Goal: Task Accomplishment & Management: Manage account settings

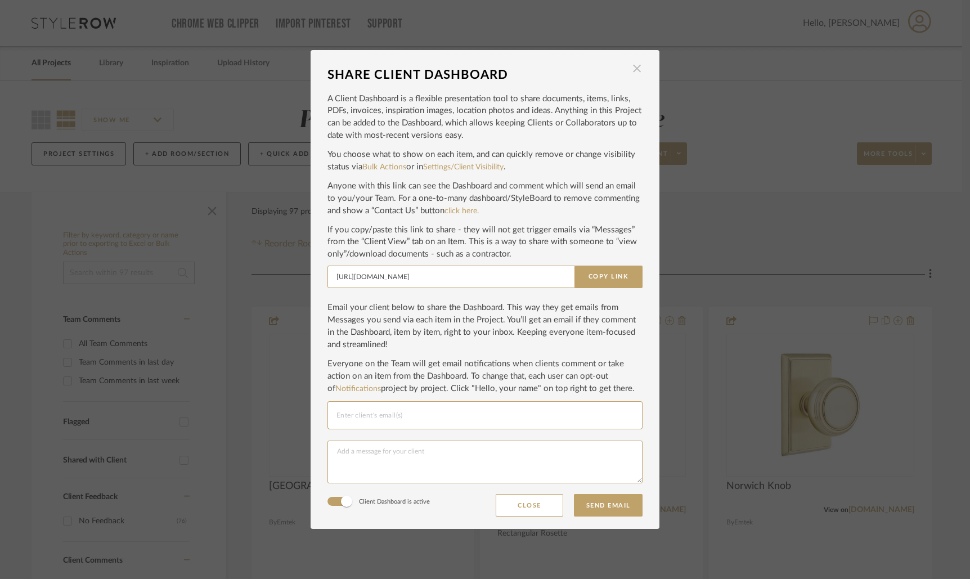
click at [633, 70] on span "button" at bounding box center [637, 68] width 23 height 23
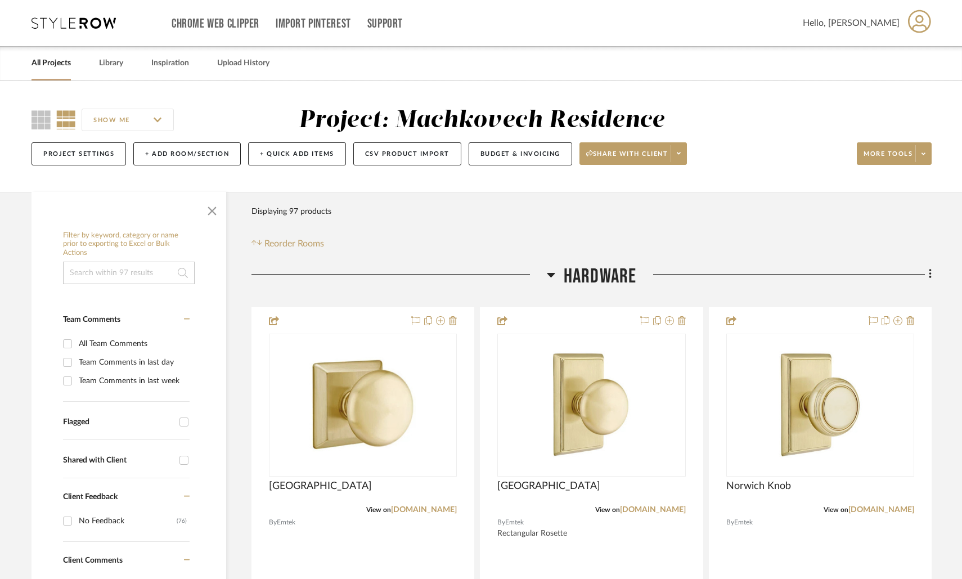
click at [49, 70] on link "All Projects" at bounding box center [51, 63] width 39 height 15
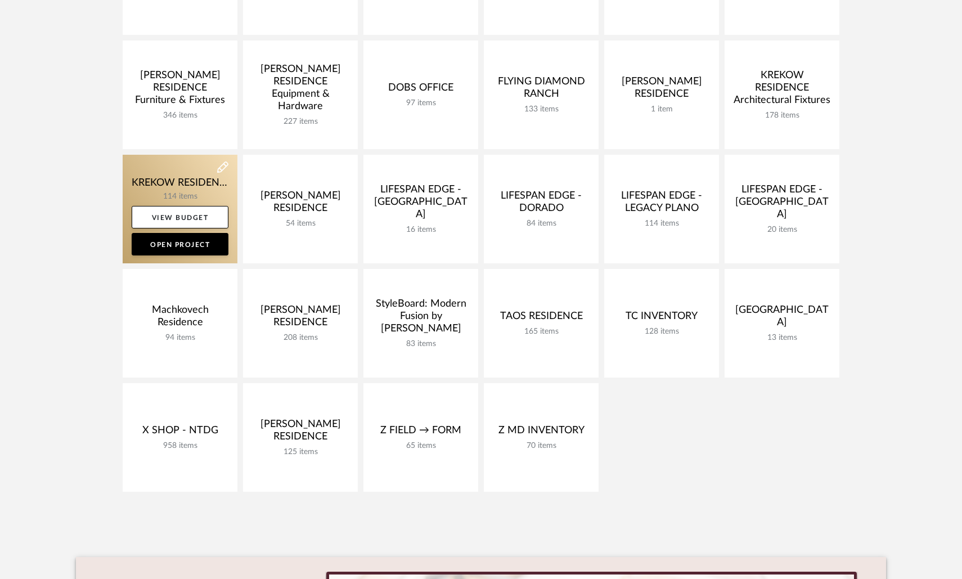
scroll to position [222, 0]
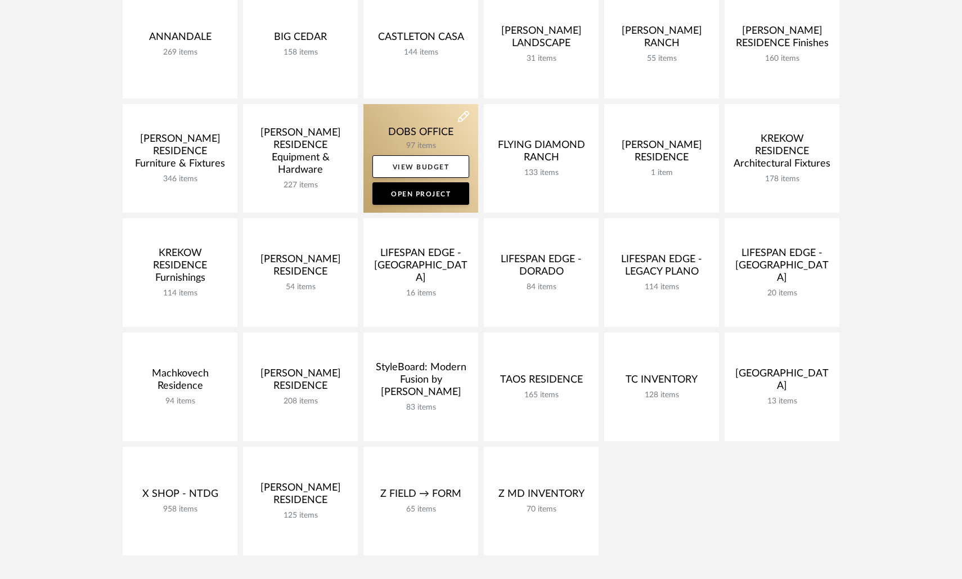
click at [396, 133] on link at bounding box center [421, 158] width 115 height 109
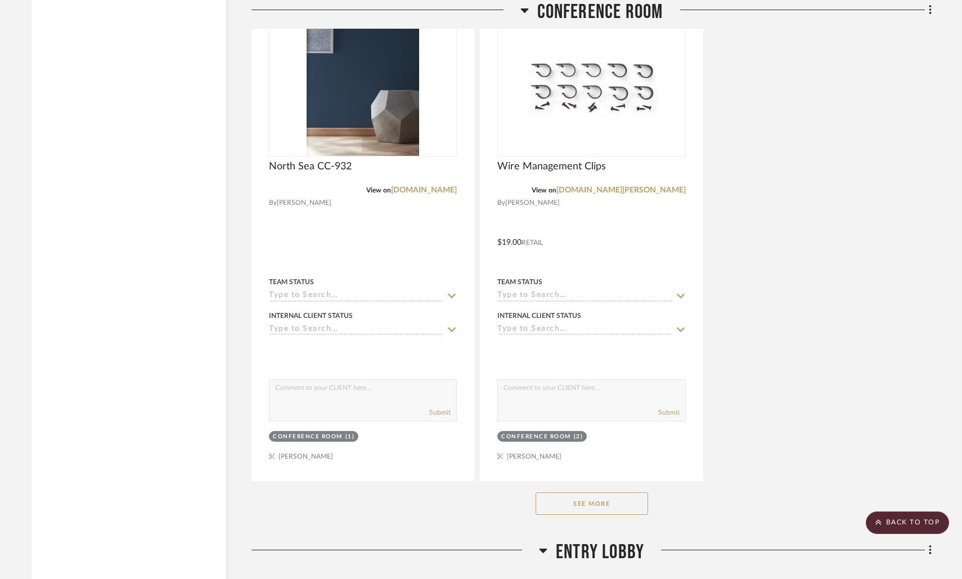
scroll to position [3464, 0]
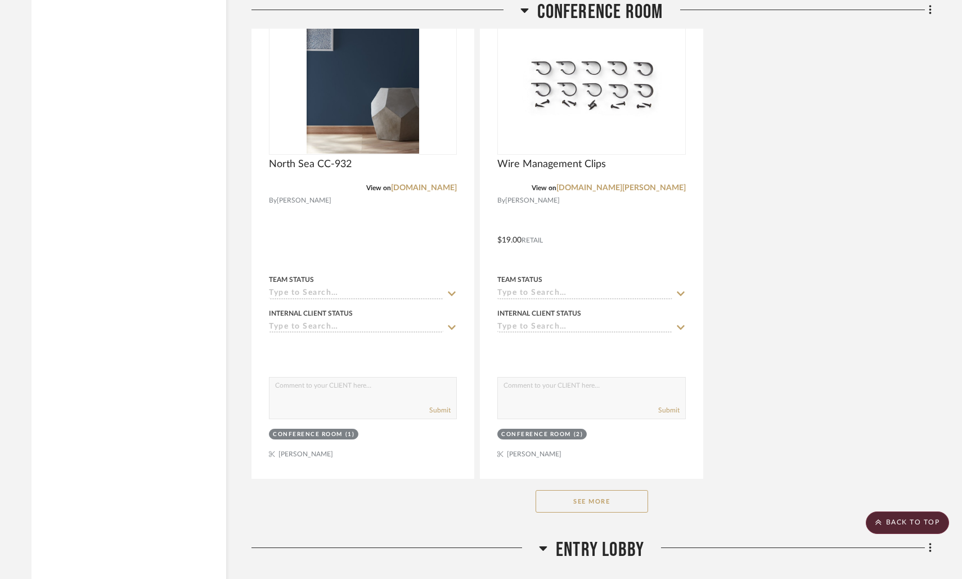
click at [616, 498] on button "See More" at bounding box center [592, 501] width 113 height 23
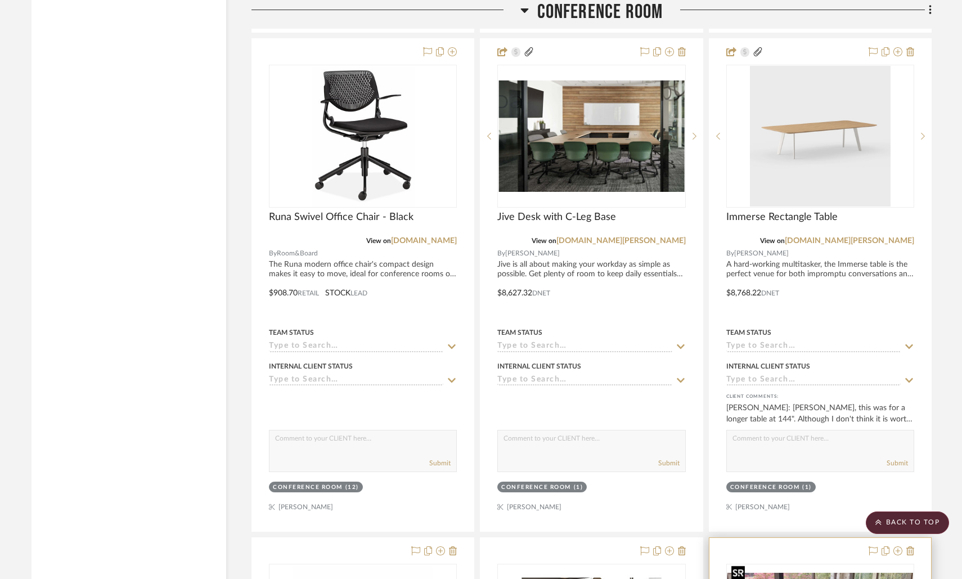
scroll to position [4793, 0]
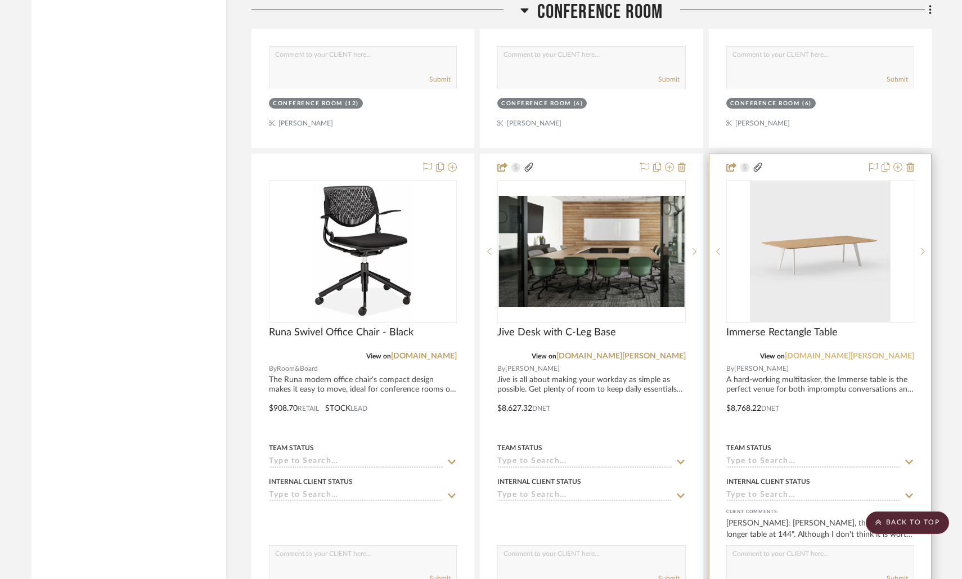
click at [863, 352] on link "[DOMAIN_NAME][PERSON_NAME]" at bounding box center [849, 356] width 129 height 8
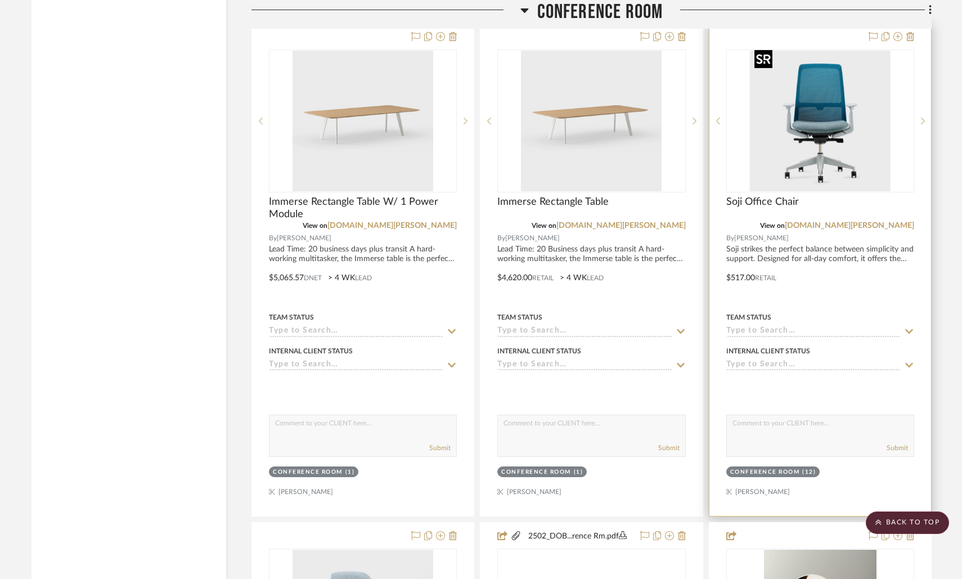
scroll to position [2417, 0]
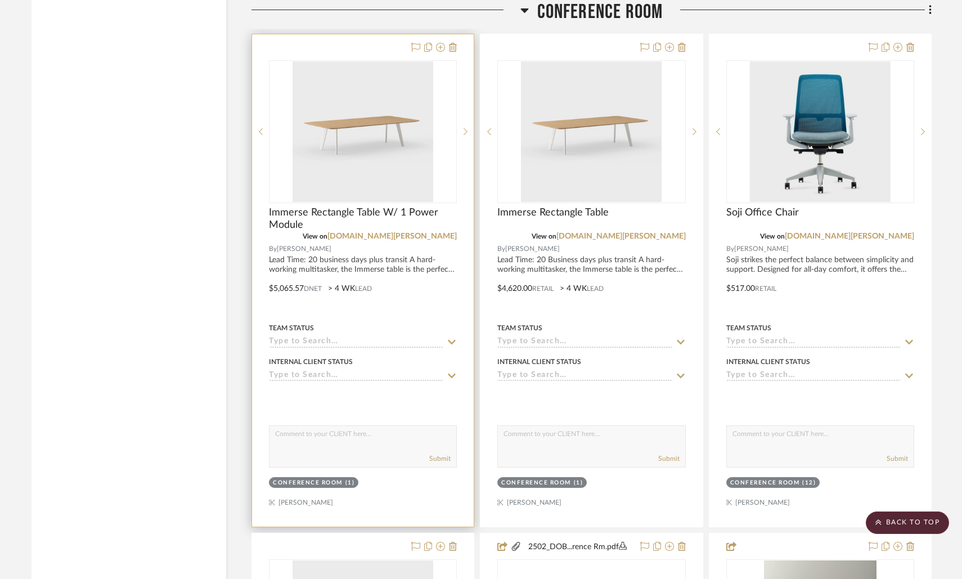
click at [393, 254] on div at bounding box center [363, 280] width 222 height 492
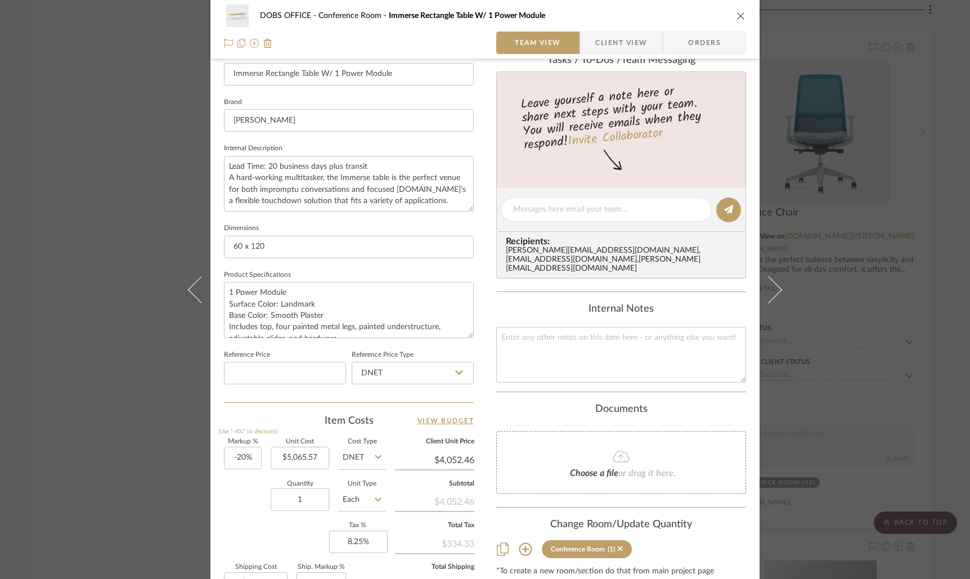
scroll to position [354, 0]
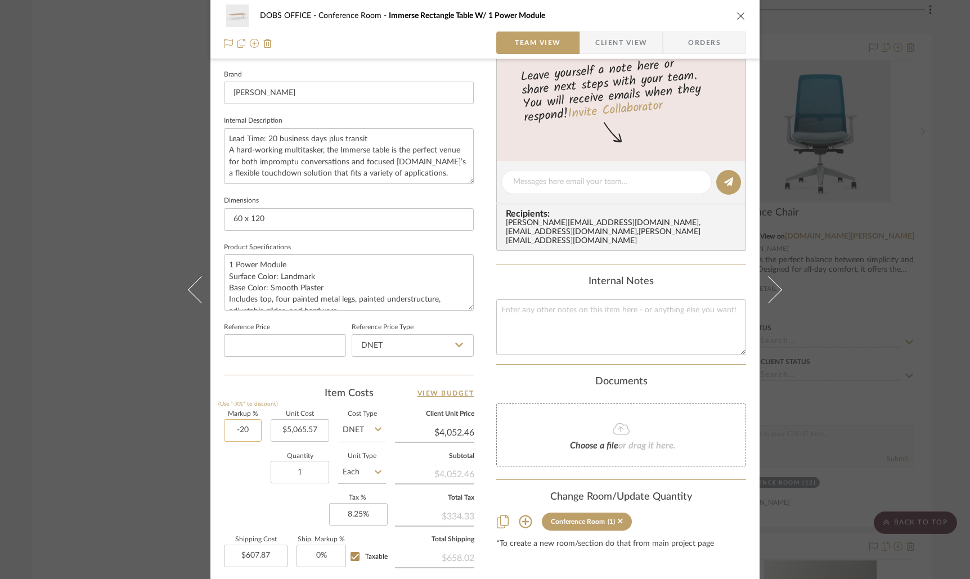
click at [245, 430] on input "-20" at bounding box center [243, 430] width 38 height 23
type input "20%"
click at [560, 550] on div "Content here copies to Client View - confirm visibility there. Show in Client D…" at bounding box center [621, 186] width 250 height 926
type input "$6,078.68"
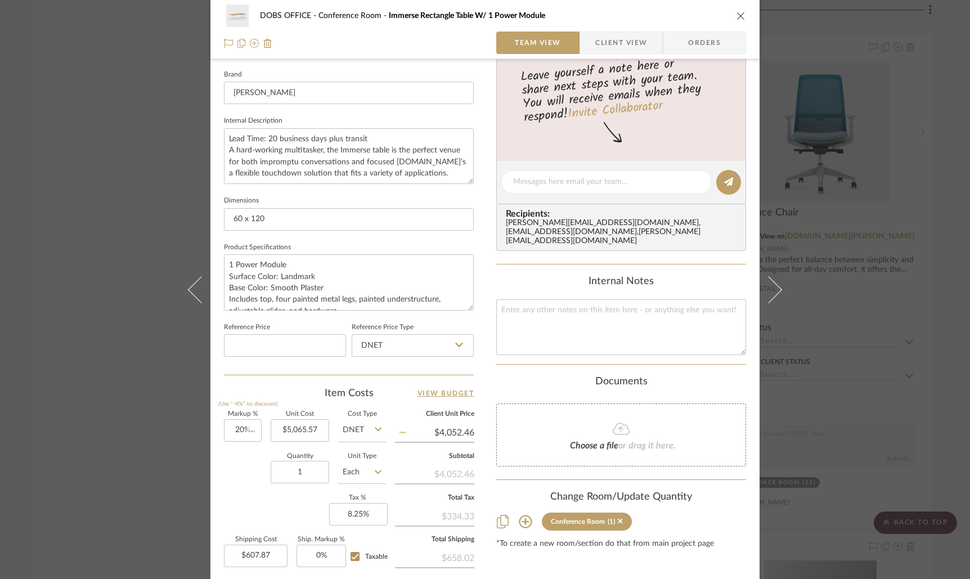
type input "$911.80"
click at [737, 17] on icon "close" at bounding box center [741, 15] width 9 height 9
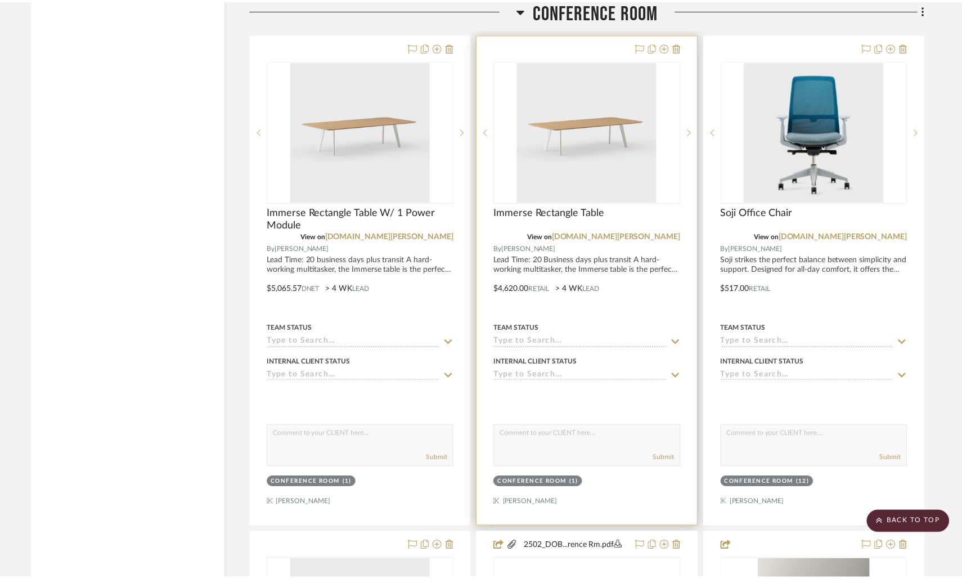
scroll to position [2417, 0]
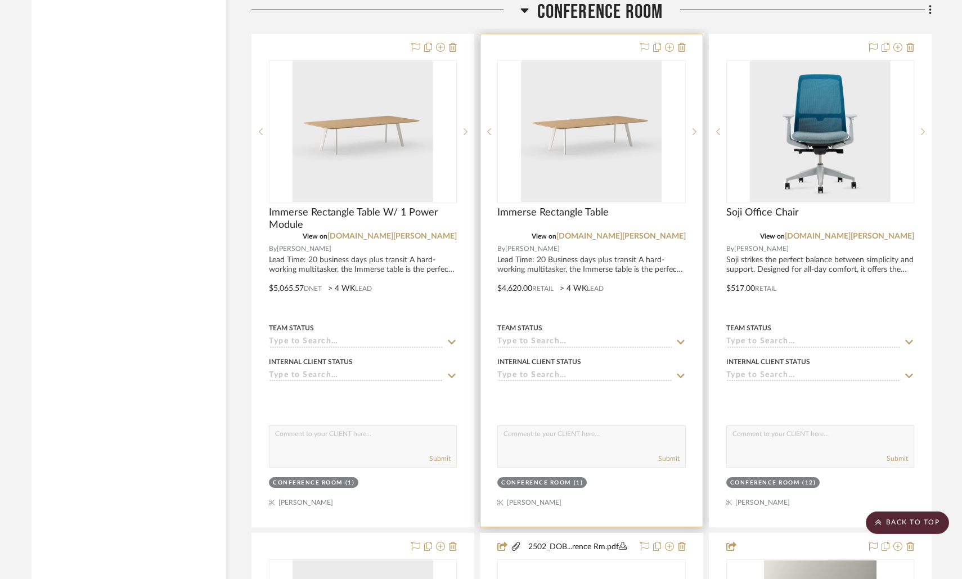
click at [521, 261] on div at bounding box center [592, 280] width 222 height 492
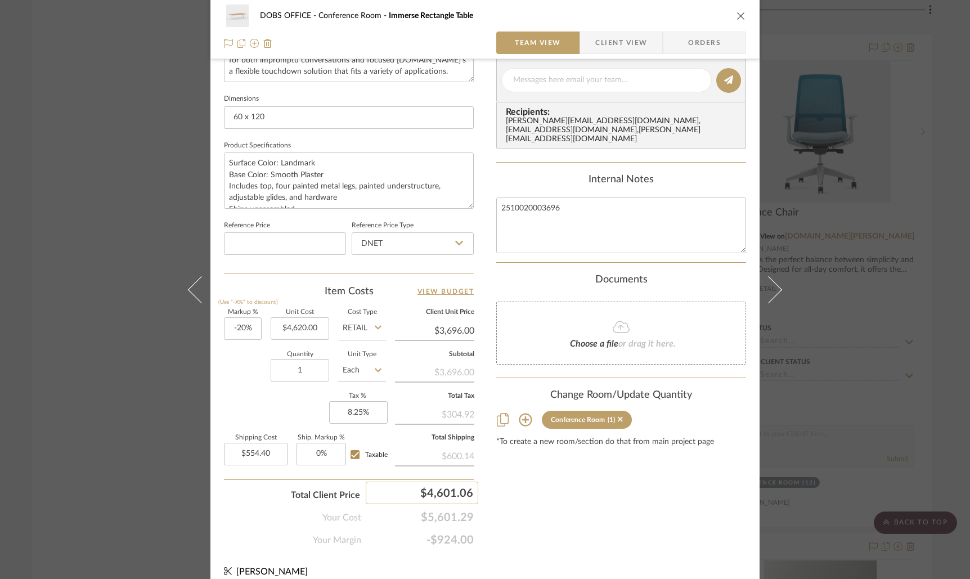
scroll to position [457, 0]
click at [244, 335] on input "-20" at bounding box center [243, 327] width 38 height 23
click at [243, 331] on input "-20" at bounding box center [243, 327] width 38 height 23
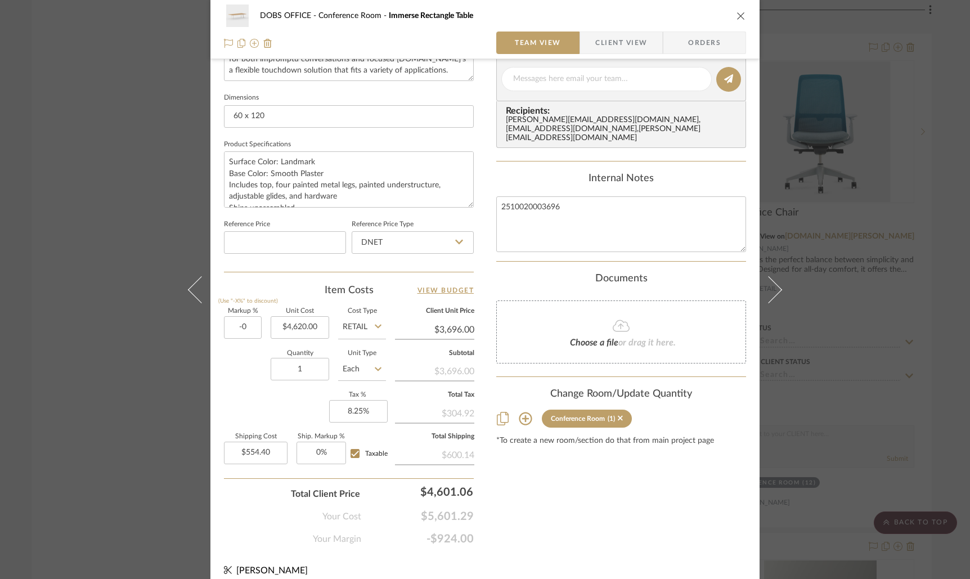
type input "-0%"
click at [593, 499] on div "Content here copies to Client View - confirm visibility there. Show in Client D…" at bounding box center [621, 83] width 250 height 926
type input "0%"
type input "$4,620.00"
type input "$693.00"
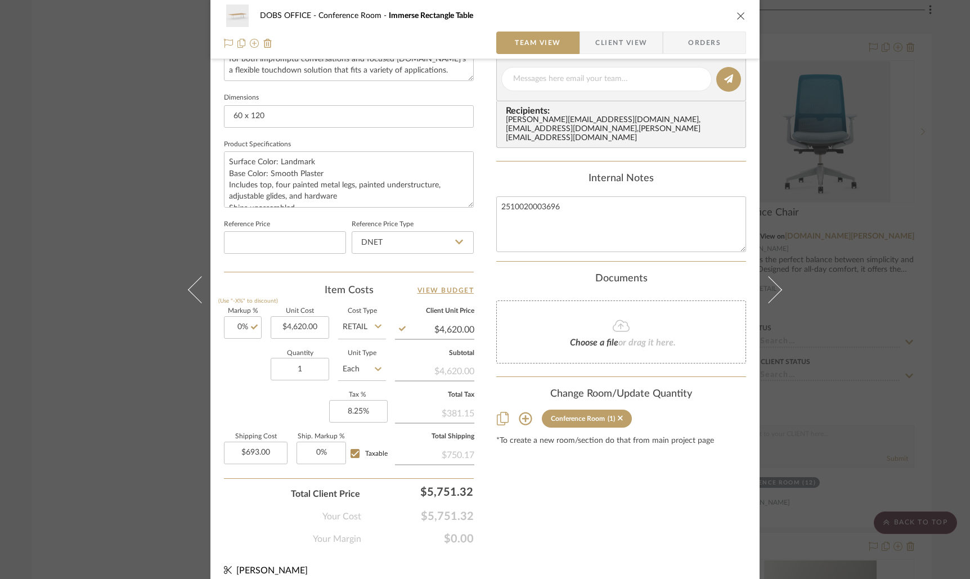
click at [739, 17] on icon "close" at bounding box center [741, 15] width 9 height 9
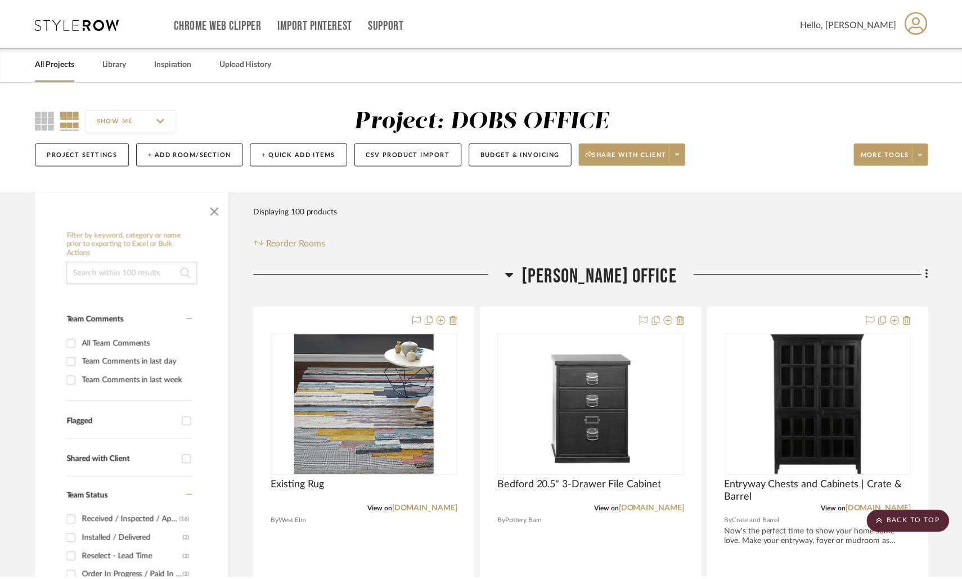
scroll to position [2417, 0]
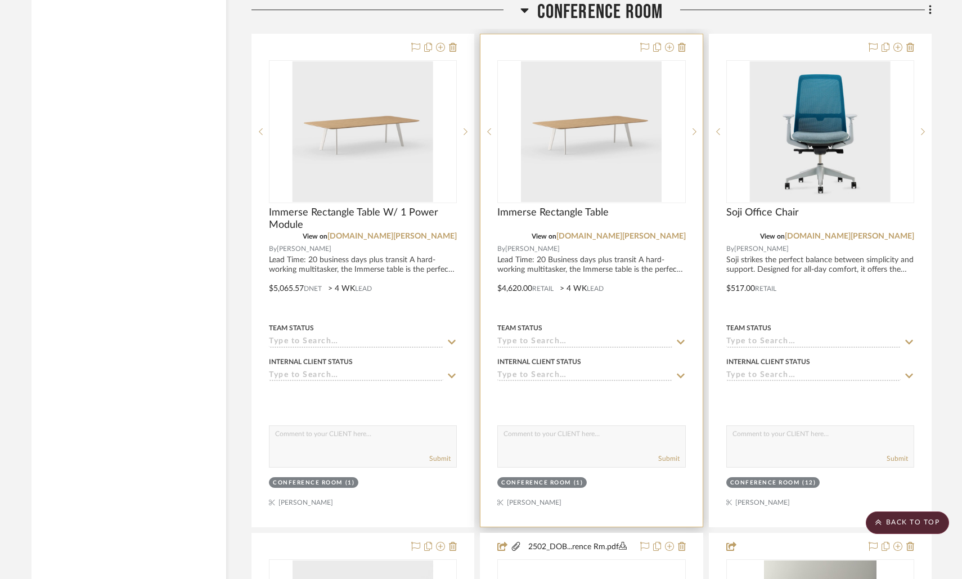
click at [585, 258] on div at bounding box center [592, 280] width 222 height 492
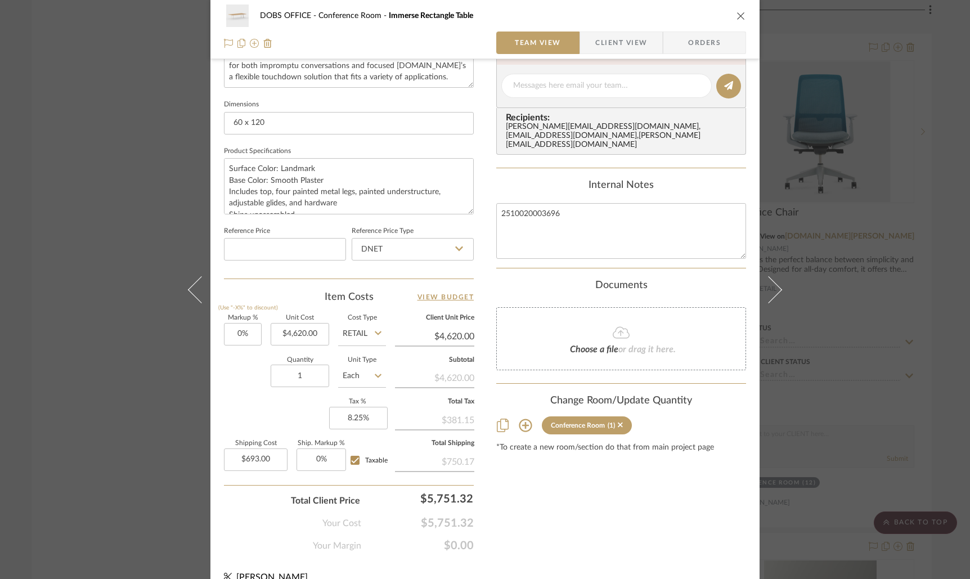
scroll to position [466, 0]
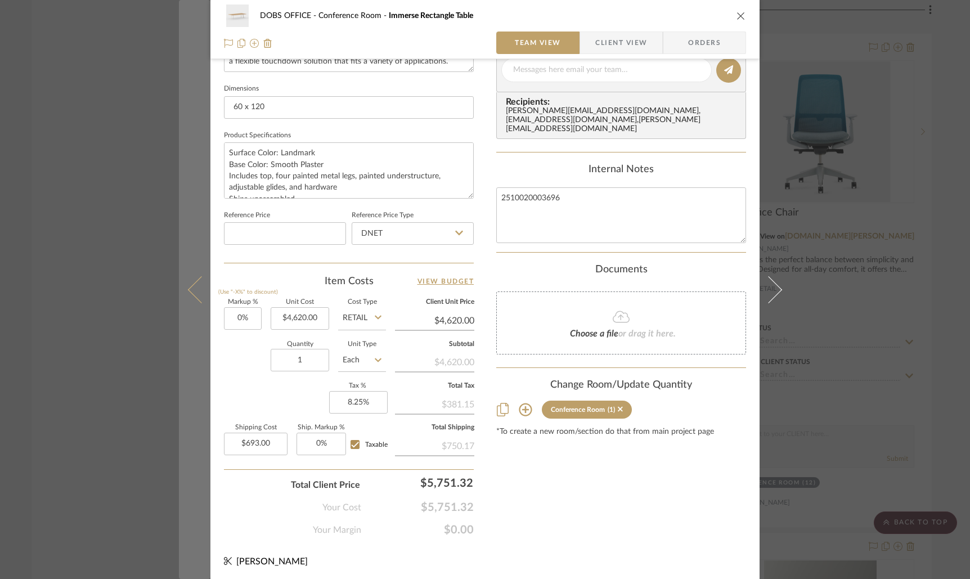
click at [201, 302] on button at bounding box center [195, 289] width 32 height 579
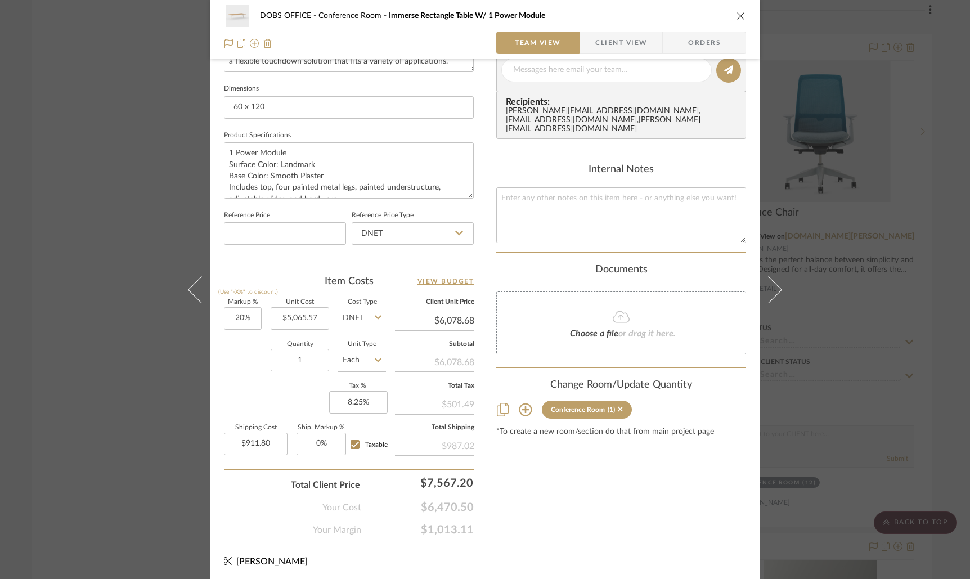
click at [736, 17] on button "close" at bounding box center [741, 16] width 10 height 10
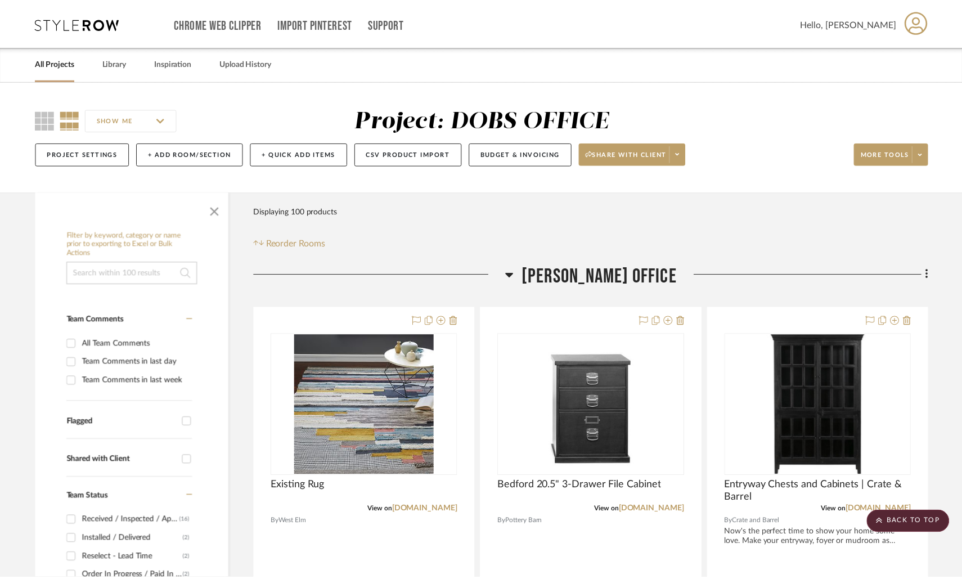
scroll to position [2417, 0]
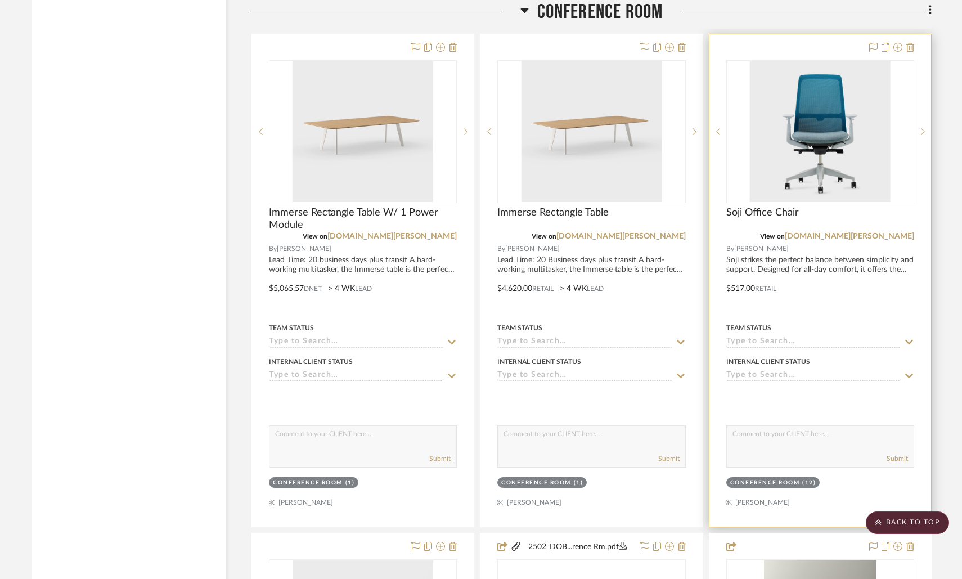
click at [830, 261] on div at bounding box center [821, 280] width 222 height 492
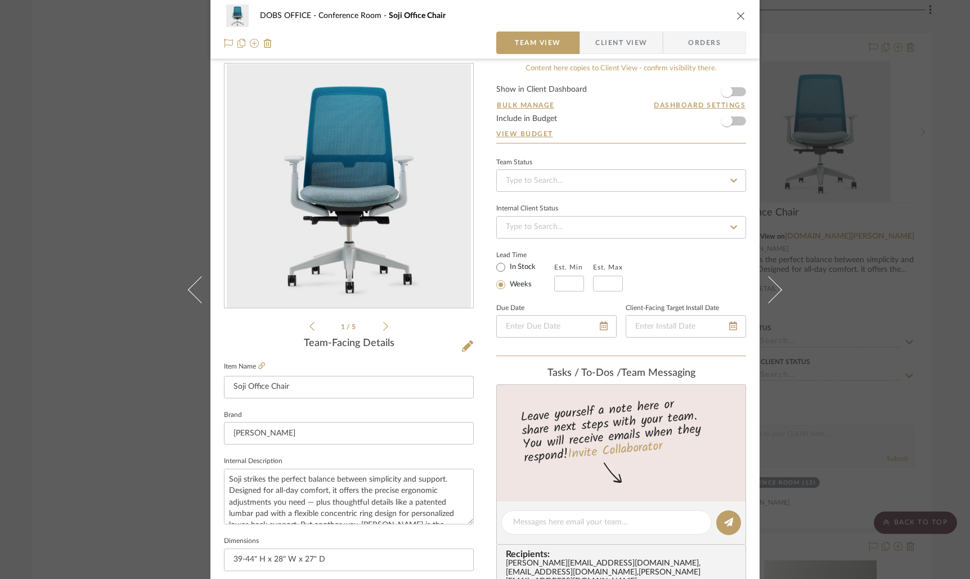
scroll to position [5, 0]
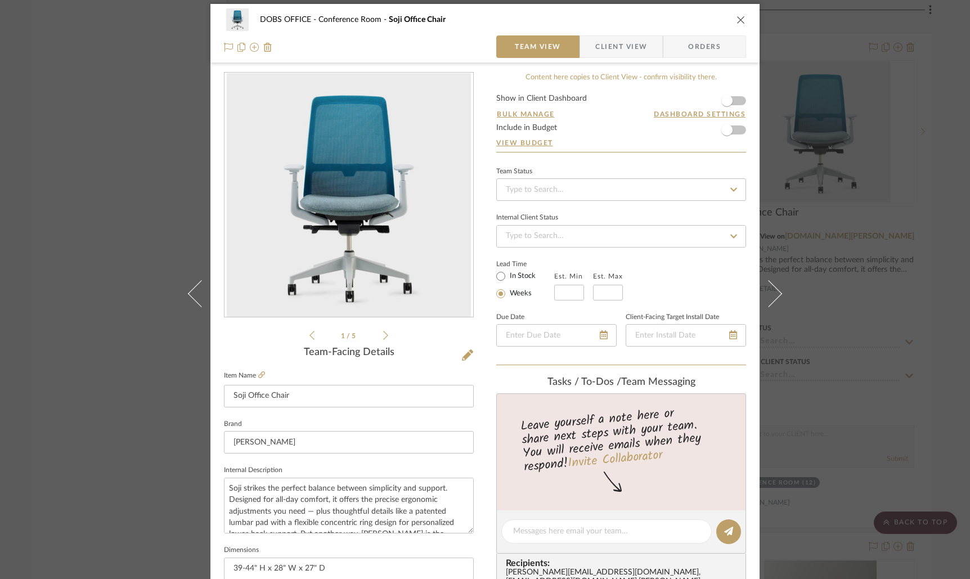
click at [738, 23] on icon "close" at bounding box center [741, 19] width 9 height 9
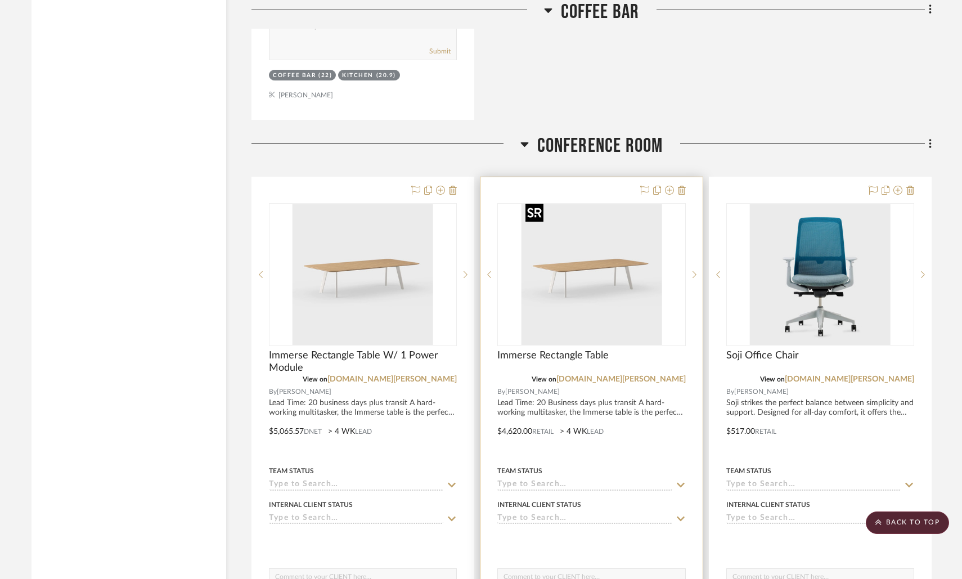
scroll to position [2272, 0]
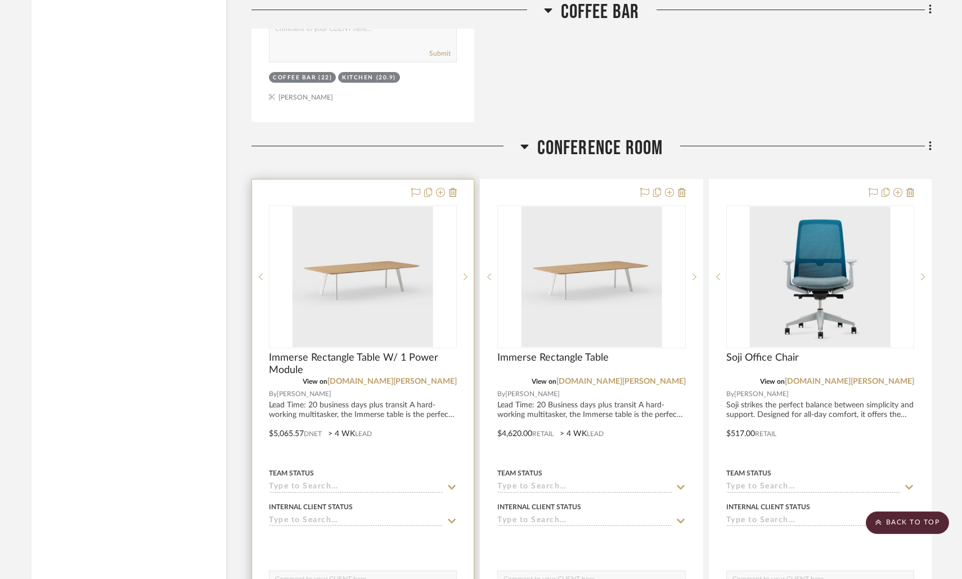
click at [409, 404] on div at bounding box center [363, 426] width 222 height 492
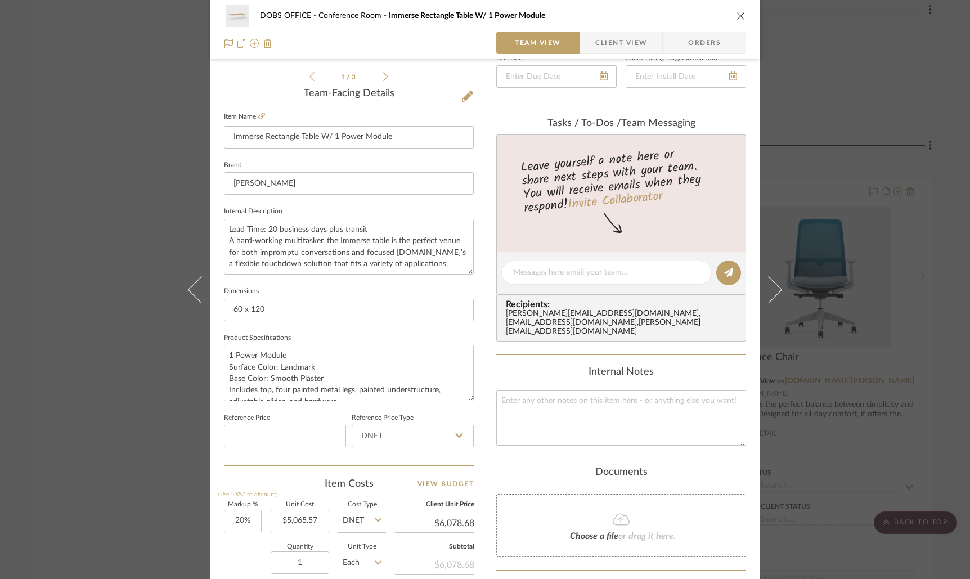
scroll to position [0, 0]
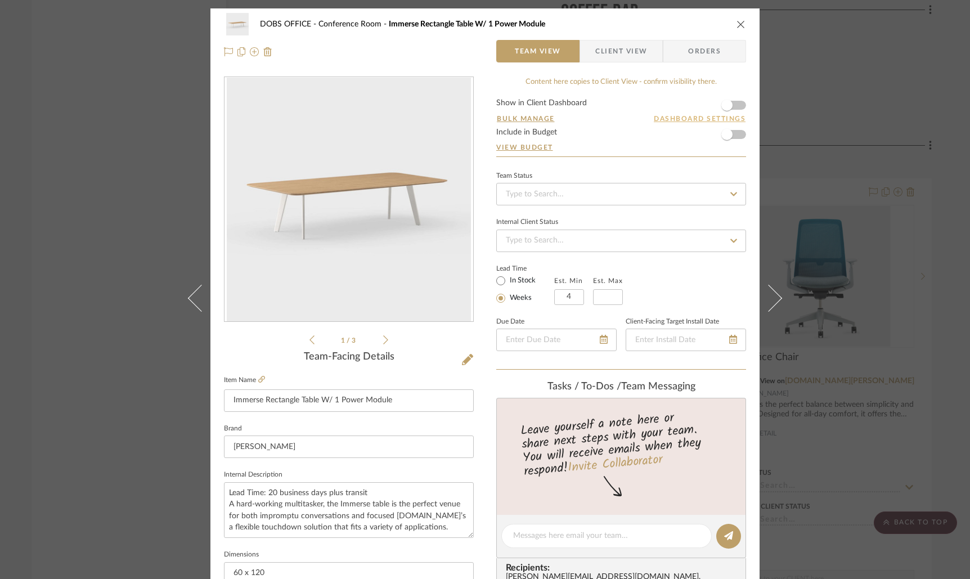
click at [698, 120] on button "Dashboard Settings" at bounding box center [699, 119] width 93 height 10
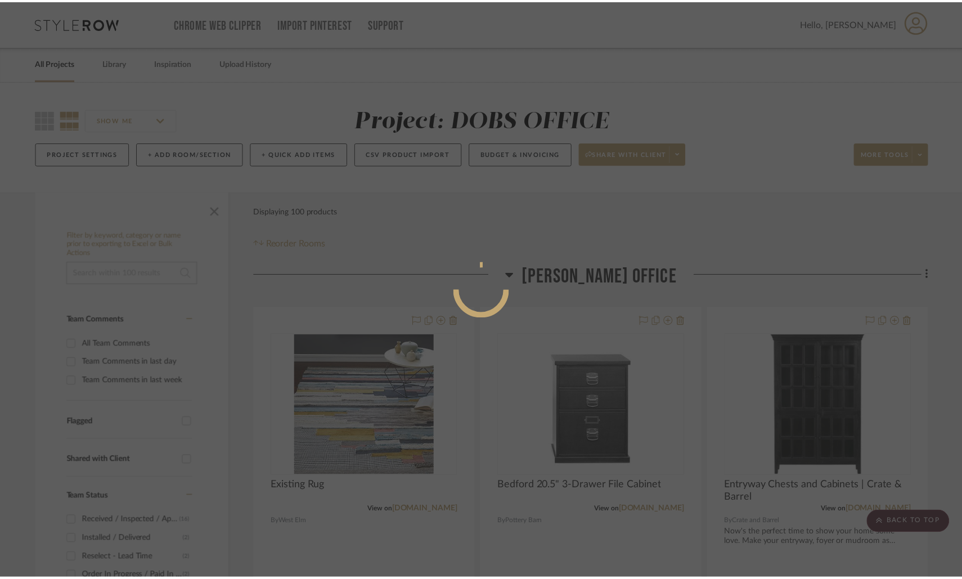
scroll to position [2272, 0]
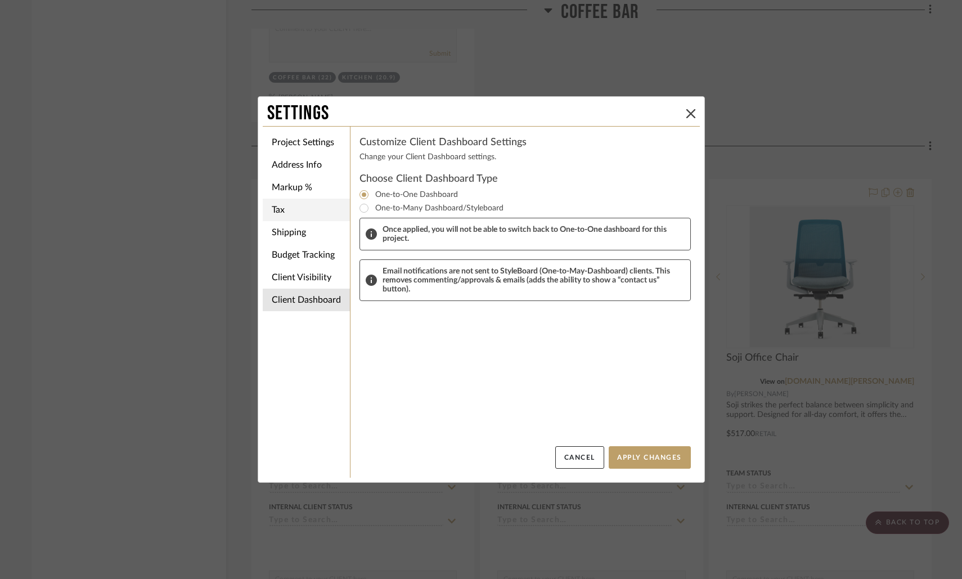
click at [297, 208] on li "Tax" at bounding box center [306, 210] width 87 height 23
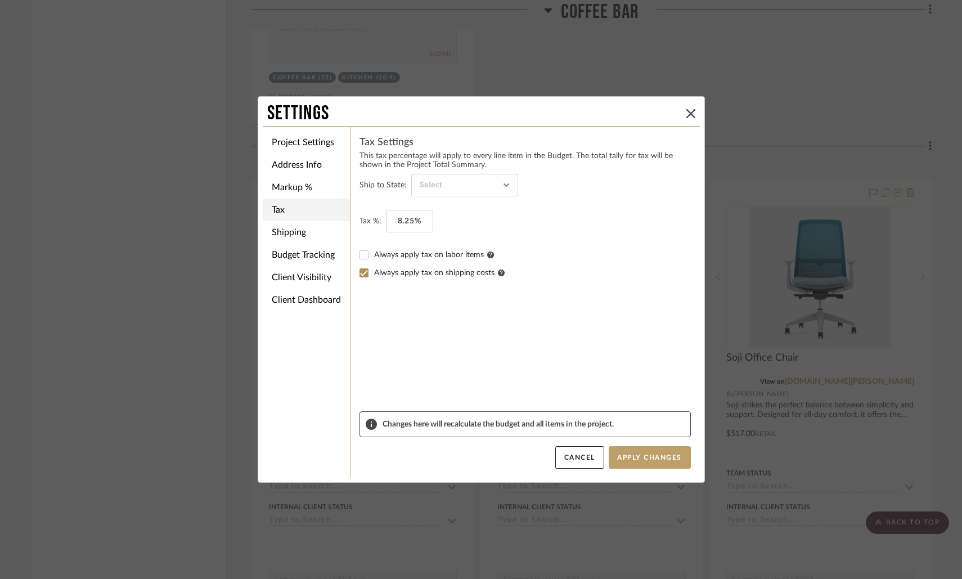
type input "Texas"
click at [308, 238] on li "Shipping" at bounding box center [306, 232] width 87 height 23
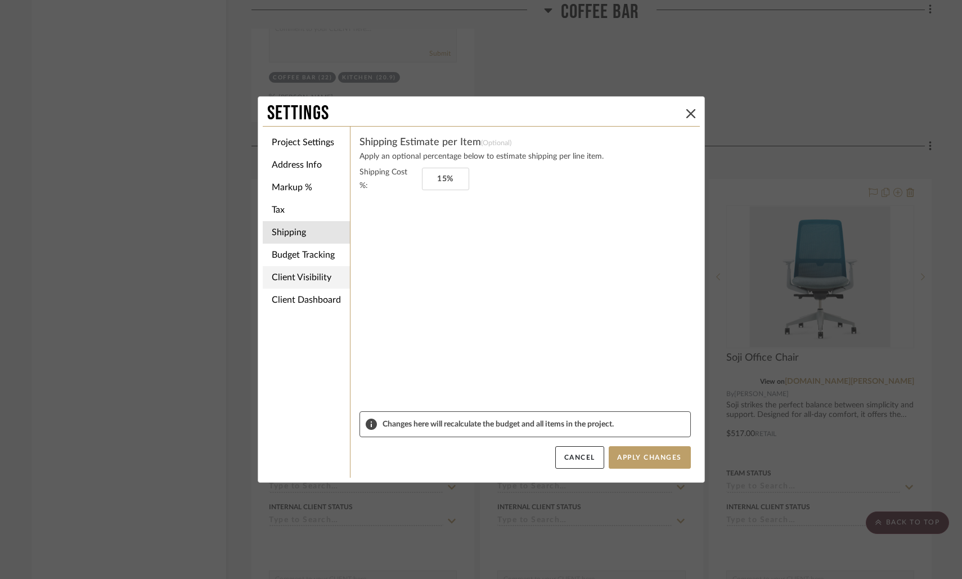
click at [313, 284] on li "Client Visibility" at bounding box center [306, 277] width 87 height 23
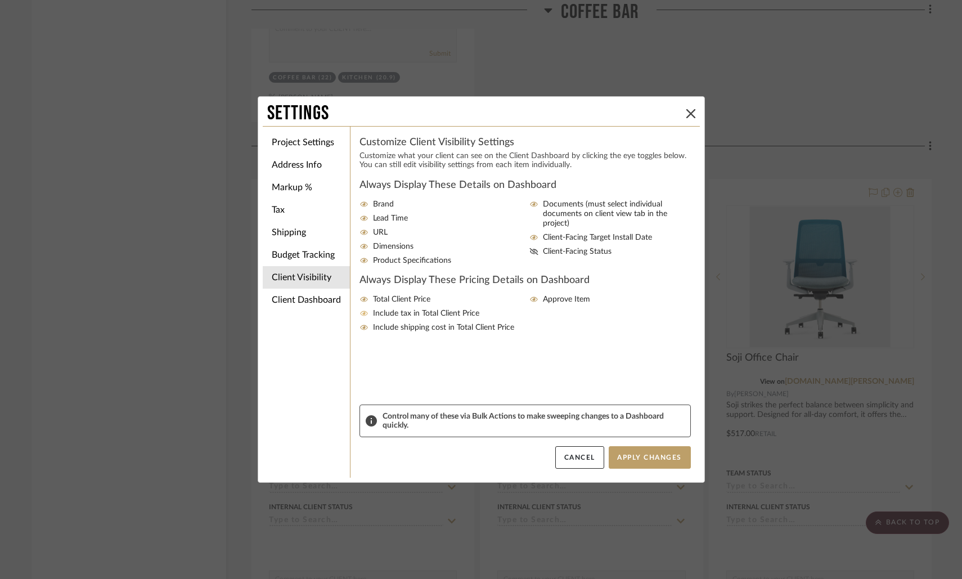
click at [360, 316] on icon at bounding box center [364, 313] width 8 height 5
click at [0, 0] on input "Include tax in Total Client Price" at bounding box center [0, 0] width 0 height 0
click at [360, 330] on icon at bounding box center [364, 327] width 8 height 5
click at [0, 0] on input "Include shipping cost in Total Client Price" at bounding box center [0, 0] width 0 height 0
click at [645, 454] on button "Apply Changes" at bounding box center [650, 457] width 82 height 23
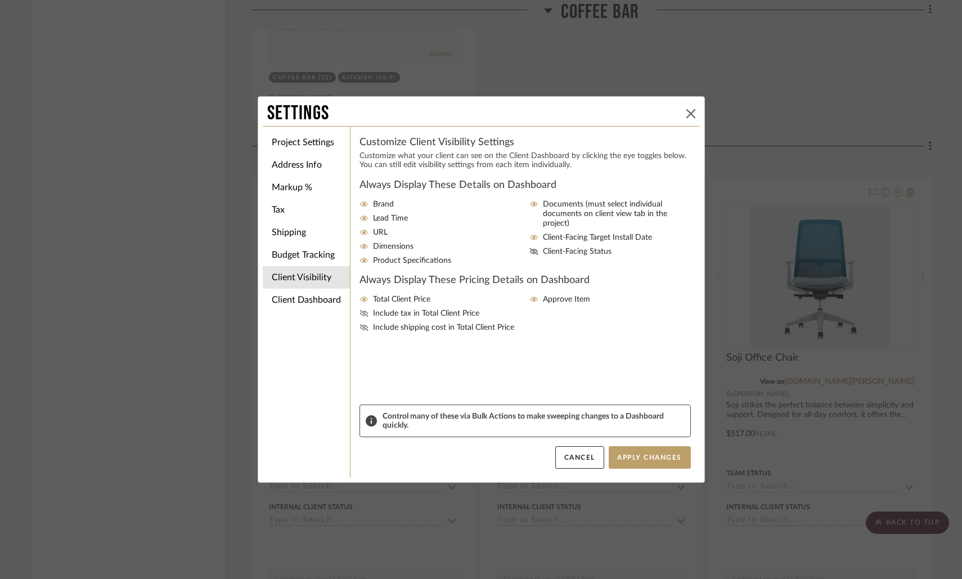
click at [687, 113] on icon at bounding box center [691, 113] width 9 height 9
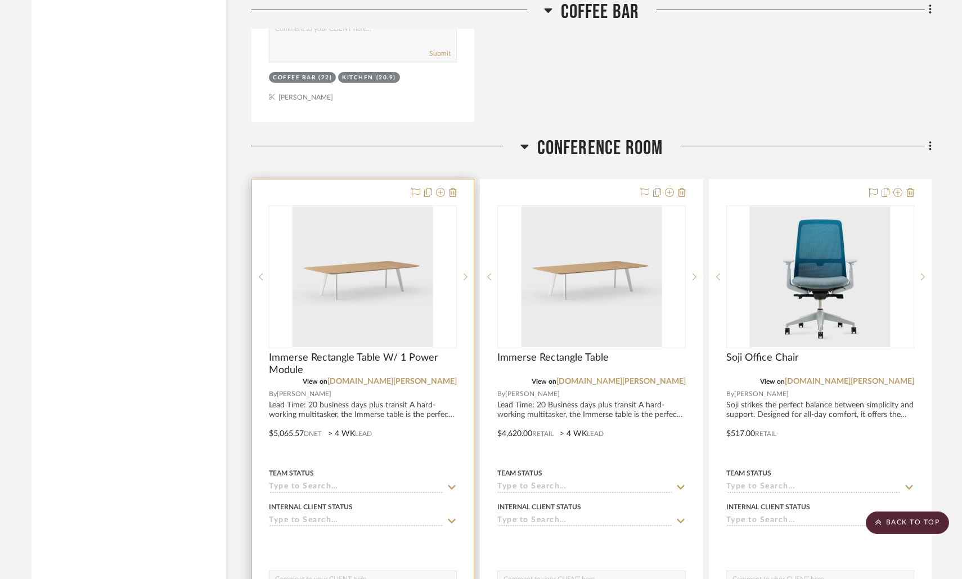
click at [390, 405] on div at bounding box center [363, 426] width 222 height 492
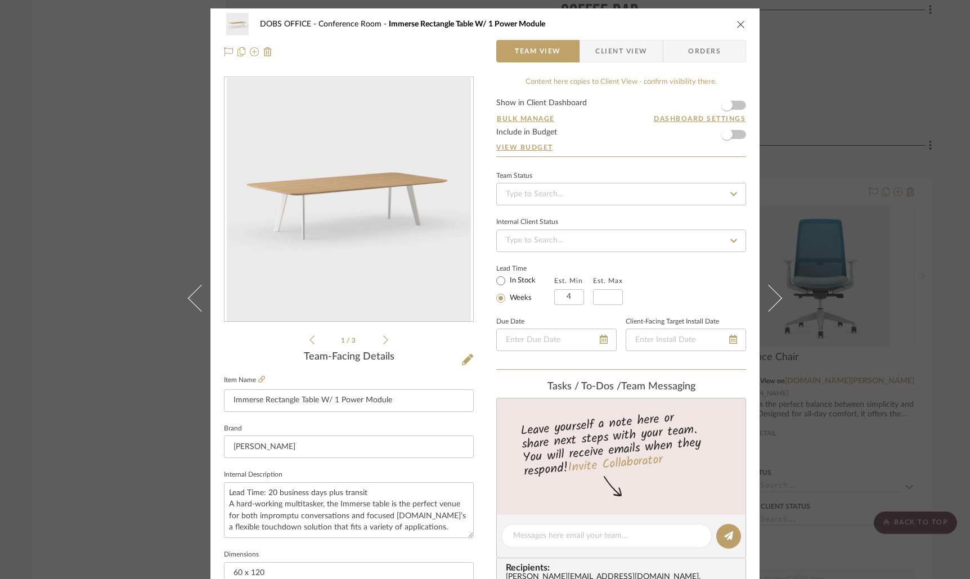
scroll to position [466, 0]
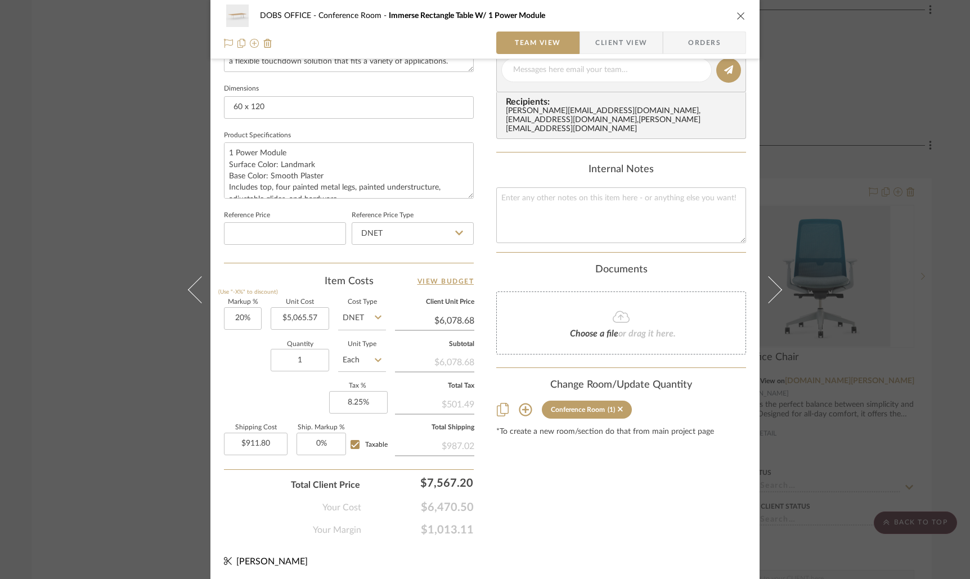
click at [737, 13] on icon "close" at bounding box center [741, 15] width 9 height 9
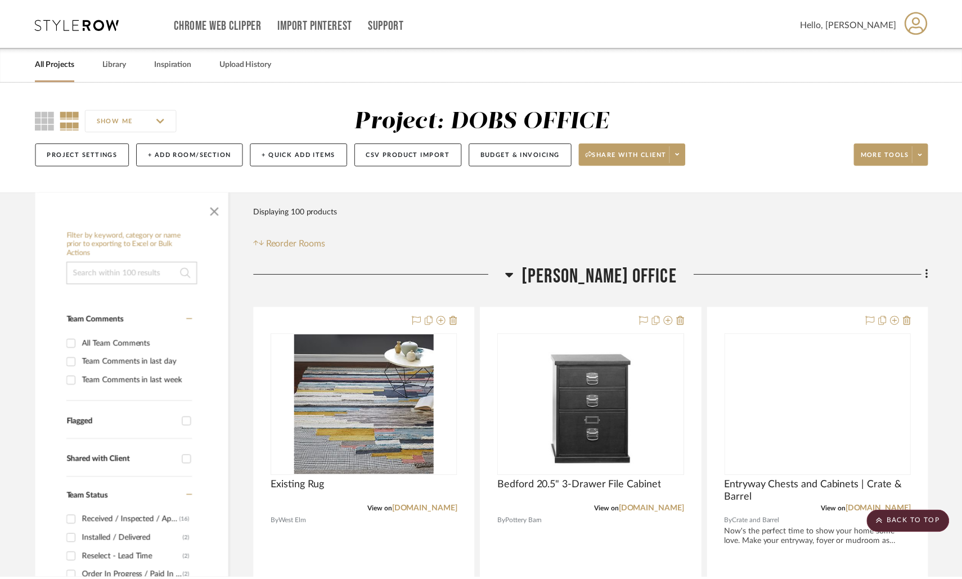
scroll to position [2272, 0]
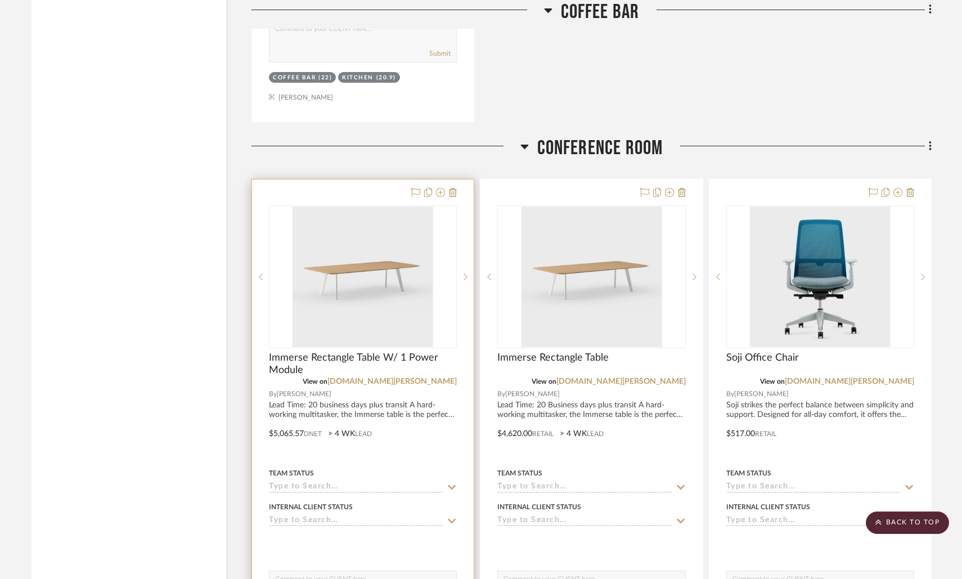
click at [394, 412] on div at bounding box center [363, 426] width 222 height 492
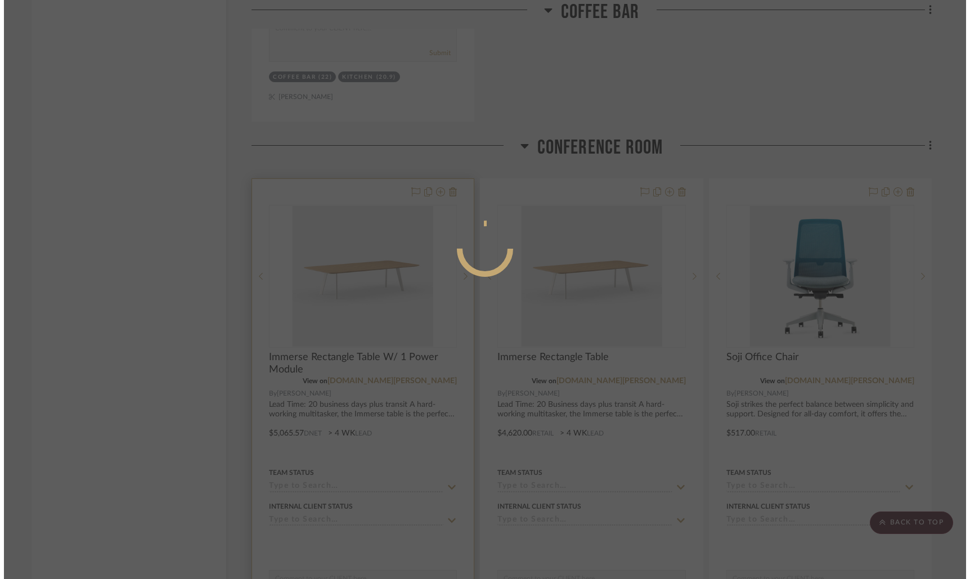
scroll to position [0, 0]
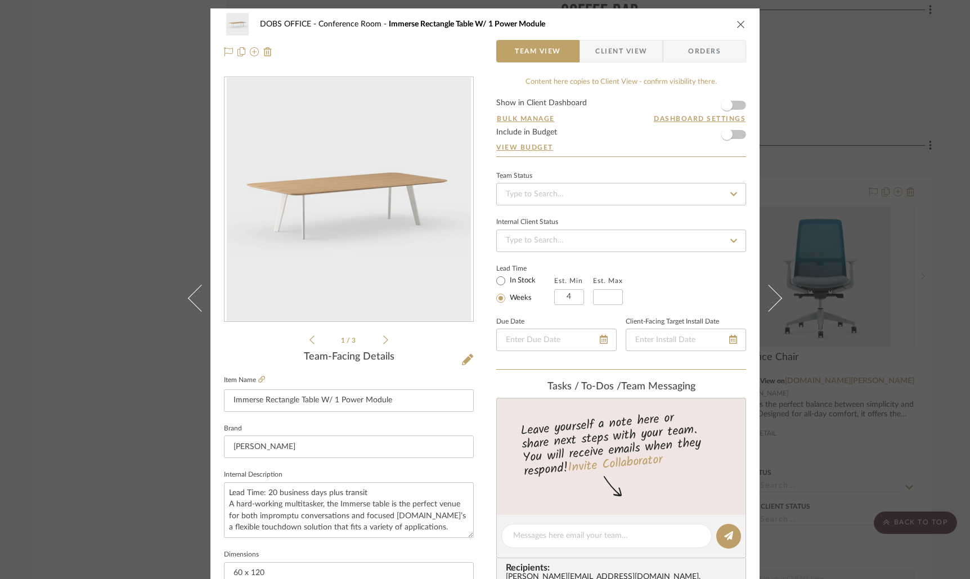
click at [595, 51] on span "Client View" at bounding box center [621, 51] width 52 height 23
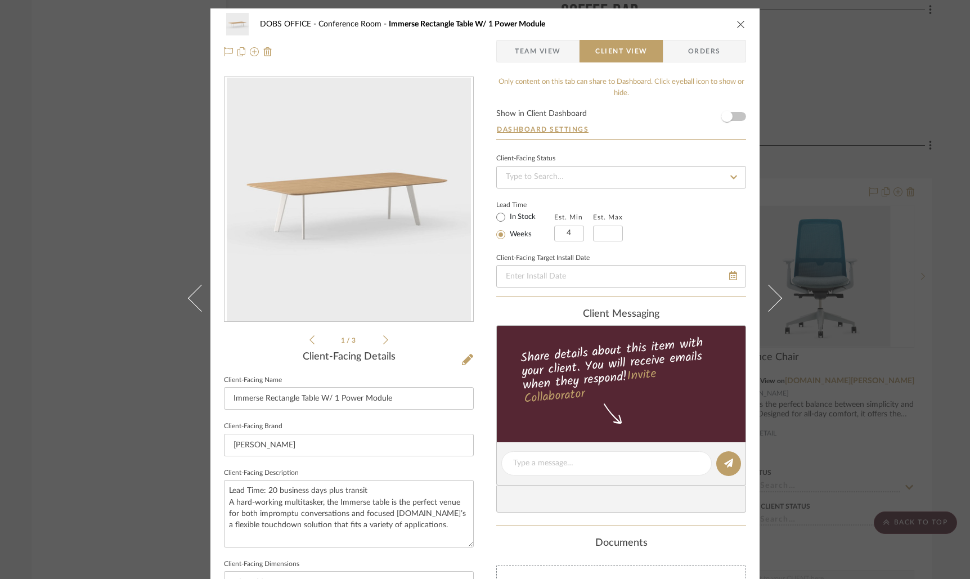
click at [737, 22] on icon "close" at bounding box center [741, 24] width 9 height 9
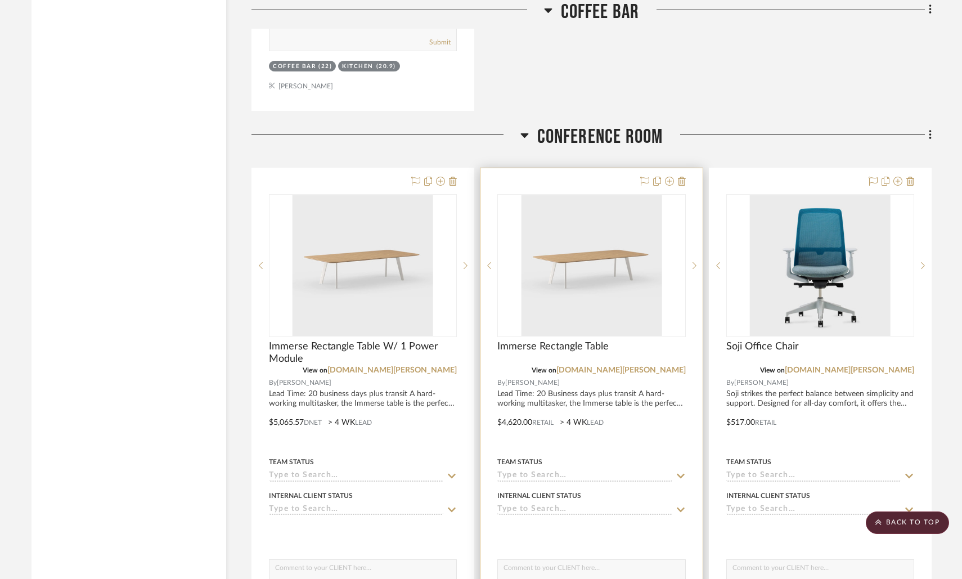
scroll to position [2439, 0]
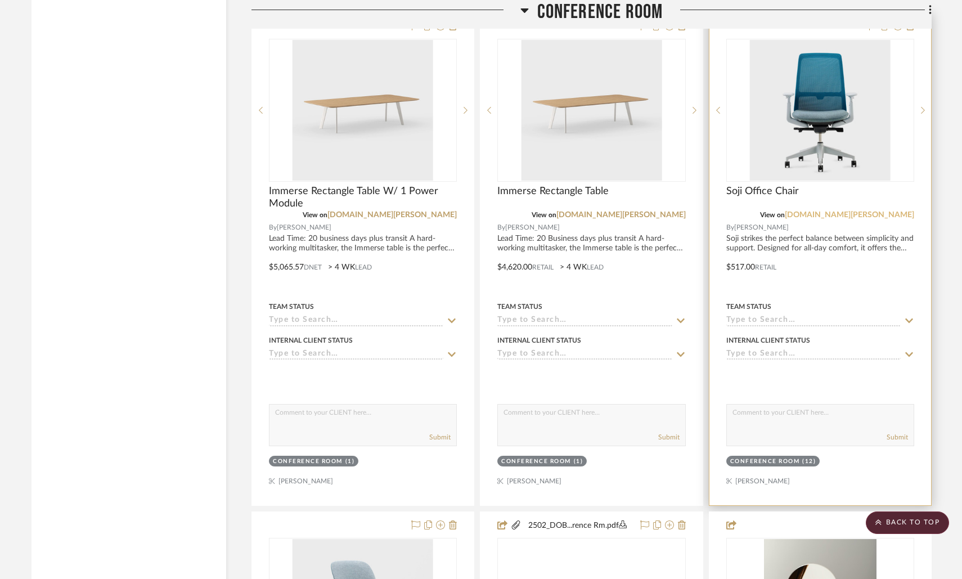
click at [867, 211] on link "store.haworth.com" at bounding box center [849, 215] width 129 height 8
click at [786, 236] on div at bounding box center [821, 259] width 222 height 492
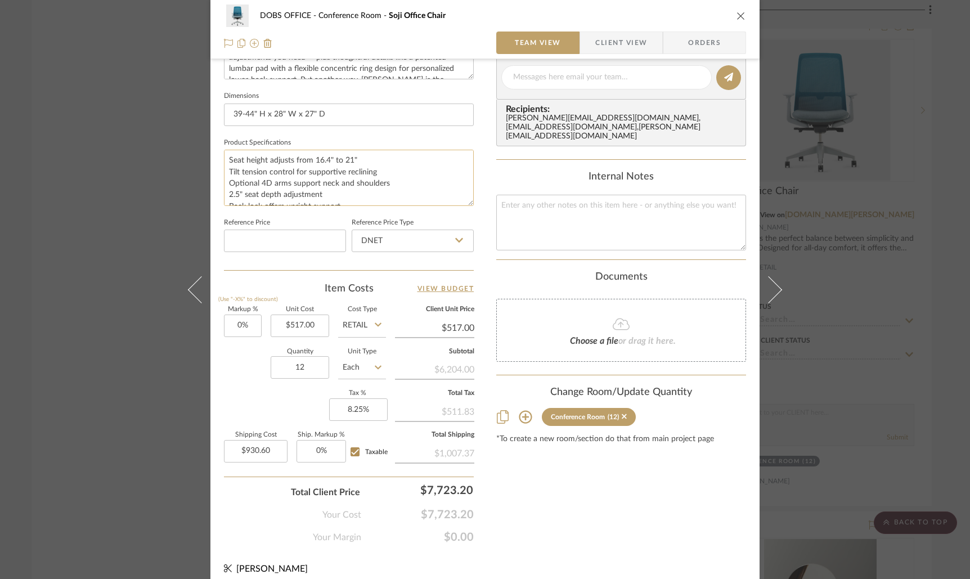
scroll to position [463, 0]
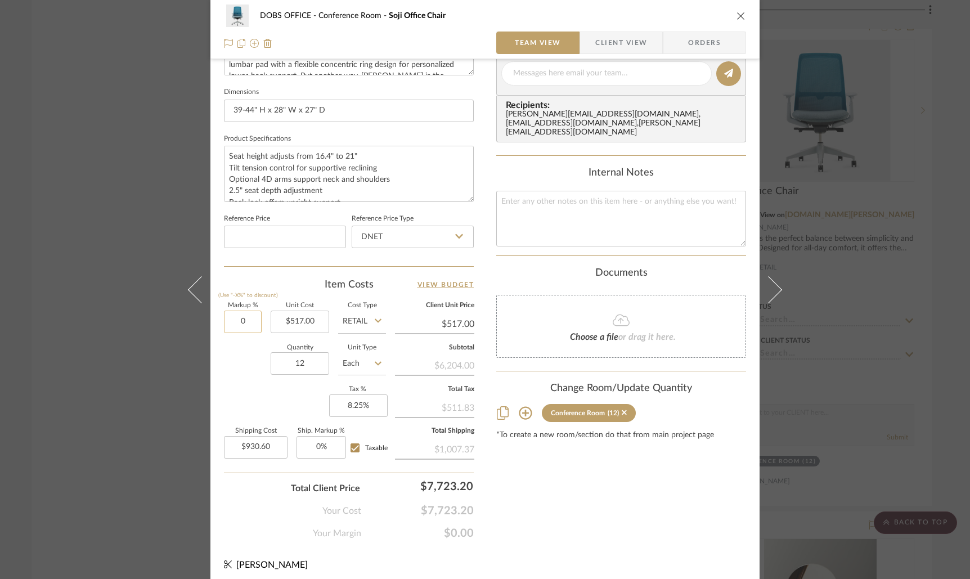
click at [239, 320] on input "0" at bounding box center [243, 322] width 38 height 23
type input "20%"
click at [439, 431] on label "Total Shipping" at bounding box center [434, 431] width 79 height 6
type input "$620.40"
type input "$1,116.72"
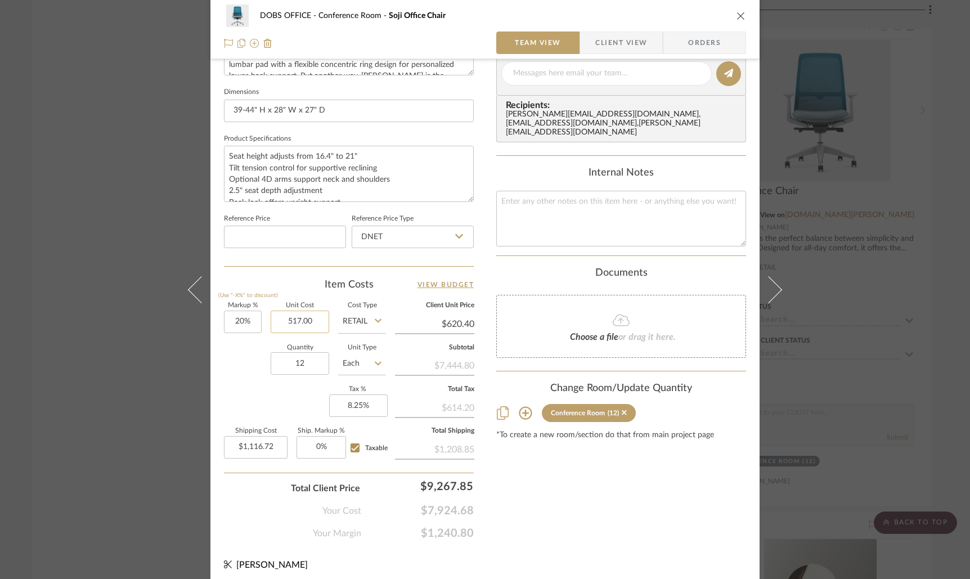
click at [311, 317] on input "517.00" at bounding box center [300, 322] width 59 height 23
type input "$609.00"
click at [233, 356] on div "Quantity 12 Unit Type Each" at bounding box center [305, 365] width 162 height 40
type input "20"
click at [235, 325] on input "20" at bounding box center [243, 322] width 38 height 23
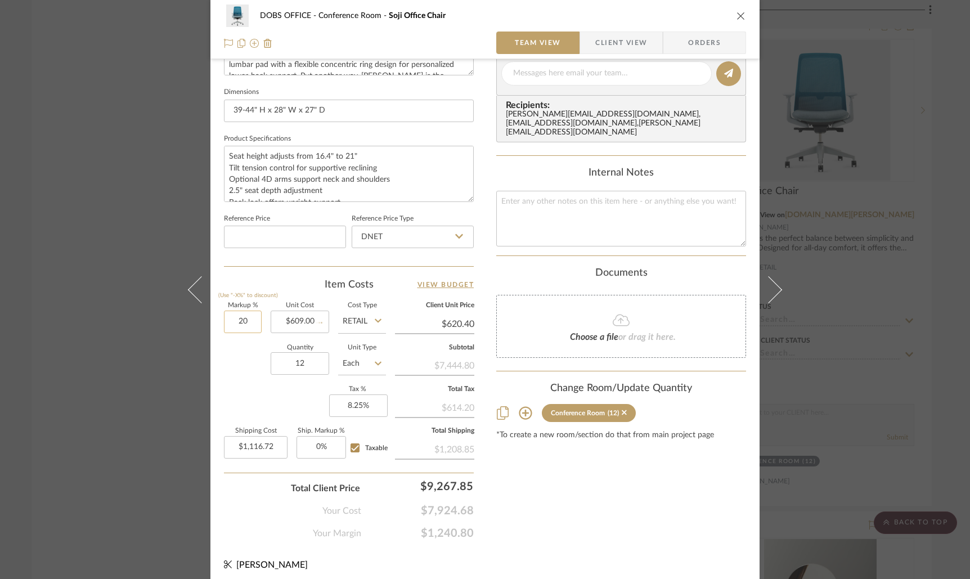
type input "$730.80"
type input "$1,315.44"
type input "0%"
click at [252, 366] on div "Quantity 12 Unit Type Each" at bounding box center [305, 365] width 162 height 40
type input "$609.00"
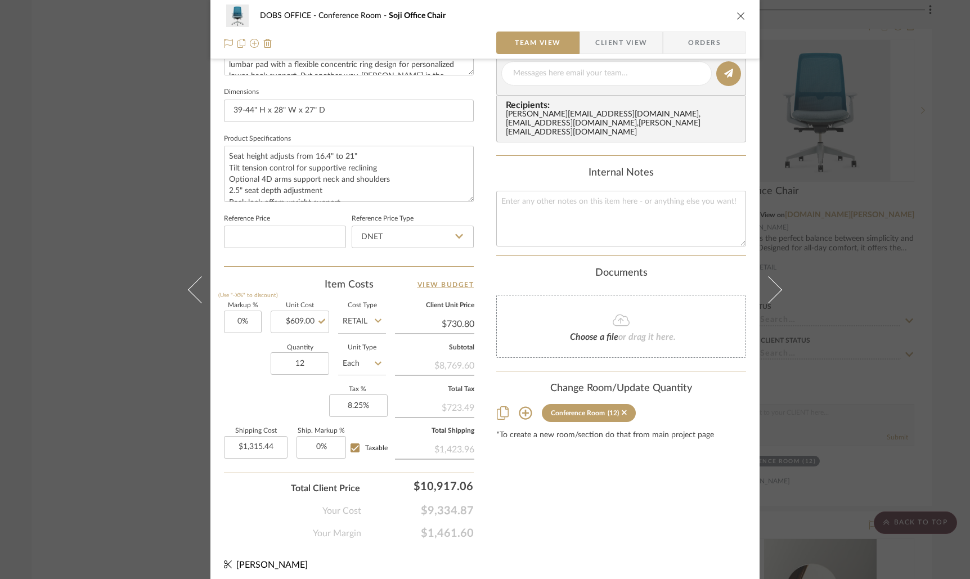
type input "$1,096.20"
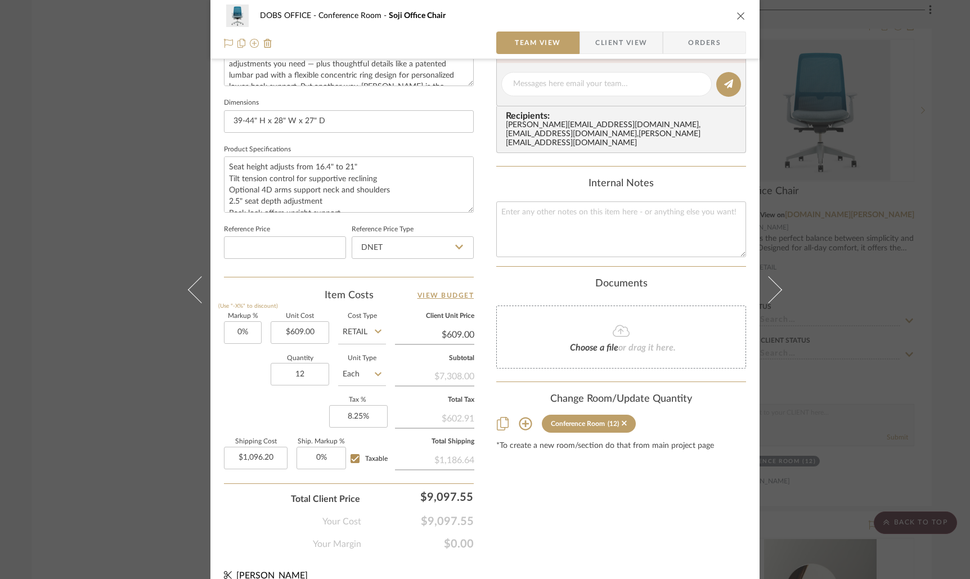
scroll to position [466, 0]
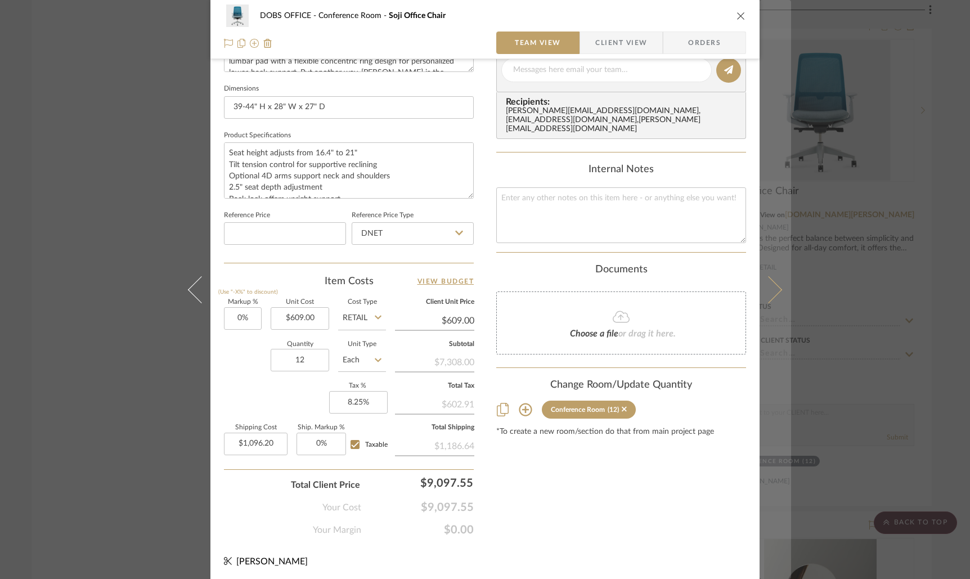
click at [774, 297] on button at bounding box center [776, 289] width 32 height 579
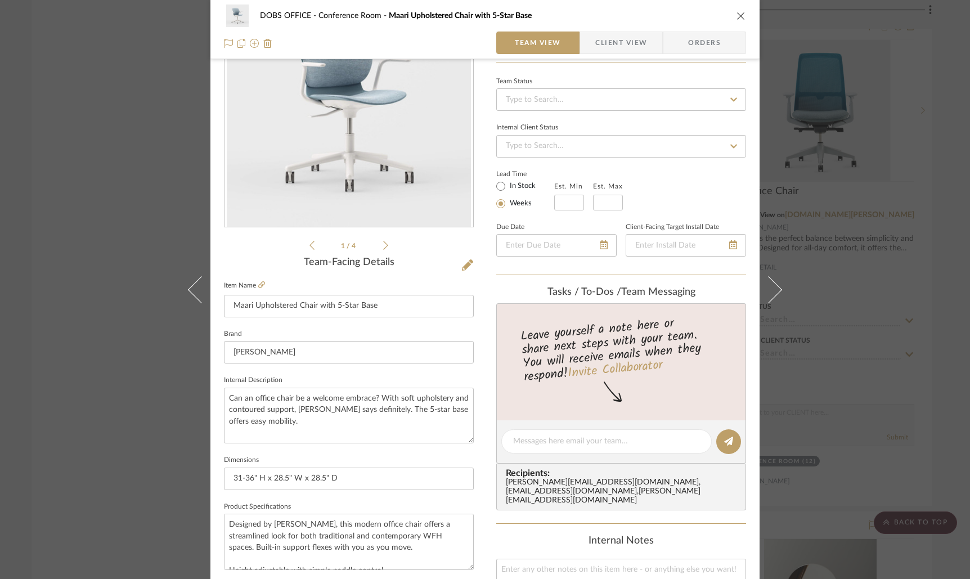
scroll to position [0, 0]
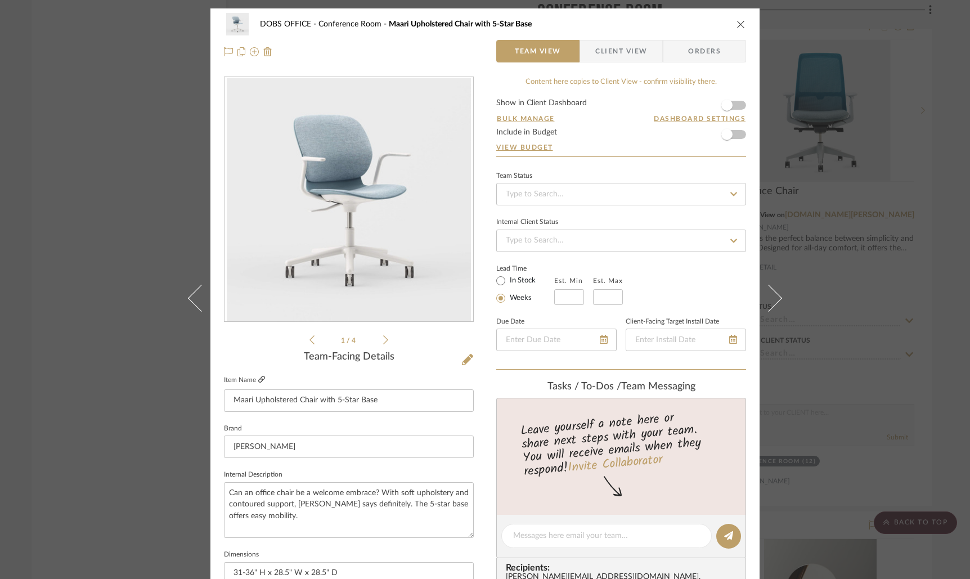
click at [258, 381] on icon at bounding box center [261, 379] width 7 height 7
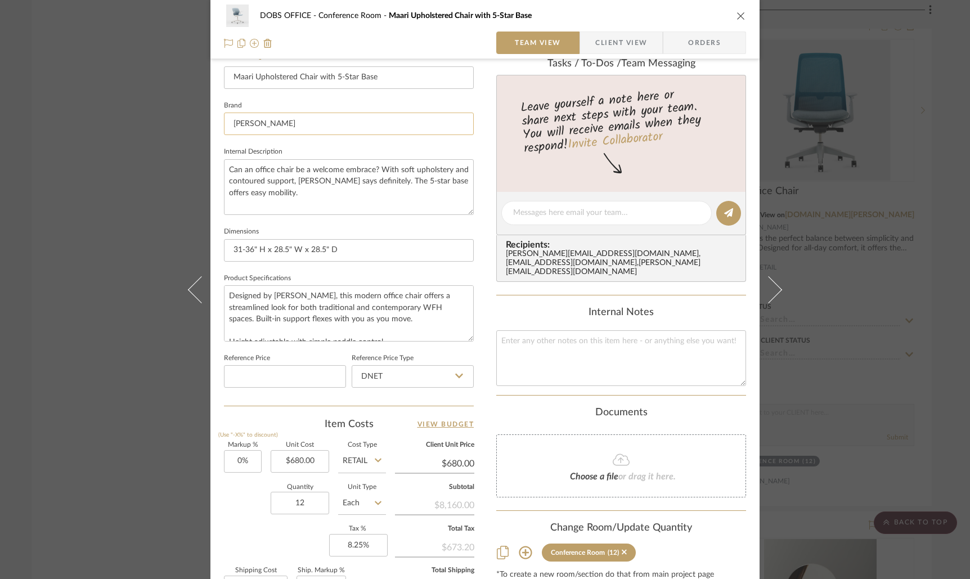
scroll to position [380, 0]
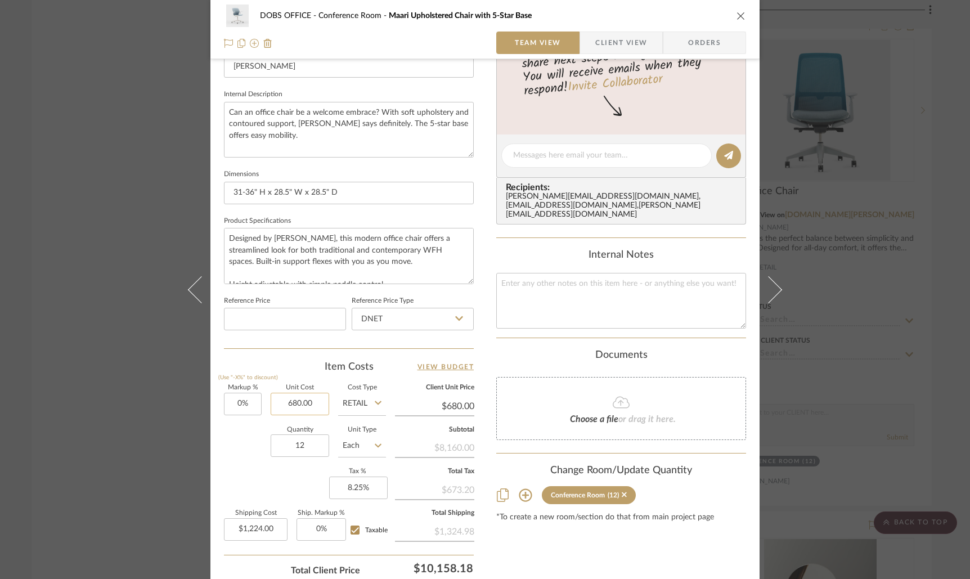
click at [304, 402] on input "680.00" at bounding box center [300, 404] width 59 height 23
type input "$843.00"
click at [591, 558] on div "Content here copies to Client View - confirm visibility there. Show in Client D…" at bounding box center [621, 159] width 250 height 926
type input "$843.00"
type input "$1,517.40"
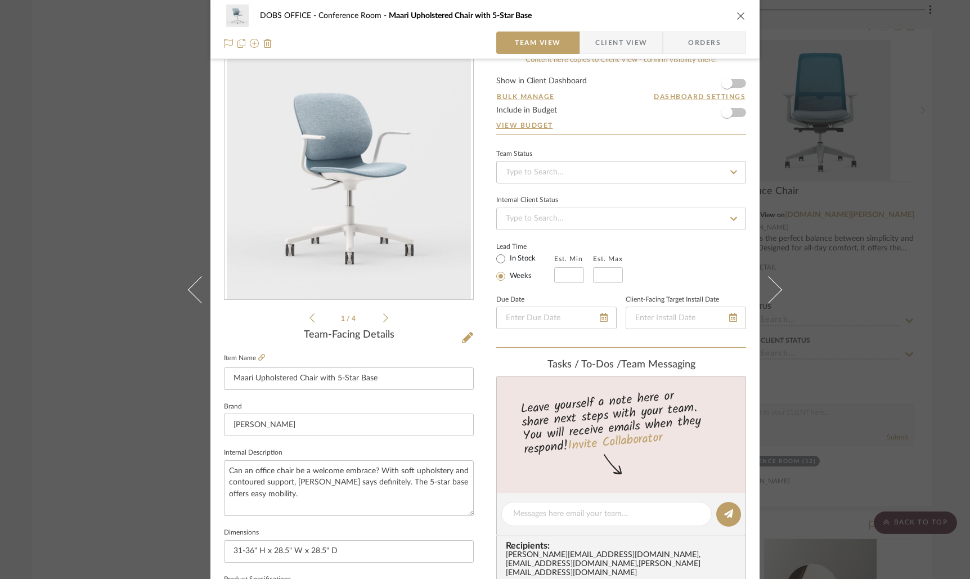
scroll to position [0, 0]
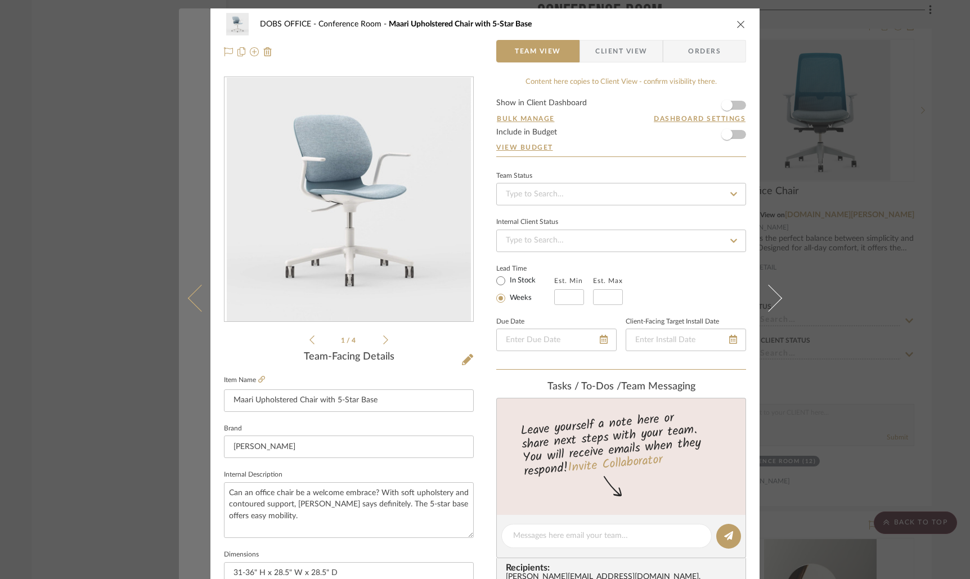
click at [191, 312] on button at bounding box center [195, 297] width 32 height 579
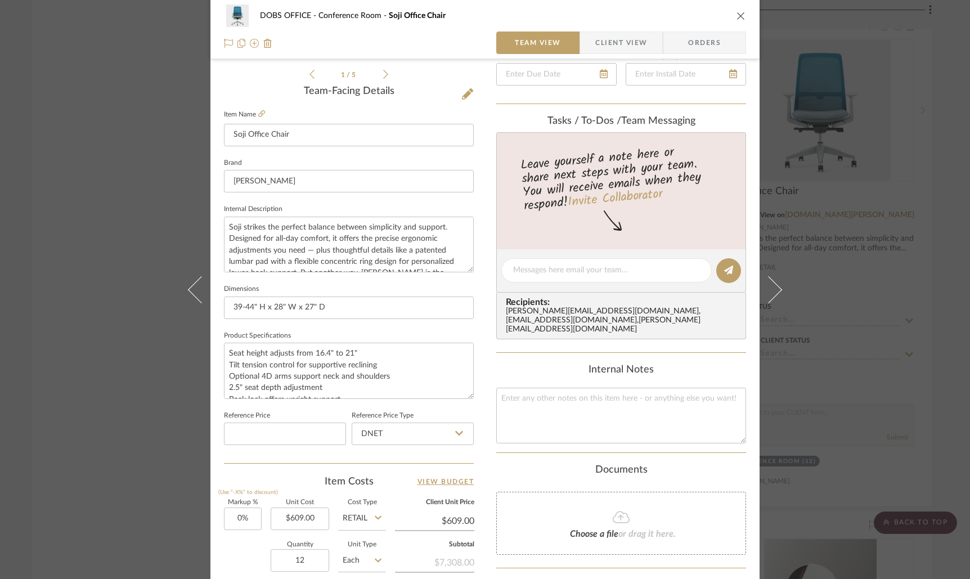
scroll to position [282, 0]
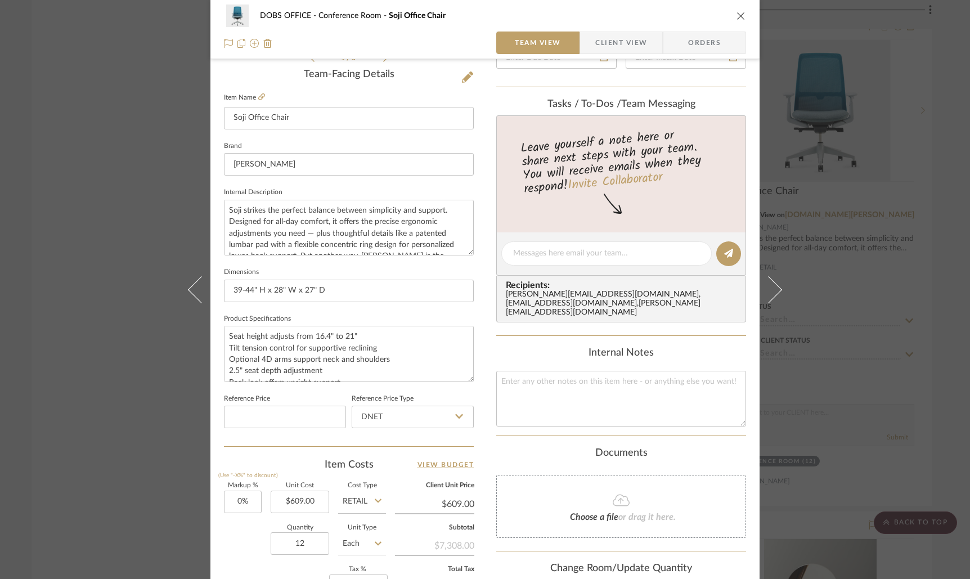
click at [737, 18] on icon "close" at bounding box center [741, 15] width 9 height 9
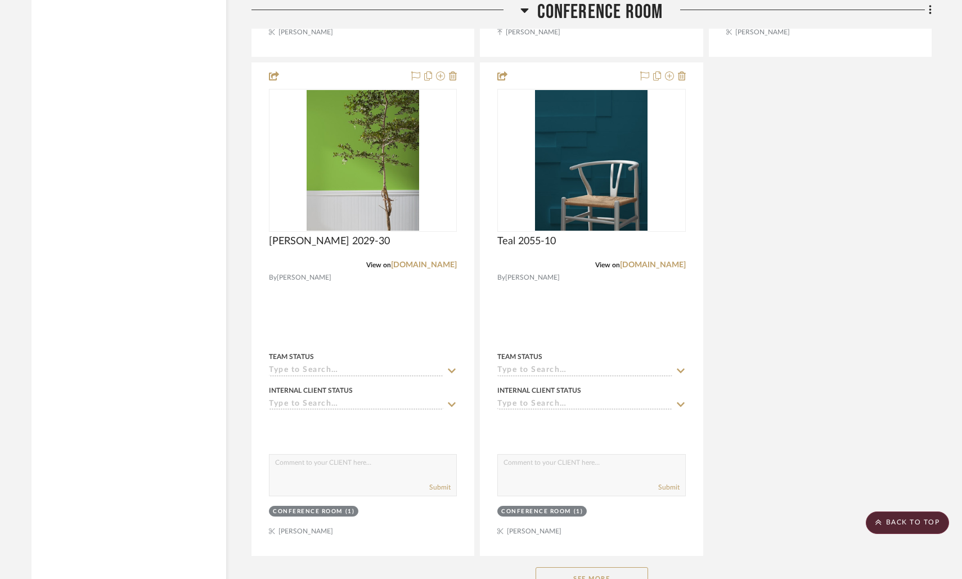
scroll to position [3666, 0]
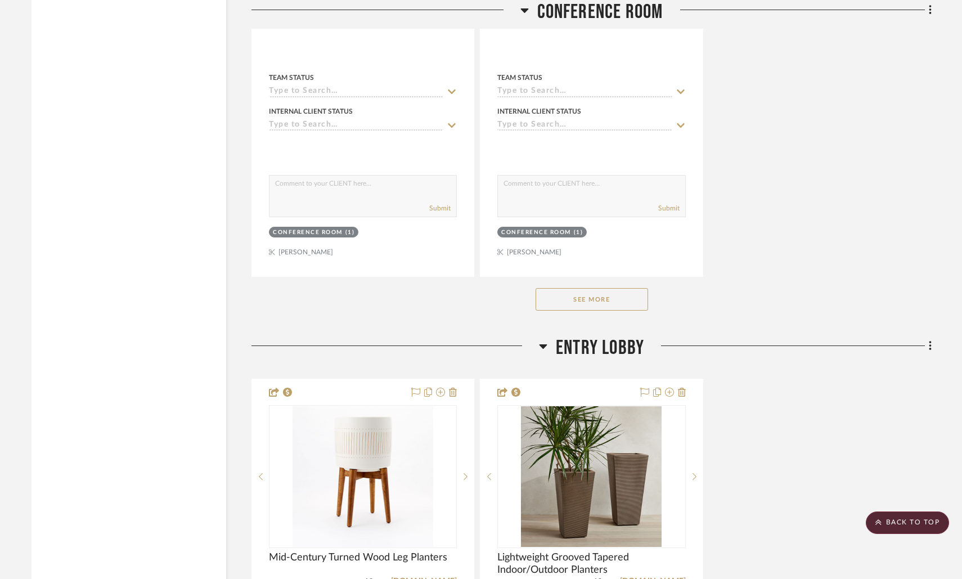
click at [620, 292] on button "See More" at bounding box center [592, 299] width 113 height 23
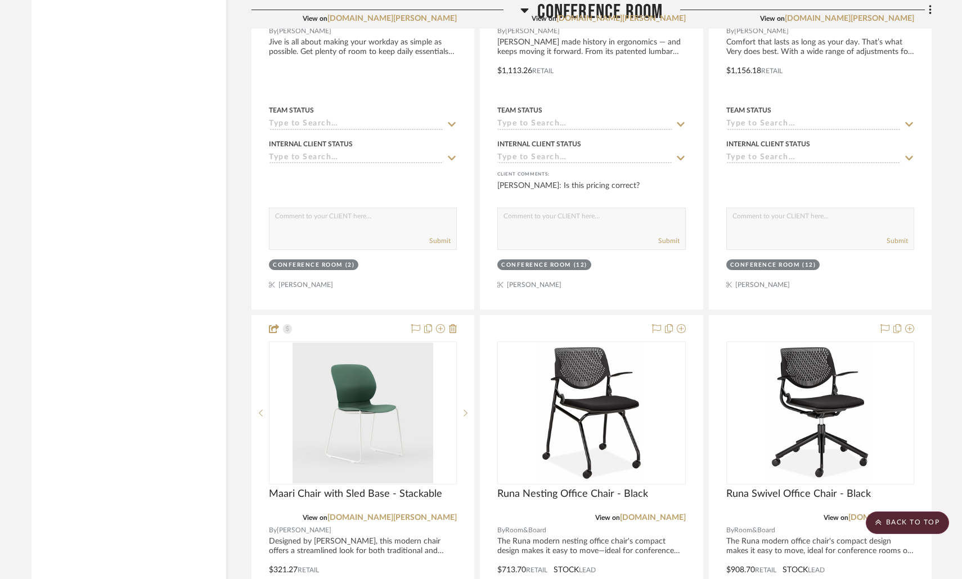
scroll to position [4698, 0]
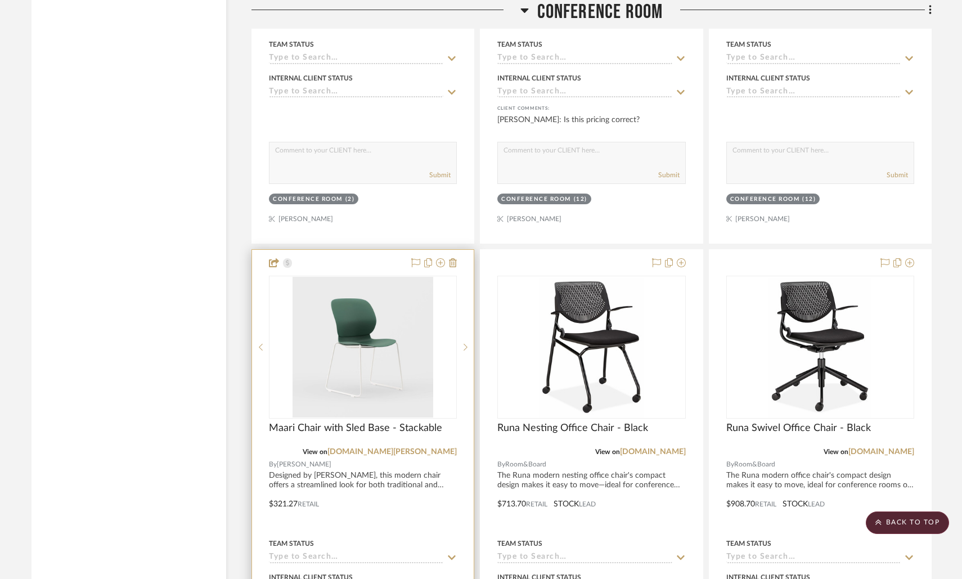
click at [355, 465] on div at bounding box center [363, 496] width 222 height 492
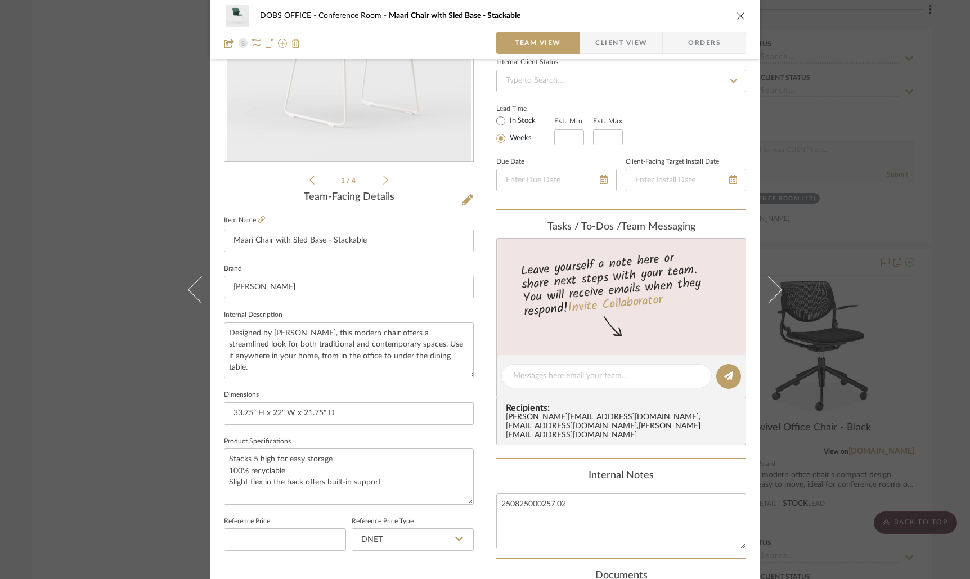
scroll to position [156, 0]
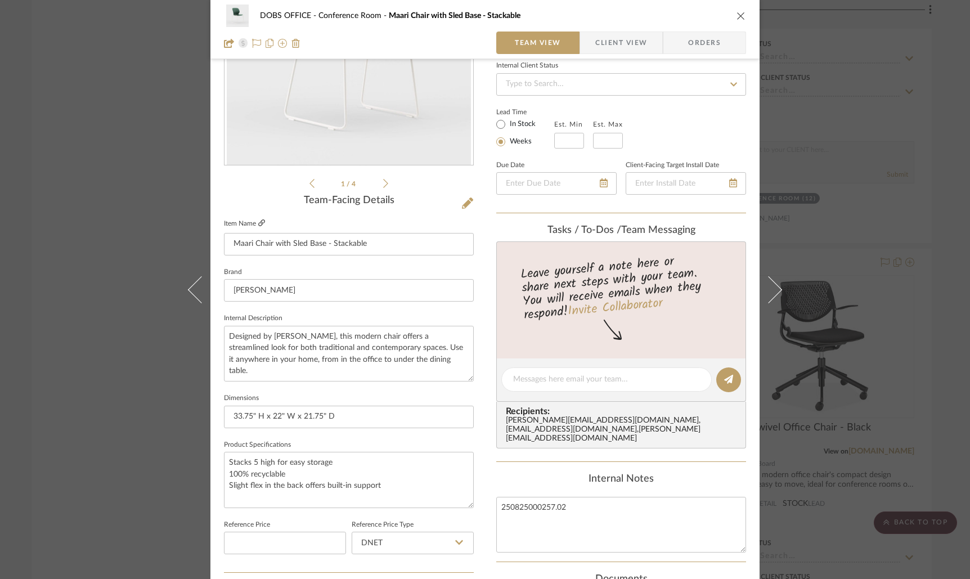
click at [260, 222] on icon at bounding box center [261, 222] width 7 height 7
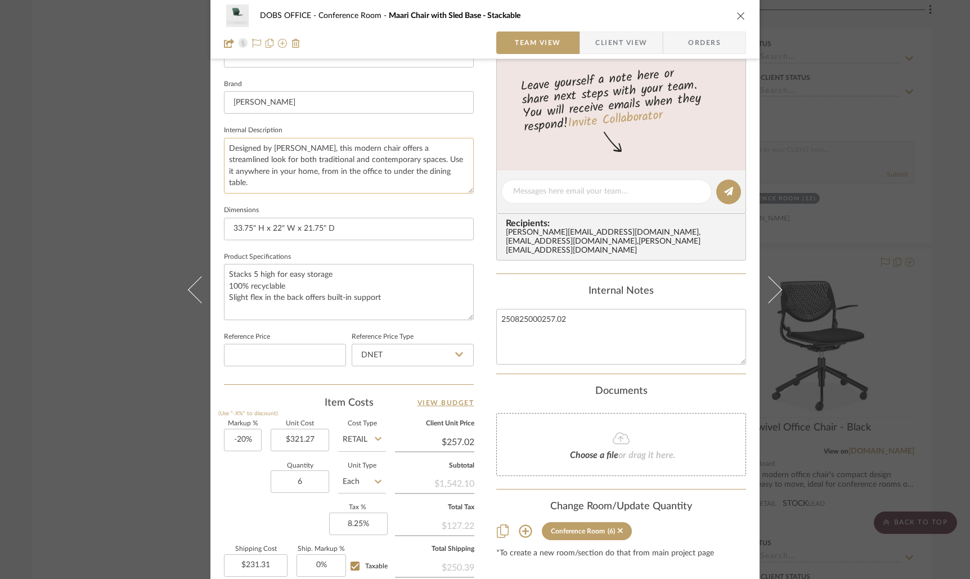
scroll to position [397, 0]
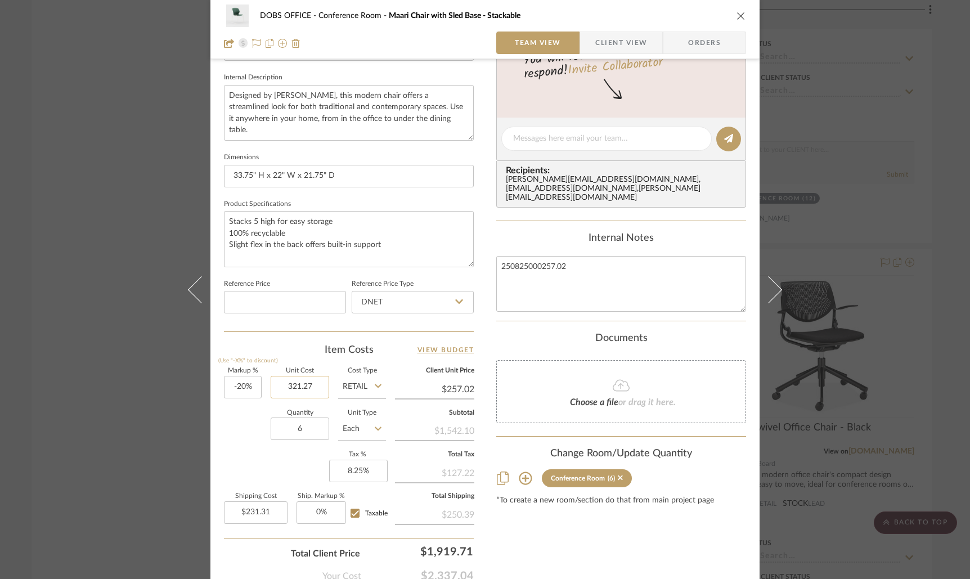
click at [311, 386] on input "321.27" at bounding box center [300, 387] width 59 height 23
type input "321"
type input "-20"
type input "$321.00"
click at [230, 384] on input "-20" at bounding box center [243, 387] width 38 height 23
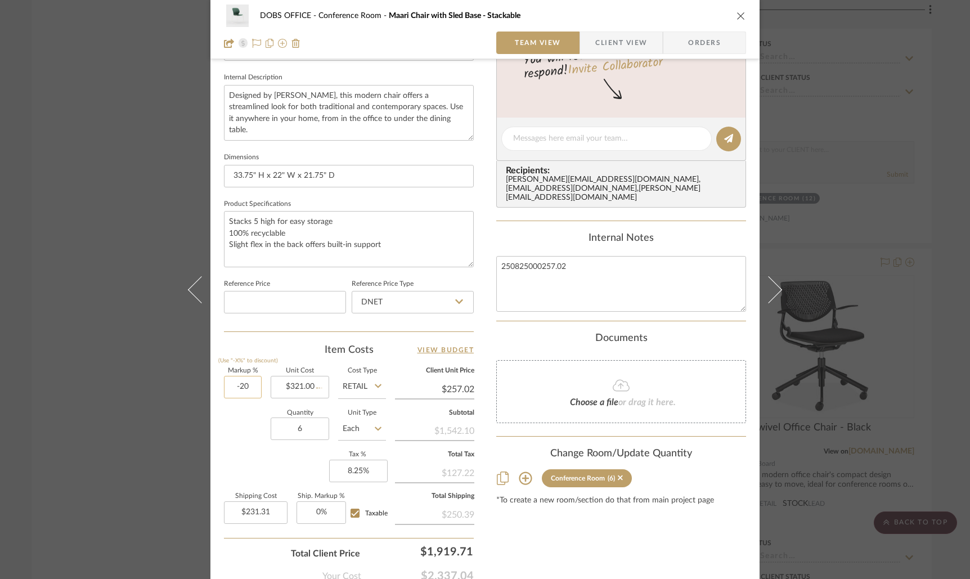
type input "$256.80"
type input "$231.12"
drag, startPoint x: 230, startPoint y: 384, endPoint x: 258, endPoint y: 385, distance: 28.1
click at [258, 385] on div "Markup % (Use "-X%" to discount) -20 Unit Cost $321.00 Cost Type Retail Client …" at bounding box center [349, 450] width 250 height 164
type input "0%"
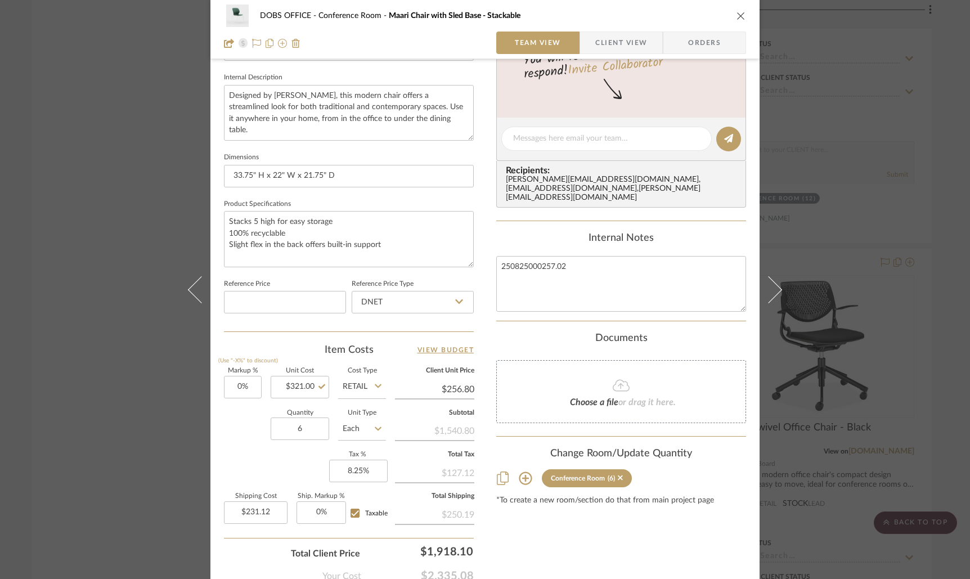
click at [606, 550] on div "Content here copies to Client View - confirm visibility there. Show in Client D…" at bounding box center [621, 142] width 250 height 926
type input "$321.00"
type input "$288.90"
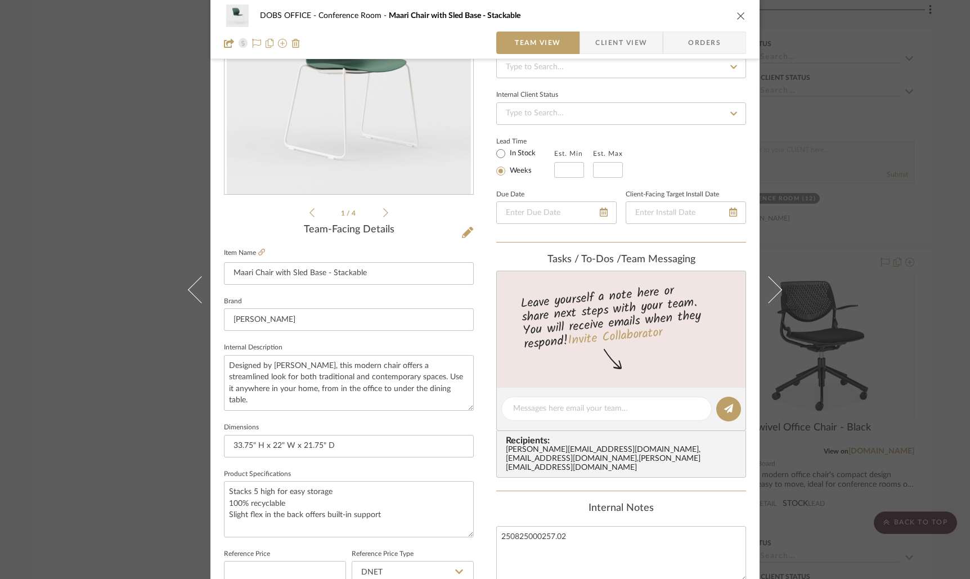
scroll to position [93, 0]
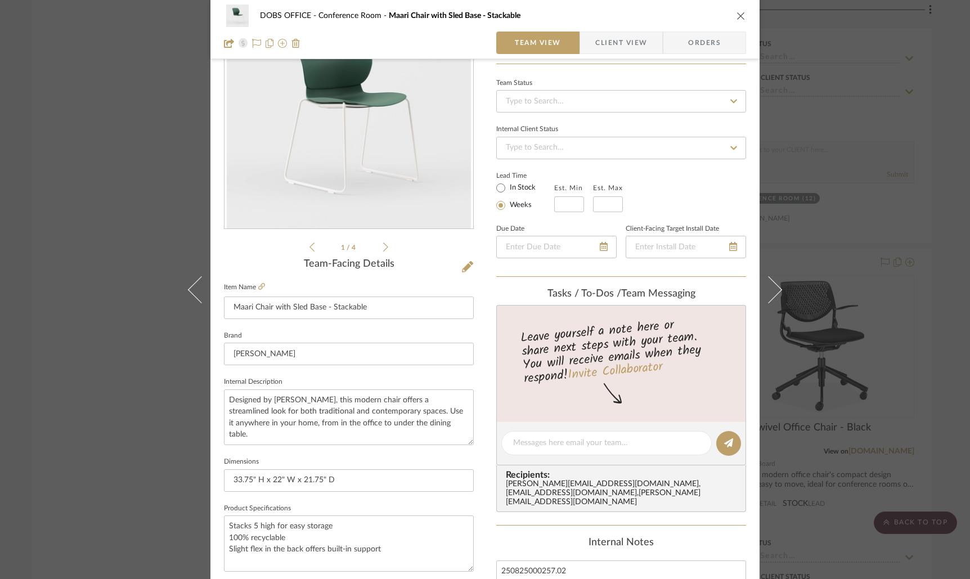
click at [384, 249] on div "1 / 4" at bounding box center [349, 119] width 250 height 270
click at [383, 249] on icon at bounding box center [385, 247] width 5 height 9
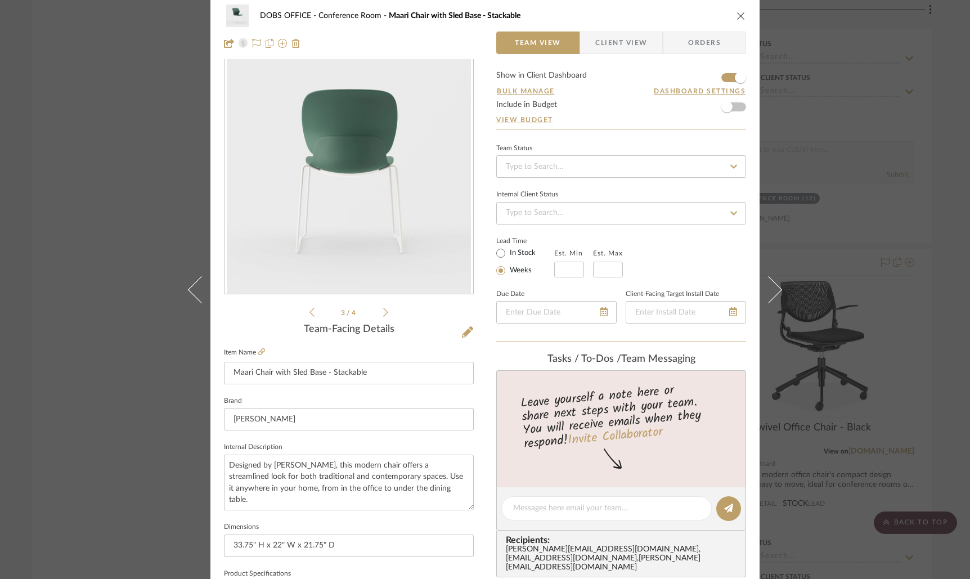
scroll to position [0, 0]
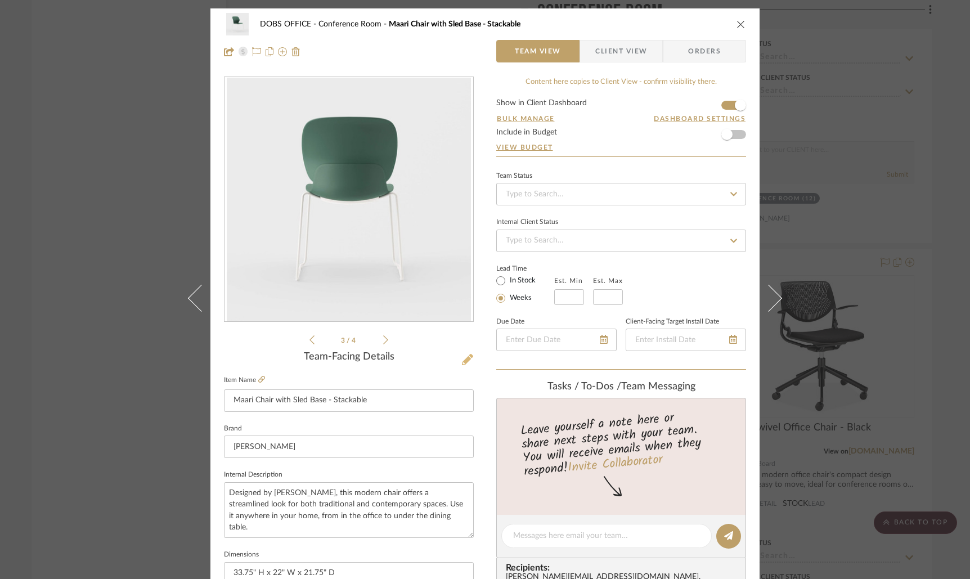
click at [465, 357] on icon at bounding box center [467, 359] width 11 height 11
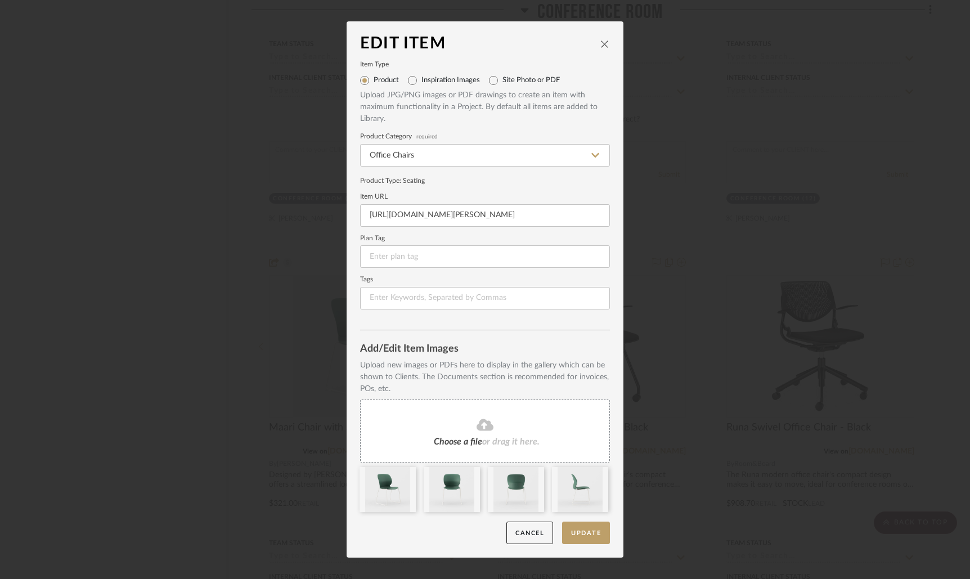
click at [492, 437] on span "or drag it here." at bounding box center [510, 441] width 57 height 9
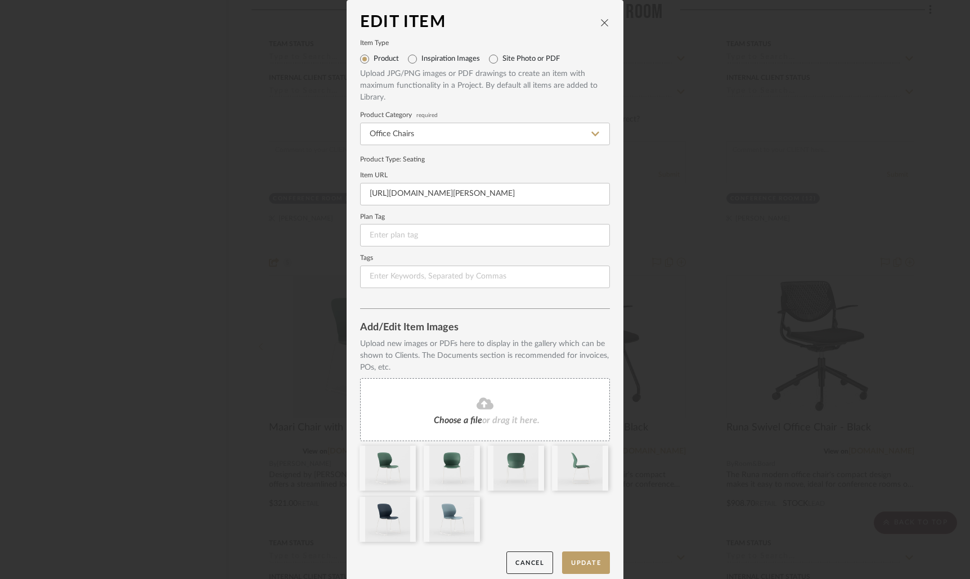
scroll to position [8, 0]
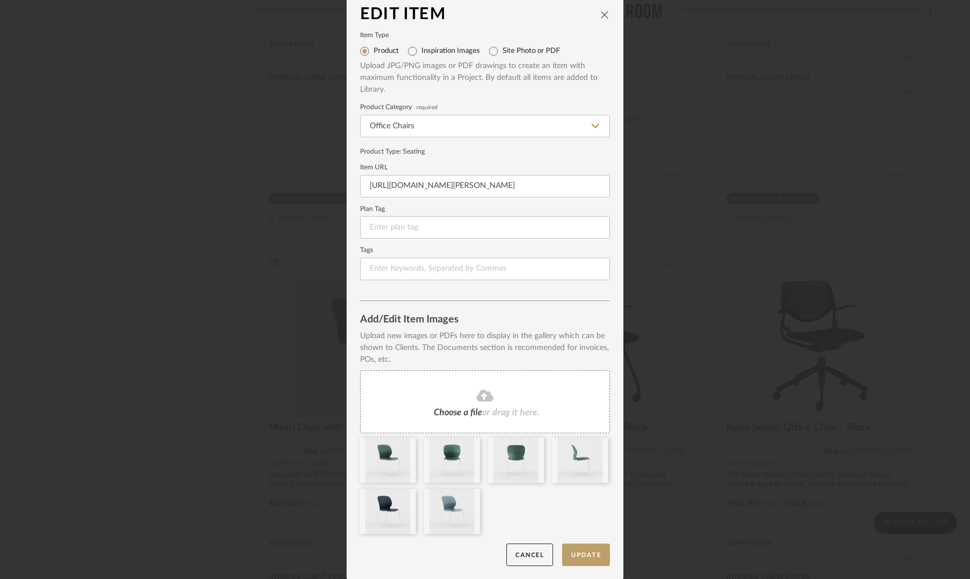
click at [0, 0] on div at bounding box center [0, 0] width 0 height 0
click at [589, 557] on button "Update" at bounding box center [586, 555] width 48 height 23
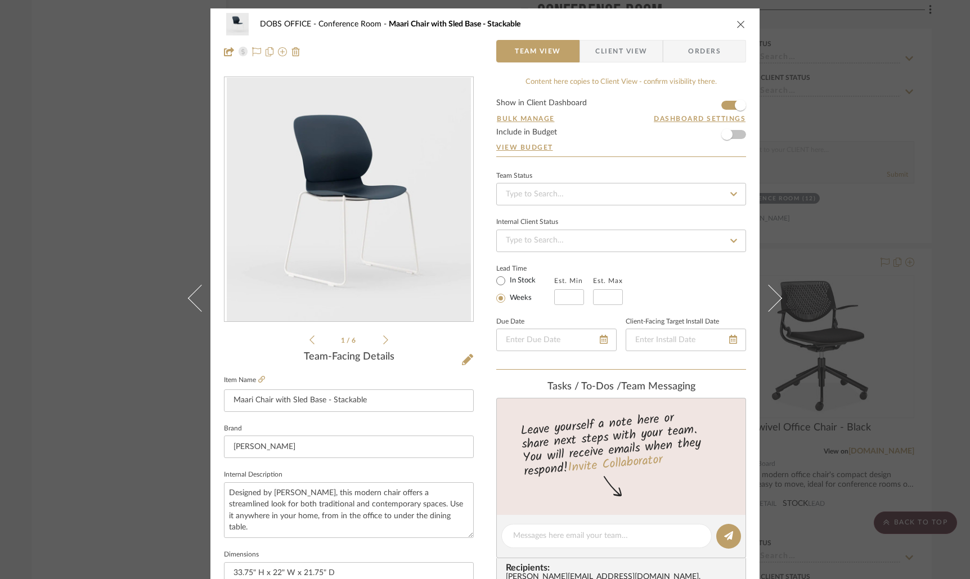
click at [738, 21] on icon "close" at bounding box center [741, 24] width 9 height 9
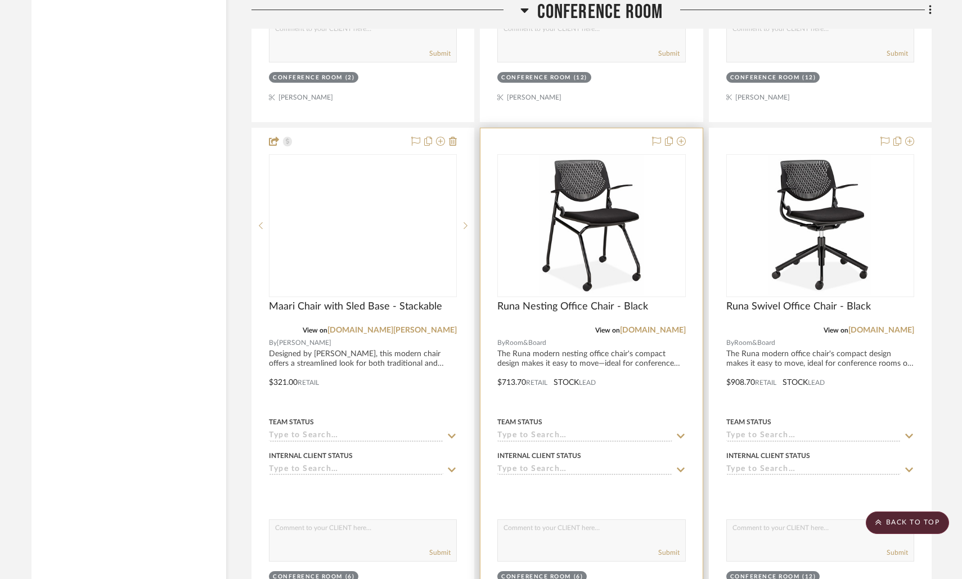
scroll to position [4834, 0]
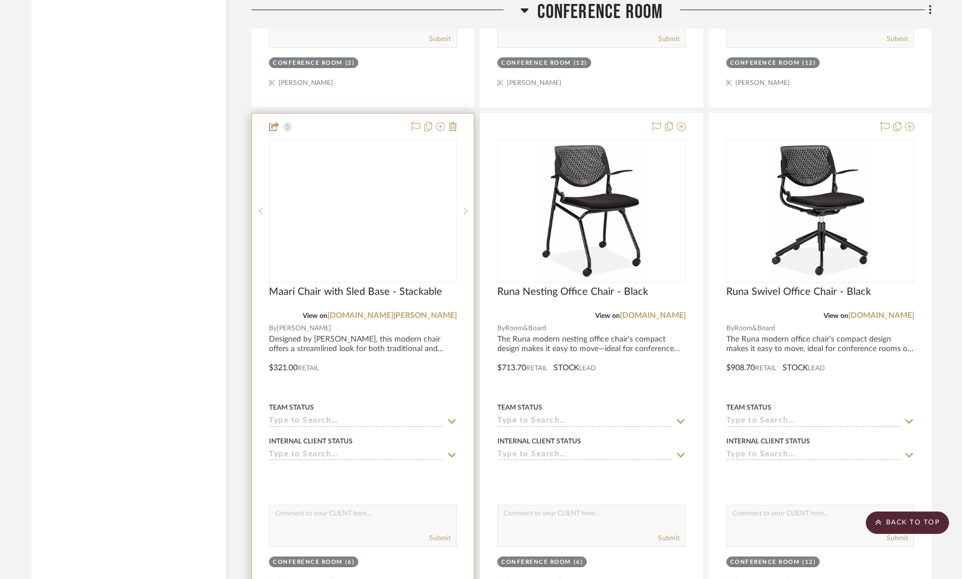
click at [352, 338] on div at bounding box center [363, 360] width 222 height 492
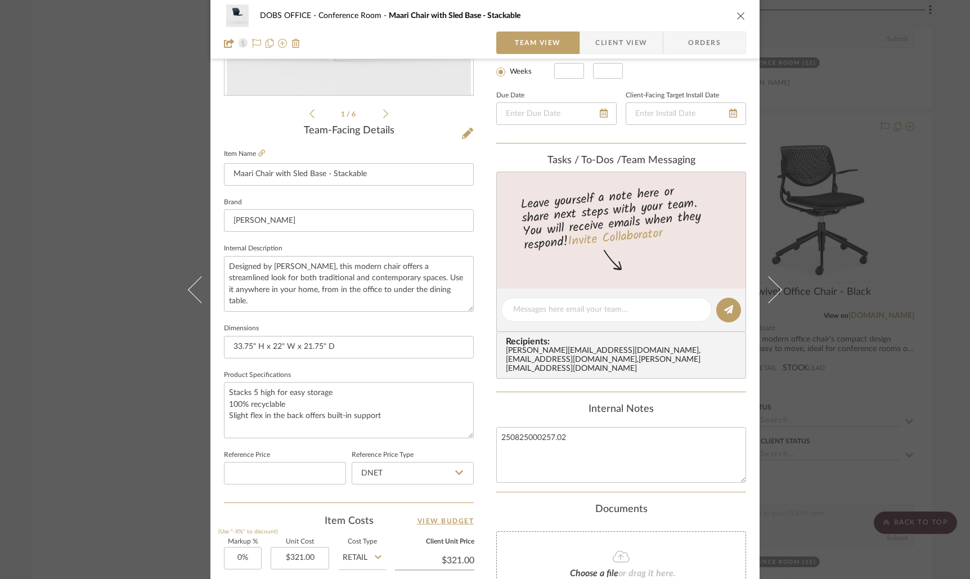
scroll to position [19, 0]
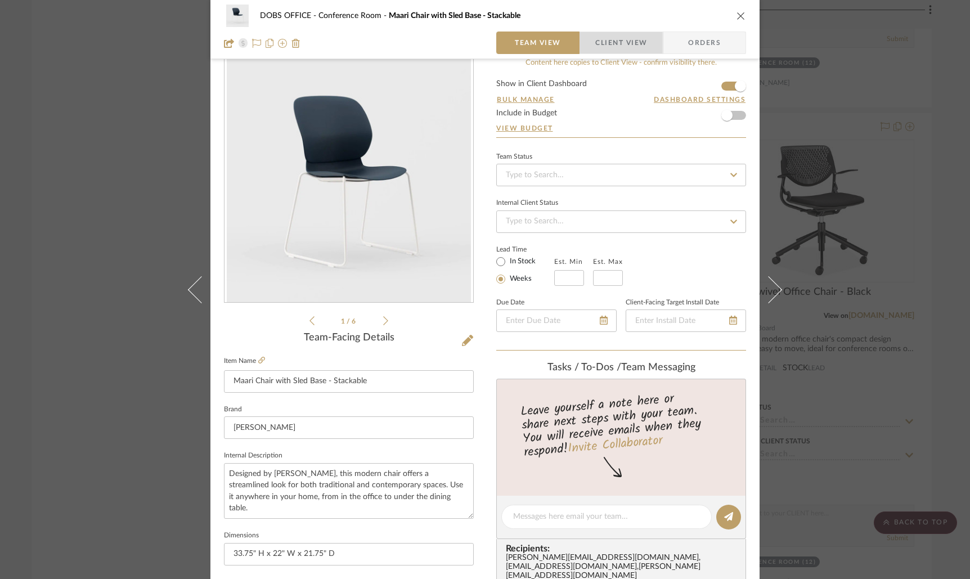
click at [620, 48] on span "Client View" at bounding box center [621, 43] width 52 height 23
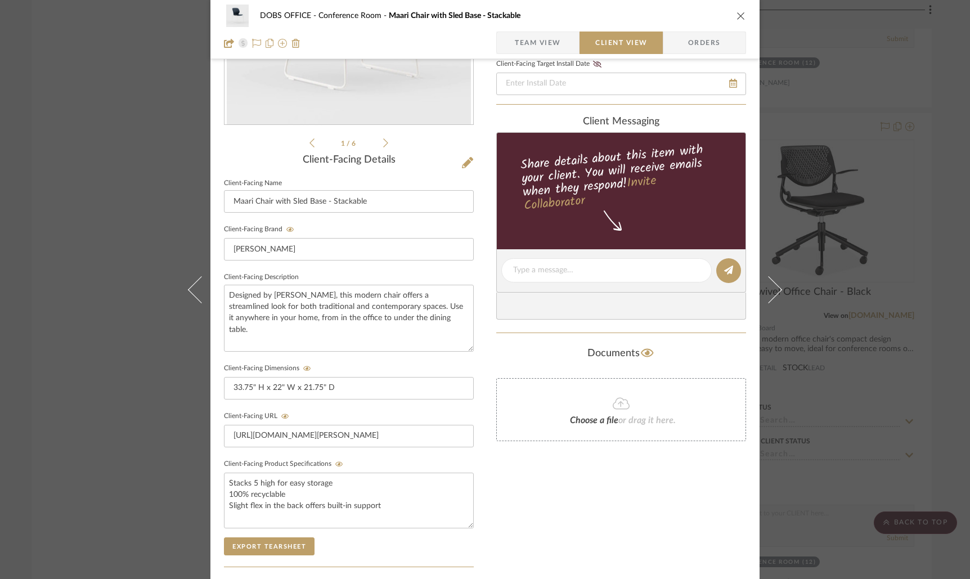
scroll to position [0, 0]
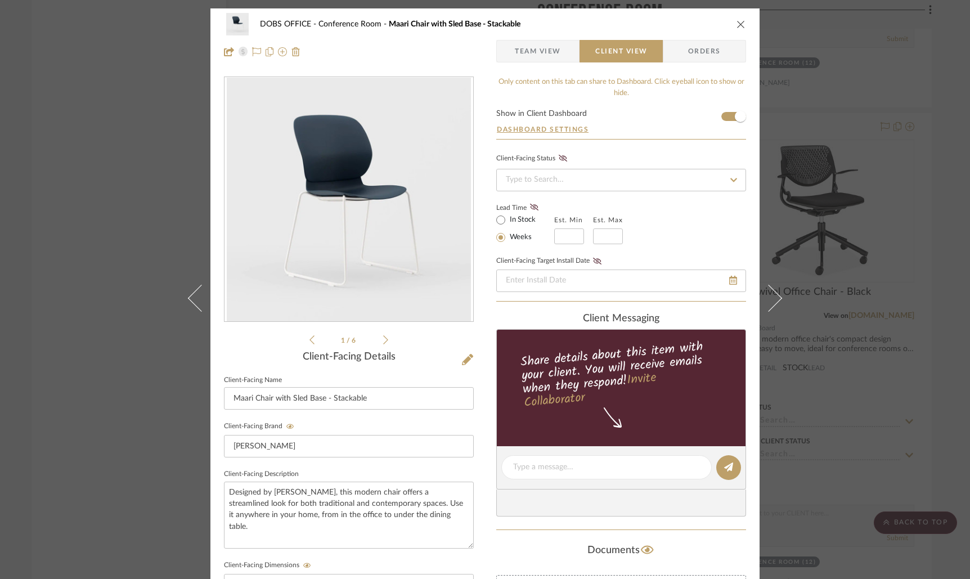
click at [738, 24] on icon "close" at bounding box center [741, 24] width 9 height 9
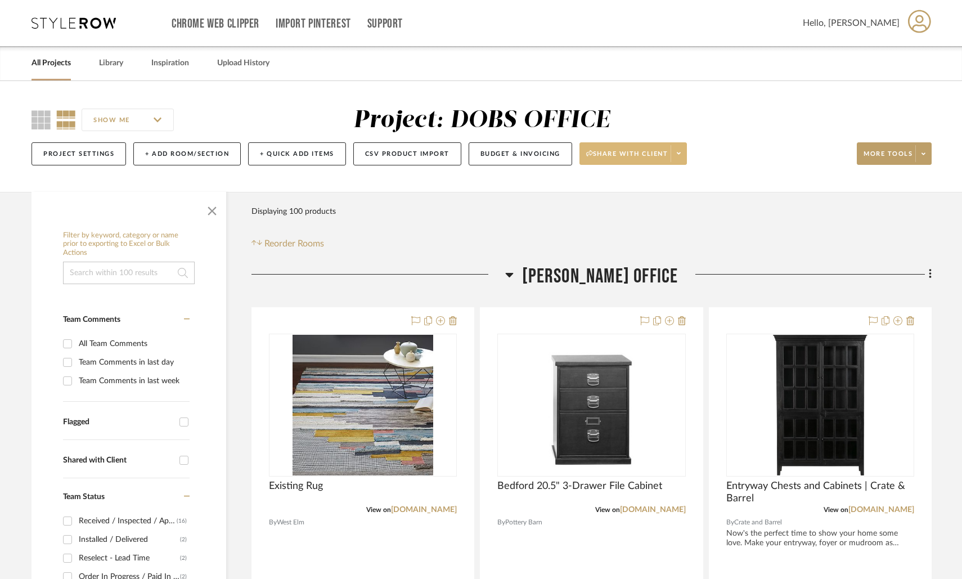
click at [680, 149] on span at bounding box center [679, 153] width 16 height 17
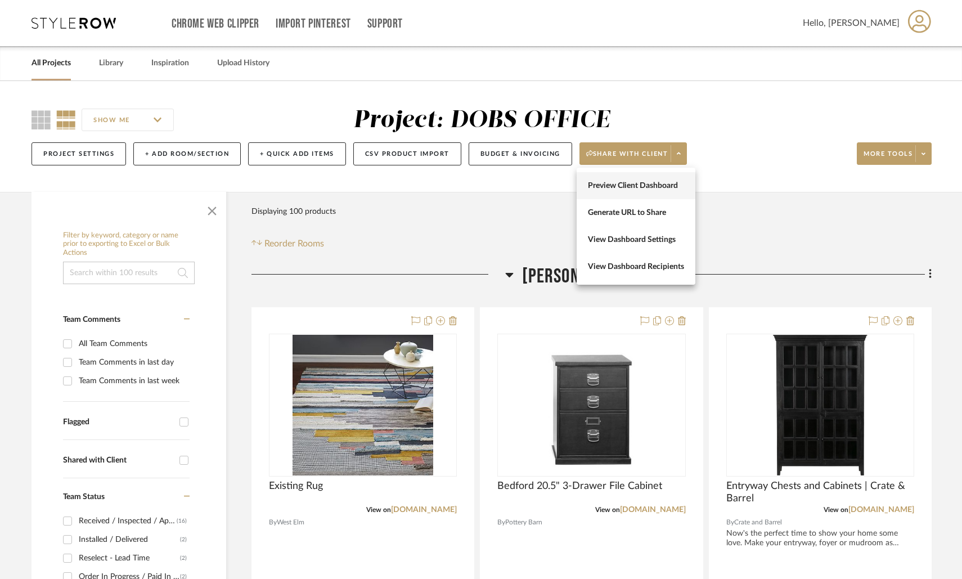
click at [664, 192] on button "Preview Client Dashboard" at bounding box center [636, 185] width 119 height 27
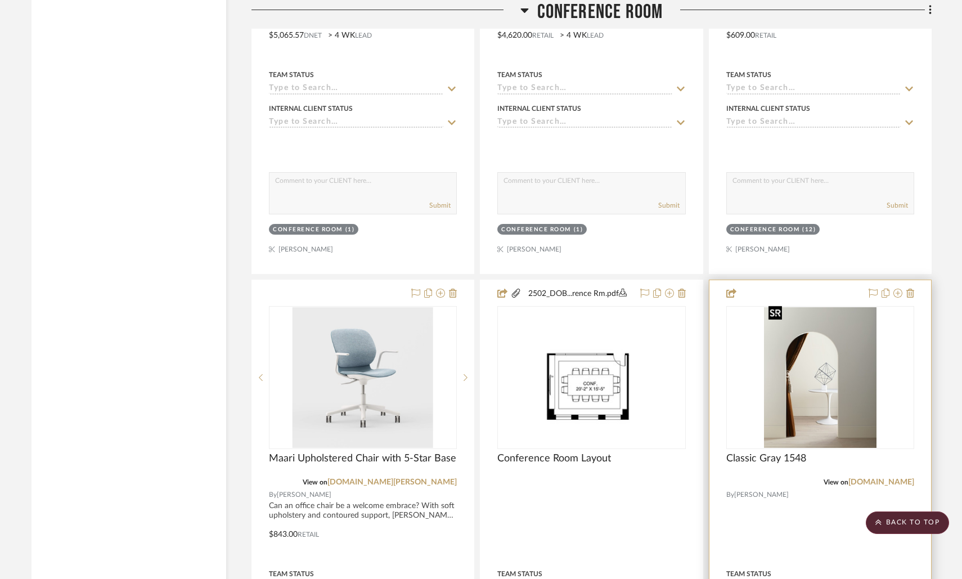
scroll to position [2372, 0]
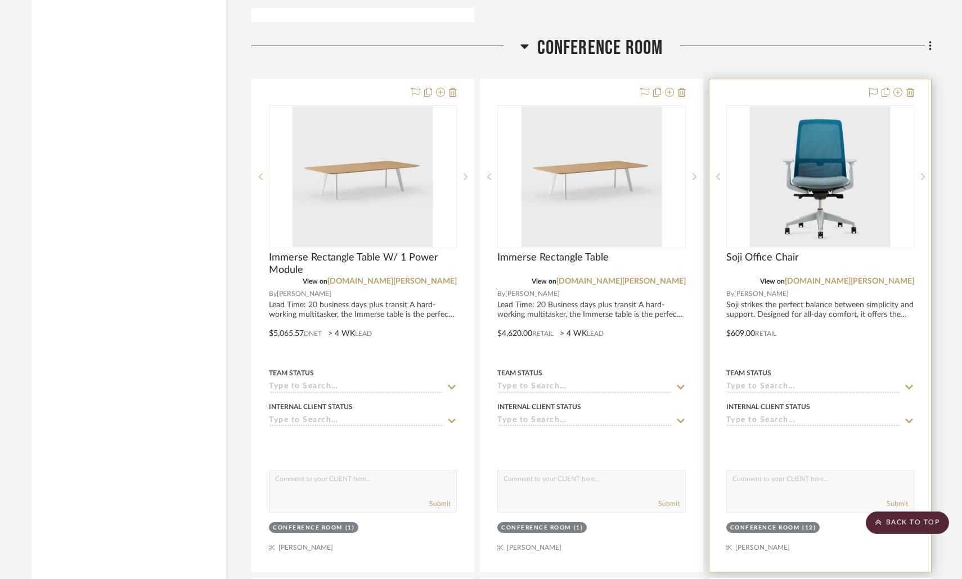
click at [854, 299] on div at bounding box center [821, 325] width 222 height 492
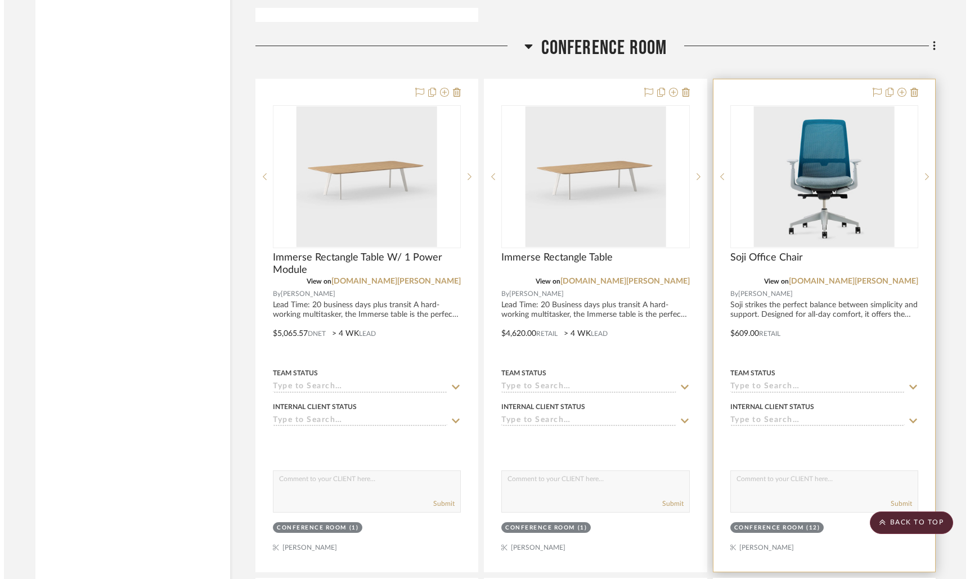
scroll to position [0, 0]
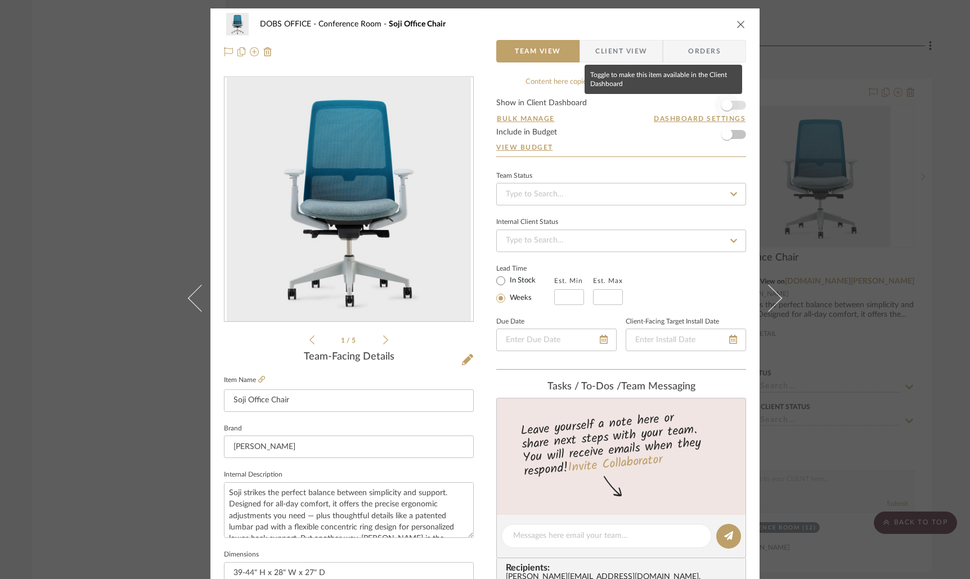
click at [730, 105] on span "button" at bounding box center [727, 105] width 25 height 25
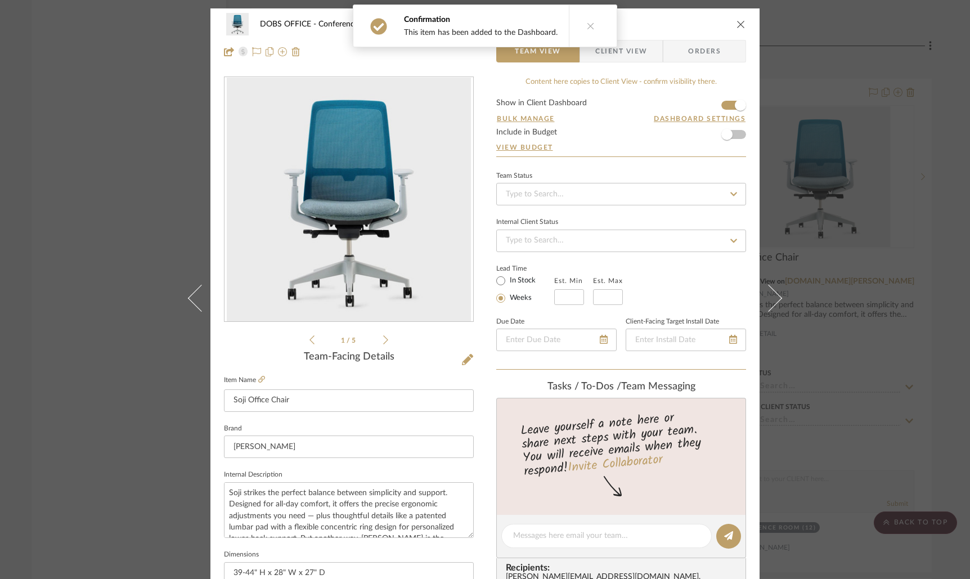
click at [741, 20] on icon "close" at bounding box center [741, 24] width 9 height 9
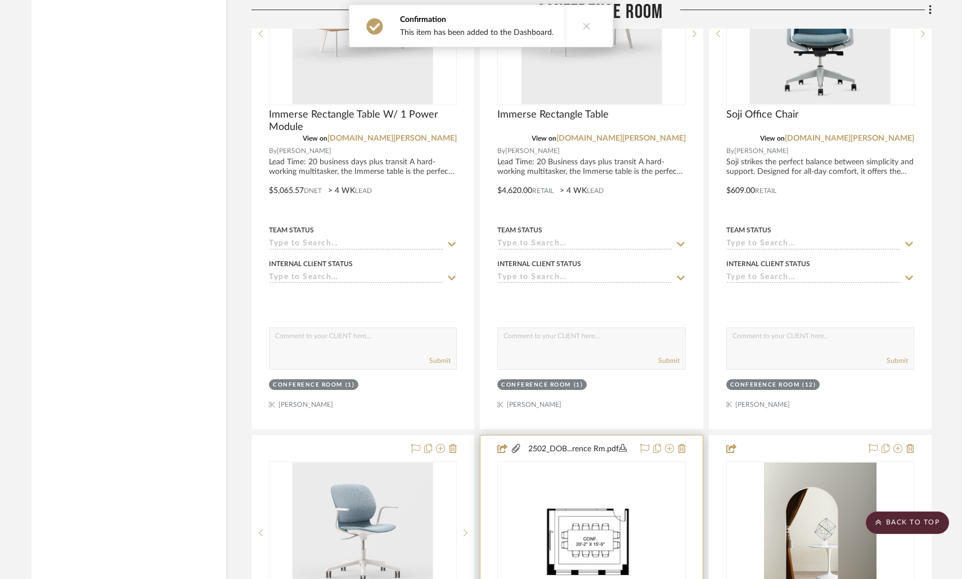
scroll to position [2590, 0]
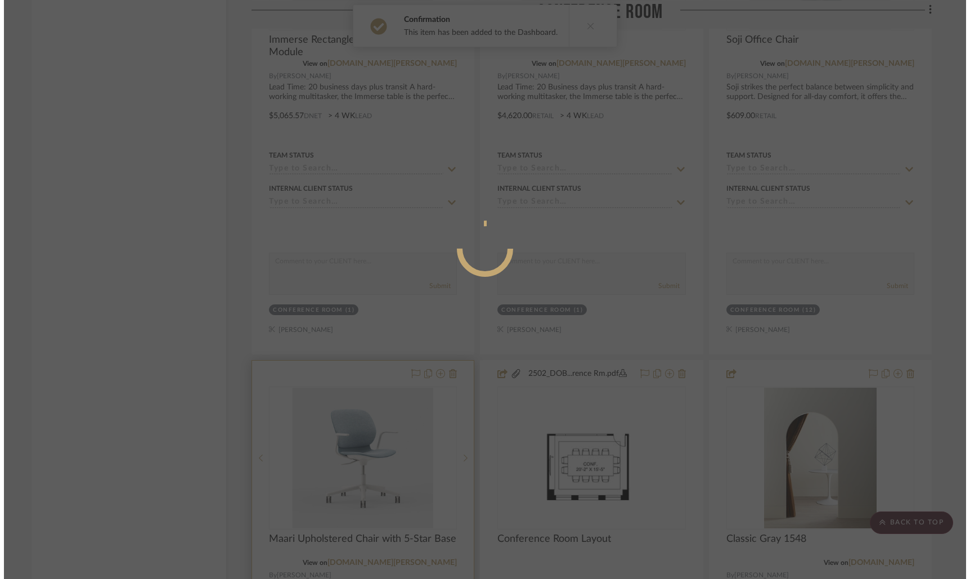
scroll to position [0, 0]
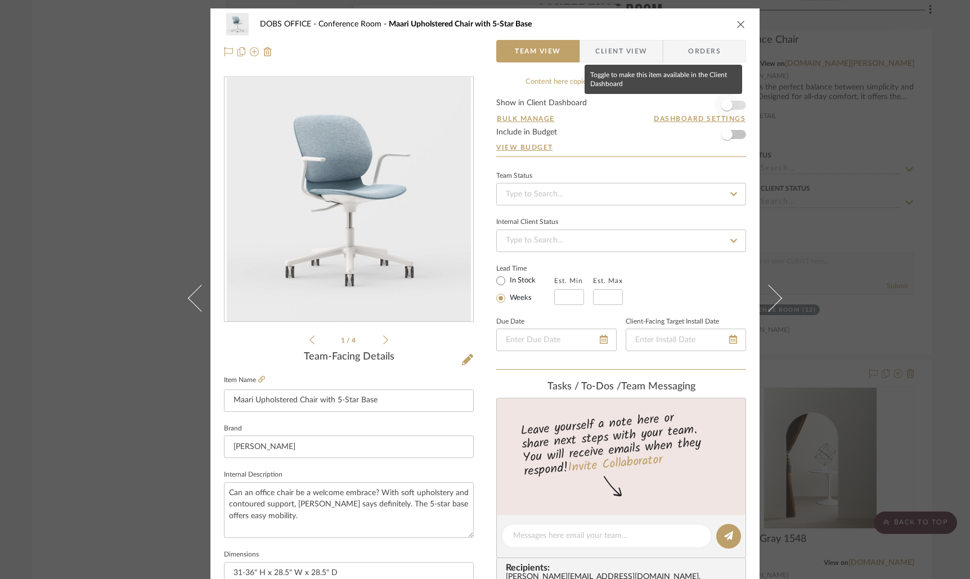
click at [721, 105] on span "button" at bounding box center [726, 105] width 11 height 11
click at [739, 27] on icon "close" at bounding box center [741, 24] width 9 height 9
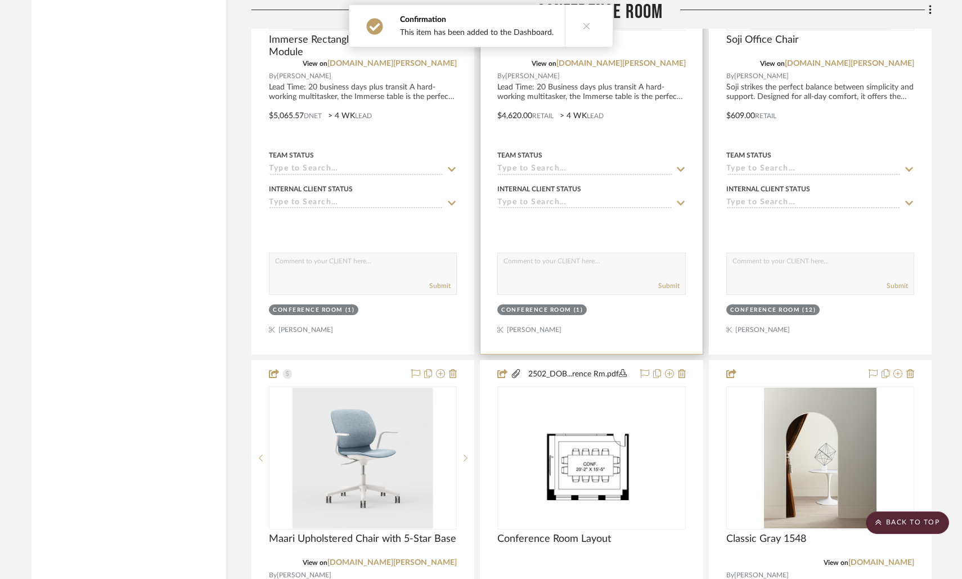
scroll to position [2347, 0]
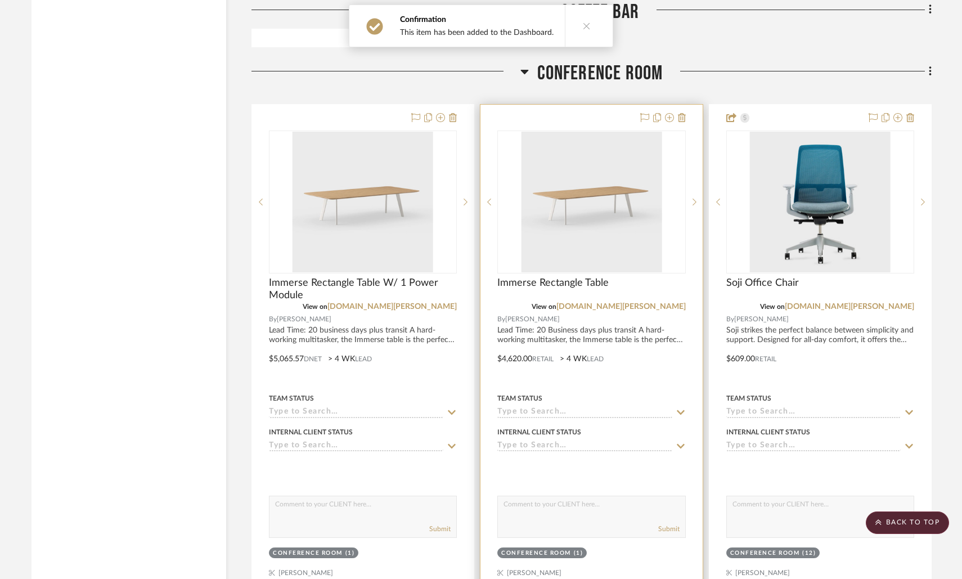
click at [550, 342] on div at bounding box center [592, 351] width 222 height 492
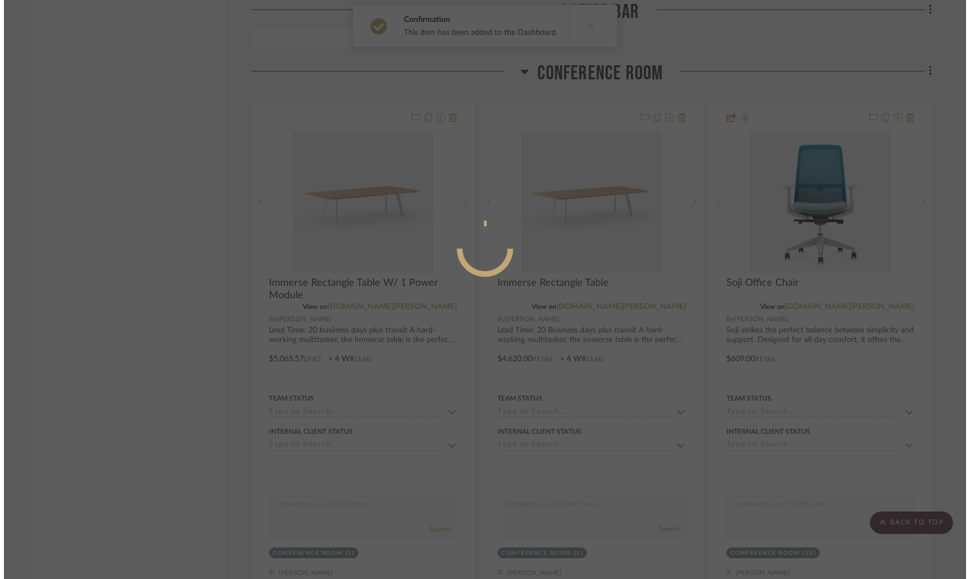
scroll to position [0, 0]
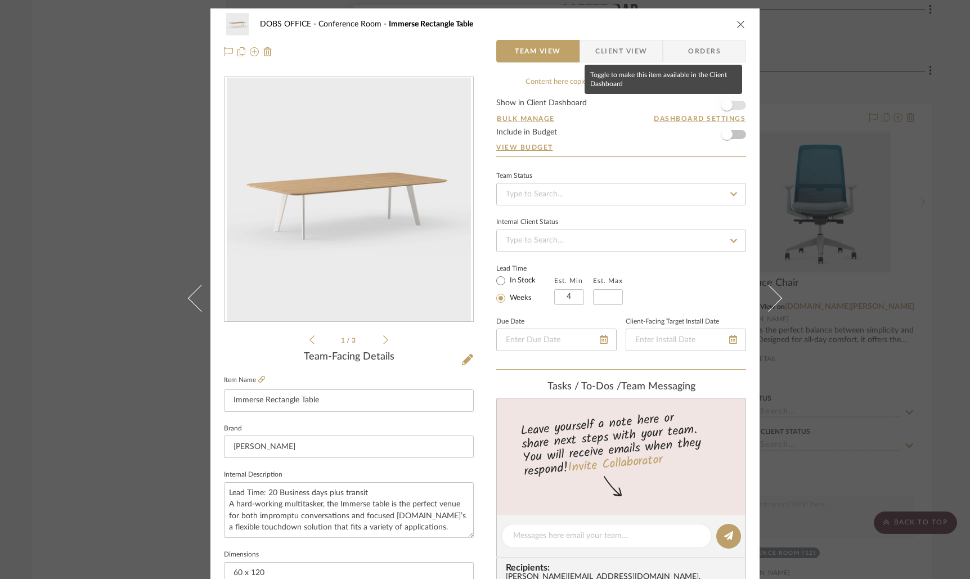
click at [724, 102] on span "button" at bounding box center [726, 105] width 11 height 11
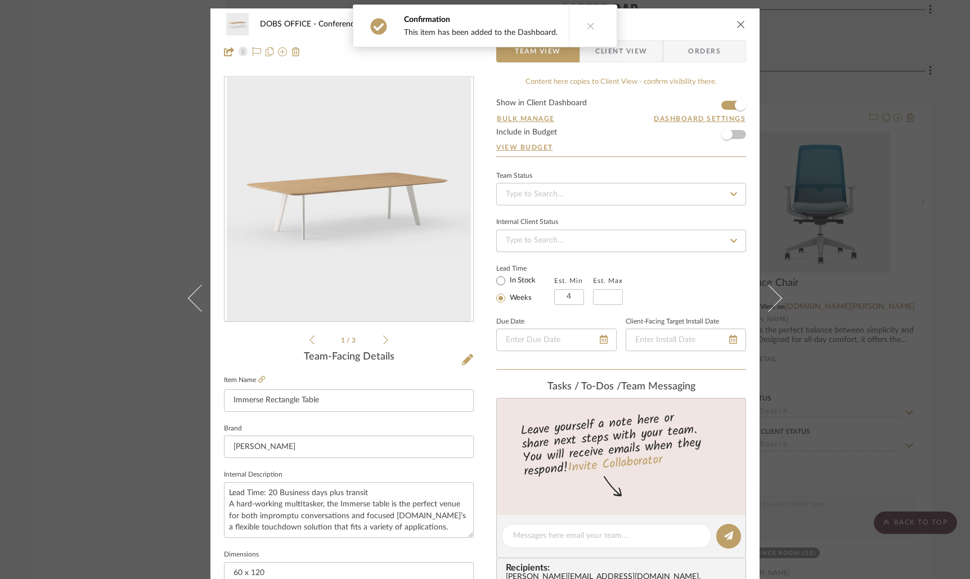
click at [739, 26] on icon "close" at bounding box center [741, 24] width 9 height 9
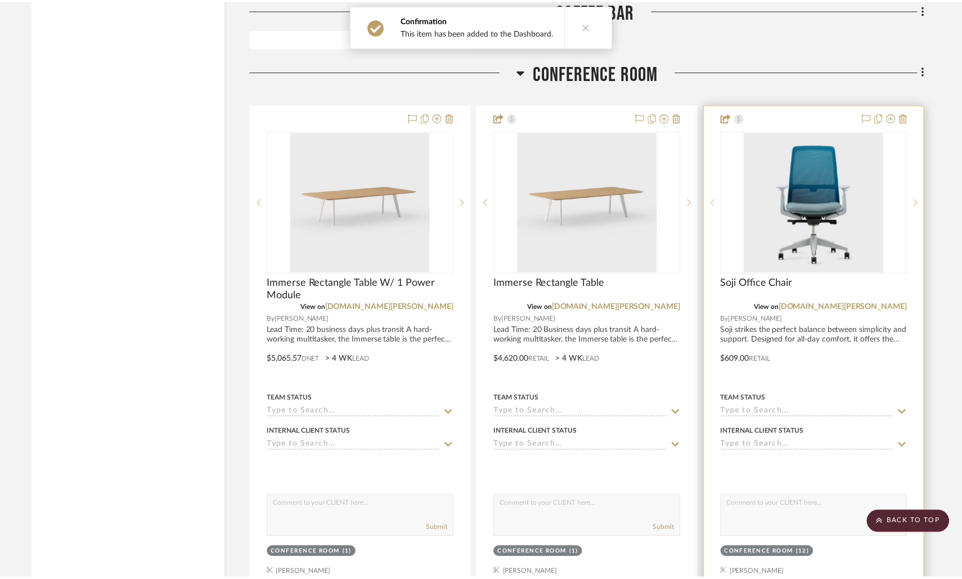
scroll to position [2347, 0]
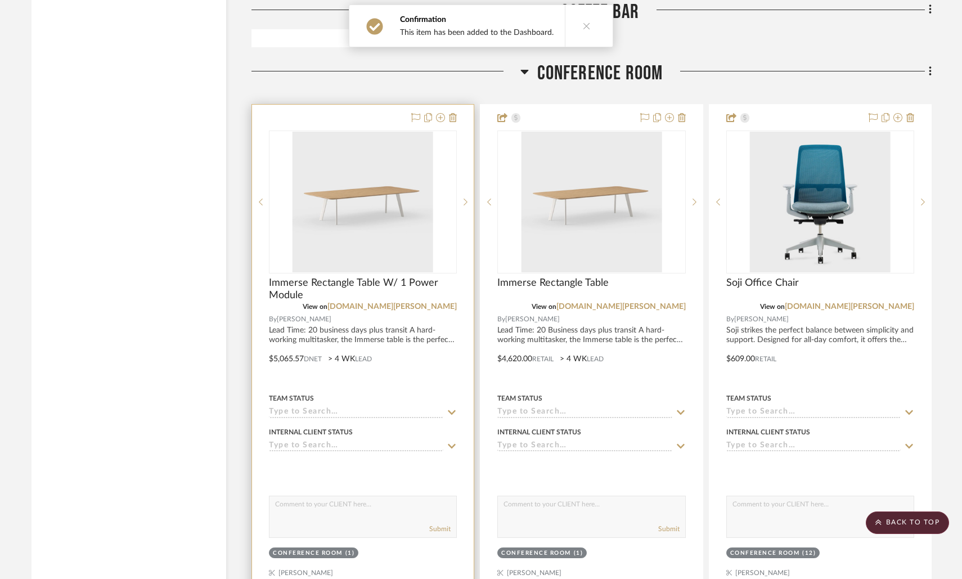
click at [360, 346] on div at bounding box center [363, 351] width 222 height 492
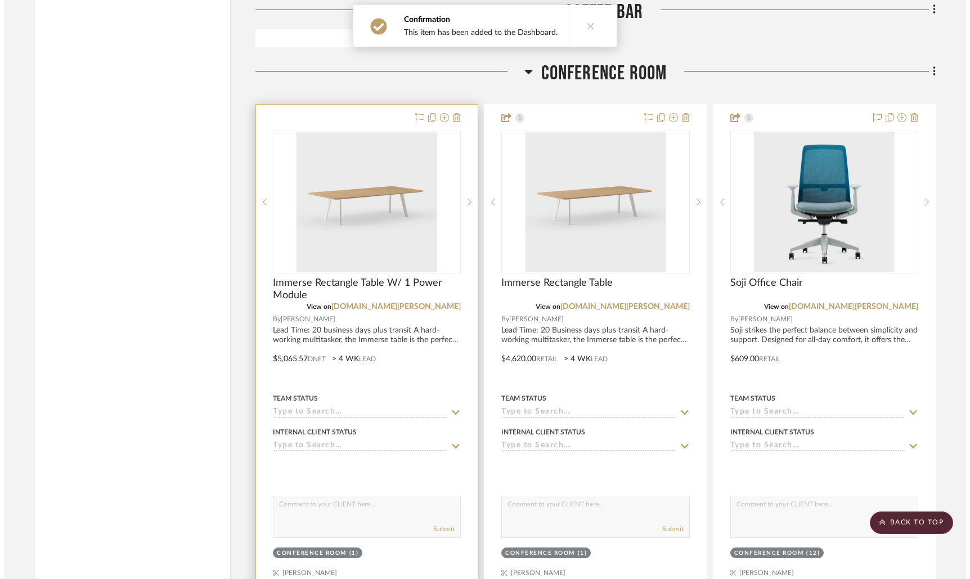
scroll to position [0, 0]
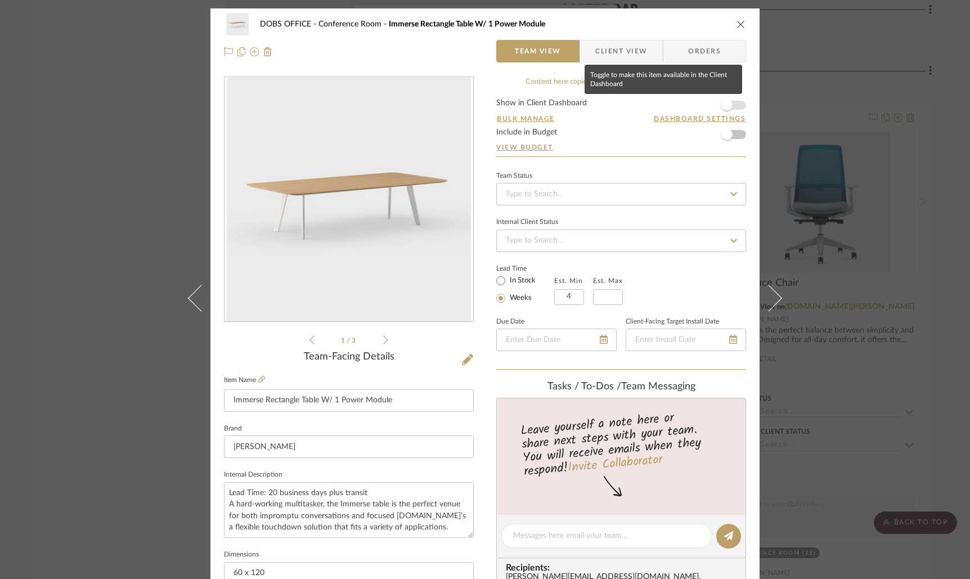
click at [724, 108] on span "button" at bounding box center [726, 105] width 11 height 11
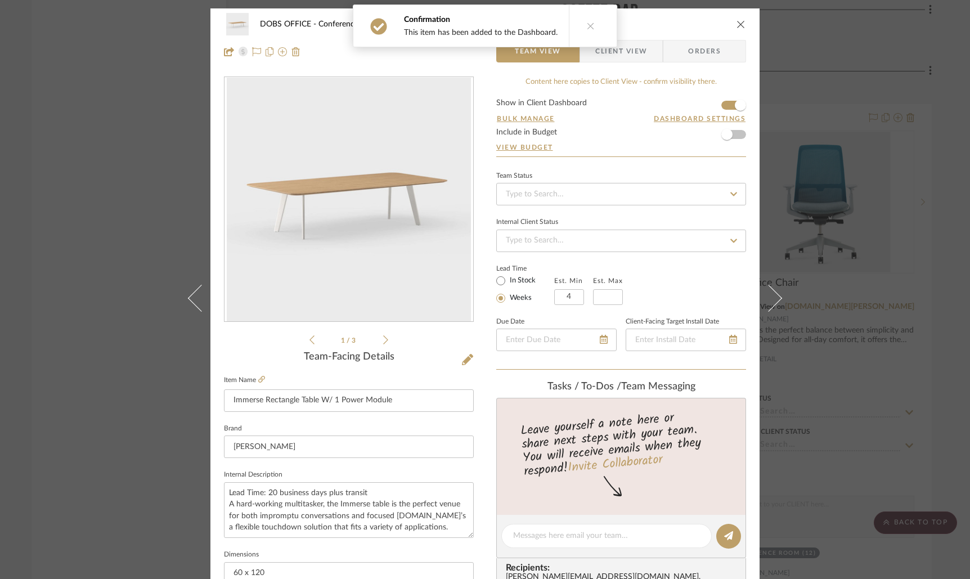
click at [741, 24] on icon "close" at bounding box center [741, 24] width 9 height 9
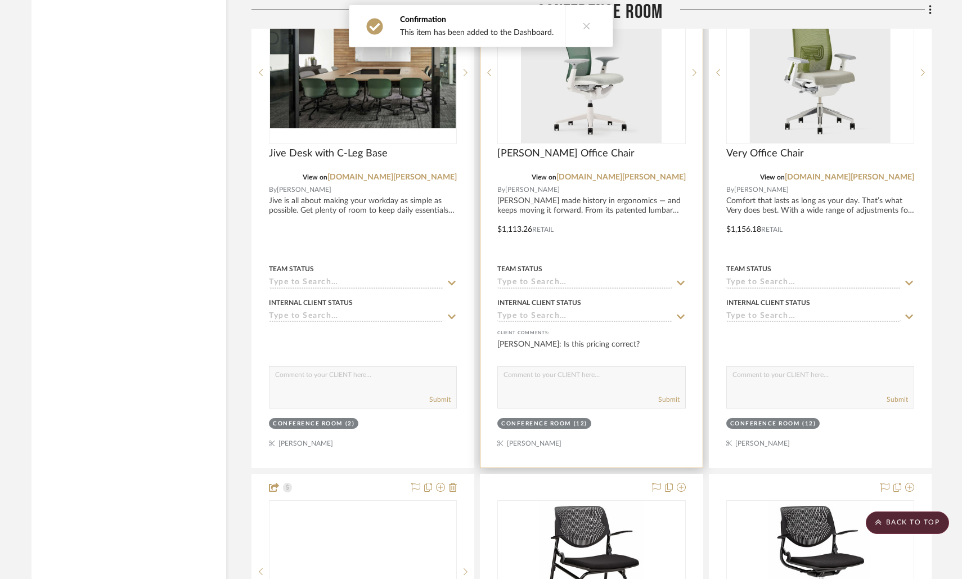
scroll to position [4401, 0]
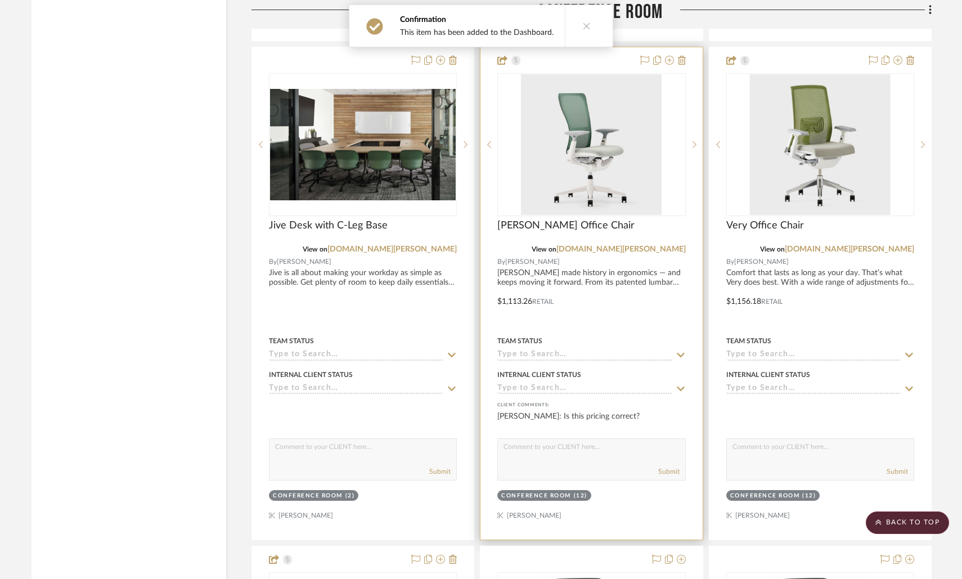
click at [659, 283] on div at bounding box center [592, 293] width 222 height 492
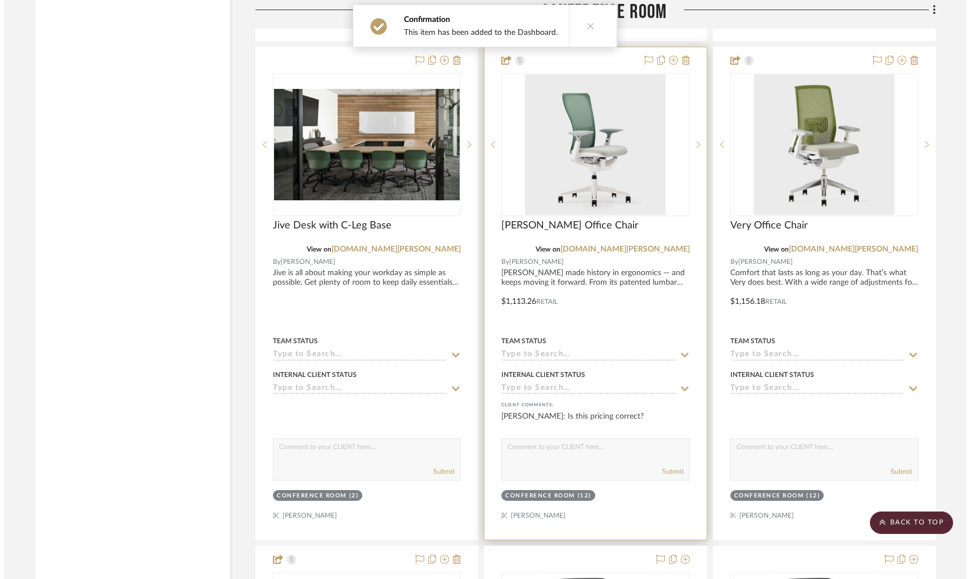
scroll to position [0, 0]
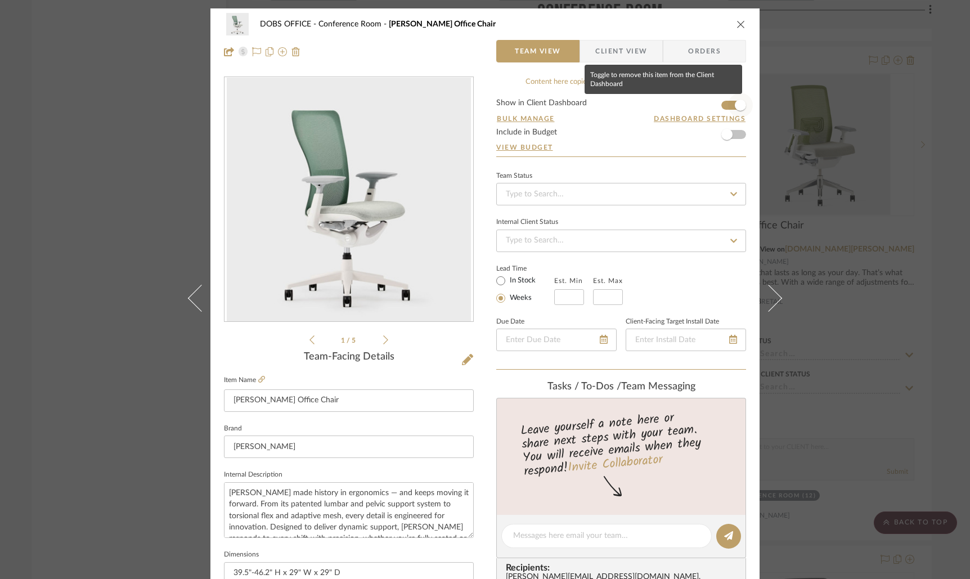
click at [739, 103] on span "button" at bounding box center [740, 105] width 11 height 11
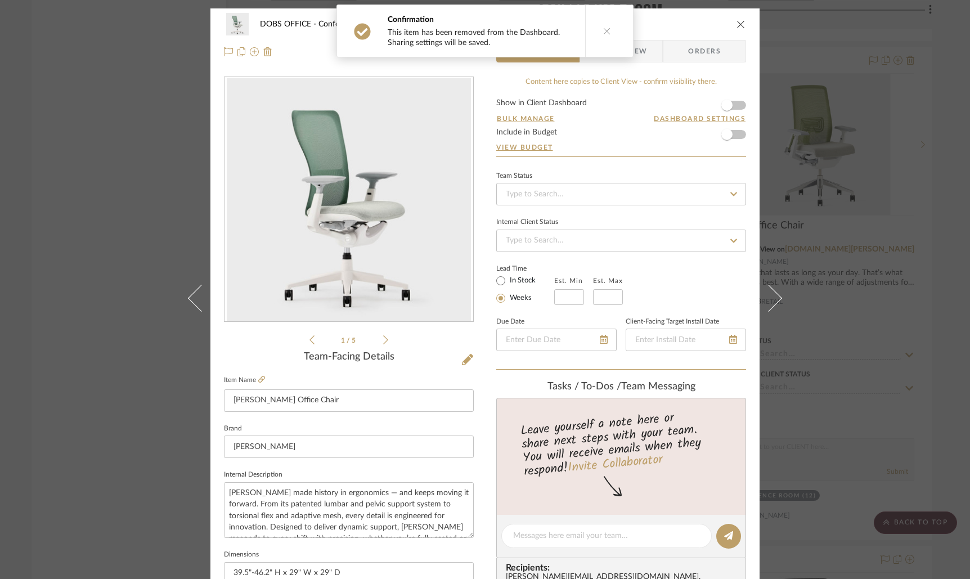
click at [740, 24] on icon "close" at bounding box center [741, 24] width 9 height 9
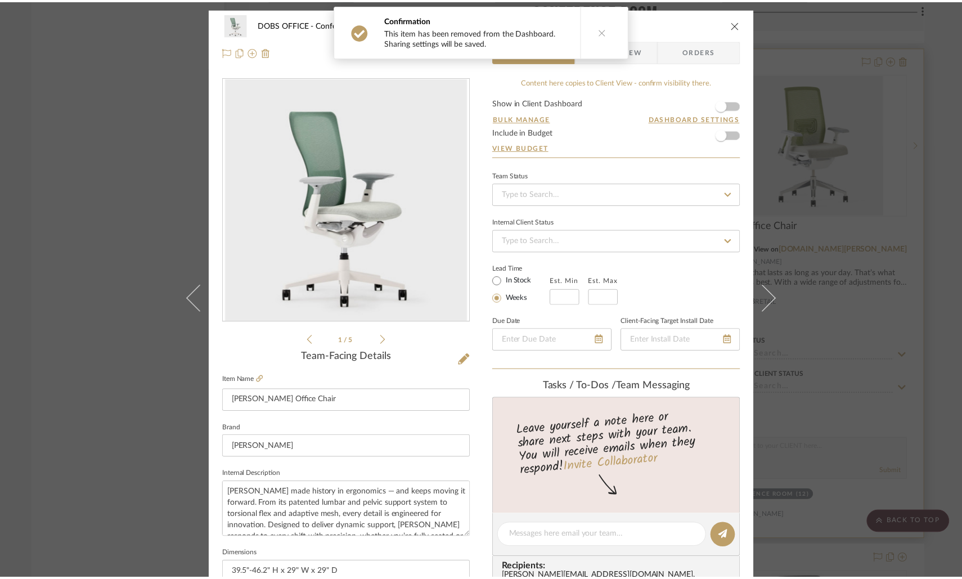
scroll to position [4401, 0]
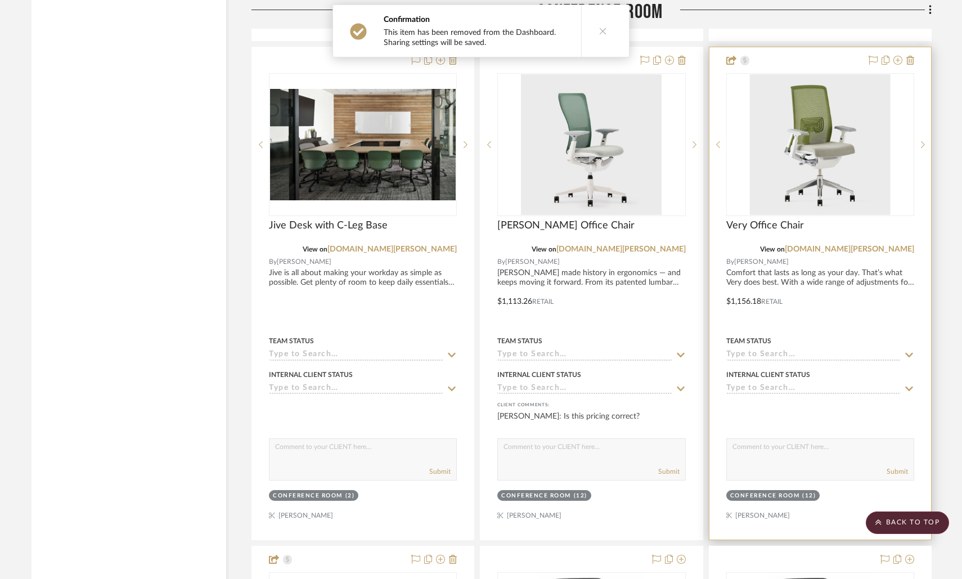
click at [804, 259] on div at bounding box center [821, 293] width 222 height 492
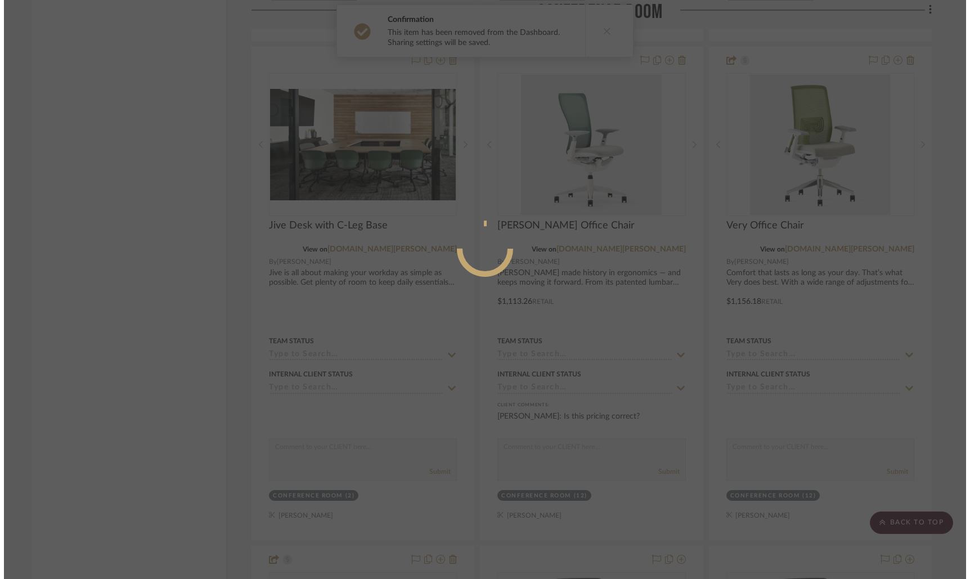
scroll to position [0, 0]
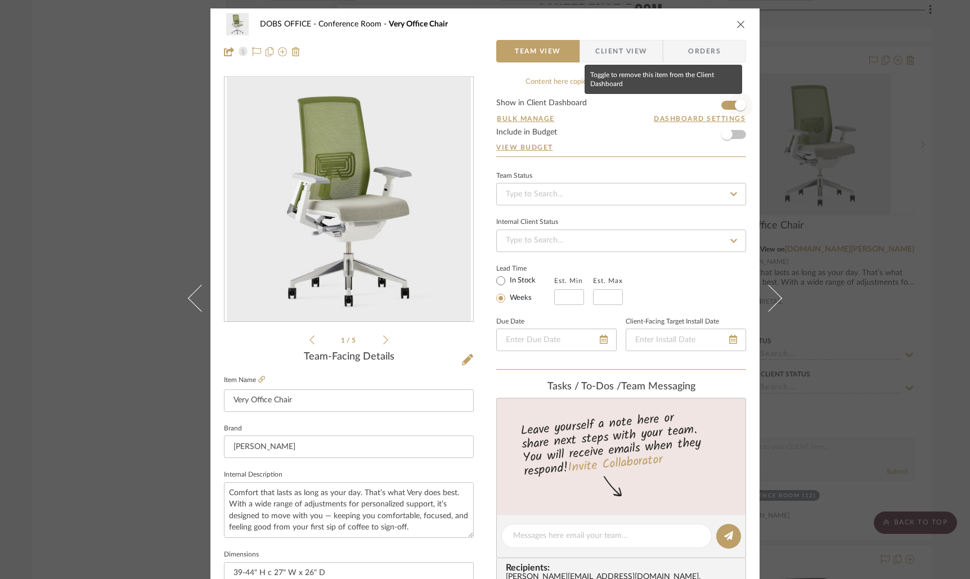
click at [738, 102] on span "button" at bounding box center [740, 105] width 11 height 11
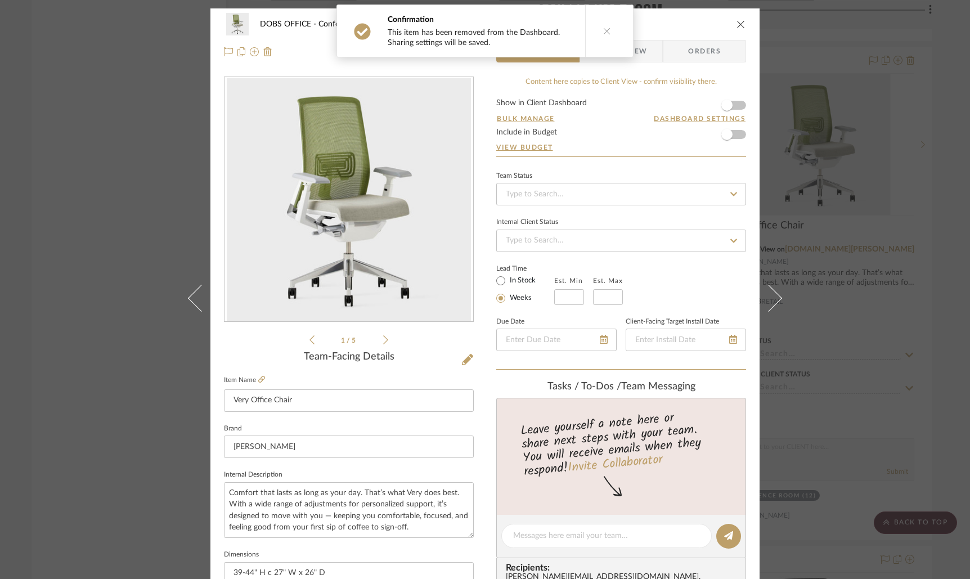
click at [737, 26] on icon "close" at bounding box center [741, 24] width 9 height 9
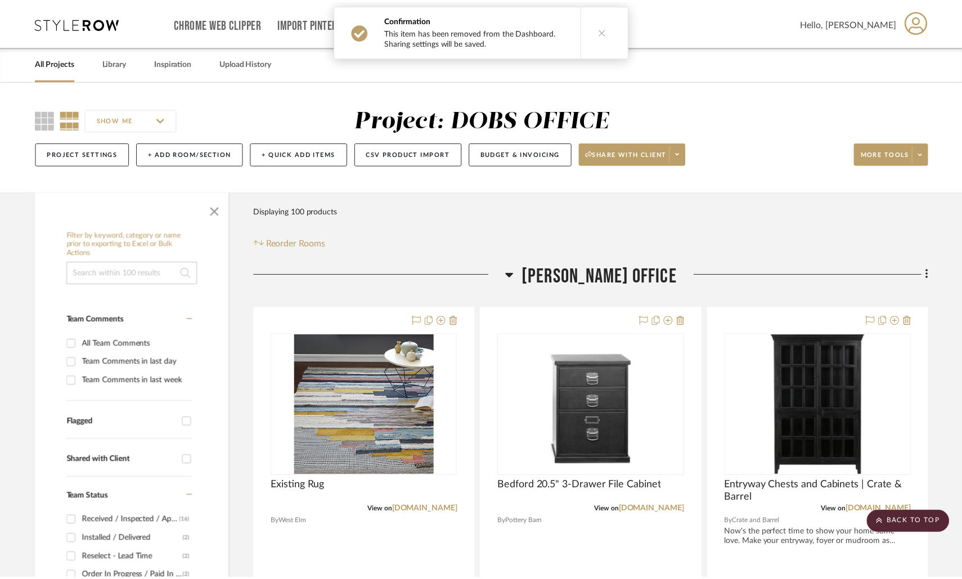
scroll to position [4401, 0]
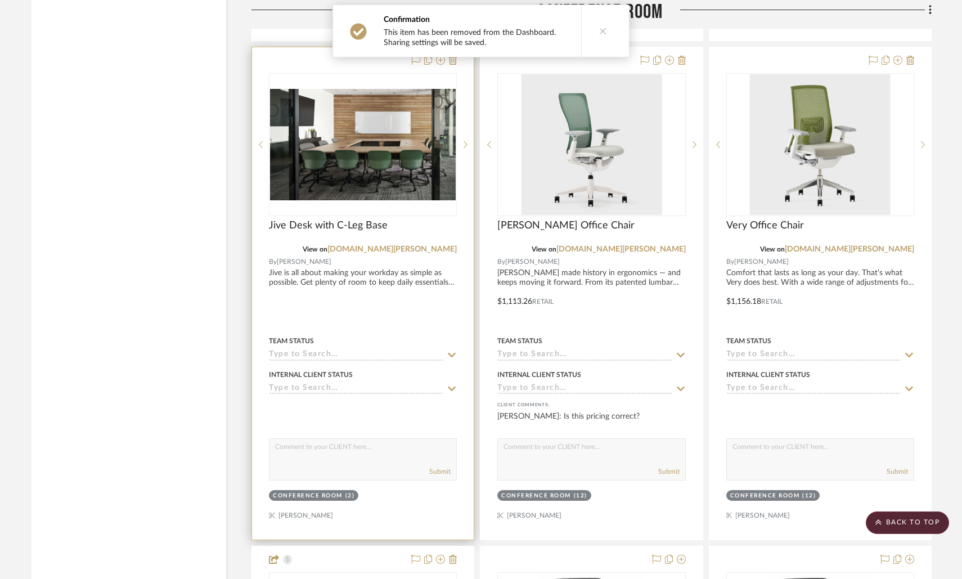
click at [395, 284] on div at bounding box center [363, 293] width 222 height 492
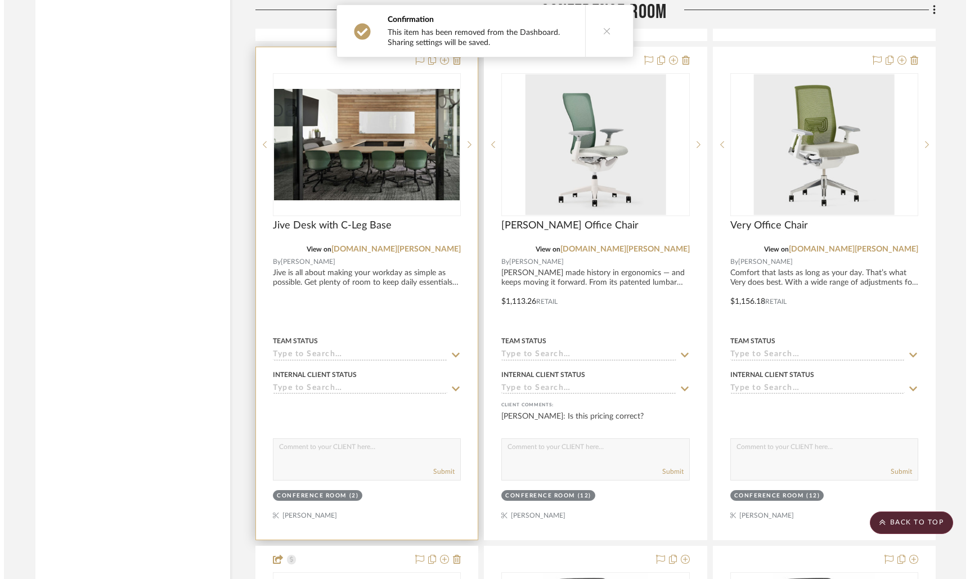
scroll to position [0, 0]
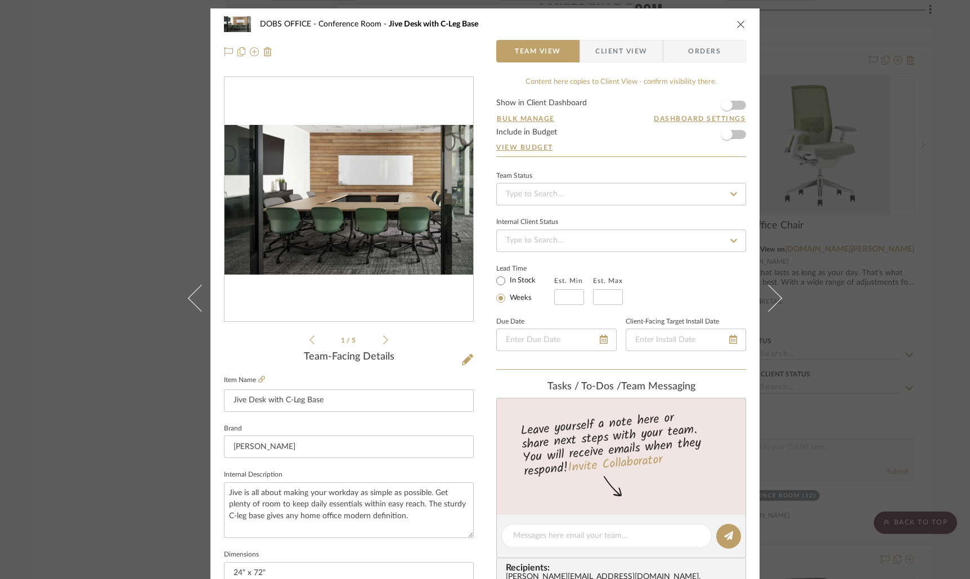
click at [737, 24] on icon "close" at bounding box center [741, 24] width 9 height 9
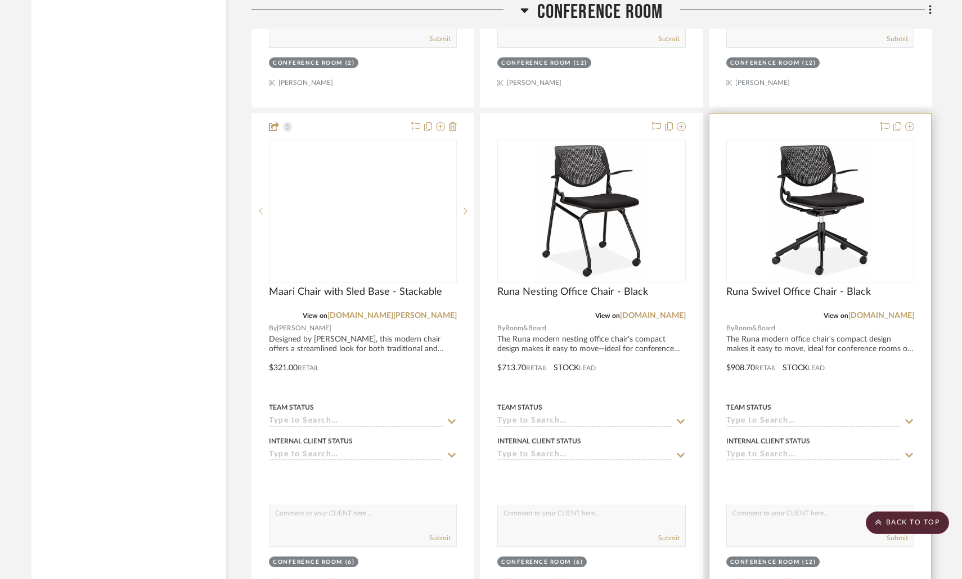
scroll to position [5239, 0]
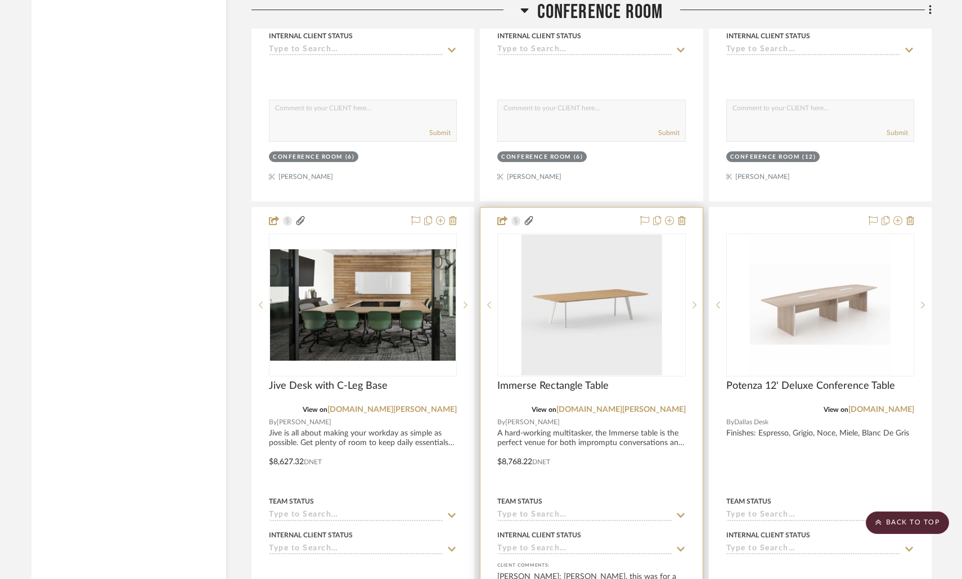
click at [576, 427] on div at bounding box center [592, 454] width 222 height 492
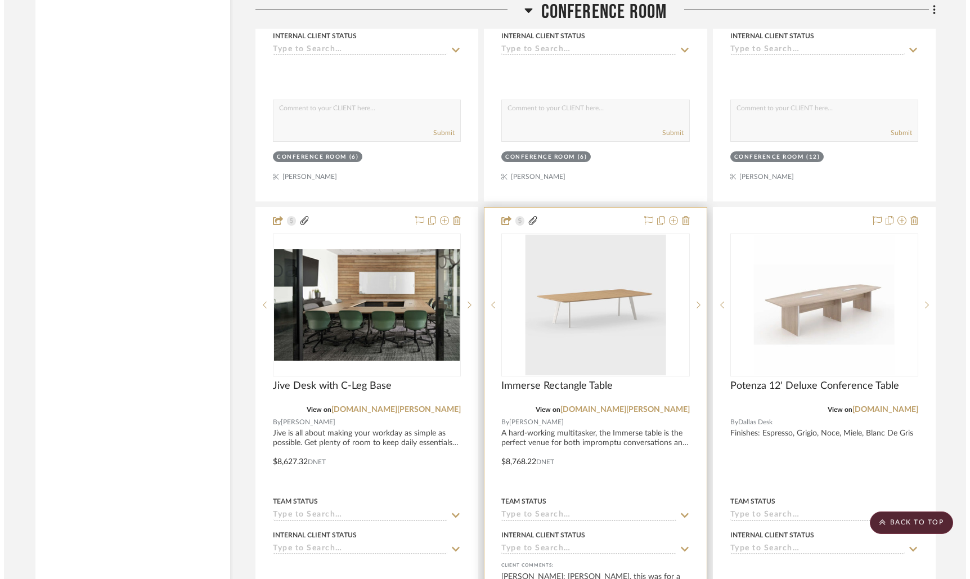
scroll to position [0, 0]
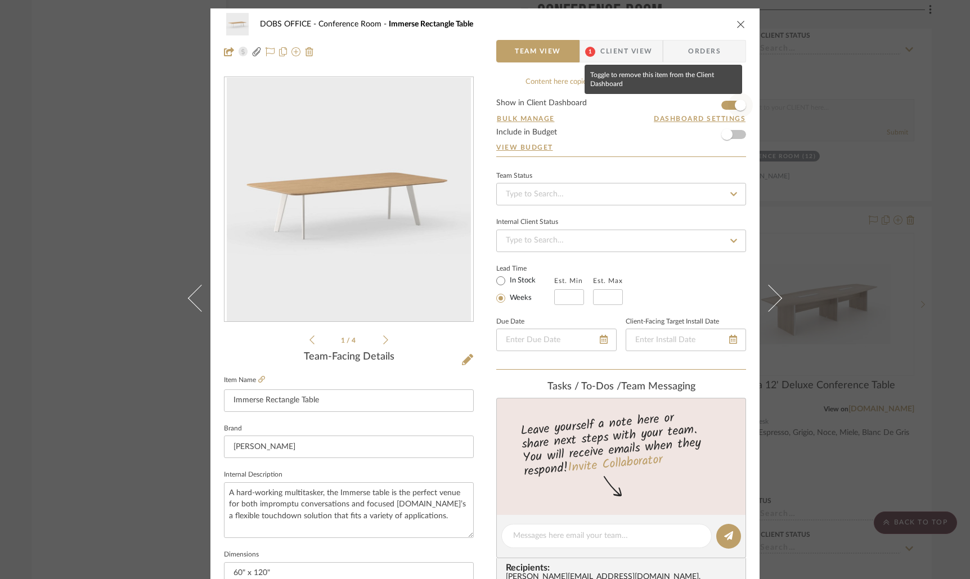
click at [728, 100] on span "button" at bounding box center [740, 105] width 25 height 25
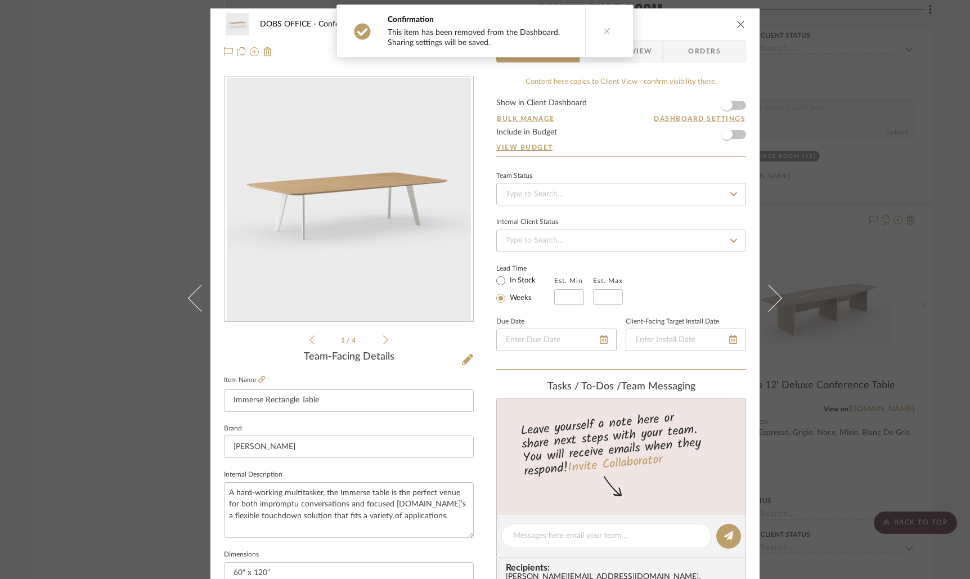
click at [638, 55] on span "Client View" at bounding box center [626, 51] width 52 height 23
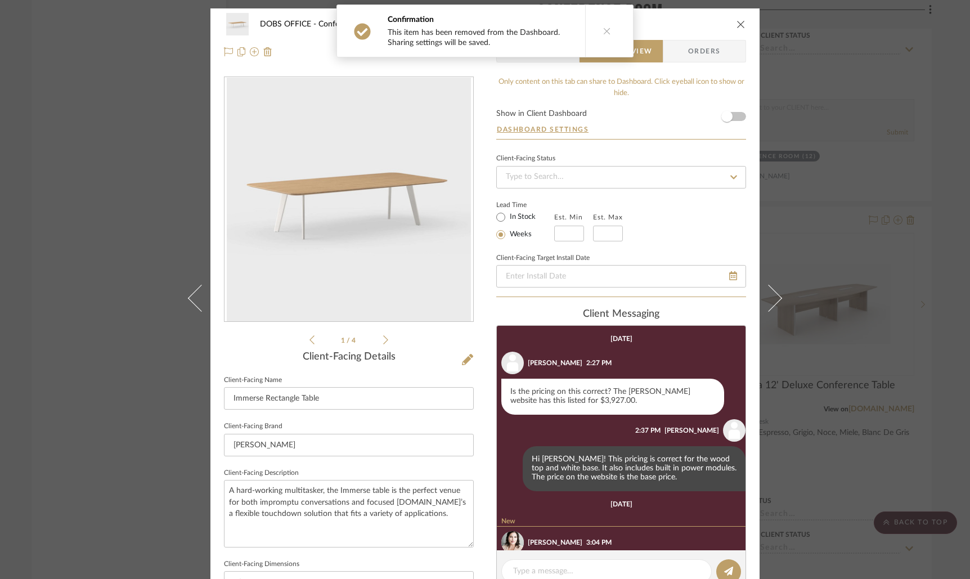
scroll to position [75, 0]
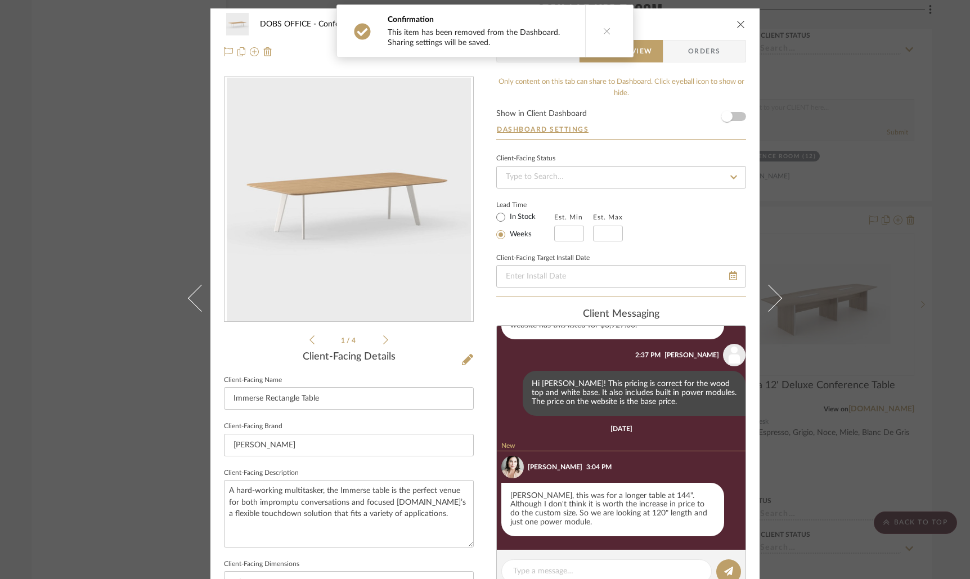
click at [737, 26] on icon "close" at bounding box center [741, 24] width 9 height 9
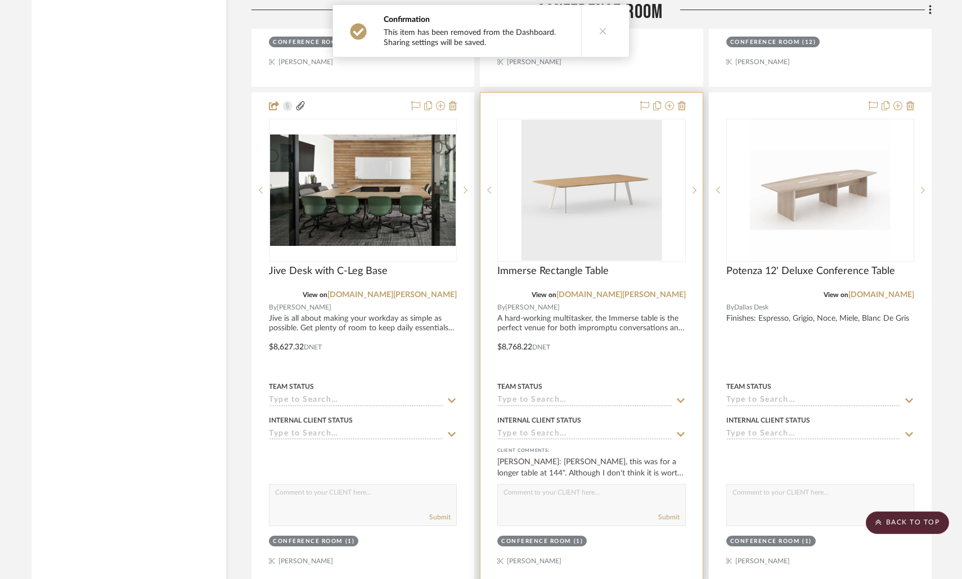
scroll to position [5417, 0]
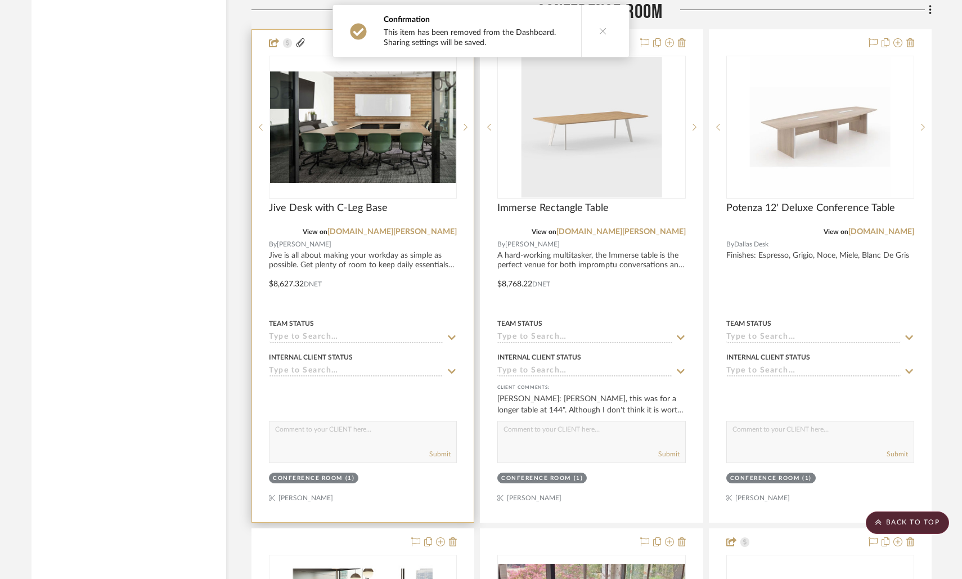
click at [434, 262] on div at bounding box center [363, 276] width 222 height 492
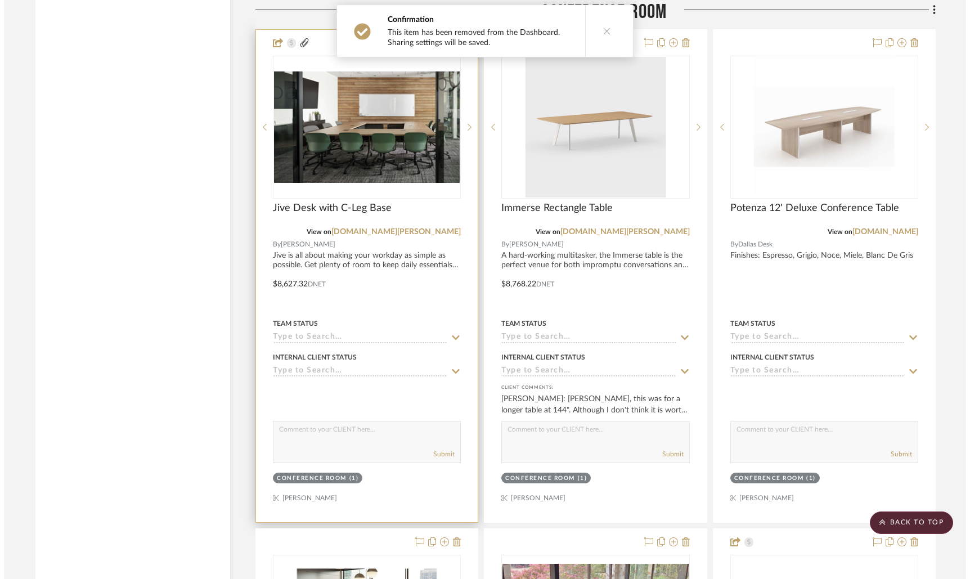
scroll to position [0, 0]
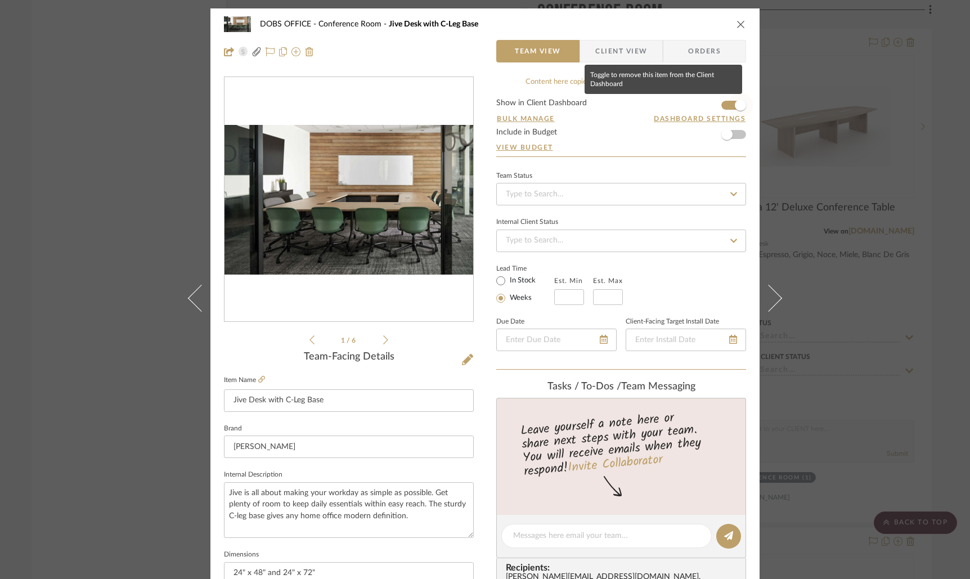
click at [728, 100] on span "button" at bounding box center [740, 105] width 25 height 25
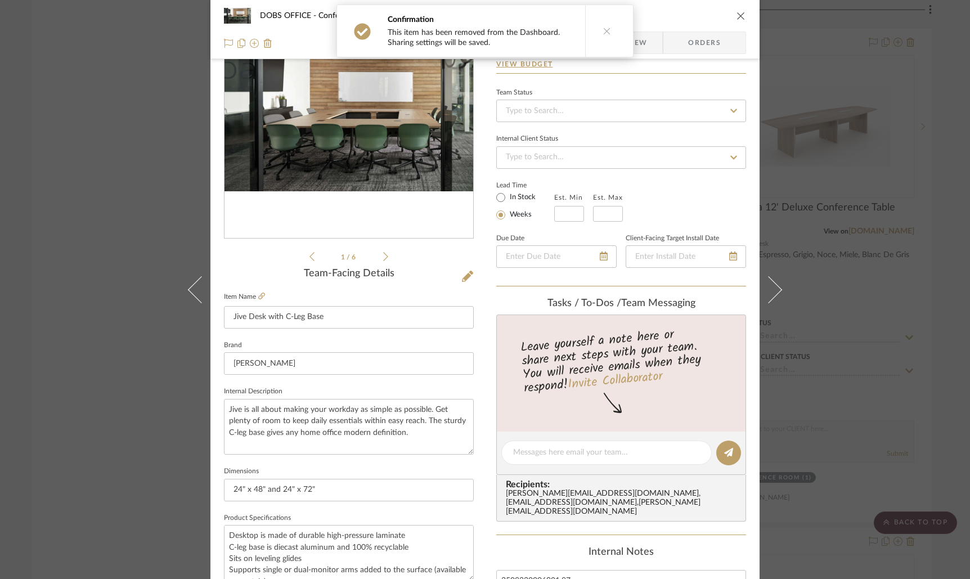
scroll to position [253, 0]
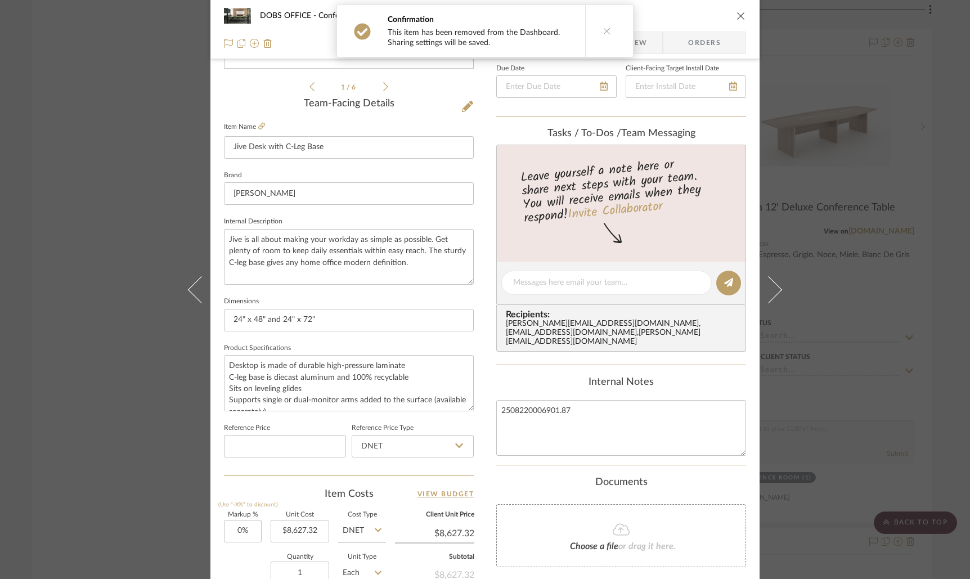
click at [738, 13] on icon "close" at bounding box center [741, 15] width 9 height 9
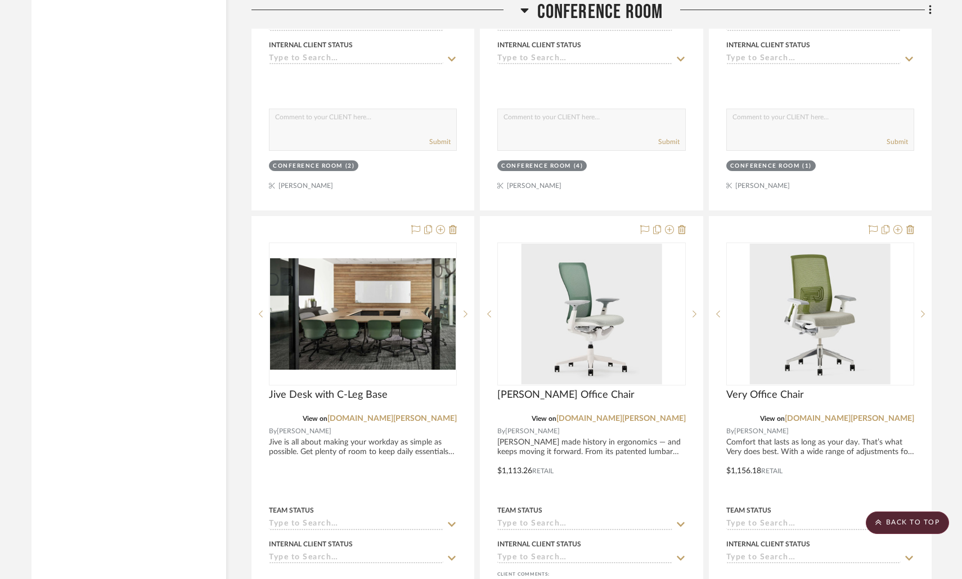
scroll to position [4472, 0]
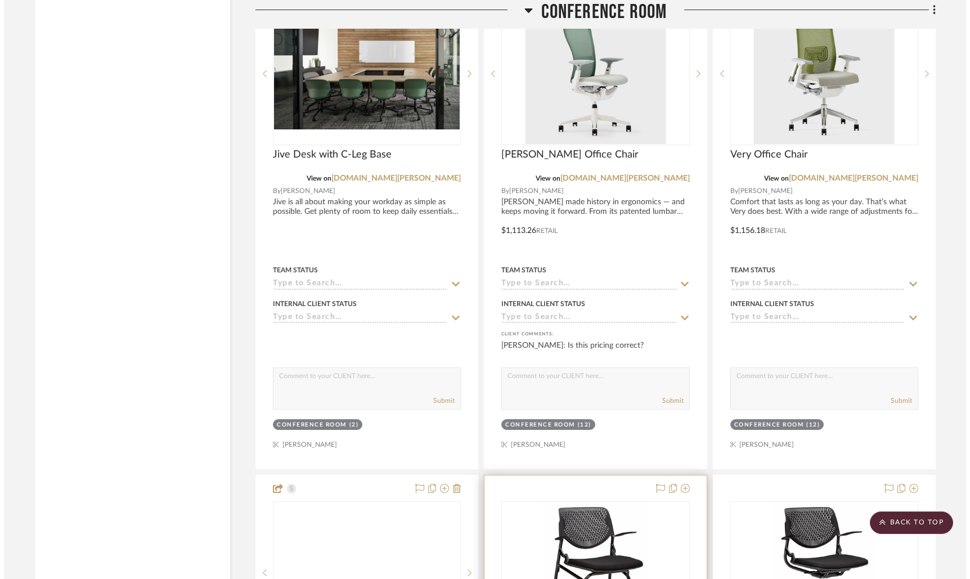
scroll to position [0, 0]
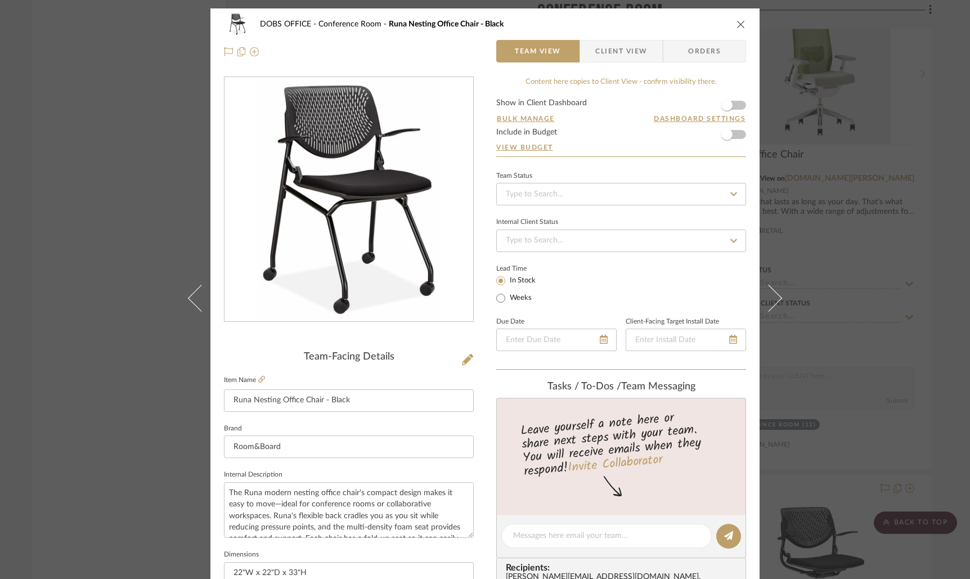
click at [741, 21] on icon "close" at bounding box center [741, 24] width 9 height 9
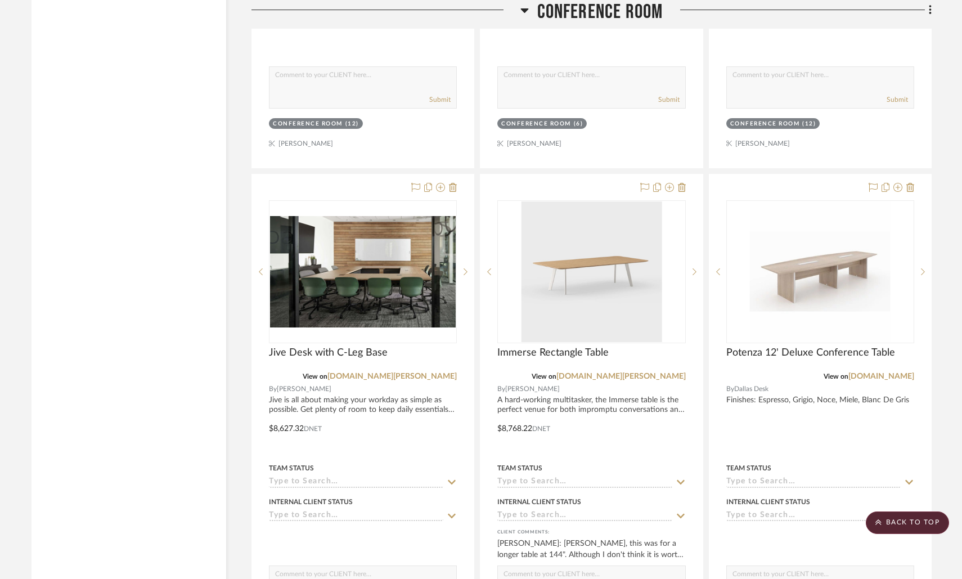
scroll to position [5907, 0]
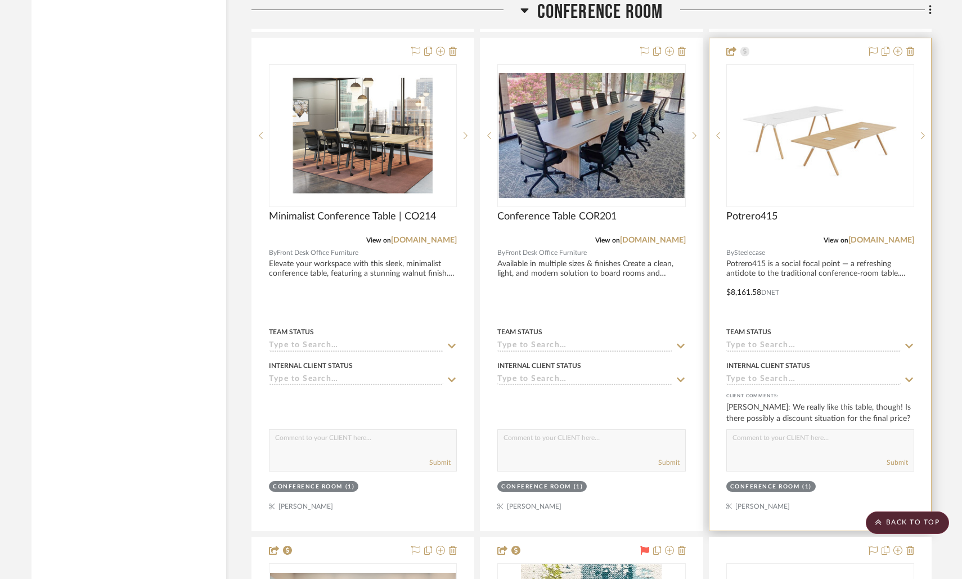
click at [853, 248] on div at bounding box center [821, 284] width 222 height 492
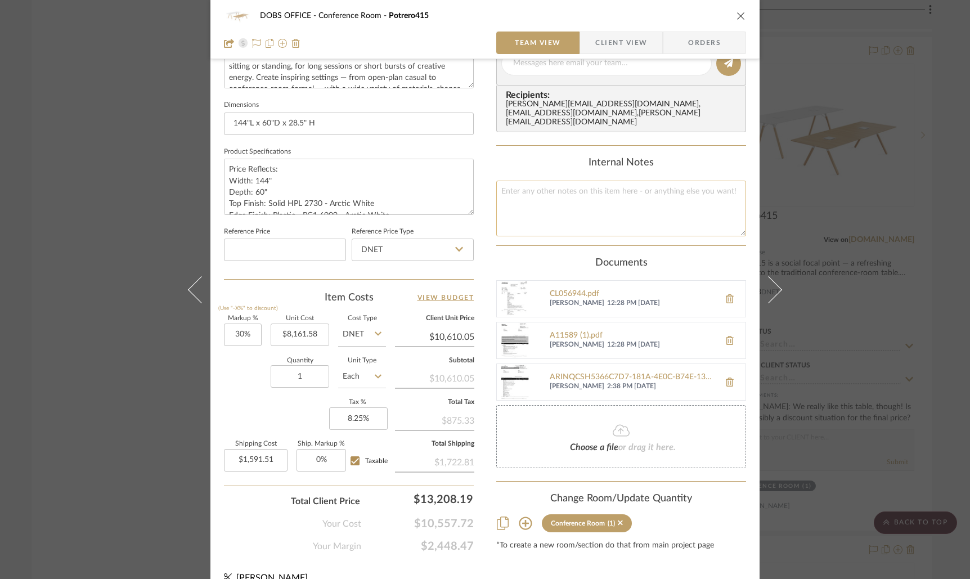
scroll to position [0, 0]
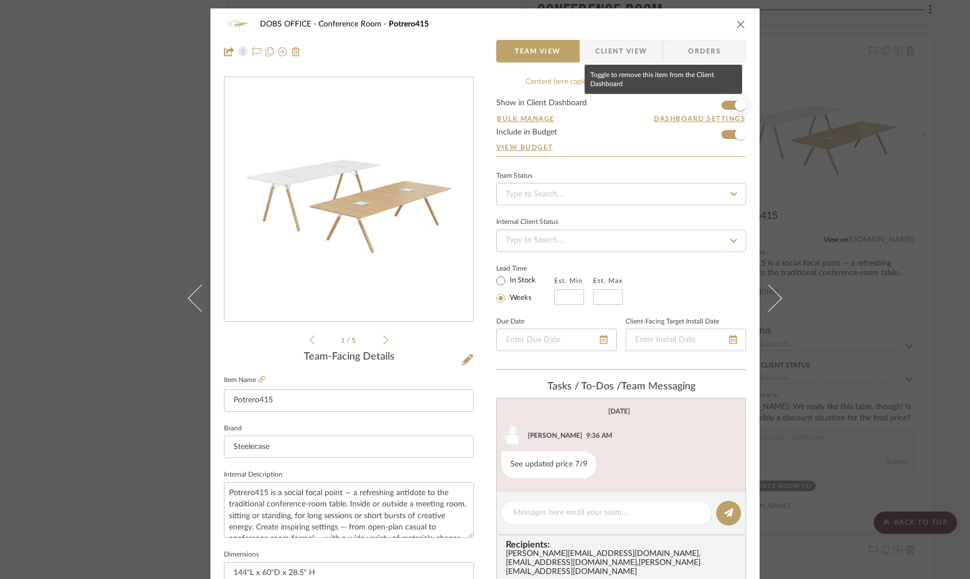
click at [735, 109] on span "button" at bounding box center [740, 105] width 11 height 11
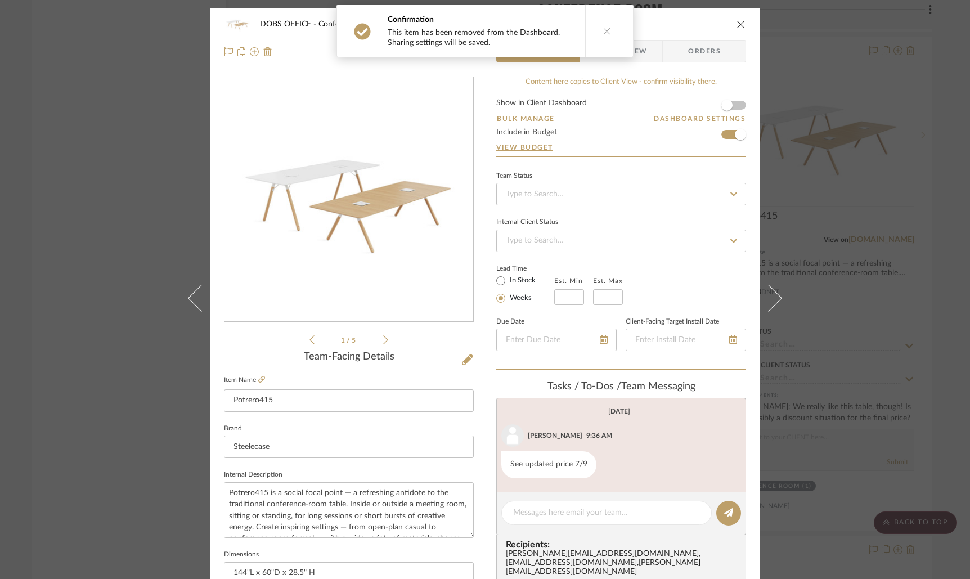
click at [738, 25] on icon "close" at bounding box center [741, 24] width 9 height 9
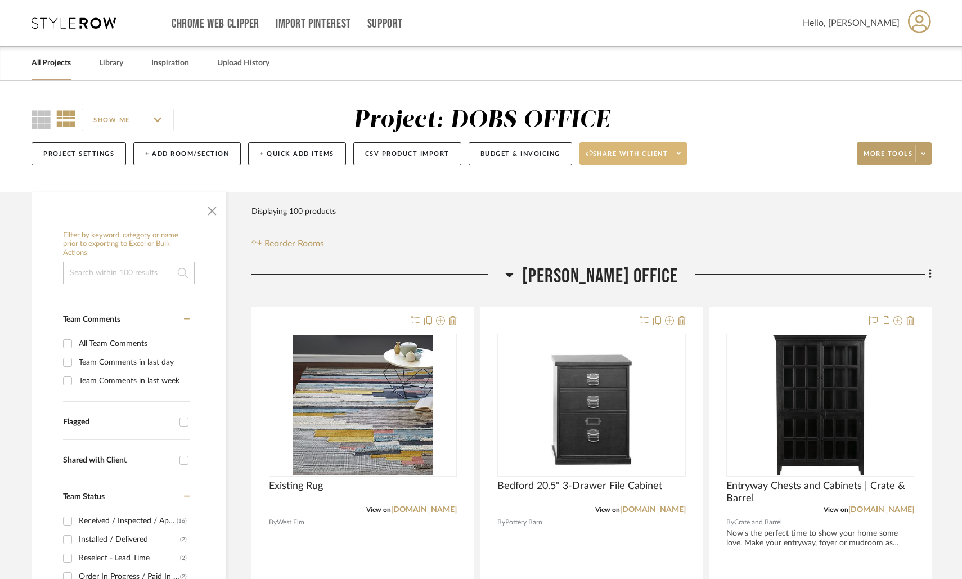
click at [681, 155] on span at bounding box center [679, 153] width 16 height 17
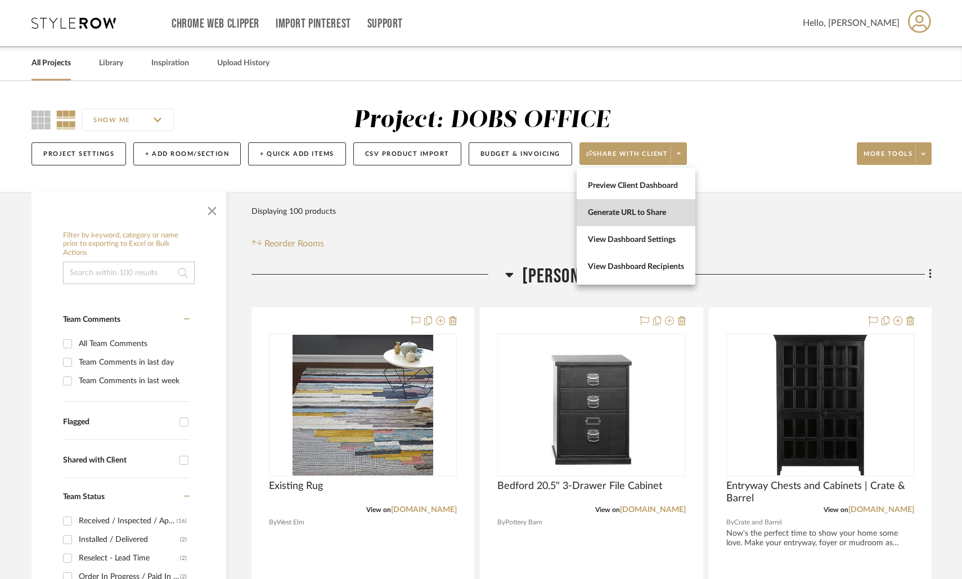
click at [652, 215] on span "Generate URL to Share" at bounding box center [636, 213] width 96 height 10
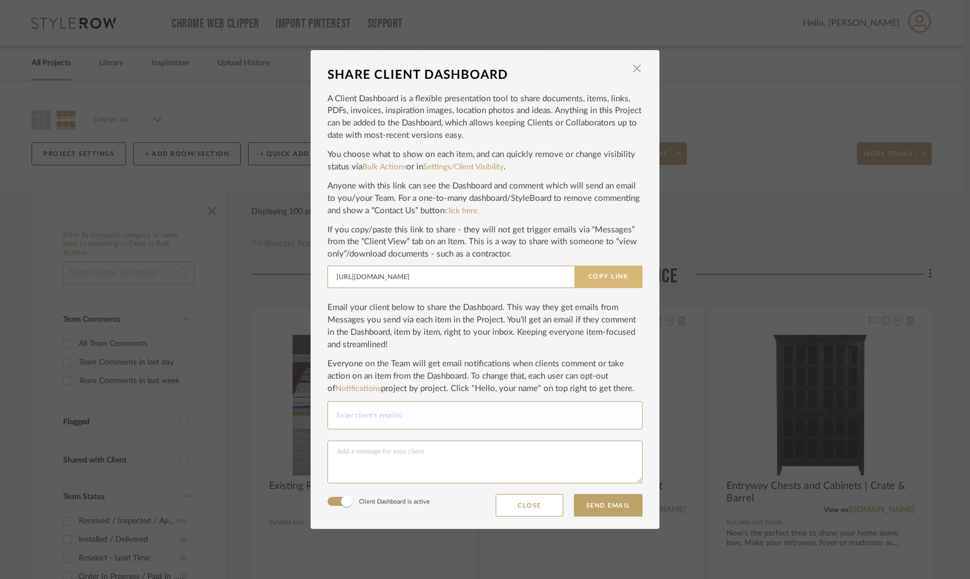
click at [596, 276] on button "Copy Link" at bounding box center [609, 277] width 68 height 23
click at [634, 66] on span "button" at bounding box center [637, 68] width 23 height 23
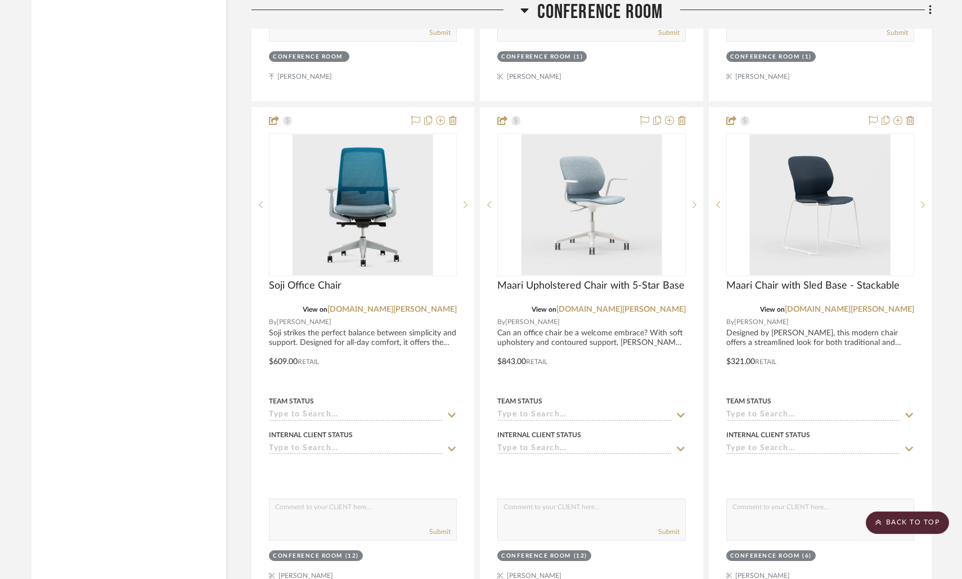
scroll to position [2856, 0]
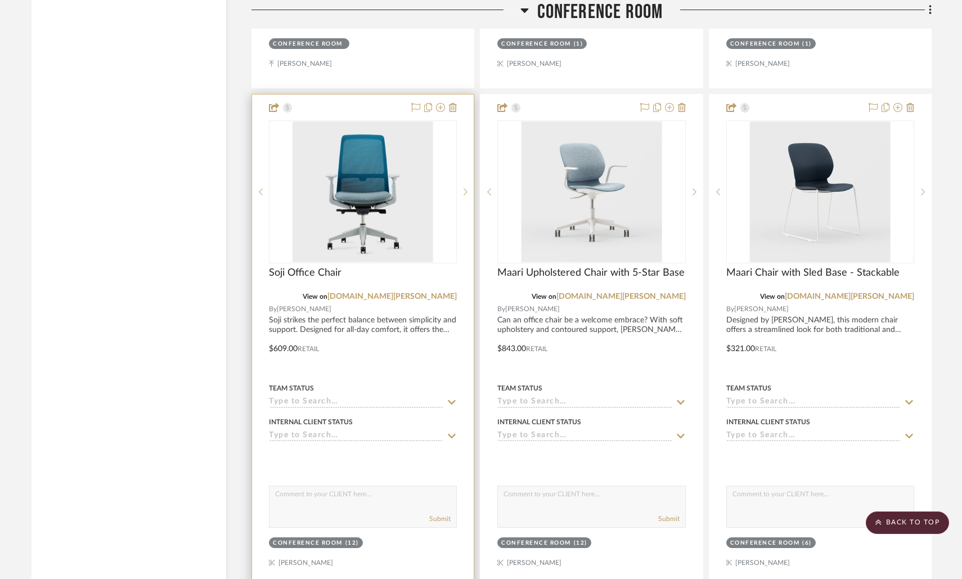
click at [411, 326] on div at bounding box center [363, 341] width 222 height 492
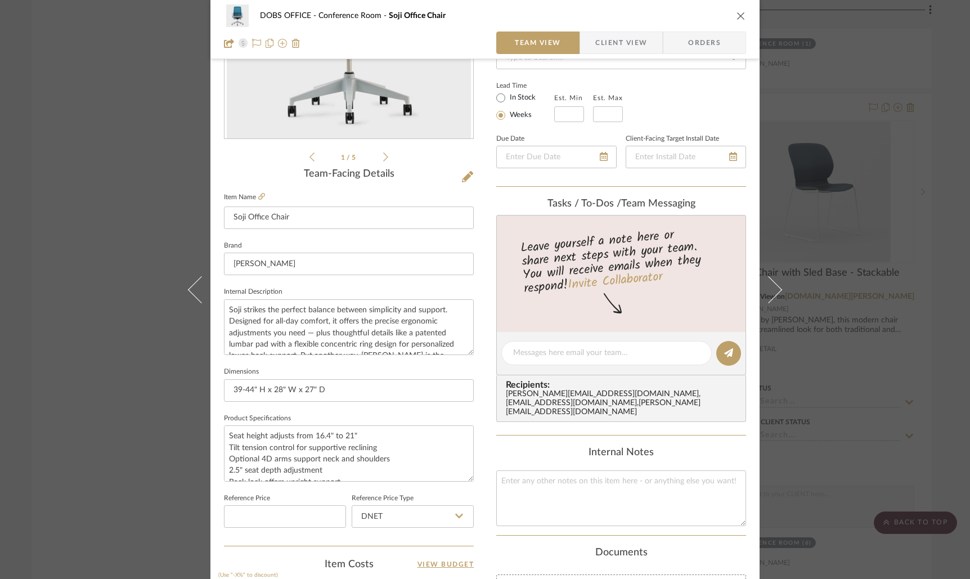
scroll to position [192, 0]
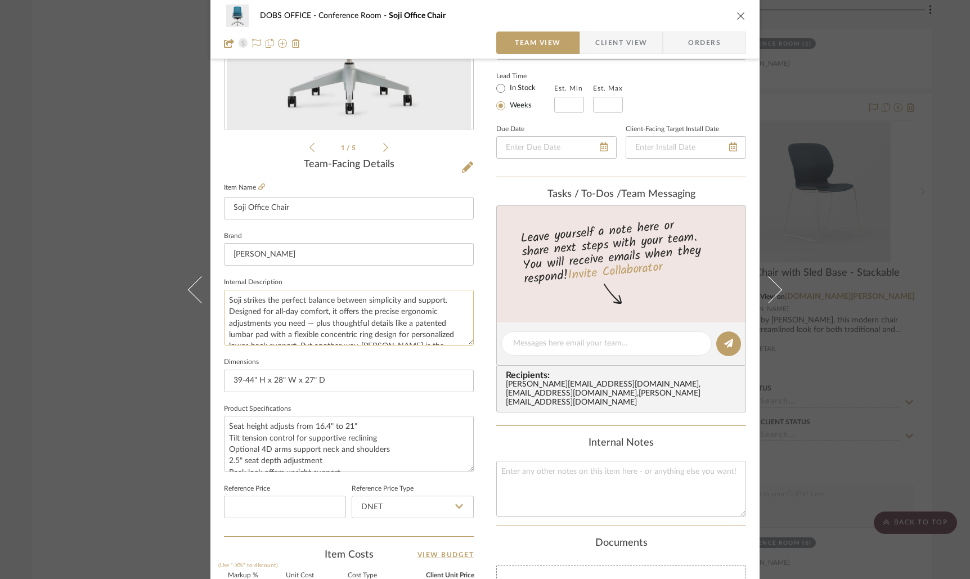
click at [225, 298] on textarea "Soji strikes the perfect balance between simplicity and support. Designed for a…" at bounding box center [349, 318] width 250 height 56
paste textarea "15 business days plus transit"
click at [349, 301] on textarea "Lead Time: 15 business days plus transit Soji strikes the perfect balance betwe…" at bounding box center [349, 318] width 250 height 56
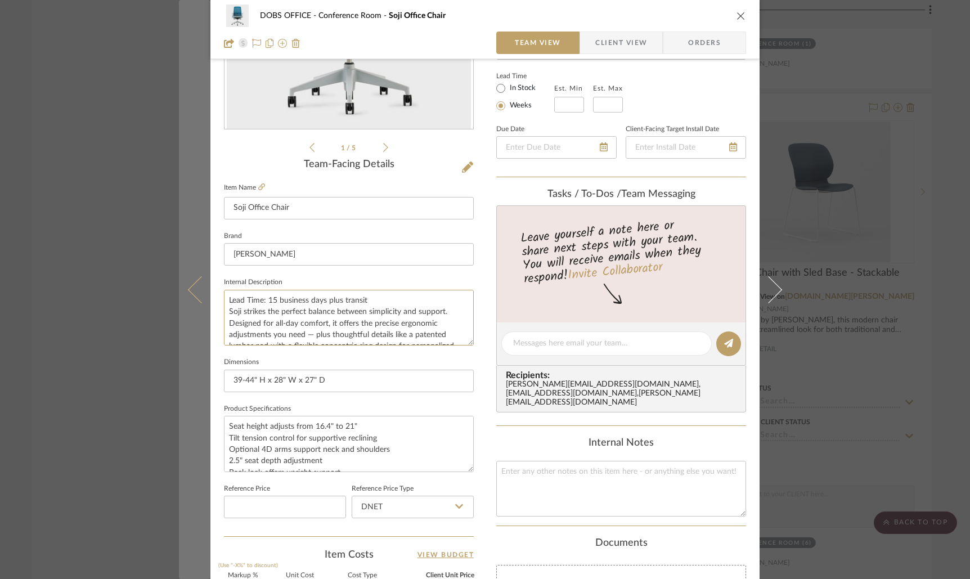
drag, startPoint x: 367, startPoint y: 302, endPoint x: 182, endPoint y: 302, distance: 185.7
click at [182, 302] on mat-dialog-content "DOBS OFFICE Conference Room Soji Office Chair Team View Client View Orders 1 / …" at bounding box center [485, 335] width 612 height 1039
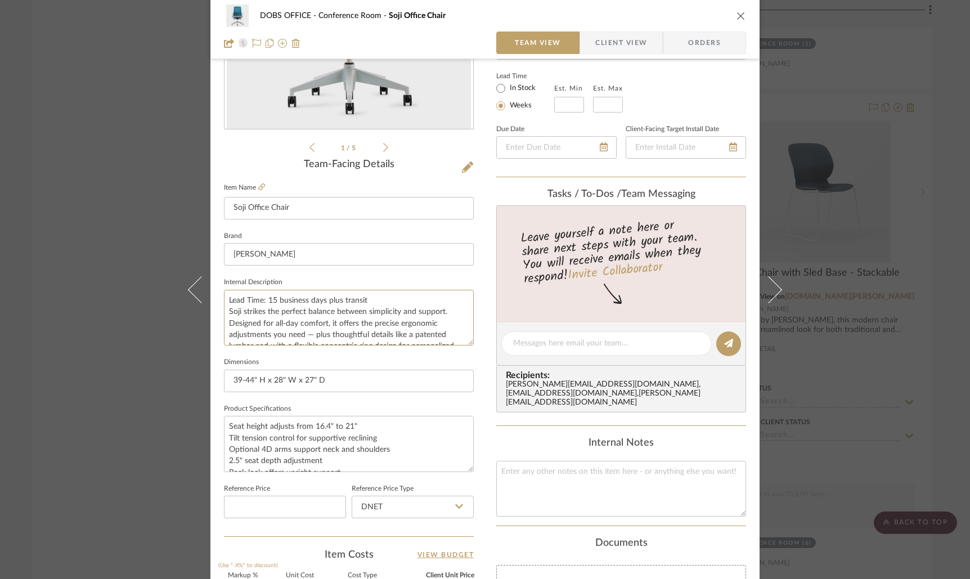
type textarea "Lead Time: 15 business days plus transit Soji strikes the perfect balance betwe…"
click at [491, 432] on div "DOBS OFFICE Conference Room Soji Office Chair Team View Client View Orders 1 / …" at bounding box center [484, 335] width 549 height 1039
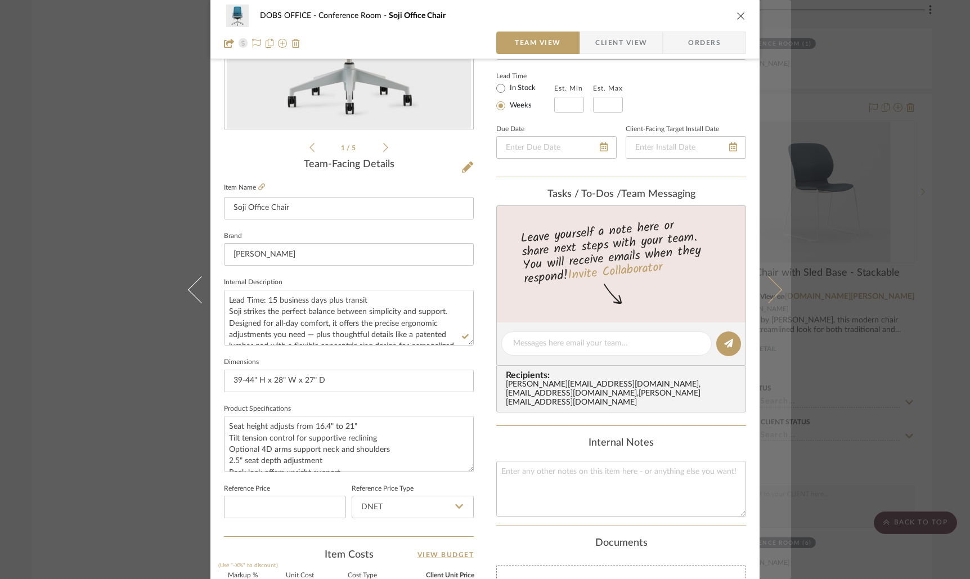
click at [765, 297] on icon at bounding box center [768, 289] width 27 height 27
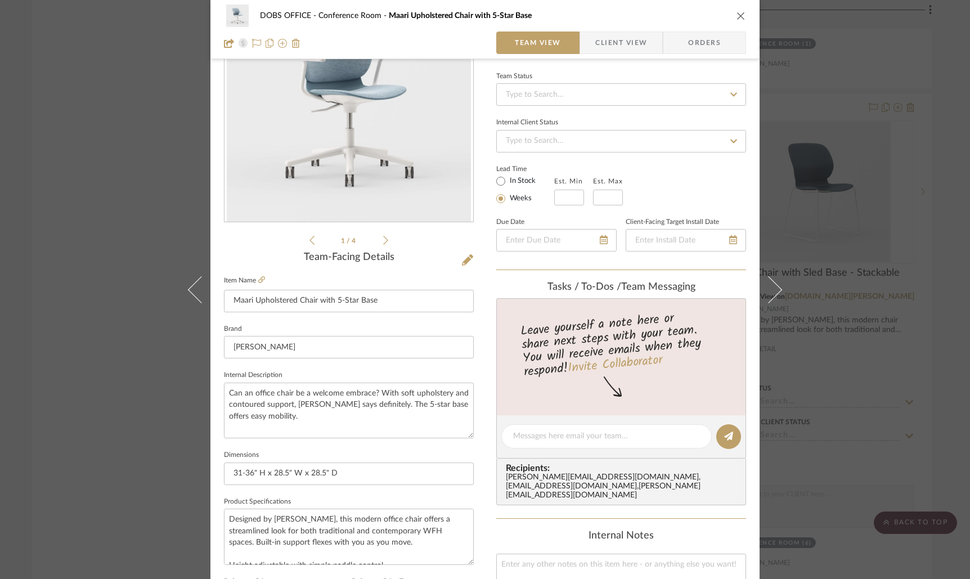
scroll to position [93, 0]
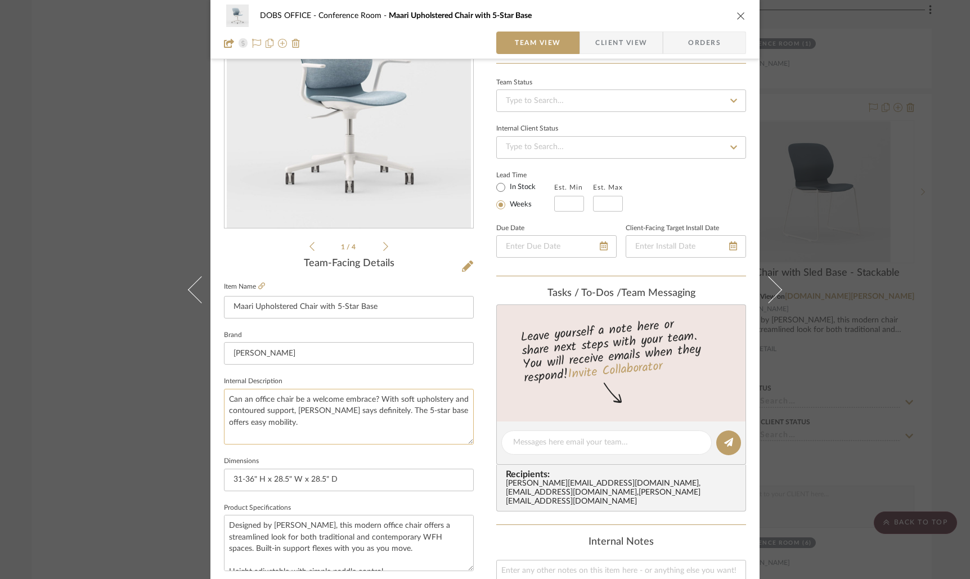
click at [225, 396] on textarea "Can an office chair be a welcome embrace? With soft upholstery and contoured su…" at bounding box center [349, 417] width 250 height 56
paste textarea "Lead Time: 15 business days plus transit"
type textarea "Lead Time: 15 business days plus transit Can an office chair be a welcome embra…"
click at [483, 394] on div "DOBS OFFICE Conference Room Maari Upholstered Chair with 5-Star Base Team View …" at bounding box center [484, 434] width 549 height 1039
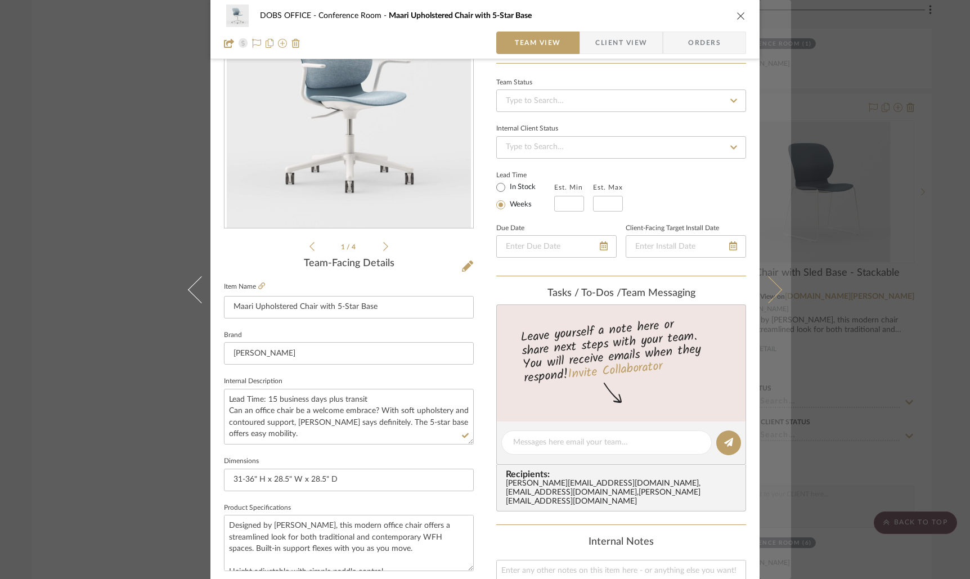
click at [764, 291] on icon at bounding box center [768, 289] width 27 height 27
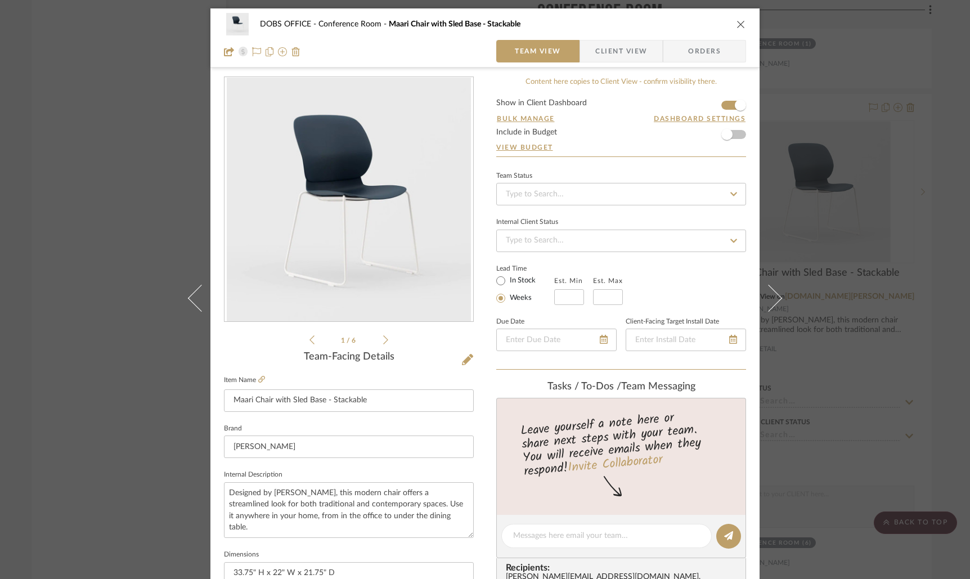
scroll to position [133, 0]
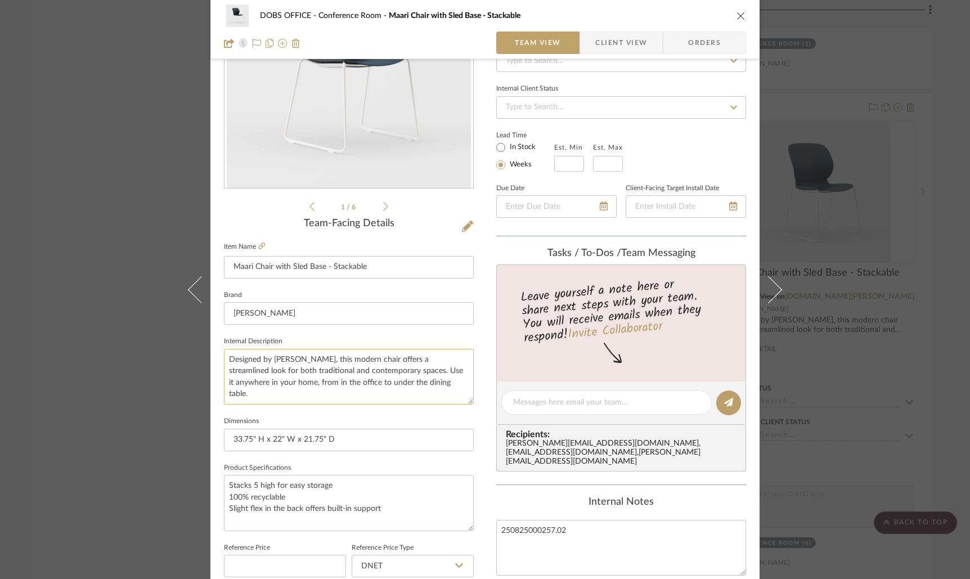
click at [226, 360] on textarea "Designed by Patricia Uriquola, this modern chair offers a streamlined look for …" at bounding box center [349, 377] width 250 height 56
paste textarea "Lead Time: 15 business days plus transit"
type textarea "Lead Time: 15 business days plus transit Designed by [PERSON_NAME], this modern…"
click at [703, 483] on div "Content here copies to Client View - confirm visibility there. Show in Client D…" at bounding box center [621, 406] width 250 height 926
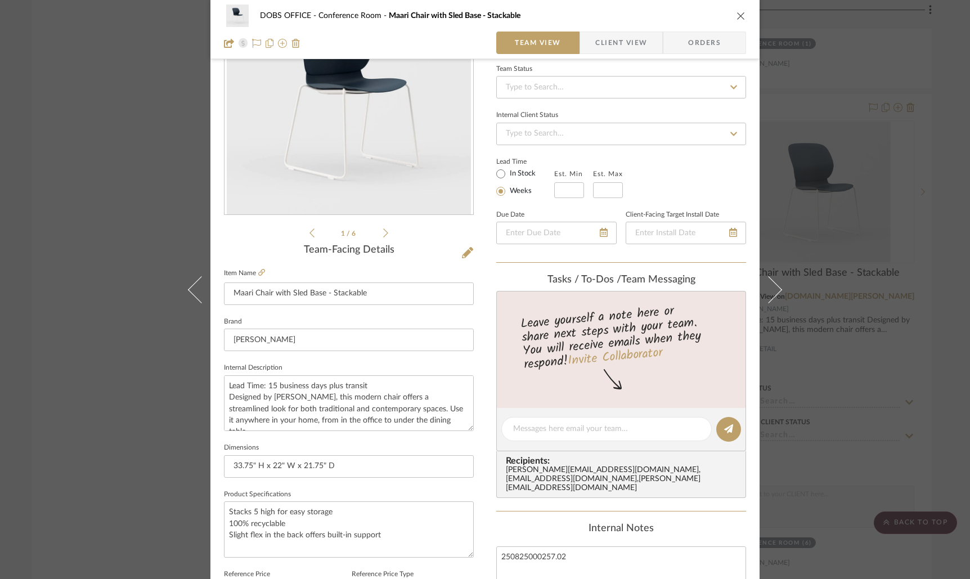
scroll to position [0, 0]
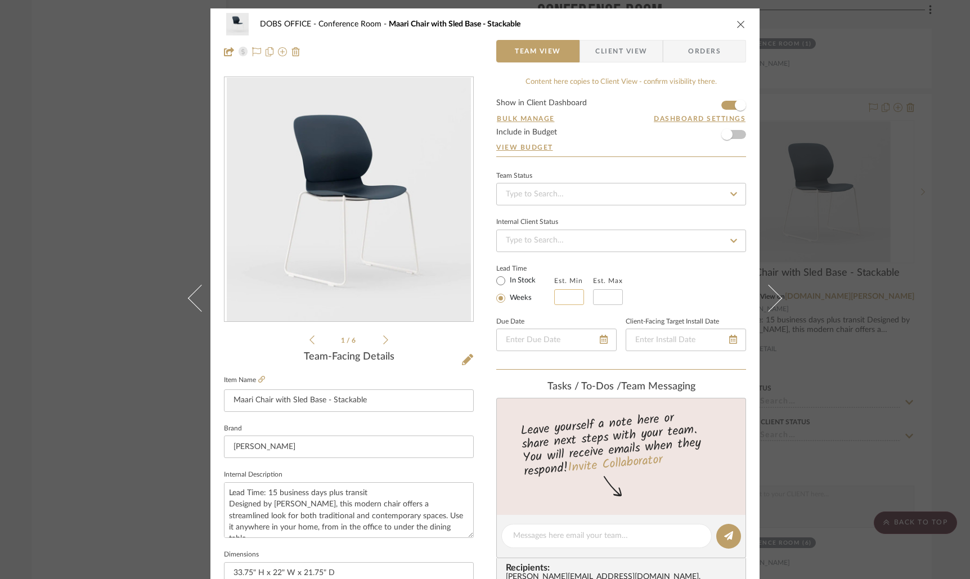
click at [562, 297] on input at bounding box center [569, 297] width 30 height 16
type input "3"
click at [642, 291] on div "Lead Time In Stock Weeks Est. Min 3 Est. Max" at bounding box center [621, 283] width 250 height 44
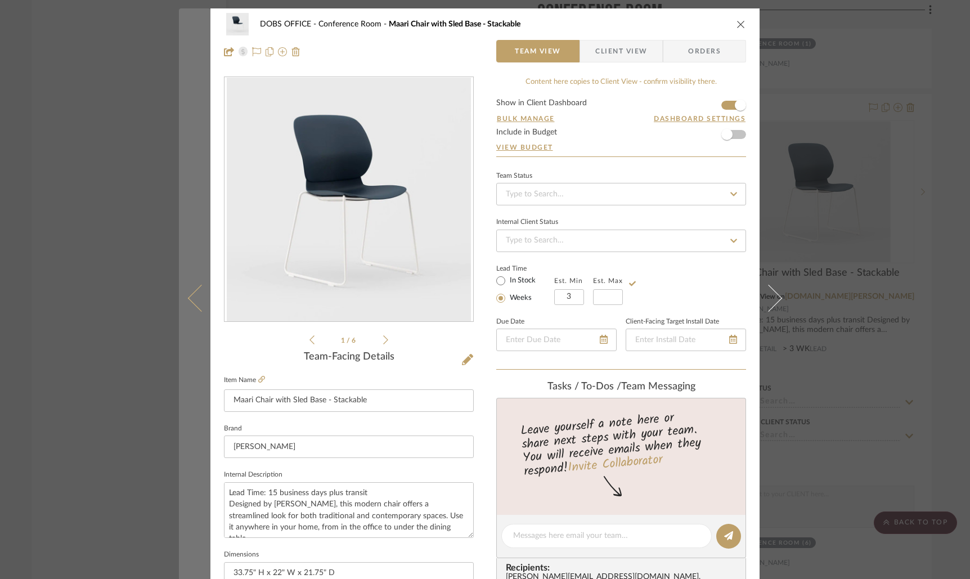
click at [189, 306] on button at bounding box center [195, 297] width 32 height 579
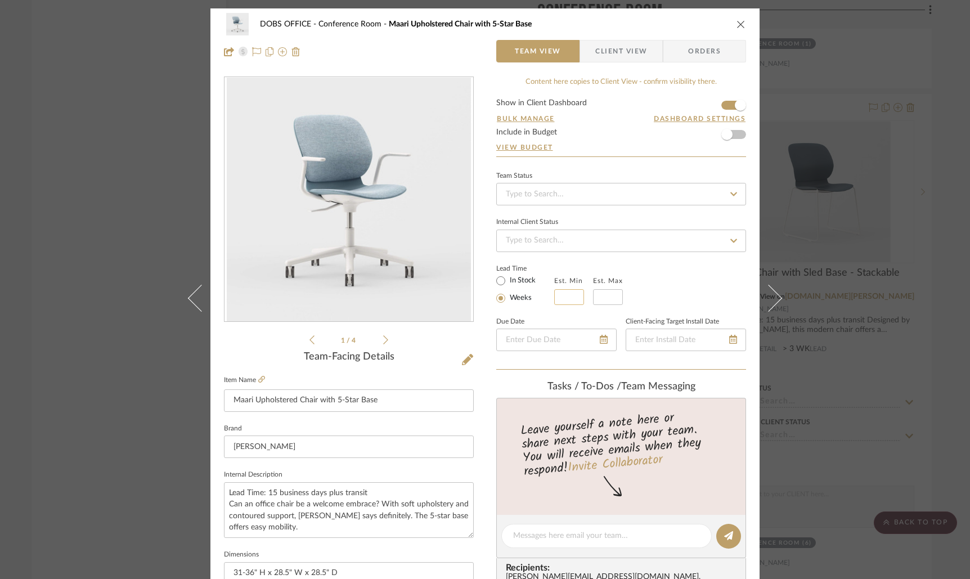
click at [567, 297] on input "text" at bounding box center [569, 297] width 30 height 16
type input "3"
click at [676, 285] on div "Lead Time In Stock Weeks Est. Min 3 Est. Max" at bounding box center [621, 283] width 250 height 44
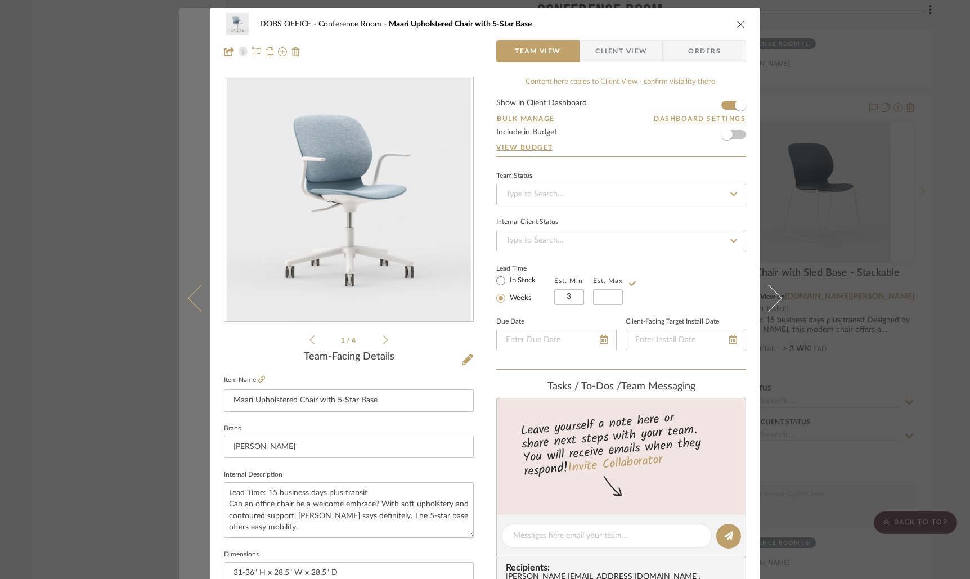
click at [185, 294] on button at bounding box center [195, 297] width 32 height 579
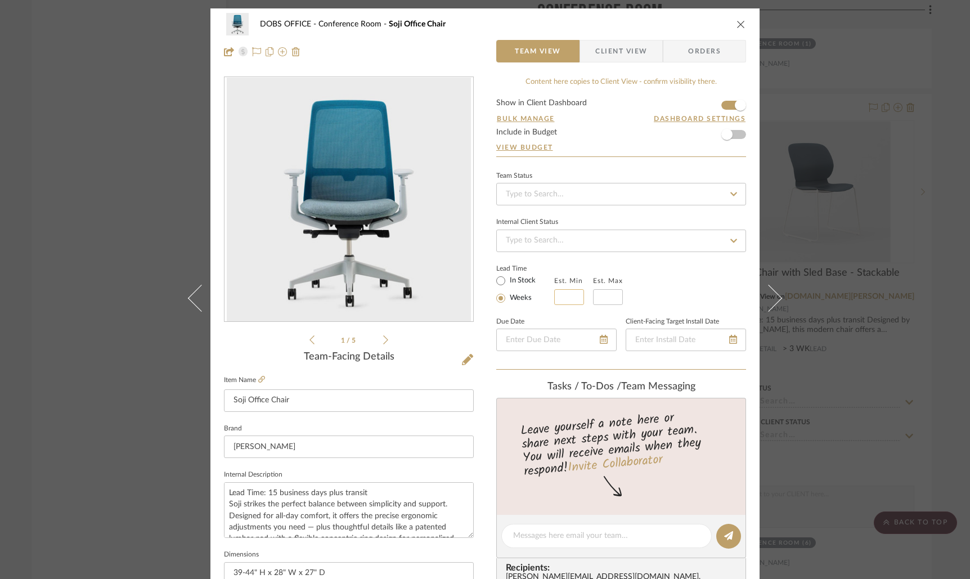
click at [564, 297] on input at bounding box center [569, 297] width 30 height 16
type input "3"
click at [635, 292] on sr-operation-status-container "Lead Time In Stock Weeks Est. Min 3 Est. Max" at bounding box center [567, 284] width 143 height 42
click at [737, 26] on icon "close" at bounding box center [741, 24] width 9 height 9
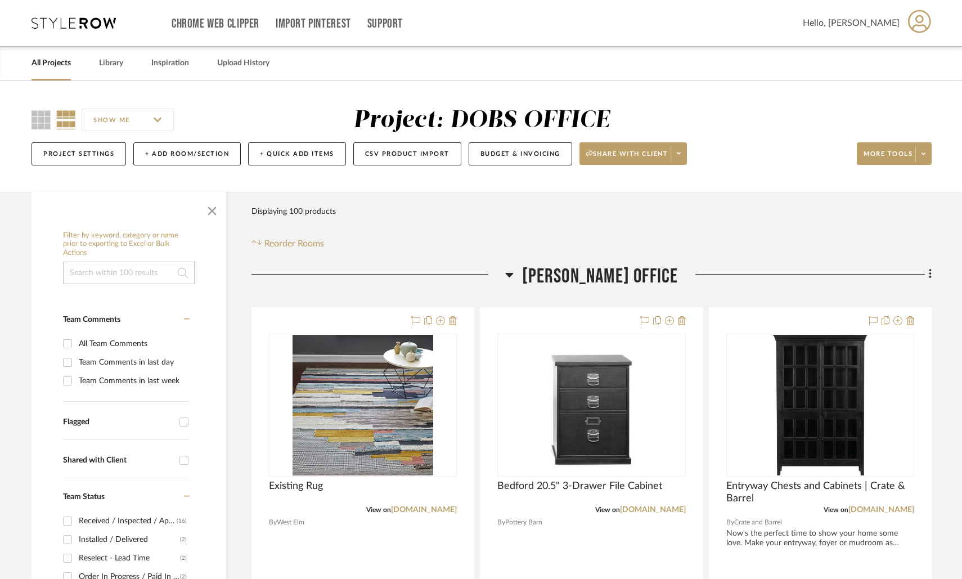
click at [54, 59] on link "All Projects" at bounding box center [51, 63] width 39 height 15
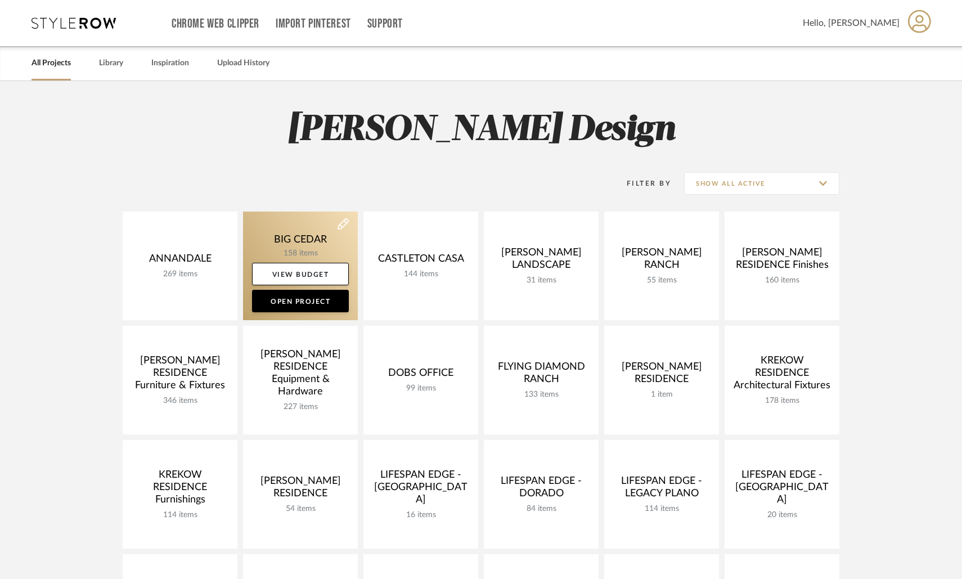
click at [277, 248] on link at bounding box center [300, 266] width 115 height 109
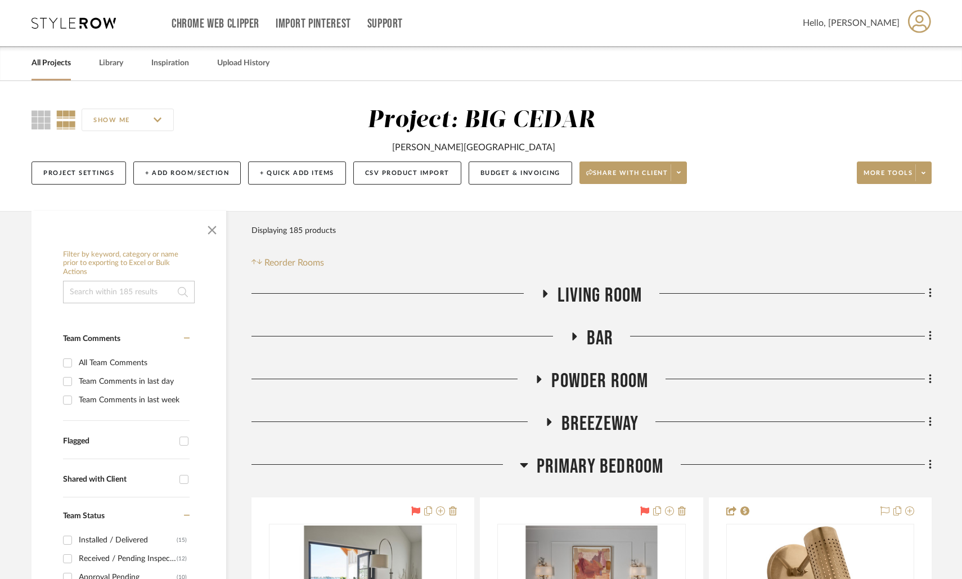
click at [598, 299] on span "Living Room" at bounding box center [600, 296] width 84 height 24
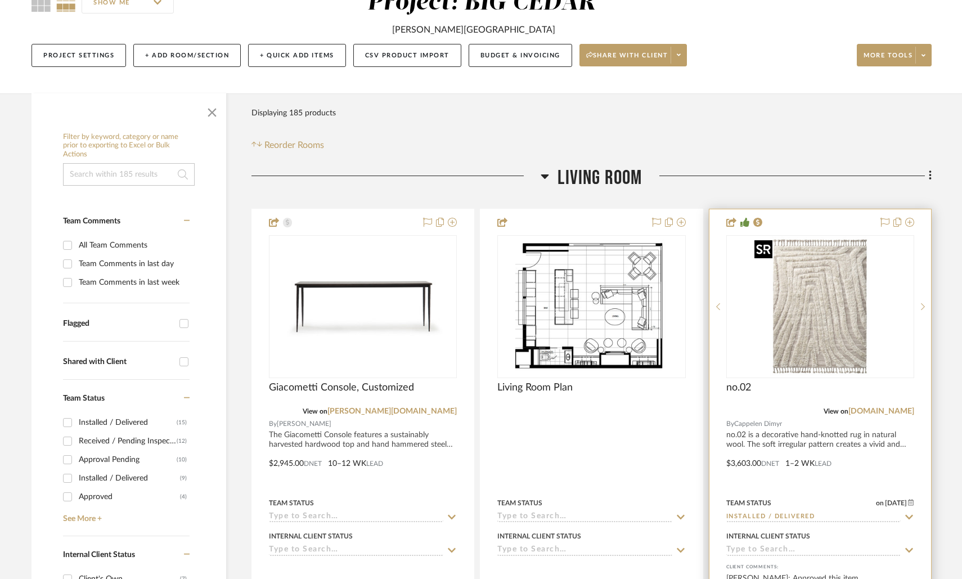
scroll to position [252, 0]
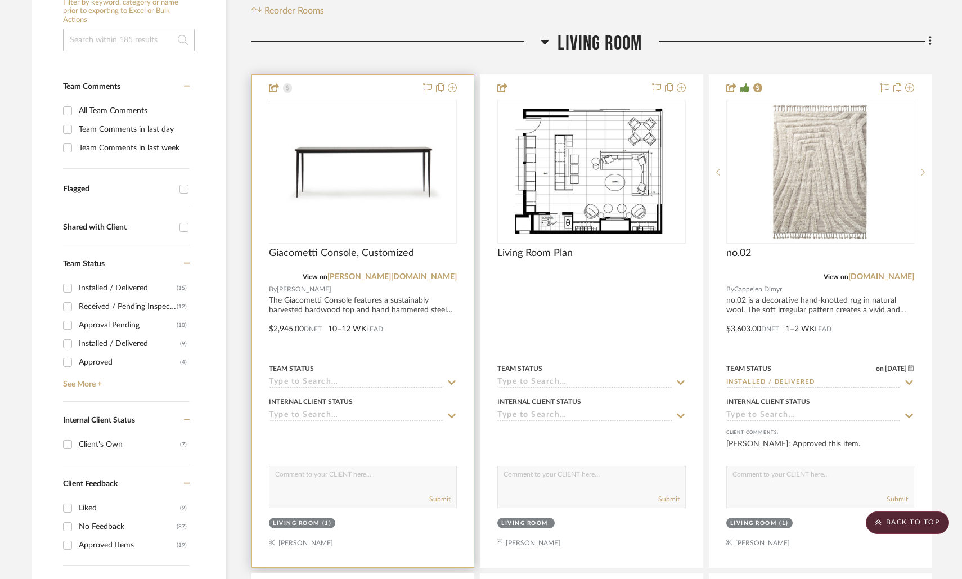
click at [382, 312] on div at bounding box center [363, 321] width 222 height 492
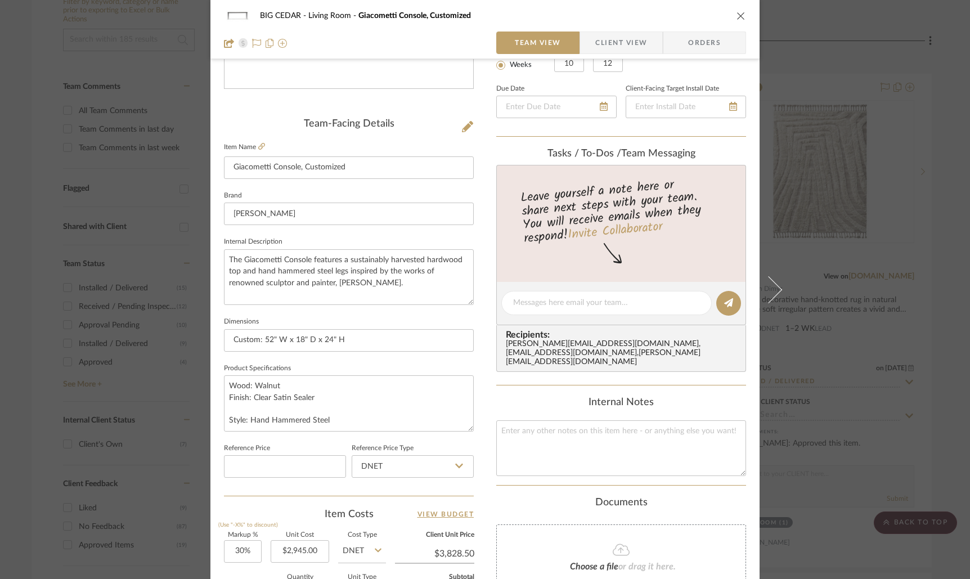
scroll to position [466, 0]
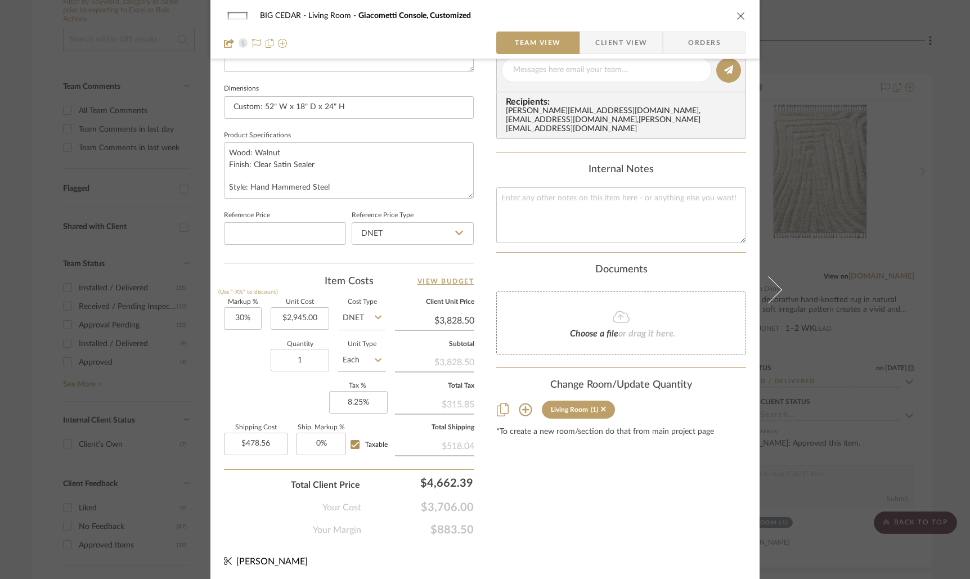
click at [740, 14] on icon "close" at bounding box center [741, 15] width 9 height 9
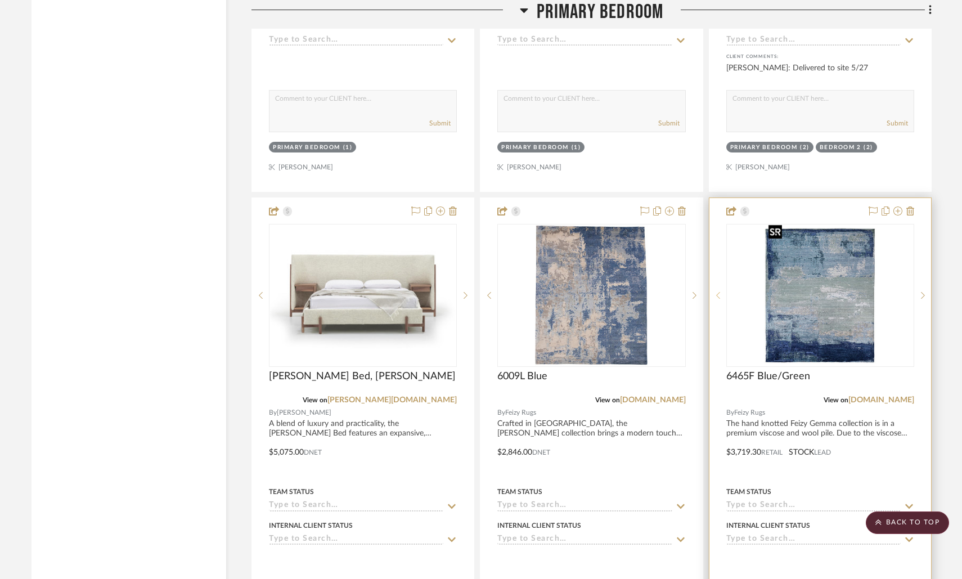
scroll to position [2350, 0]
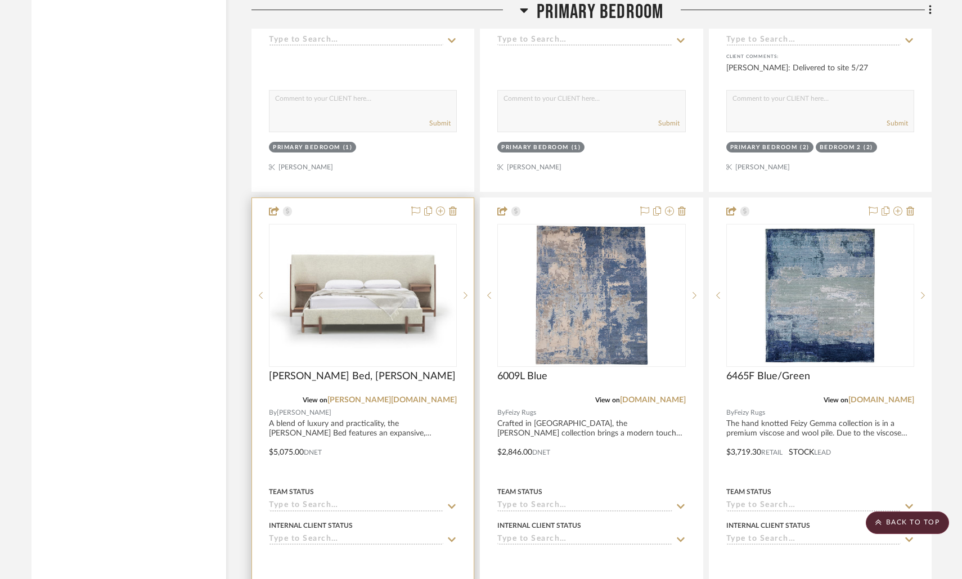
click at [335, 423] on div at bounding box center [363, 444] width 222 height 492
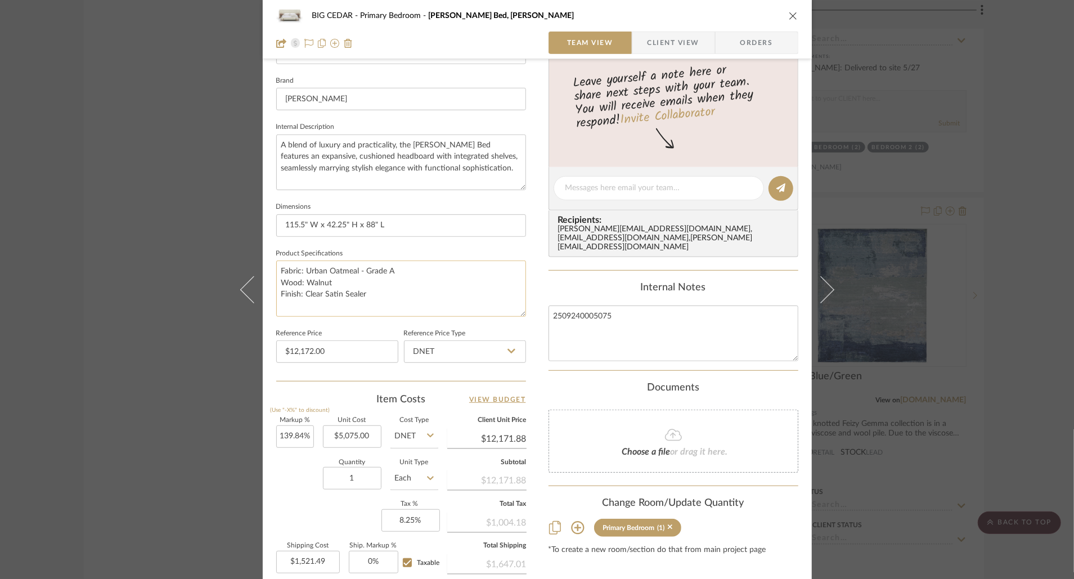
scroll to position [356, 0]
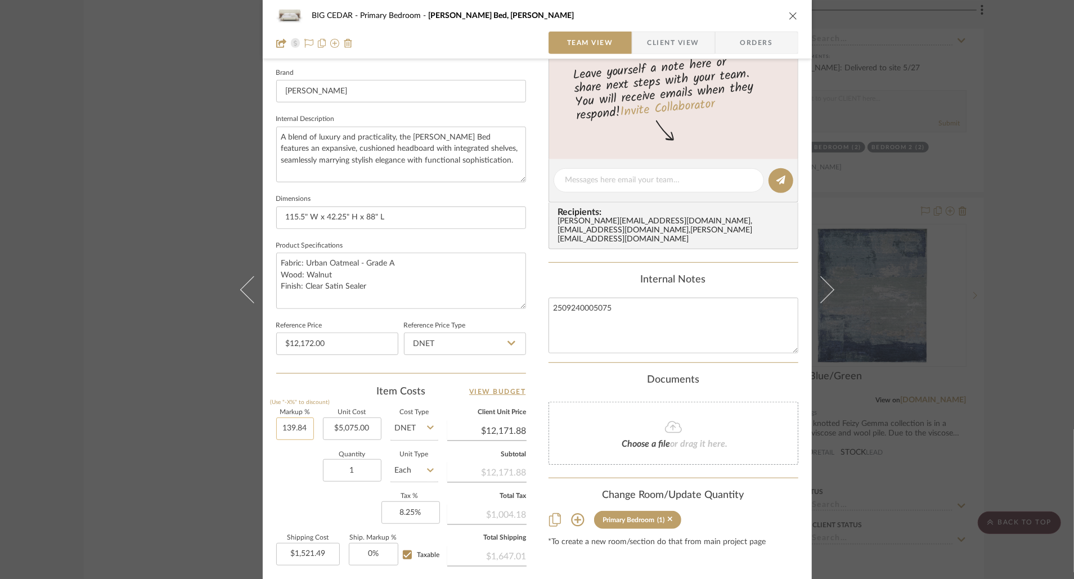
click at [281, 429] on input "139.84" at bounding box center [295, 429] width 38 height 23
type input "139.84%"
click at [362, 429] on input "5075.00" at bounding box center [352, 429] width 59 height 23
type input "15215"
type input "139.84"
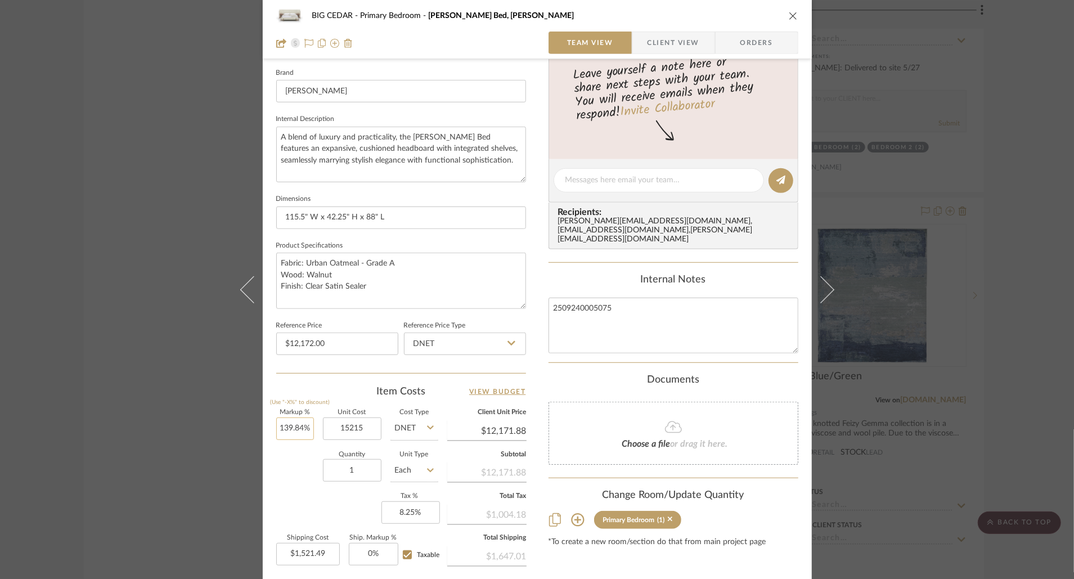
type input "$15,215.00"
click at [299, 427] on input "139.84" at bounding box center [295, 429] width 38 height 23
type input "-"
type input "$36,491.66"
type input "$4,561.46"
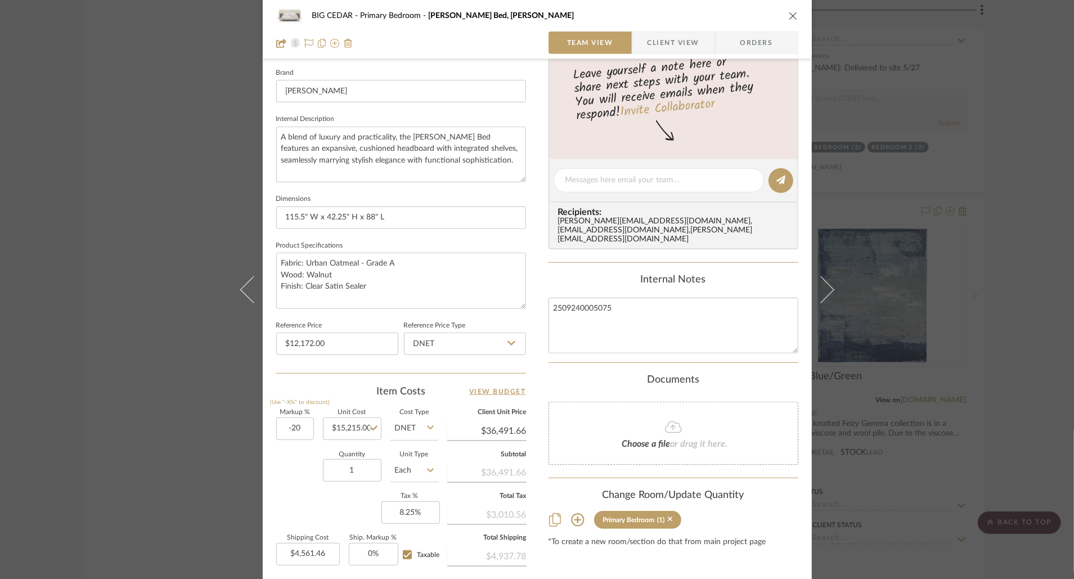
type input "-20%"
click at [298, 457] on div "Quantity 1 Unit Type Each" at bounding box center [357, 472] width 162 height 40
type input "$12,172.00"
type input "$1,521.50"
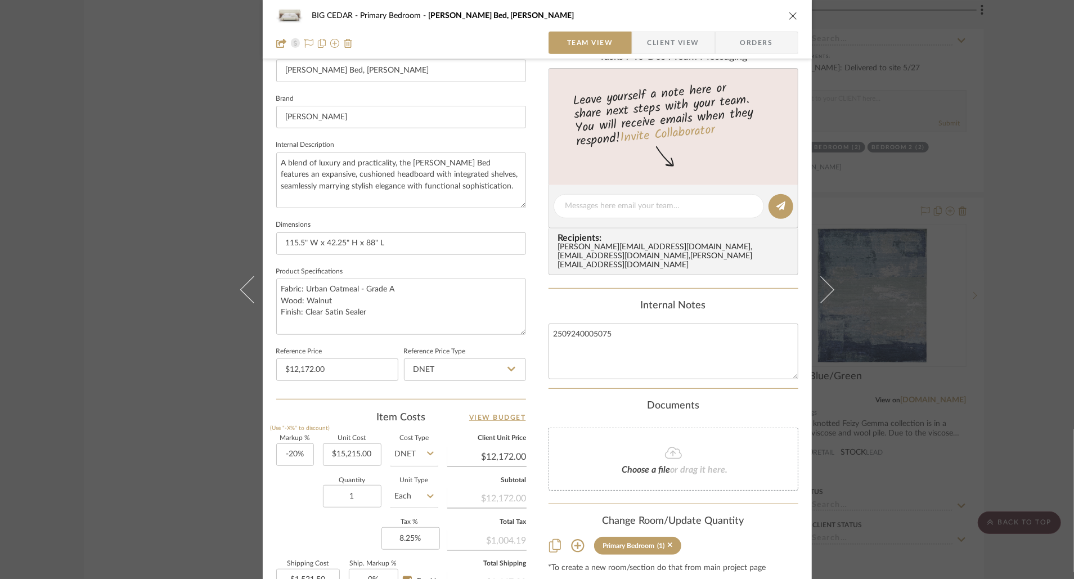
scroll to position [259, 0]
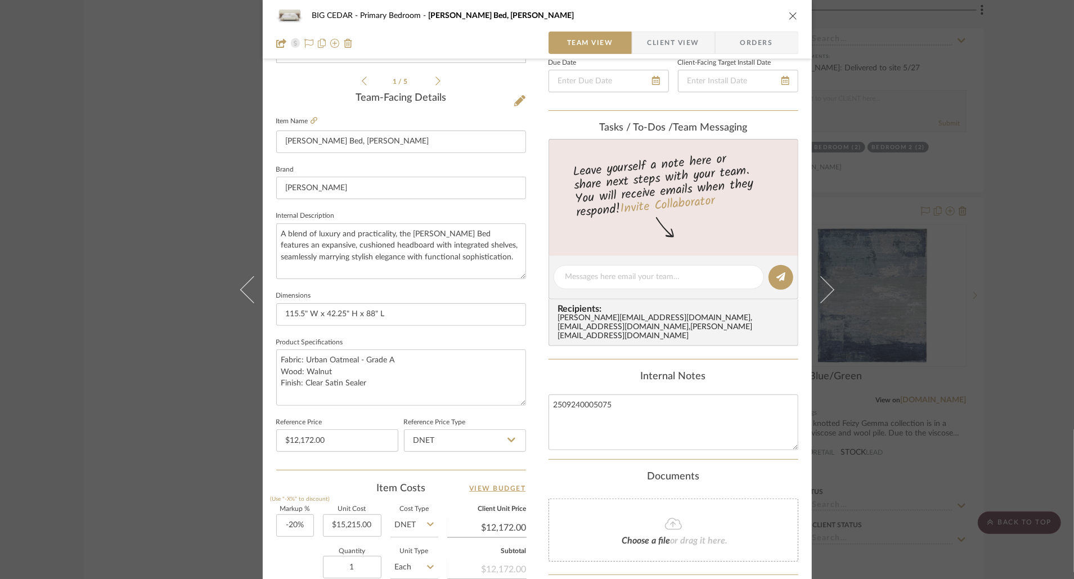
click at [791, 7] on div "BIG CEDAR Primary Bedroom Sullivan Bed, King" at bounding box center [537, 16] width 522 height 23
click at [789, 16] on icon "close" at bounding box center [793, 15] width 9 height 9
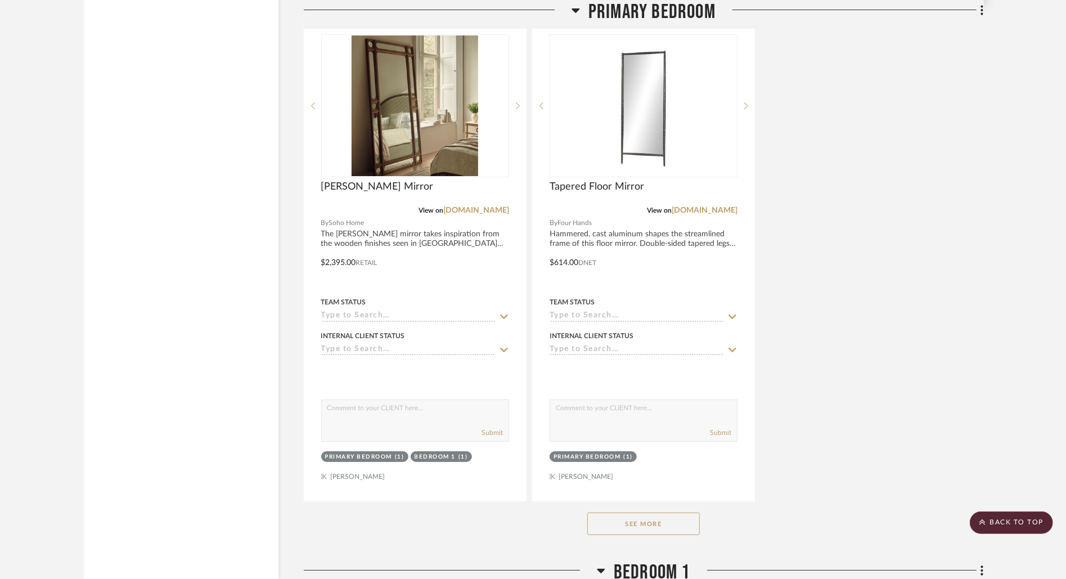
scroll to position [3096, 0]
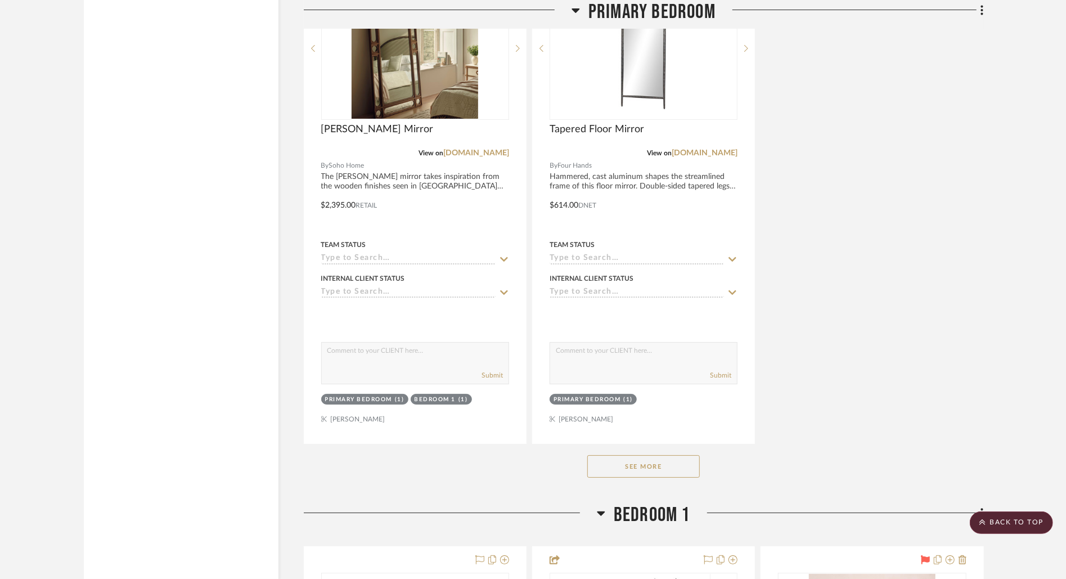
click at [669, 455] on button "See More" at bounding box center [643, 466] width 113 height 23
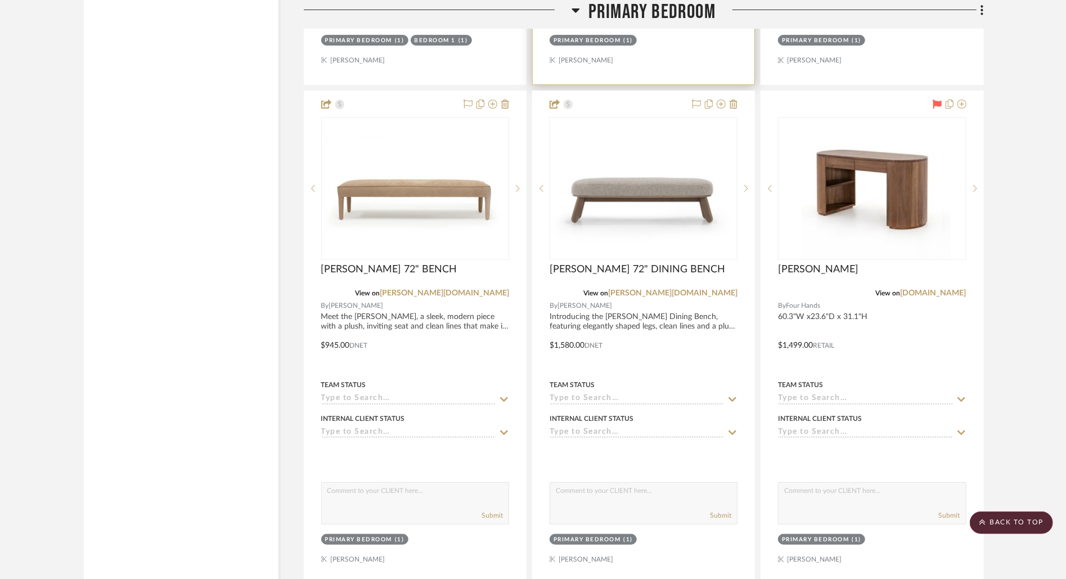
scroll to position [3460, 0]
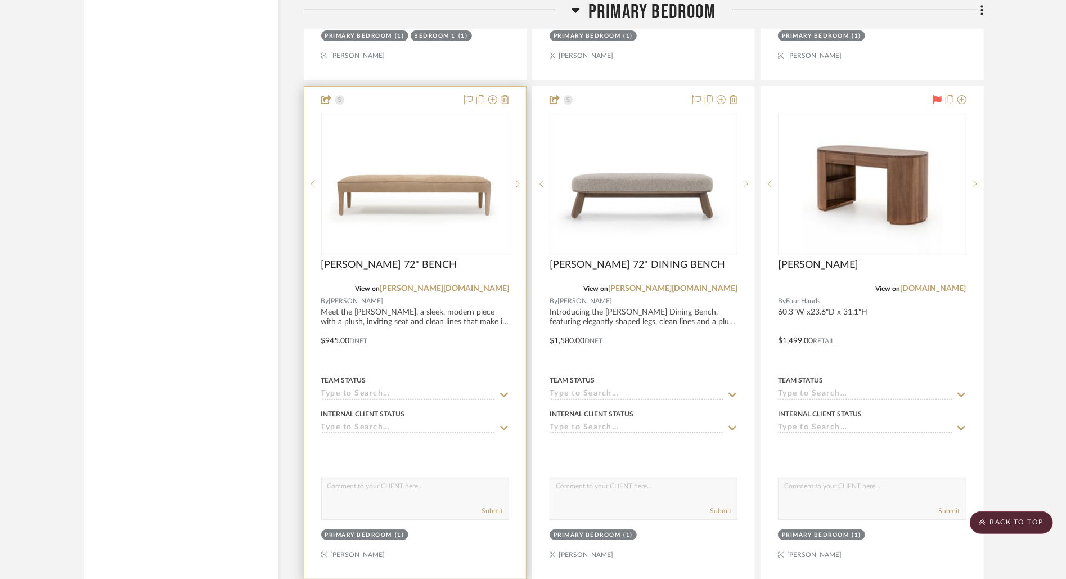
click at [469, 320] on div at bounding box center [415, 333] width 222 height 492
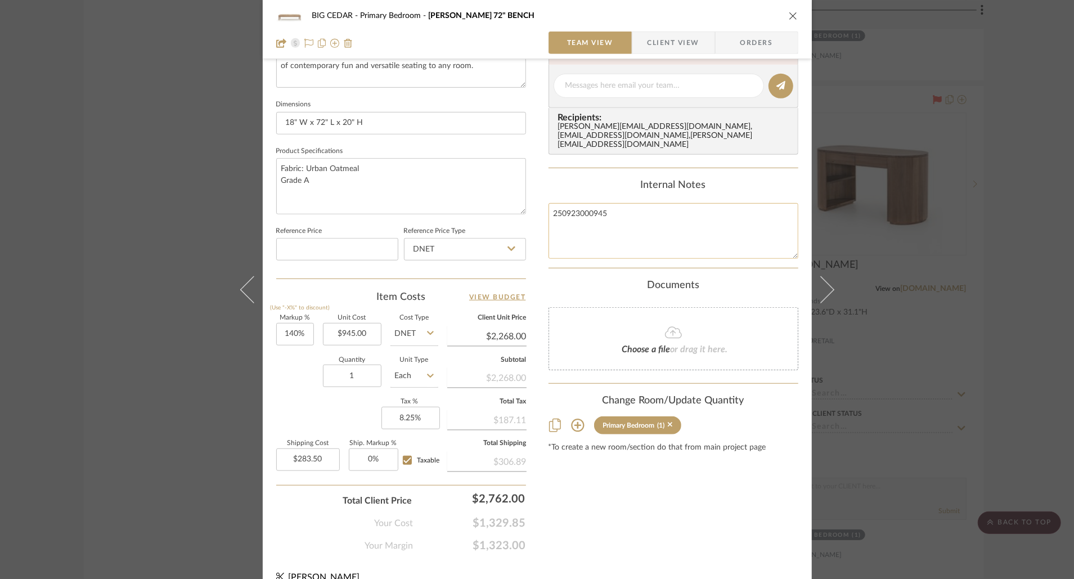
scroll to position [448, 0]
click at [362, 335] on input "945.00" at bounding box center [352, 336] width 59 height 23
type input "2825"
type input "140"
type input "$2,825.00"
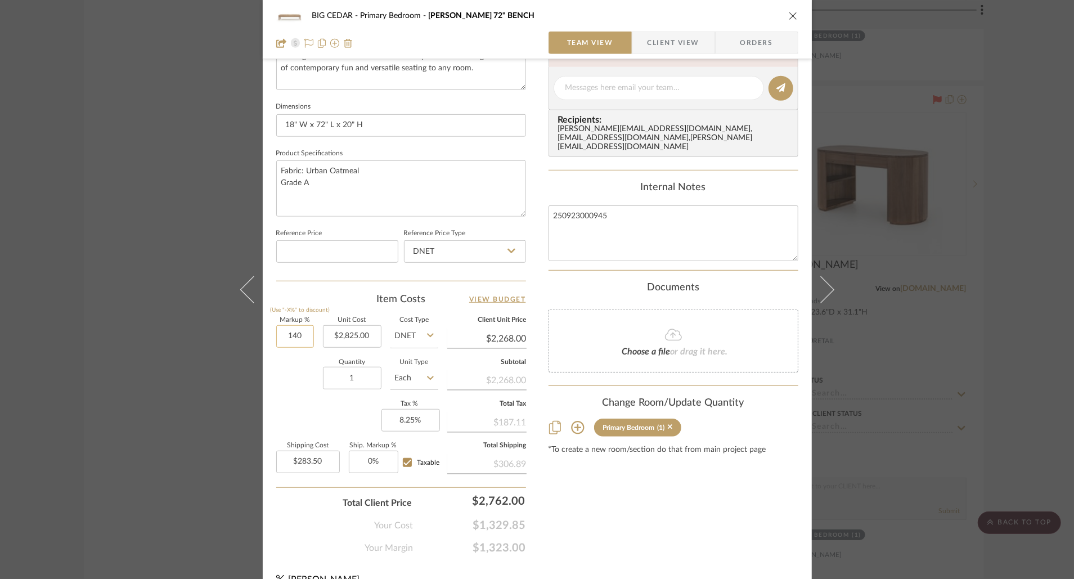
click at [295, 336] on input "140" at bounding box center [295, 336] width 38 height 23
type input "$6,780.00"
type input "$847.50"
type input "-20%"
click at [727, 505] on div "Content here copies to Client View - confirm visibility there. Show in Client D…" at bounding box center [674, 92] width 250 height 926
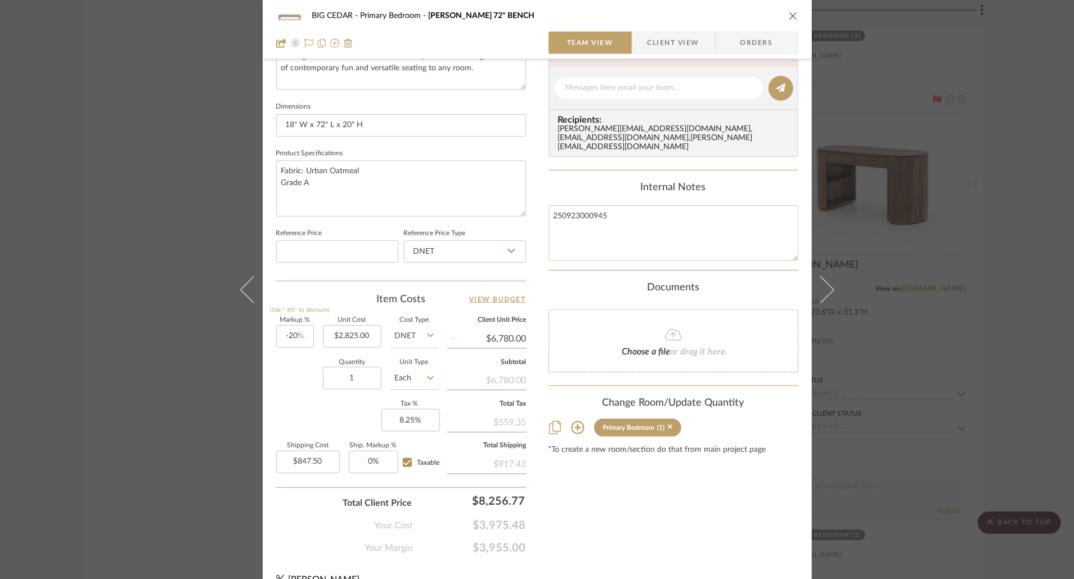
type input "$2,260.00"
type input "$282.50"
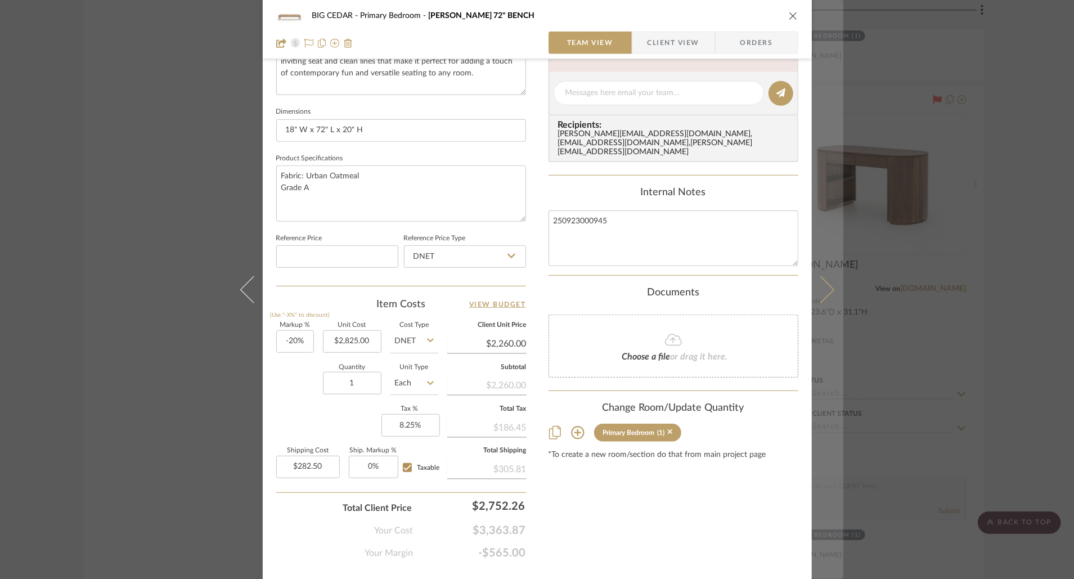
scroll to position [466, 0]
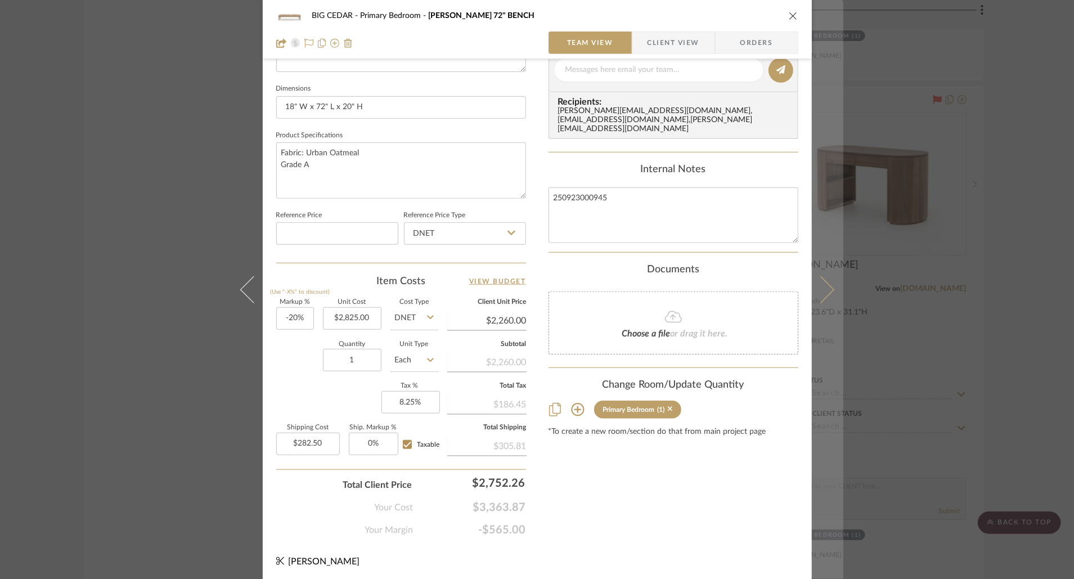
click at [827, 297] on button at bounding box center [828, 289] width 32 height 579
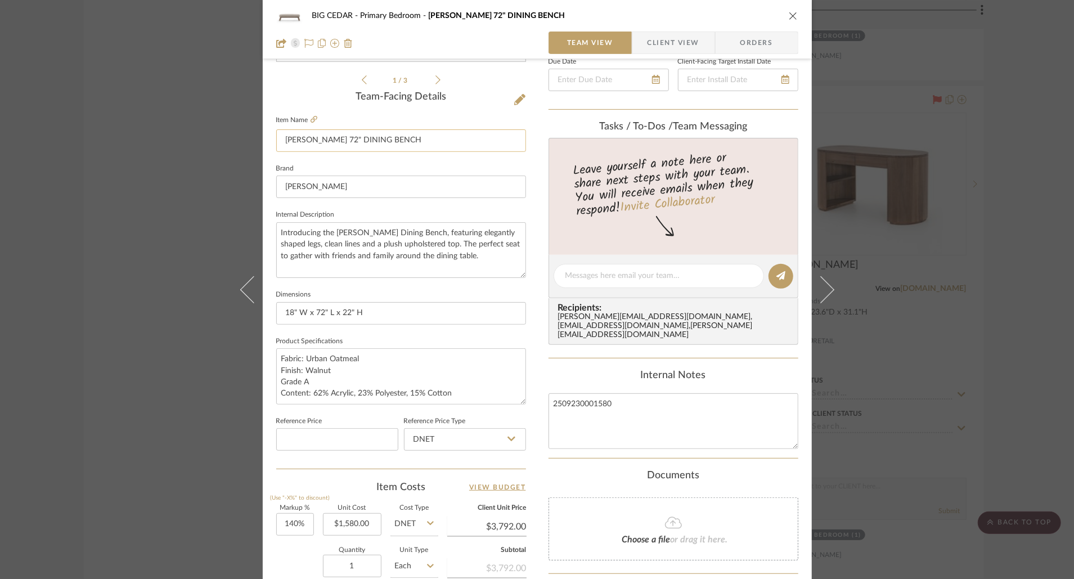
scroll to position [410, 0]
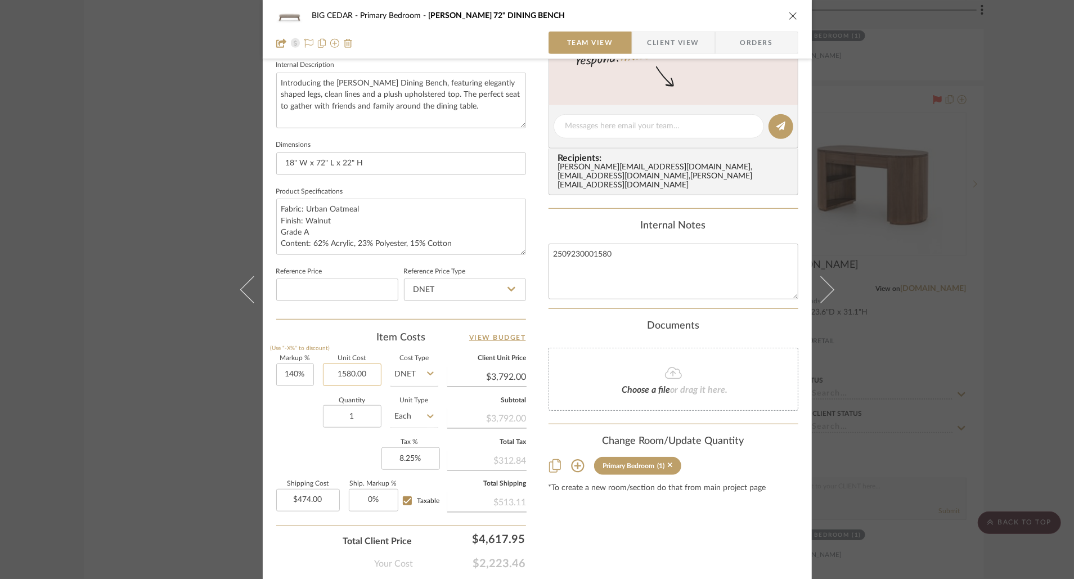
click at [361, 375] on input "1580.00" at bounding box center [352, 375] width 59 height 23
type input "4125"
type input "140"
type input "$4,125.00"
click at [293, 378] on input "140" at bounding box center [295, 375] width 38 height 23
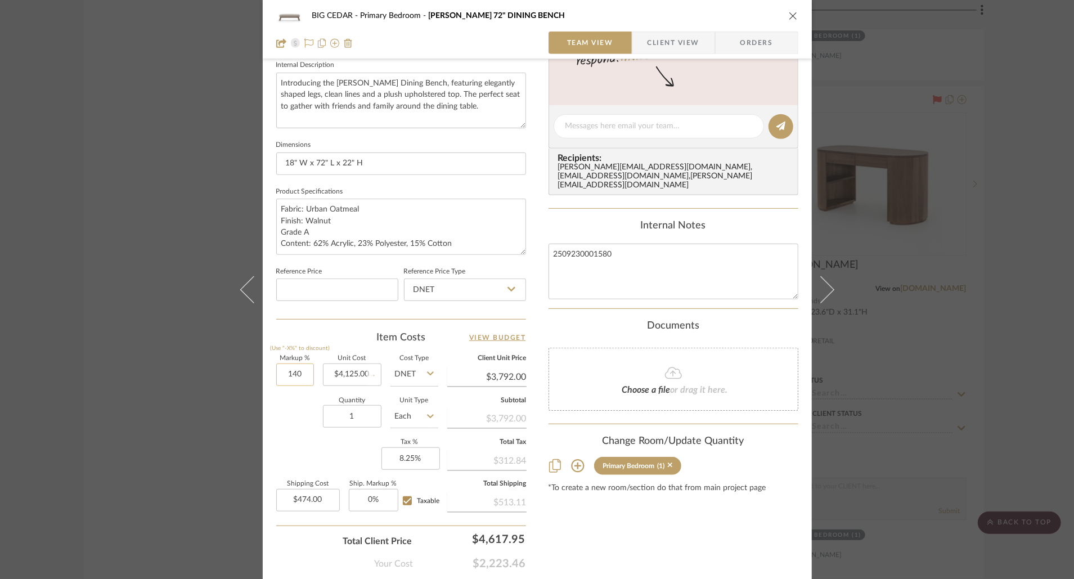
type input "-"
type input "$9,900.00"
type input "$1,237.50"
type input "-20%"
click at [607, 509] on div "Content here copies to Client View - confirm visibility there. Show in Client D…" at bounding box center [674, 130] width 250 height 926
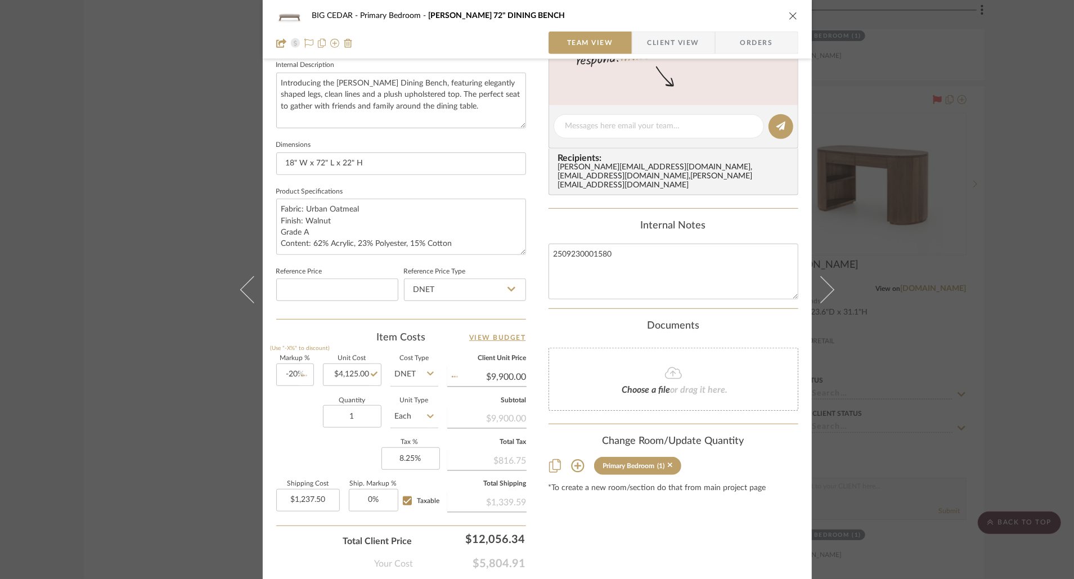
type input "$3,300.00"
type input "$412.50"
click at [789, 12] on icon "close" at bounding box center [793, 15] width 9 height 9
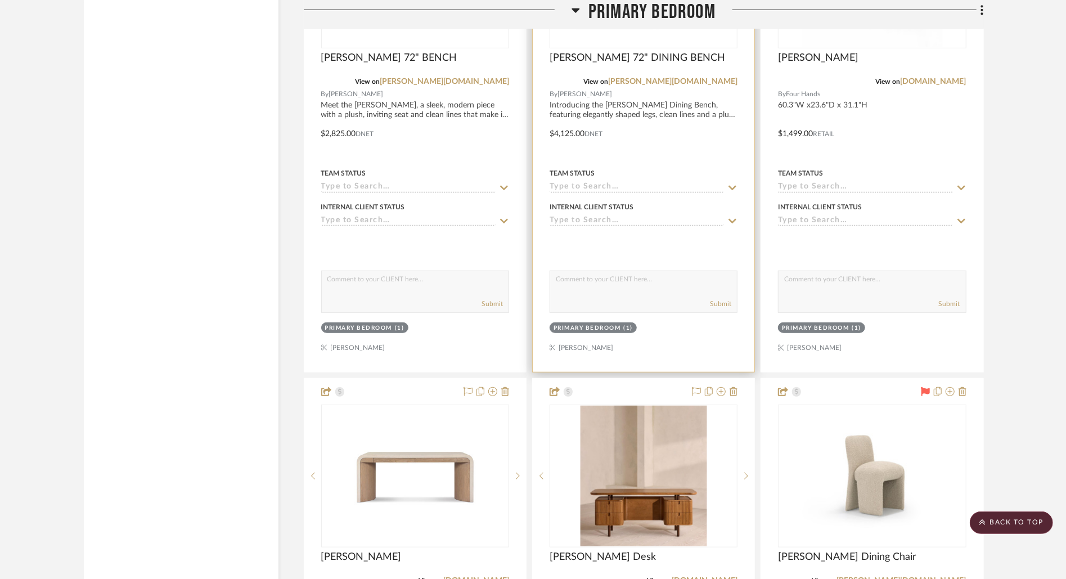
scroll to position [3528, 0]
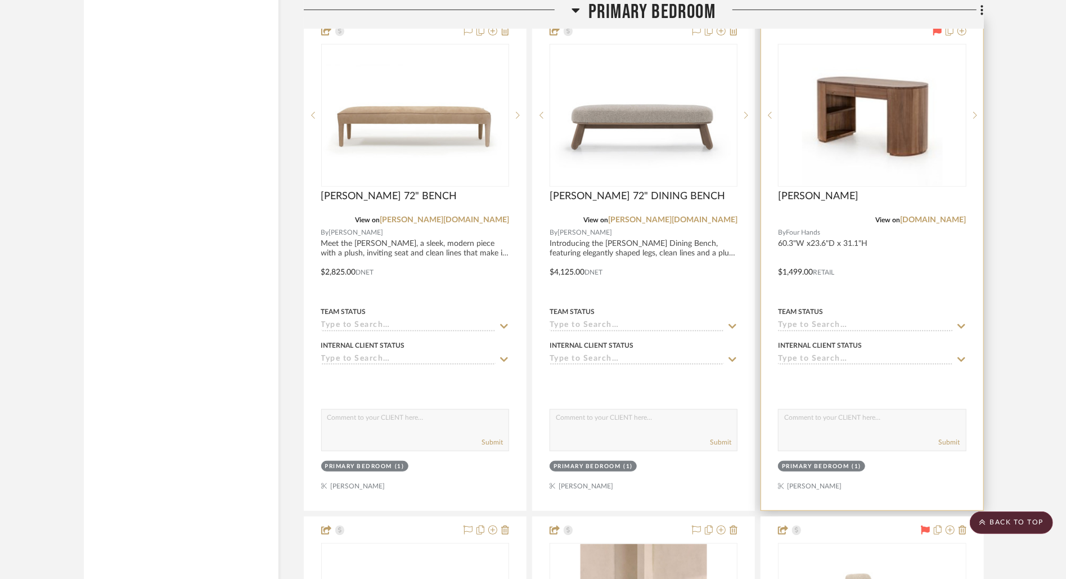
click at [844, 264] on div at bounding box center [872, 264] width 222 height 492
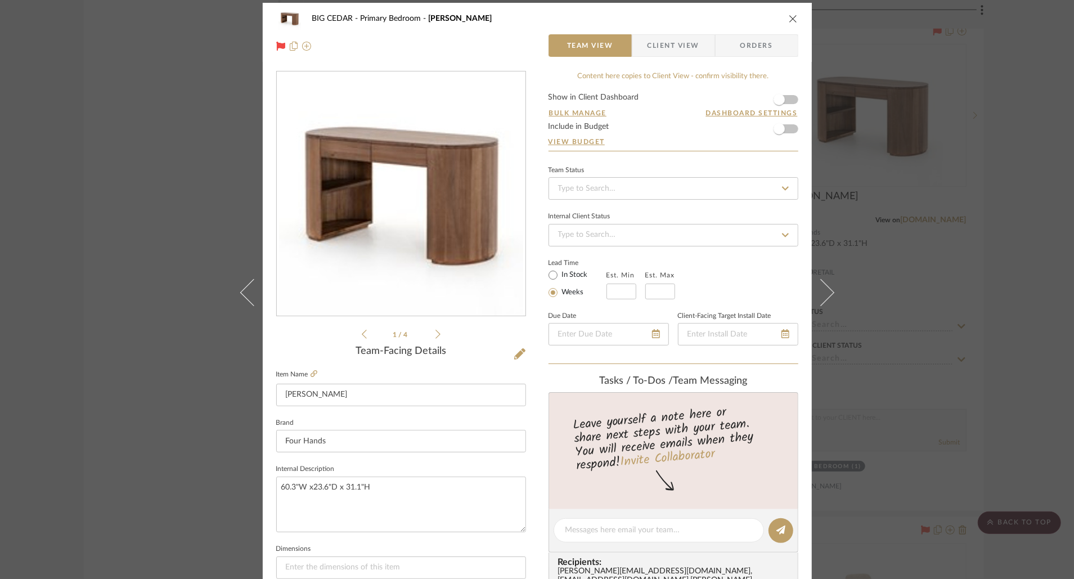
scroll to position [0, 0]
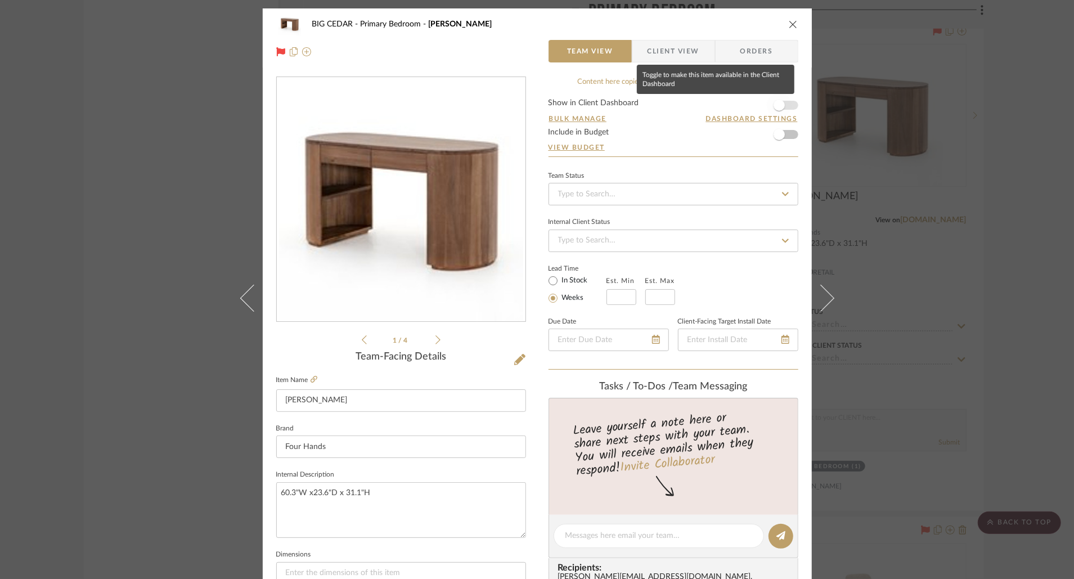
click at [780, 100] on span "button" at bounding box center [779, 105] width 25 height 25
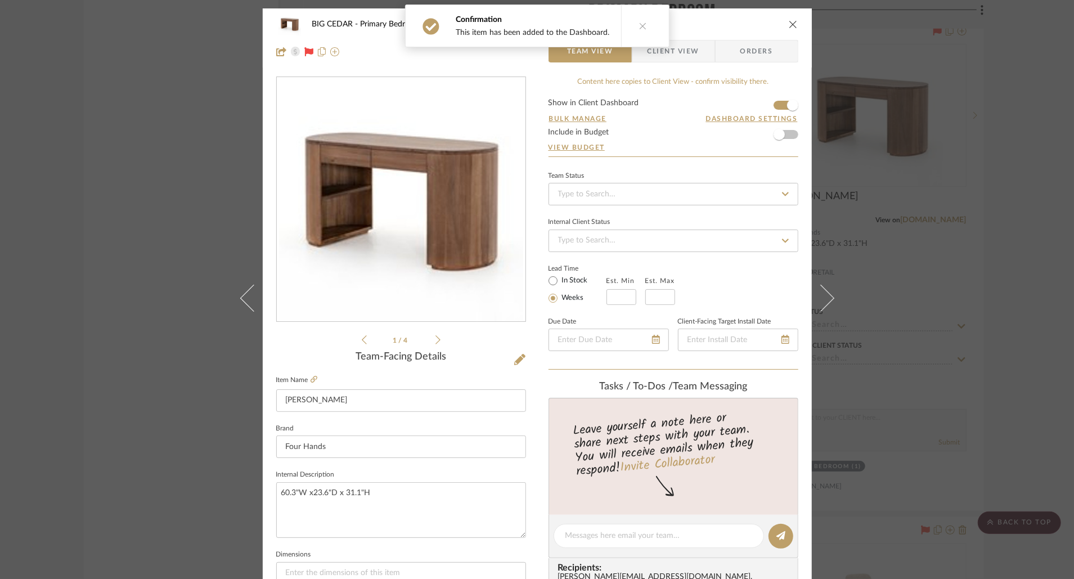
click at [789, 24] on icon "close" at bounding box center [793, 24] width 9 height 9
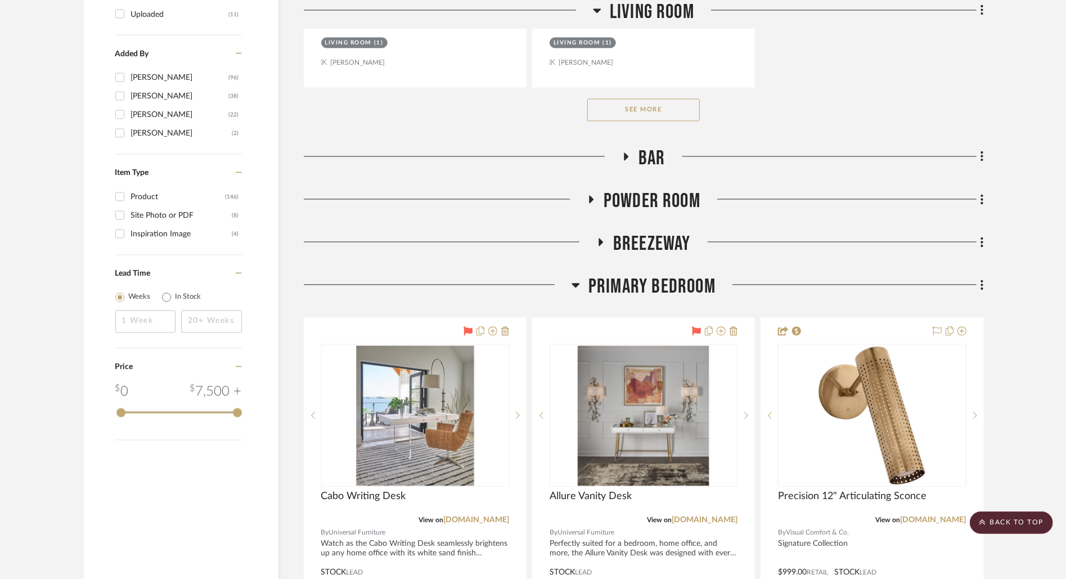
scroll to position [1901, 0]
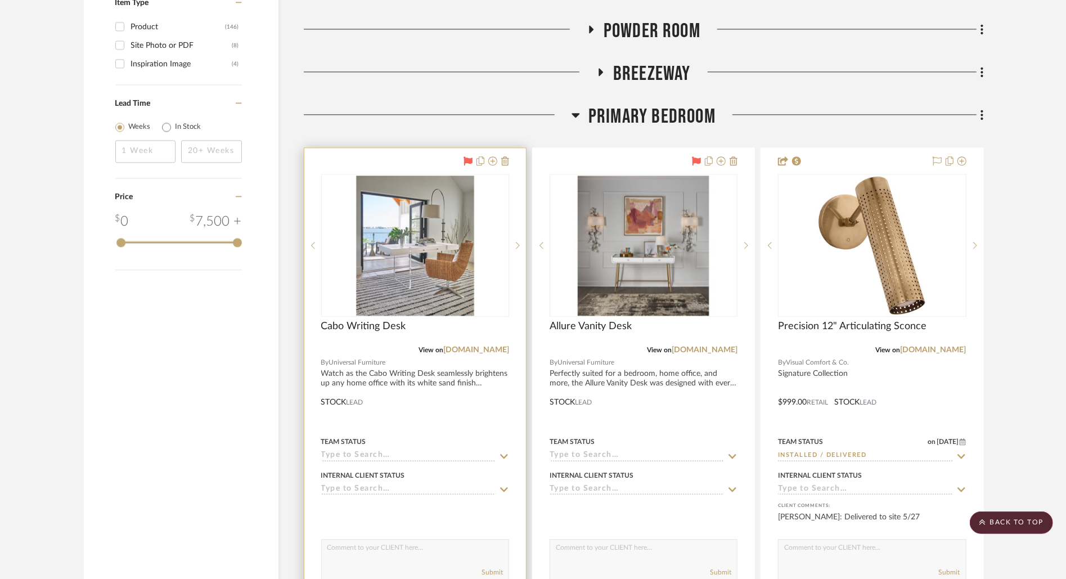
click at [451, 386] on div at bounding box center [415, 394] width 222 height 492
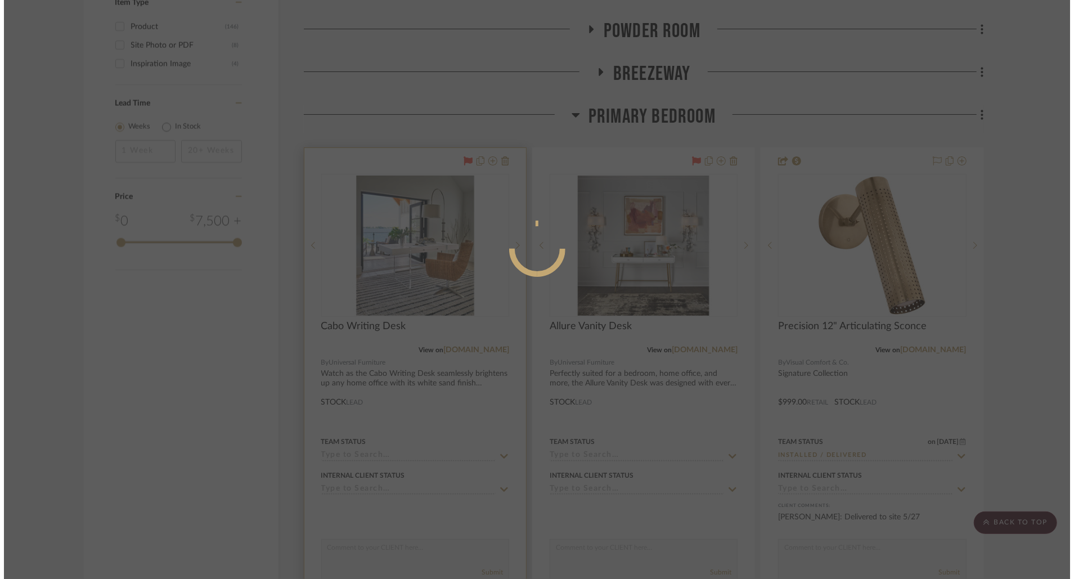
scroll to position [0, 0]
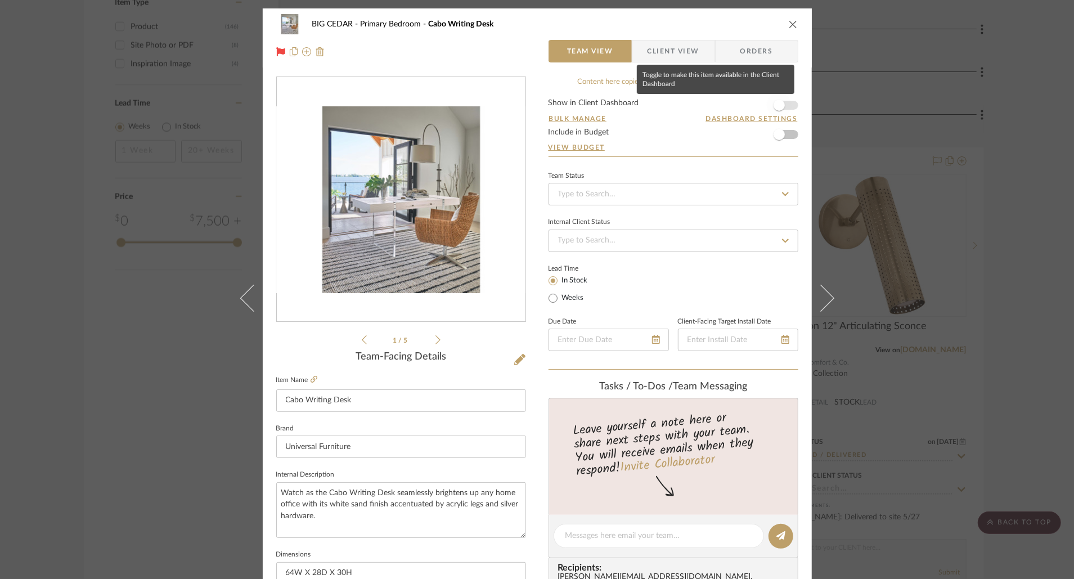
click at [777, 100] on span "button" at bounding box center [779, 105] width 11 height 11
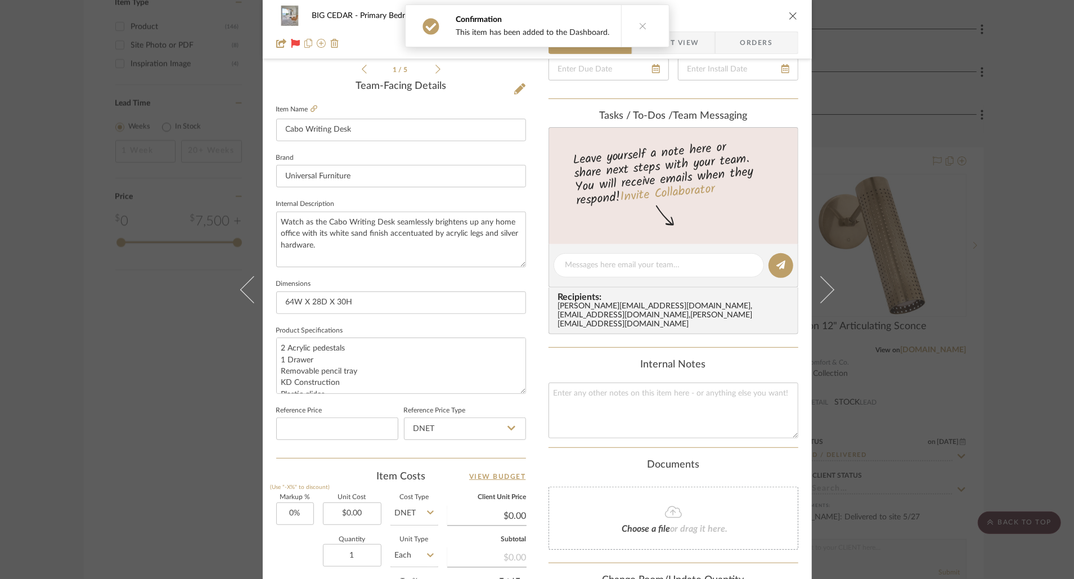
scroll to position [17, 0]
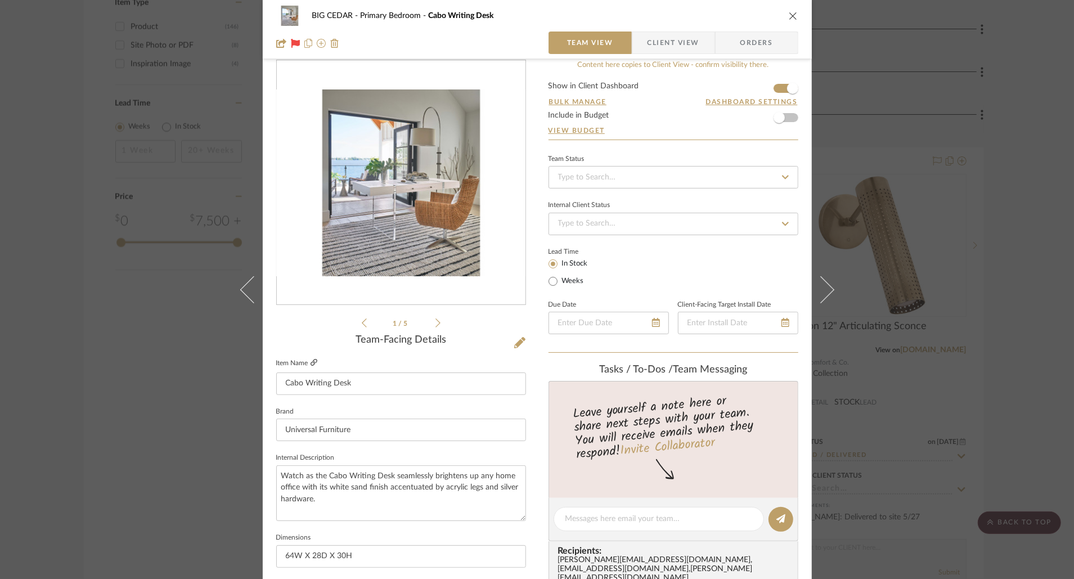
click at [311, 362] on icon at bounding box center [314, 362] width 7 height 7
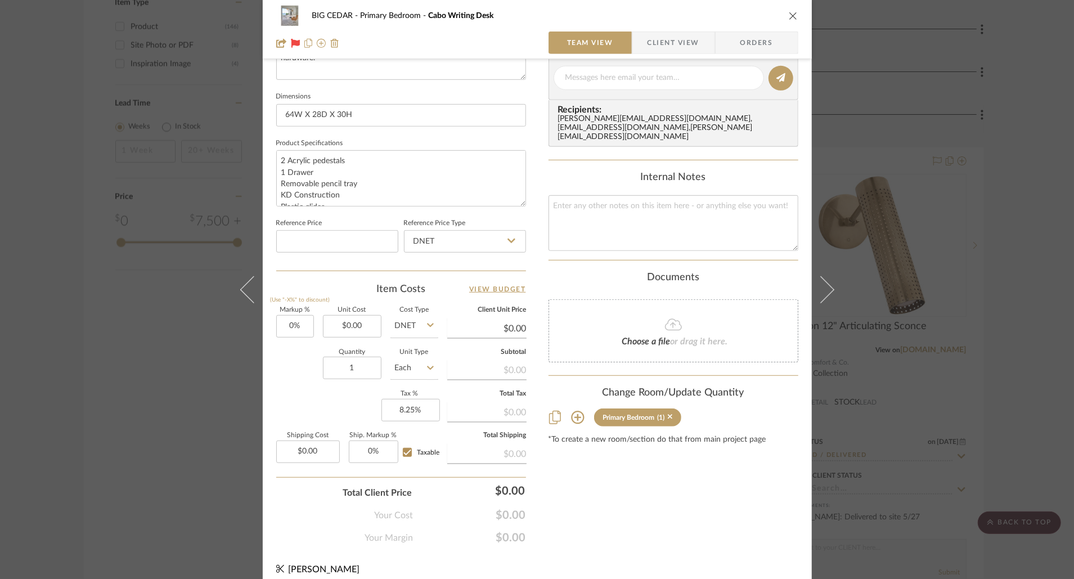
scroll to position [466, 0]
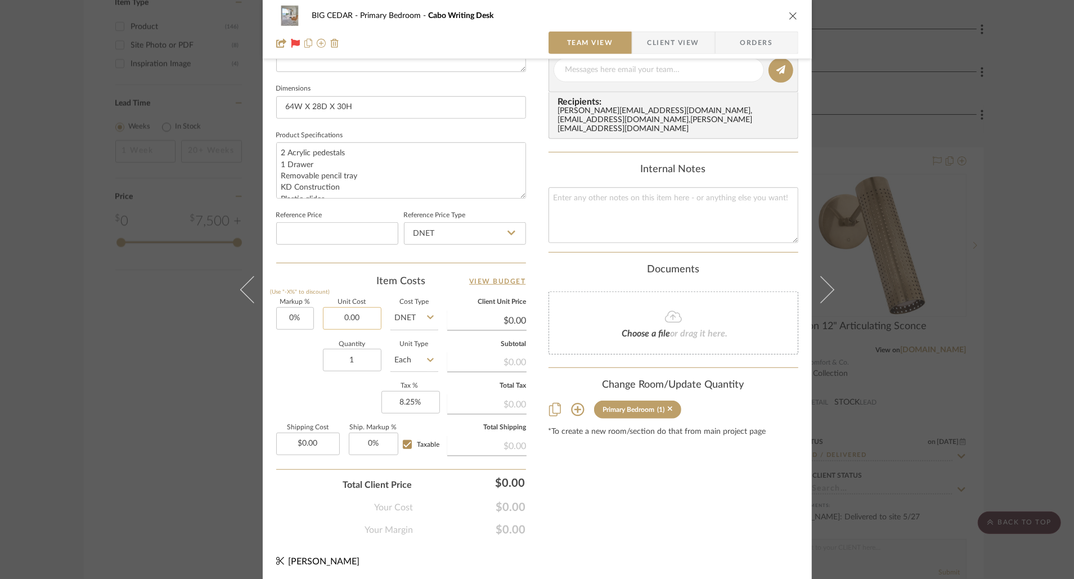
click at [347, 308] on input "0.00" at bounding box center [352, 318] width 59 height 23
type input "2865"
type input "0"
type input "$2,865.00"
click at [299, 320] on input "0" at bounding box center [295, 318] width 38 height 23
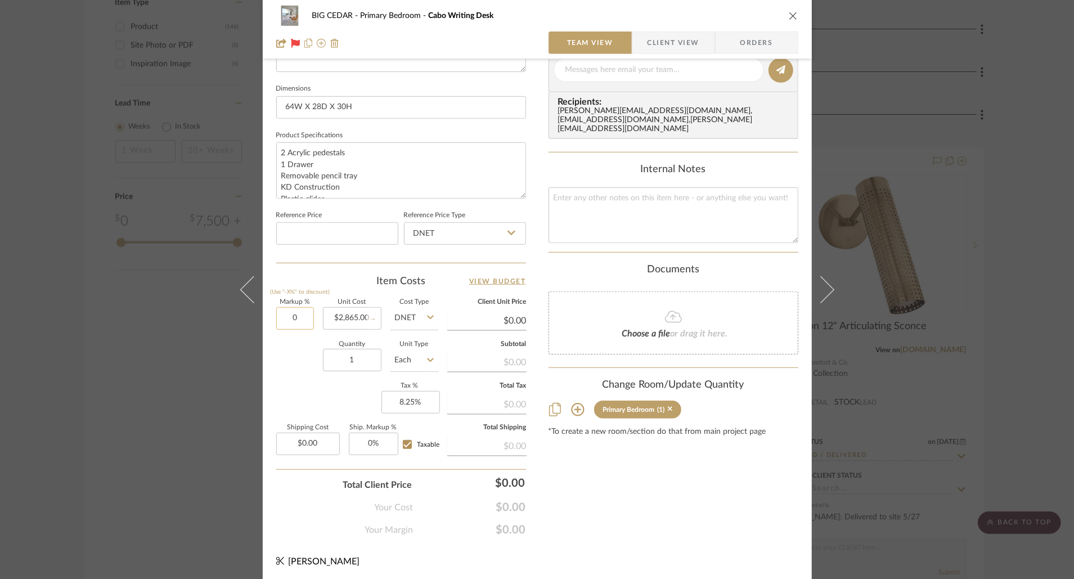
type input "$2,865.00"
type input "$358.13"
type input "-20%"
click at [639, 494] on div "Content here copies to Client View - confirm visibility there. Show in Client D…" at bounding box center [674, 74] width 250 height 926
type input "$2,292.00"
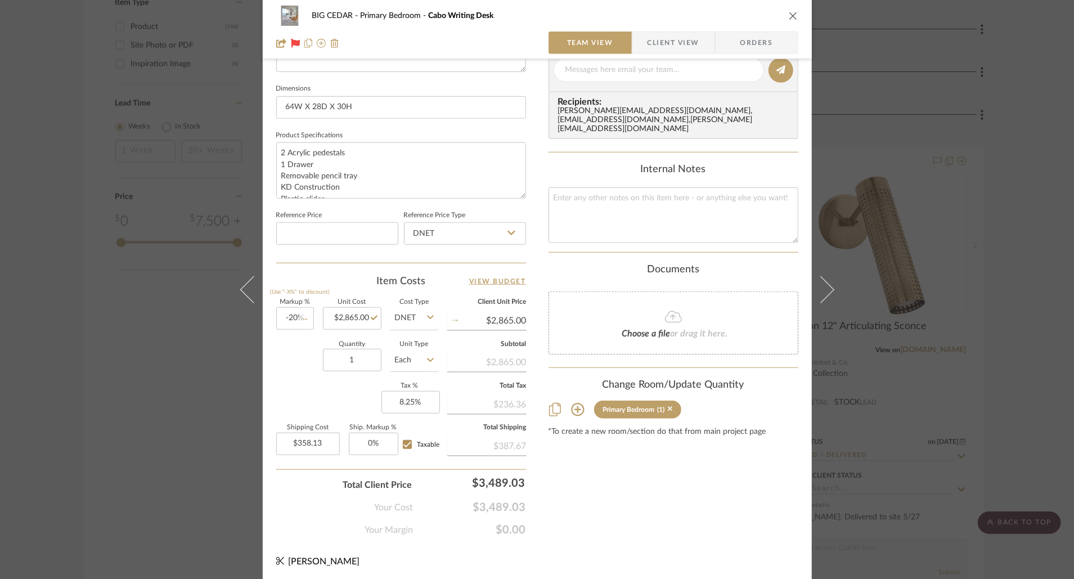
type input "$286.50"
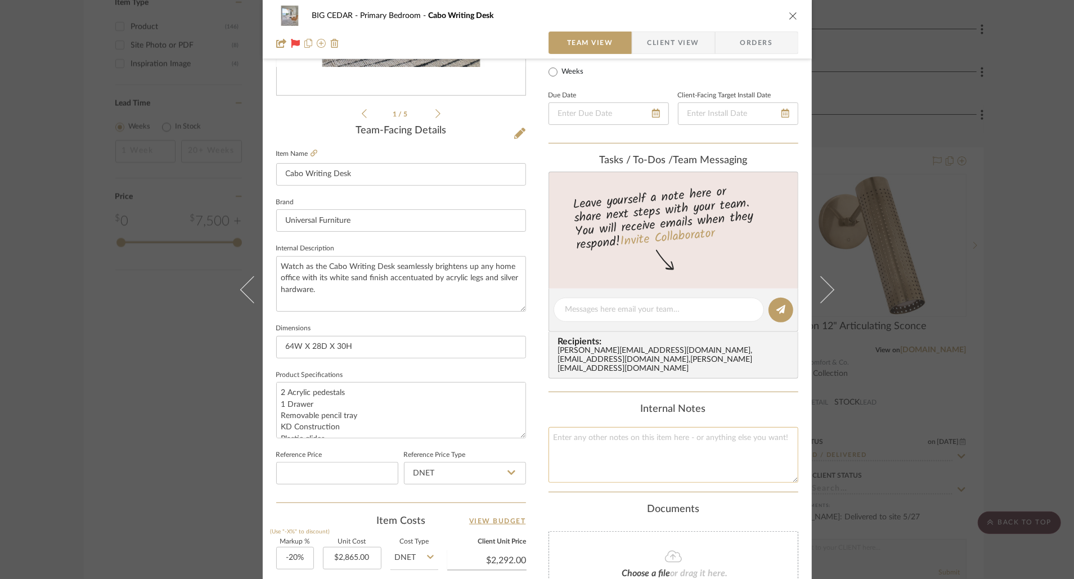
scroll to position [231, 0]
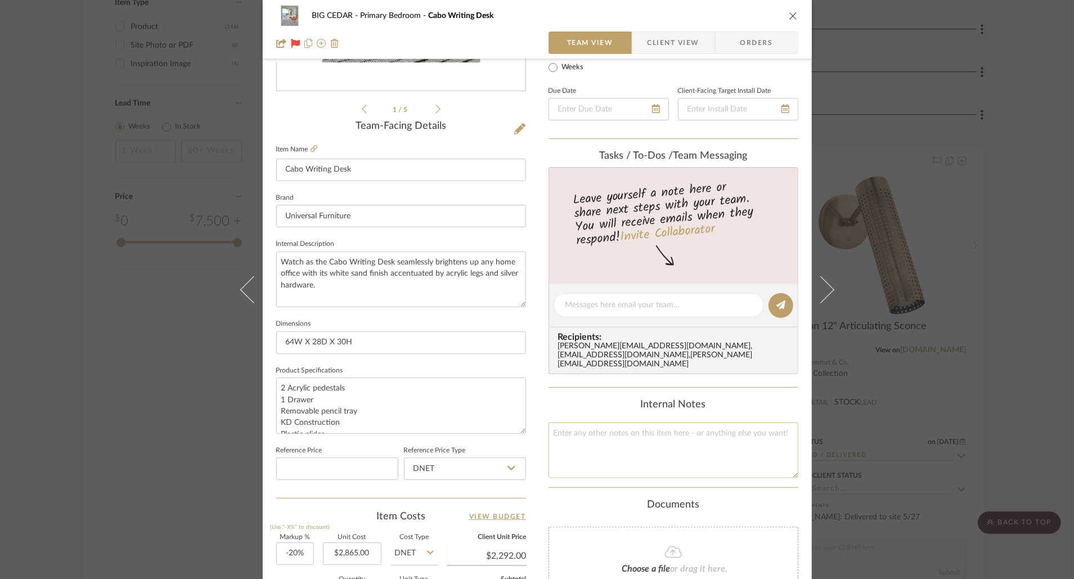
click at [735, 444] on textarea at bounding box center [674, 451] width 250 height 56
type textarea "251002000"
type textarea "2510020001289.25"
click at [703, 404] on div "Internal Notes 2510020001289.25" at bounding box center [674, 438] width 250 height 79
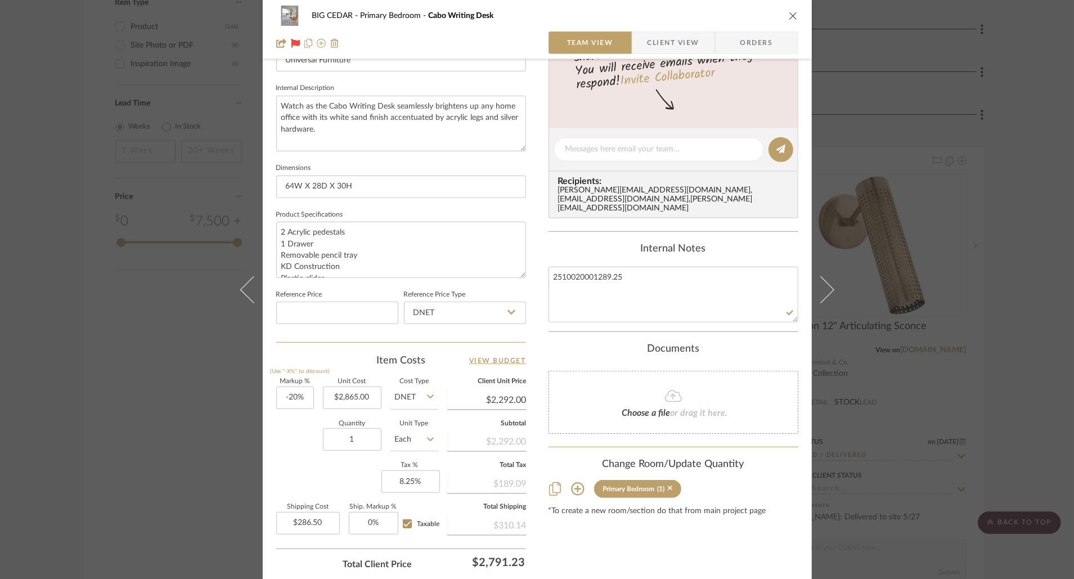
scroll to position [408, 0]
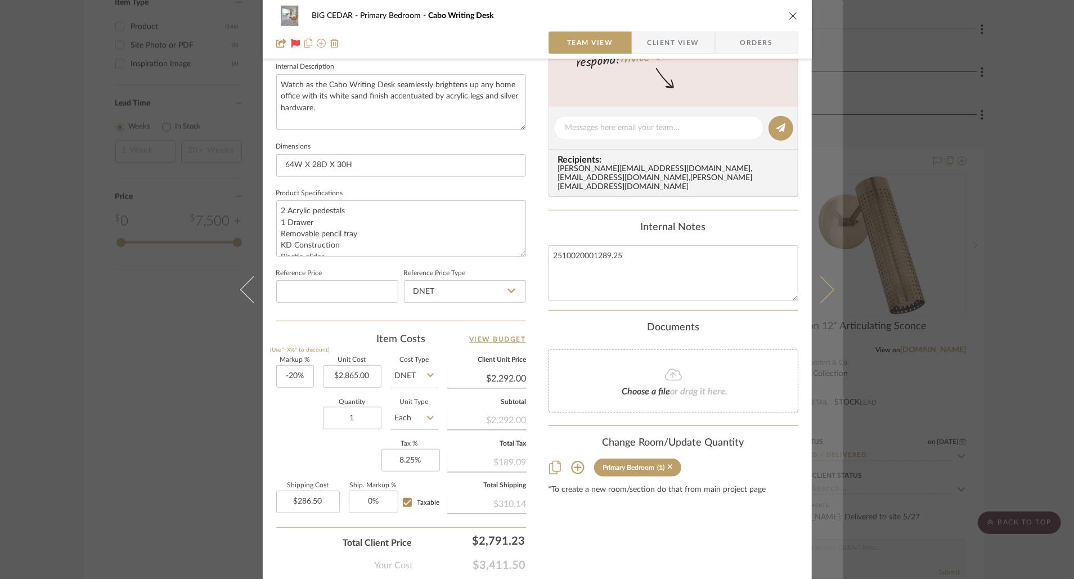
click at [824, 289] on icon at bounding box center [820, 289] width 27 height 27
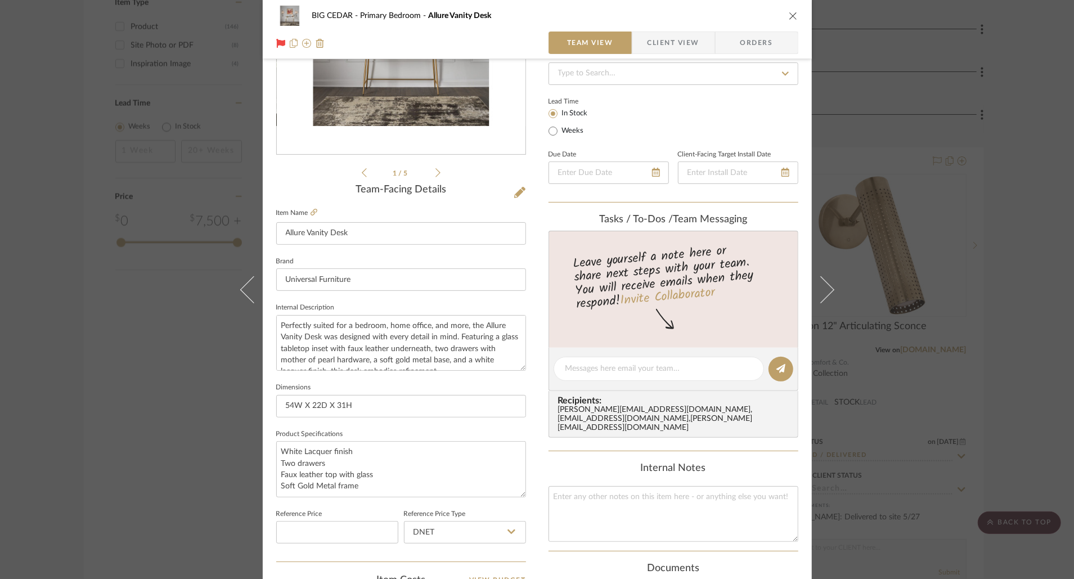
scroll to position [195, 0]
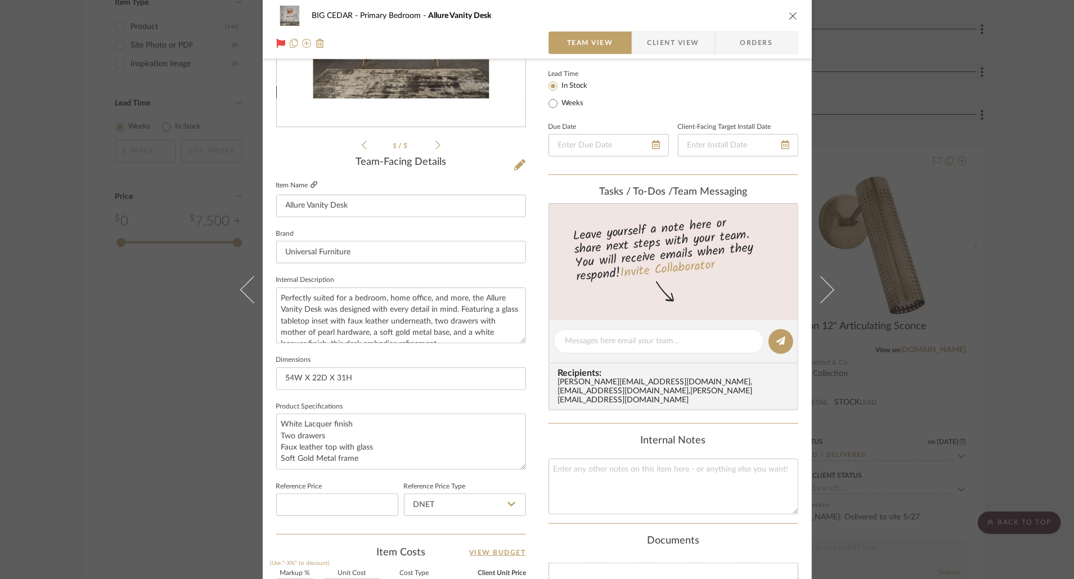
click at [311, 184] on icon at bounding box center [314, 184] width 7 height 7
click at [789, 15] on icon "close" at bounding box center [793, 15] width 9 height 9
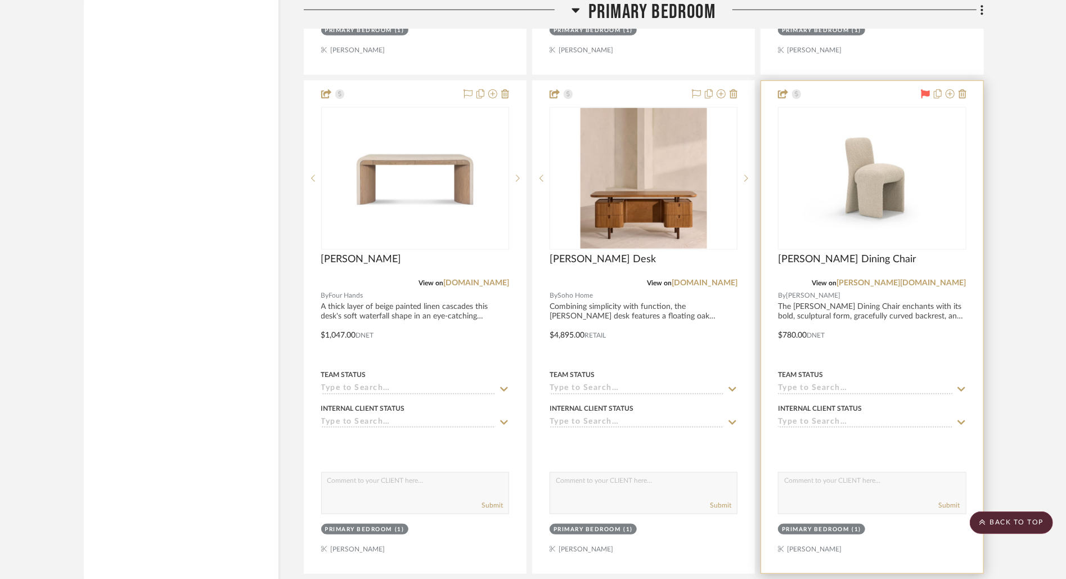
scroll to position [3966, 0]
click at [842, 298] on div at bounding box center [872, 325] width 222 height 492
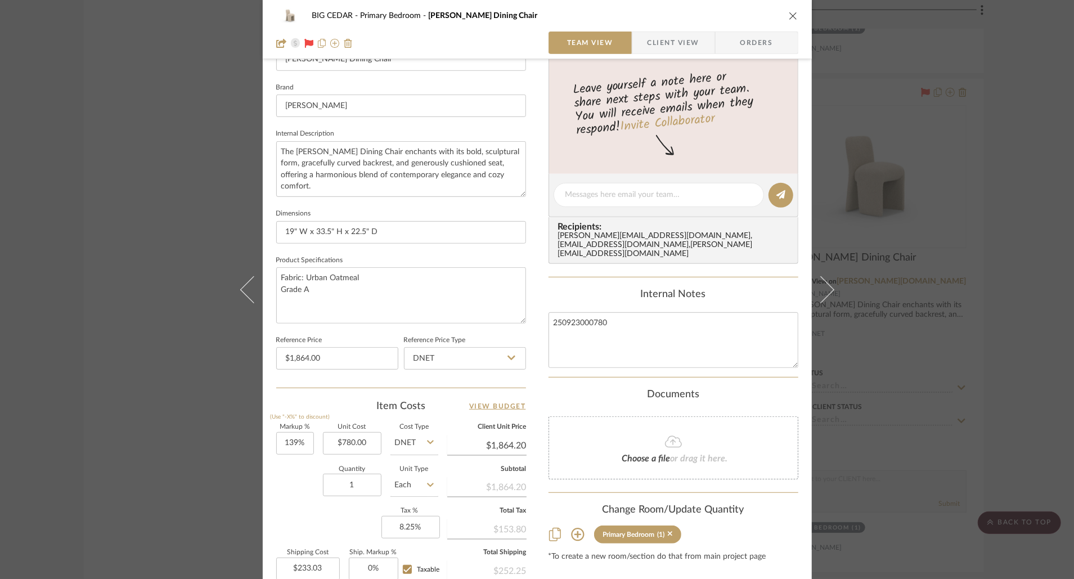
scroll to position [342, 0]
click at [357, 441] on input "780.00" at bounding box center [352, 442] width 59 height 23
click at [296, 437] on input "139" at bounding box center [295, 442] width 38 height 23
click at [560, 388] on div "Documents" at bounding box center [674, 394] width 250 height 12
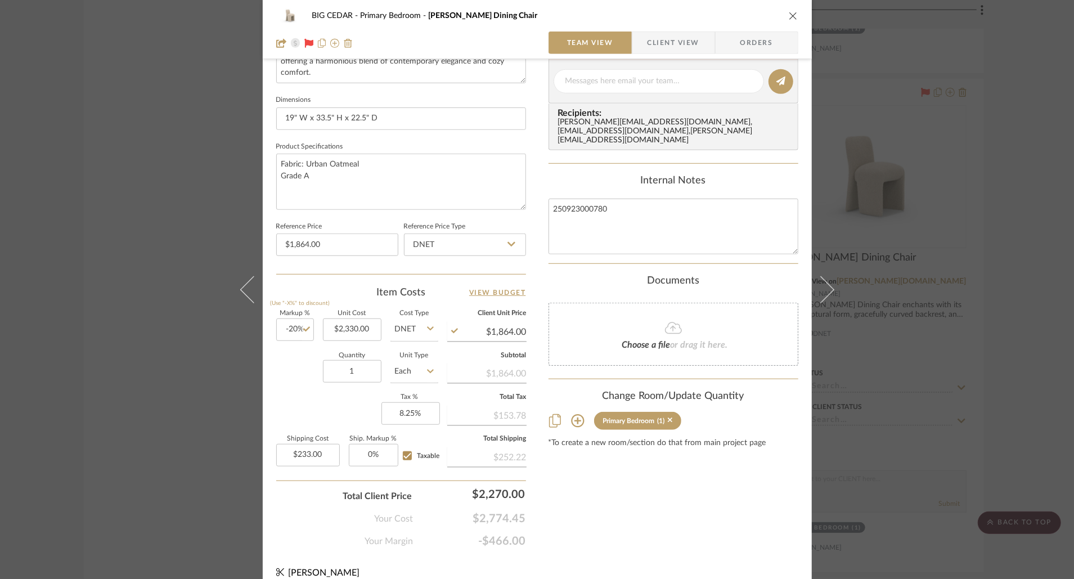
scroll to position [466, 0]
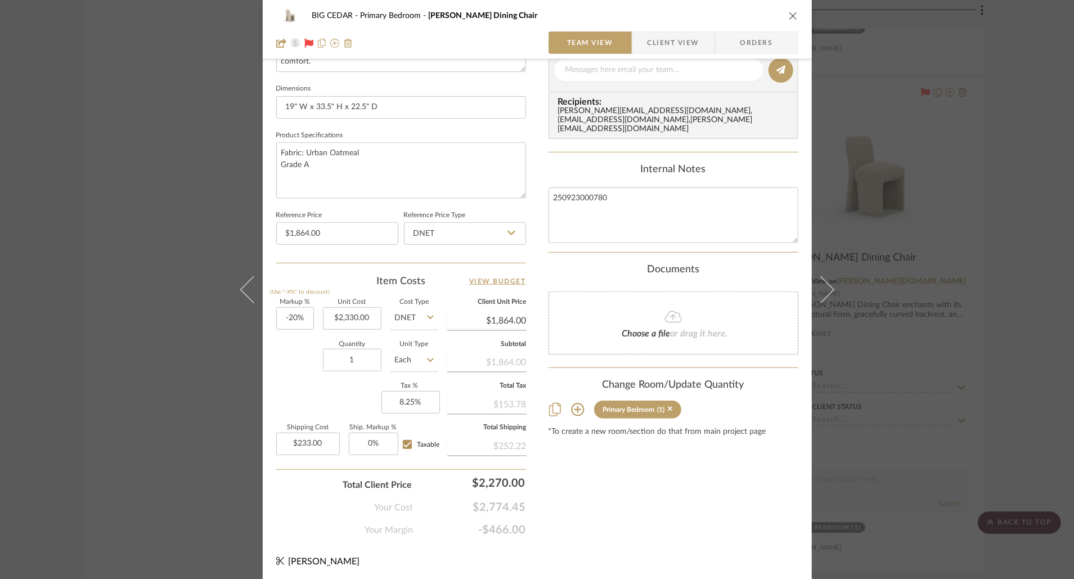
click at [789, 15] on icon "close" at bounding box center [793, 15] width 9 height 9
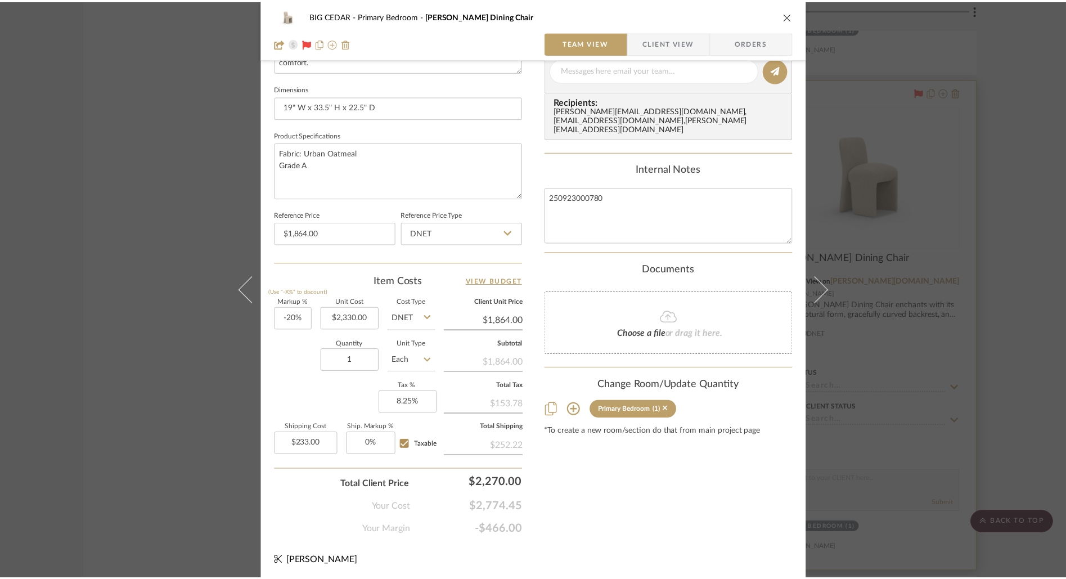
scroll to position [3966, 0]
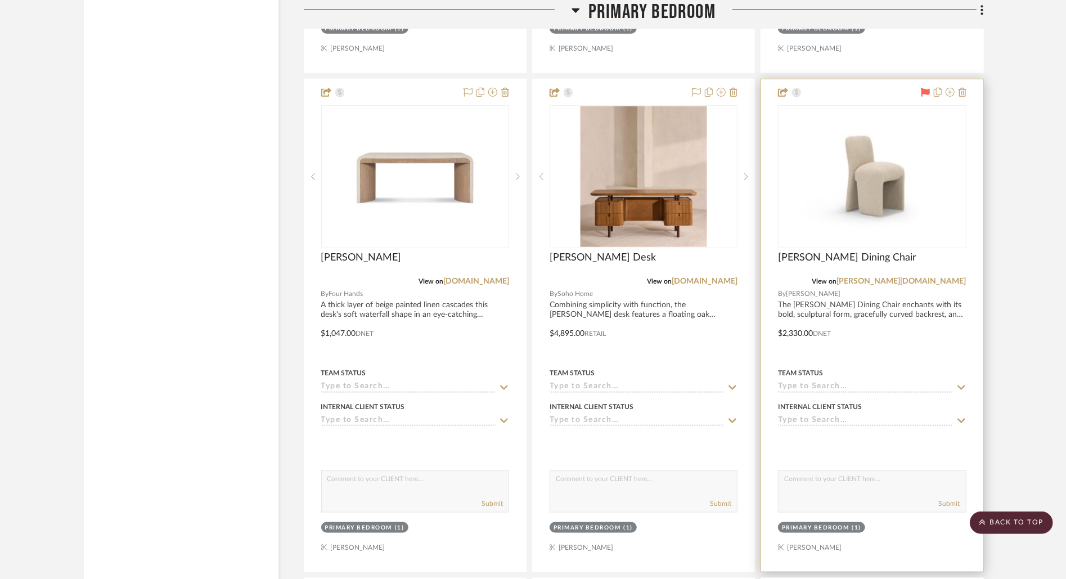
click at [917, 302] on div at bounding box center [872, 325] width 222 height 492
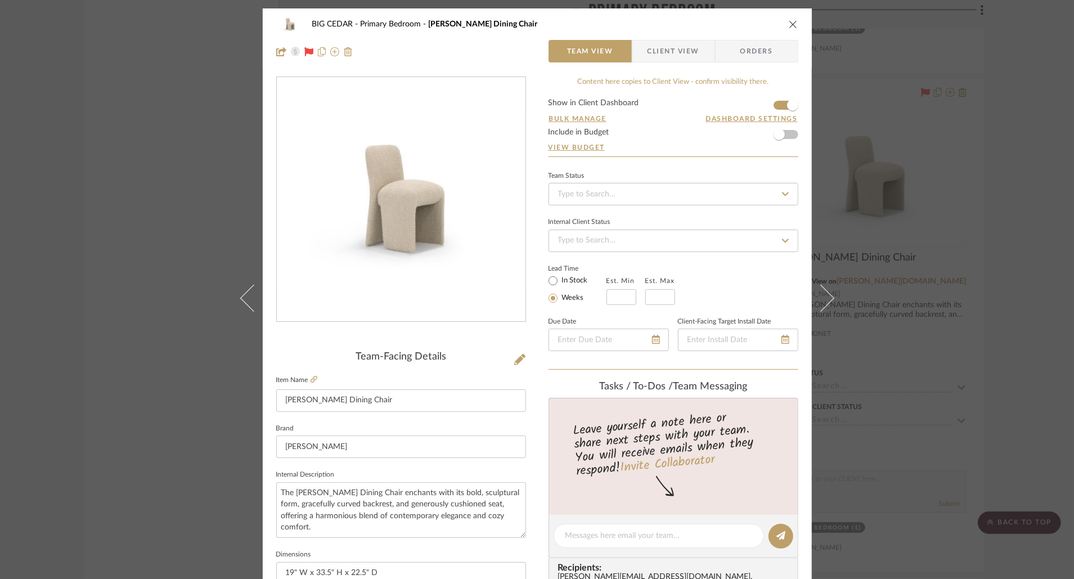
click at [789, 21] on icon "close" at bounding box center [793, 24] width 9 height 9
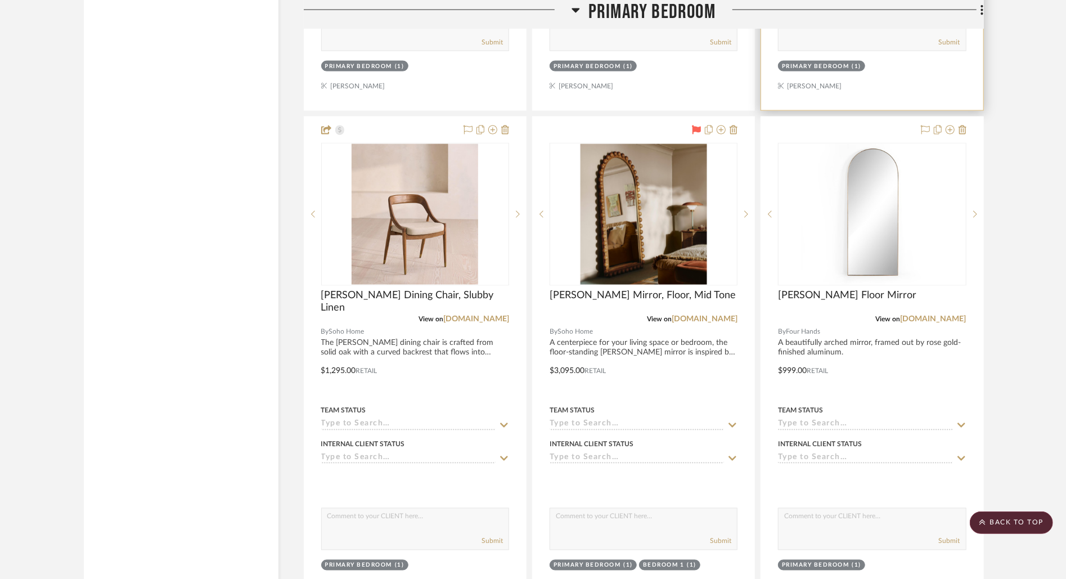
scroll to position [4490, 0]
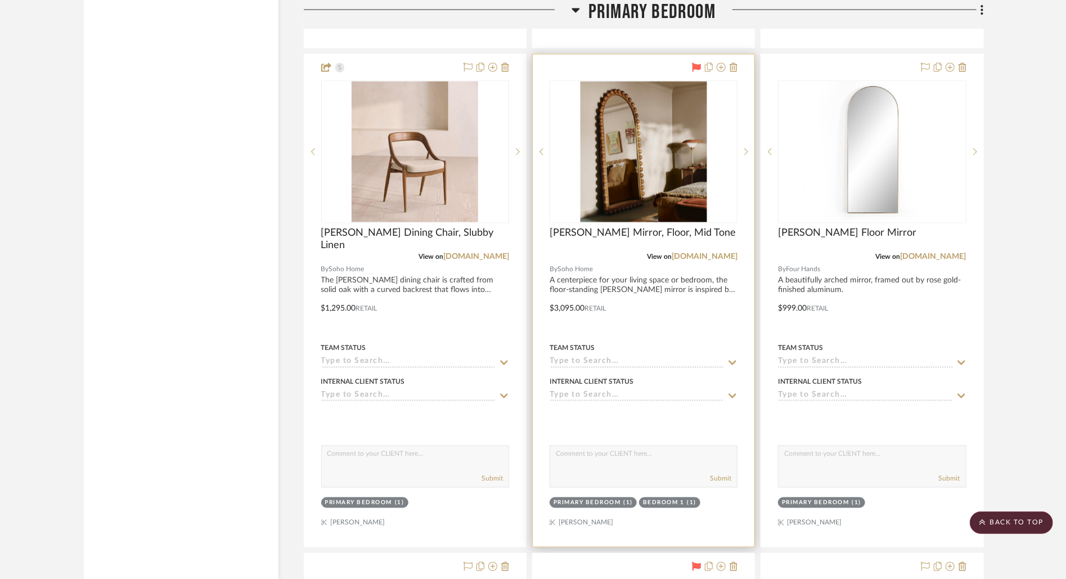
click at [667, 281] on div at bounding box center [644, 301] width 222 height 492
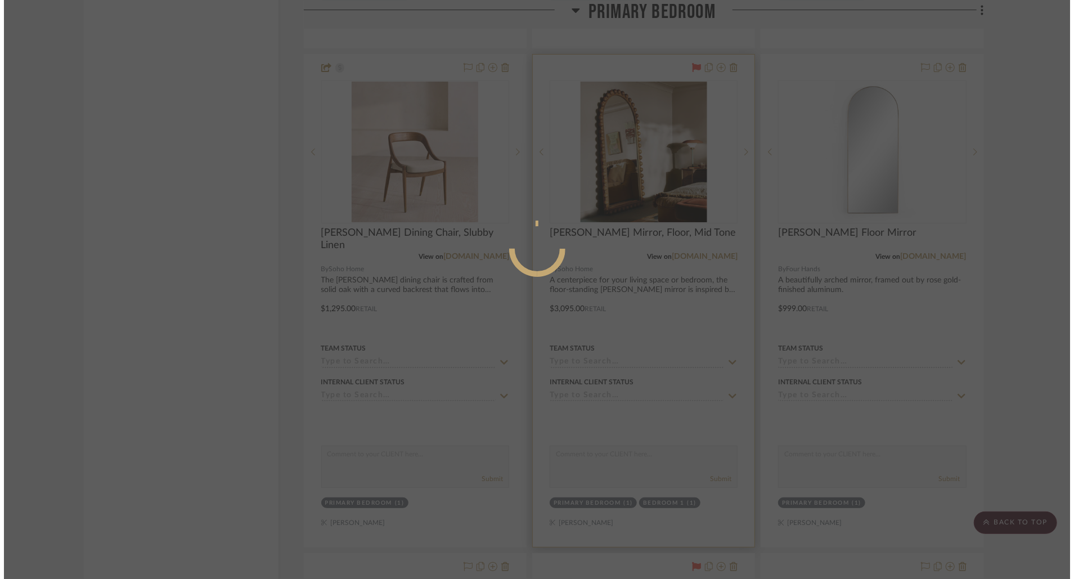
scroll to position [0, 0]
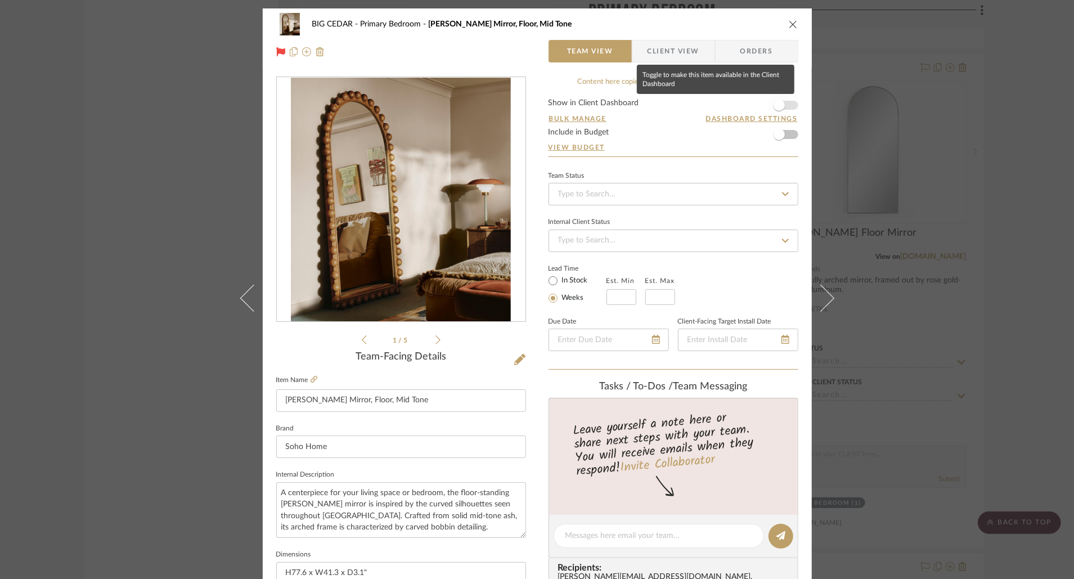
click at [782, 101] on span "button" at bounding box center [779, 105] width 25 height 25
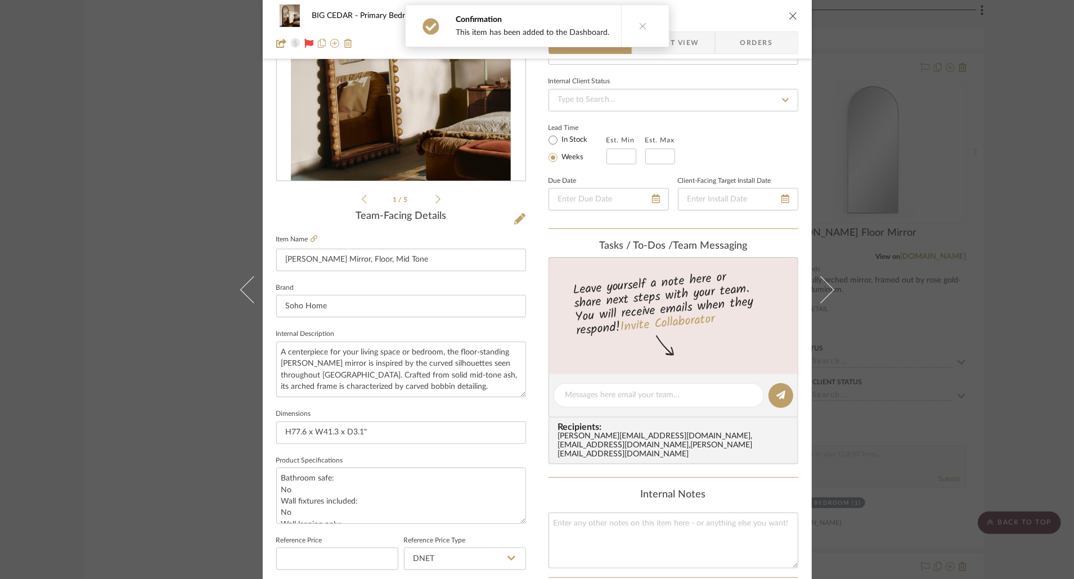
scroll to position [183, 0]
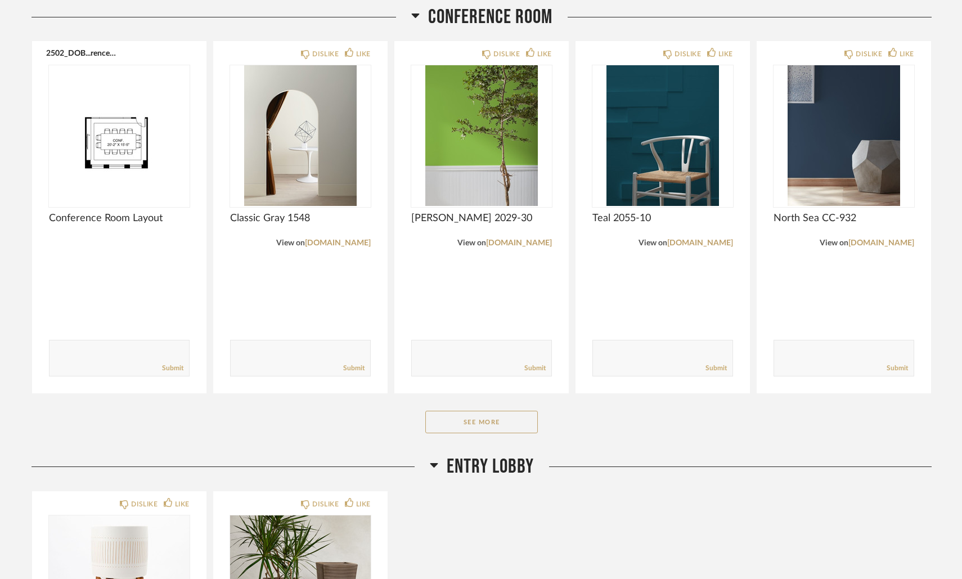
scroll to position [540, 0]
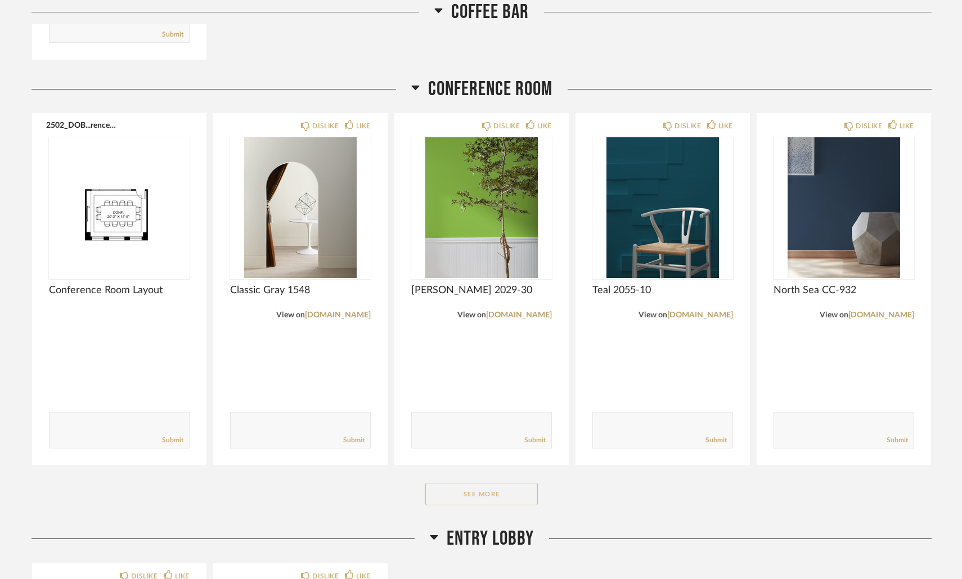
click at [492, 497] on button "See More" at bounding box center [481, 494] width 113 height 23
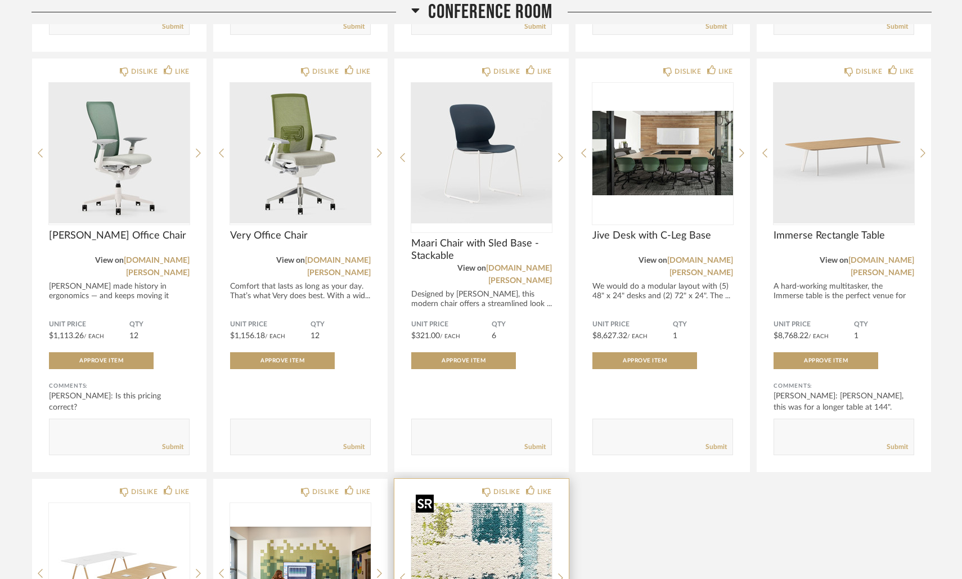
scroll to position [956, 0]
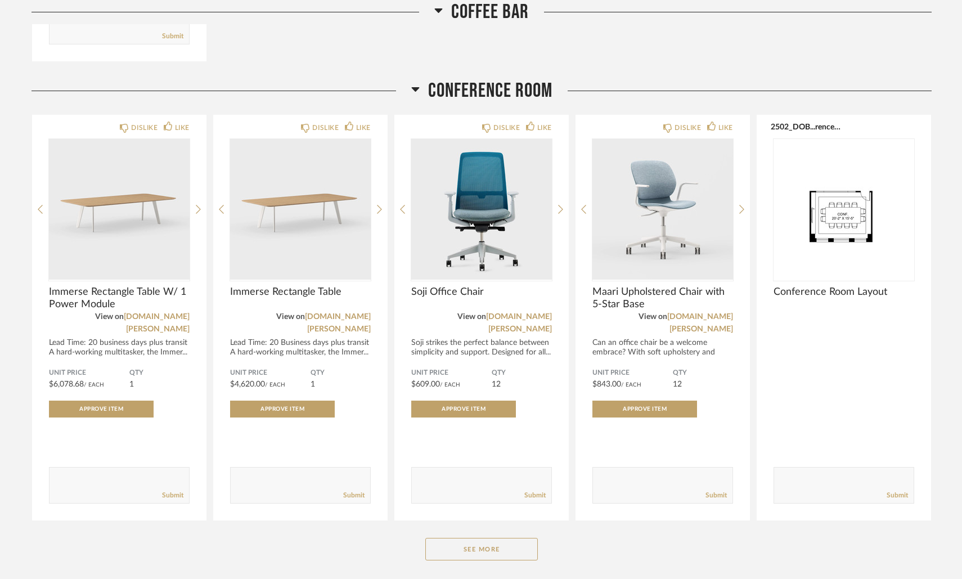
scroll to position [569, 0]
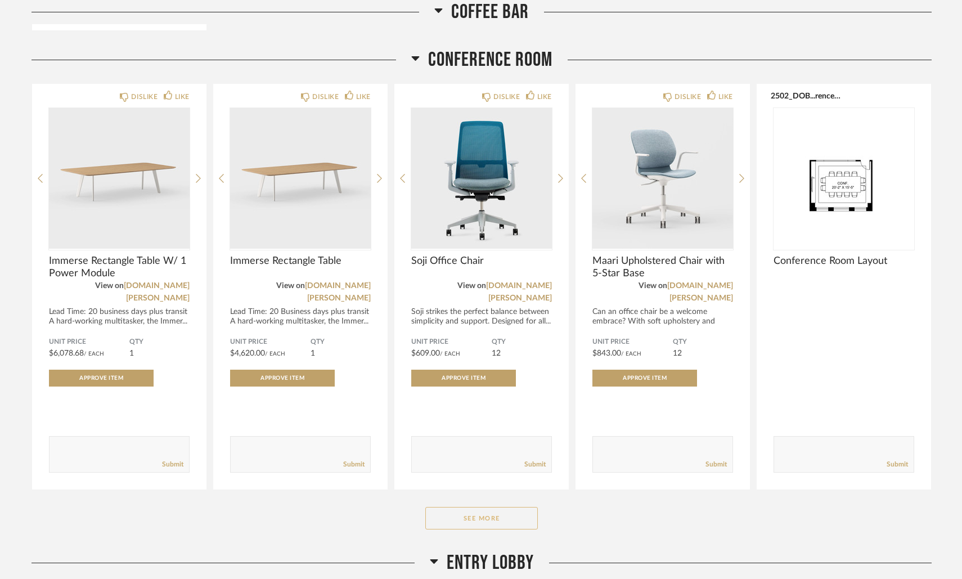
click at [505, 508] on button "See More" at bounding box center [481, 518] width 113 height 23
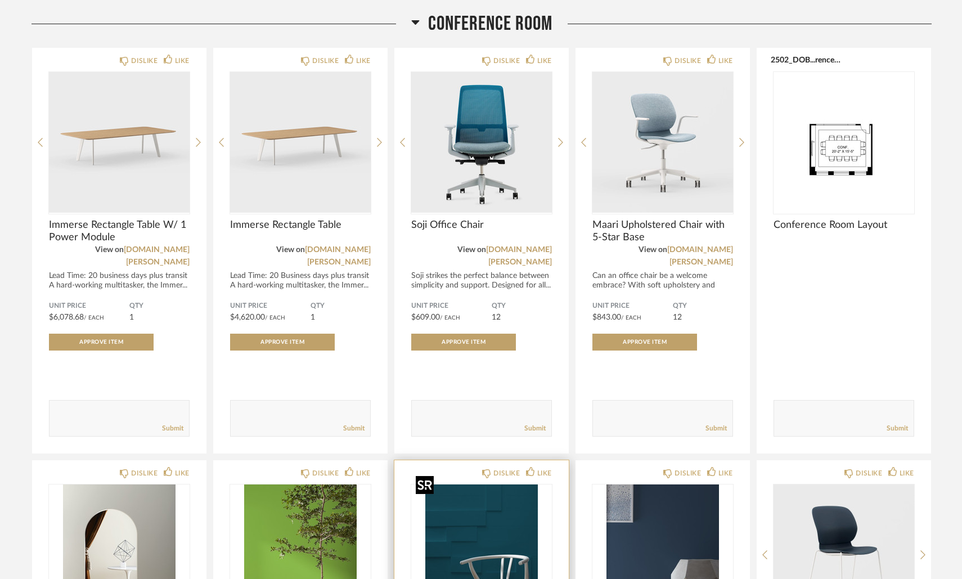
scroll to position [596, 0]
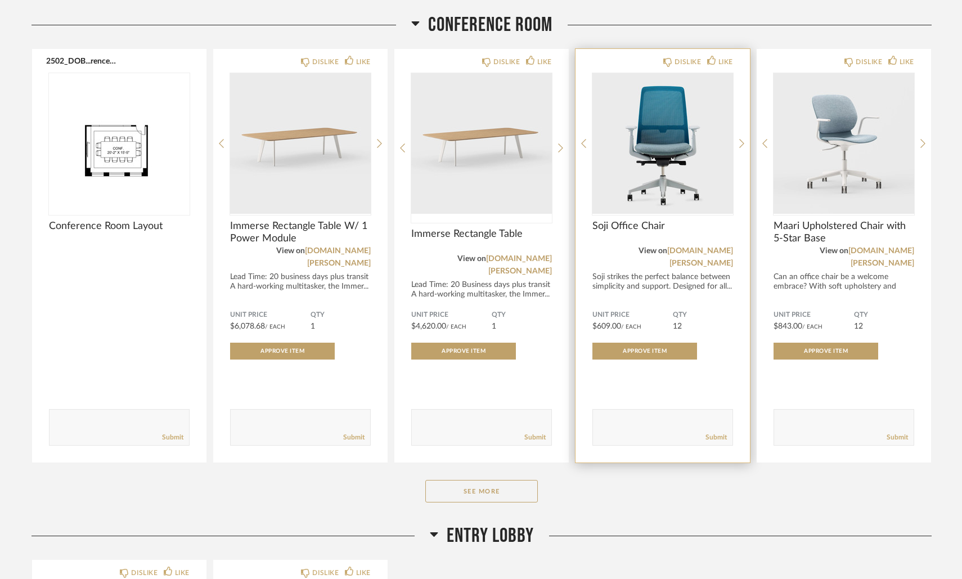
scroll to position [598, 0]
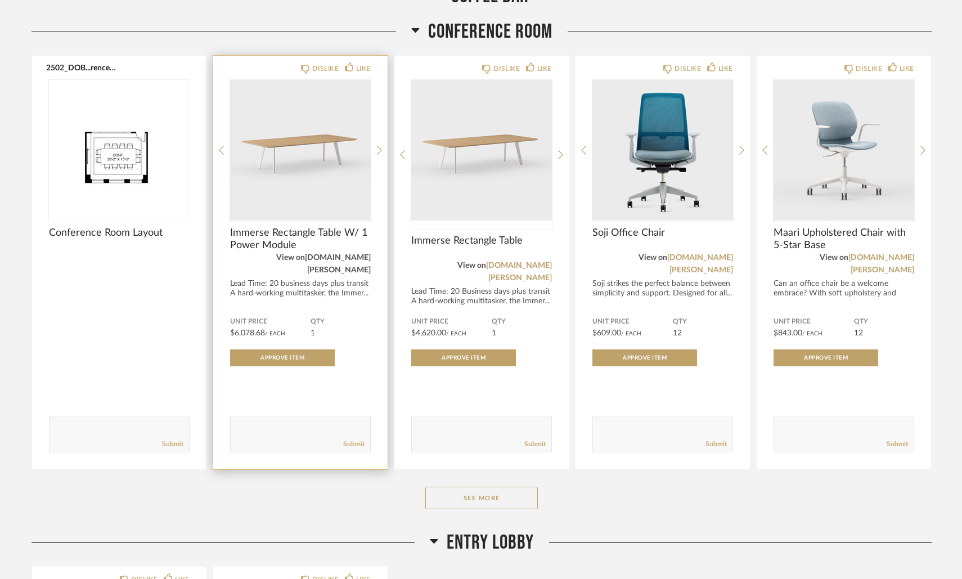
click at [321, 259] on link "[DOMAIN_NAME][PERSON_NAME]" at bounding box center [338, 264] width 66 height 20
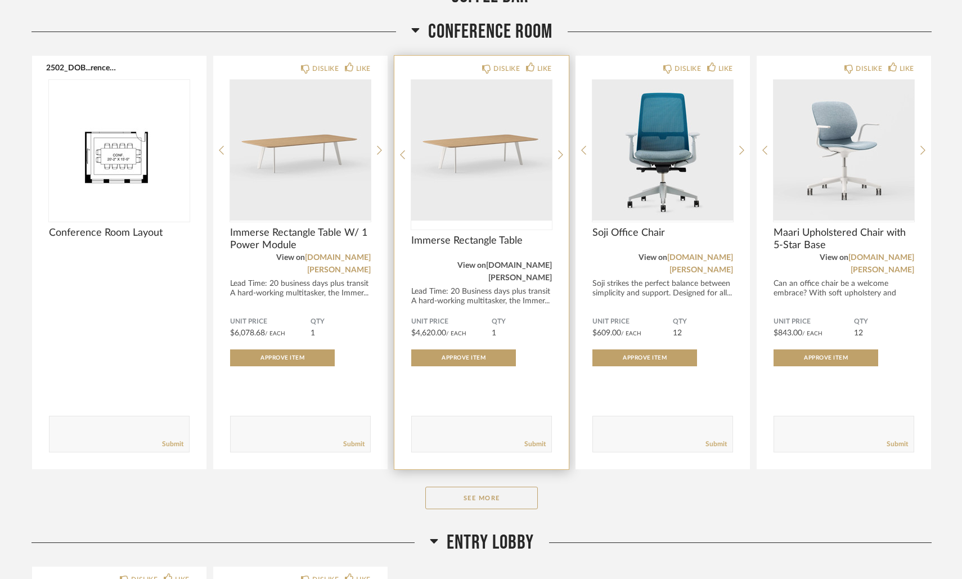
click at [522, 267] on link "[DOMAIN_NAME][PERSON_NAME]" at bounding box center [519, 272] width 66 height 20
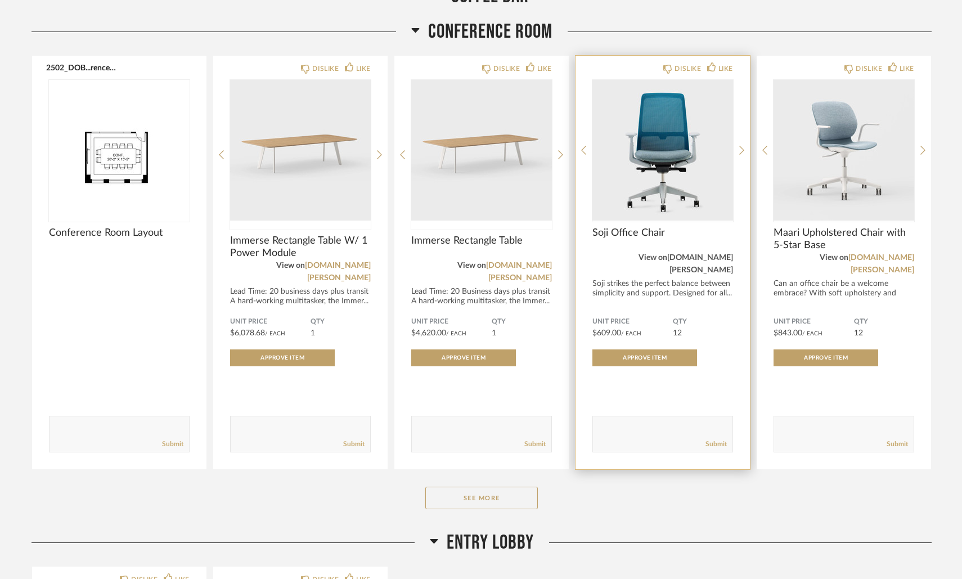
click at [699, 257] on link "[DOMAIN_NAME][PERSON_NAME]" at bounding box center [700, 264] width 66 height 20
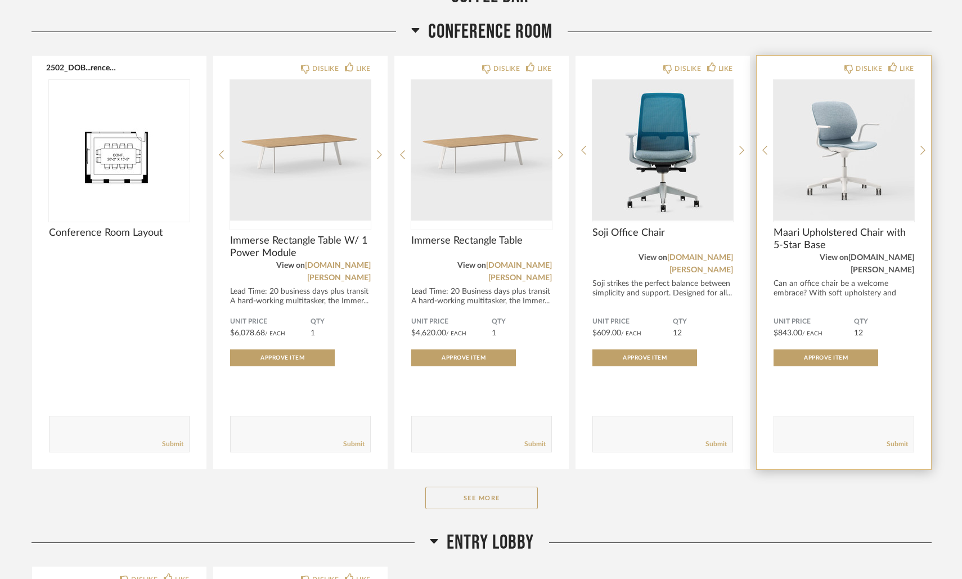
click at [869, 258] on link "[DOMAIN_NAME][PERSON_NAME]" at bounding box center [882, 264] width 66 height 20
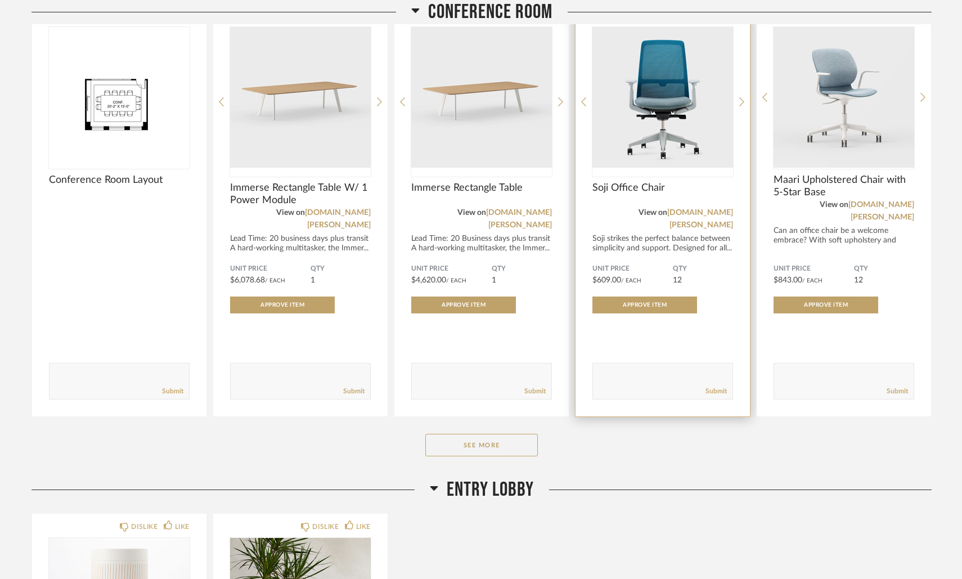
scroll to position [725, 0]
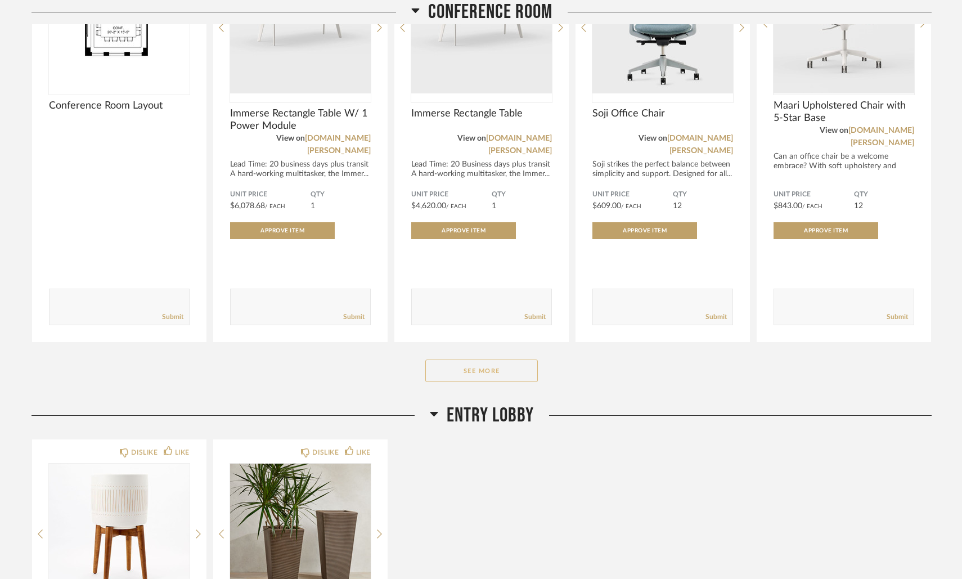
click at [492, 361] on button "See More" at bounding box center [481, 371] width 113 height 23
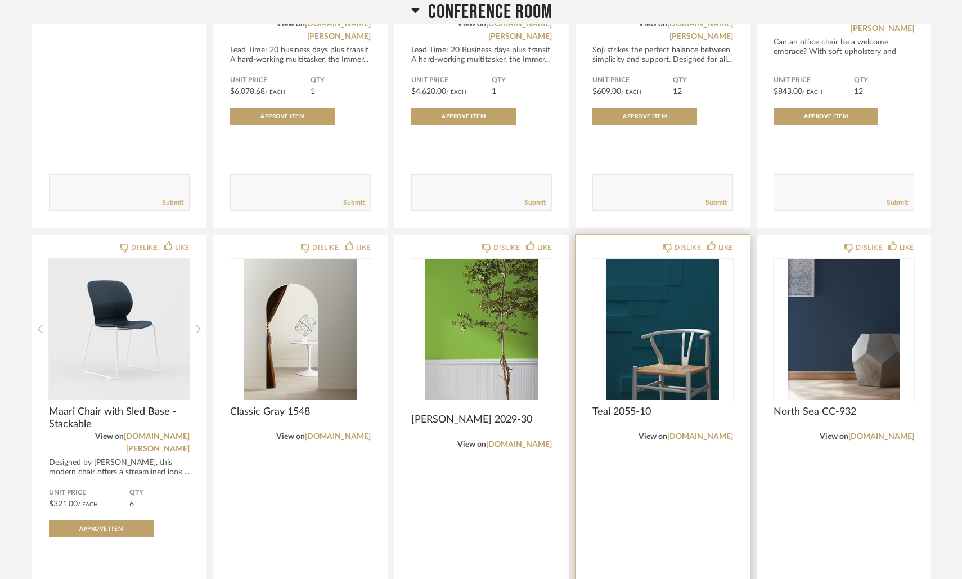
scroll to position [868, 0]
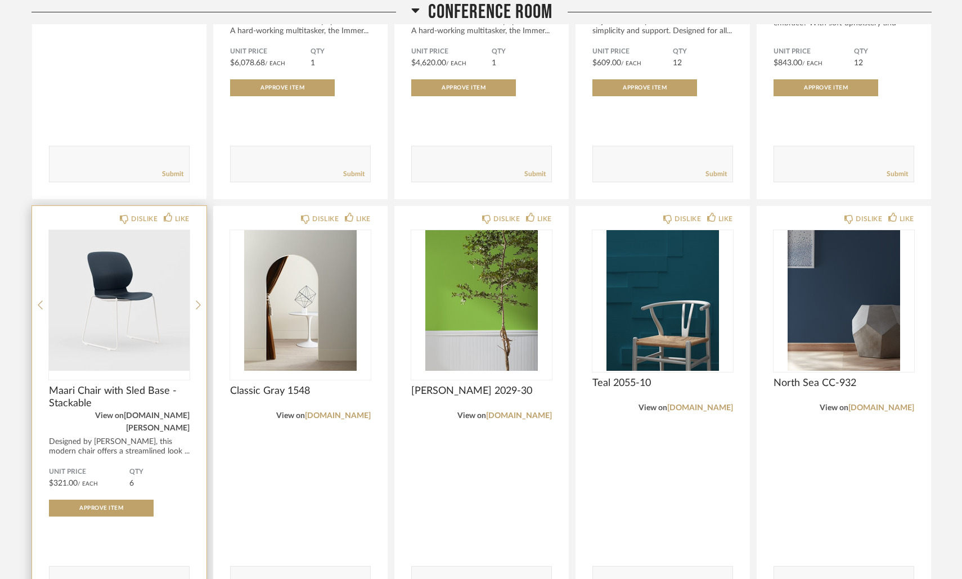
click at [156, 412] on link "[DOMAIN_NAME][PERSON_NAME]" at bounding box center [157, 422] width 66 height 20
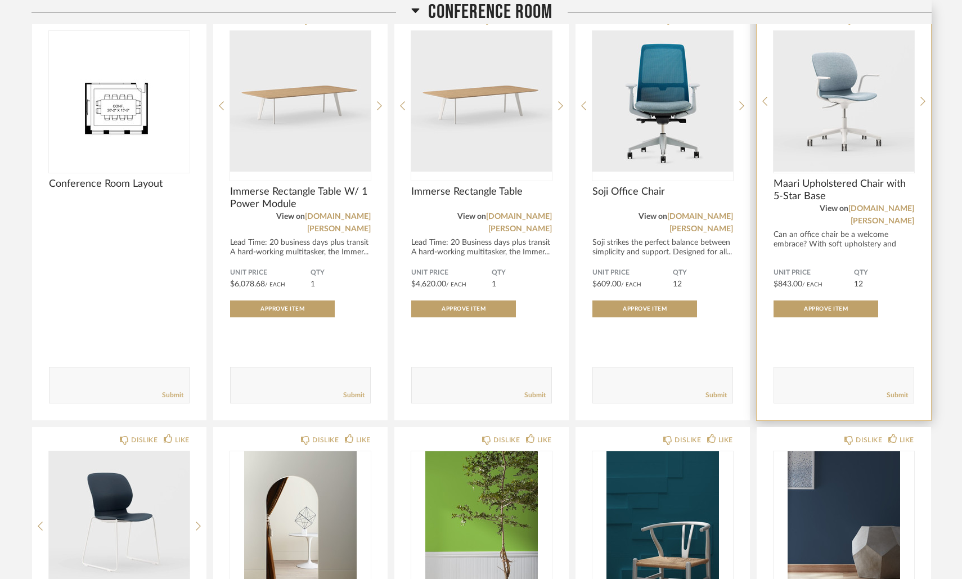
scroll to position [660, 0]
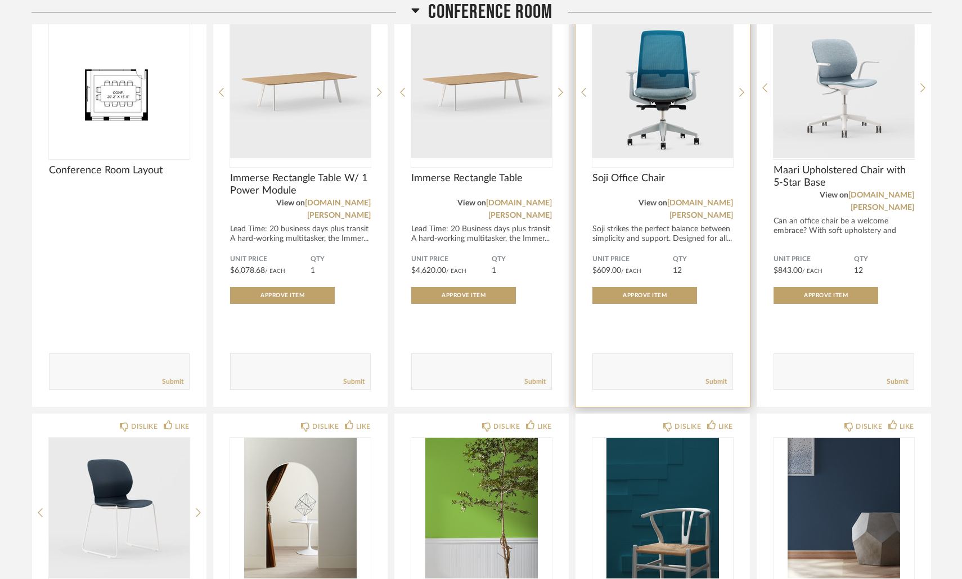
click at [668, 227] on div "Soji strikes the perfect balance between simplicity and support. Designed for a…" at bounding box center [663, 234] width 141 height 19
click at [637, 180] on span "Soji Office Chair" at bounding box center [663, 178] width 141 height 12
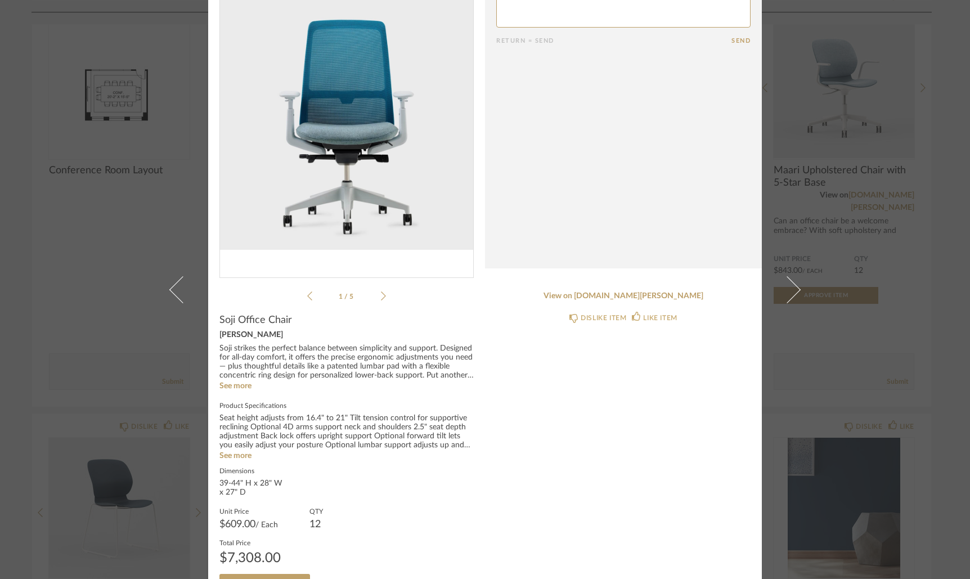
scroll to position [0, 0]
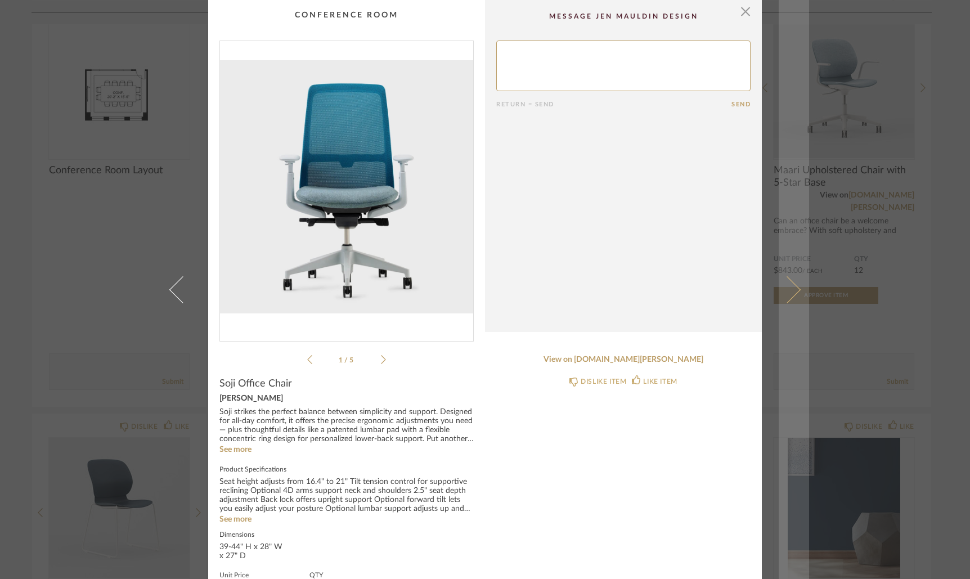
click at [794, 307] on link at bounding box center [794, 289] width 30 height 579
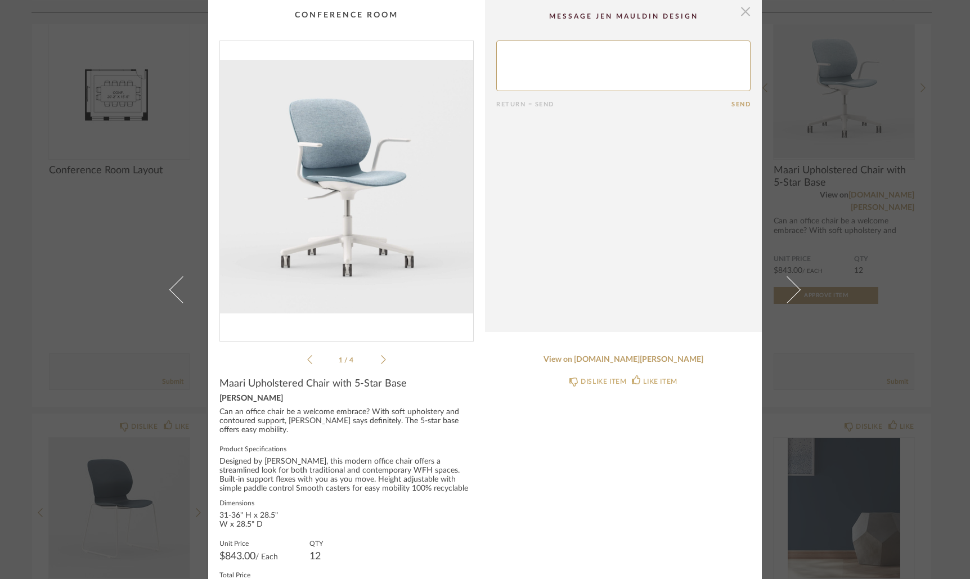
click at [742, 15] on span "button" at bounding box center [745, 11] width 23 height 23
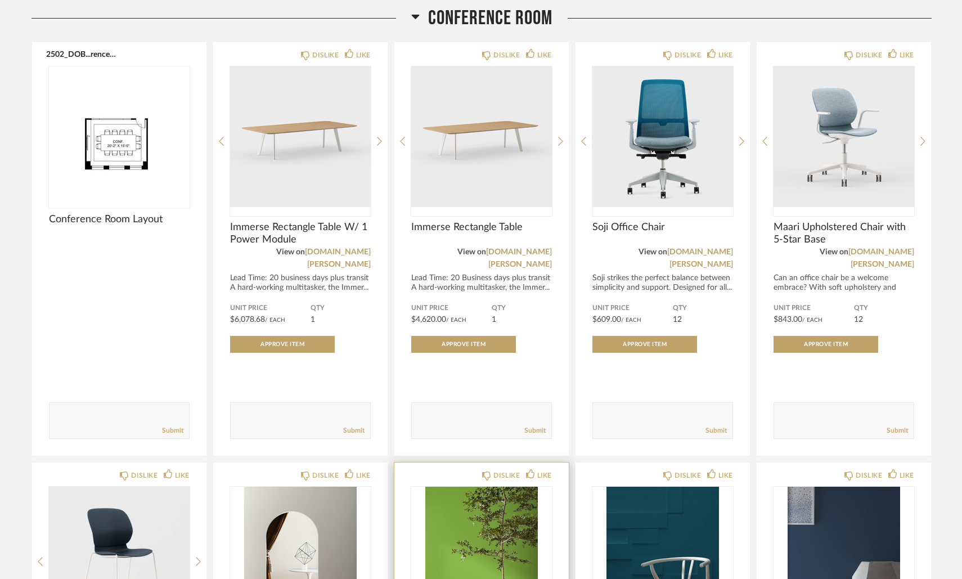
scroll to position [591, 0]
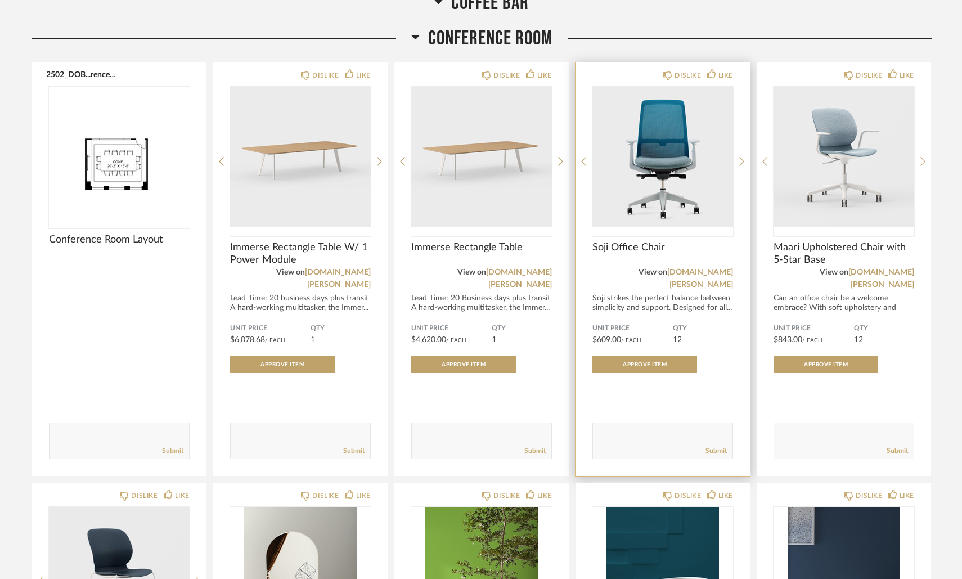
click at [654, 248] on span "Soji Office Chair" at bounding box center [663, 247] width 141 height 12
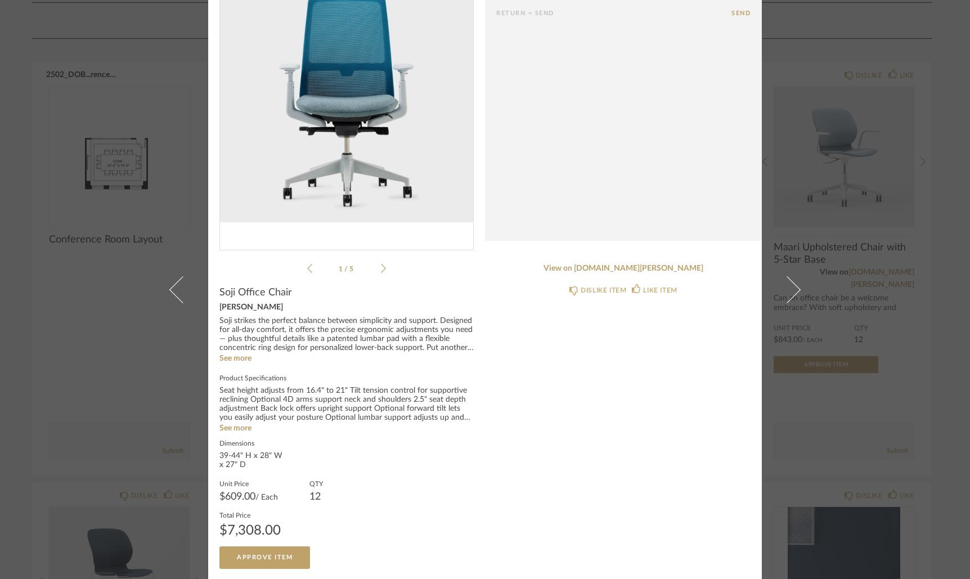
scroll to position [0, 0]
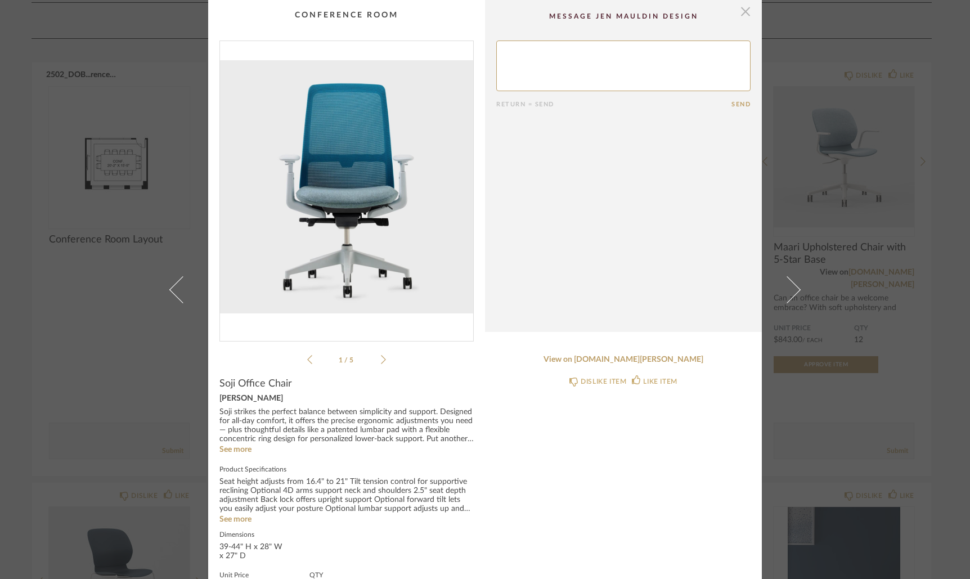
click at [743, 19] on span "button" at bounding box center [745, 11] width 23 height 23
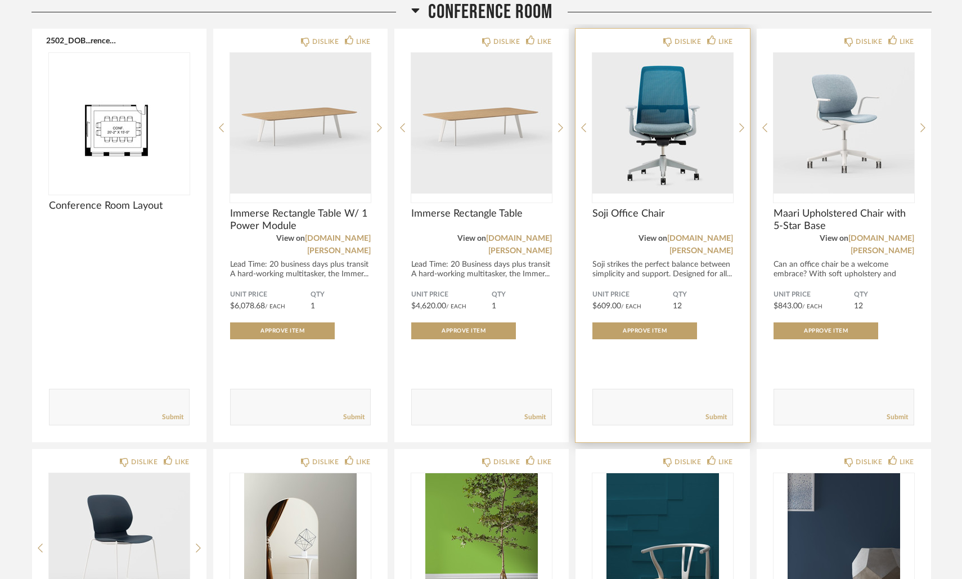
scroll to position [623, 0]
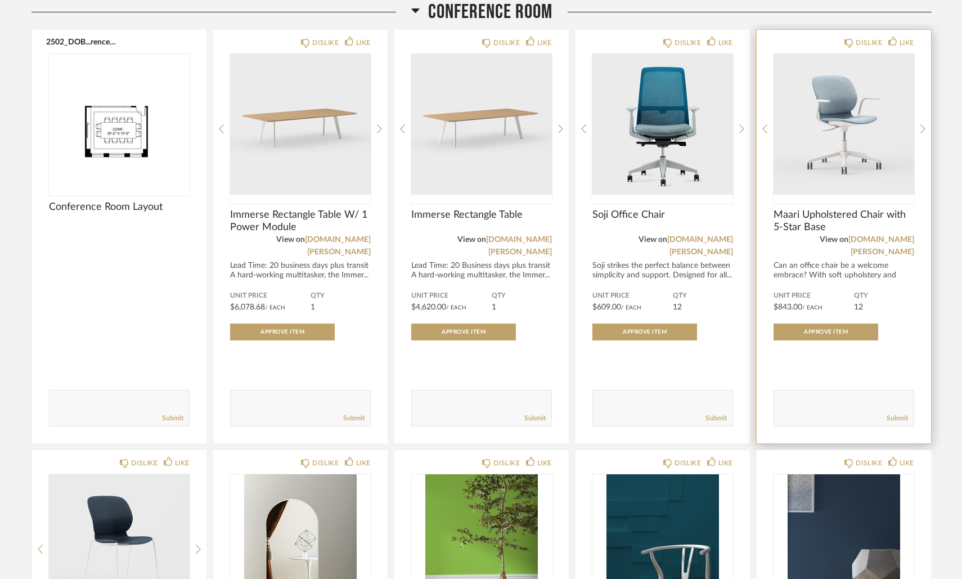
click at [794, 223] on span "Maari Upholstered Chair with 5-Star Base" at bounding box center [844, 221] width 141 height 25
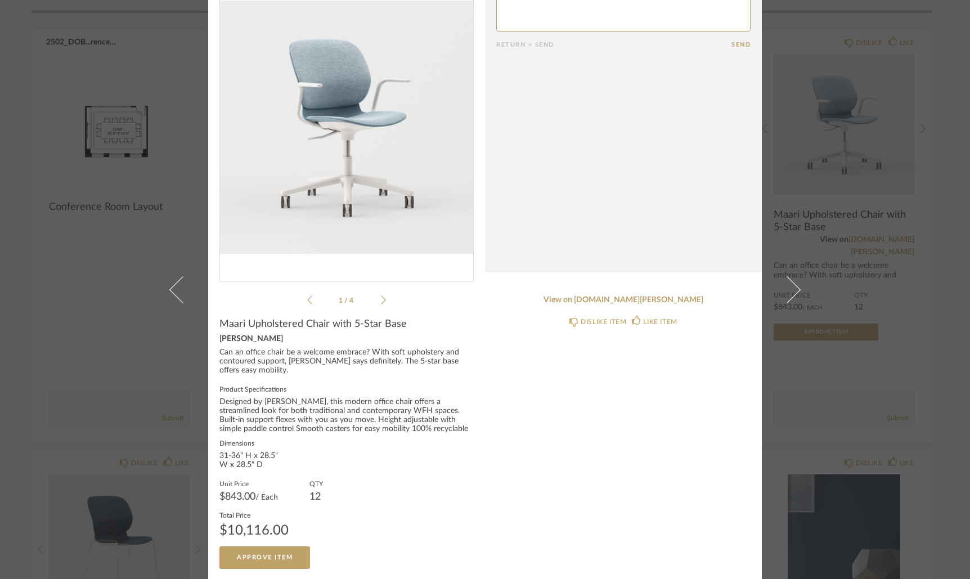
scroll to position [59, 0]
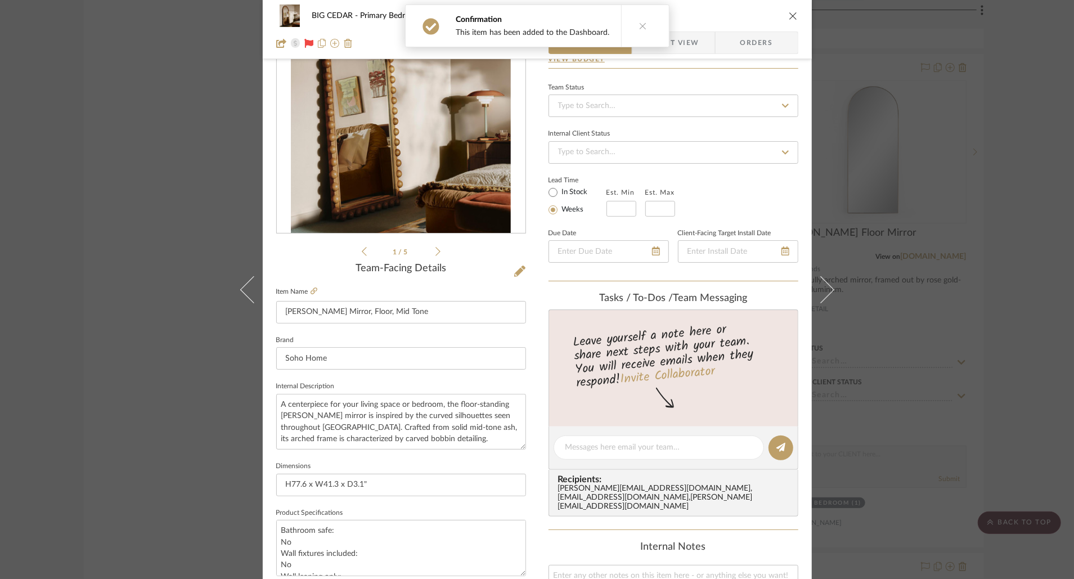
scroll to position [58, 0]
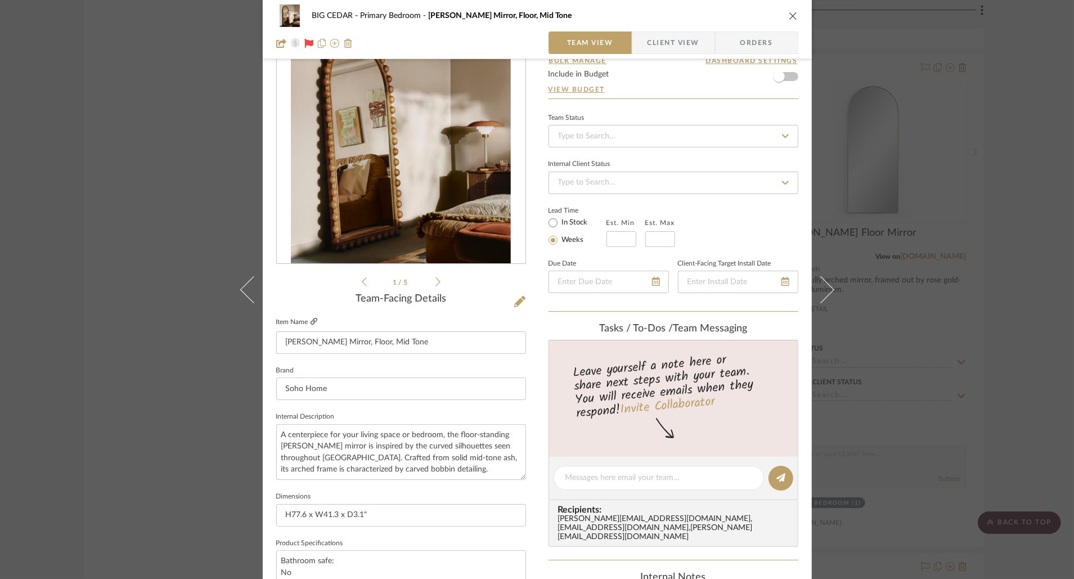
click at [311, 321] on icon at bounding box center [314, 321] width 7 height 7
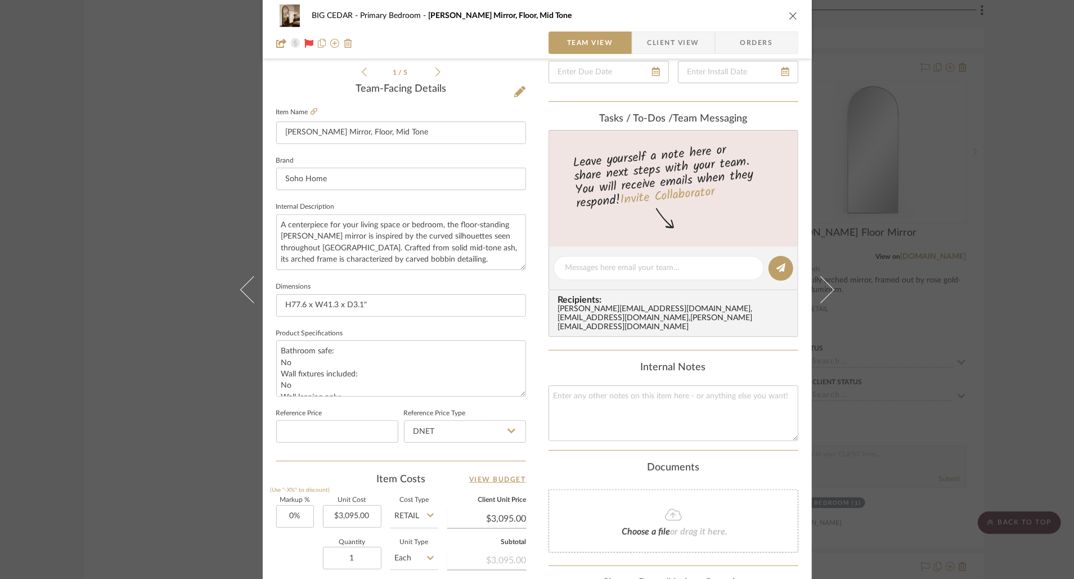
scroll to position [0, 0]
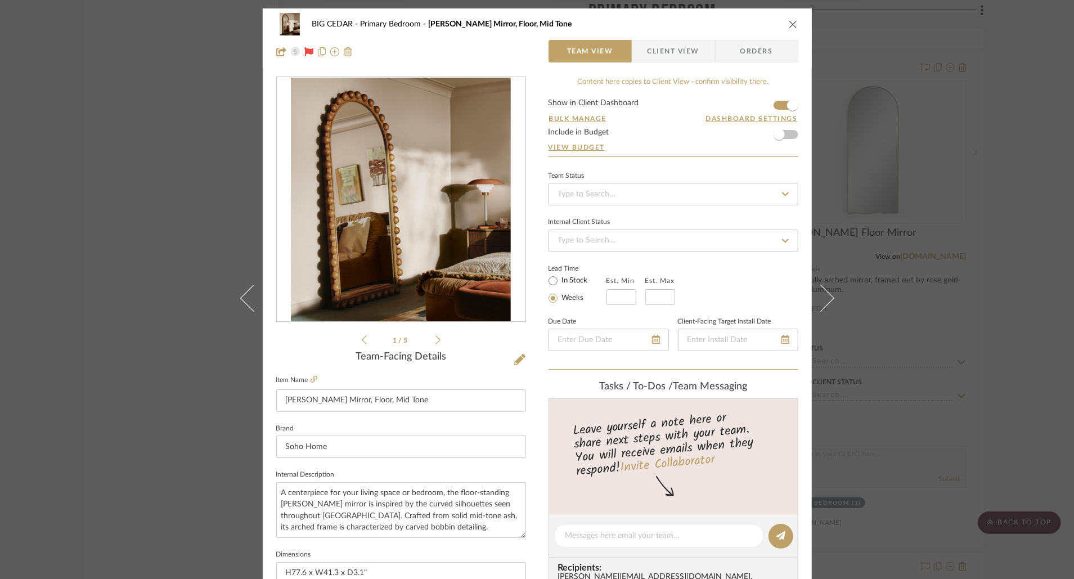
click at [789, 26] on icon "close" at bounding box center [793, 24] width 9 height 9
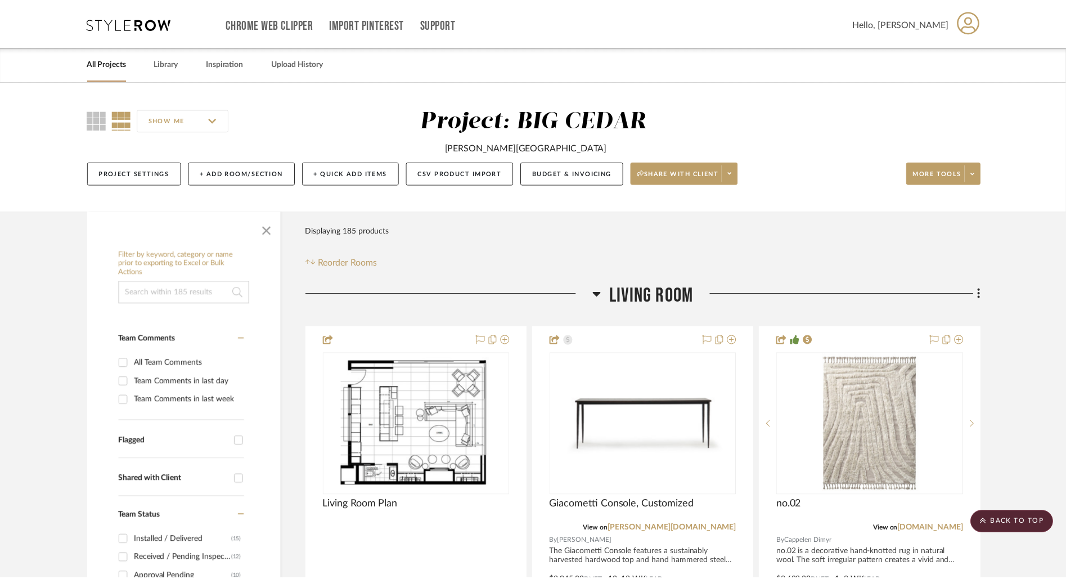
scroll to position [4490, 0]
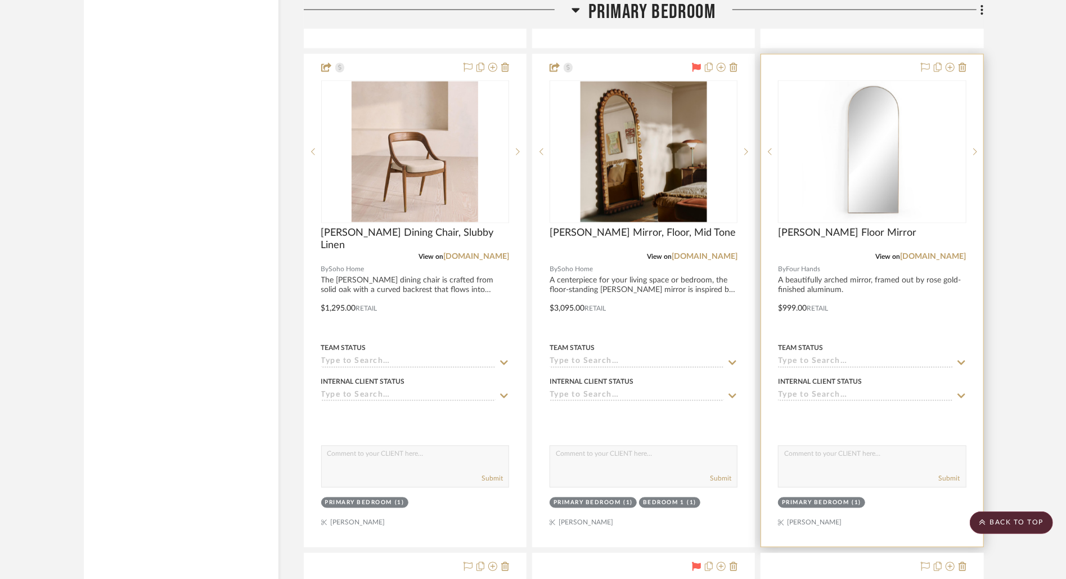
click at [849, 268] on div at bounding box center [872, 301] width 222 height 492
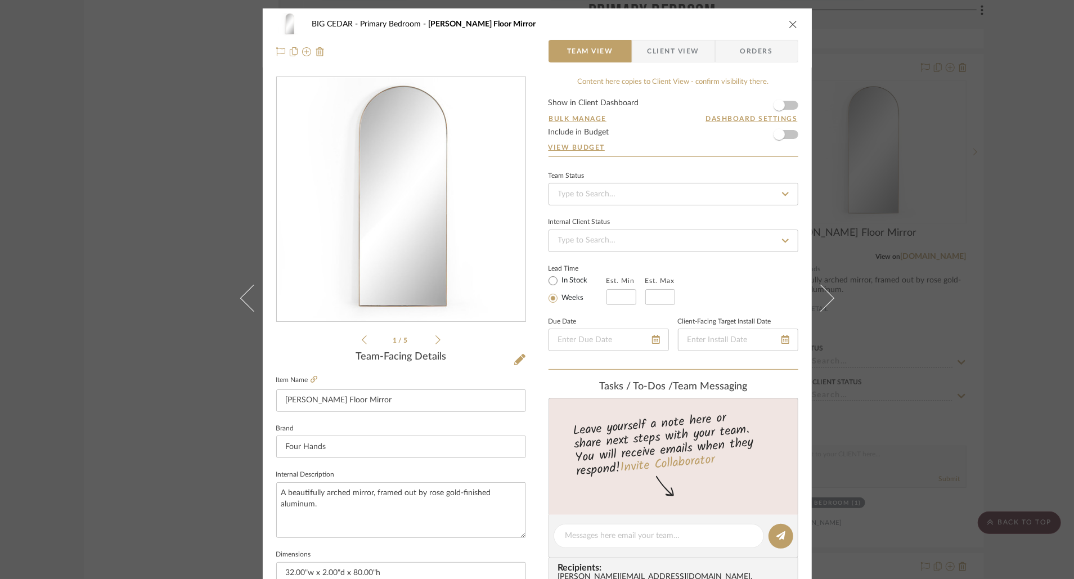
click at [789, 23] on icon "close" at bounding box center [793, 24] width 9 height 9
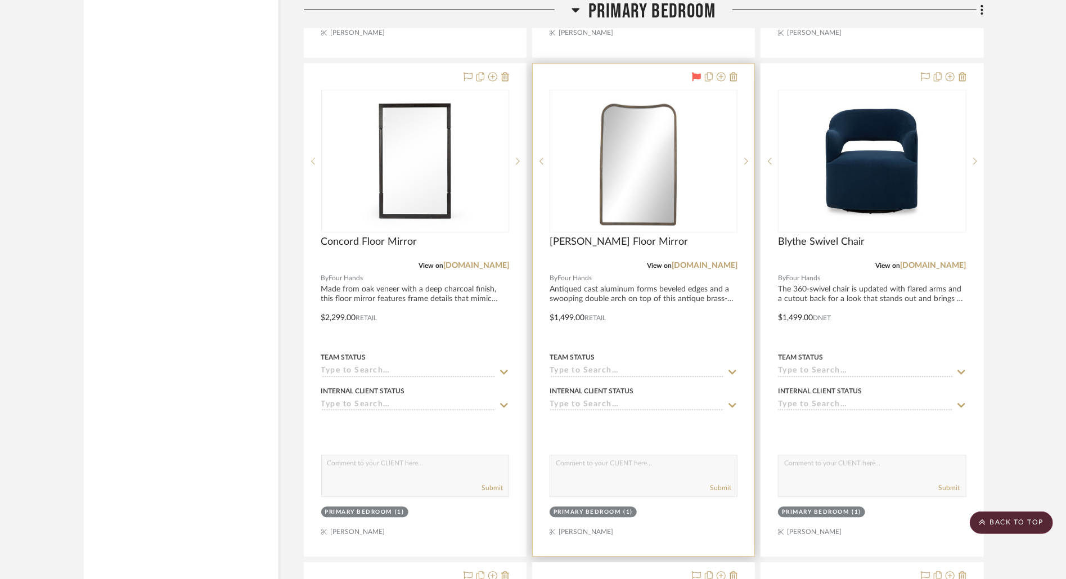
scroll to position [4993, 0]
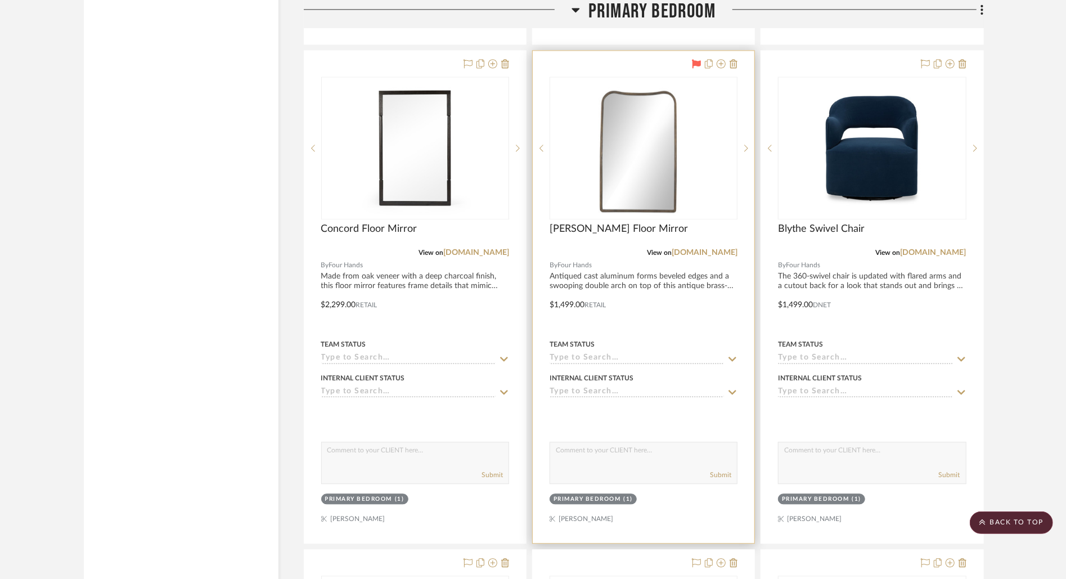
click at [717, 266] on div at bounding box center [644, 297] width 222 height 492
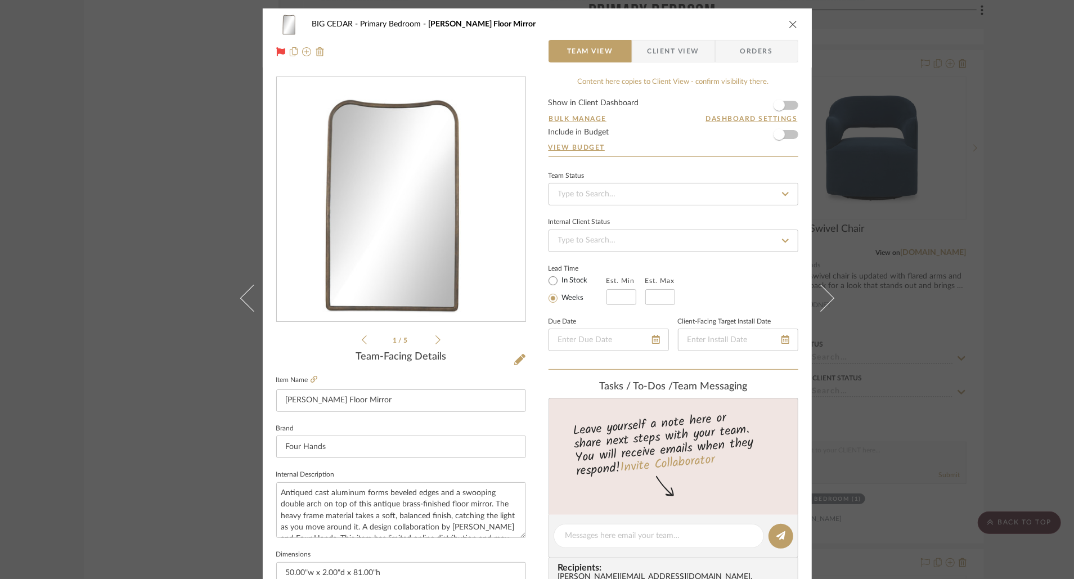
click at [789, 100] on form "Show in Client Dashboard Bulk Manage Dashboard Settings Include in Budget View …" at bounding box center [674, 127] width 250 height 57
click at [784, 103] on span "button" at bounding box center [779, 105] width 25 height 25
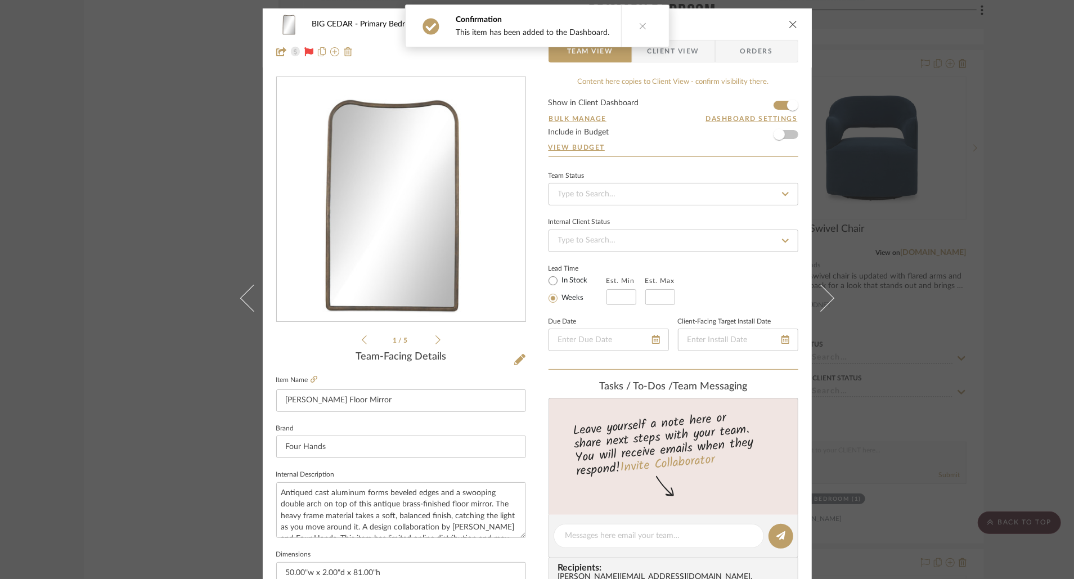
click at [790, 24] on icon "close" at bounding box center [793, 24] width 9 height 9
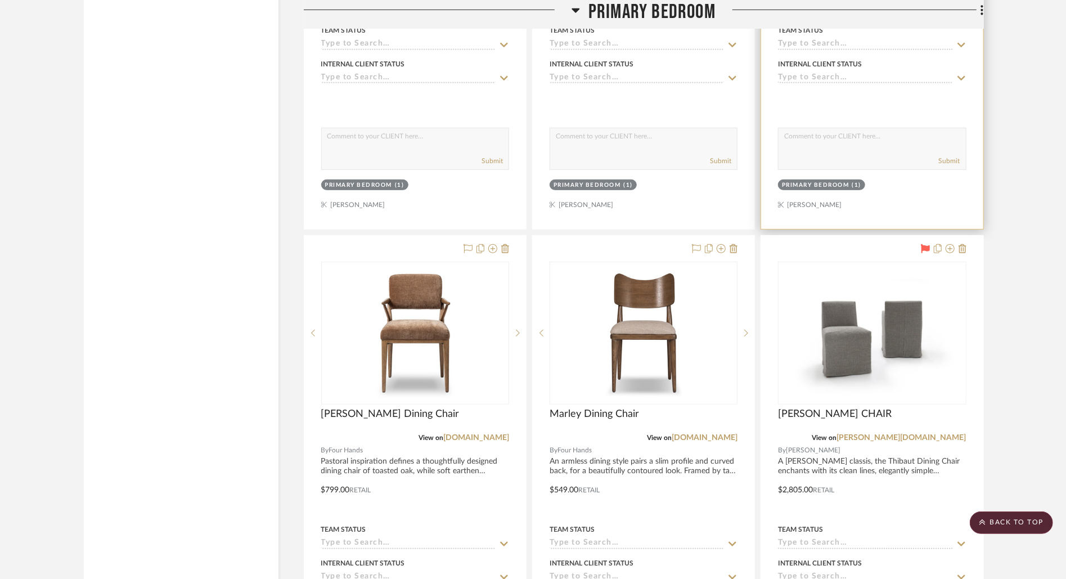
scroll to position [6873, 0]
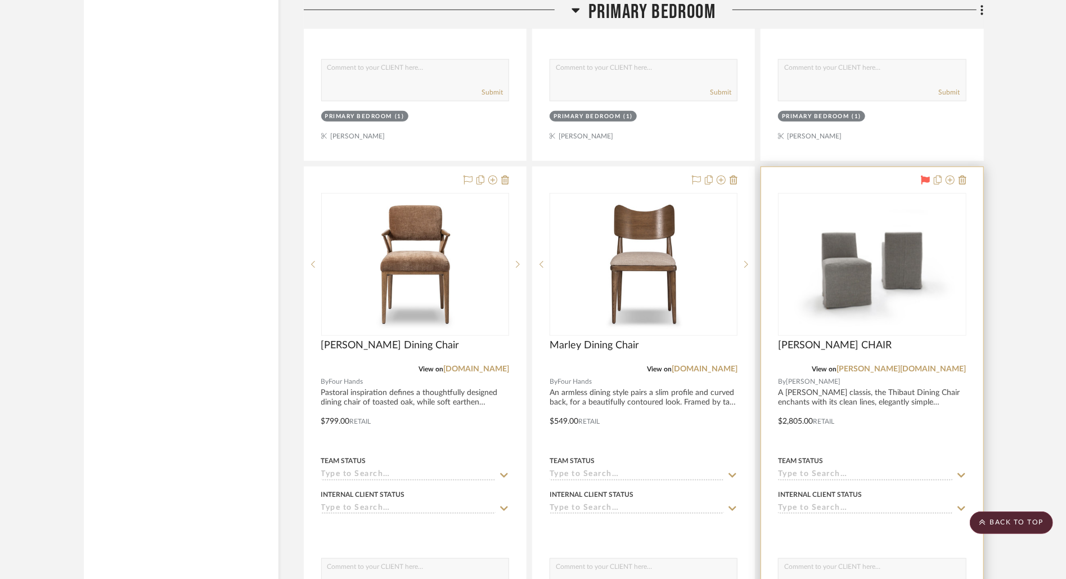
click at [841, 376] on div at bounding box center [872, 413] width 222 height 492
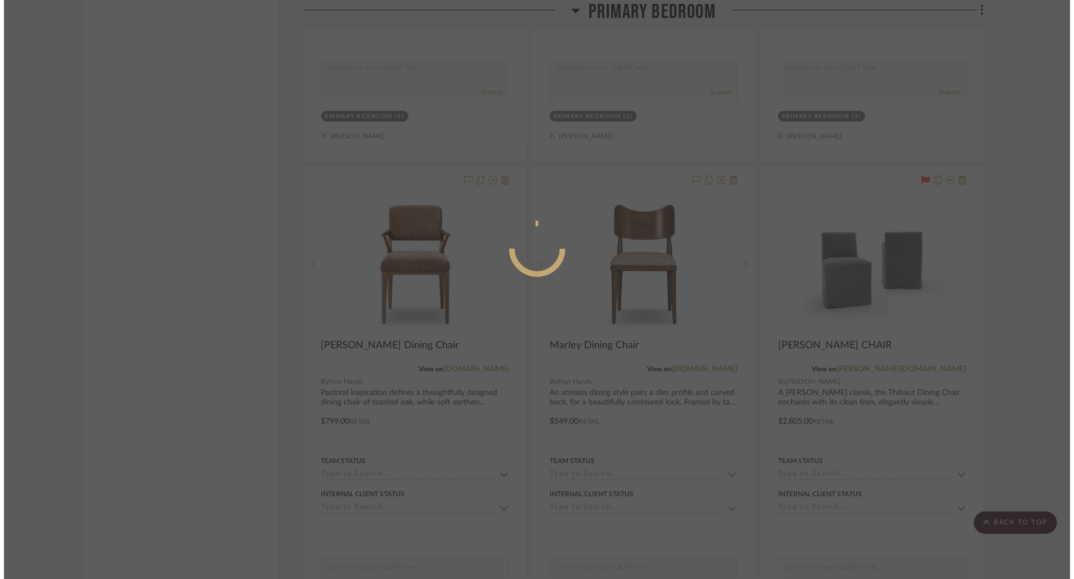
scroll to position [0, 0]
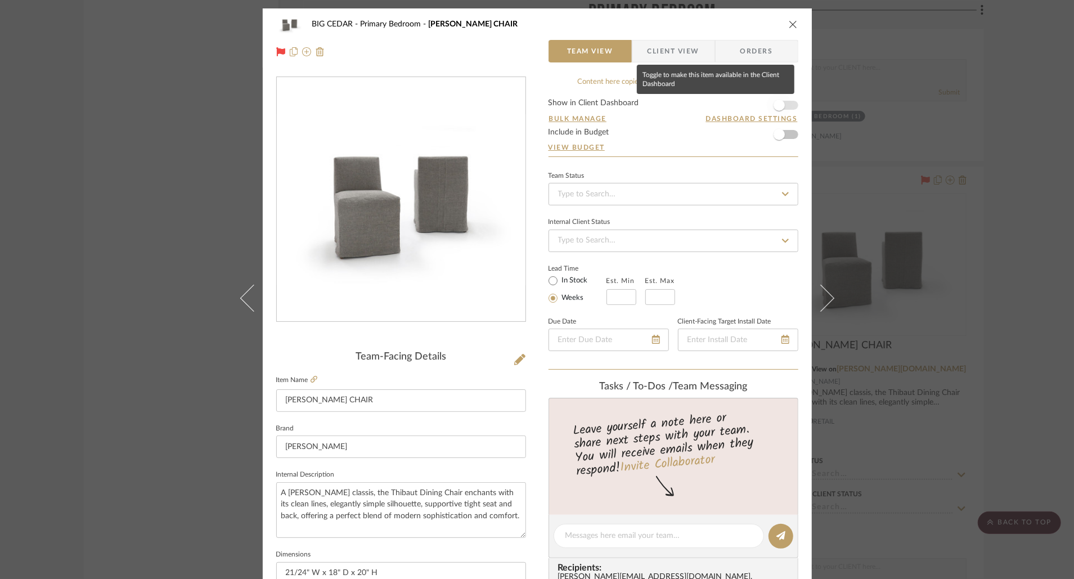
click at [782, 104] on span "button" at bounding box center [779, 105] width 25 height 25
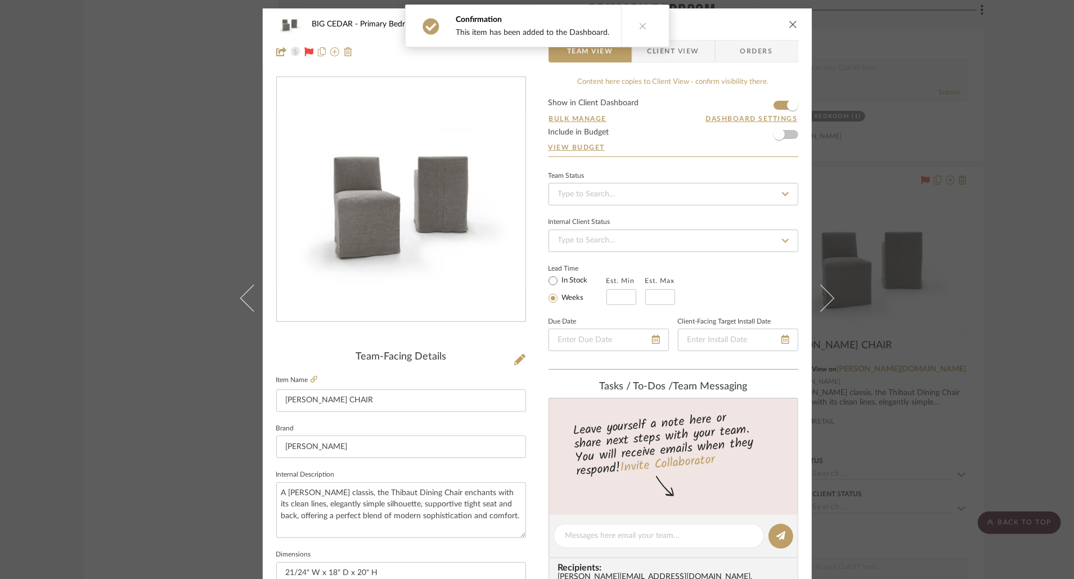
click at [789, 23] on icon "close" at bounding box center [793, 24] width 9 height 9
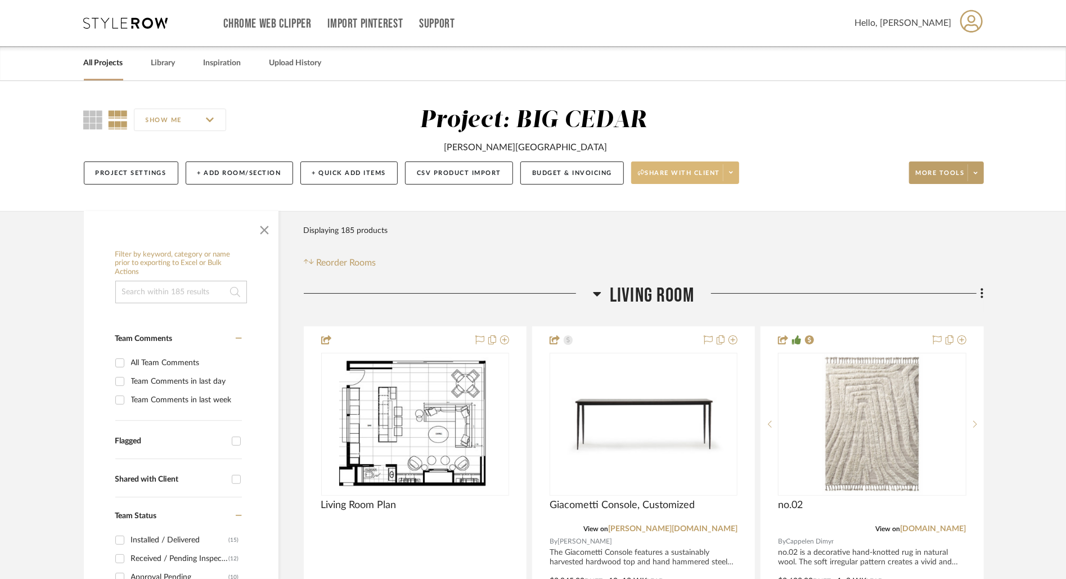
click at [728, 172] on span at bounding box center [731, 172] width 16 height 17
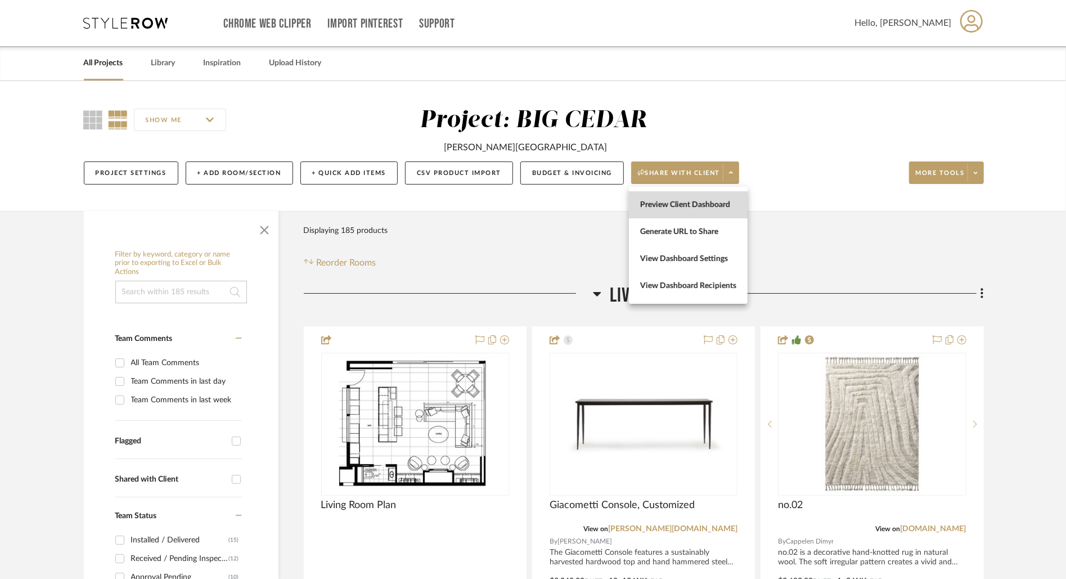
click at [717, 199] on button "Preview Client Dashboard" at bounding box center [688, 204] width 119 height 27
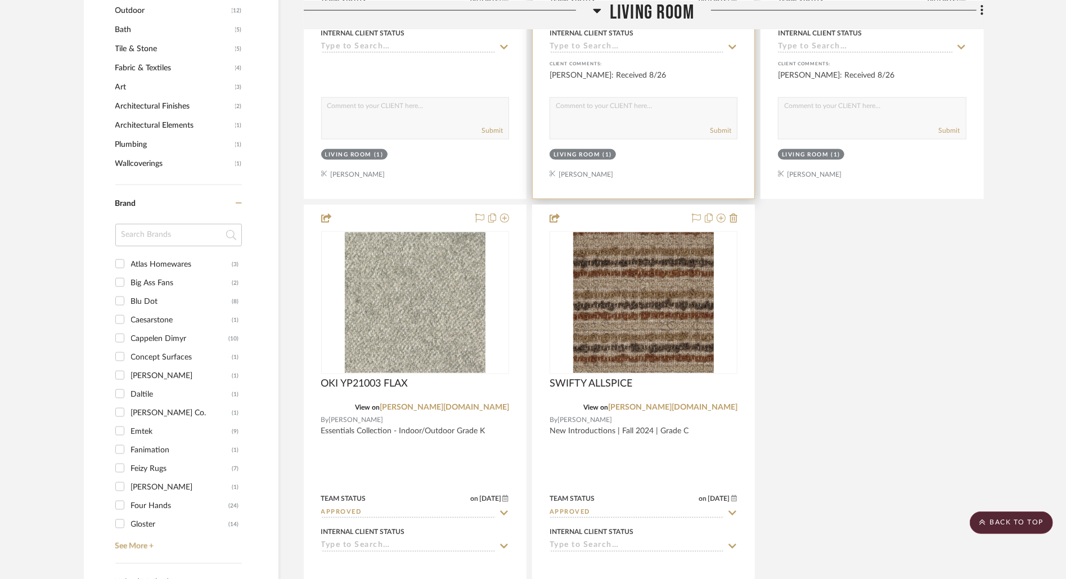
scroll to position [602, 0]
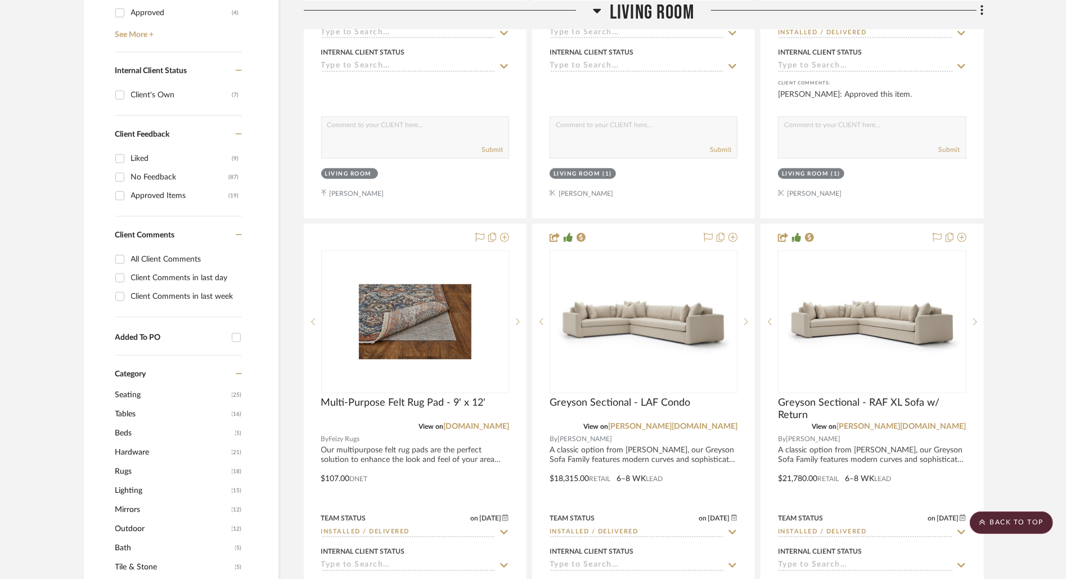
click at [638, 3] on span "Living Room" at bounding box center [652, 12] width 84 height 24
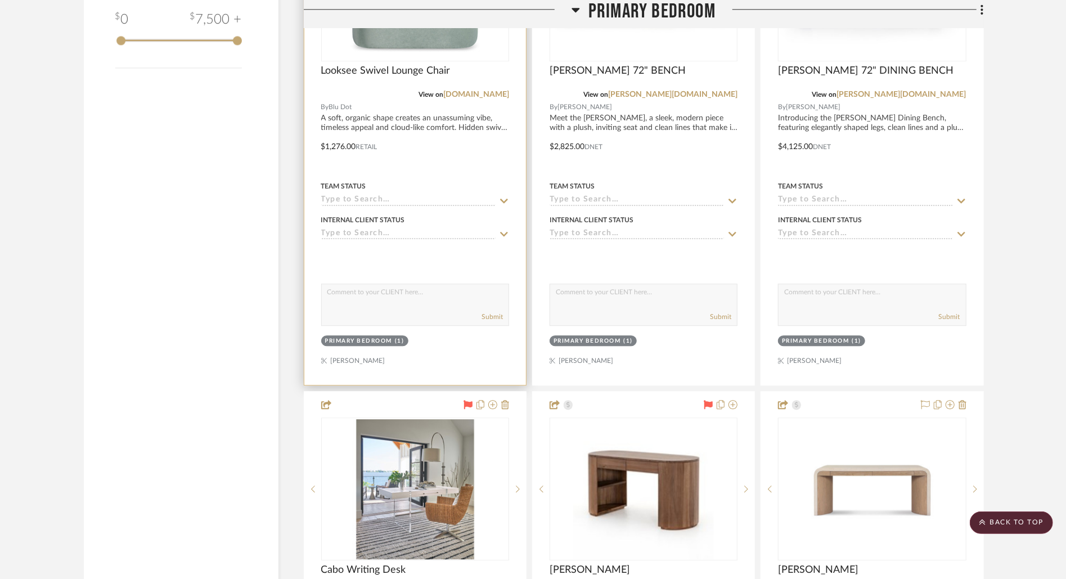
scroll to position [2105, 0]
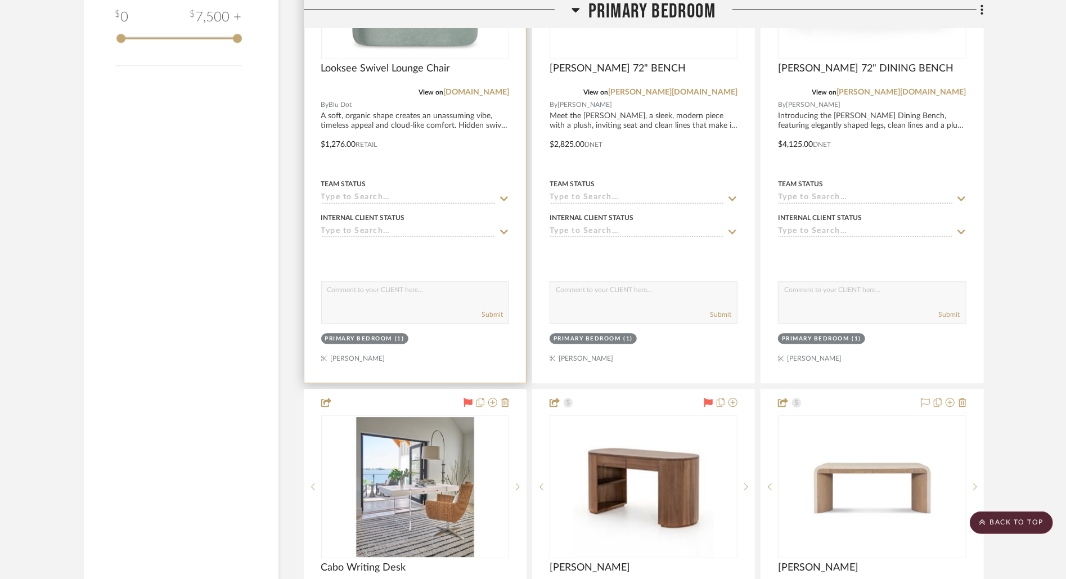
drag, startPoint x: 872, startPoint y: 369, endPoint x: 508, endPoint y: 63, distance: 476.1
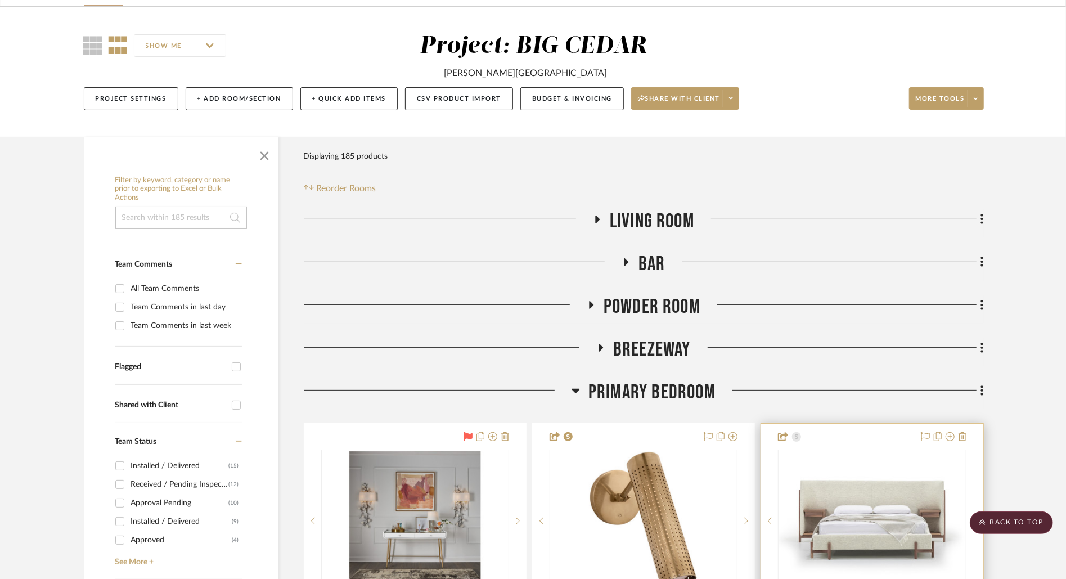
scroll to position [0, 0]
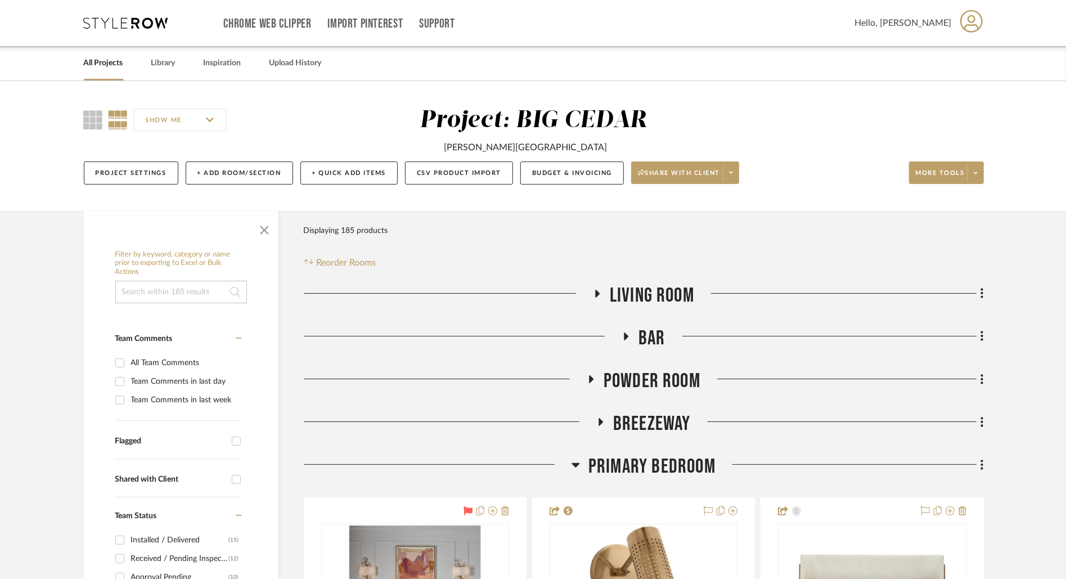
click at [679, 291] on span "Living Room" at bounding box center [652, 296] width 84 height 24
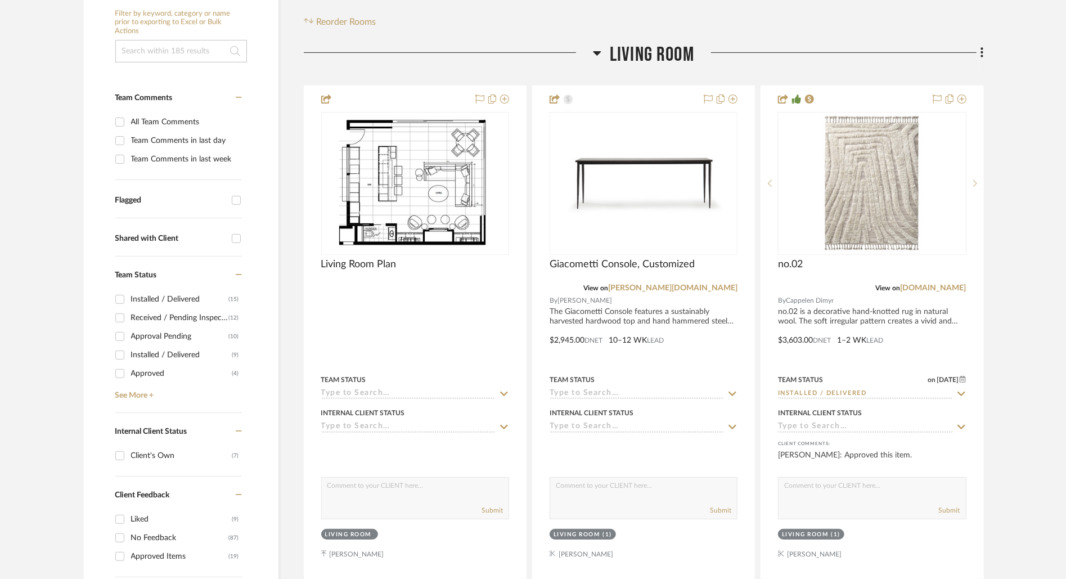
scroll to position [244, 0]
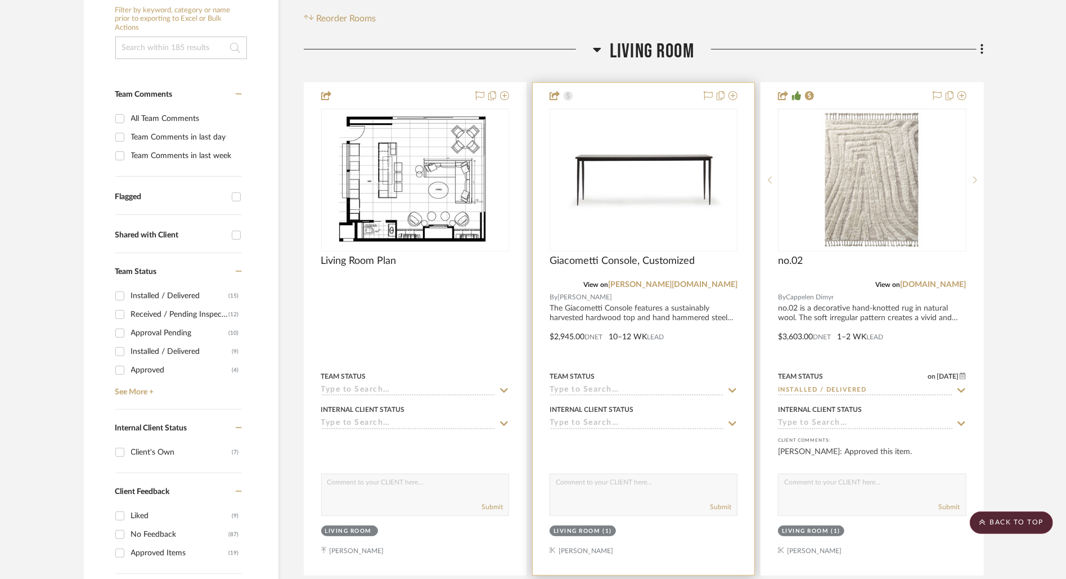
click at [641, 318] on div at bounding box center [644, 329] width 222 height 492
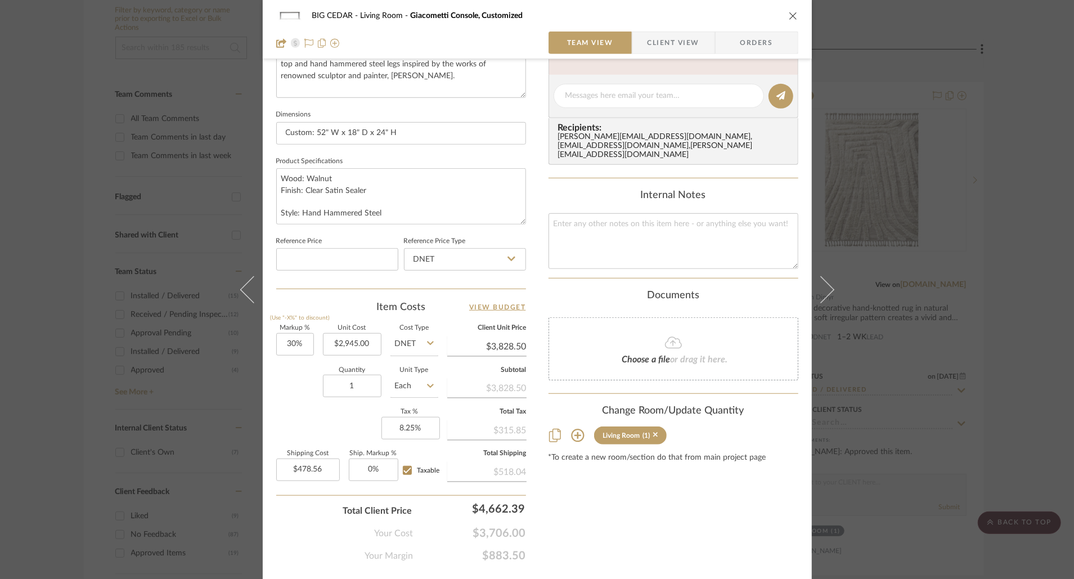
scroll to position [466, 0]
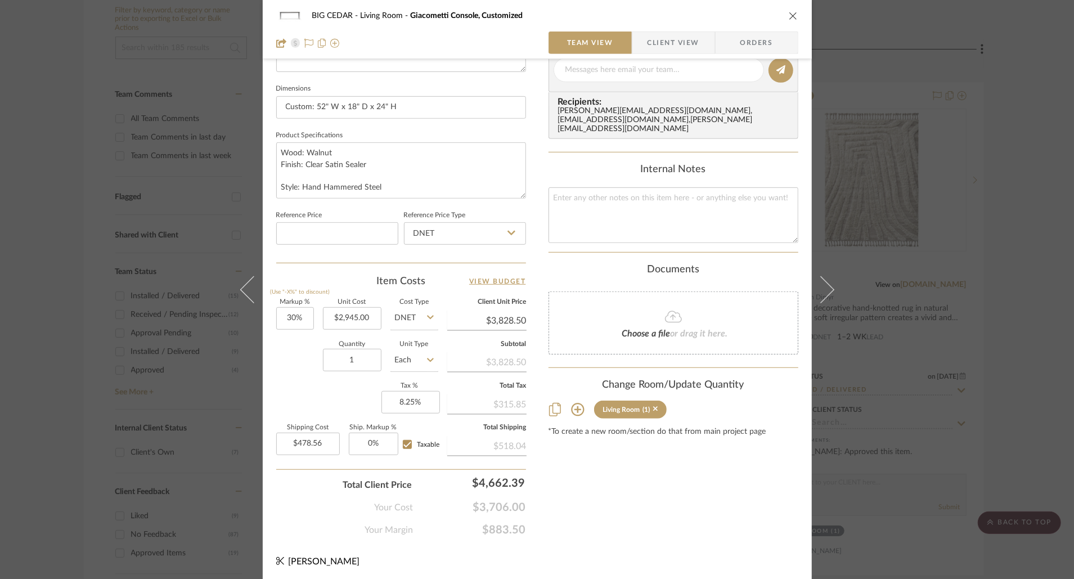
click at [789, 20] on div "BIG CEDAR Living Room Giacometti Console, Customized" at bounding box center [537, 16] width 522 height 23
click at [791, 14] on icon "close" at bounding box center [793, 15] width 9 height 9
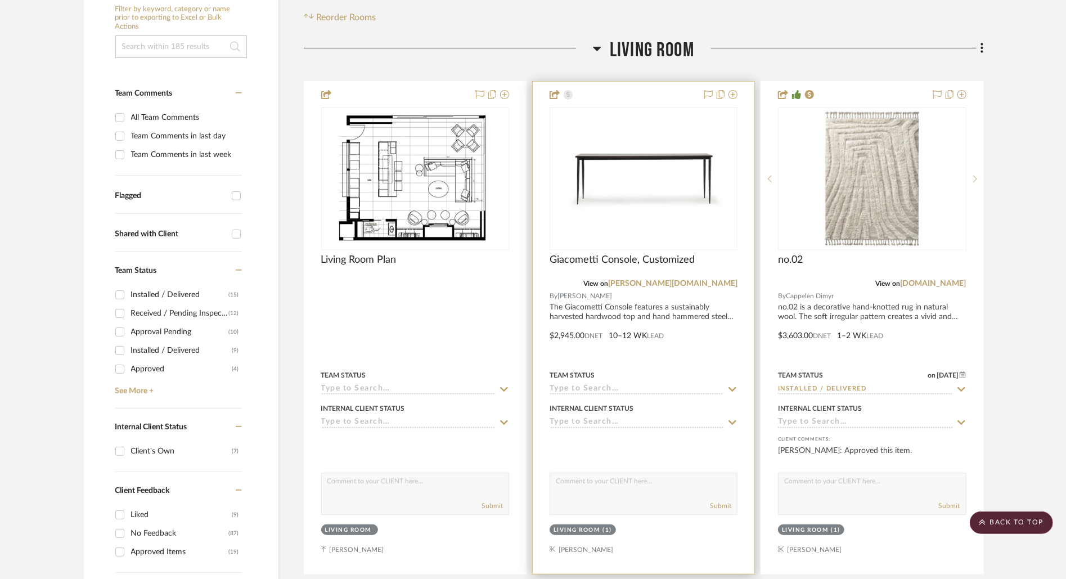
scroll to position [247, 0]
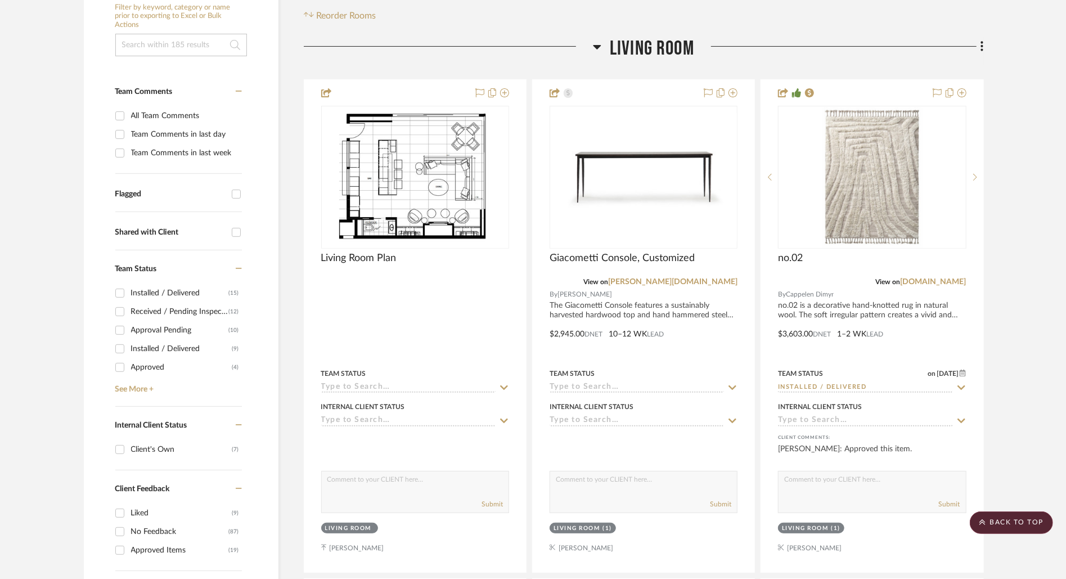
click at [648, 52] on span "Living Room" at bounding box center [652, 49] width 84 height 24
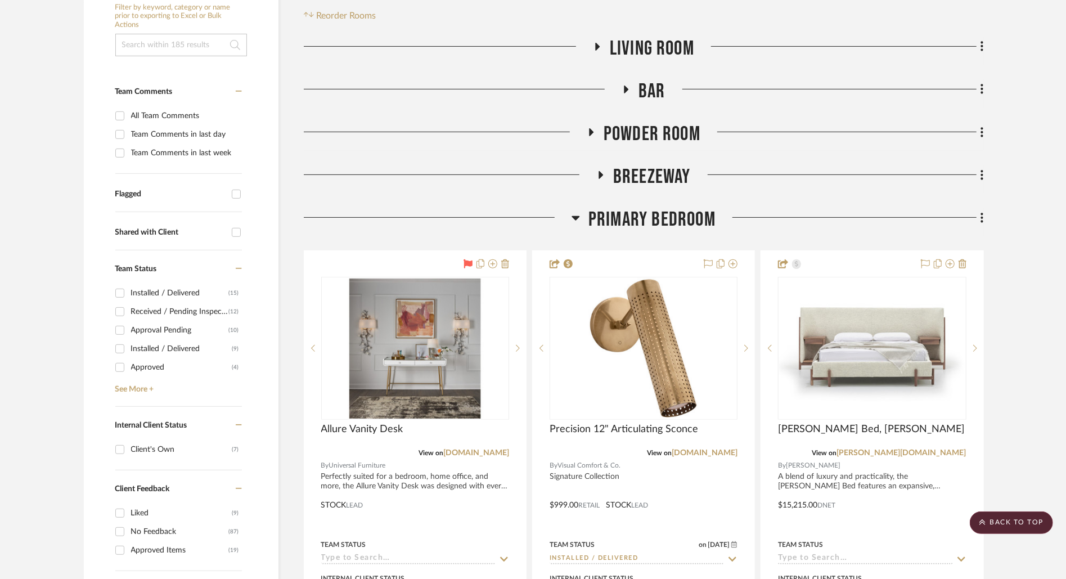
click at [652, 220] on span "Primary Bedroom" at bounding box center [652, 220] width 127 height 24
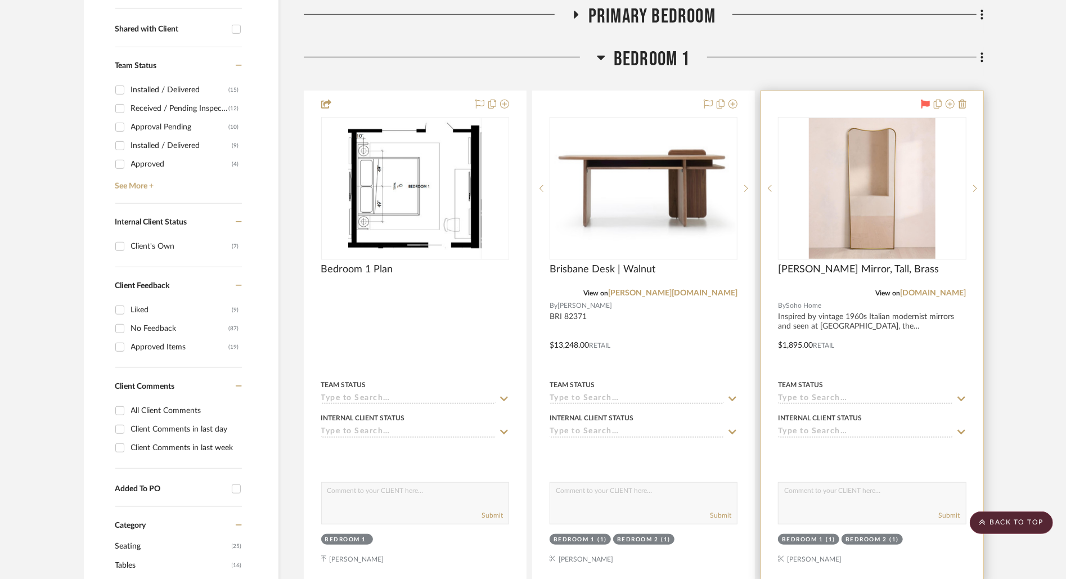
scroll to position [451, 0]
click at [0, 0] on img at bounding box center [0, 0] width 0 height 0
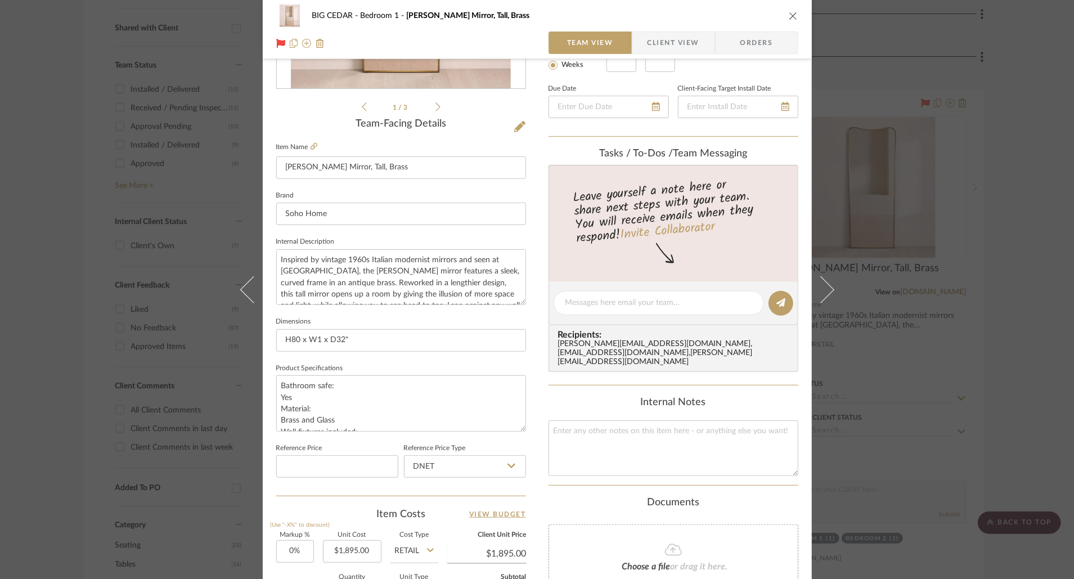
scroll to position [0, 0]
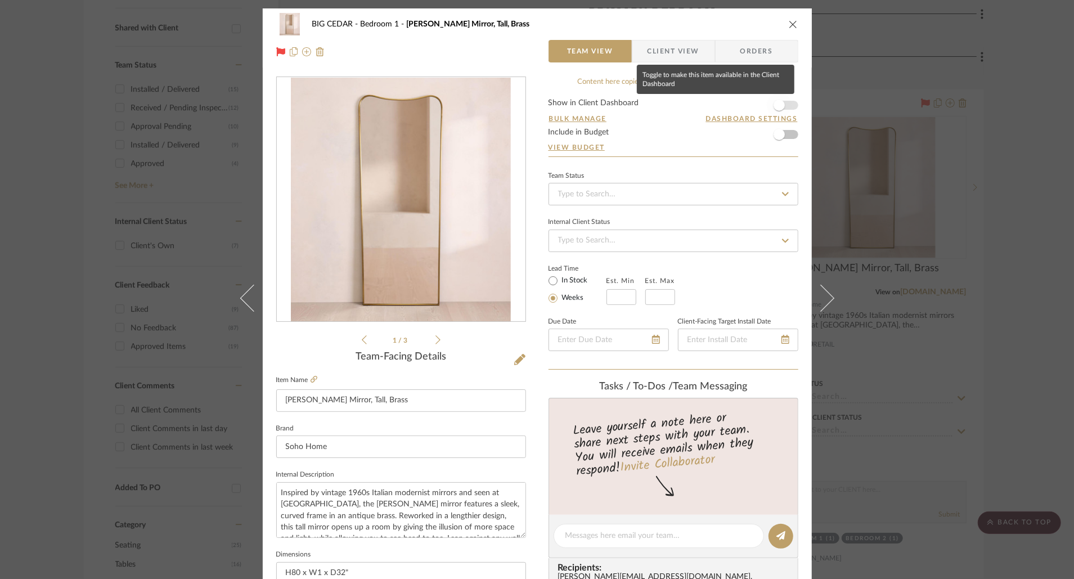
click at [774, 102] on span "button" at bounding box center [779, 105] width 11 height 11
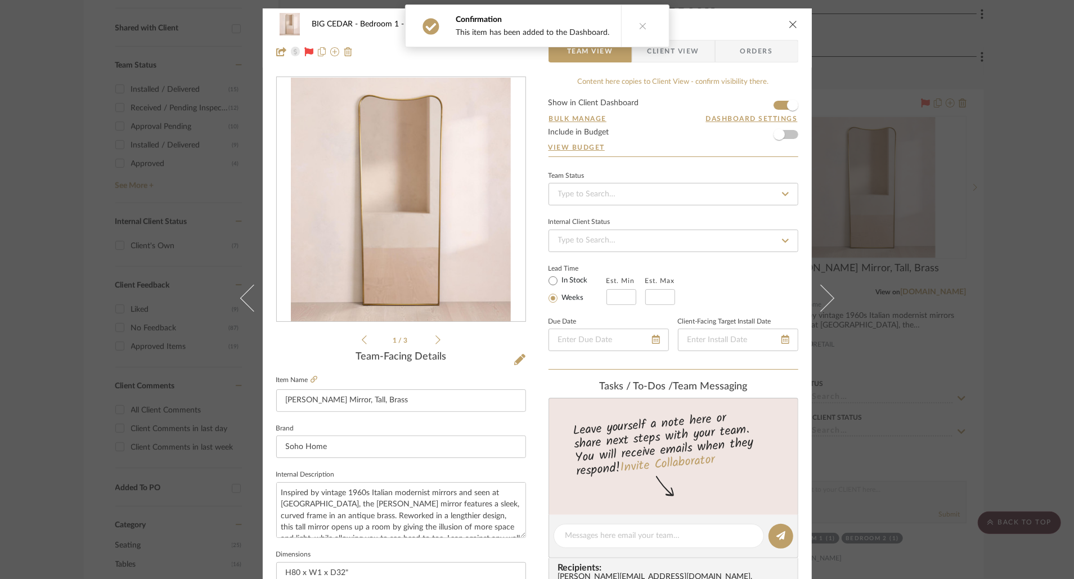
click at [789, 26] on icon "close" at bounding box center [793, 24] width 9 height 9
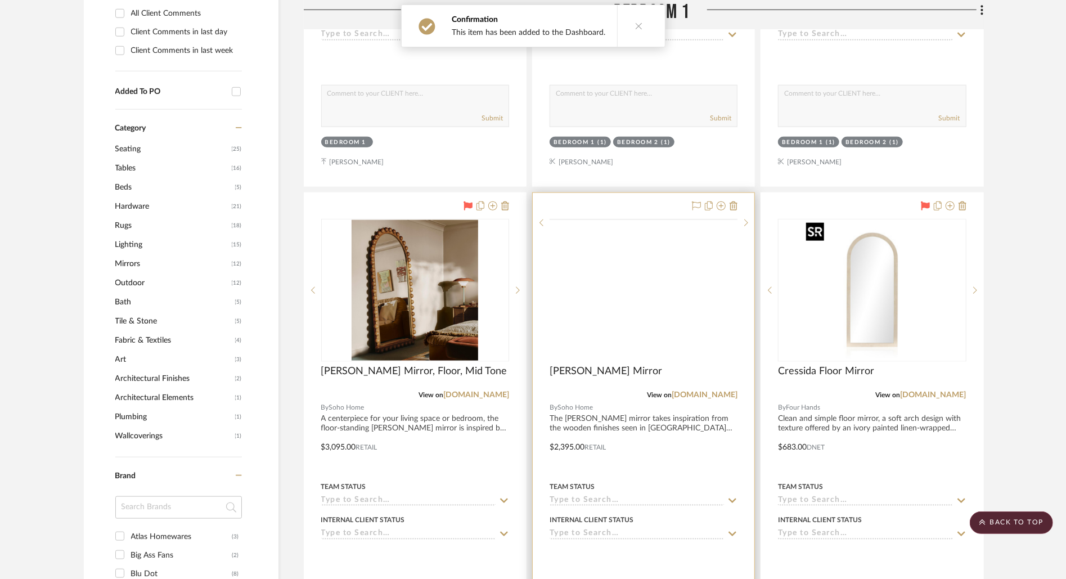
scroll to position [847, 0]
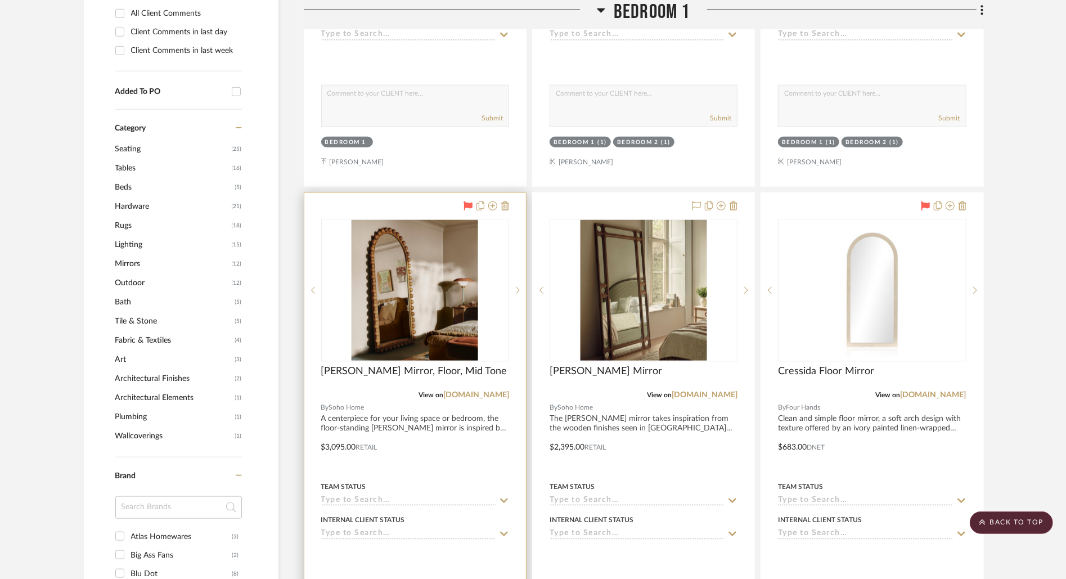
click at [433, 201] on div at bounding box center [415, 439] width 222 height 492
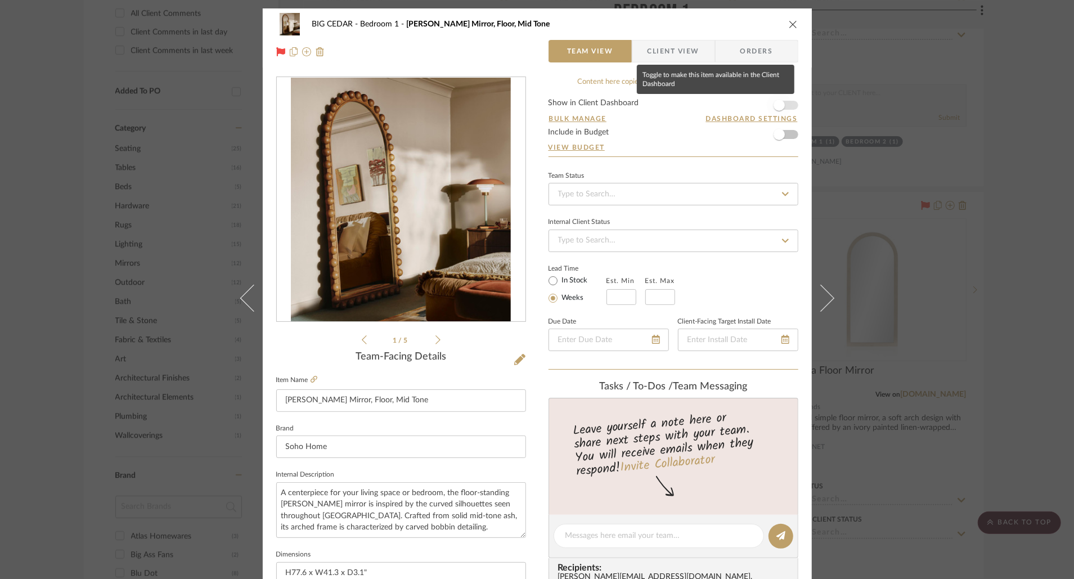
click at [778, 107] on span "button" at bounding box center [779, 105] width 11 height 11
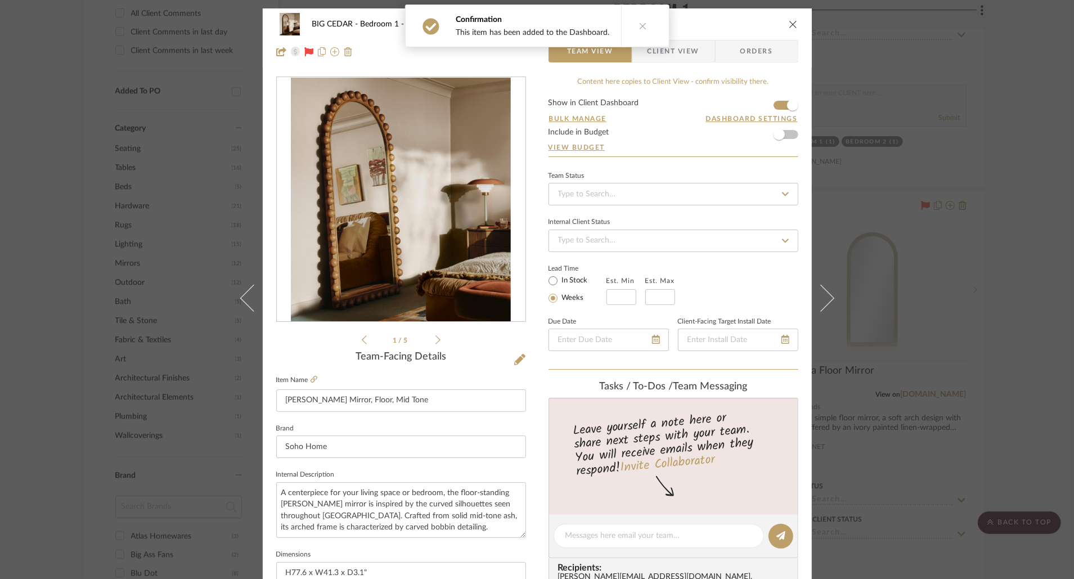
click at [791, 29] on div "BIG CEDAR Bedroom 1 Emilia Mirror, Floor, Mid Tone" at bounding box center [537, 24] width 522 height 23
click at [789, 26] on icon "close" at bounding box center [793, 24] width 9 height 9
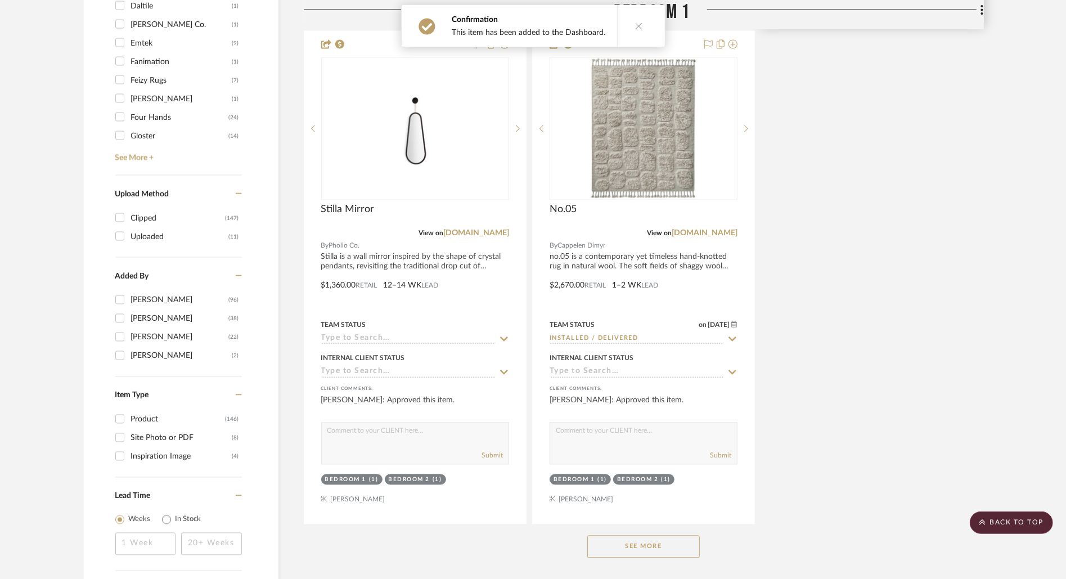
scroll to position [1928, 0]
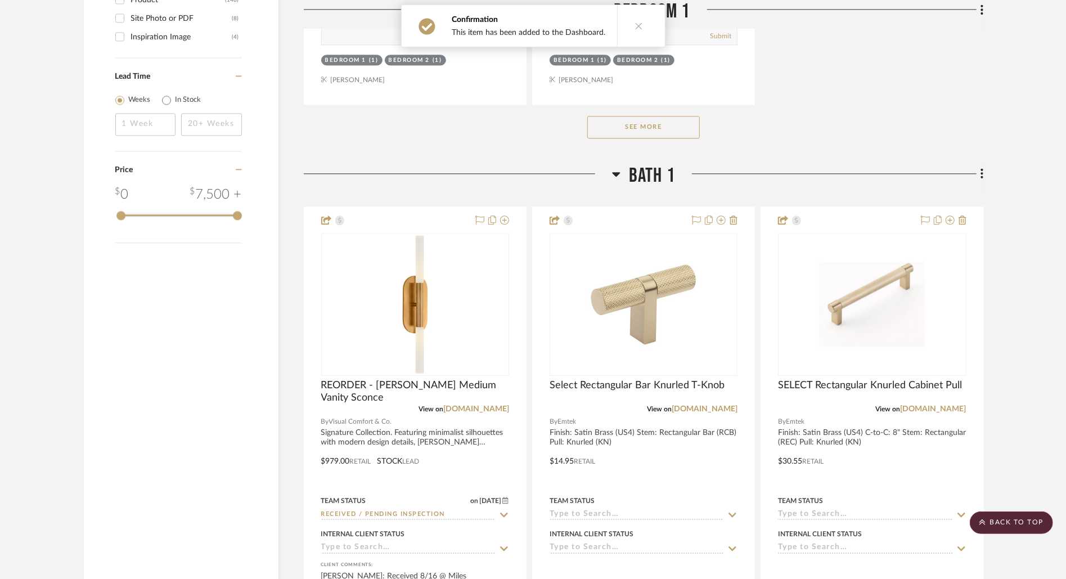
click at [675, 131] on button "See More" at bounding box center [643, 127] width 113 height 23
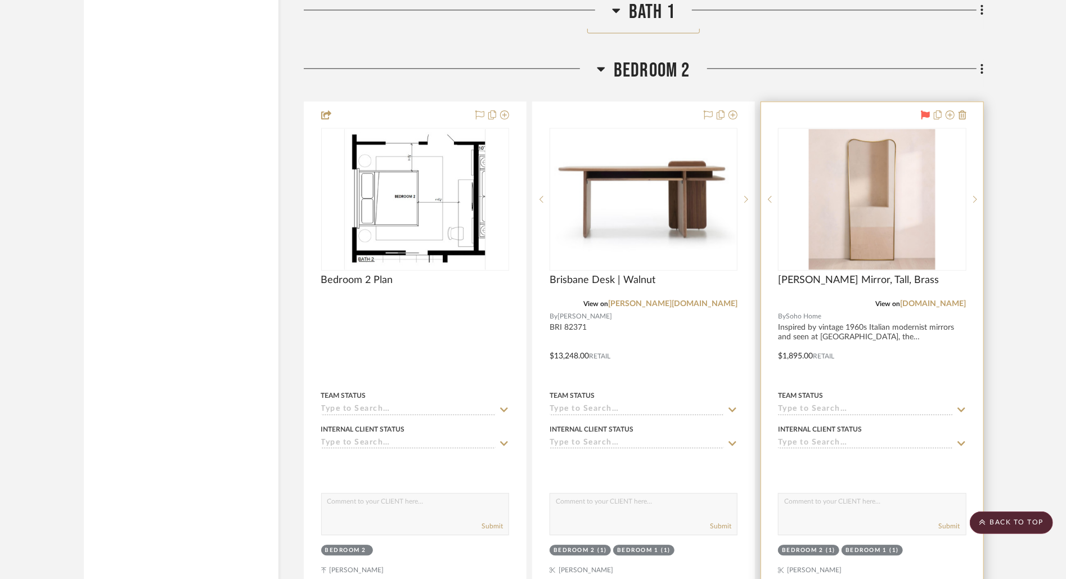
scroll to position [5151, 0]
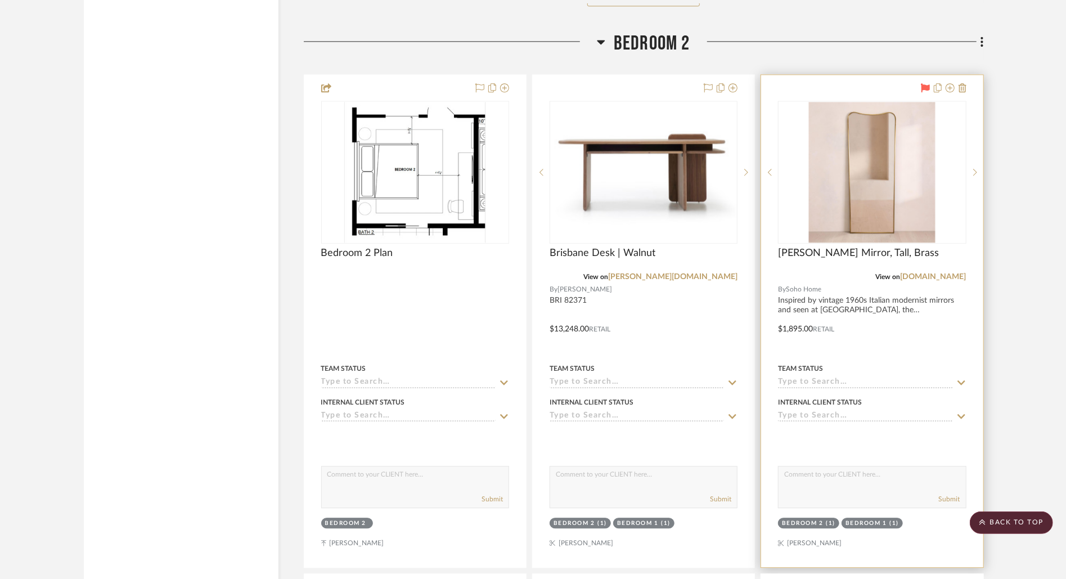
click at [865, 301] on div at bounding box center [872, 321] width 222 height 492
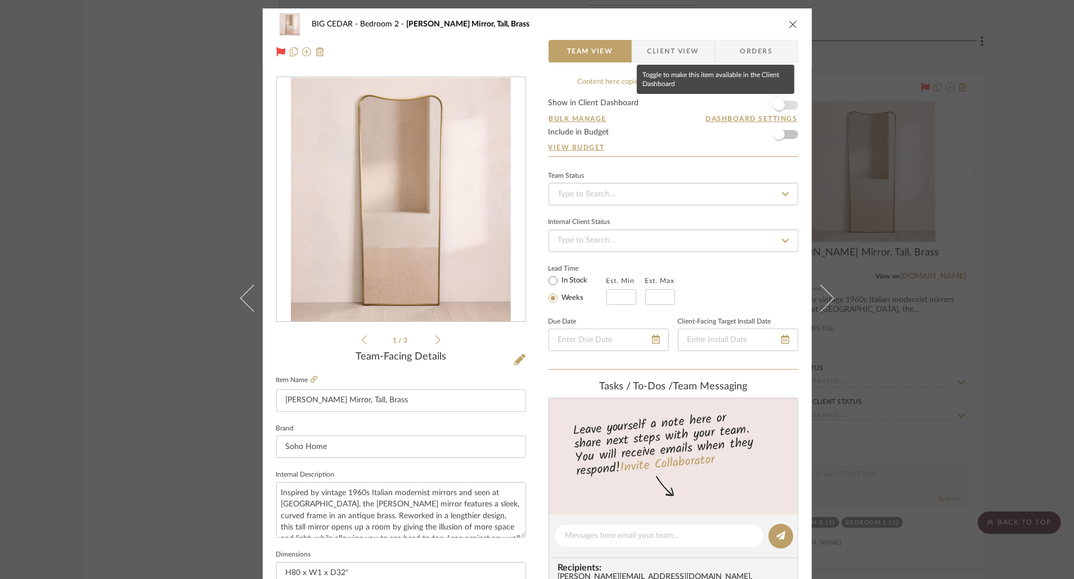
click at [783, 96] on span "button" at bounding box center [779, 105] width 25 height 25
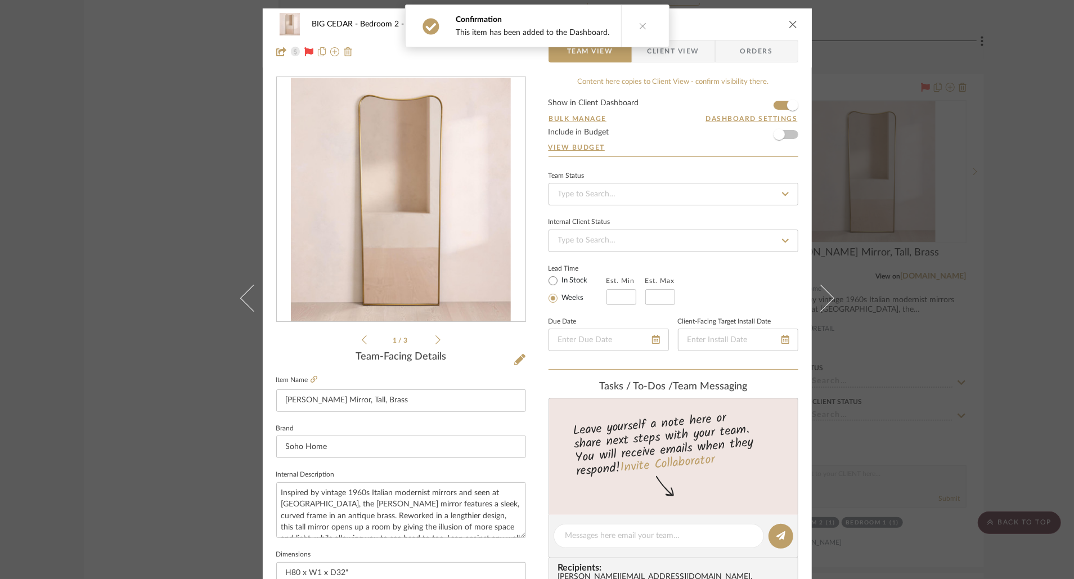
click at [789, 25] on icon "close" at bounding box center [793, 24] width 9 height 9
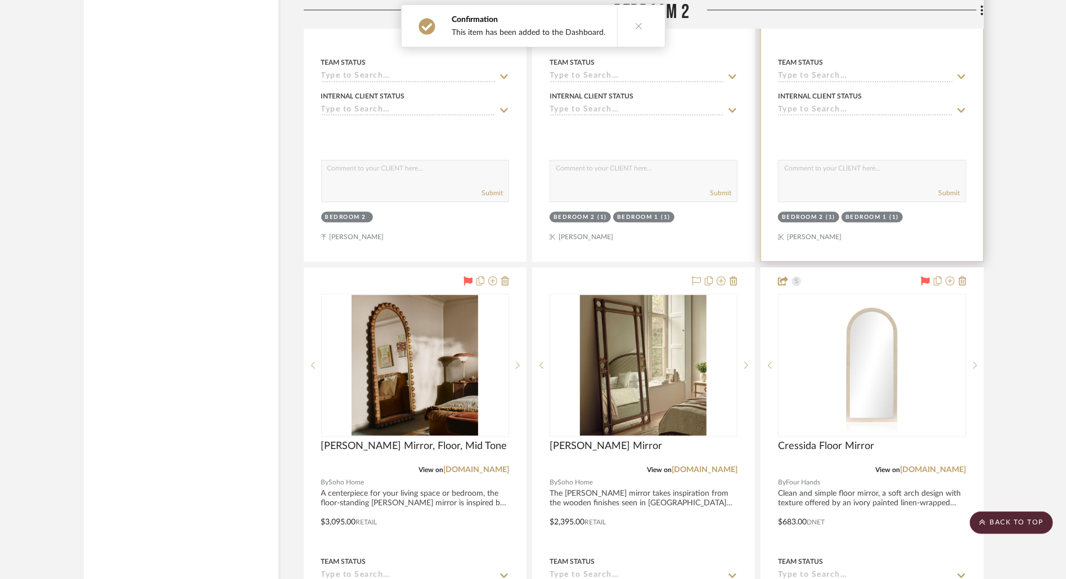
scroll to position [5473, 0]
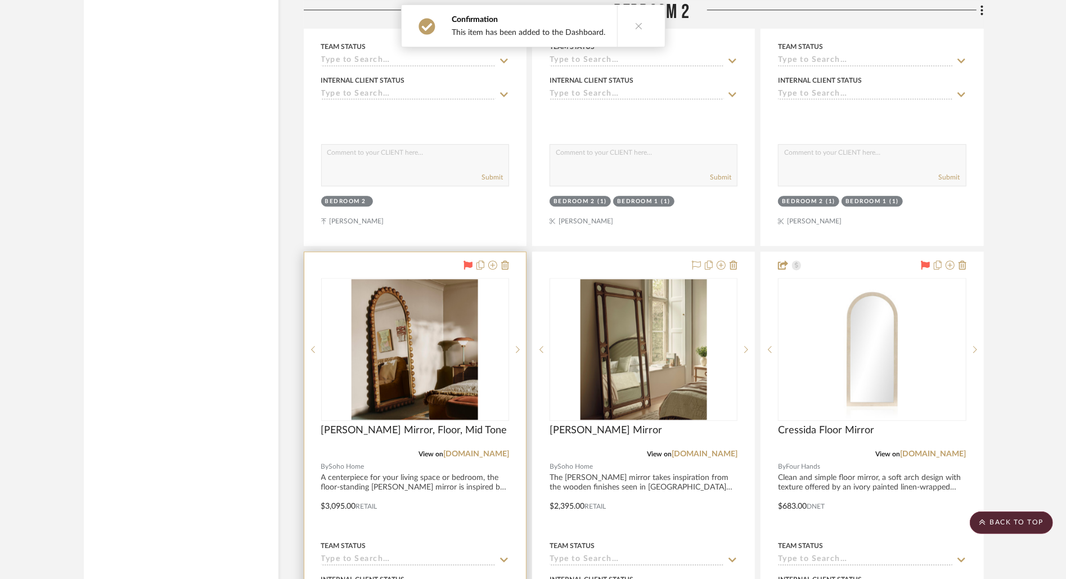
click at [359, 449] on div "View on sohohome.com" at bounding box center [415, 454] width 188 height 10
click at [357, 461] on span "Soho Home" at bounding box center [346, 466] width 35 height 11
click at [387, 252] on div at bounding box center [415, 498] width 222 height 492
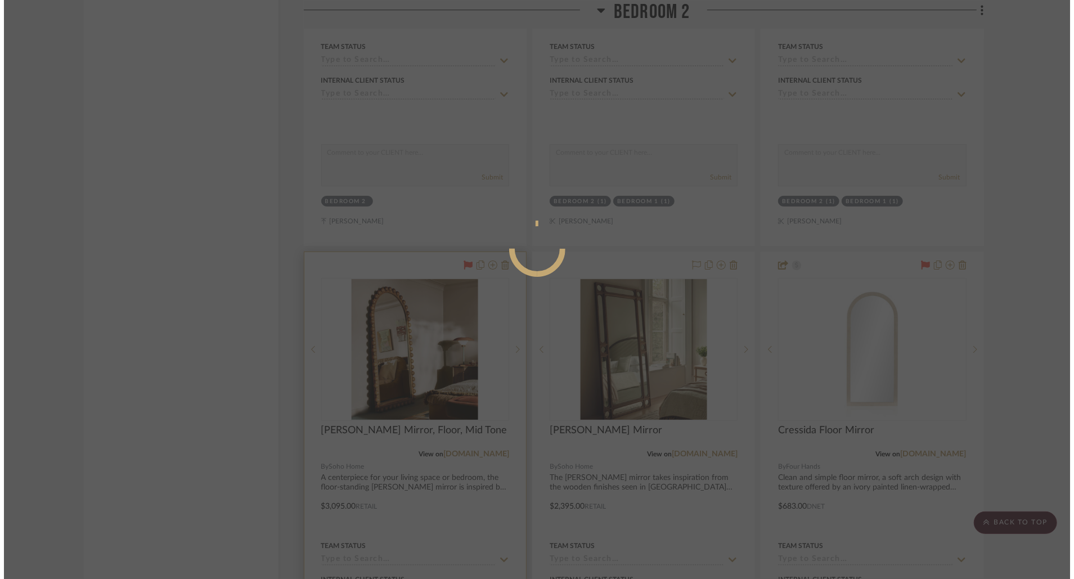
scroll to position [0, 0]
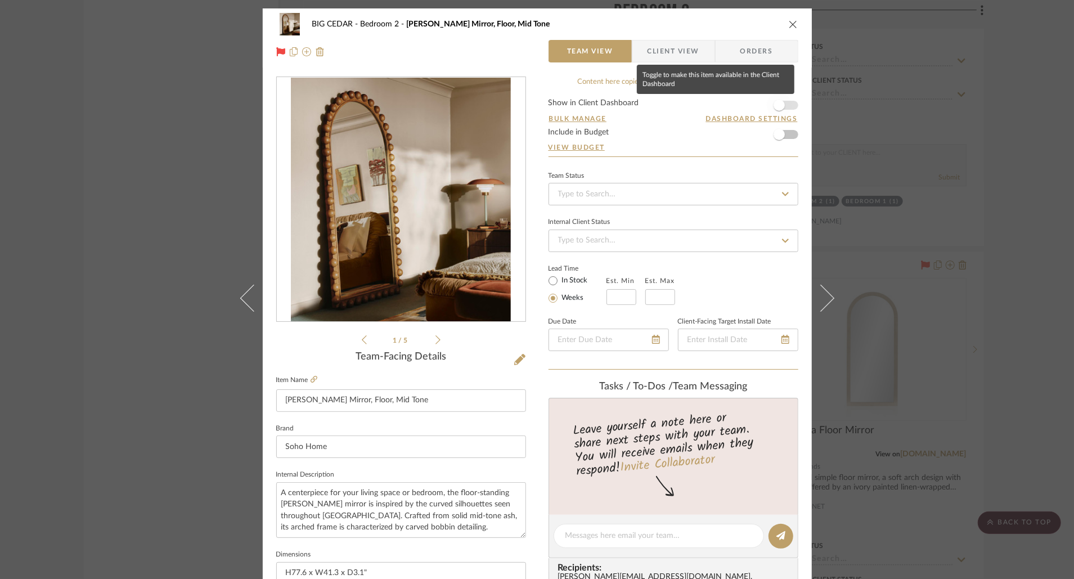
click at [779, 100] on span "button" at bounding box center [779, 105] width 25 height 25
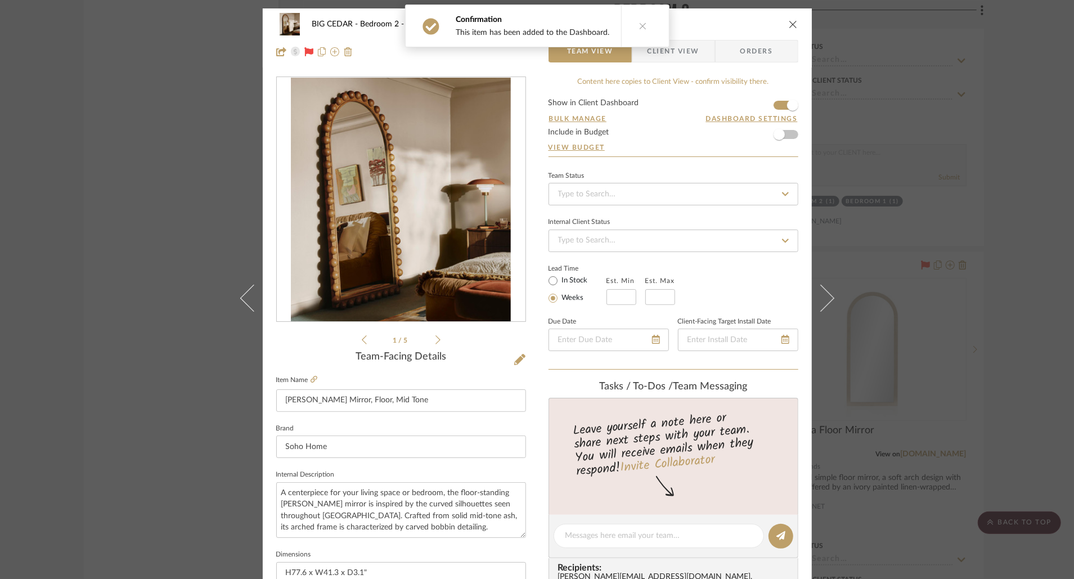
click at [789, 26] on icon "close" at bounding box center [793, 24] width 9 height 9
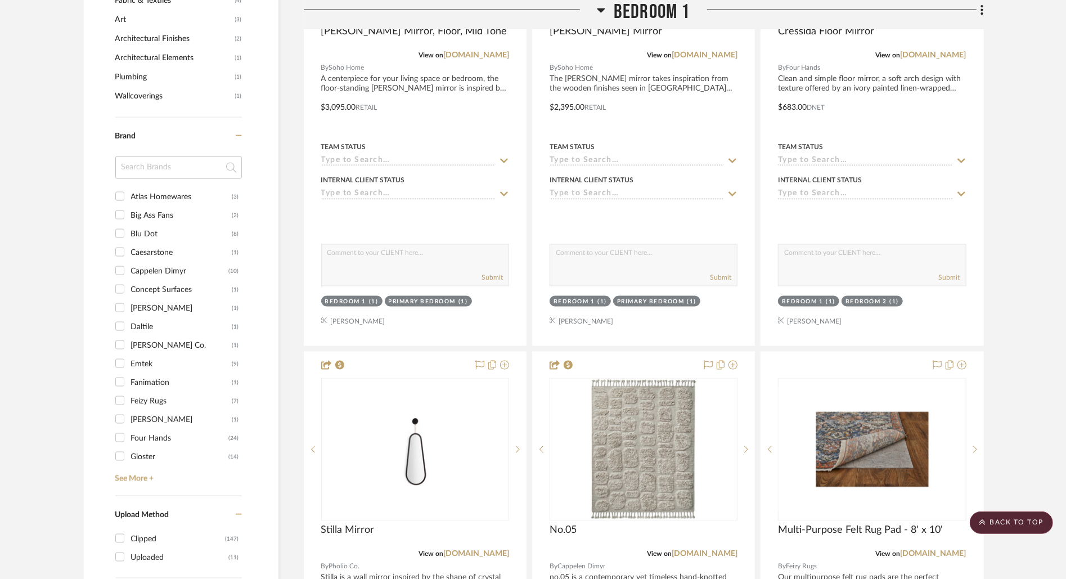
scroll to position [732, 0]
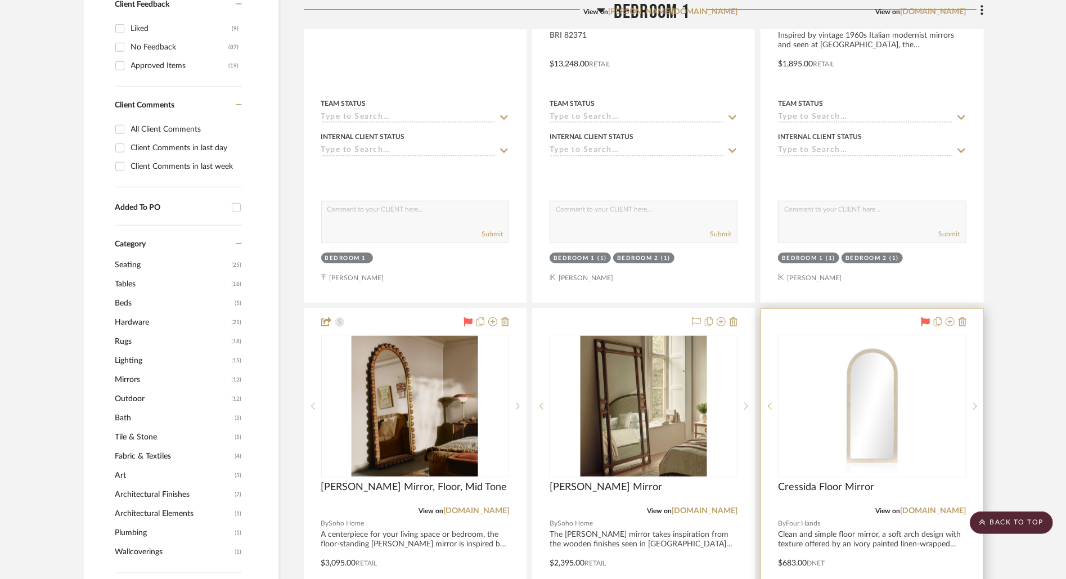
click at [849, 317] on div at bounding box center [872, 555] width 222 height 492
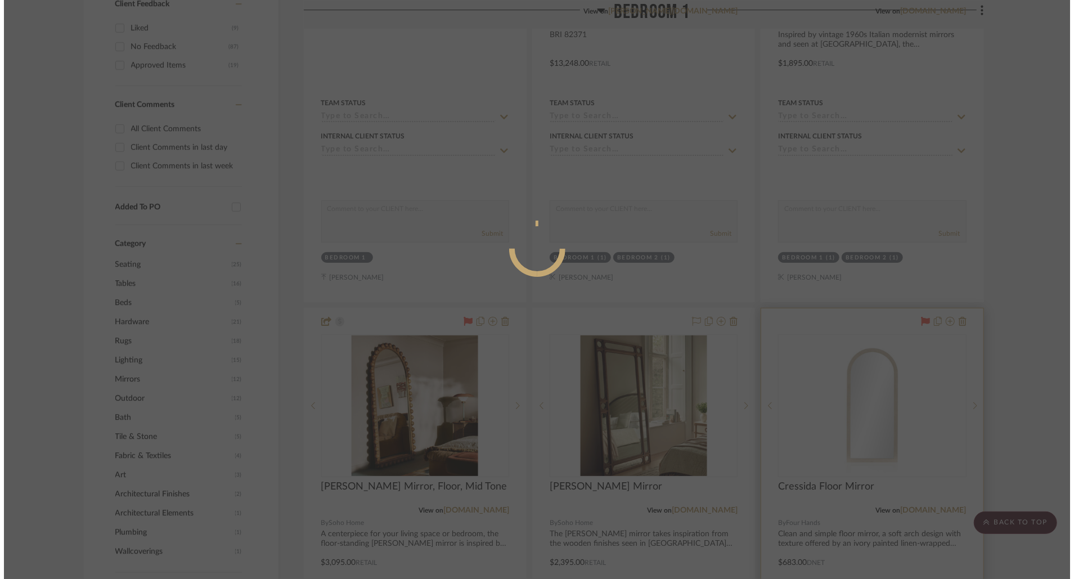
scroll to position [0, 0]
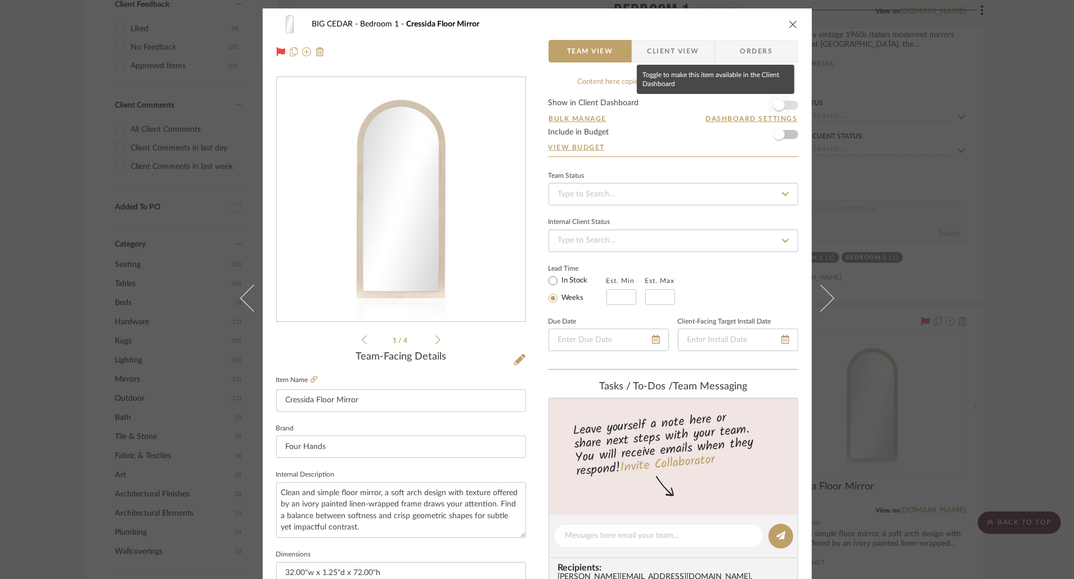
click at [779, 106] on span "button" at bounding box center [779, 105] width 11 height 11
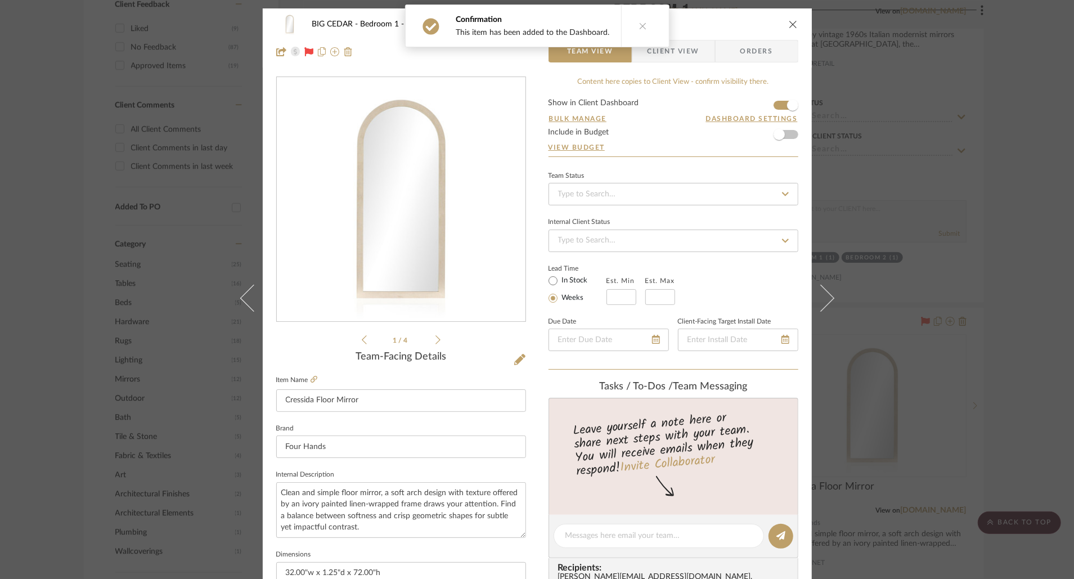
click at [789, 22] on icon "close" at bounding box center [793, 24] width 9 height 9
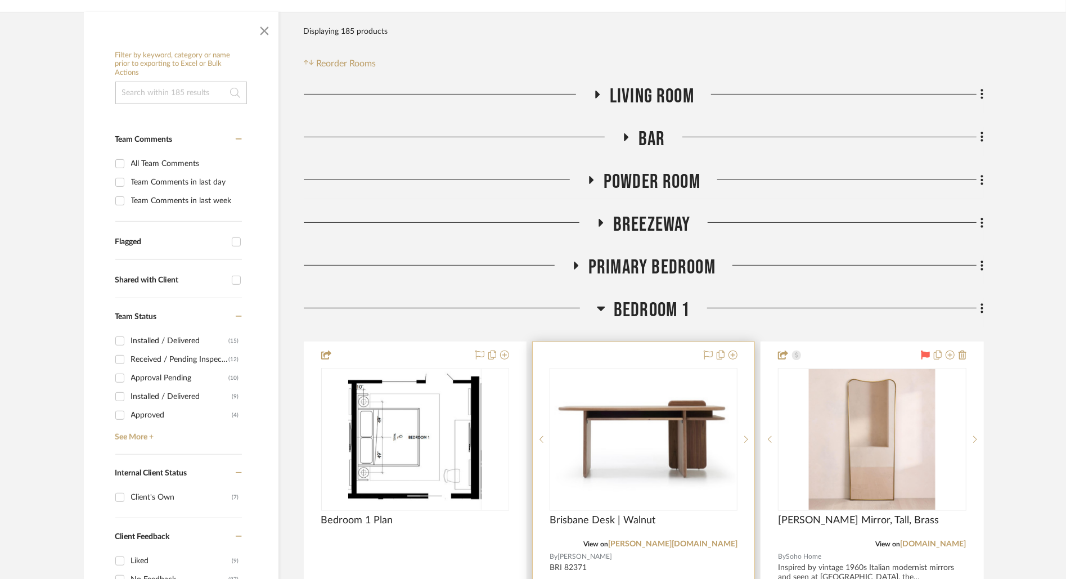
scroll to position [288, 0]
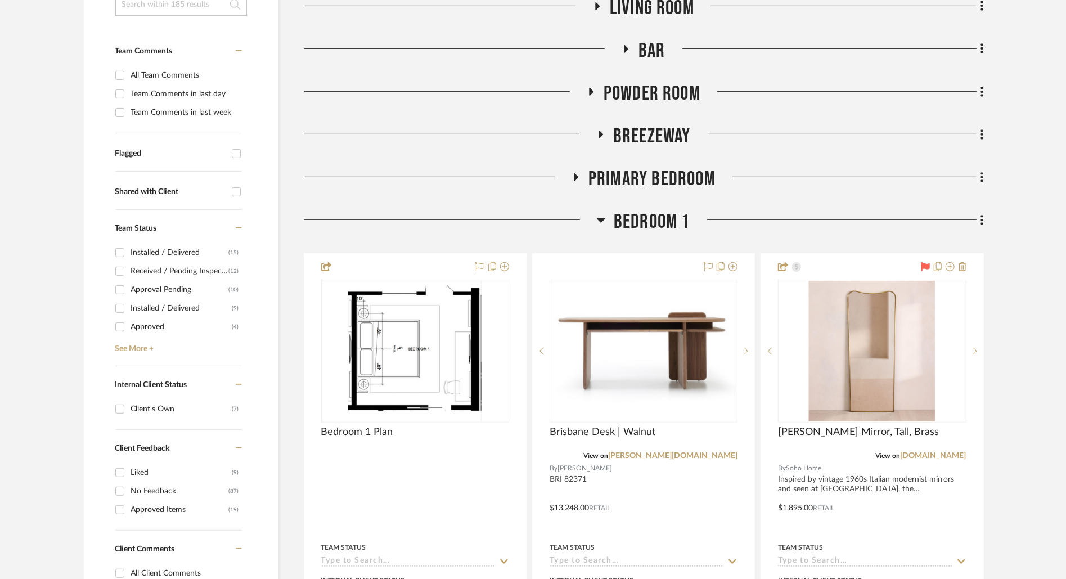
click at [687, 176] on span "Primary Bedroom" at bounding box center [652, 179] width 127 height 24
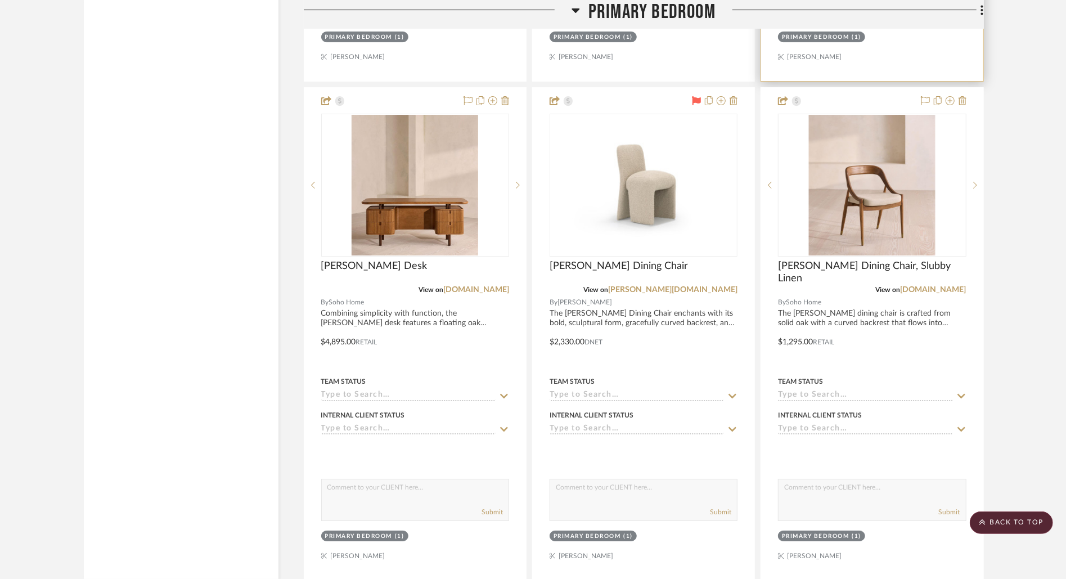
scroll to position [2622, 0]
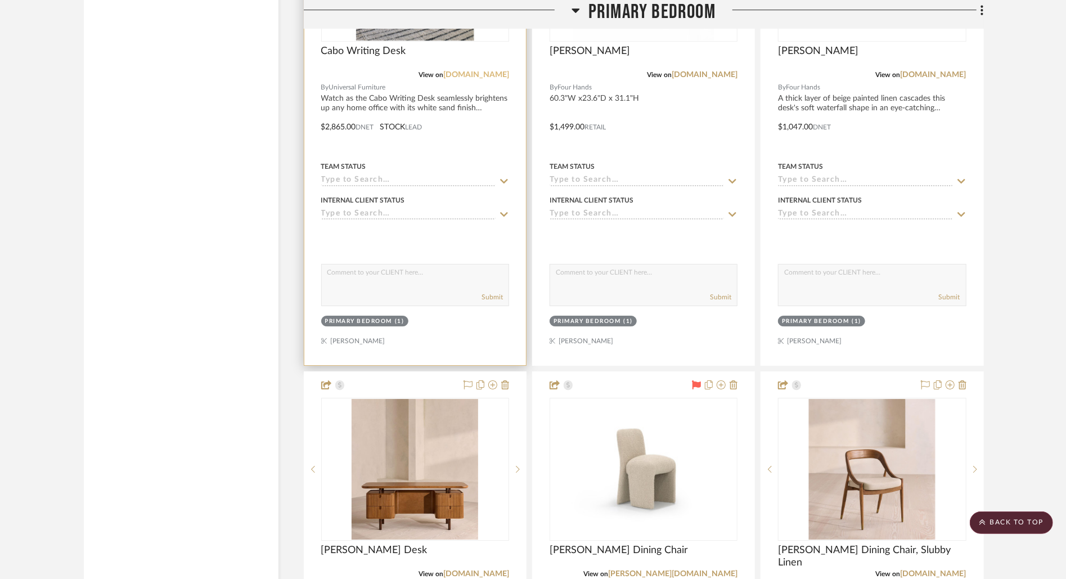
click at [491, 71] on link "universalfurniture.com" at bounding box center [476, 75] width 66 height 8
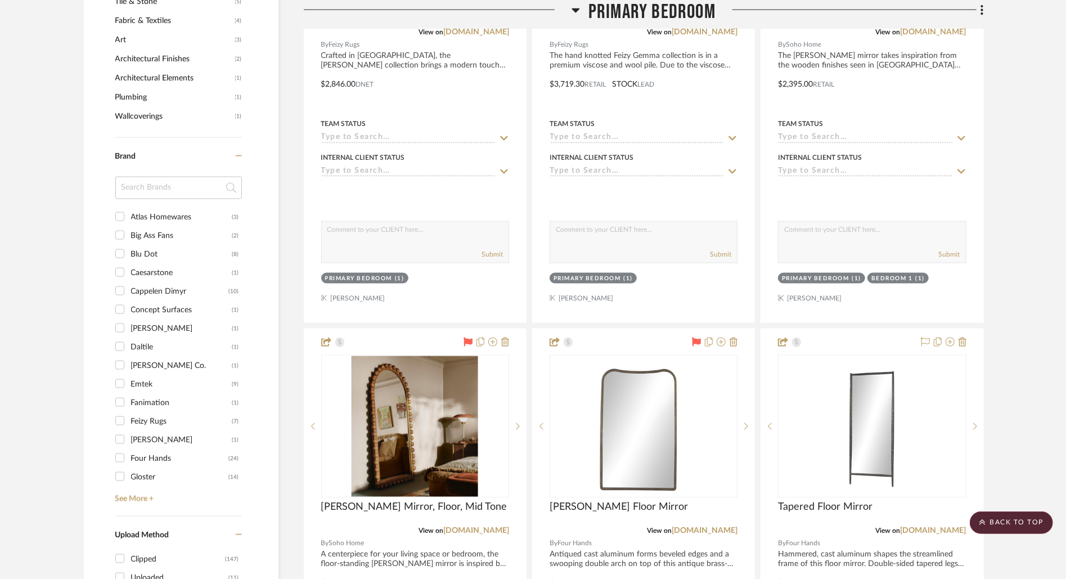
scroll to position [0, 0]
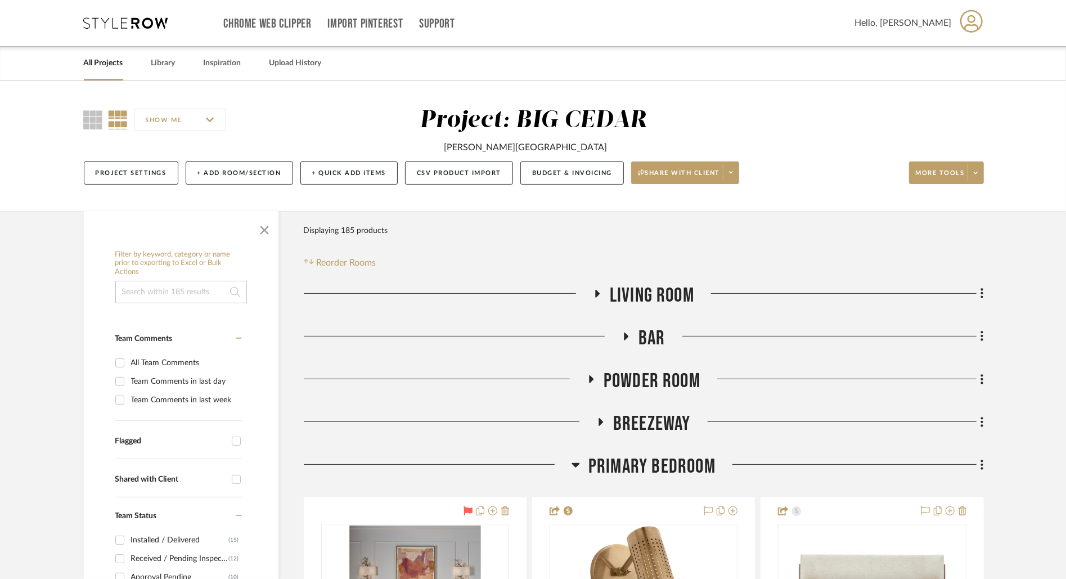
click at [106, 59] on link "All Projects" at bounding box center [103, 63] width 39 height 15
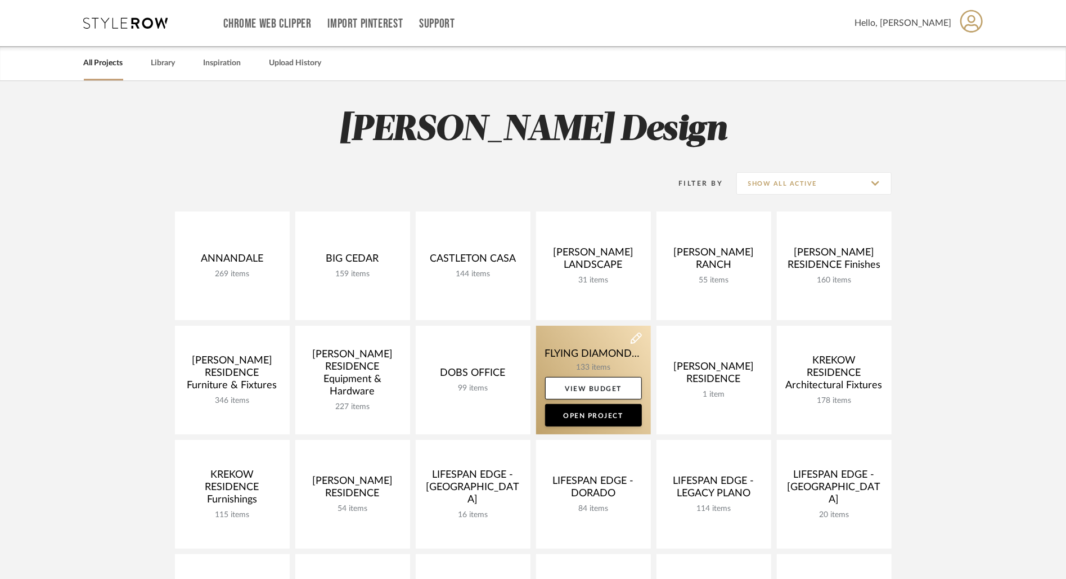
scroll to position [295, 0]
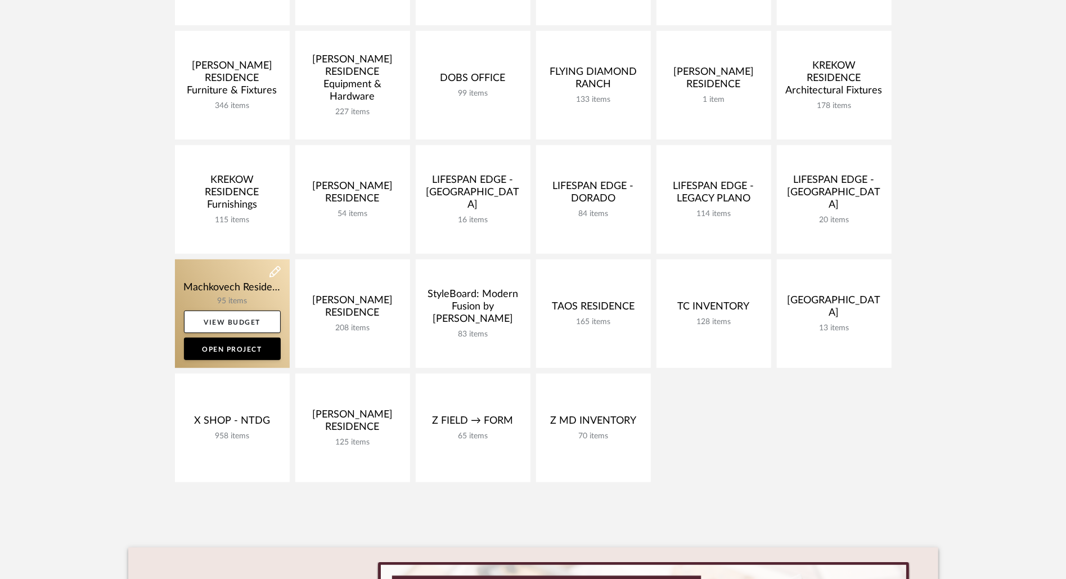
click at [221, 286] on link at bounding box center [232, 313] width 115 height 109
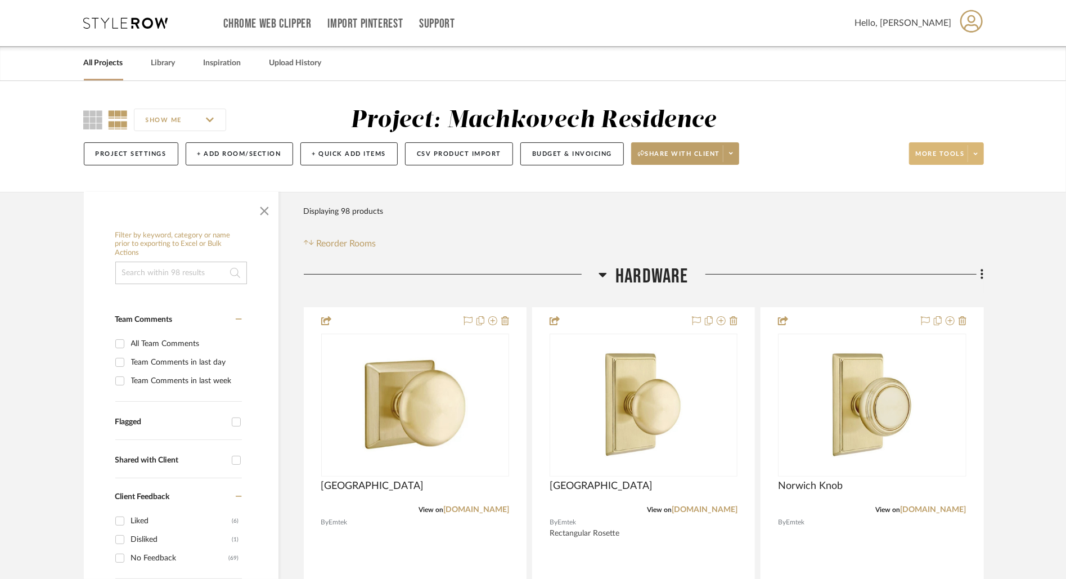
click at [976, 155] on icon at bounding box center [976, 154] width 4 height 6
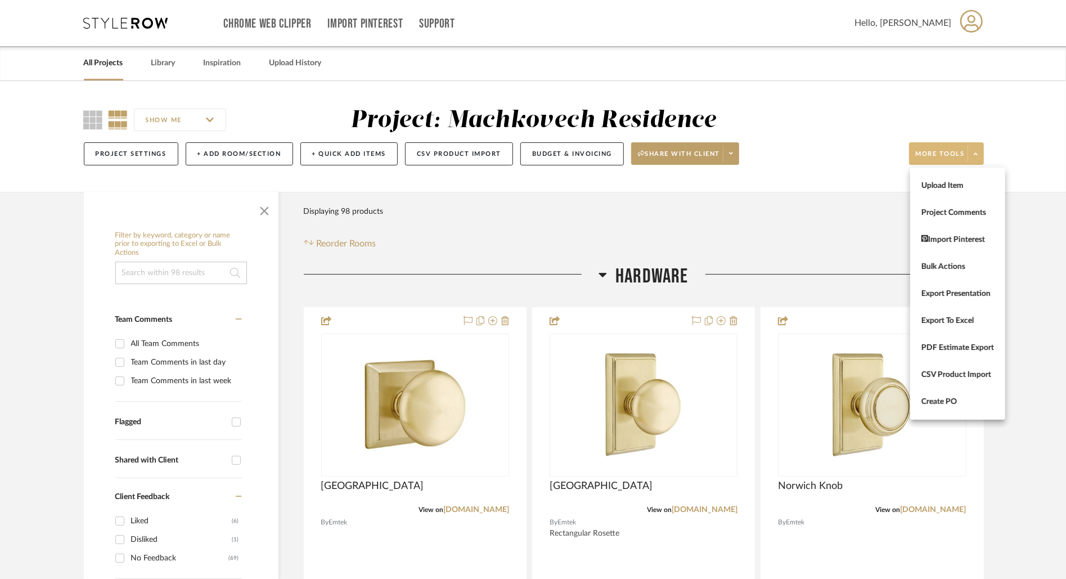
click at [1011, 142] on div at bounding box center [533, 289] width 1066 height 579
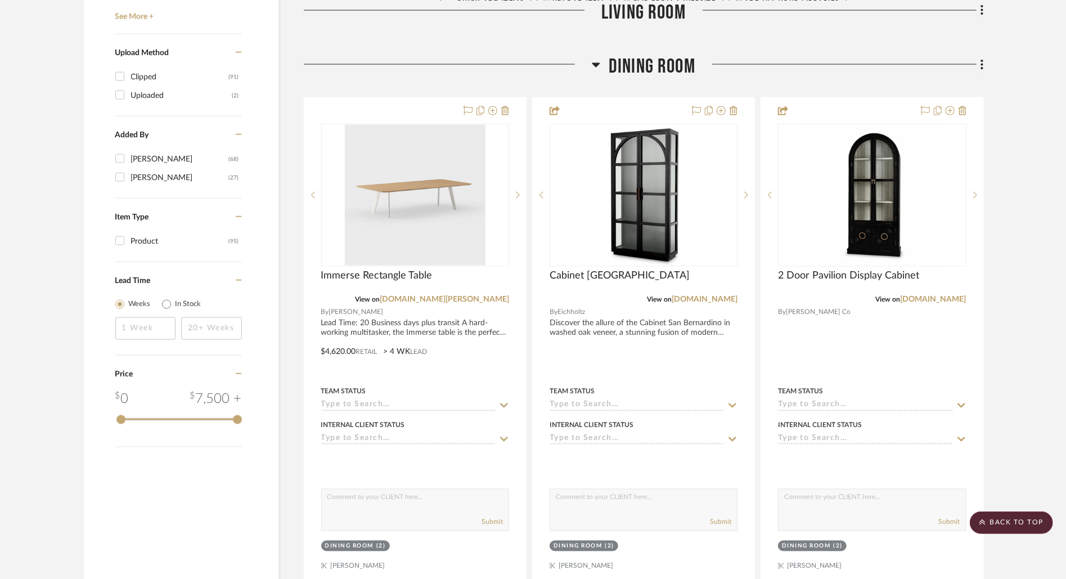
scroll to position [1379, 0]
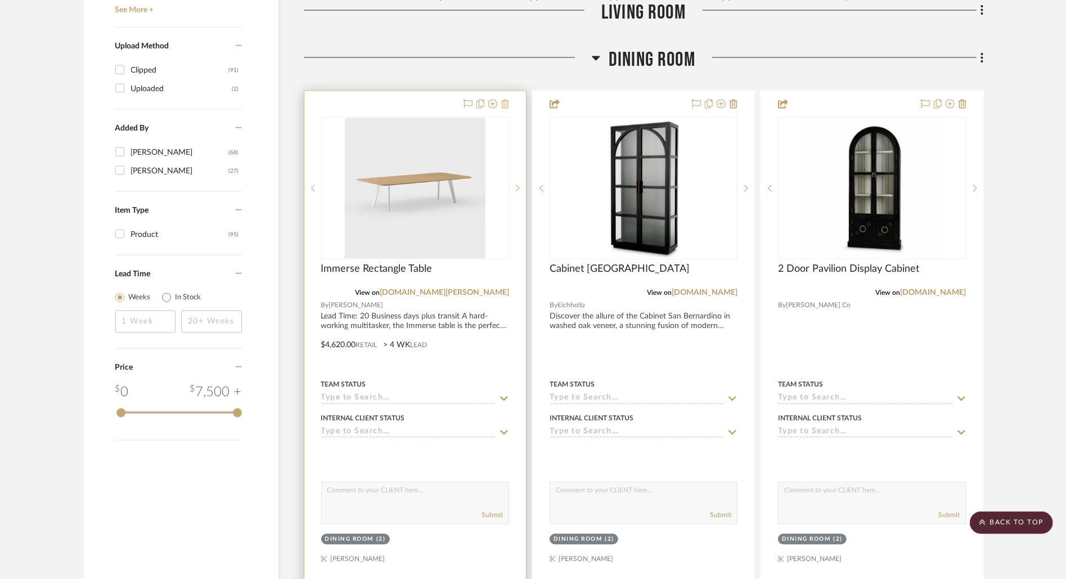
click at [508, 100] on icon at bounding box center [505, 104] width 8 height 9
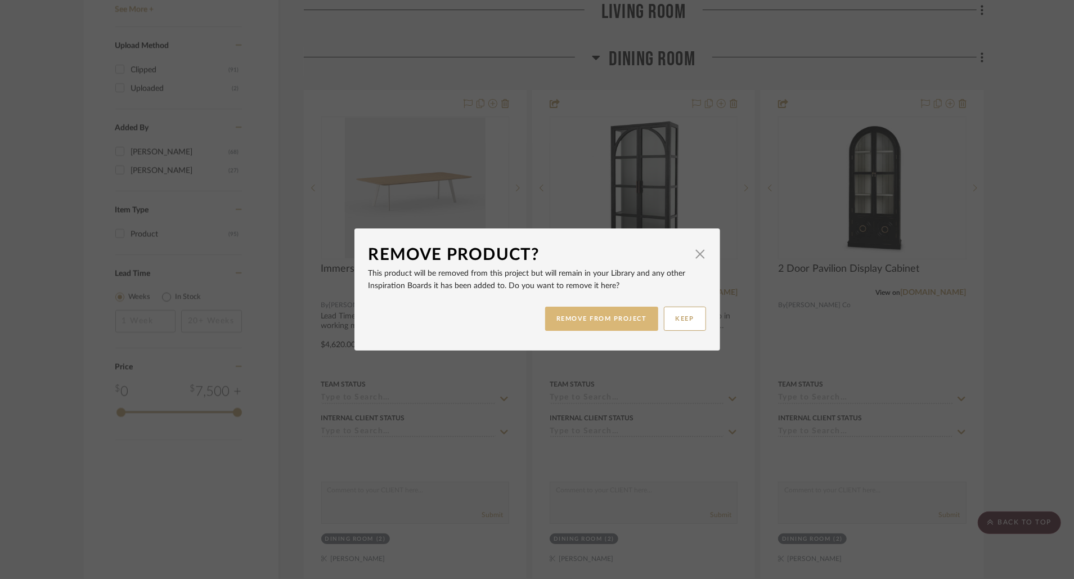
click at [600, 312] on button "REMOVE FROM PROJECT" at bounding box center [601, 319] width 113 height 24
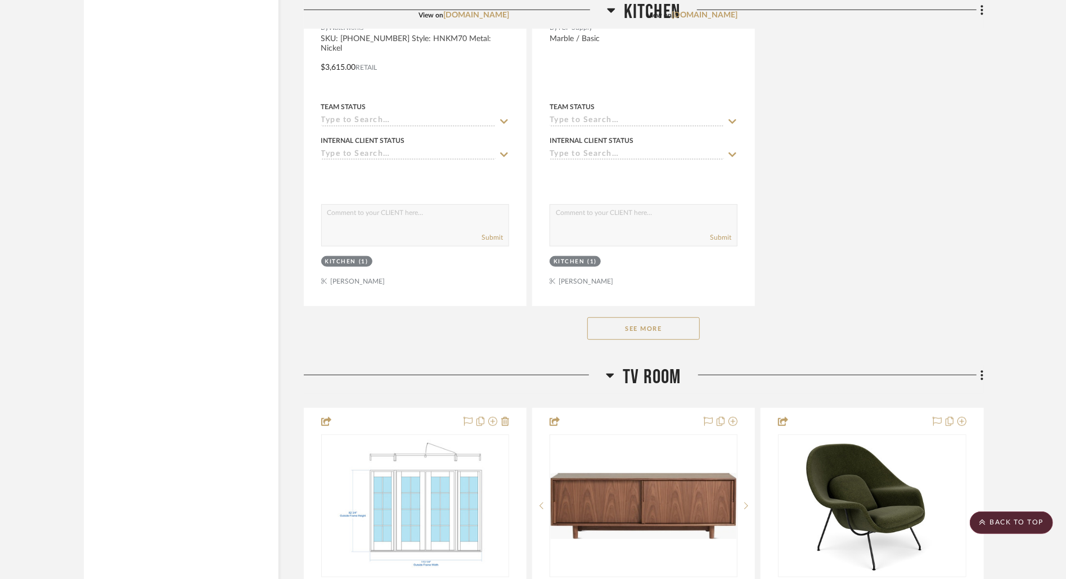
scroll to position [3721, 0]
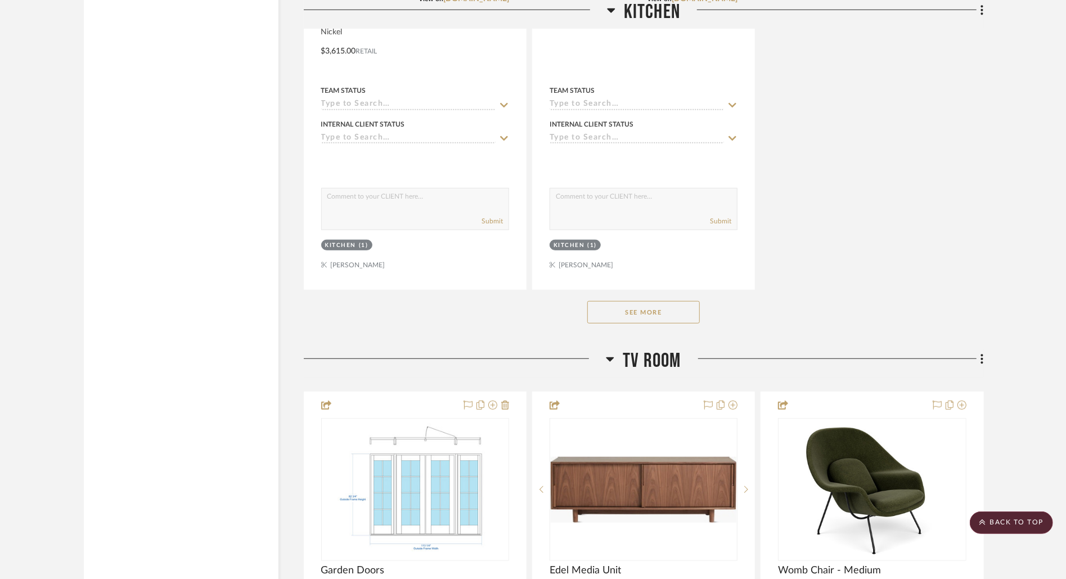
click at [617, 310] on button "See More" at bounding box center [643, 312] width 113 height 23
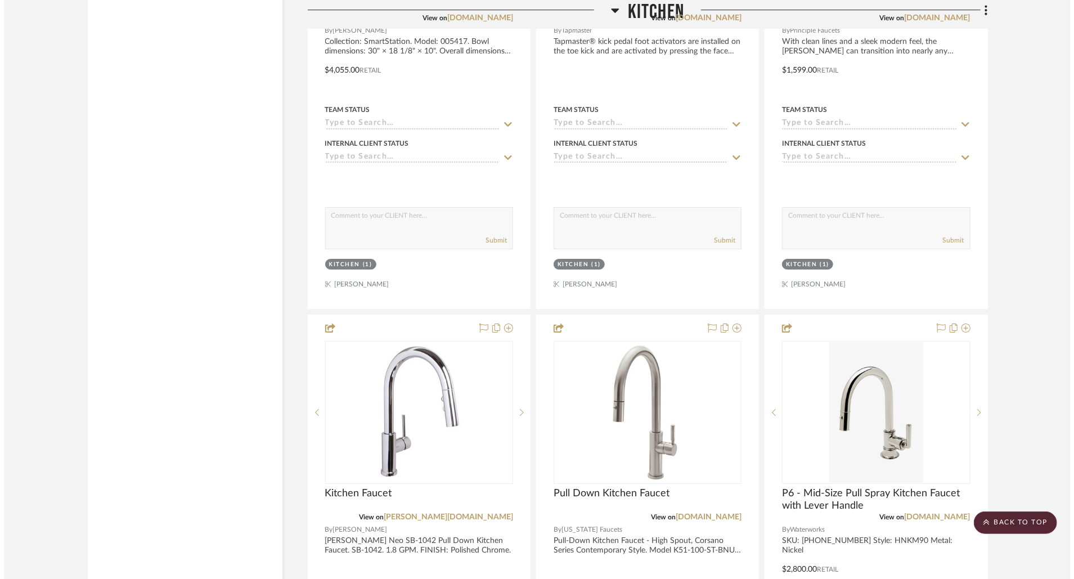
scroll to position [0, 0]
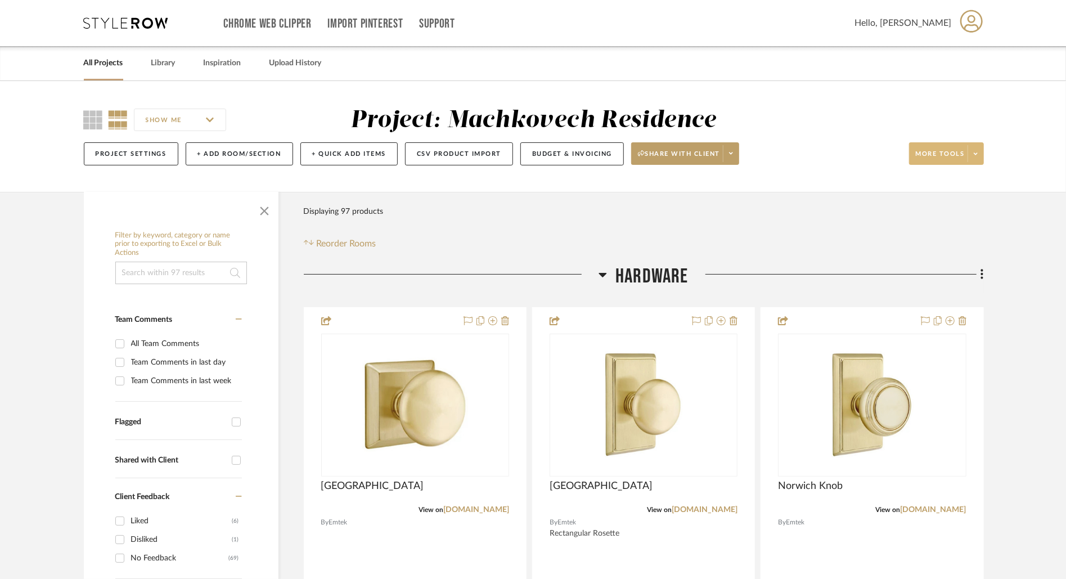
click at [972, 21] on icon at bounding box center [972, 22] width 23 height 24
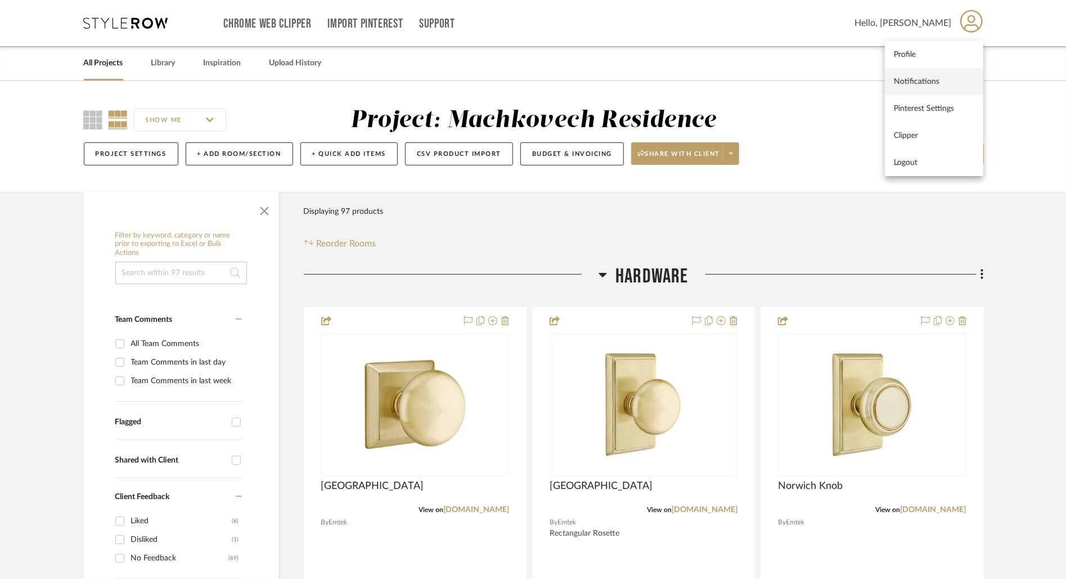
click at [949, 83] on span "Notifications" at bounding box center [934, 82] width 80 height 10
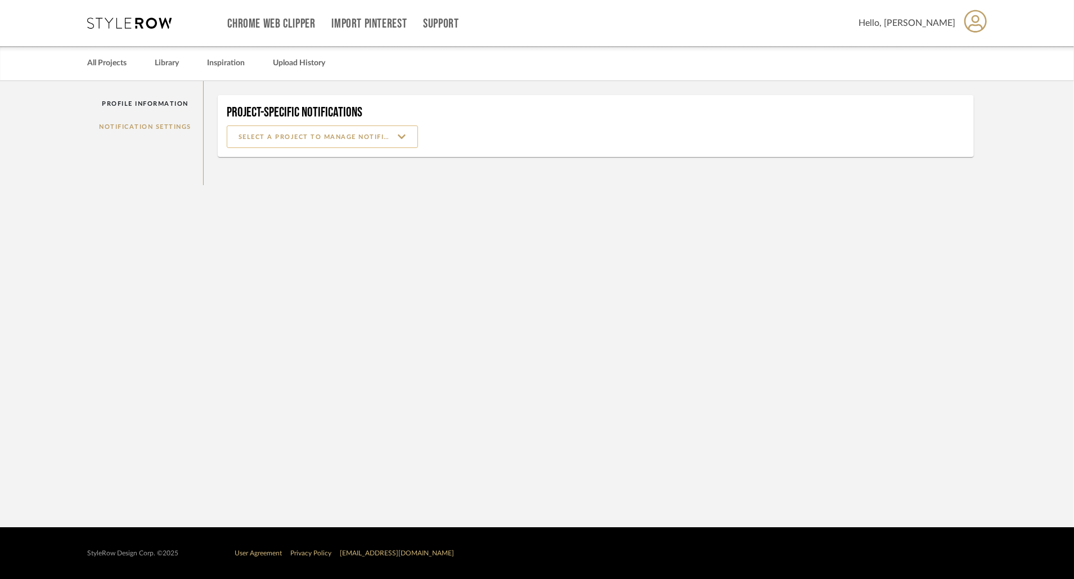
click at [299, 134] on input at bounding box center [322, 136] width 191 height 23
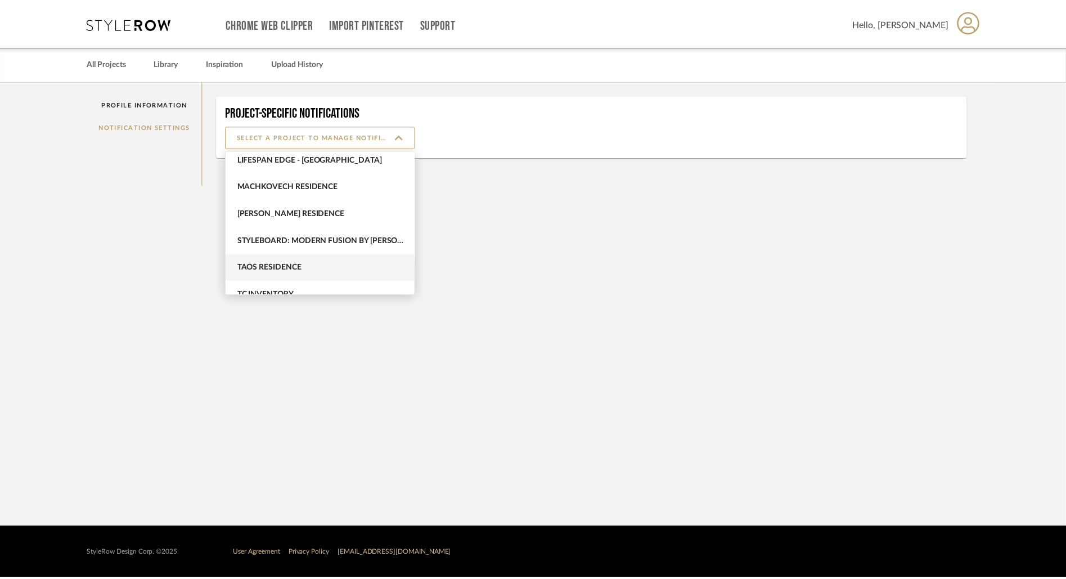
scroll to position [458, 0]
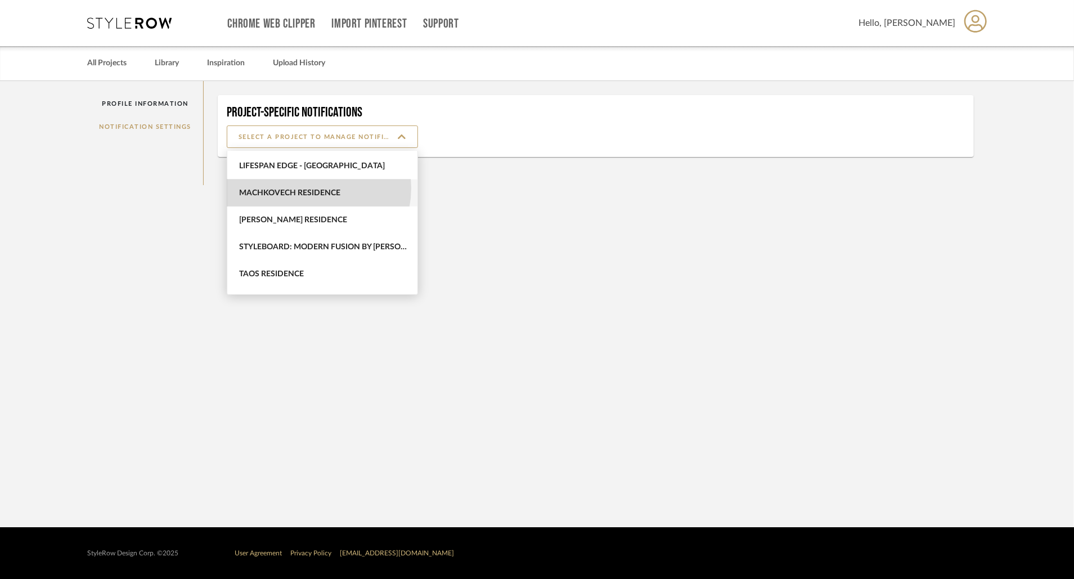
click at [308, 189] on span "Machkovech Residence" at bounding box center [323, 194] width 169 height 10
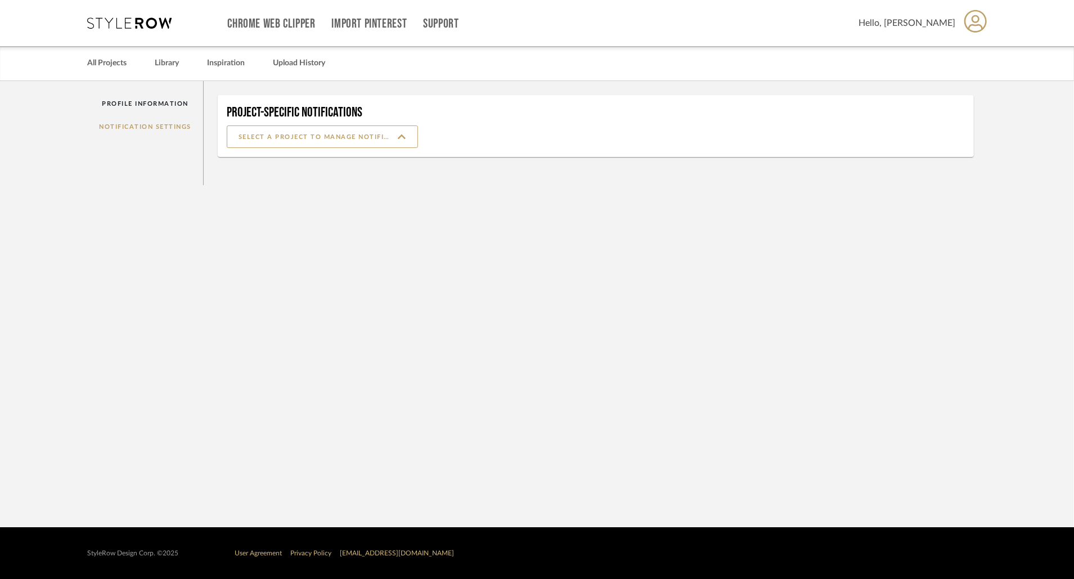
type input "Machkovech Residence"
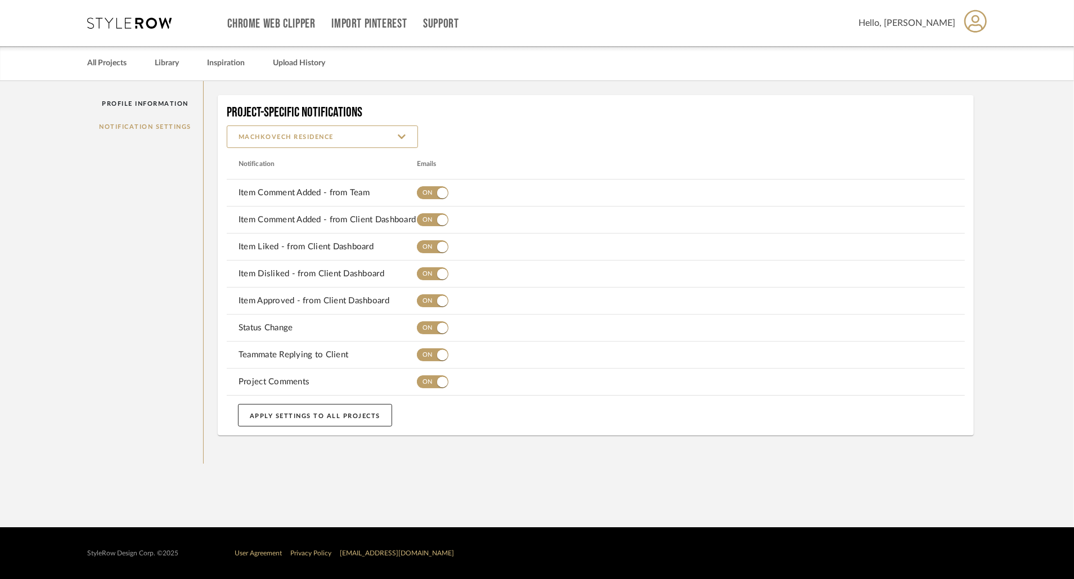
click at [976, 24] on icon at bounding box center [976, 21] width 23 height 23
click at [441, 57] on div at bounding box center [537, 289] width 1074 height 579
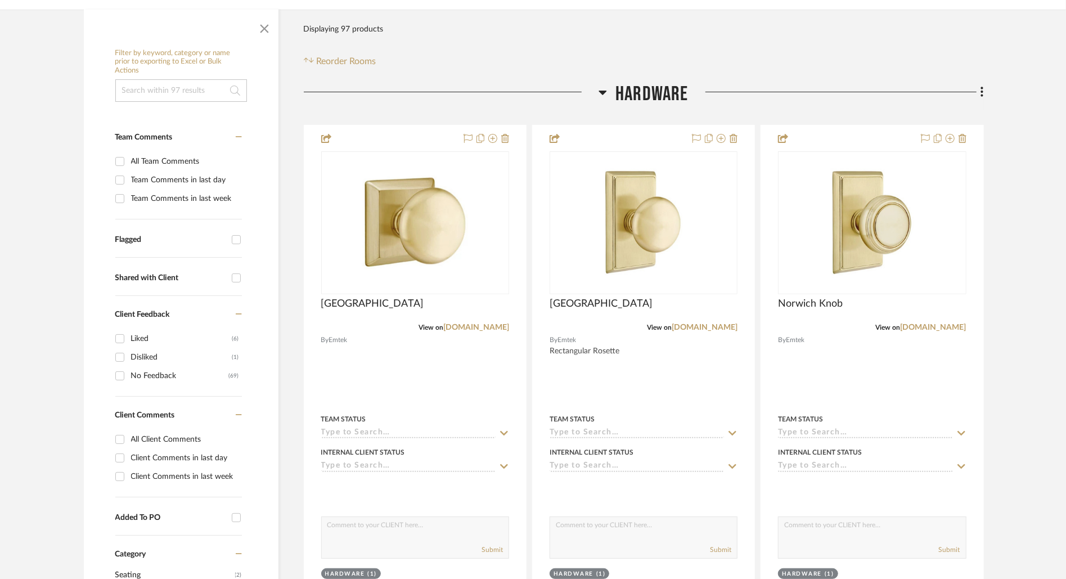
scroll to position [197, 0]
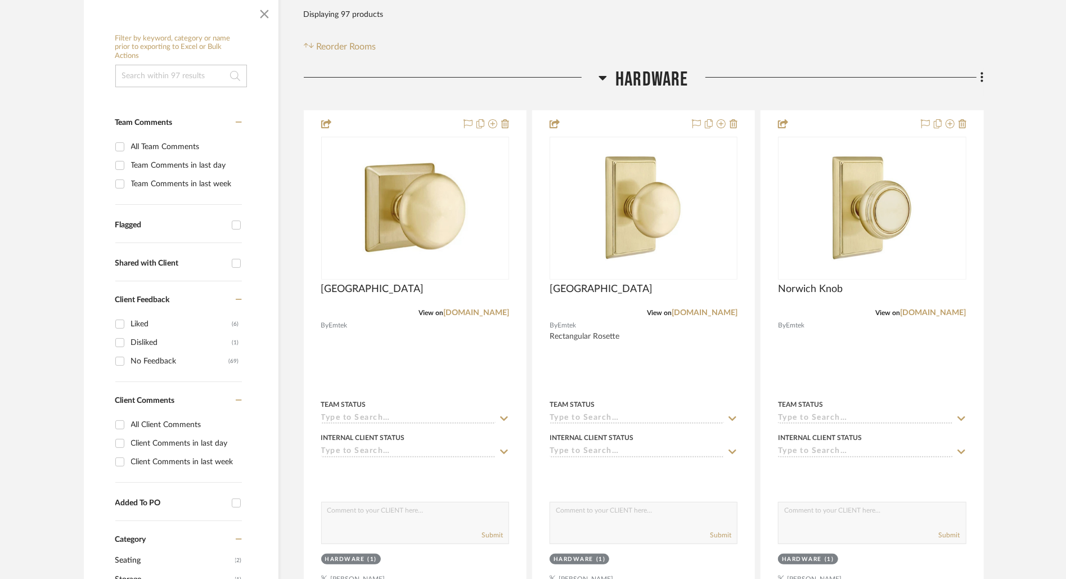
click at [199, 421] on div "All Client Comments" at bounding box center [185, 425] width 108 height 18
click at [129, 421] on input "All Client Comments" at bounding box center [120, 425] width 18 height 18
checkbox input "true"
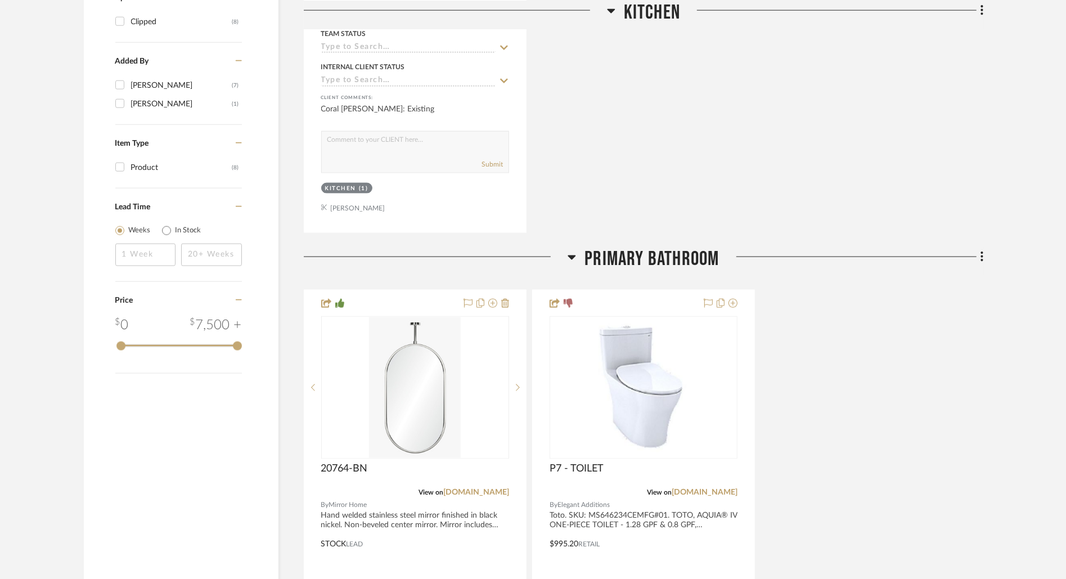
scroll to position [1186, 0]
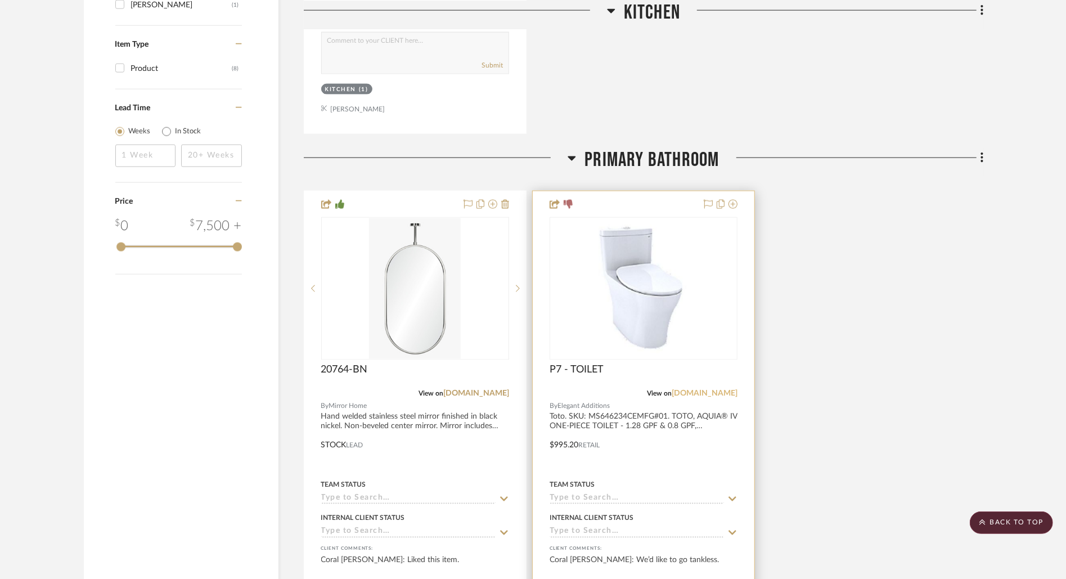
click at [710, 389] on link "totousa.com" at bounding box center [705, 393] width 66 height 8
click at [723, 391] on link "totousa.com" at bounding box center [705, 393] width 66 height 8
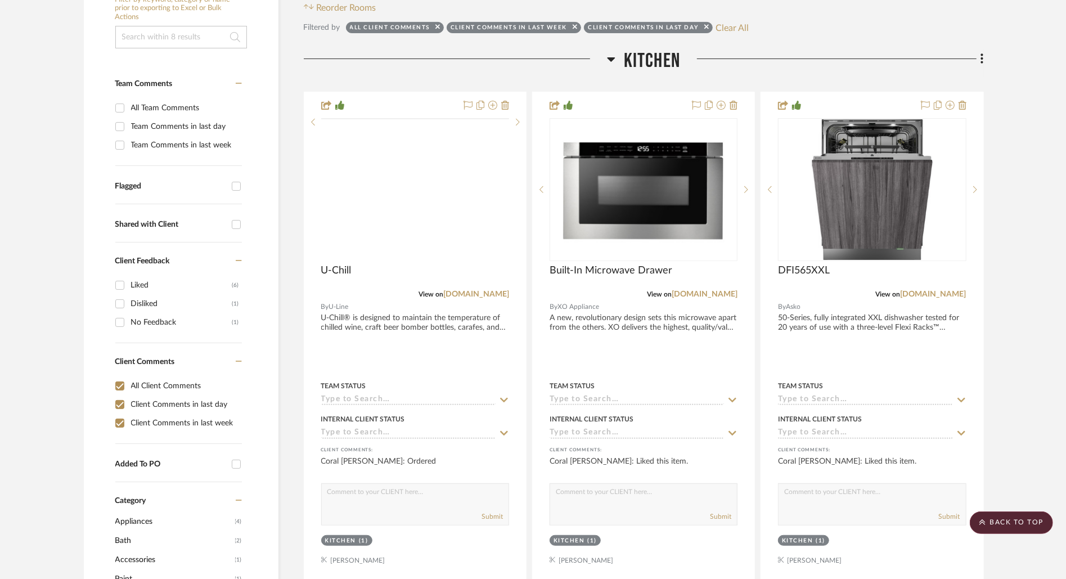
scroll to position [0, 0]
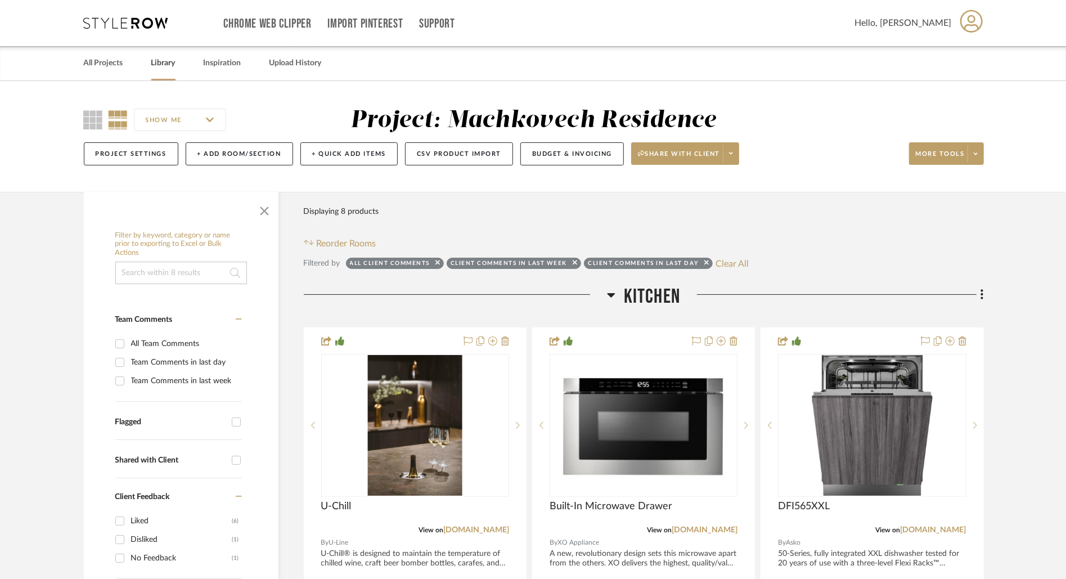
click at [174, 66] on link "Library" at bounding box center [163, 63] width 24 height 15
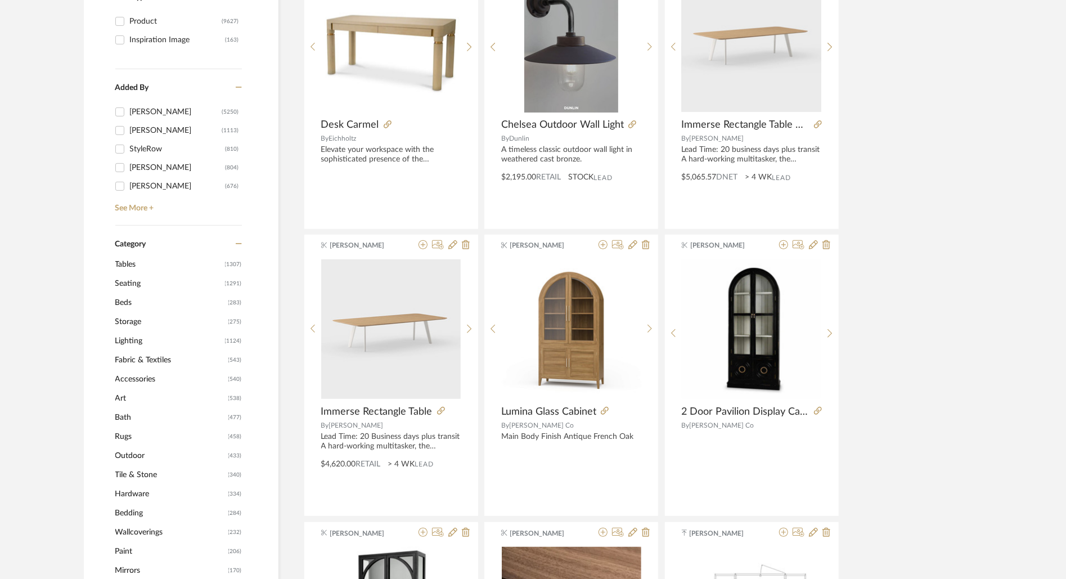
scroll to position [612, 0]
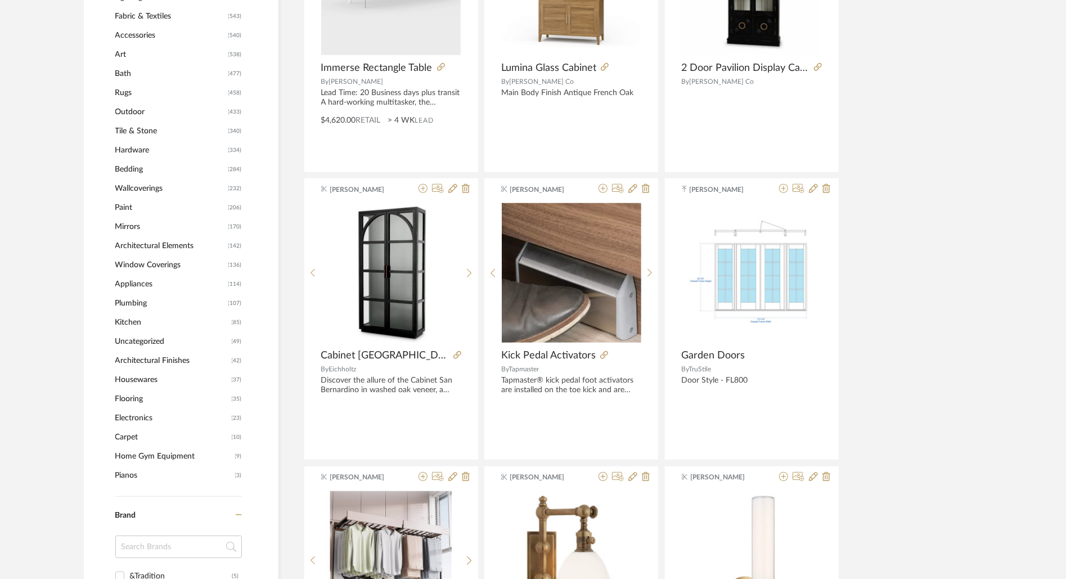
click at [140, 275] on span "Appliances" at bounding box center [170, 284] width 110 height 19
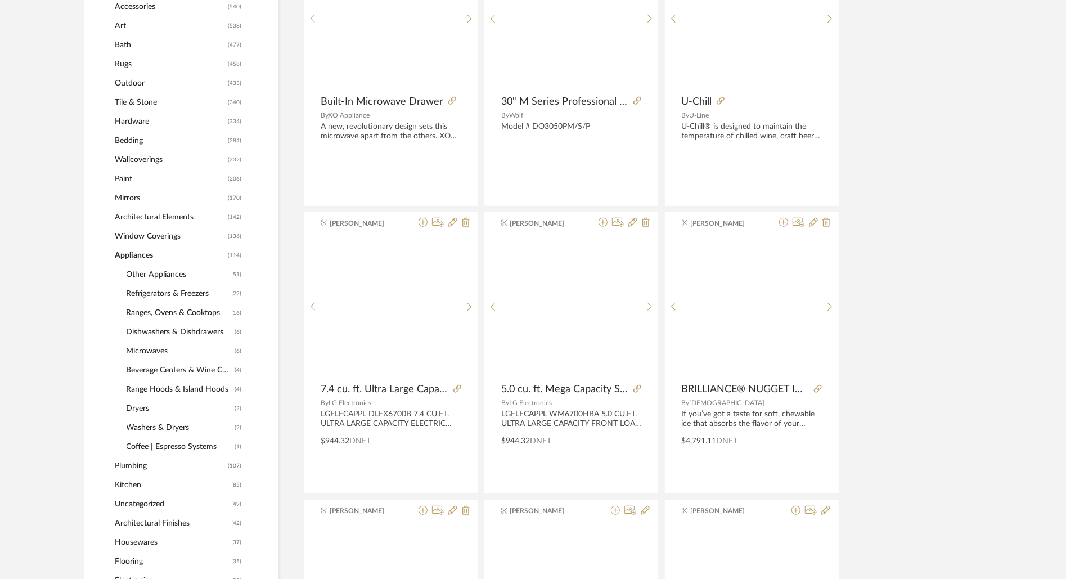
scroll to position [617, 0]
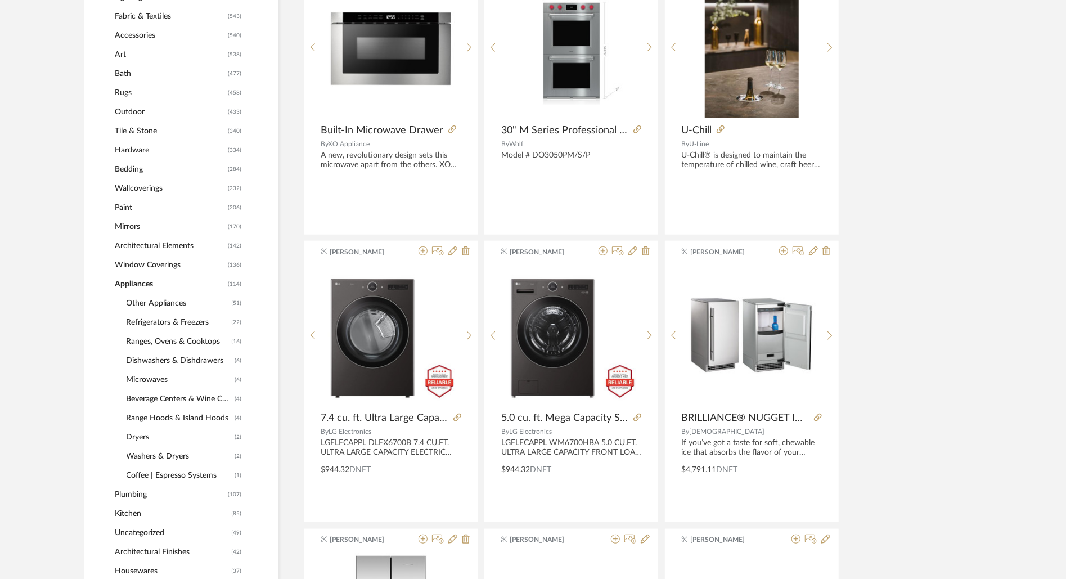
click at [140, 280] on span "Appliances" at bounding box center [170, 284] width 110 height 19
click at [144, 491] on span "Plumbing" at bounding box center [170, 494] width 110 height 19
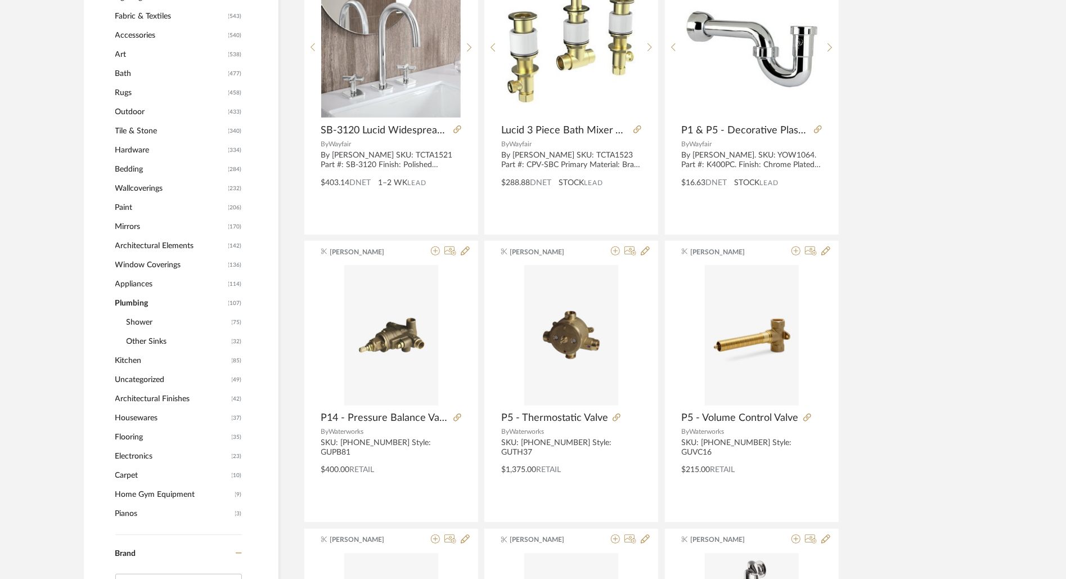
click at [147, 284] on span "Appliances" at bounding box center [170, 284] width 110 height 19
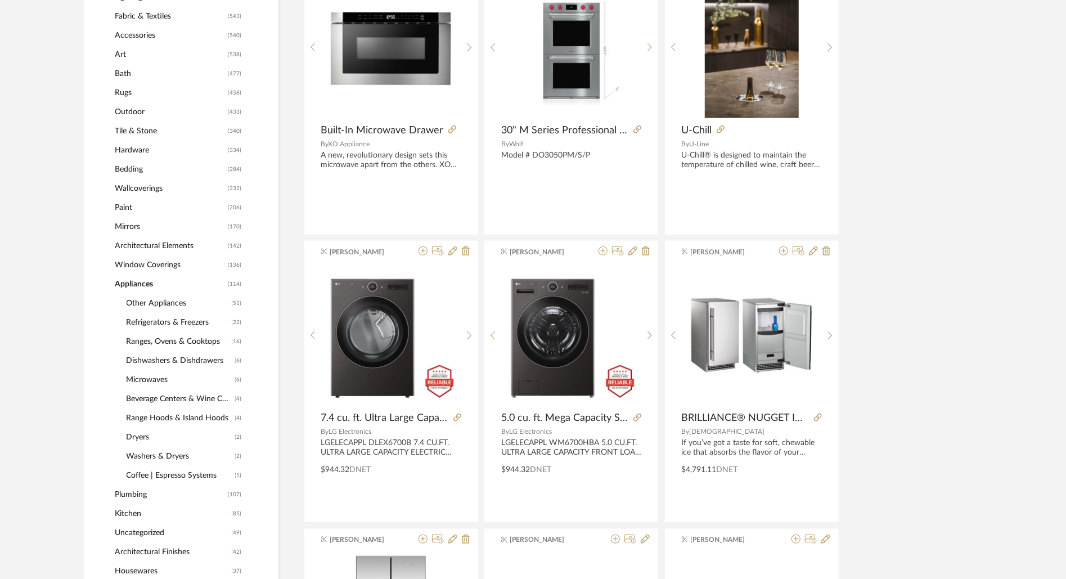
click at [165, 299] on span "Other Appliances" at bounding box center [178, 303] width 102 height 19
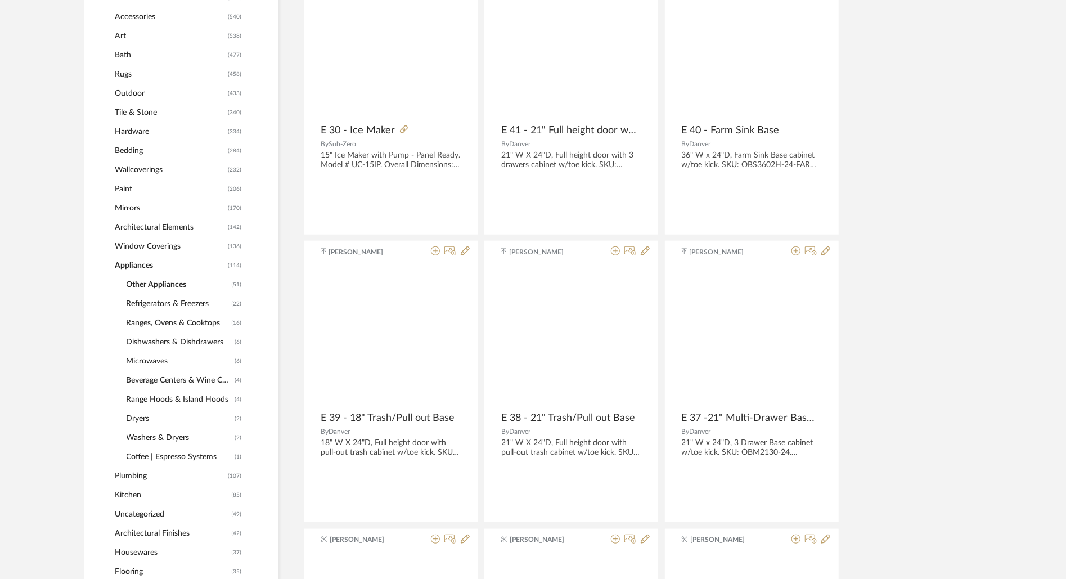
scroll to position [598, 0]
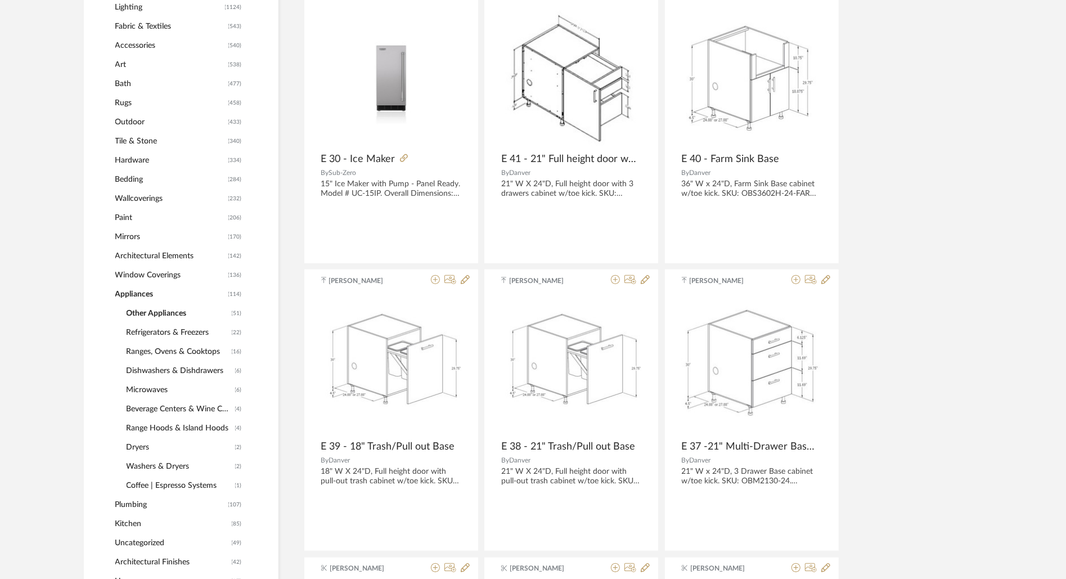
scroll to position [571, 0]
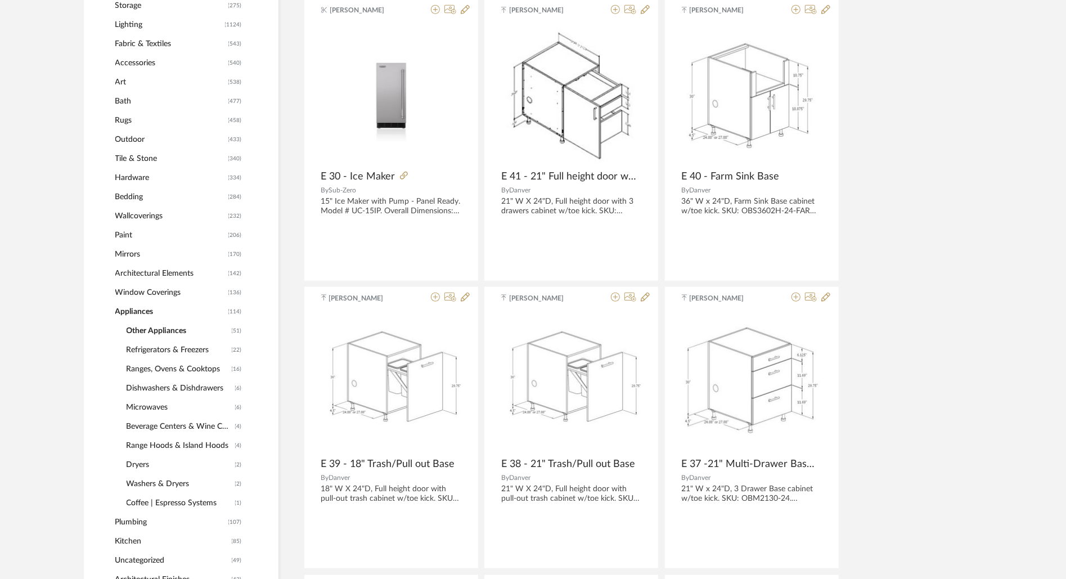
click at [125, 101] on span "Bath" at bounding box center [170, 101] width 110 height 19
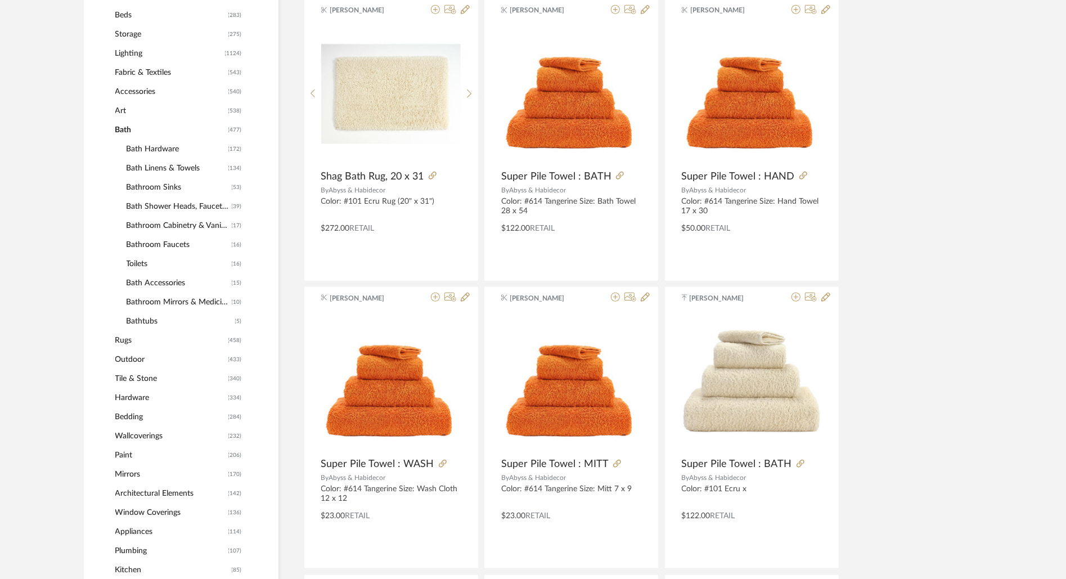
scroll to position [600, 0]
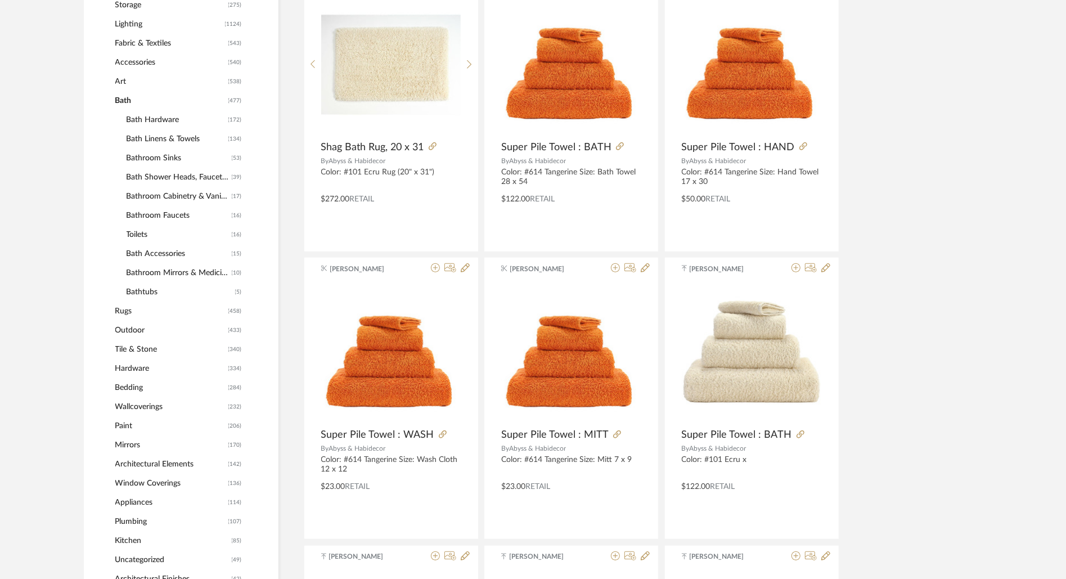
click at [130, 232] on span "Toilets" at bounding box center [178, 234] width 102 height 19
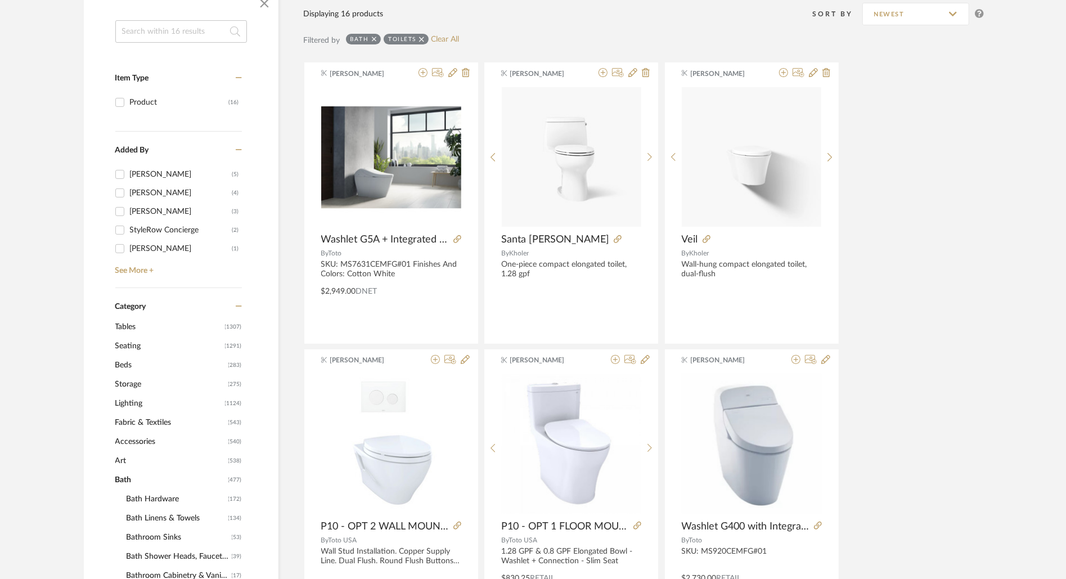
scroll to position [145, 0]
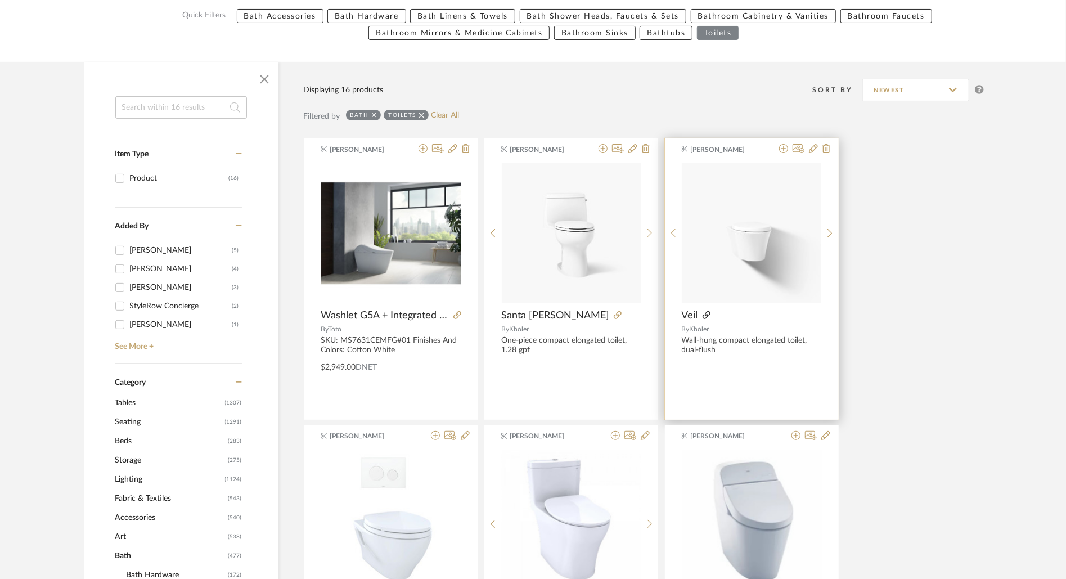
click at [705, 315] on icon at bounding box center [707, 315] width 8 height 8
click at [784, 150] on icon at bounding box center [783, 148] width 9 height 9
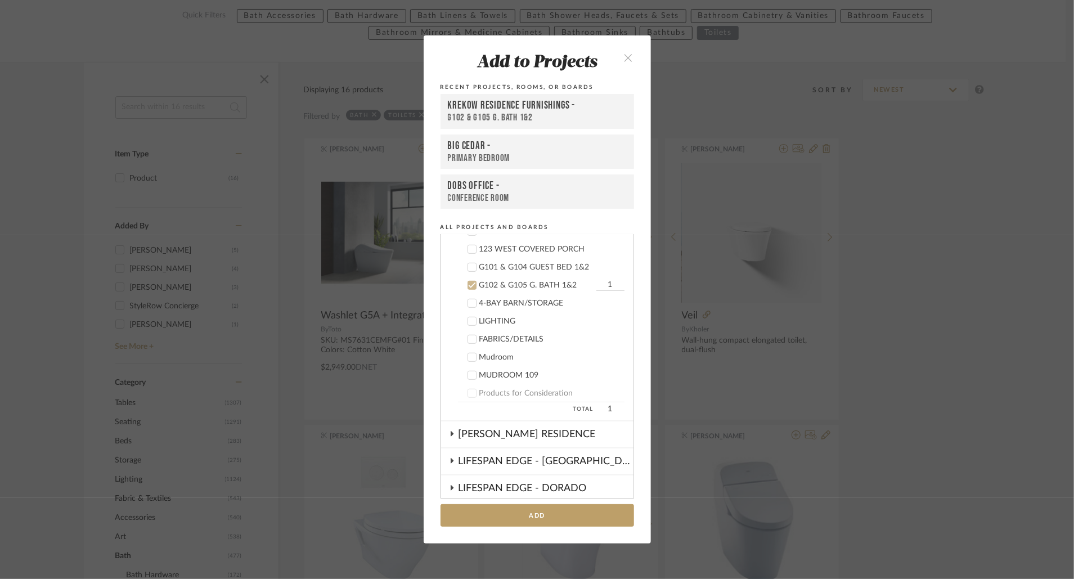
scroll to position [294, 0]
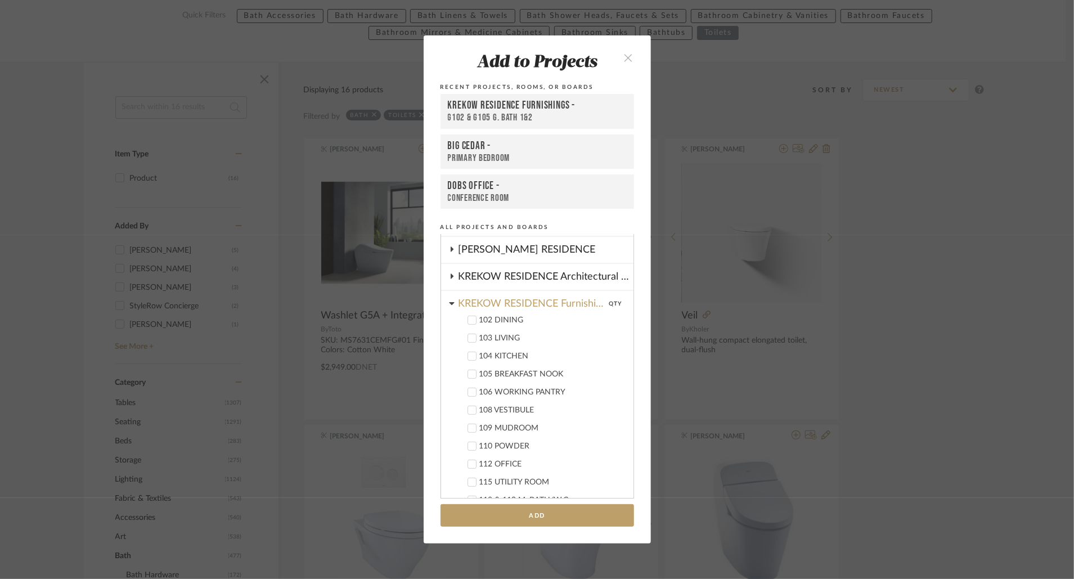
click at [531, 304] on div "KREKOW RESIDENCE Furnishings" at bounding box center [534, 301] width 151 height 20
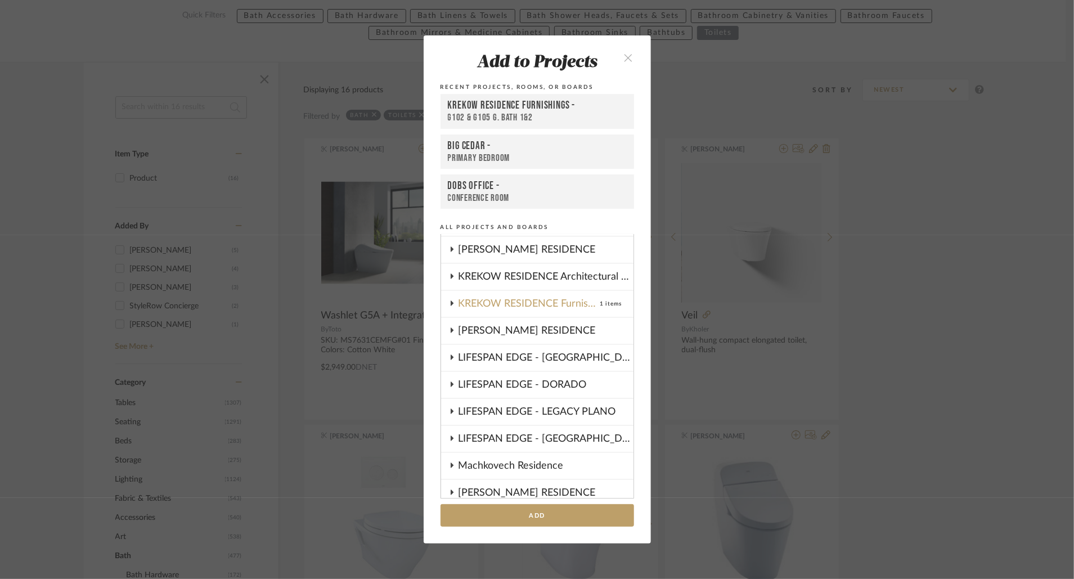
click at [531, 302] on div "KREKOW RESIDENCE Furnishings" at bounding box center [530, 304] width 142 height 26
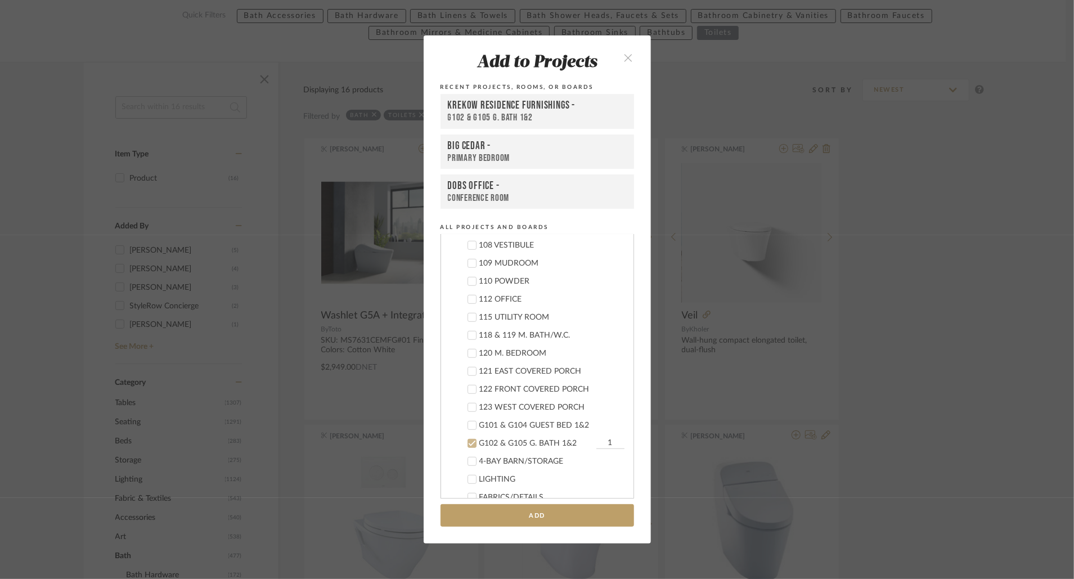
scroll to position [482, 0]
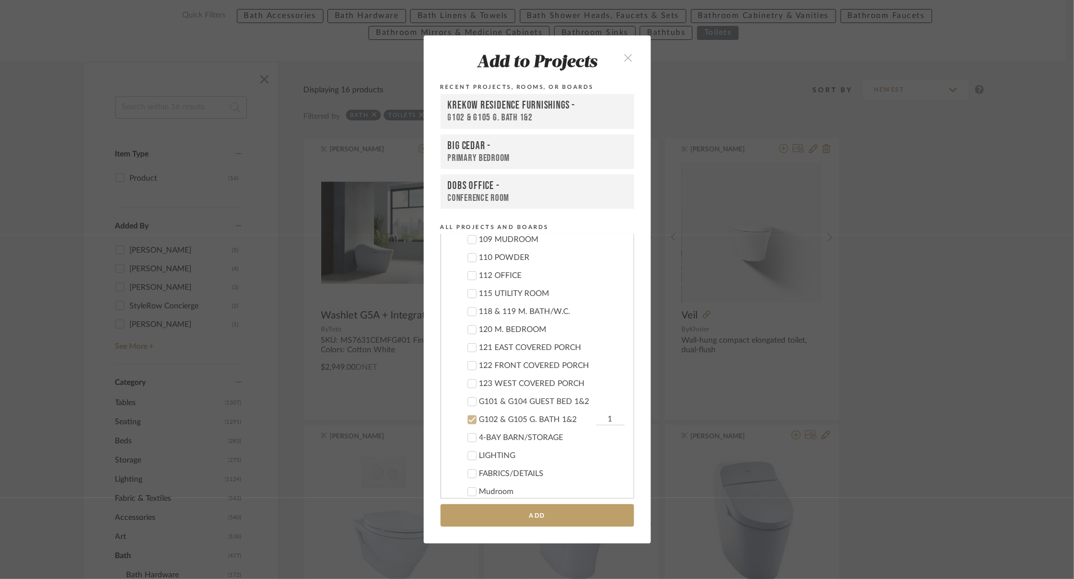
click at [544, 424] on div "G102 & G105 G. BATH 1&2" at bounding box center [536, 420] width 114 height 10
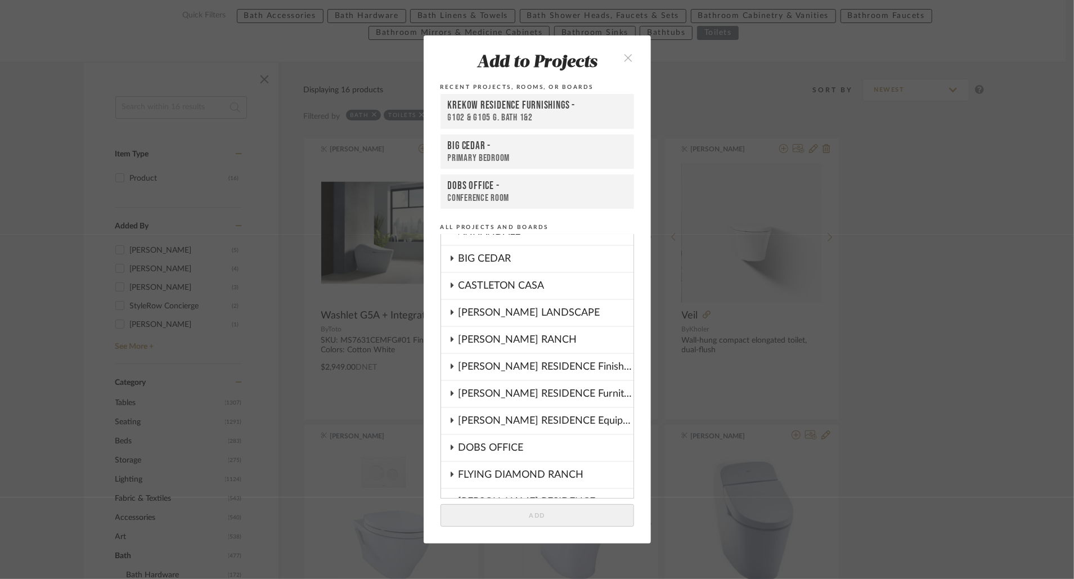
scroll to position [129, 0]
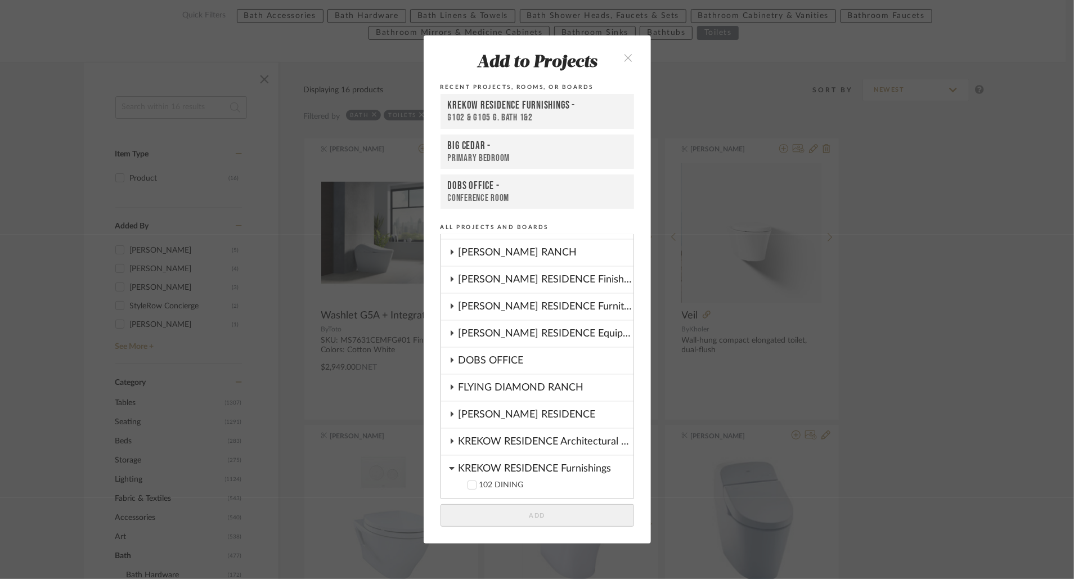
click at [625, 53] on icon "close" at bounding box center [629, 58] width 10 height 10
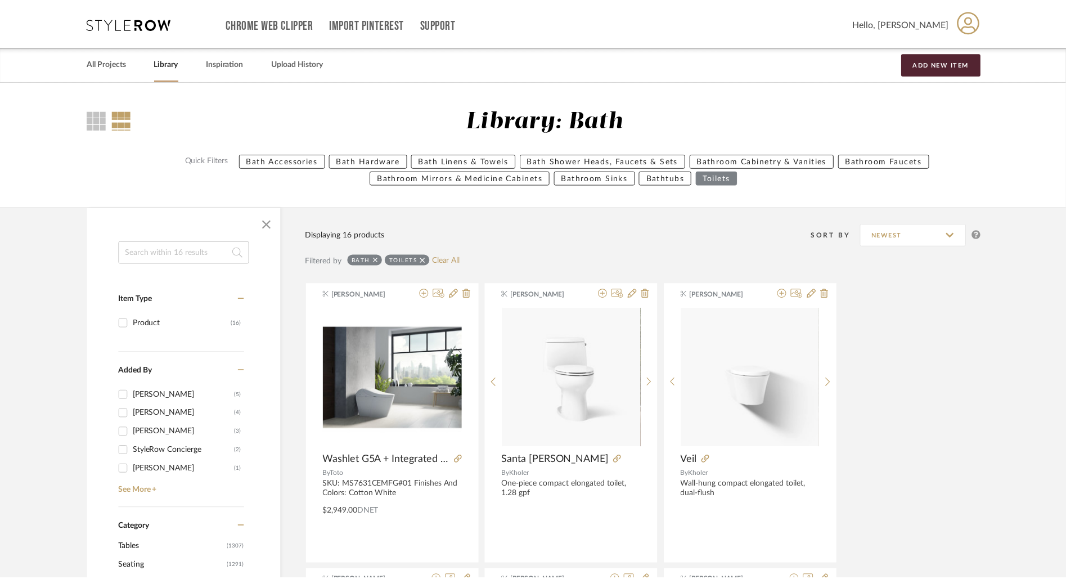
scroll to position [145, 0]
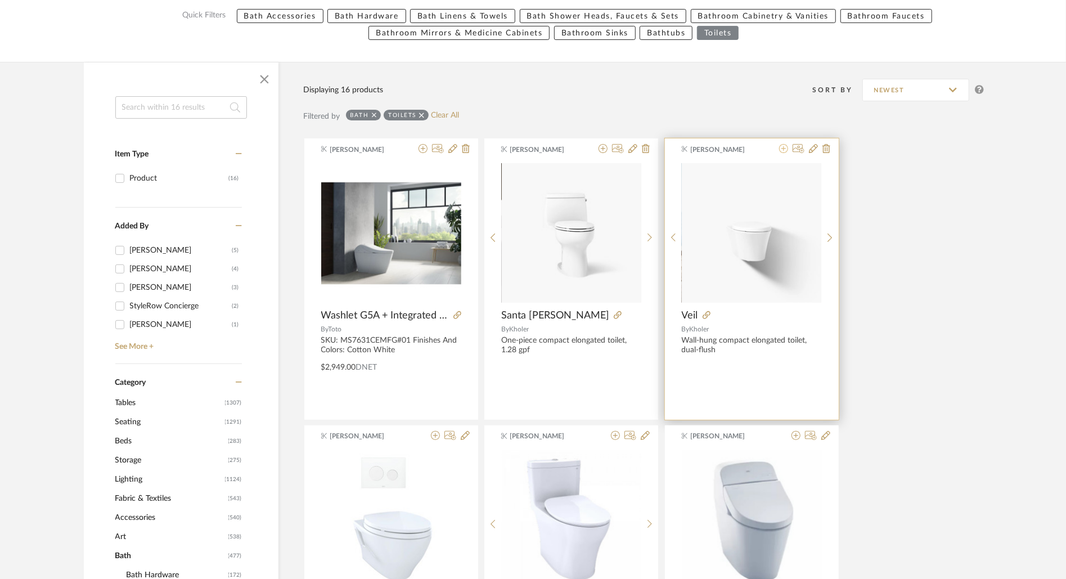
click at [786, 150] on icon at bounding box center [783, 148] width 9 height 9
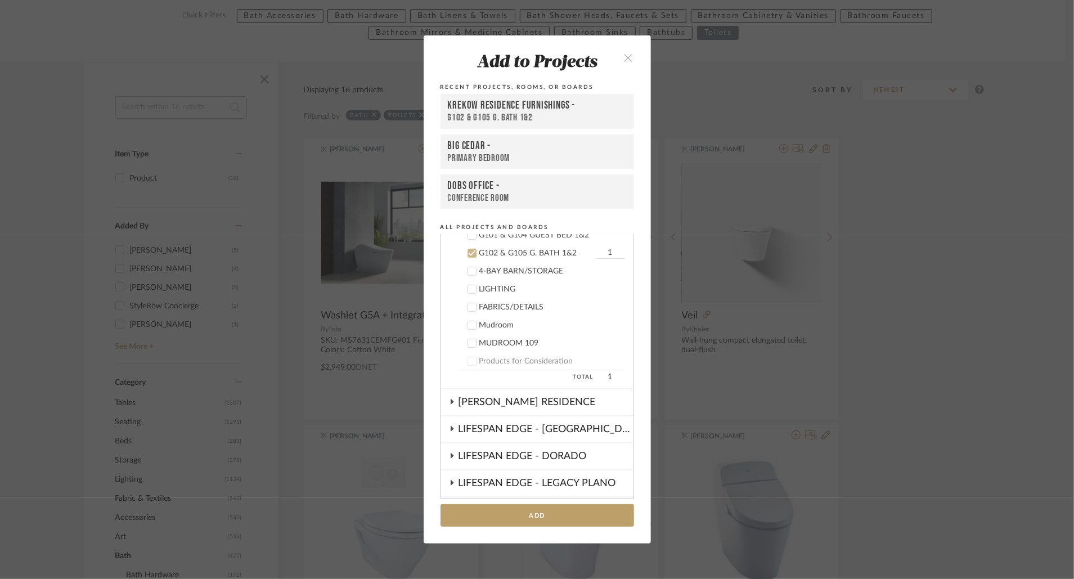
scroll to position [0, 0]
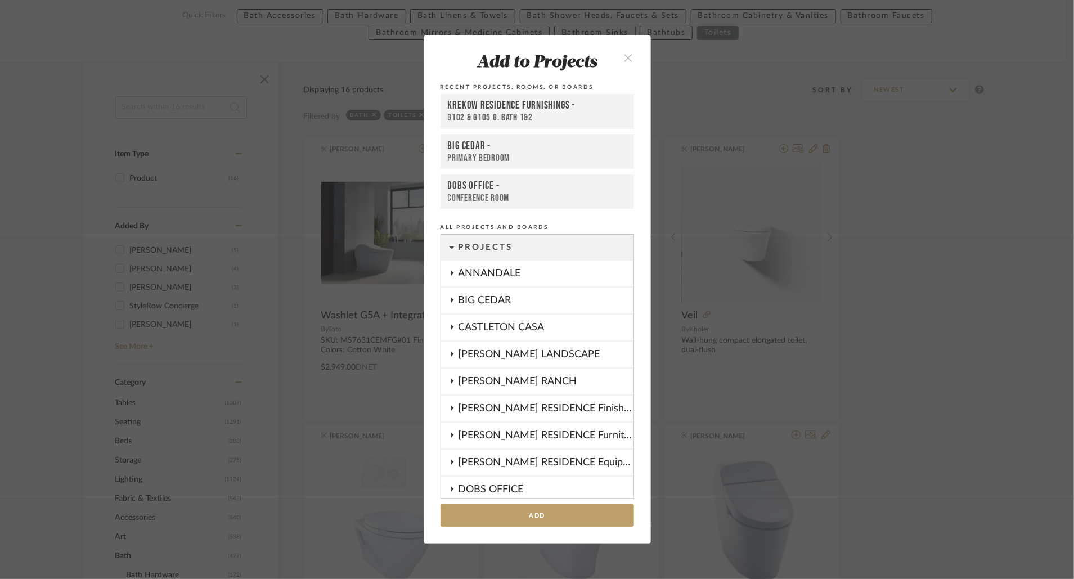
click at [569, 301] on div "BIG CEDAR" at bounding box center [546, 301] width 175 height 26
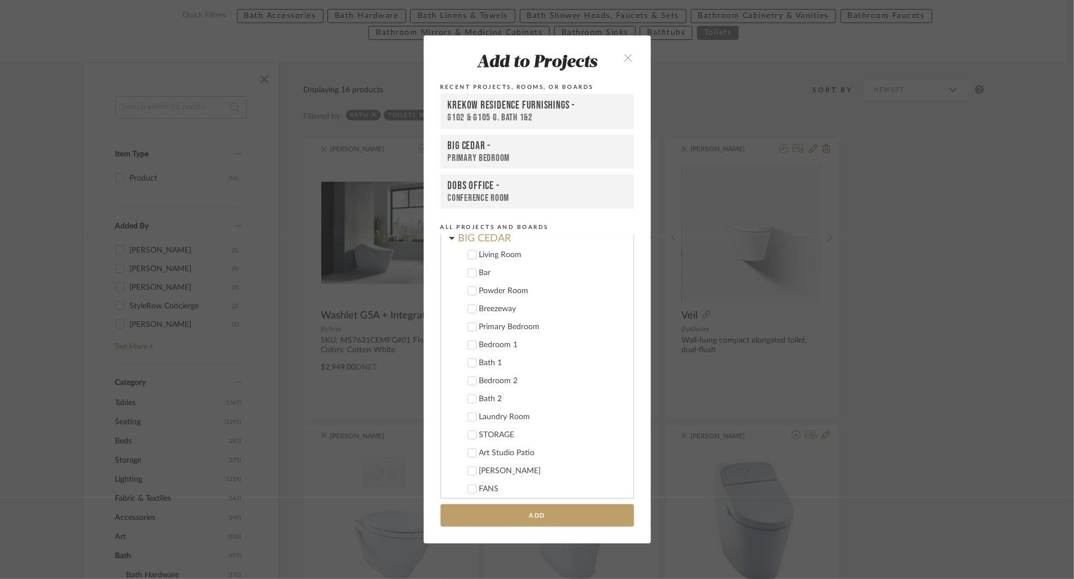
scroll to position [65, 0]
click at [496, 236] on div "BIG CEDAR" at bounding box center [546, 232] width 175 height 20
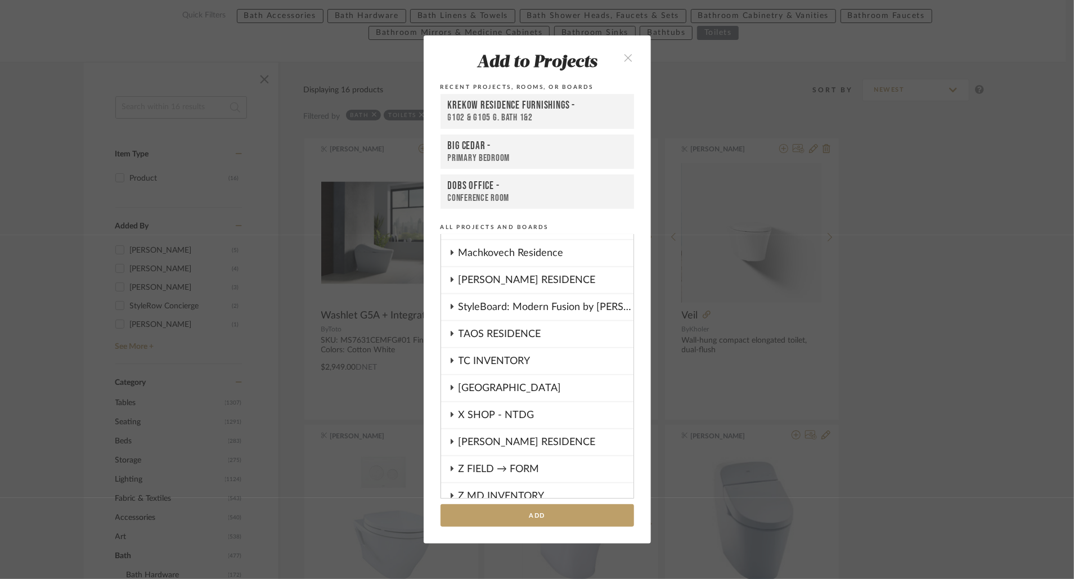
scroll to position [932, 0]
click at [525, 249] on div "Machkovech Residence" at bounding box center [546, 254] width 175 height 26
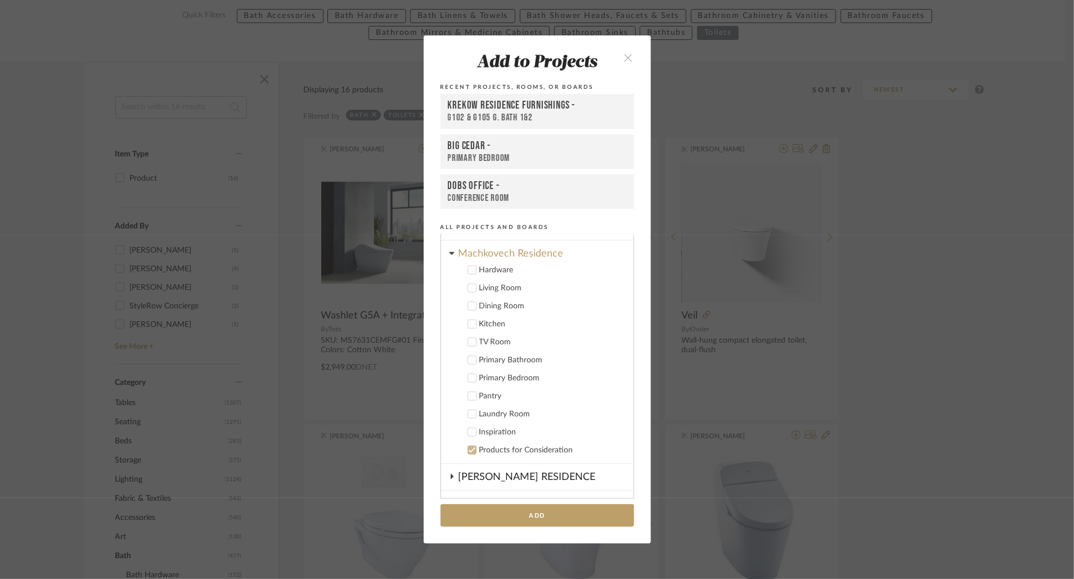
click at [508, 360] on div "Primary Bathroom" at bounding box center [551, 361] width 145 height 10
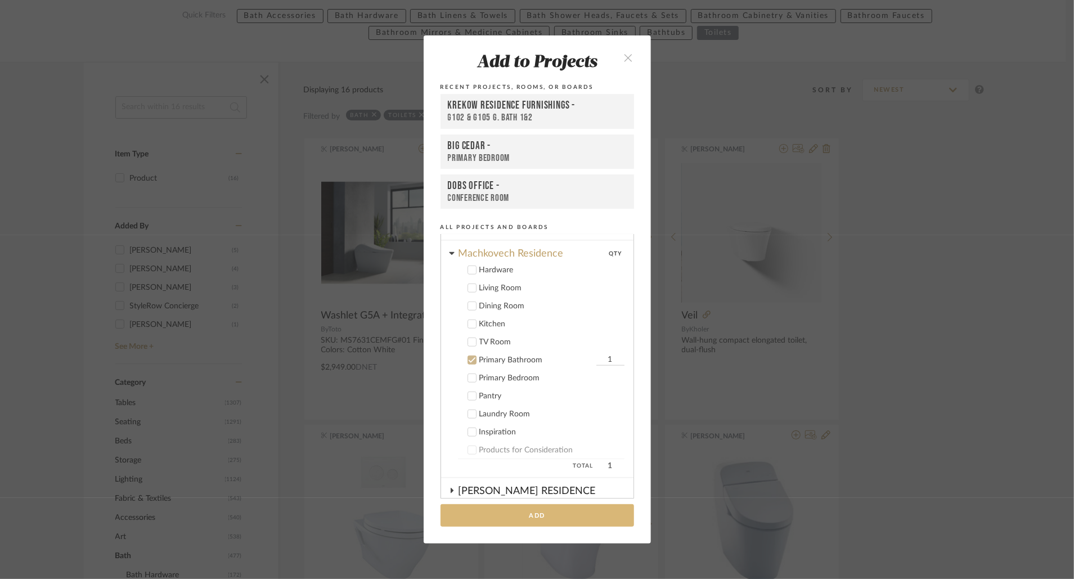
click at [564, 517] on button "Add" at bounding box center [538, 515] width 194 height 23
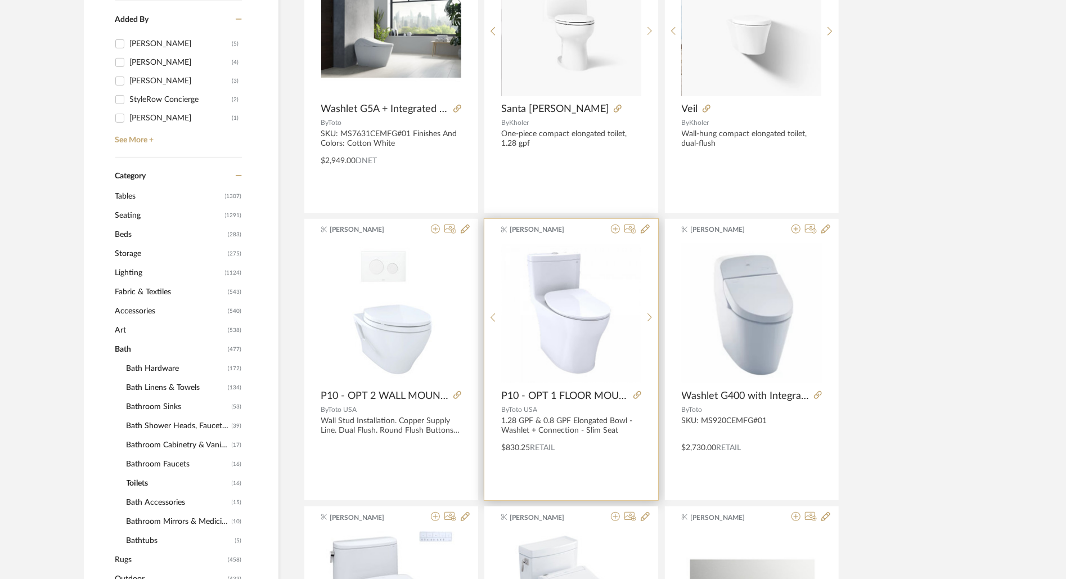
scroll to position [352, 0]
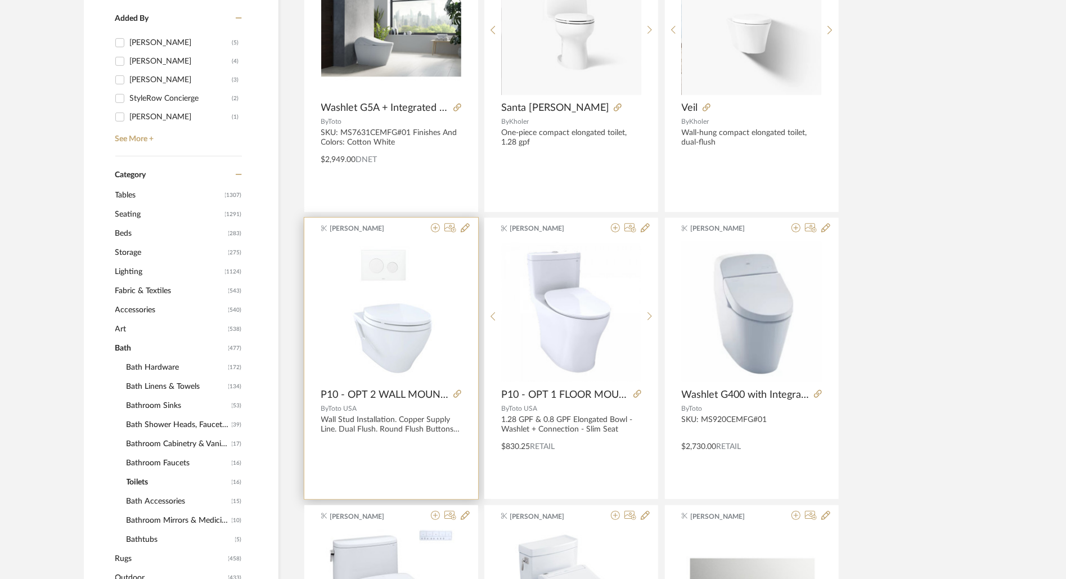
click at [378, 423] on div "Wall Stud Installation. Copper Supply Line. Dual Flush. Round Flush Buttons. Wh…" at bounding box center [391, 424] width 140 height 19
click at [387, 394] on span "P10 - OPT 2 WALL MOUNTED TOILET" at bounding box center [385, 395] width 128 height 12
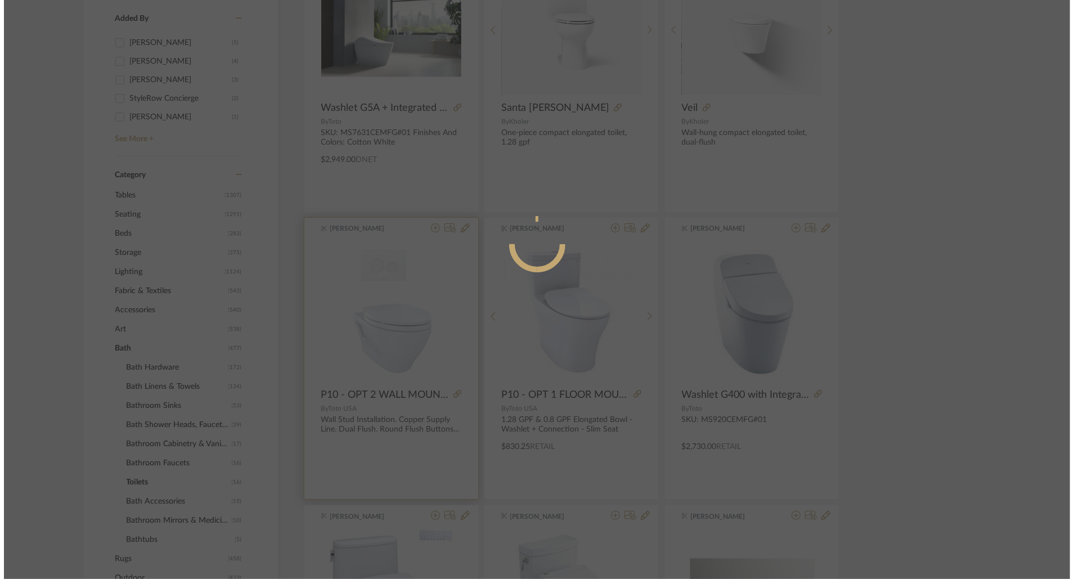
scroll to position [0, 0]
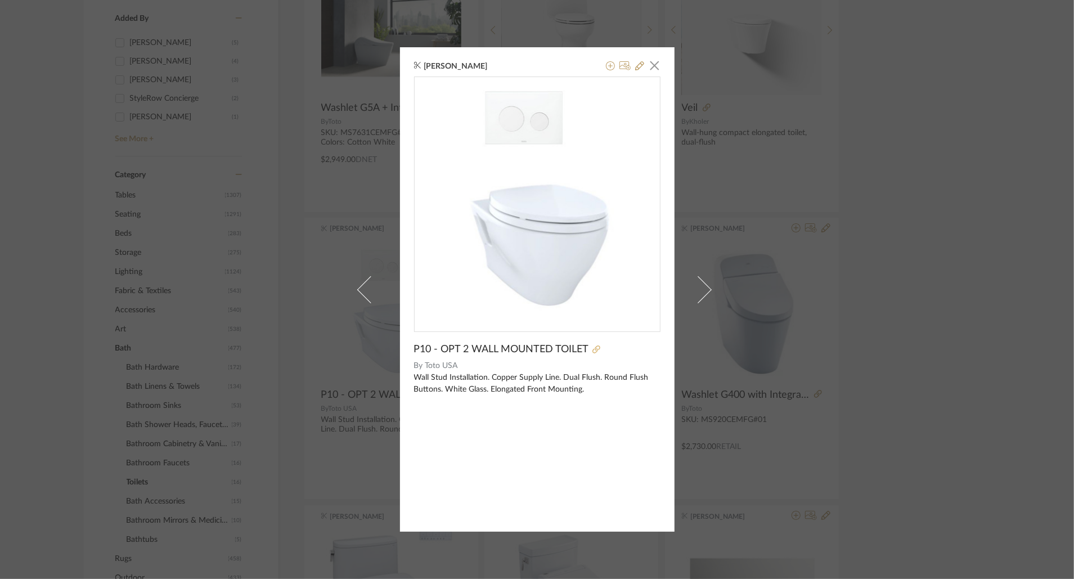
click at [593, 348] on icon at bounding box center [597, 350] width 8 height 8
click at [606, 66] on icon at bounding box center [610, 65] width 9 height 9
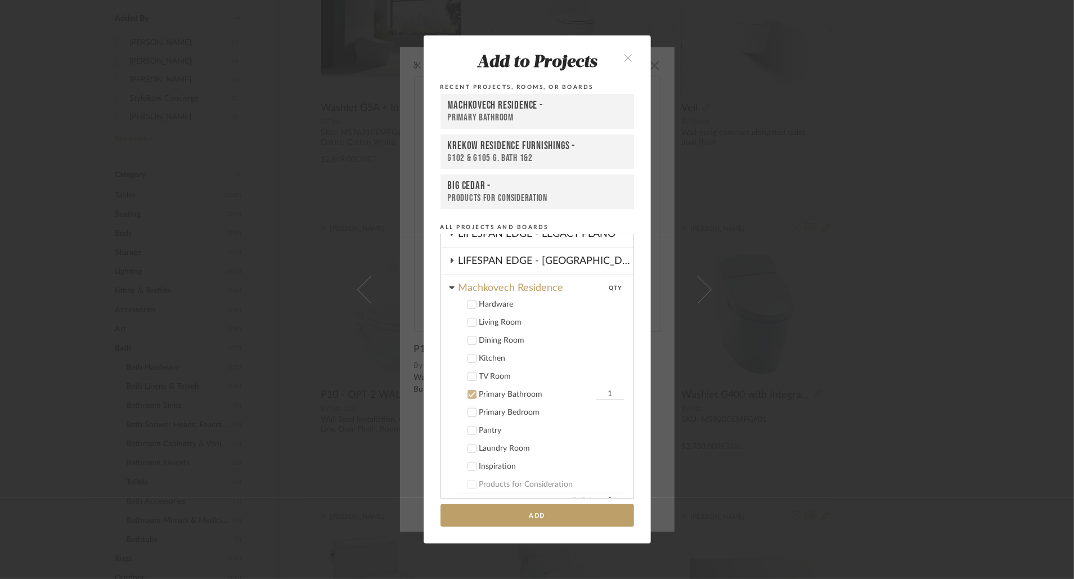
scroll to position [452, 0]
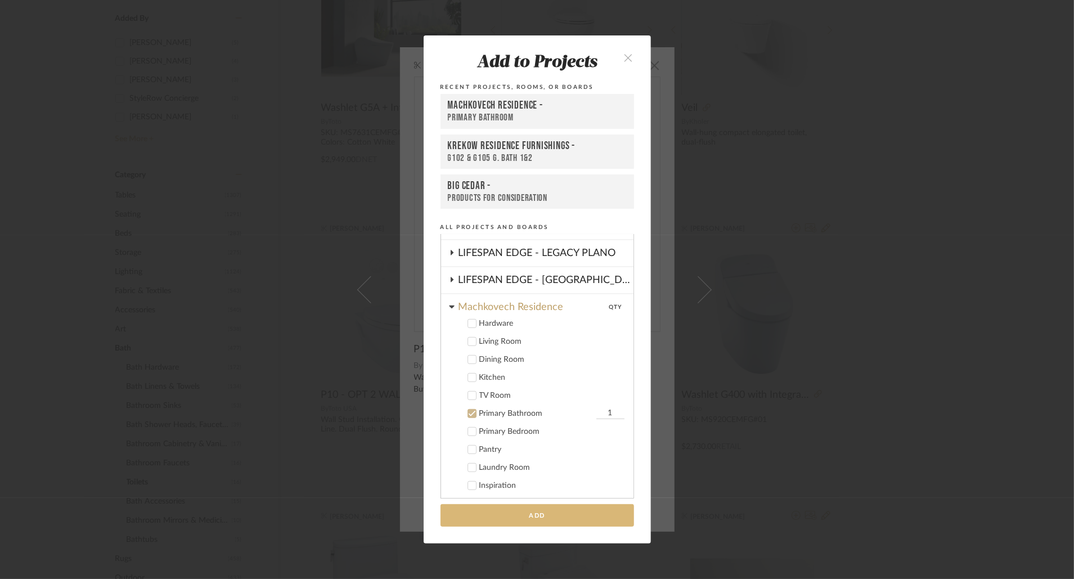
click at [596, 510] on button "Add" at bounding box center [538, 515] width 194 height 23
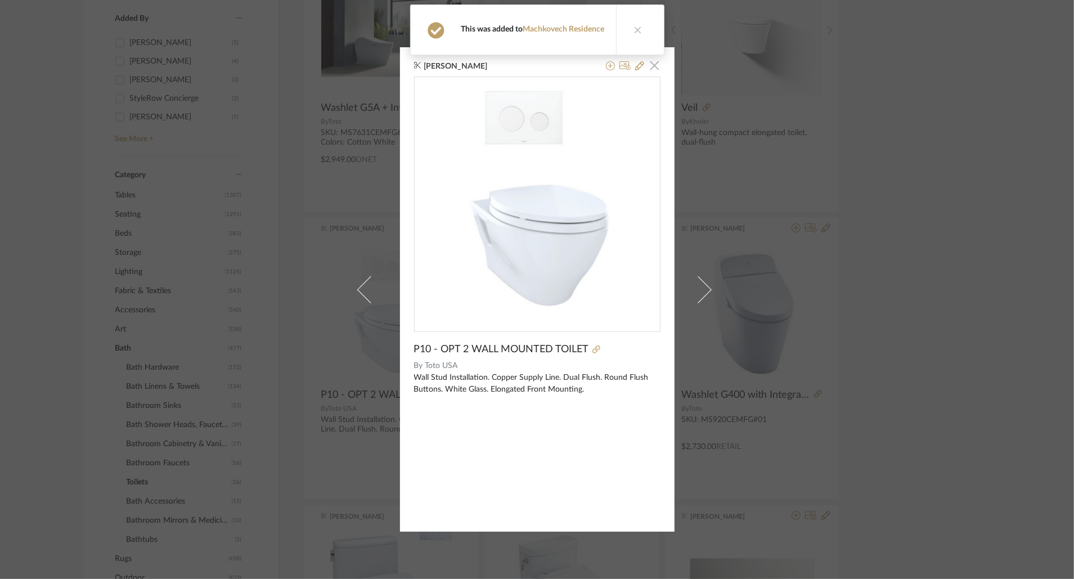
click at [653, 68] on span "button" at bounding box center [655, 65] width 23 height 23
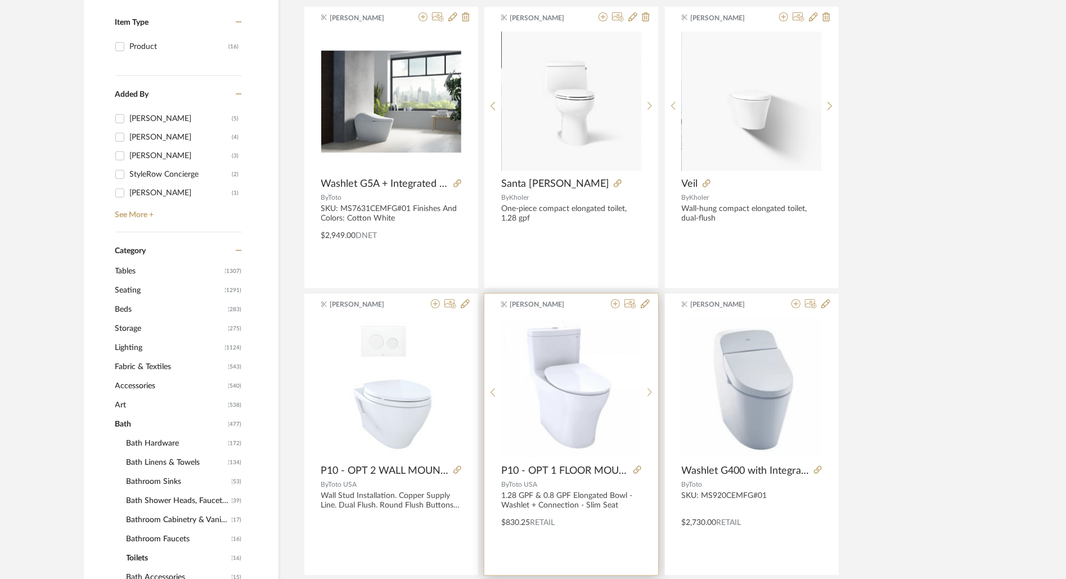
scroll to position [101, 0]
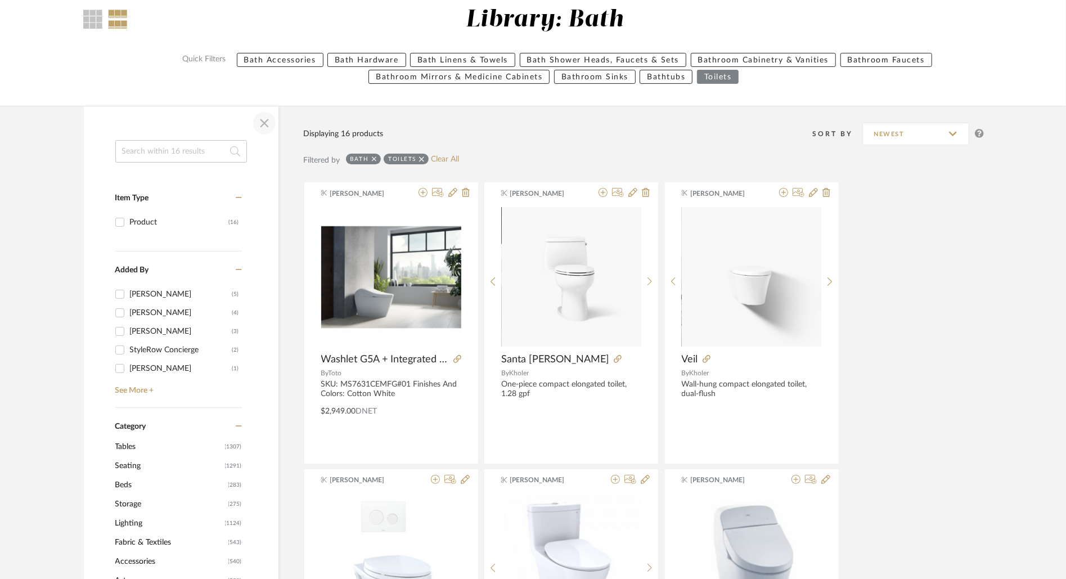
click at [262, 120] on span "button" at bounding box center [264, 123] width 27 height 27
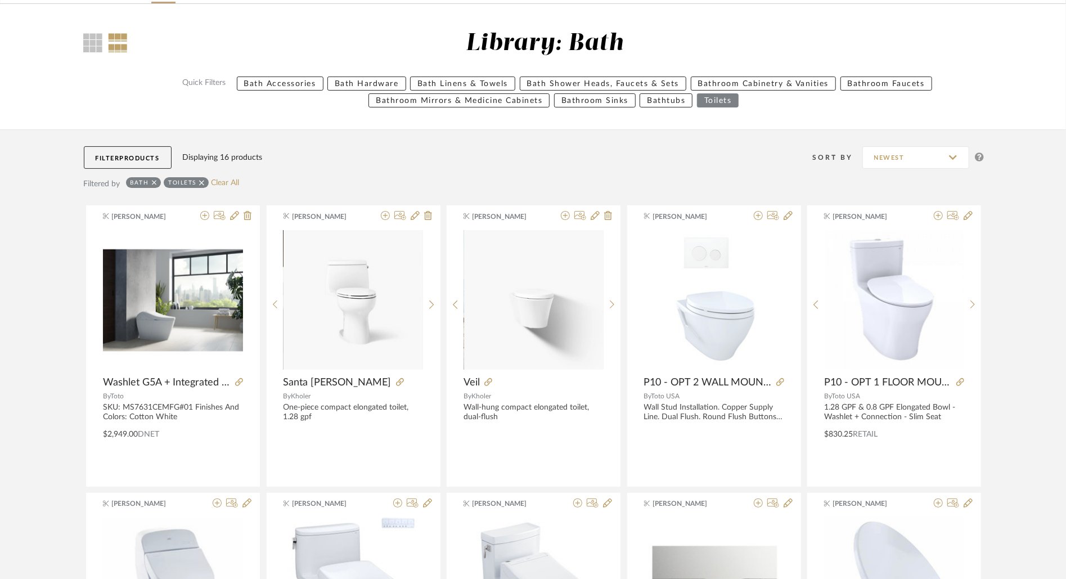
scroll to position [0, 0]
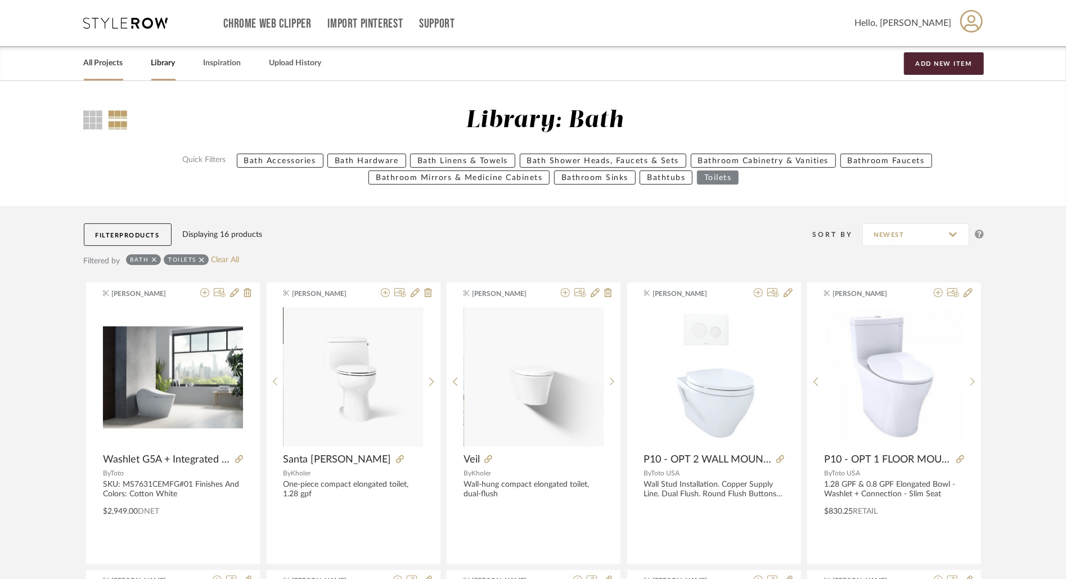
click at [97, 64] on link "All Projects" at bounding box center [103, 63] width 39 height 15
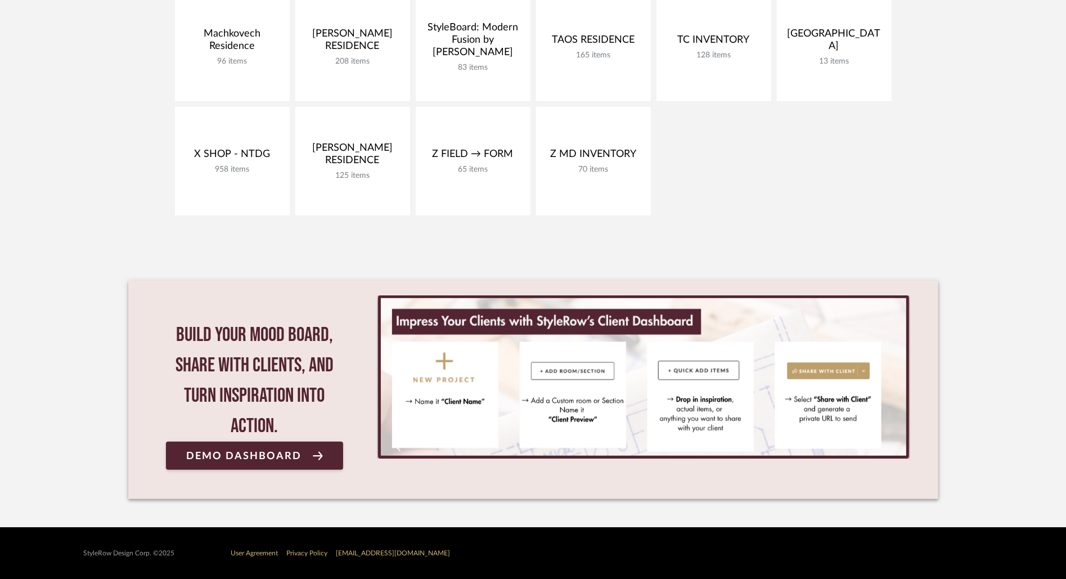
scroll to position [434, 0]
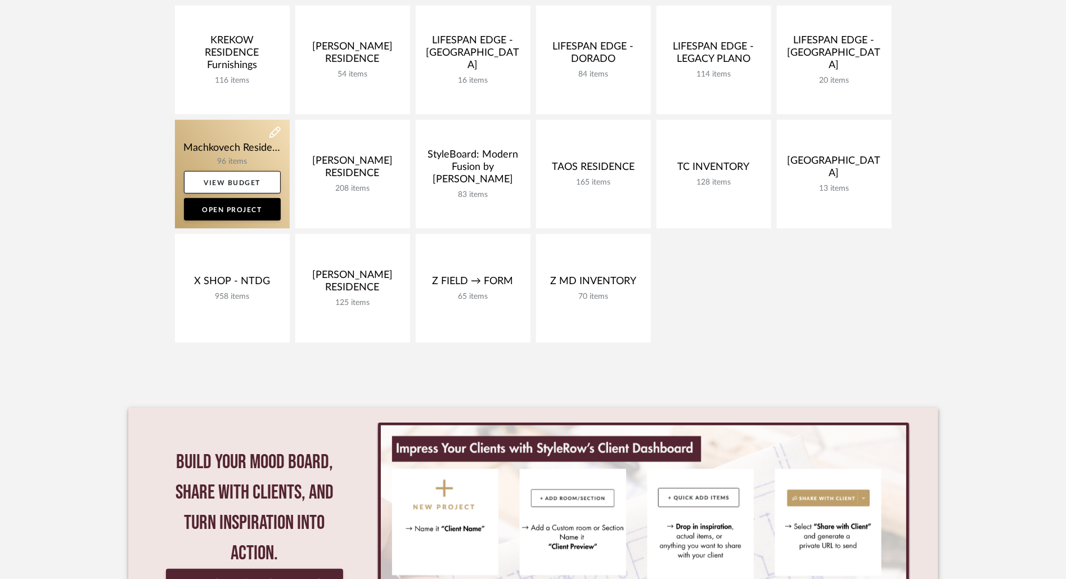
click at [246, 144] on link at bounding box center [232, 174] width 115 height 109
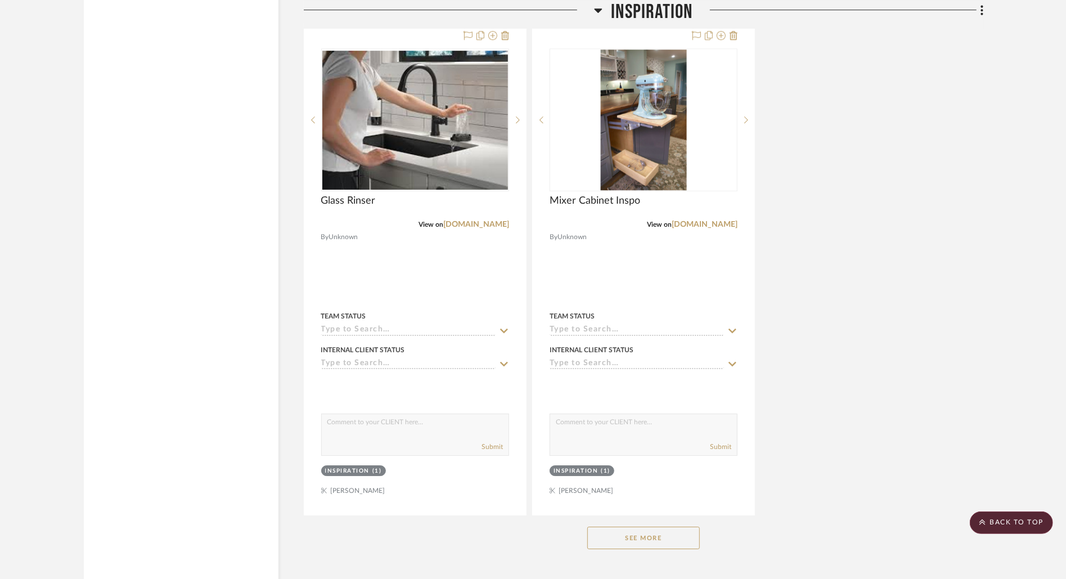
scroll to position [8961, 0]
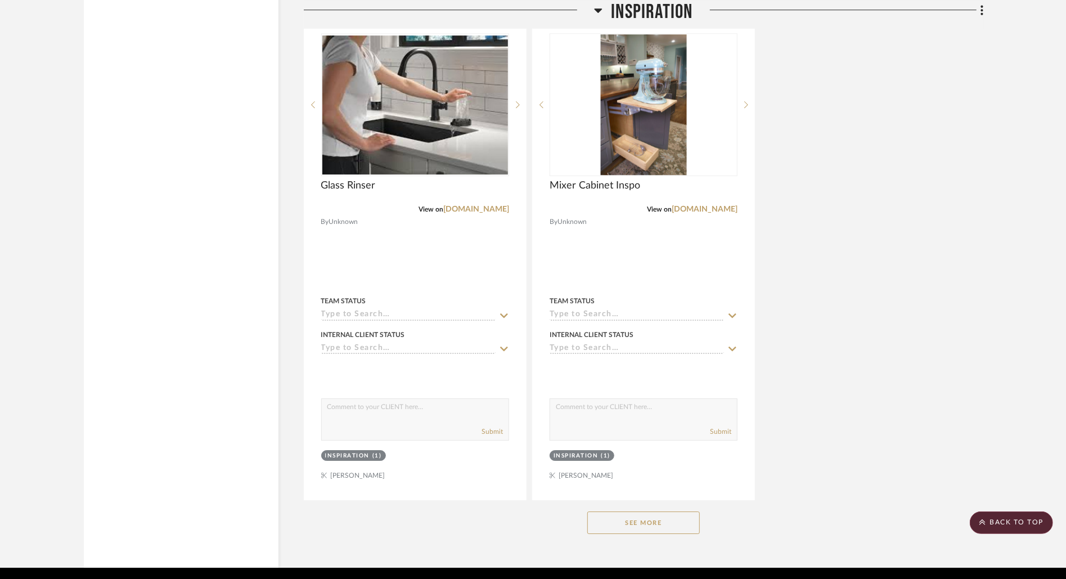
click at [665, 512] on button "See More" at bounding box center [643, 523] width 113 height 23
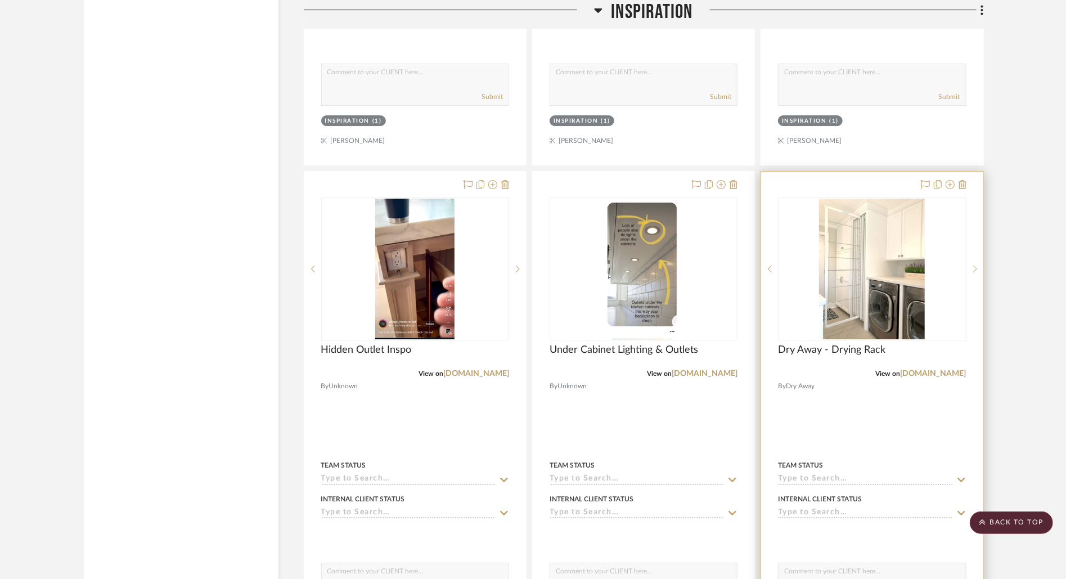
scroll to position [9317, 0]
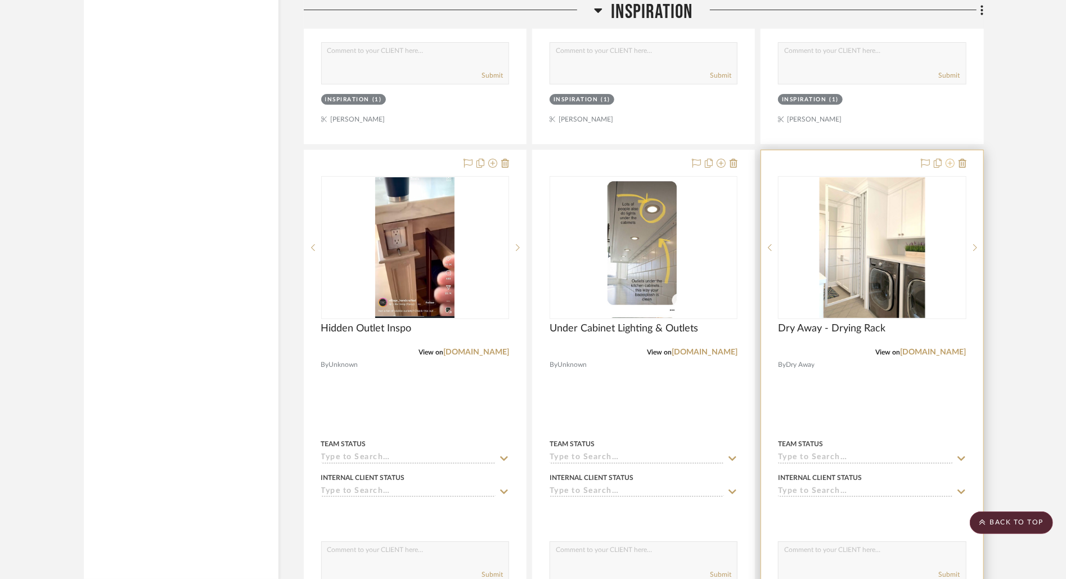
click at [951, 159] on icon at bounding box center [950, 163] width 9 height 9
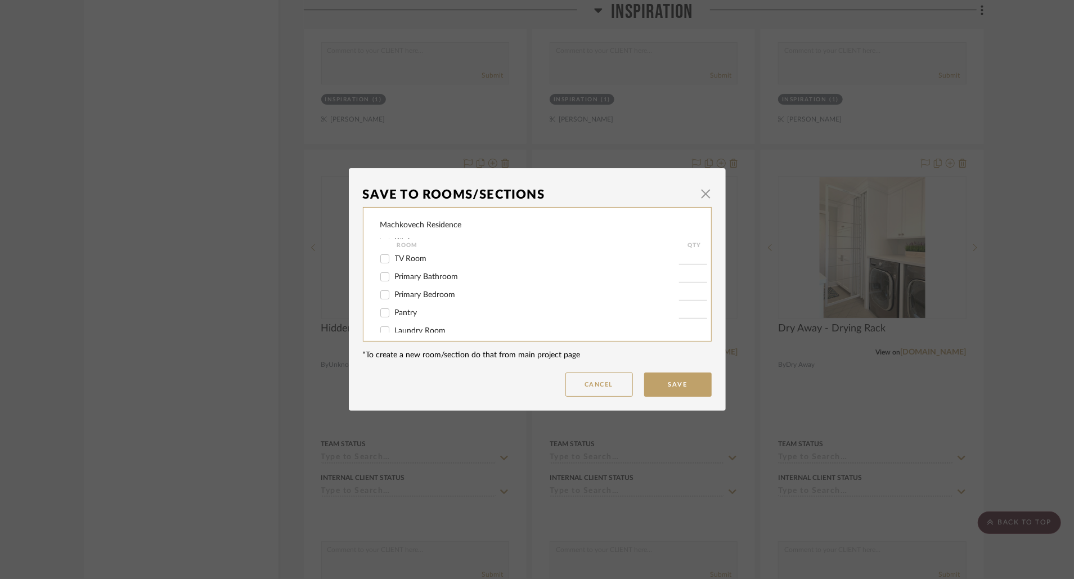
scroll to position [106, 0]
click at [423, 299] on span "Laundry Room" at bounding box center [420, 303] width 51 height 8
click at [394, 299] on input "Laundry Room" at bounding box center [385, 303] width 18 height 18
checkbox input "true"
type input "1"
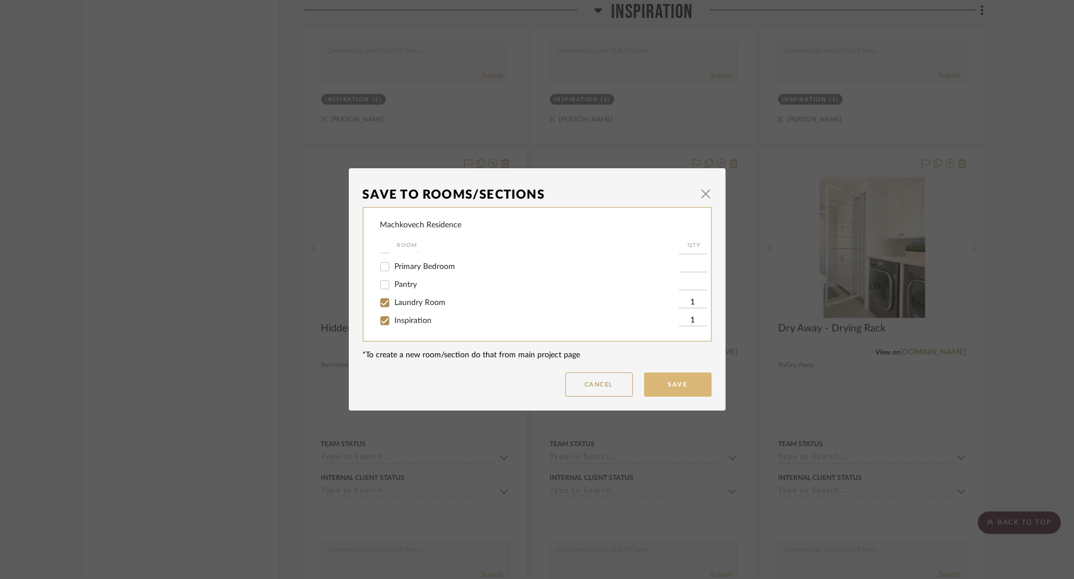
click at [685, 388] on button "Save" at bounding box center [678, 385] width 68 height 24
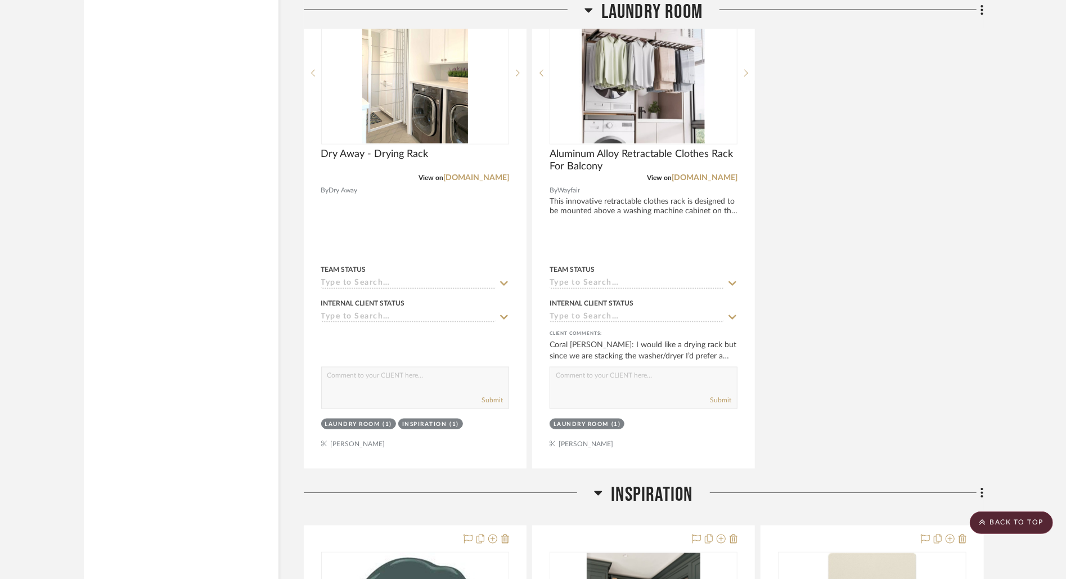
scroll to position [7245, 0]
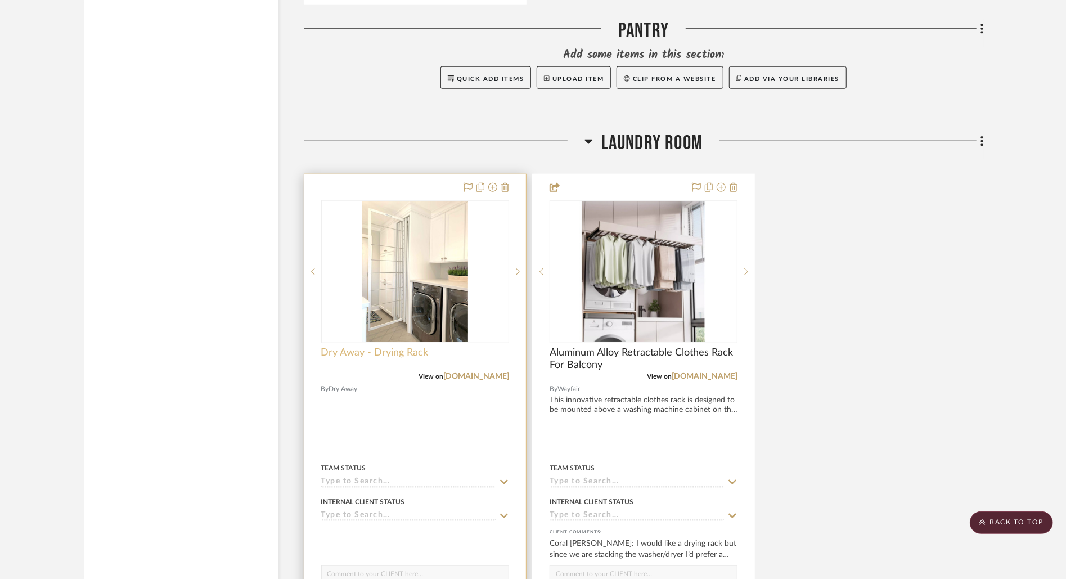
click at [362, 347] on span "Dry Away - Drying Rack" at bounding box center [374, 353] width 107 height 12
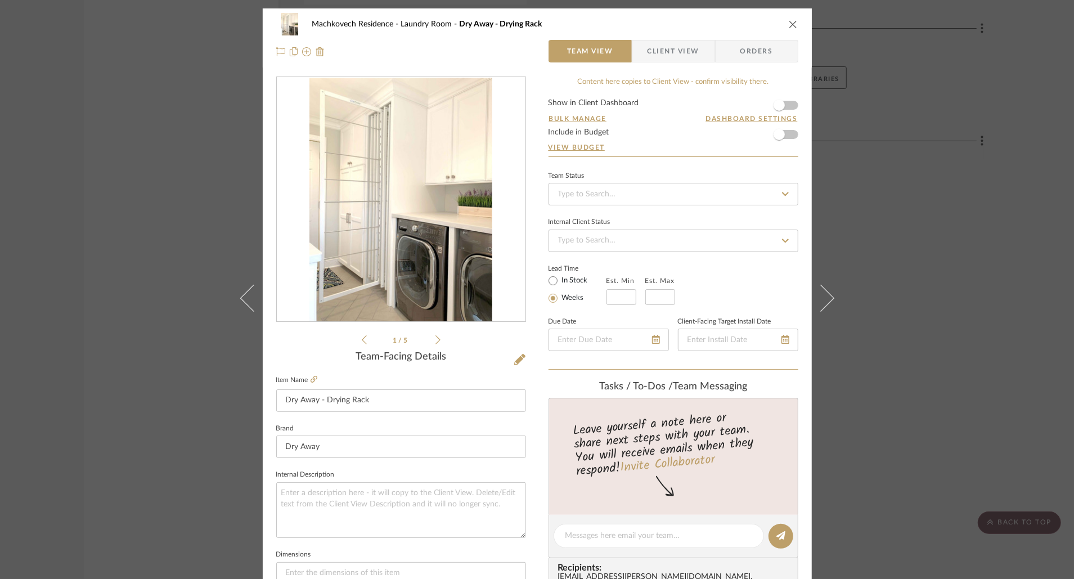
click at [436, 342] on icon at bounding box center [438, 340] width 5 height 10
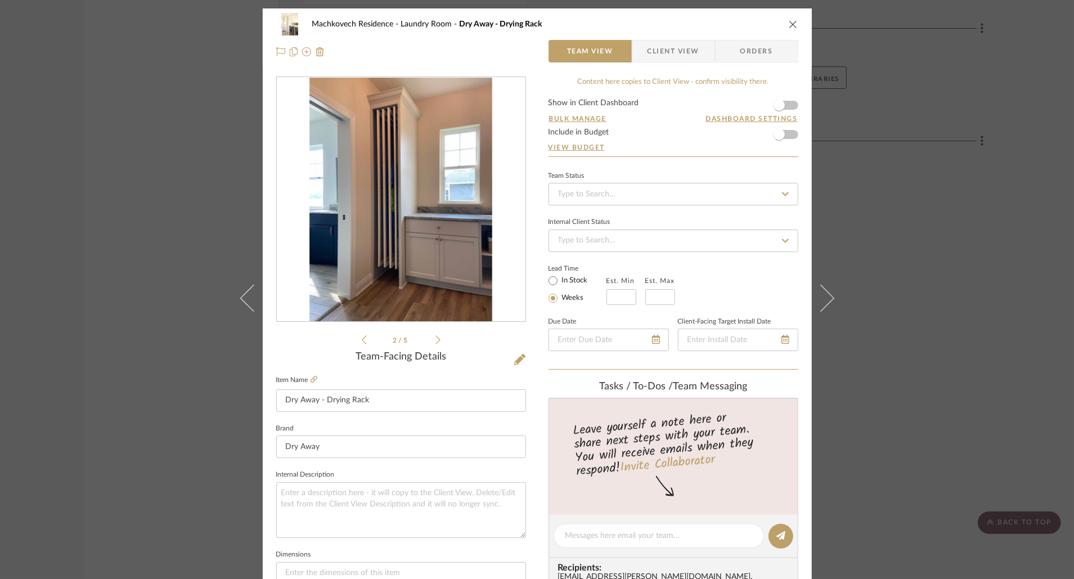
click at [436, 342] on icon at bounding box center [438, 340] width 5 height 10
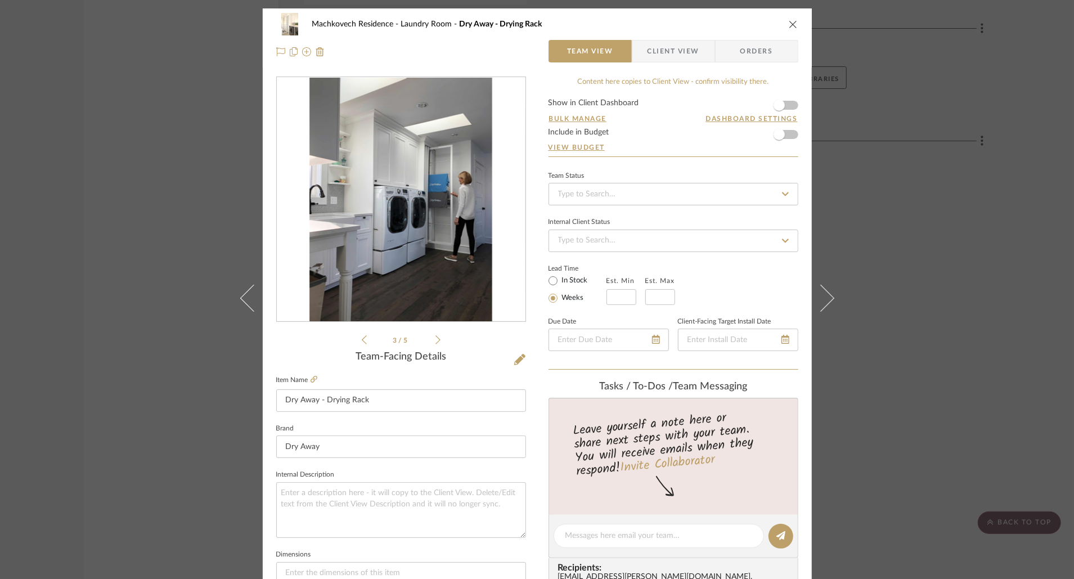
click at [436, 342] on icon at bounding box center [438, 340] width 5 height 10
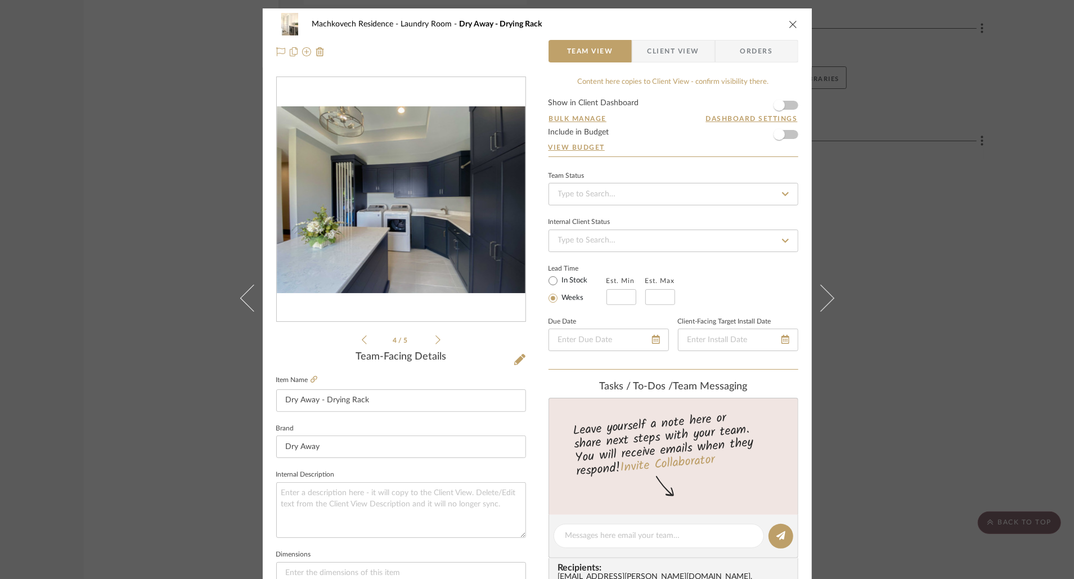
click at [436, 341] on icon at bounding box center [438, 340] width 5 height 10
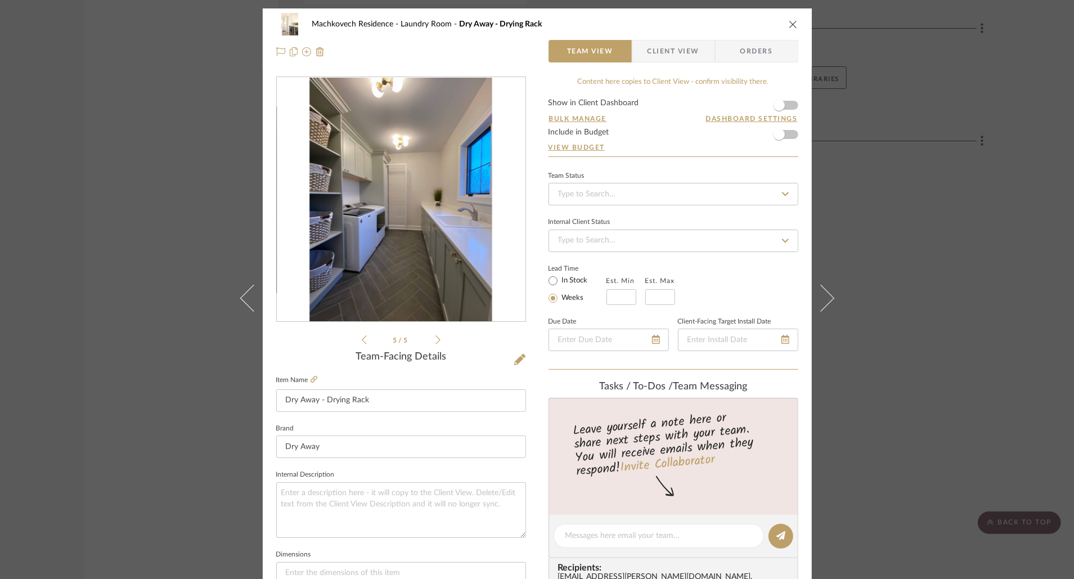
click at [436, 341] on icon at bounding box center [438, 340] width 5 height 10
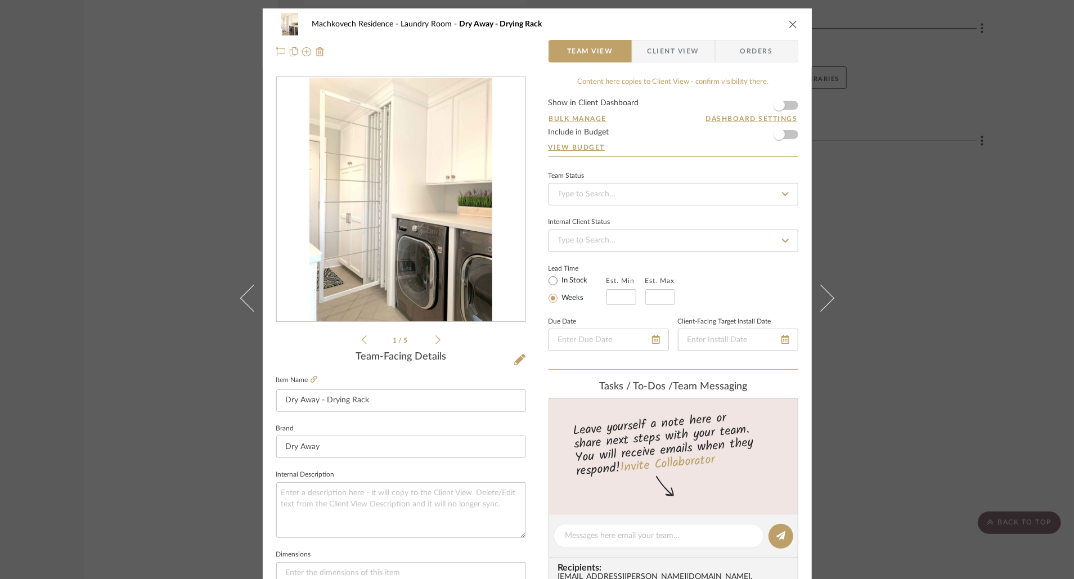
click at [436, 341] on icon at bounding box center [438, 340] width 5 height 10
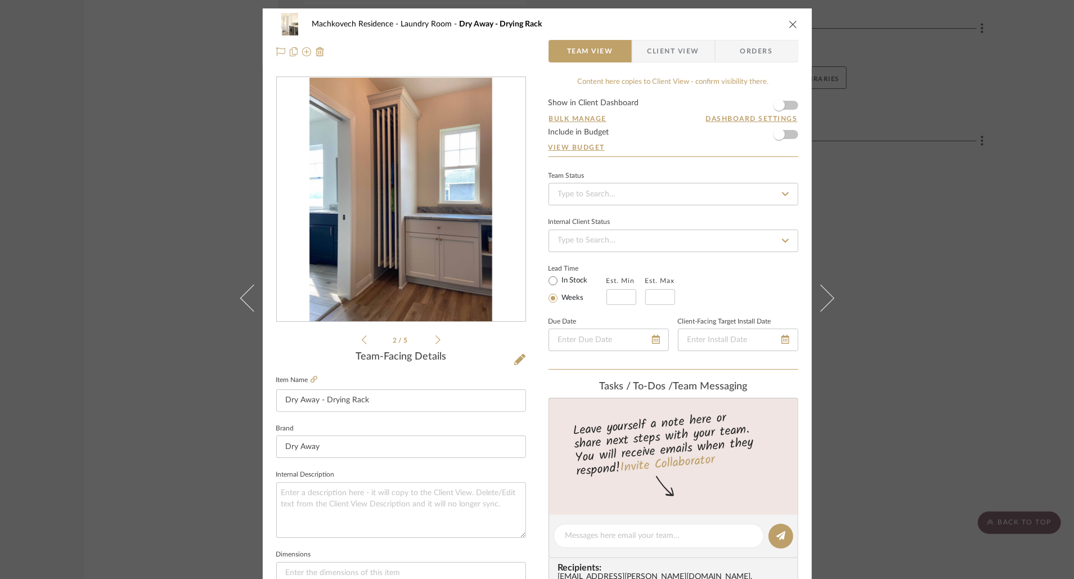
click at [789, 22] on icon "close" at bounding box center [793, 24] width 9 height 9
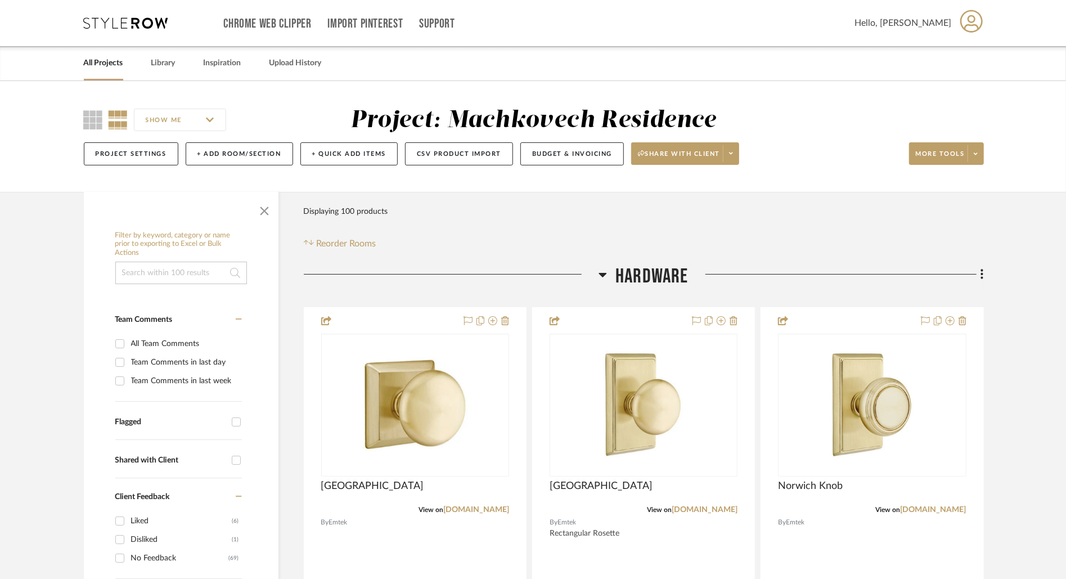
click at [111, 63] on link "All Projects" at bounding box center [103, 63] width 39 height 15
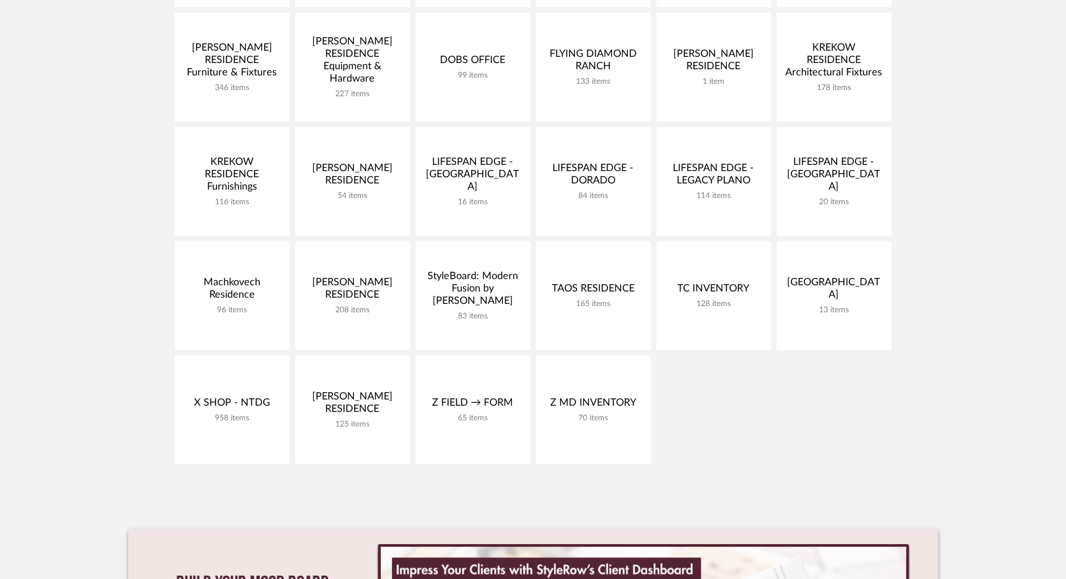
scroll to position [326, 0]
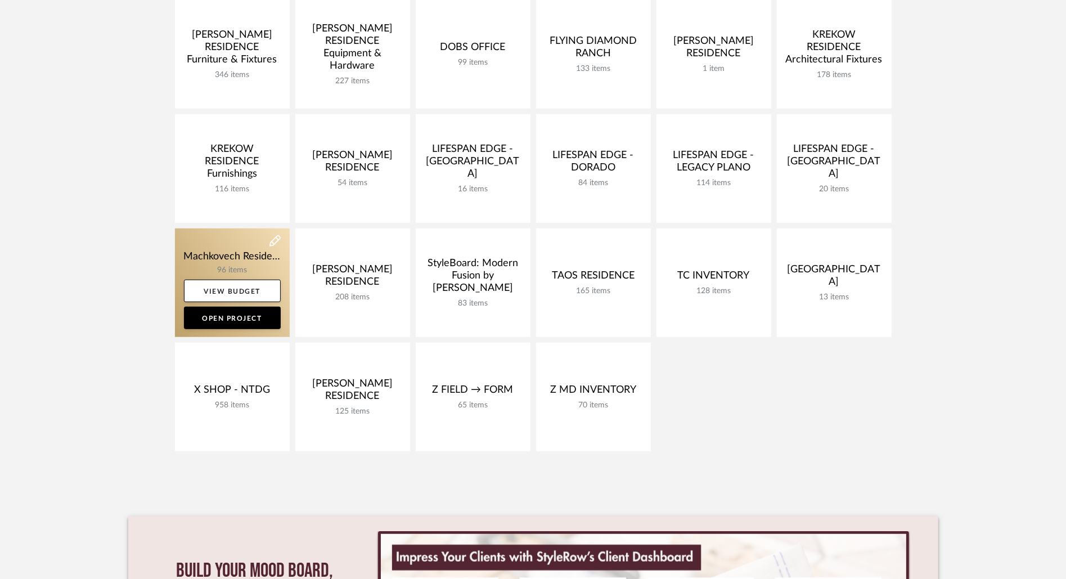
click at [236, 253] on link at bounding box center [232, 282] width 115 height 109
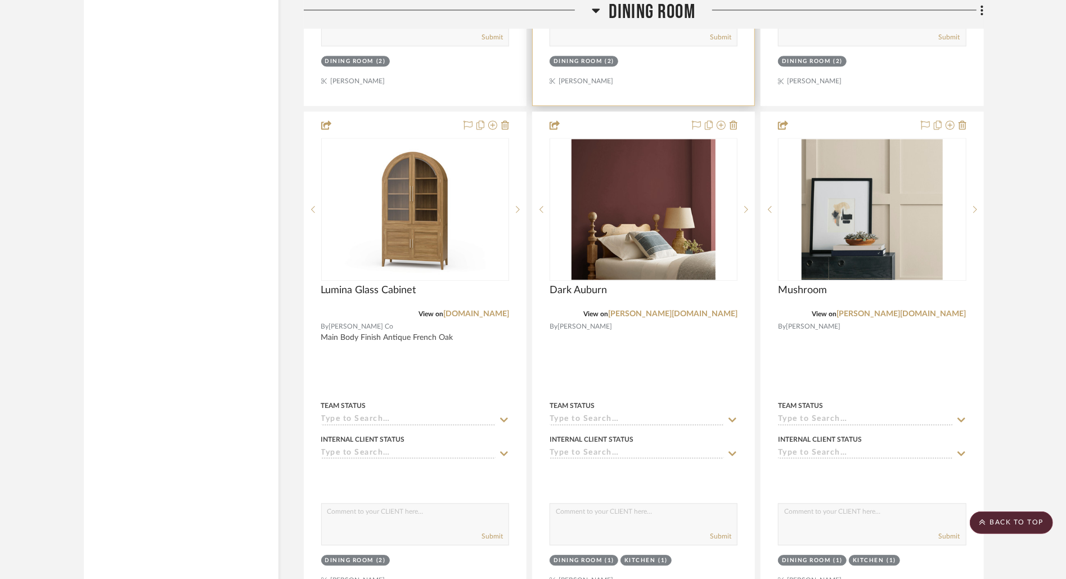
scroll to position [1858, 0]
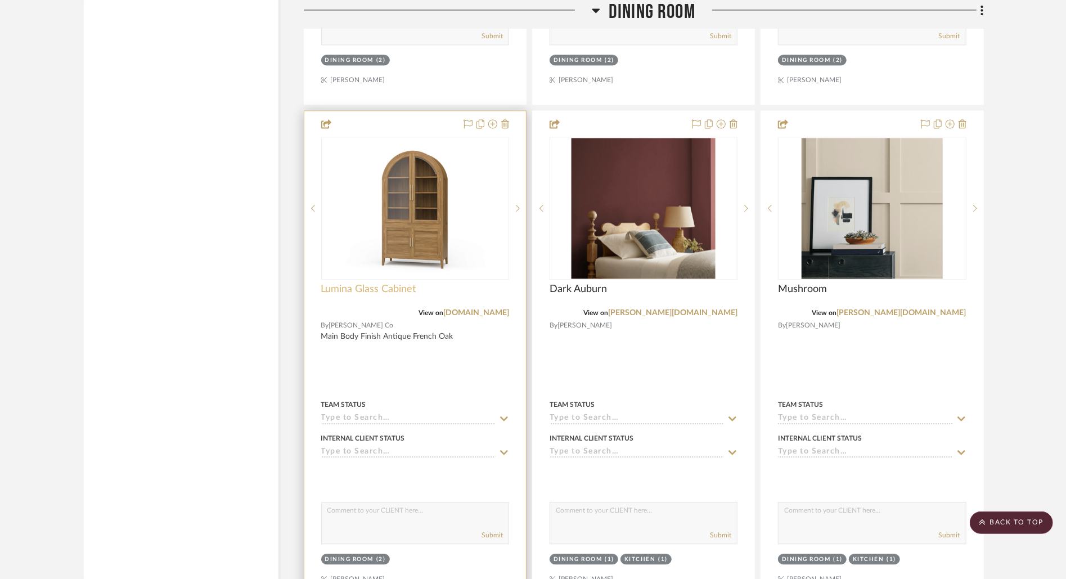
click at [410, 288] on span "Lumina Glass Cabinet" at bounding box center [368, 289] width 95 height 12
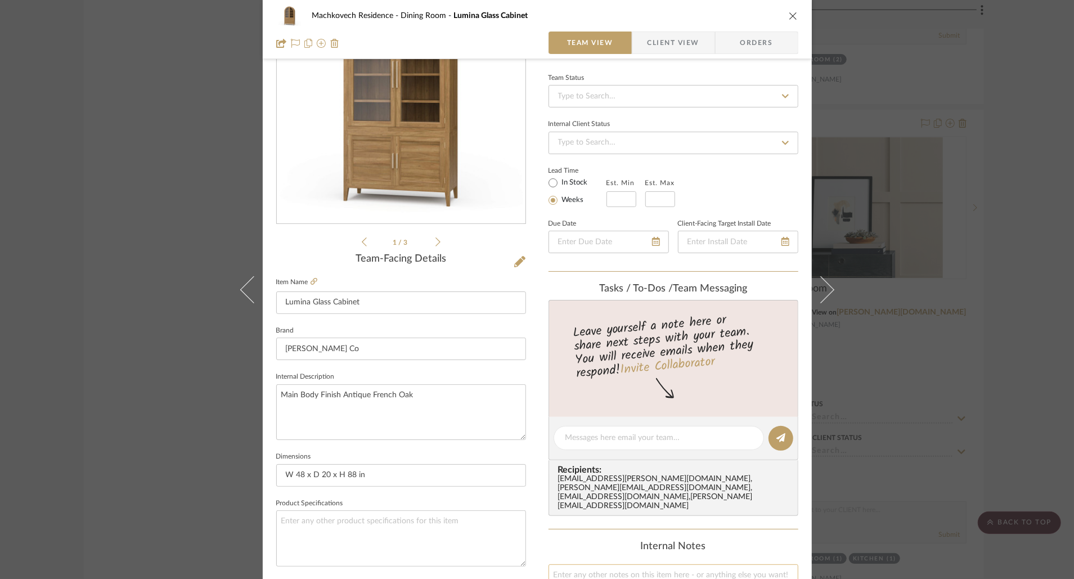
scroll to position [0, 0]
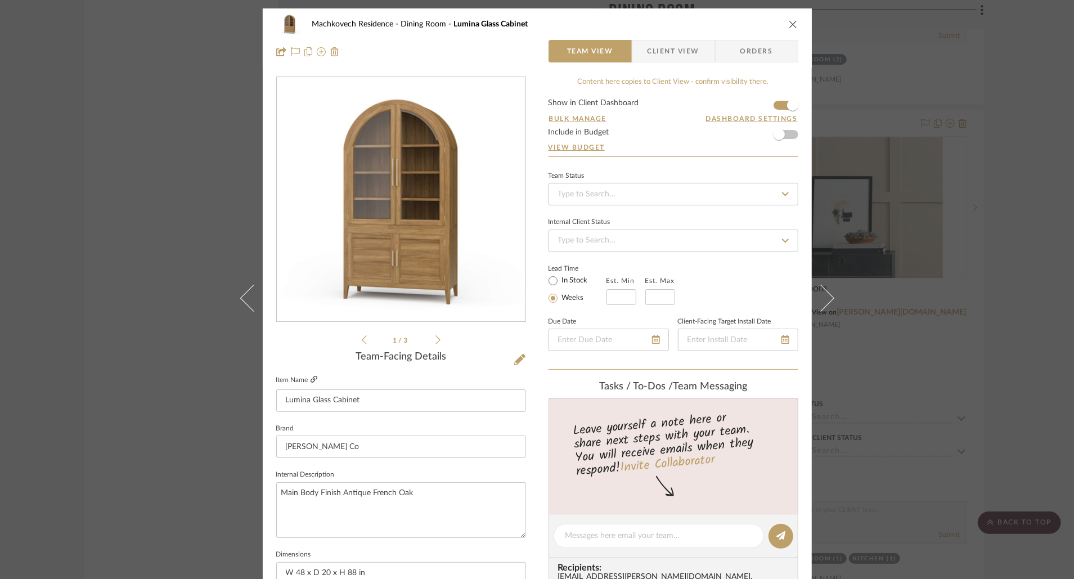
click at [311, 380] on icon at bounding box center [314, 379] width 7 height 7
click at [789, 21] on icon "close" at bounding box center [793, 24] width 9 height 9
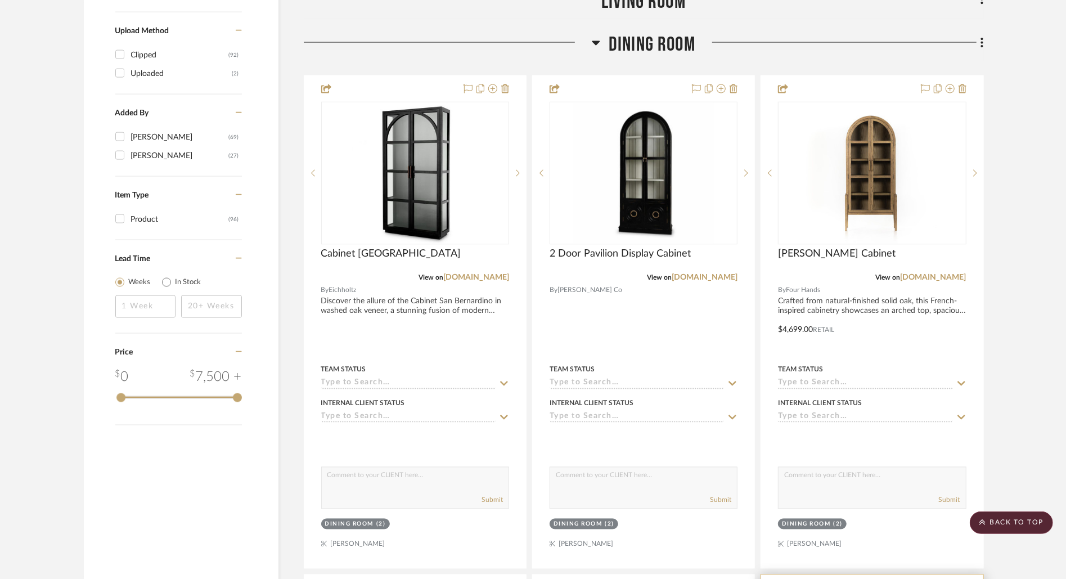
scroll to position [1393, 0]
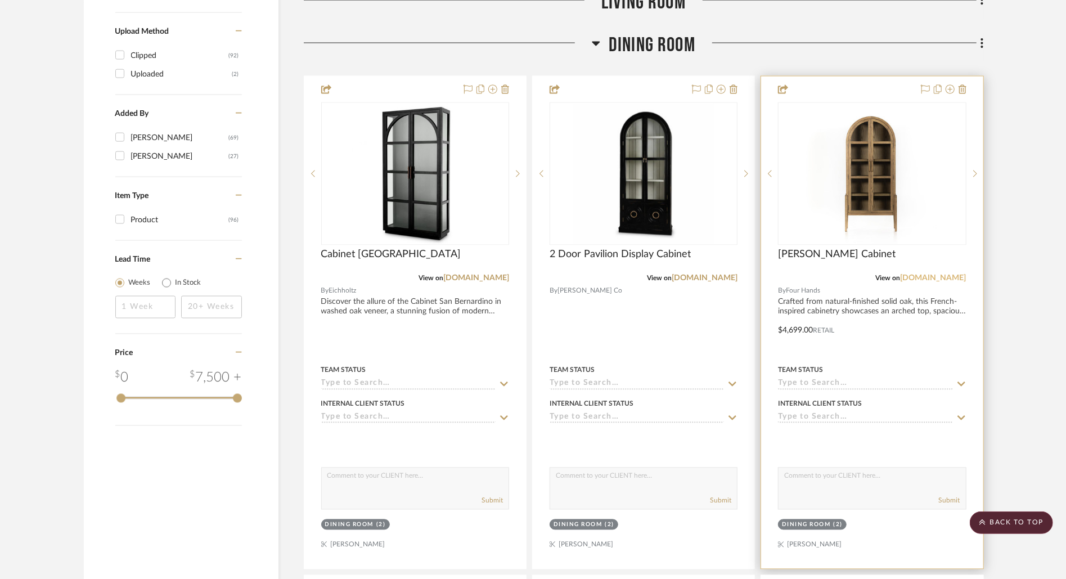
click at [923, 277] on link "[DOMAIN_NAME]" at bounding box center [934, 279] width 66 height 8
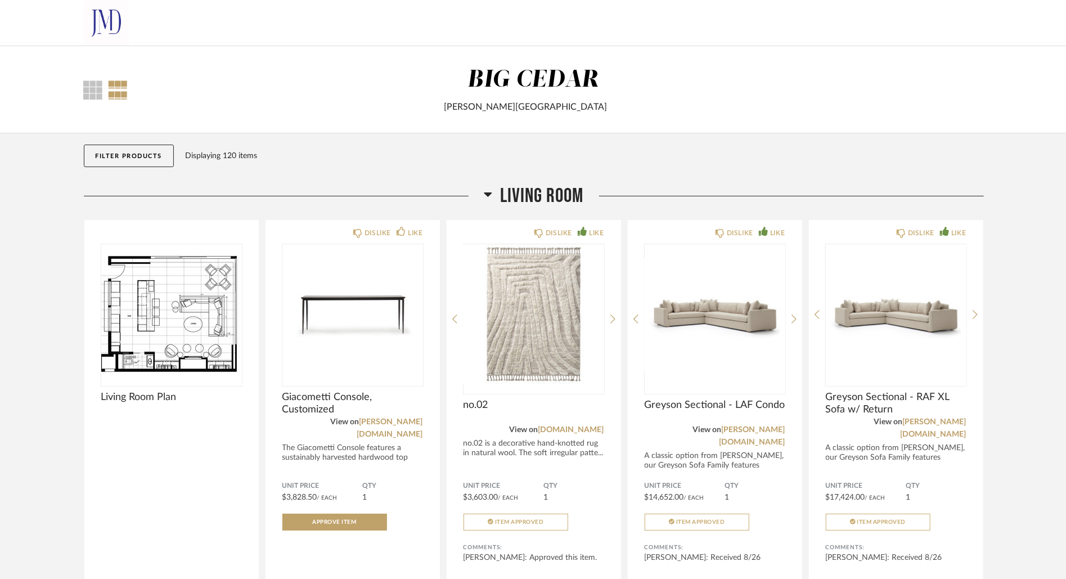
click at [506, 190] on span "Living Room" at bounding box center [542, 196] width 83 height 24
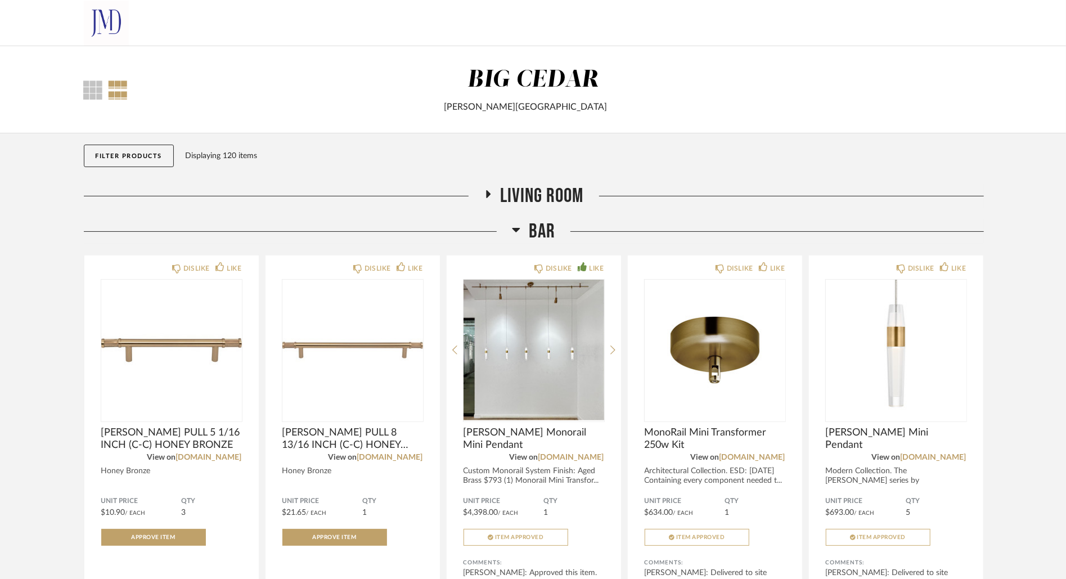
click at [526, 228] on h2 "Bar" at bounding box center [533, 231] width 43 height 24
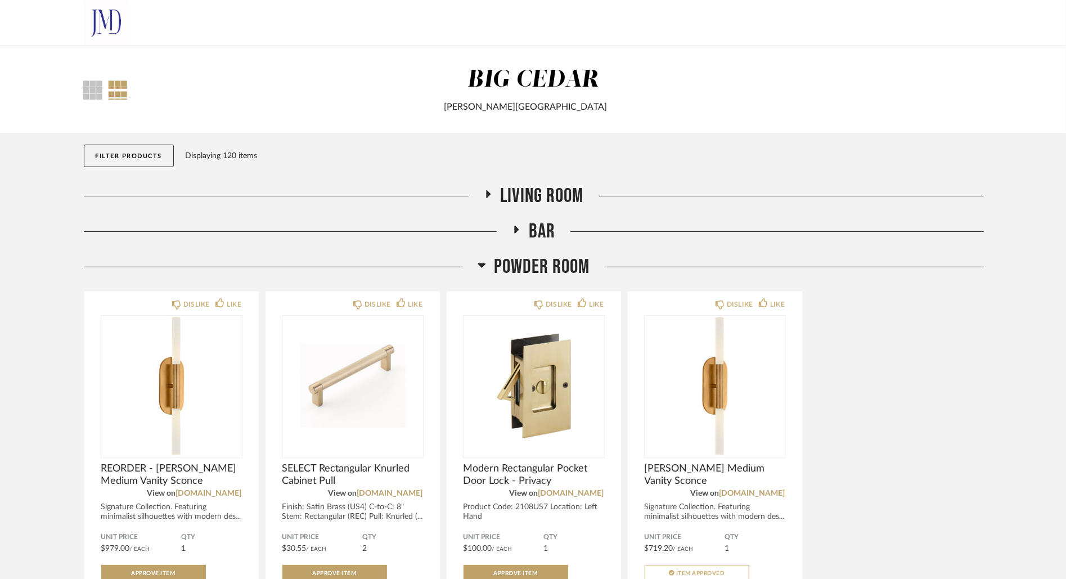
click at [527, 263] on span "Powder Room" at bounding box center [543, 267] width 96 height 24
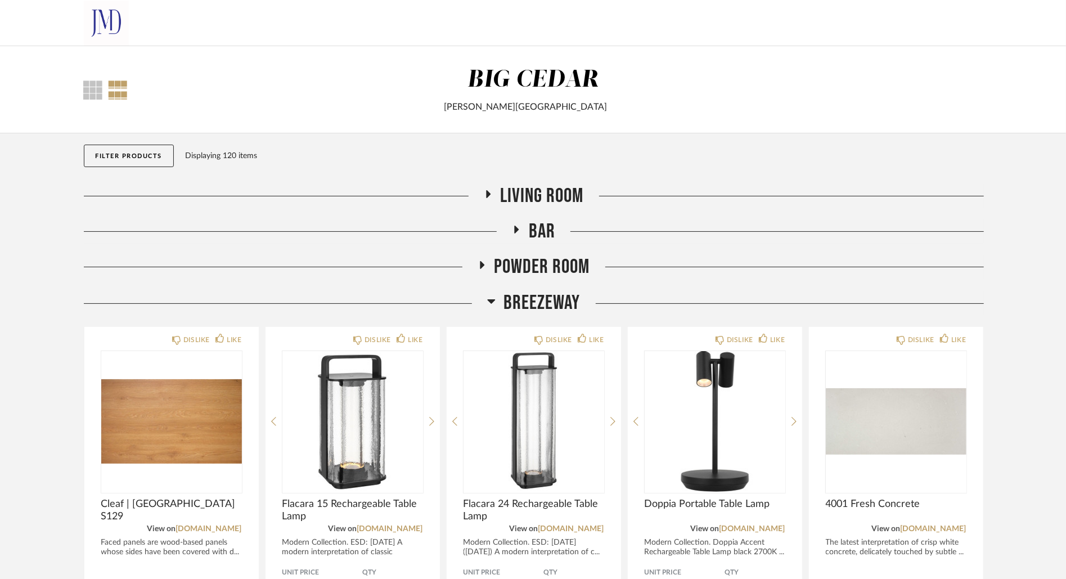
click at [539, 299] on span "Breezeway" at bounding box center [542, 303] width 77 height 24
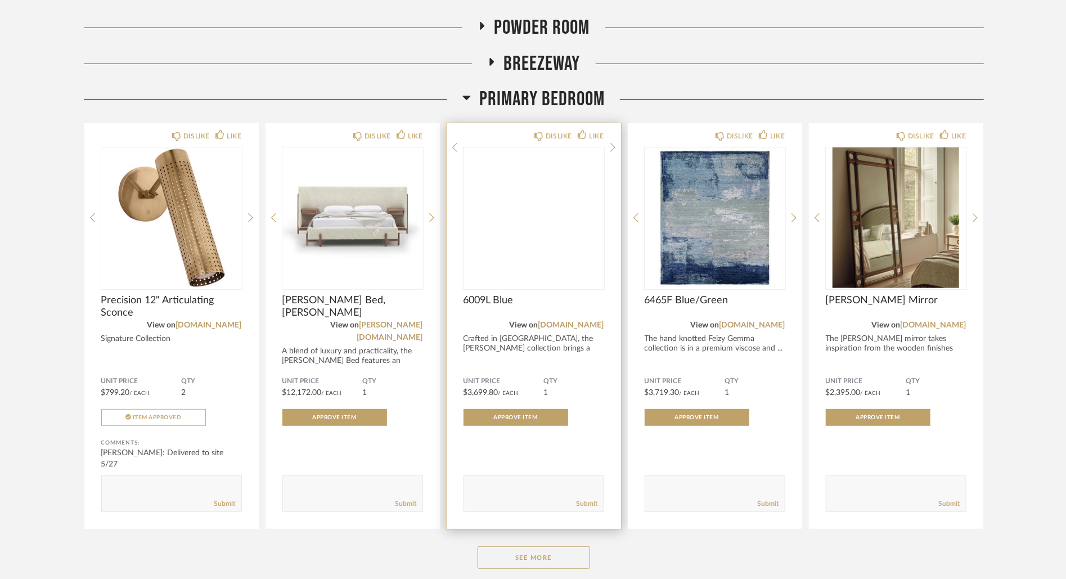
scroll to position [269, 0]
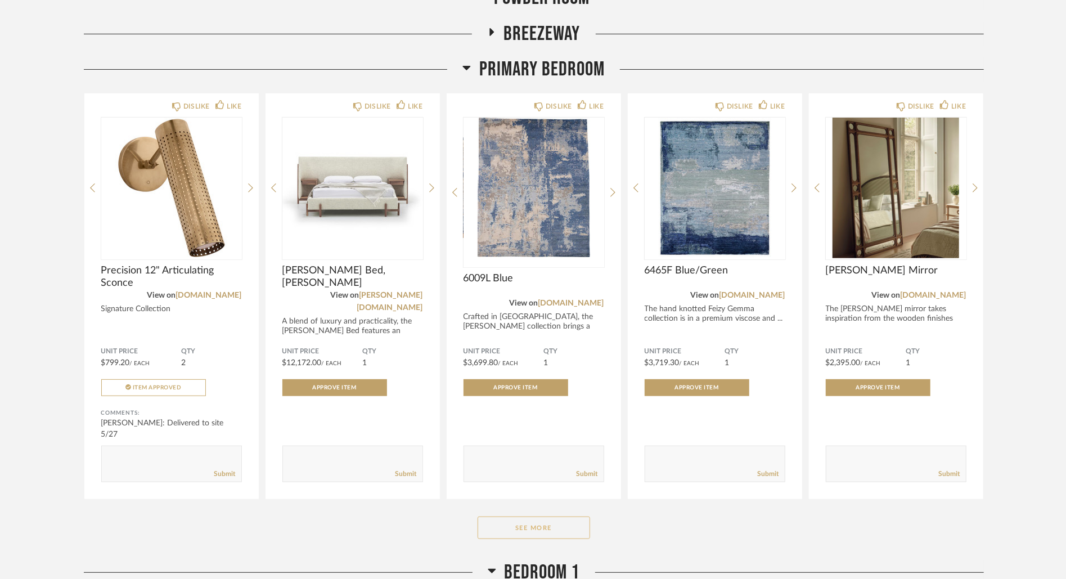
click at [580, 524] on button "See More" at bounding box center [534, 528] width 113 height 23
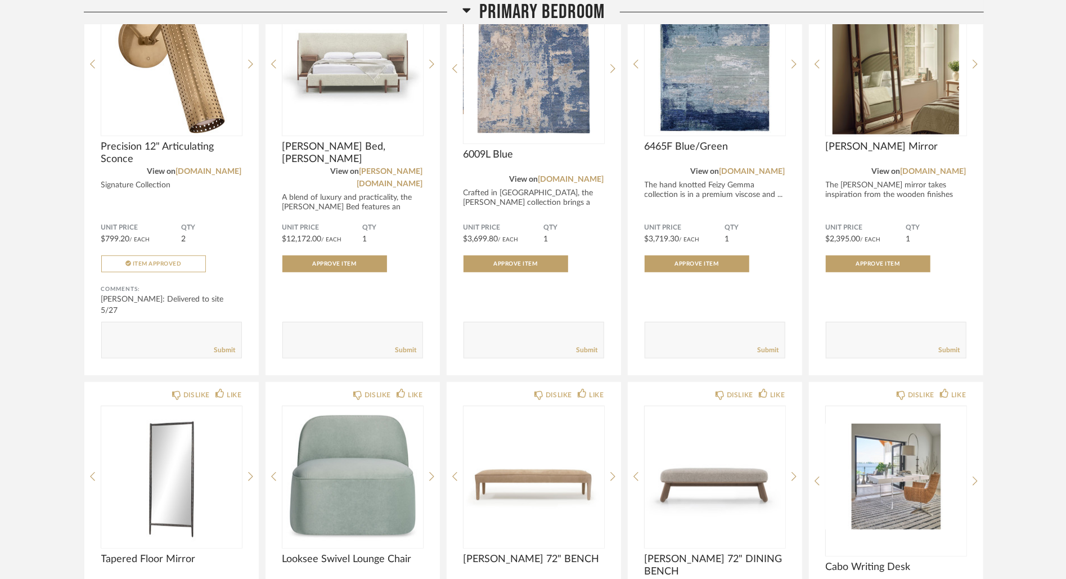
scroll to position [379, 0]
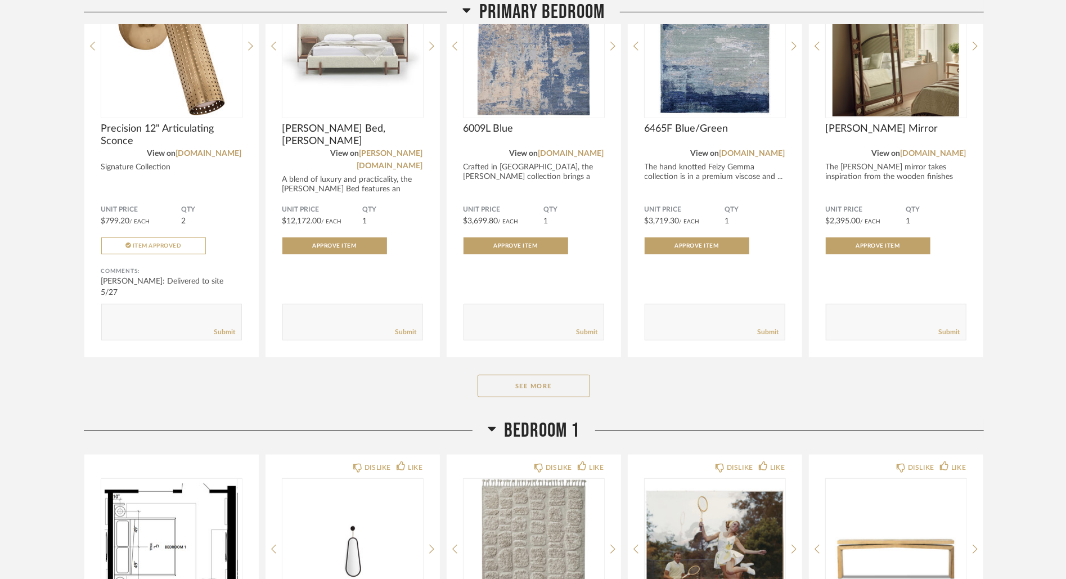
scroll to position [594, 0]
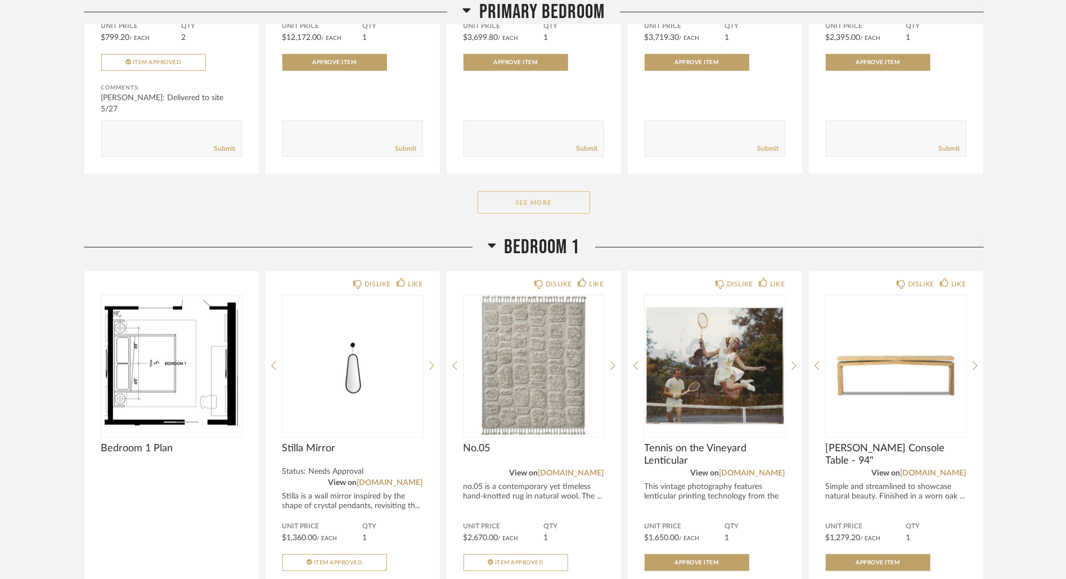
click at [576, 191] on button "See More" at bounding box center [534, 202] width 113 height 23
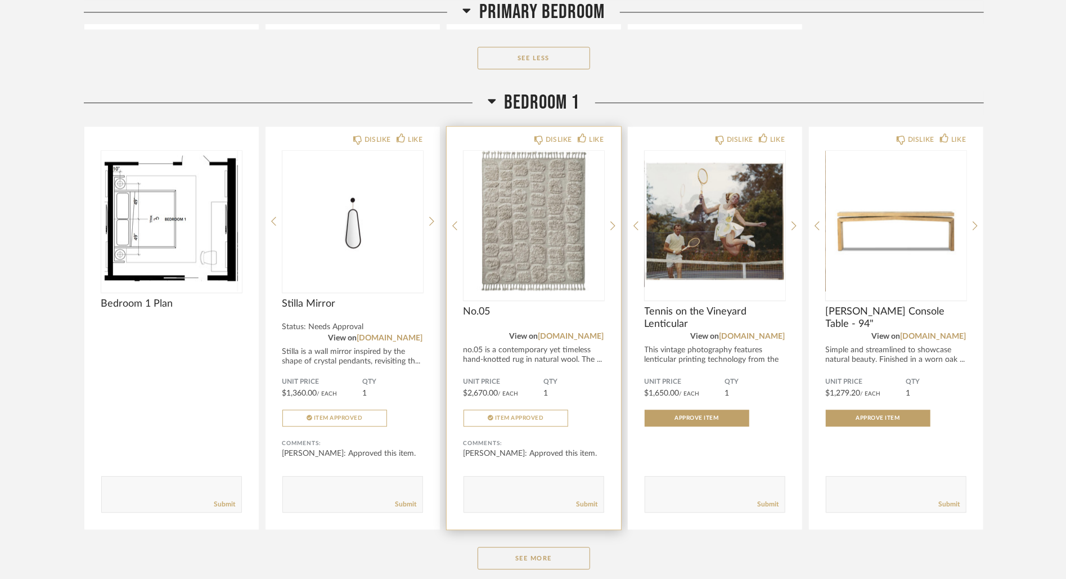
scroll to position [2000, 0]
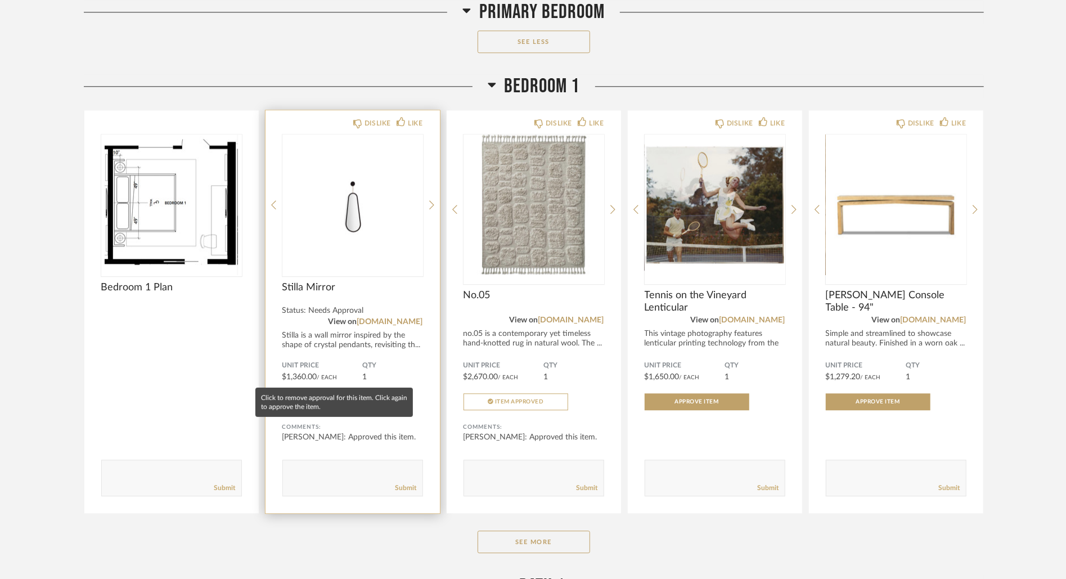
click at [328, 399] on span "Item Approved" at bounding box center [338, 402] width 49 height 6
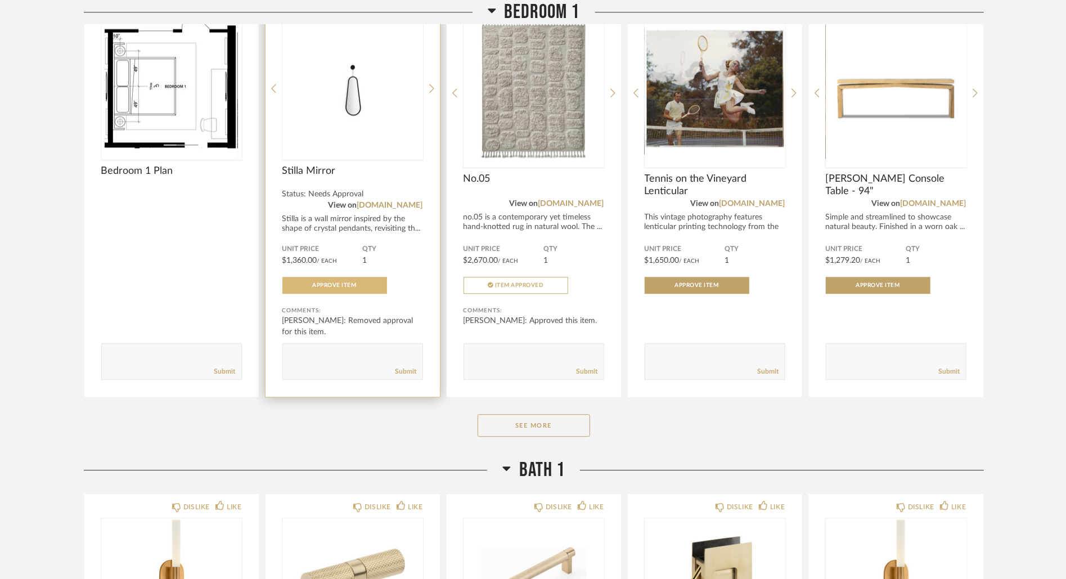
scroll to position [2117, 0]
click at [558, 414] on button "See More" at bounding box center [534, 425] width 113 height 23
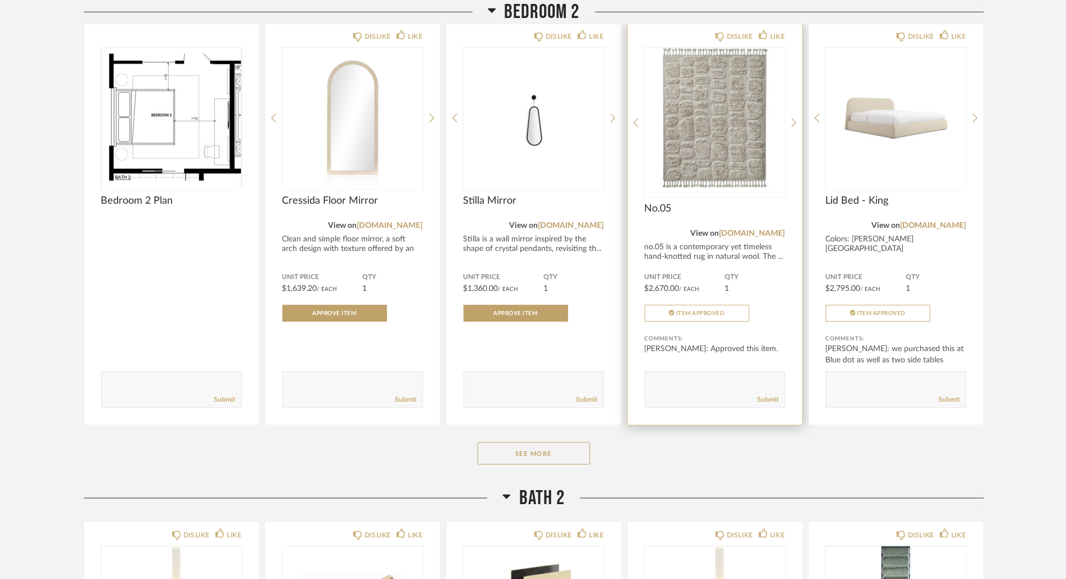
scroll to position [3999, 0]
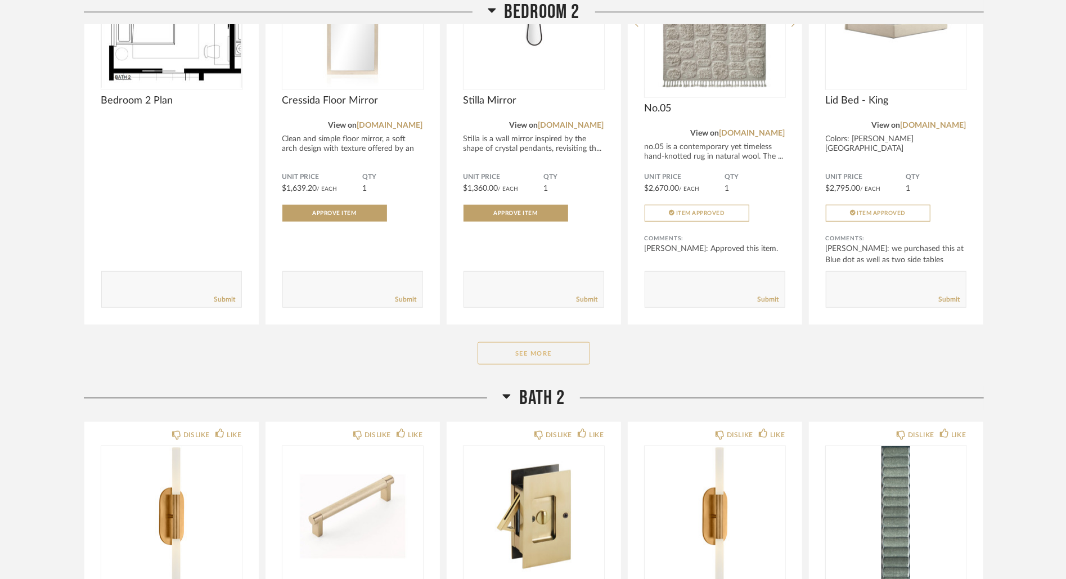
click at [585, 342] on button "See More" at bounding box center [534, 353] width 113 height 23
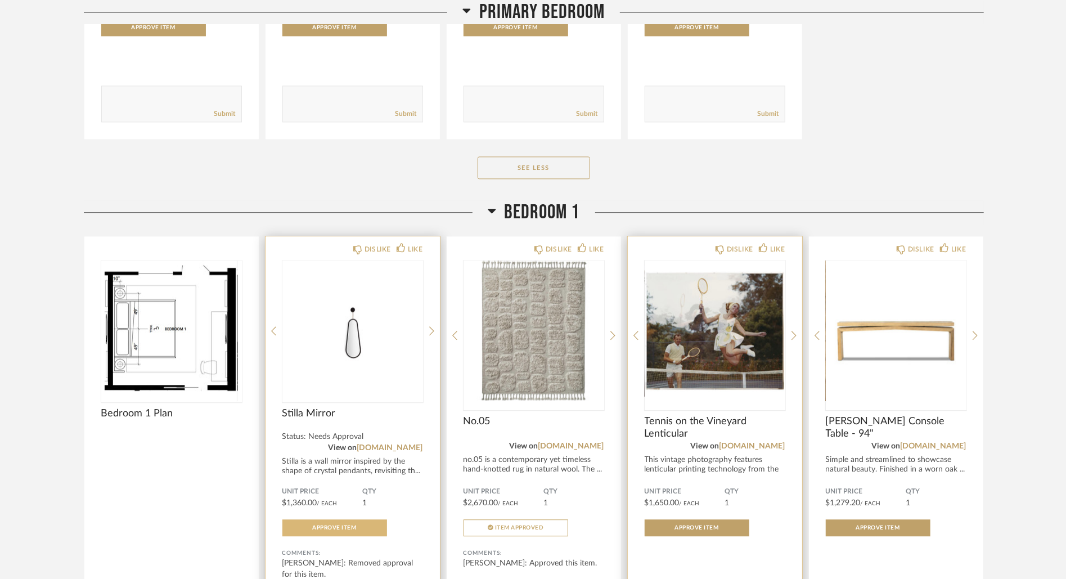
scroll to position [1872, 0]
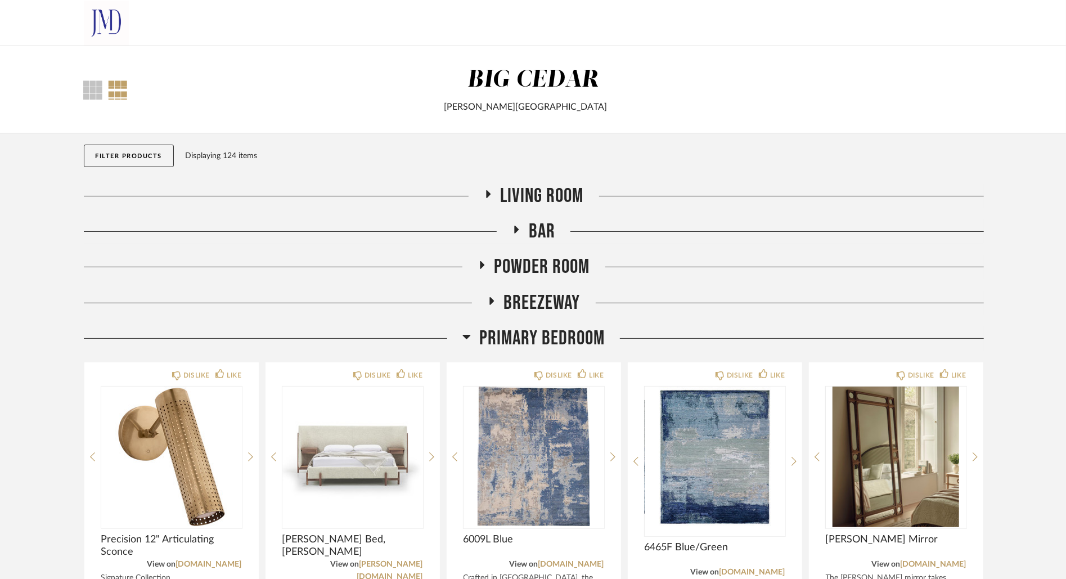
click at [555, 334] on span "Primary Bedroom" at bounding box center [541, 338] width 125 height 24
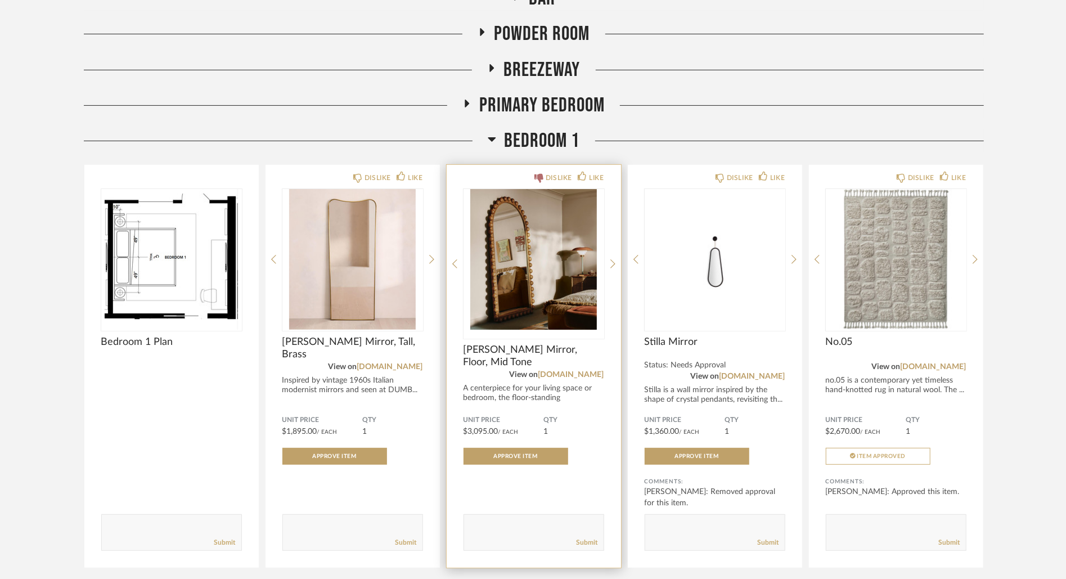
scroll to position [378, 0]
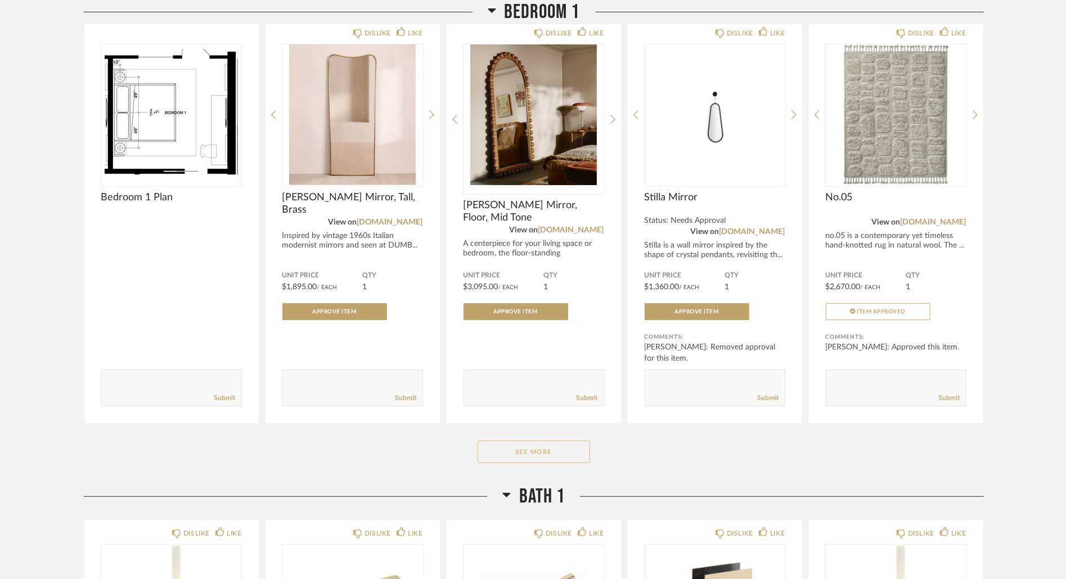
click at [518, 454] on button "See More" at bounding box center [534, 452] width 113 height 23
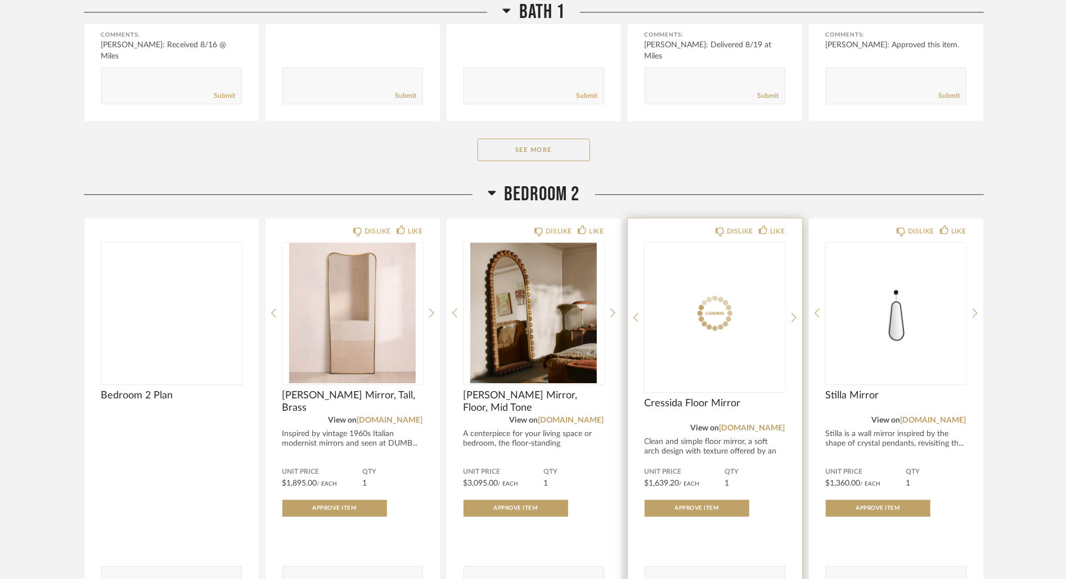
scroll to position [1984, 0]
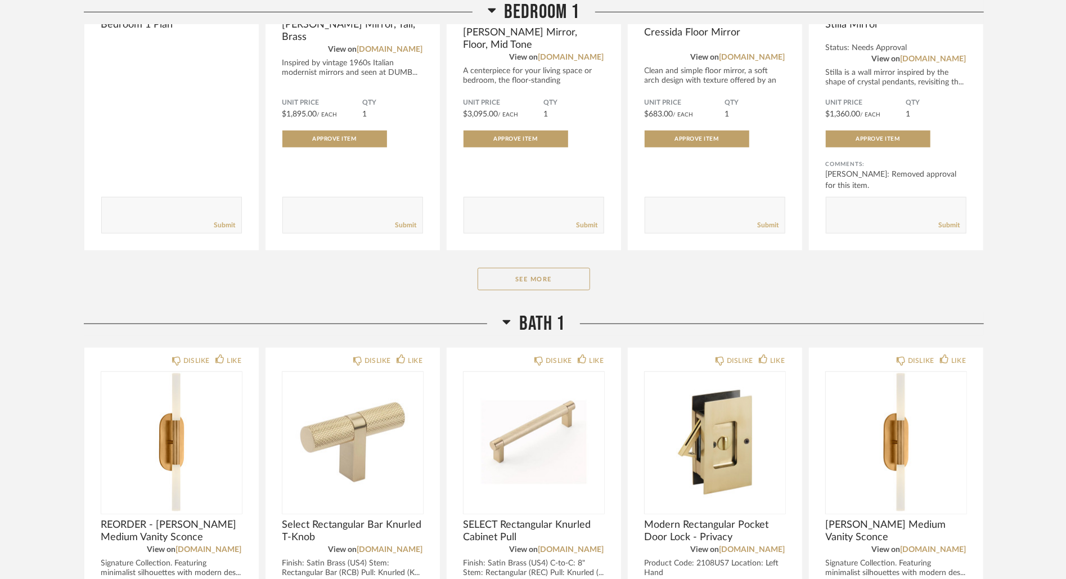
scroll to position [553, 0]
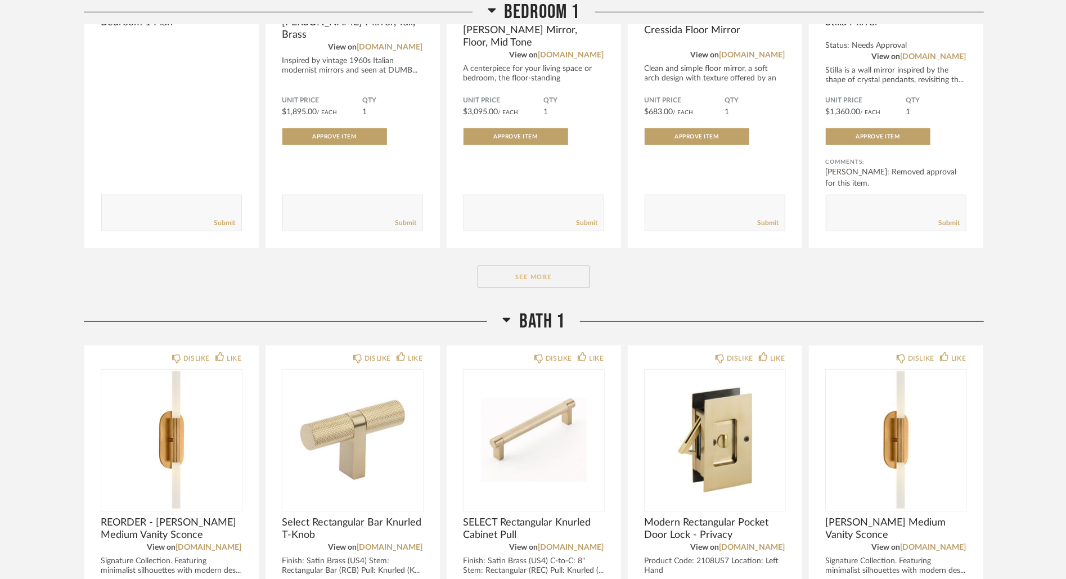
click at [540, 285] on button "See More" at bounding box center [534, 277] width 113 height 23
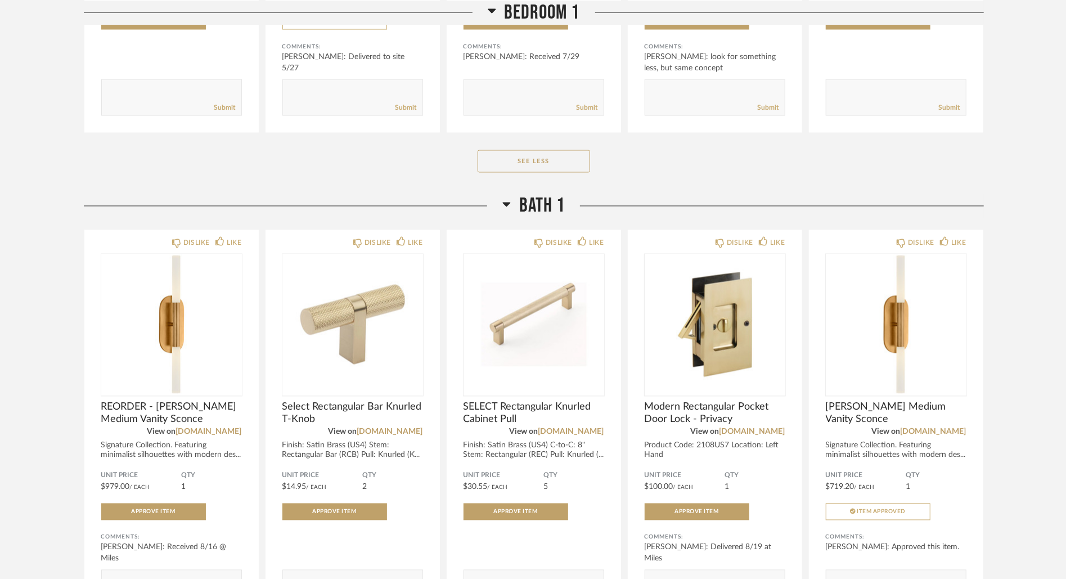
scroll to position [2164, 0]
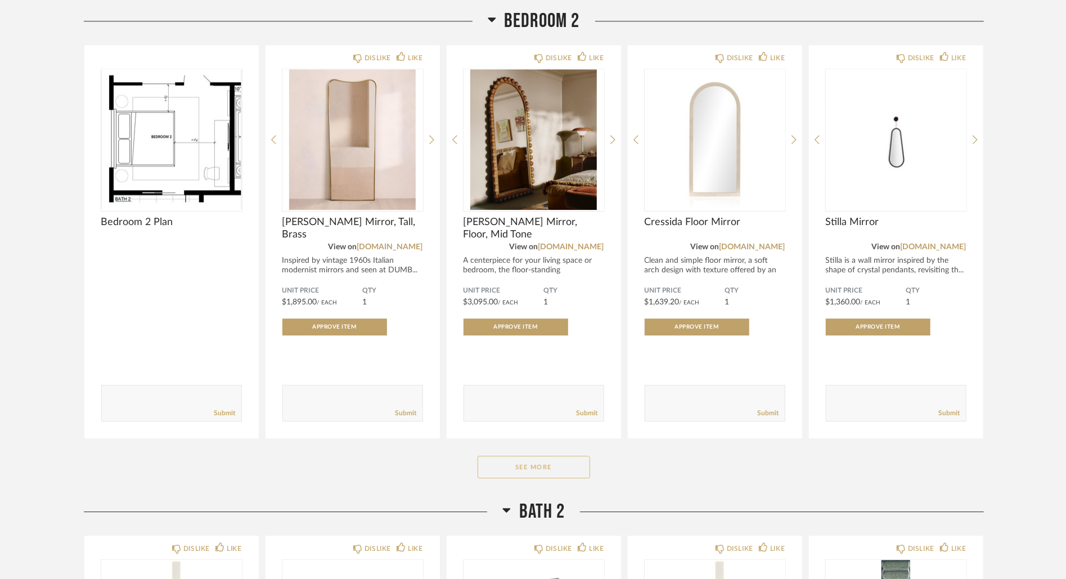
click at [540, 457] on button "See More" at bounding box center [534, 467] width 113 height 23
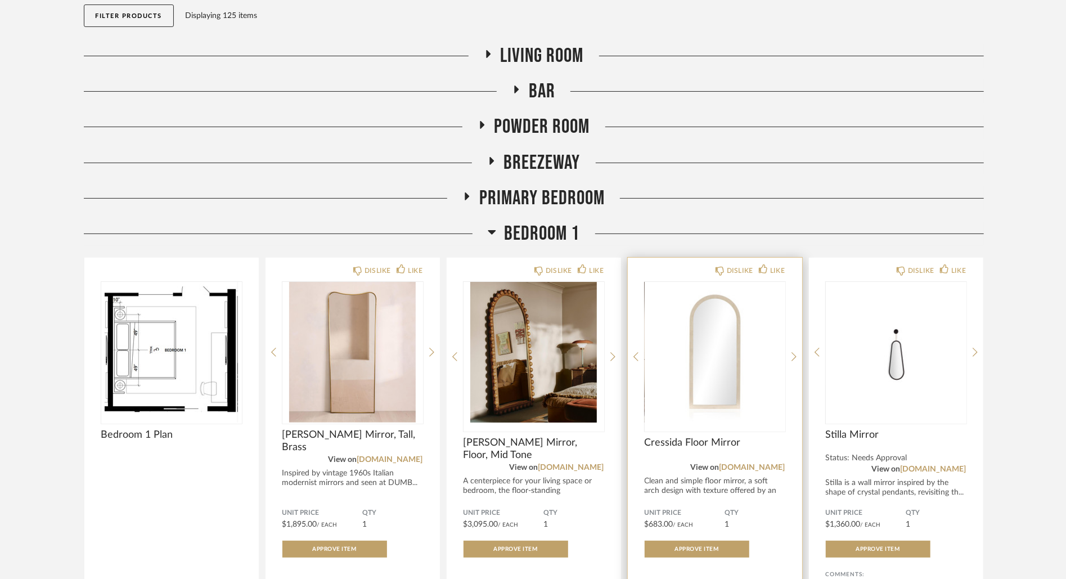
scroll to position [0, 0]
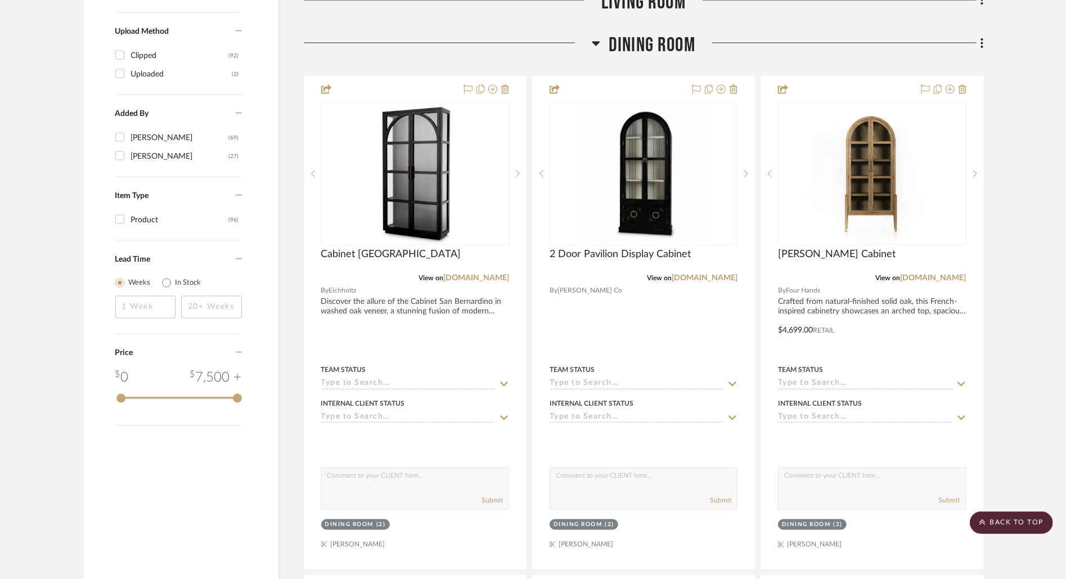
scroll to position [1393, 0]
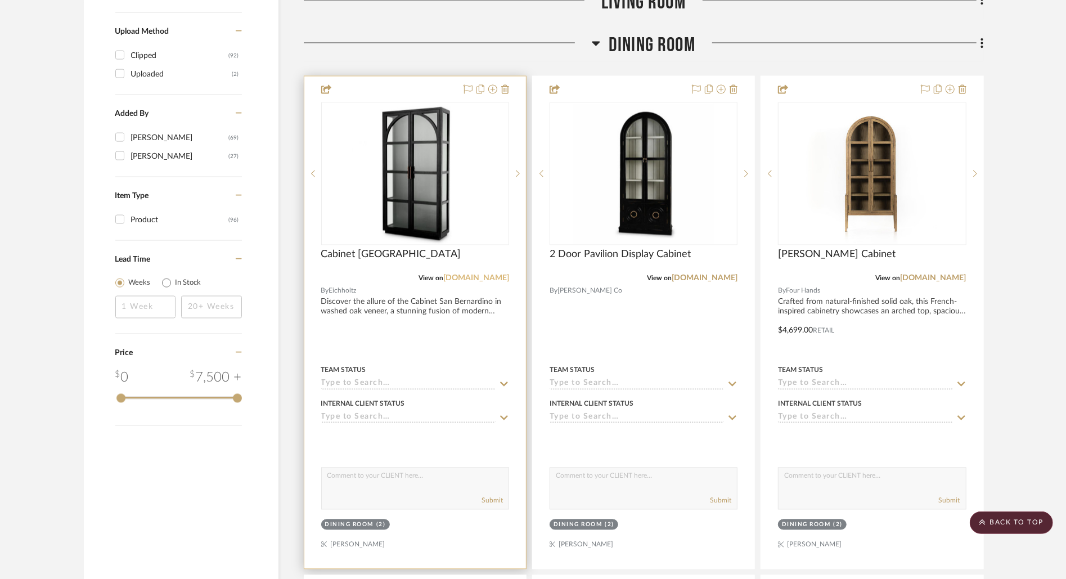
click at [489, 276] on link "[DOMAIN_NAME]" at bounding box center [476, 279] width 66 height 8
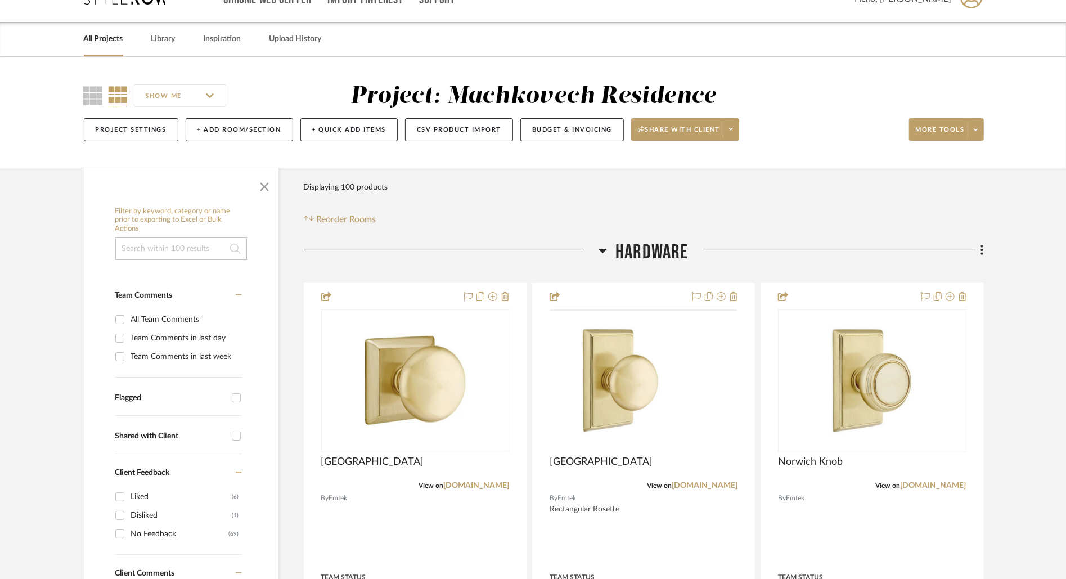
scroll to position [0, 0]
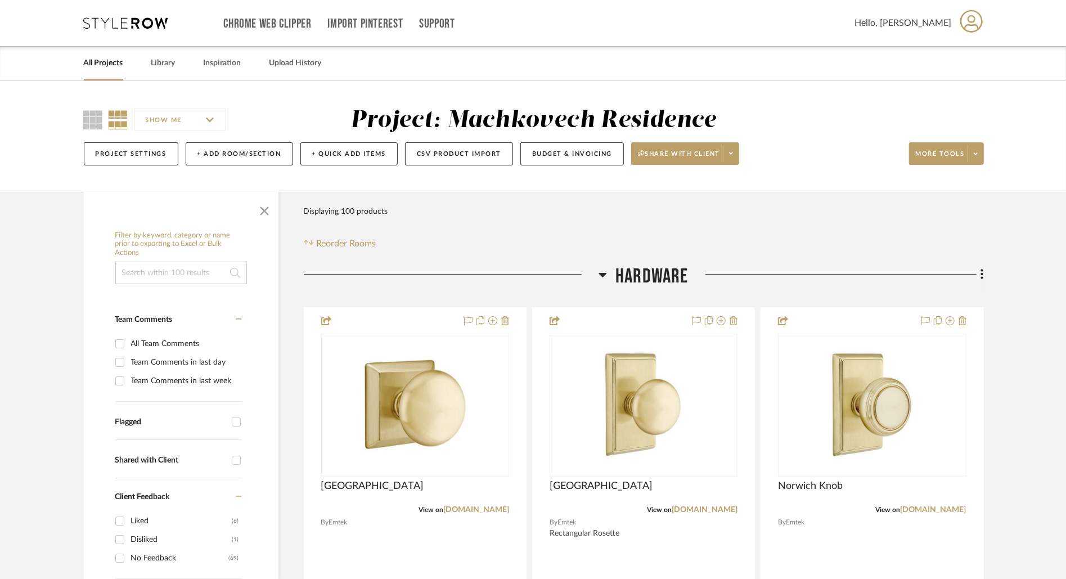
click at [108, 66] on link "All Projects" at bounding box center [103, 63] width 39 height 15
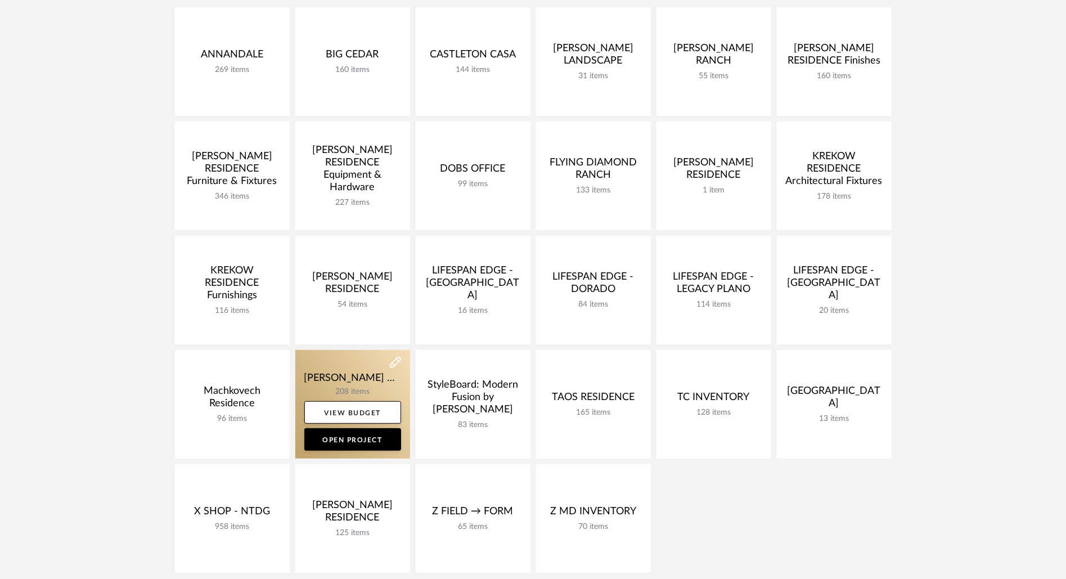
scroll to position [214, 0]
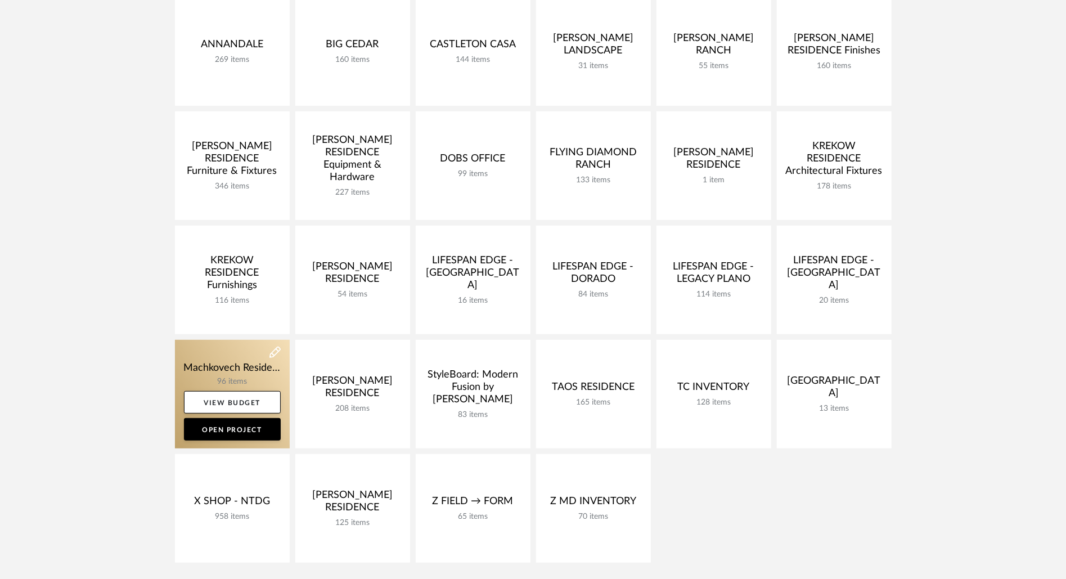
click at [234, 352] on link at bounding box center [232, 394] width 115 height 109
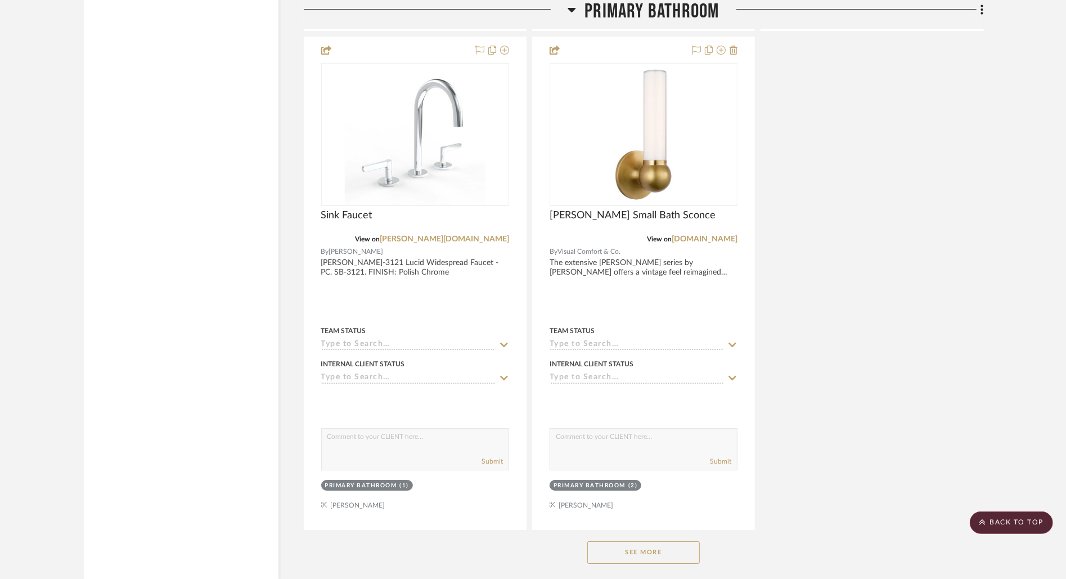
scroll to position [6404, 0]
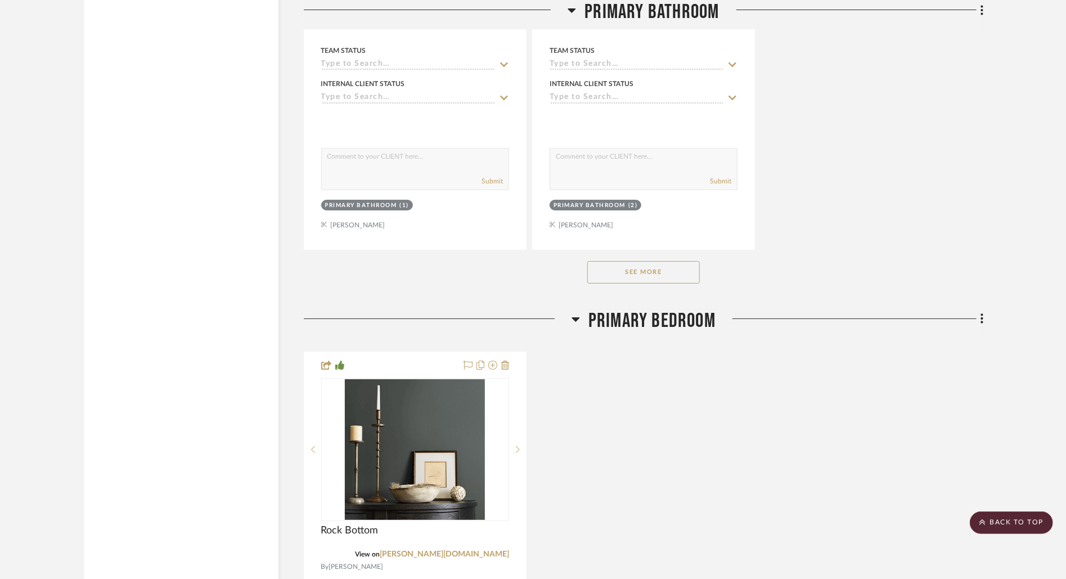
click at [671, 264] on button "See More" at bounding box center [643, 272] width 113 height 23
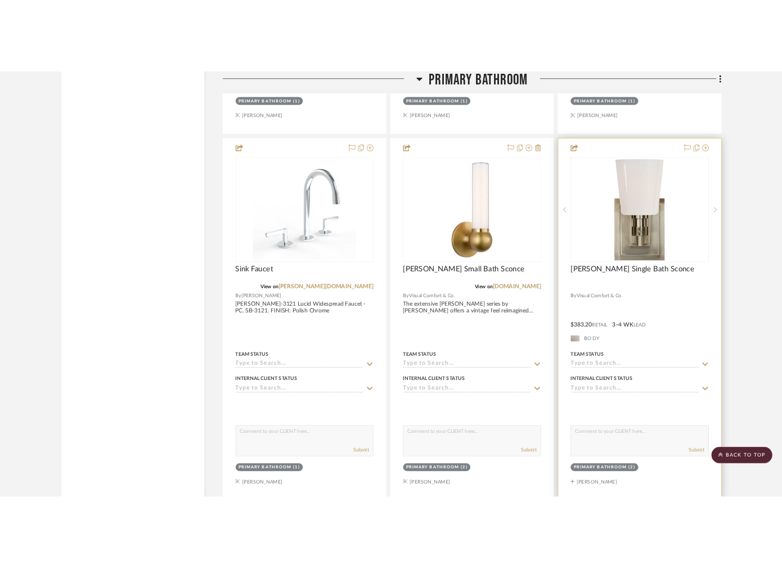
scroll to position [6037, 0]
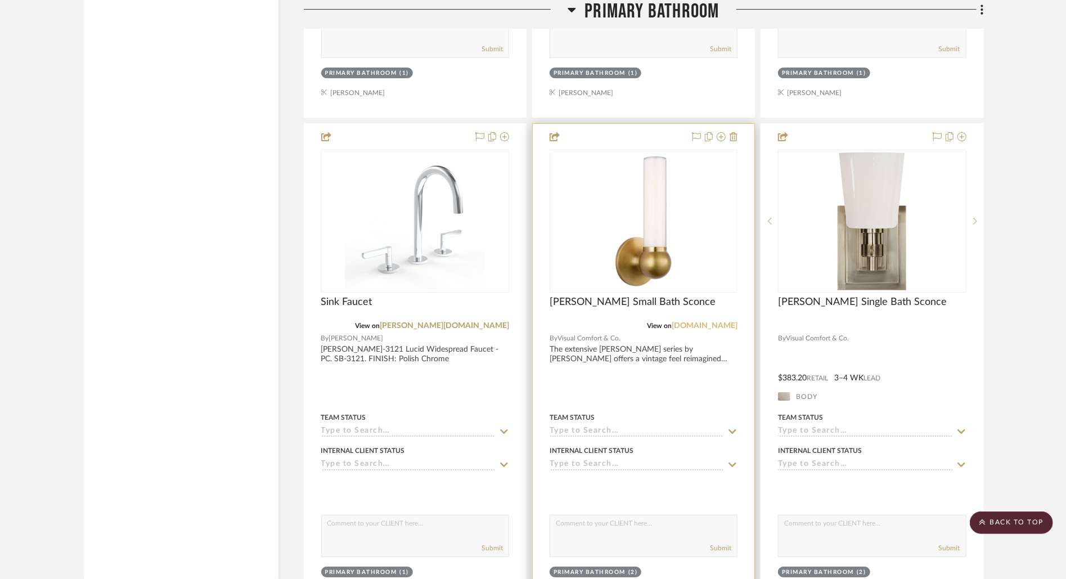
click at [723, 322] on link "visualcomfort.com" at bounding box center [705, 326] width 66 height 8
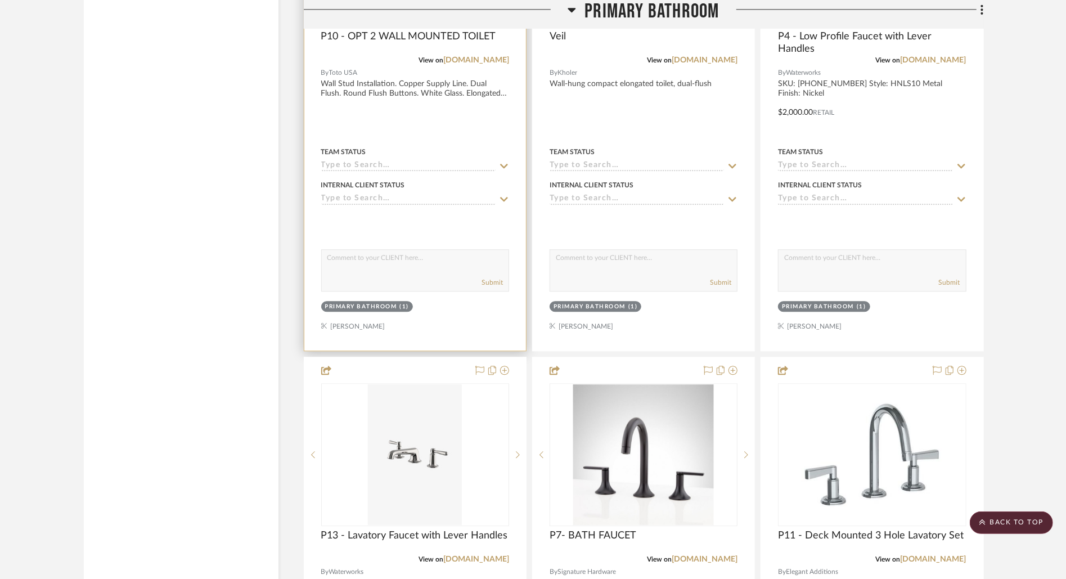
scroll to position [0, 0]
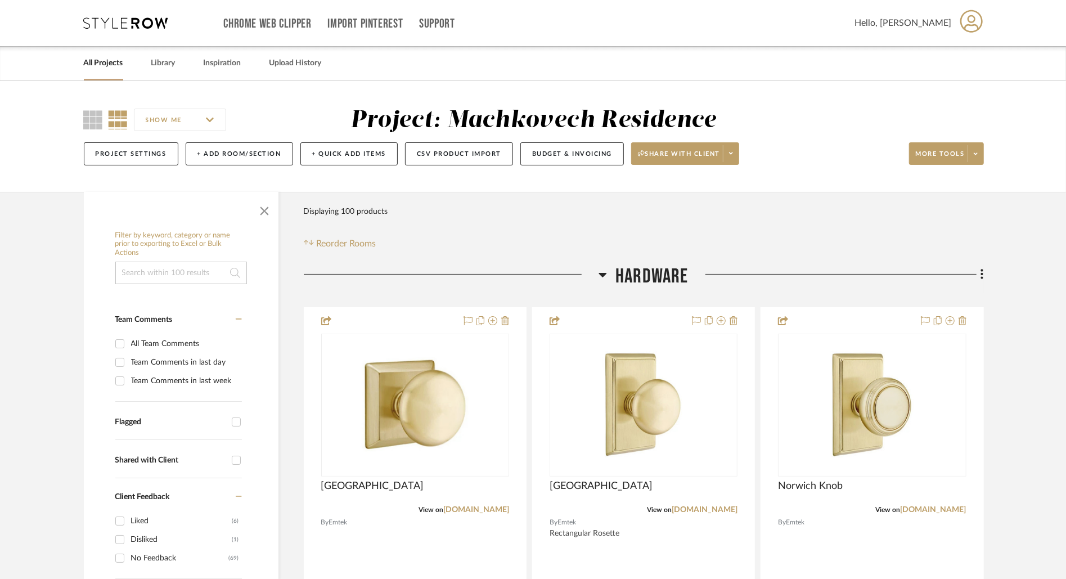
click at [111, 69] on link "All Projects" at bounding box center [103, 63] width 39 height 15
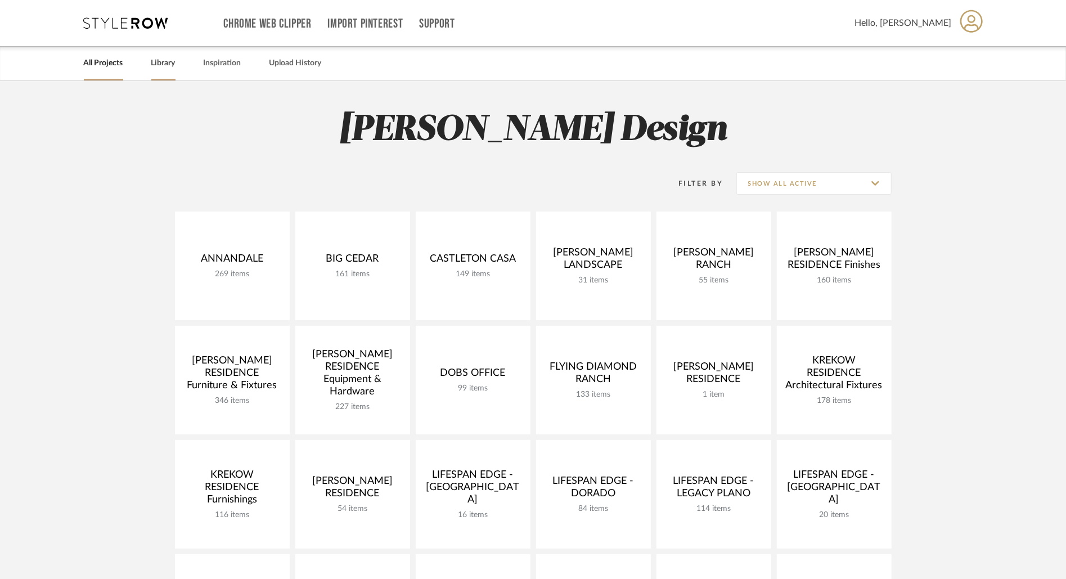
click at [169, 66] on link "Library" at bounding box center [163, 63] width 24 height 15
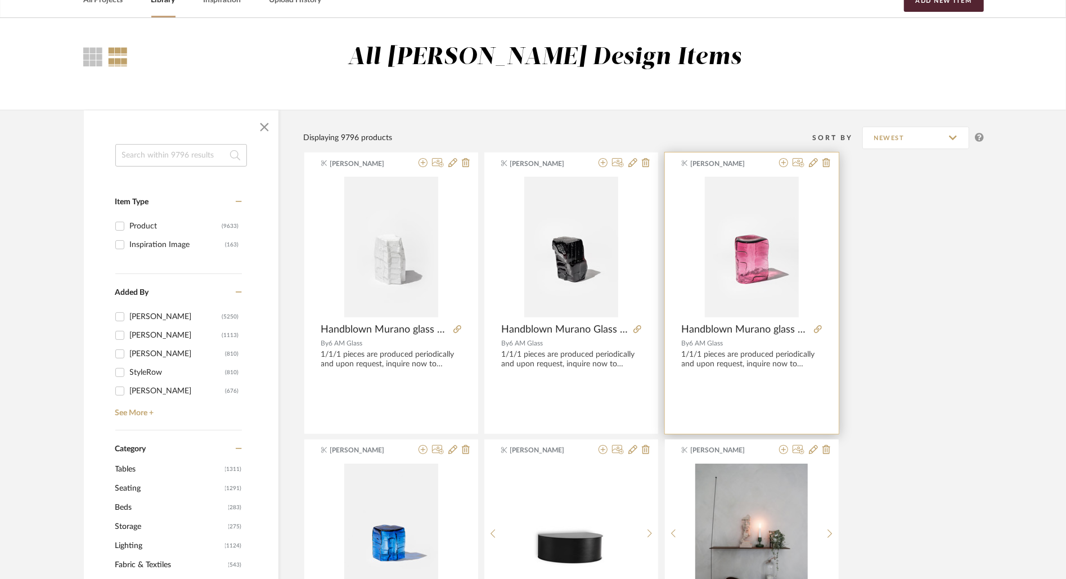
scroll to position [128, 0]
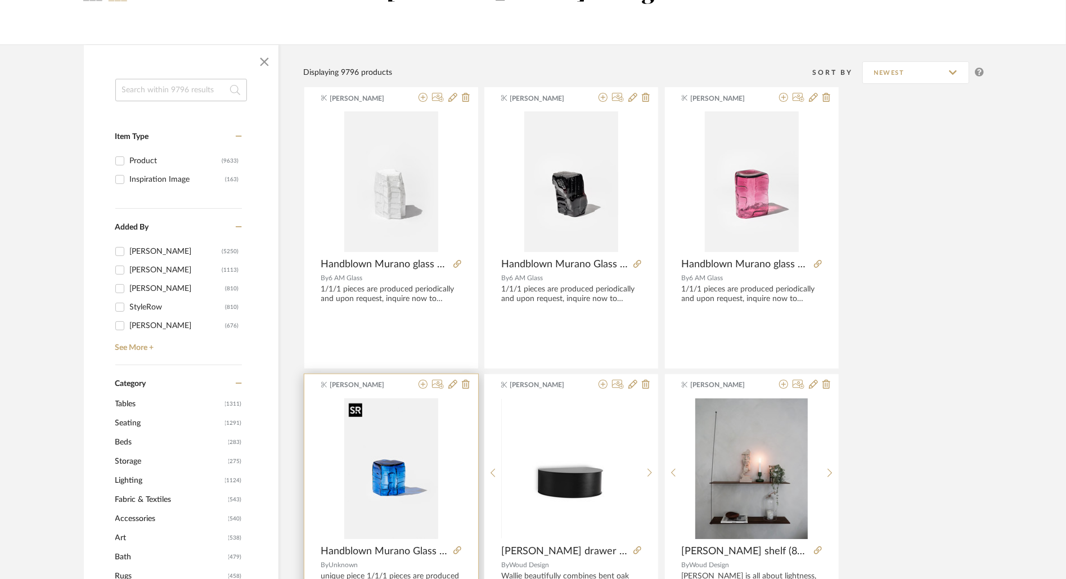
click at [366, 413] on img "0" at bounding box center [391, 468] width 94 height 141
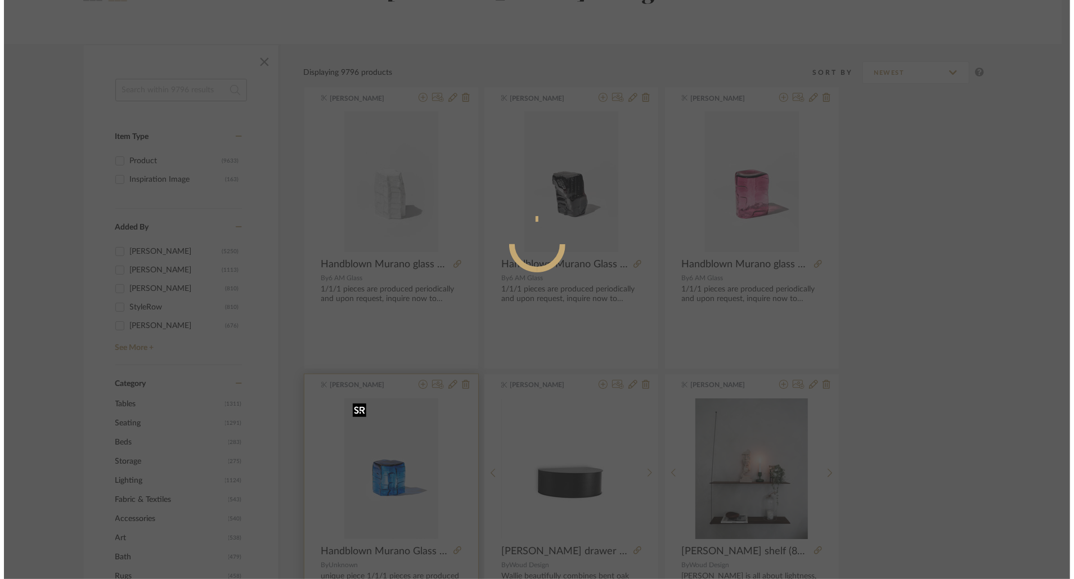
scroll to position [0, 0]
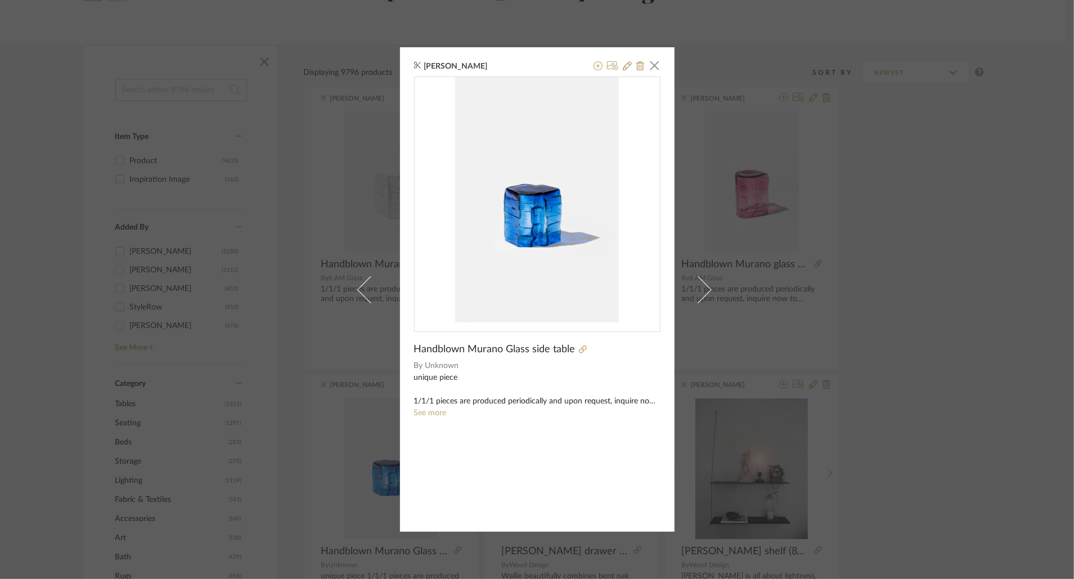
click at [618, 65] on div at bounding box center [617, 67] width 56 height 14
click at [623, 65] on icon at bounding box center [627, 65] width 9 height 9
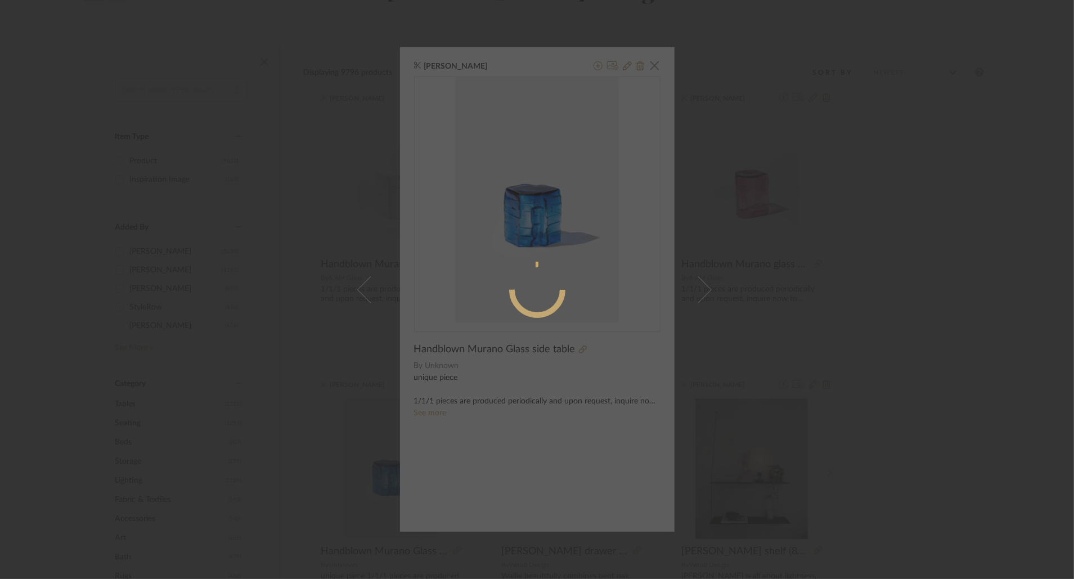
radio input "true"
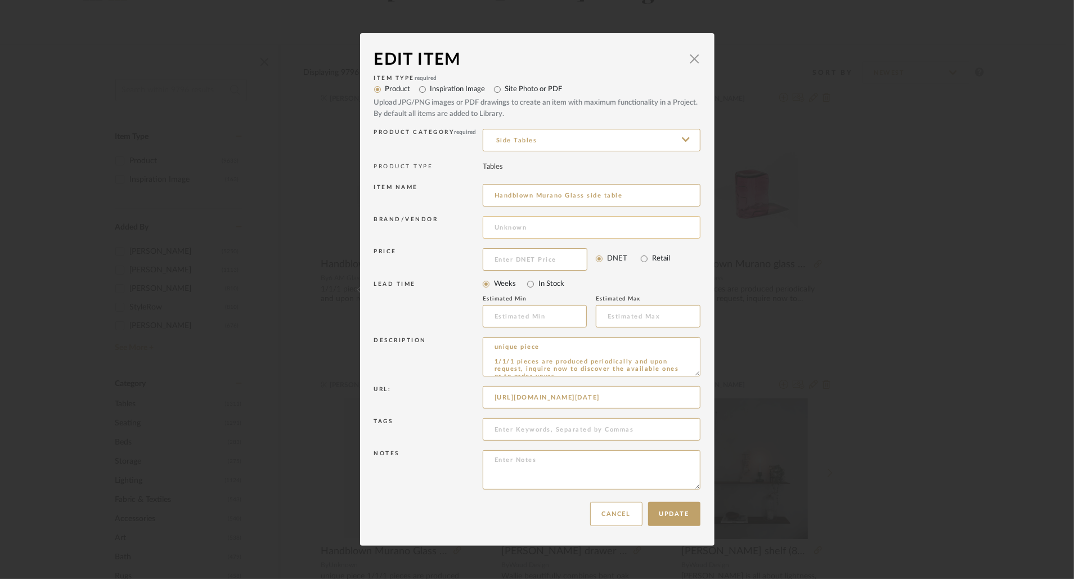
click at [535, 236] on input at bounding box center [592, 227] width 218 height 23
type input "6 AM Glass"
click at [566, 262] on mat-option "6 AM Glass" at bounding box center [587, 257] width 217 height 29
click at [683, 507] on button "Update" at bounding box center [674, 514] width 52 height 24
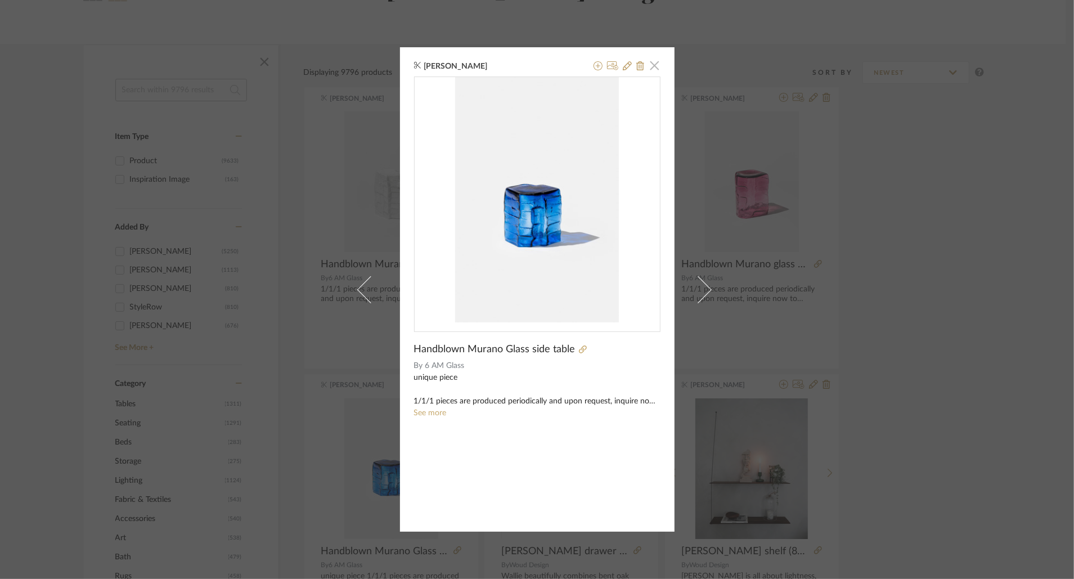
click at [655, 68] on span "button" at bounding box center [655, 65] width 23 height 23
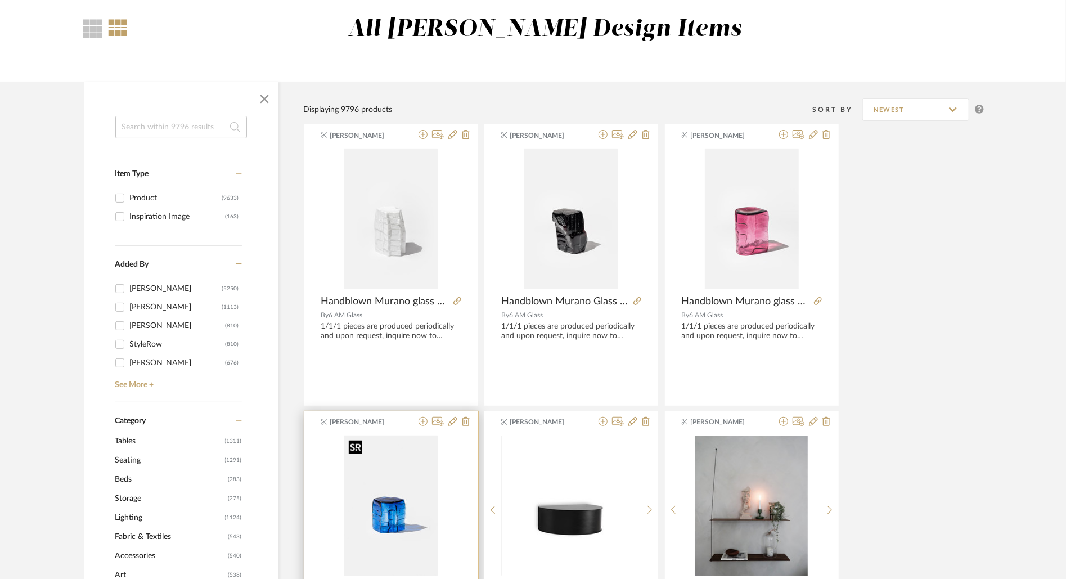
scroll to position [270, 0]
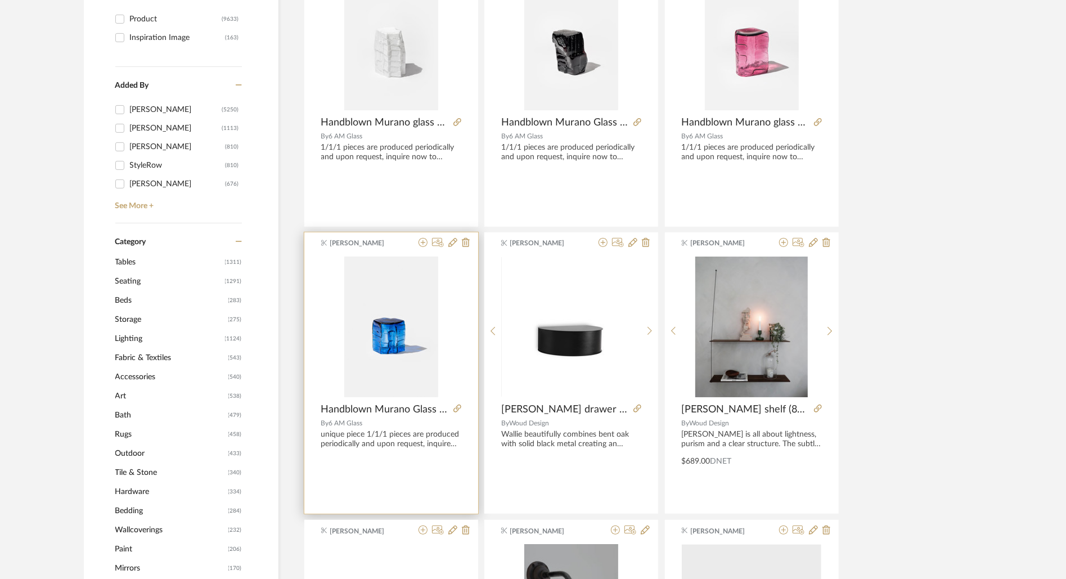
click at [383, 431] on div "unique piece 1/1/1 pieces are produced periodically and upon request, inquire n…" at bounding box center [391, 439] width 140 height 19
click at [452, 243] on icon at bounding box center [452, 242] width 9 height 9
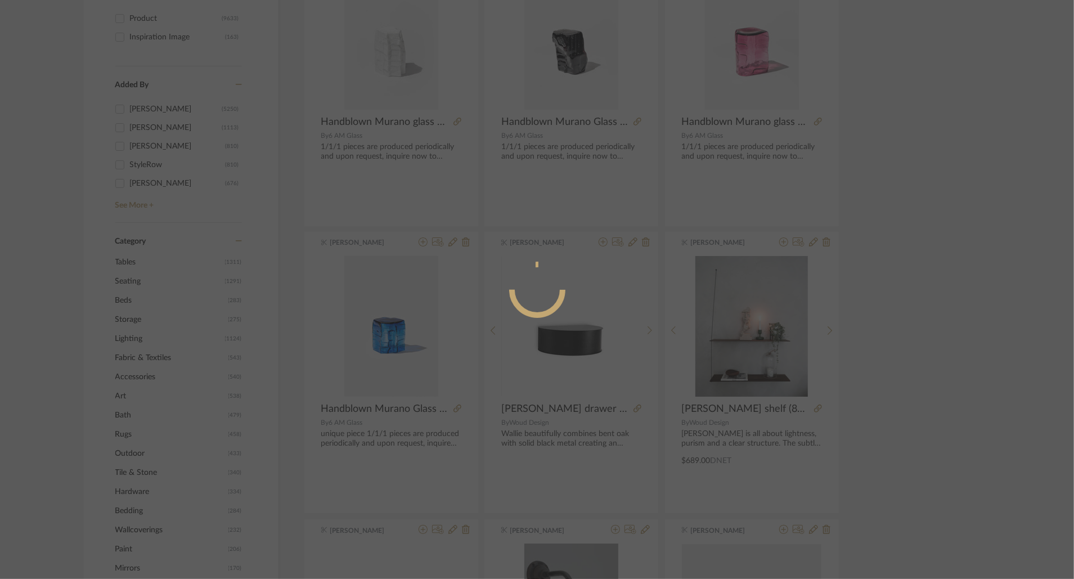
radio input "true"
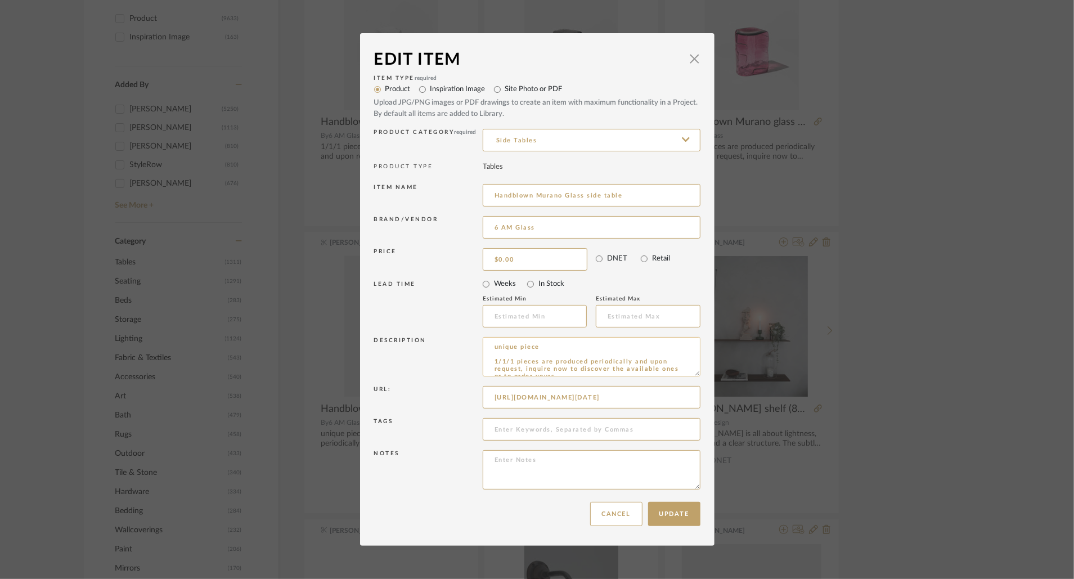
drag, startPoint x: 488, startPoint y: 362, endPoint x: 486, endPoint y: 348, distance: 14.2
click at [486, 348] on textarea "unique piece 1/1/1 pieces are produced periodically and upon request, inquire n…" at bounding box center [592, 356] width 218 height 39
type textarea "1/1/1 pieces are produced periodically and upon request, inquire now to discove…"
click at [669, 515] on button "Update" at bounding box center [674, 514] width 52 height 24
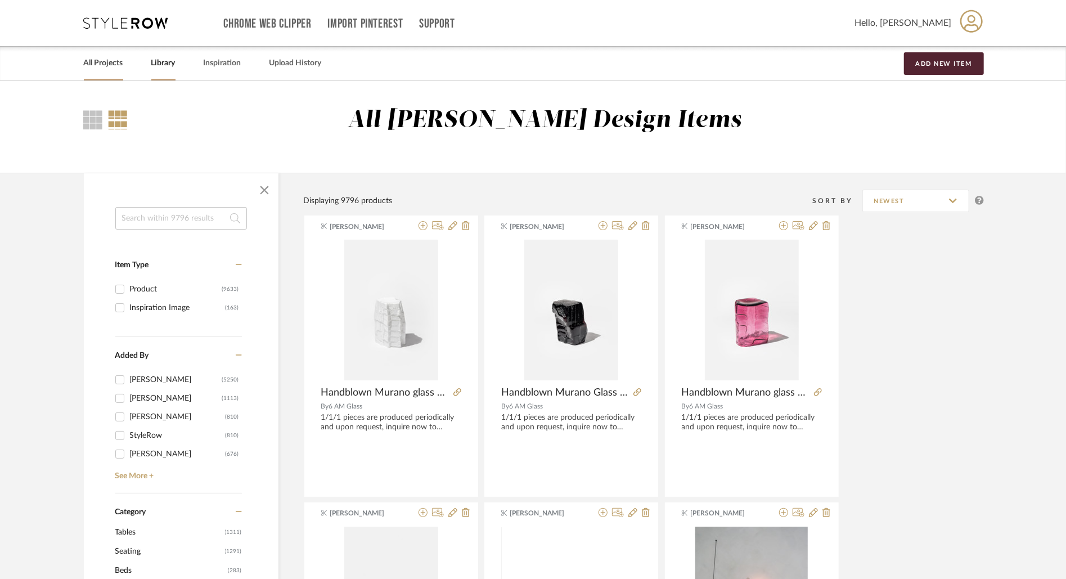
click at [95, 58] on link "All Projects" at bounding box center [103, 63] width 39 height 15
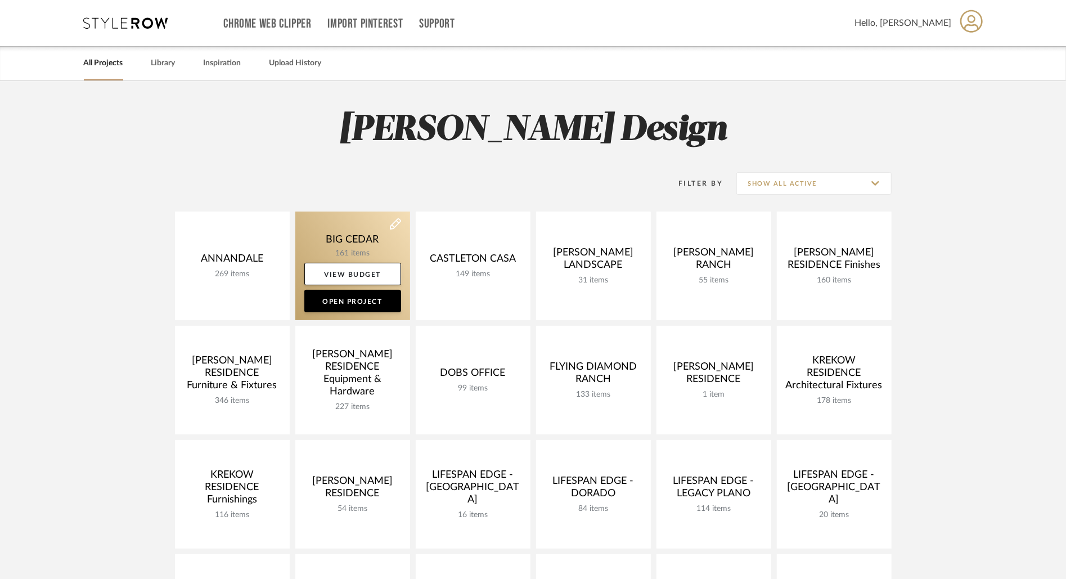
click at [317, 245] on link at bounding box center [352, 266] width 115 height 109
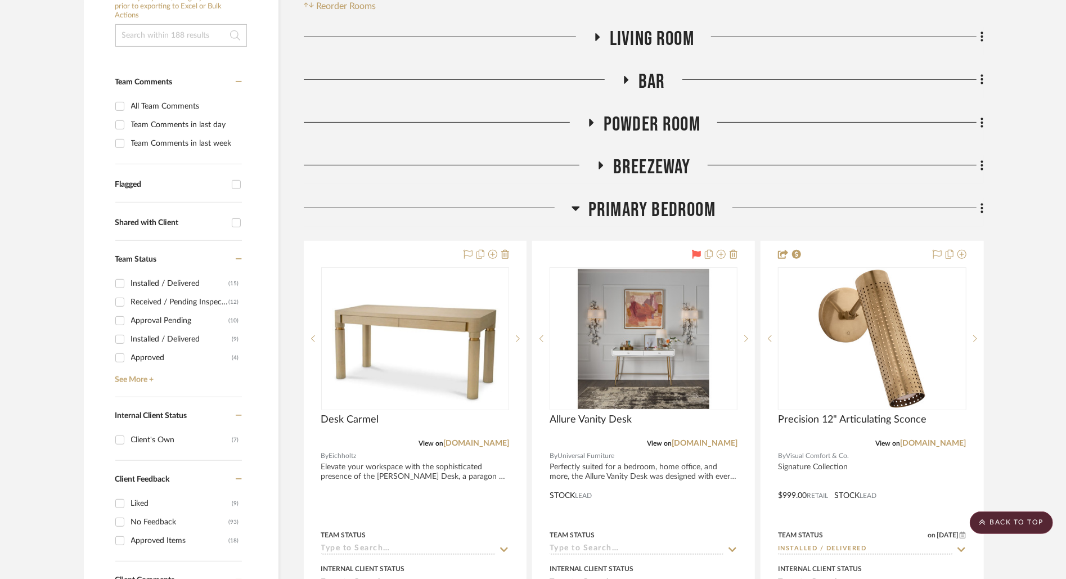
scroll to position [304, 0]
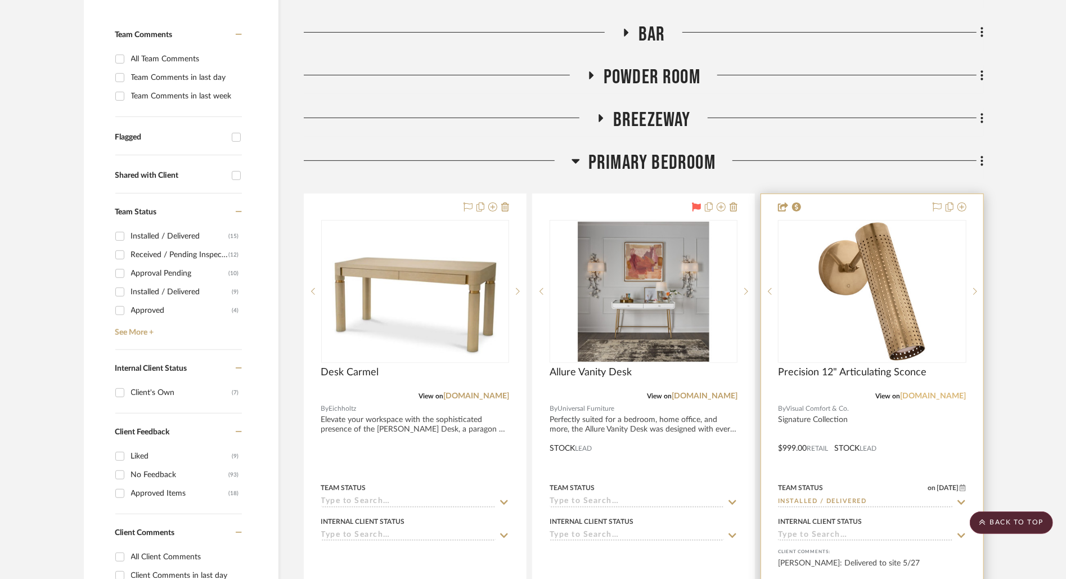
click at [943, 396] on link "visualcomfort.com" at bounding box center [934, 396] width 66 height 8
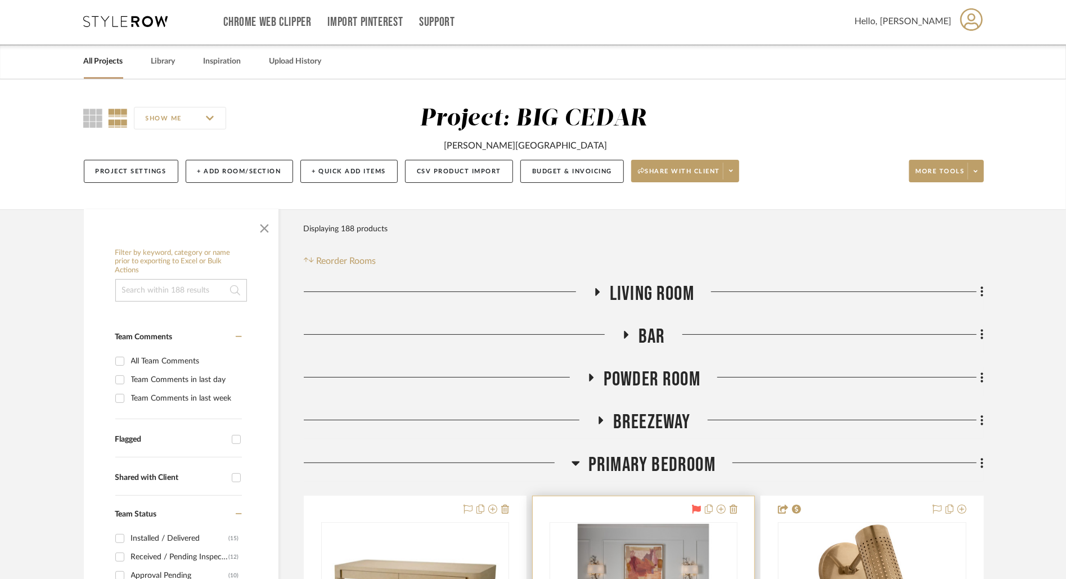
scroll to position [3, 0]
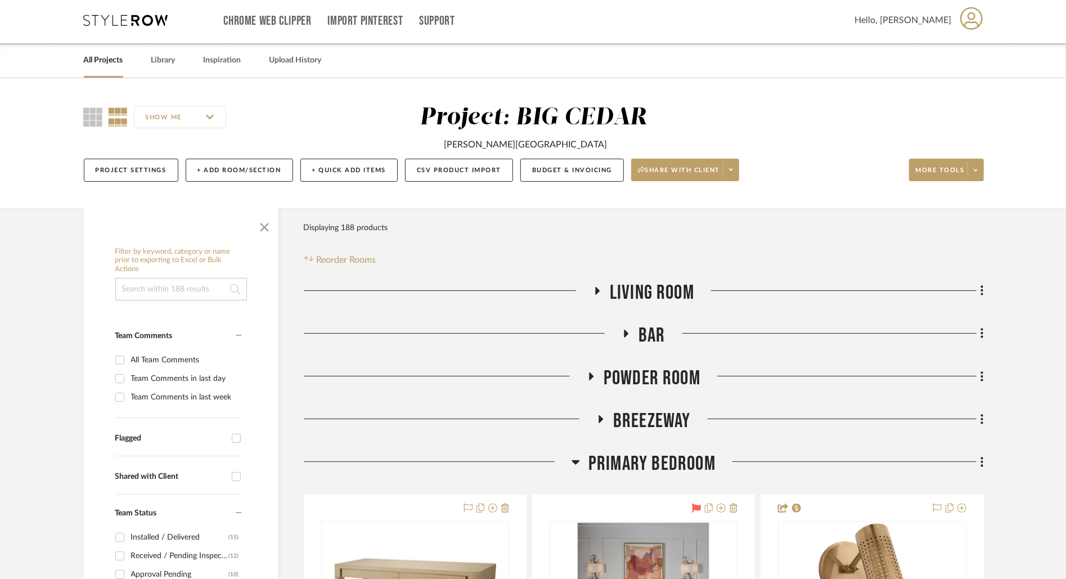
click at [114, 55] on link "All Projects" at bounding box center [103, 60] width 39 height 15
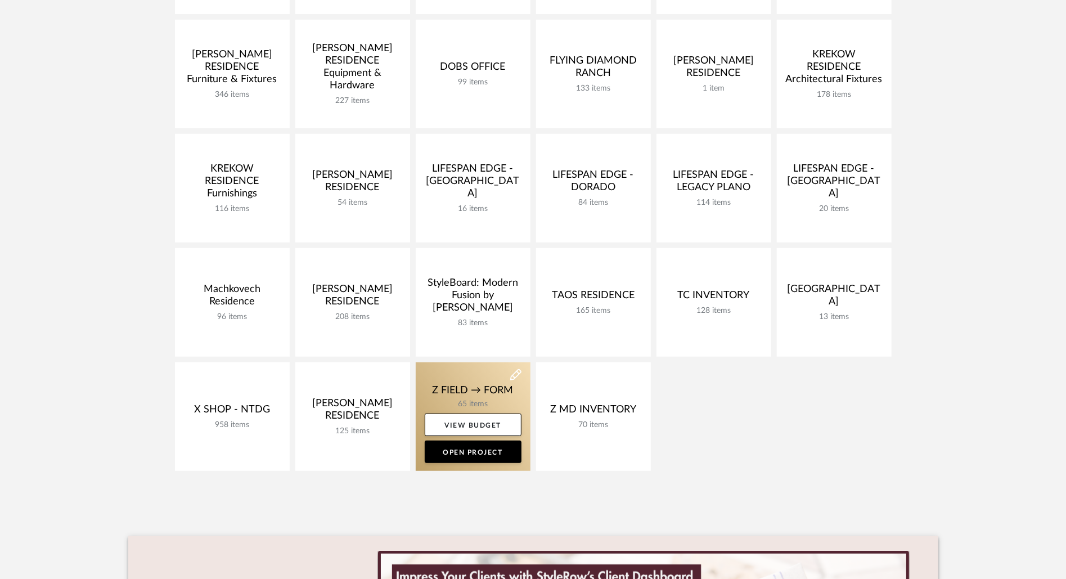
scroll to position [309, 0]
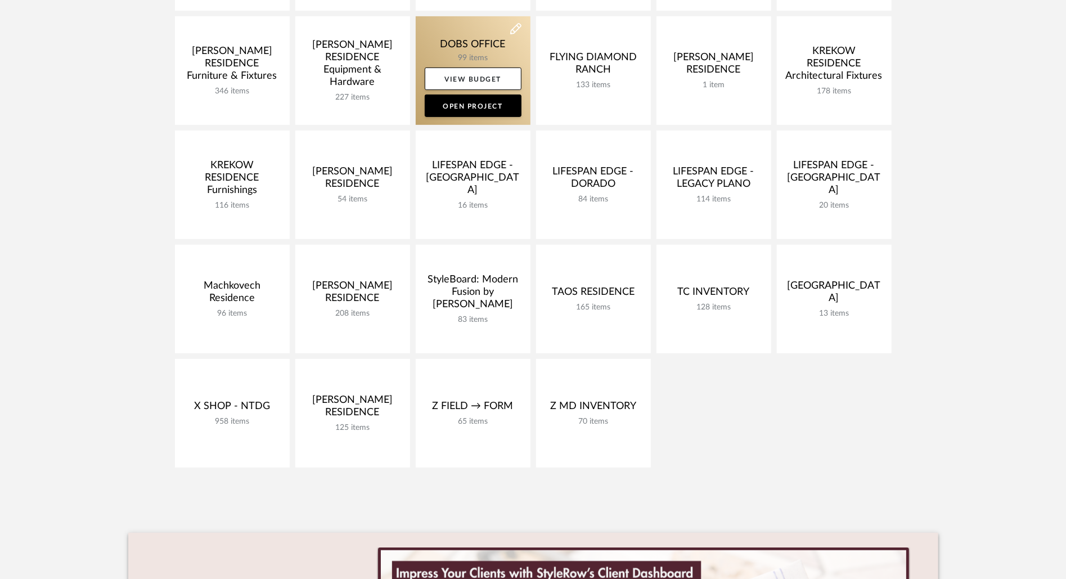
click at [464, 45] on link at bounding box center [473, 70] width 115 height 109
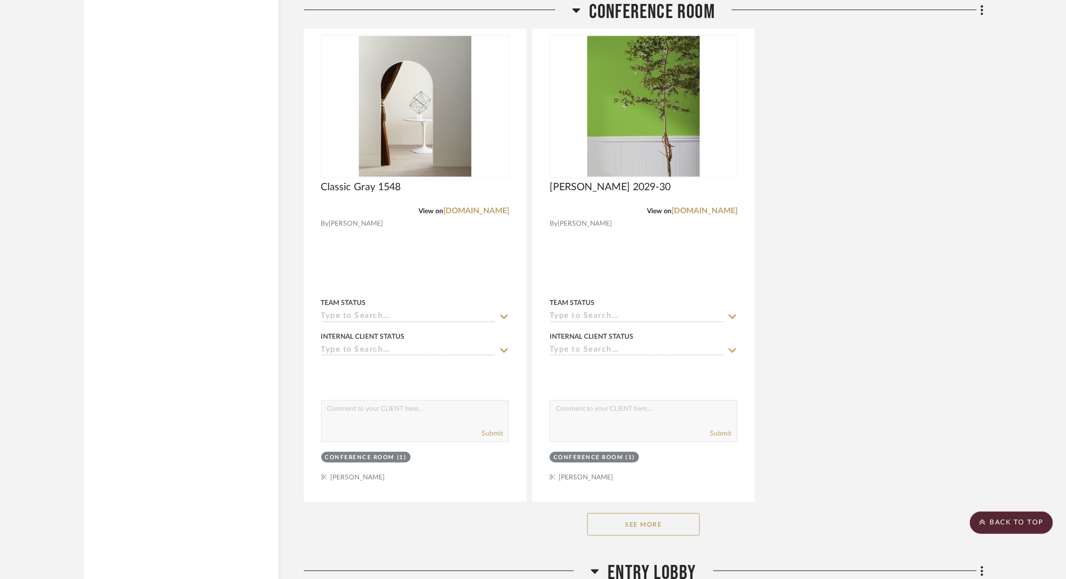
scroll to position [3814, 0]
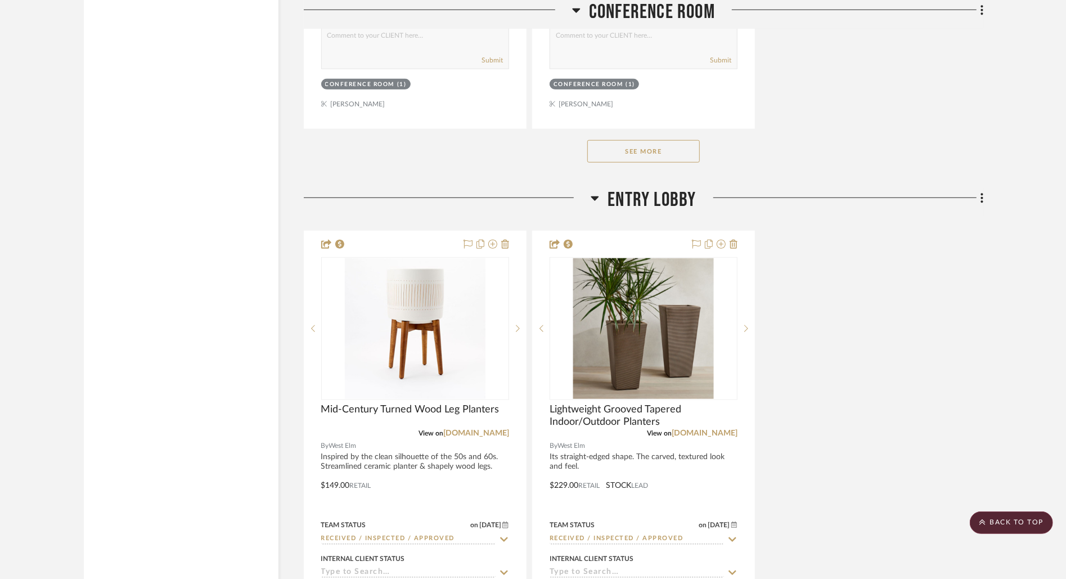
click at [645, 131] on div "See More" at bounding box center [644, 151] width 680 height 45
click at [645, 140] on button "See More" at bounding box center [643, 151] width 113 height 23
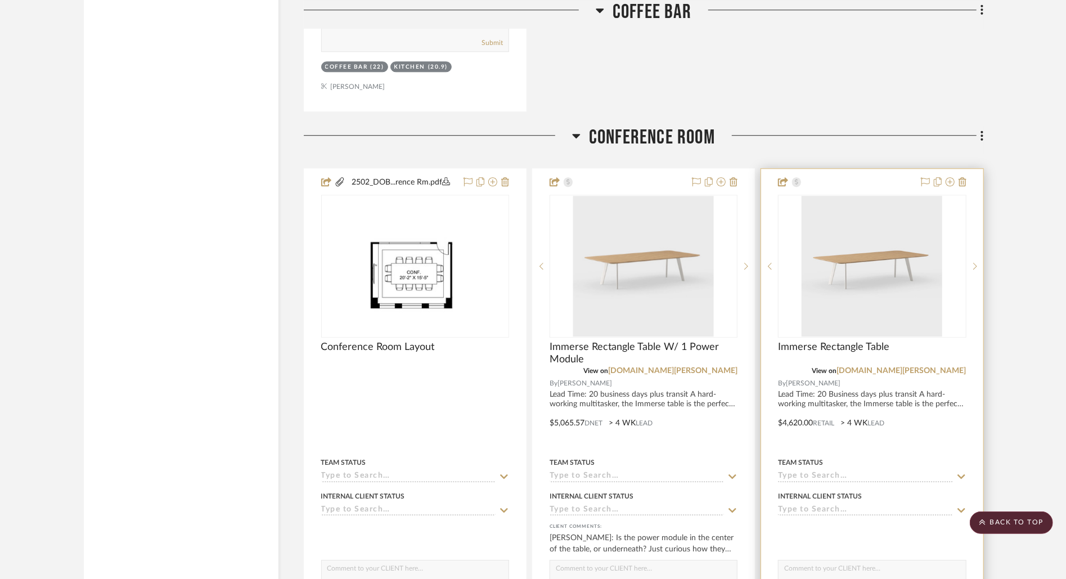
scroll to position [2353, 0]
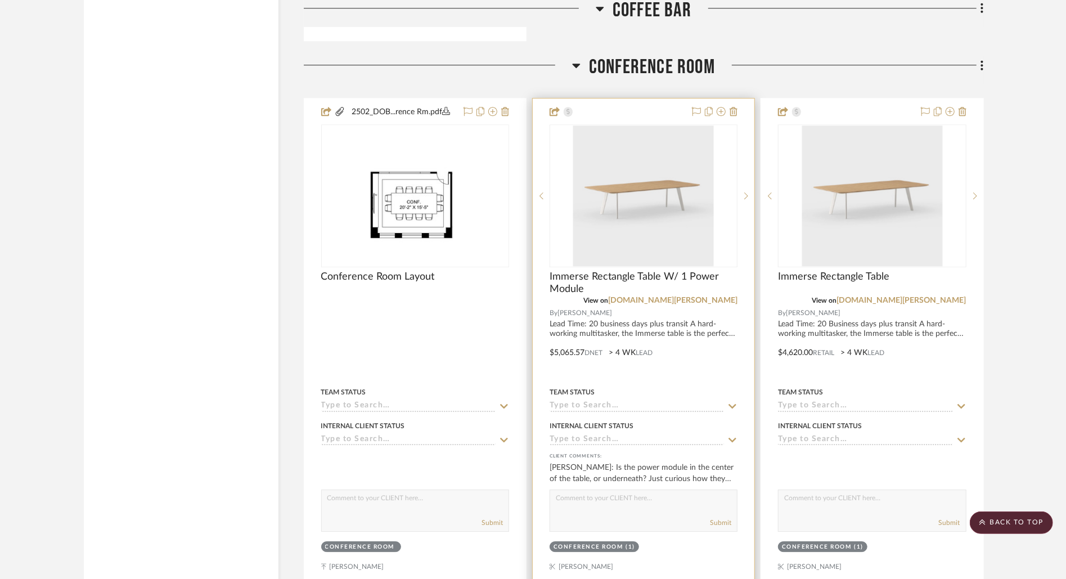
click at [675, 322] on div at bounding box center [644, 344] width 222 height 492
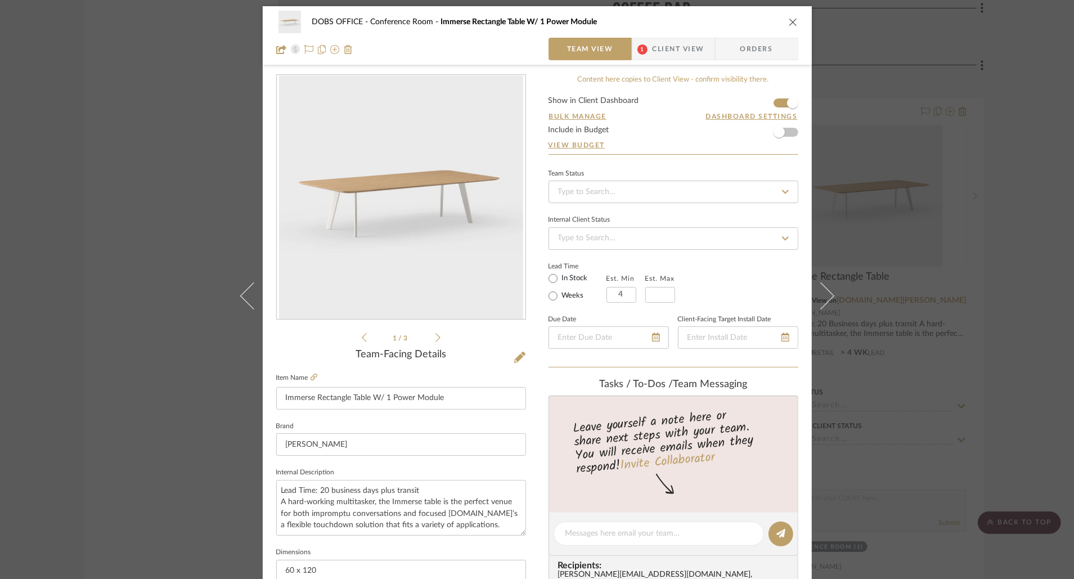
scroll to position [3, 0]
click at [653, 49] on span "Client View" at bounding box center [679, 48] width 52 height 23
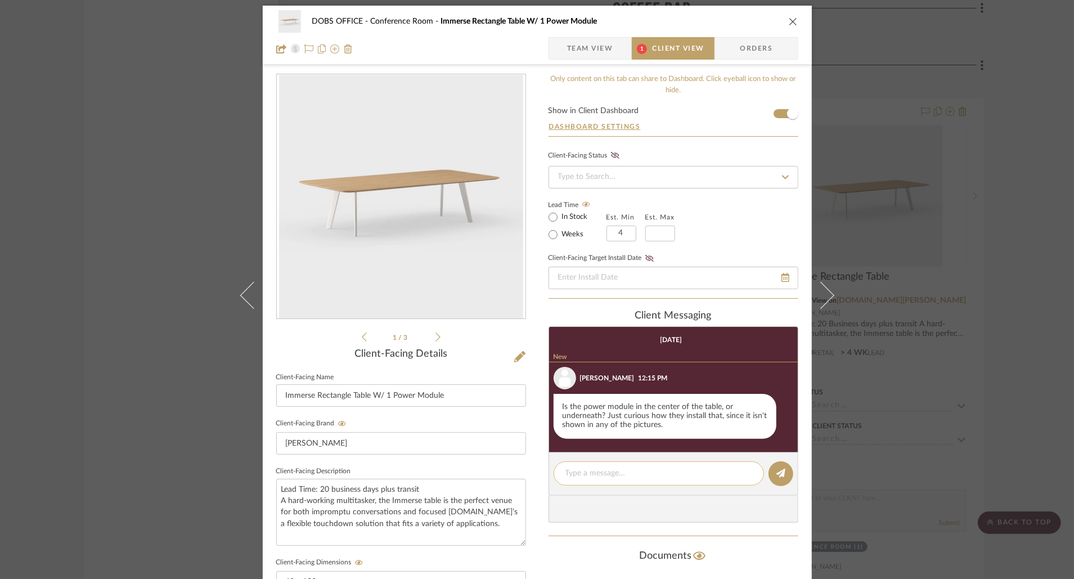
click at [669, 468] on textarea at bounding box center [659, 474] width 187 height 12
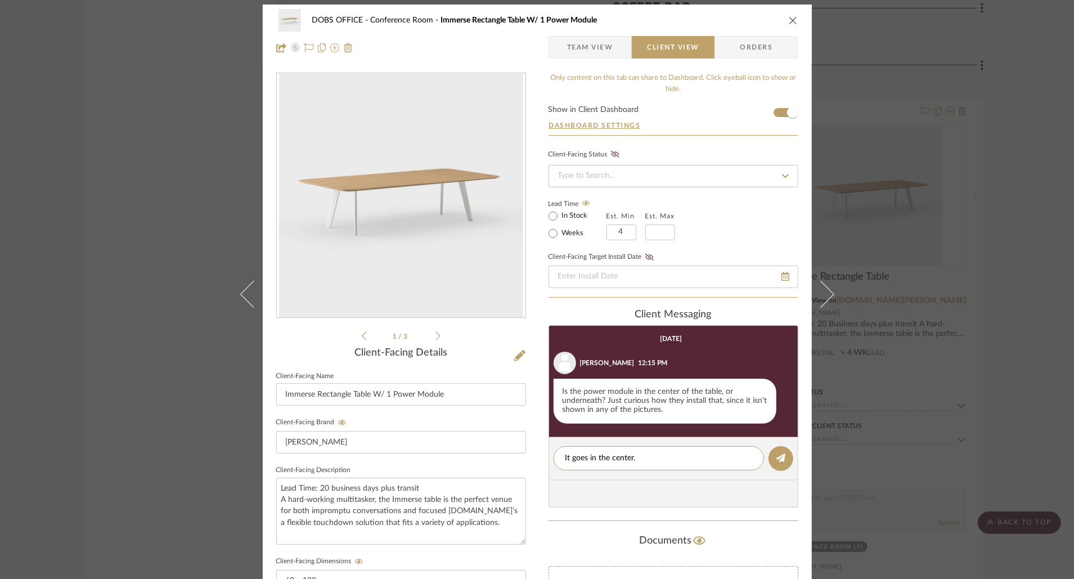
scroll to position [0, 0]
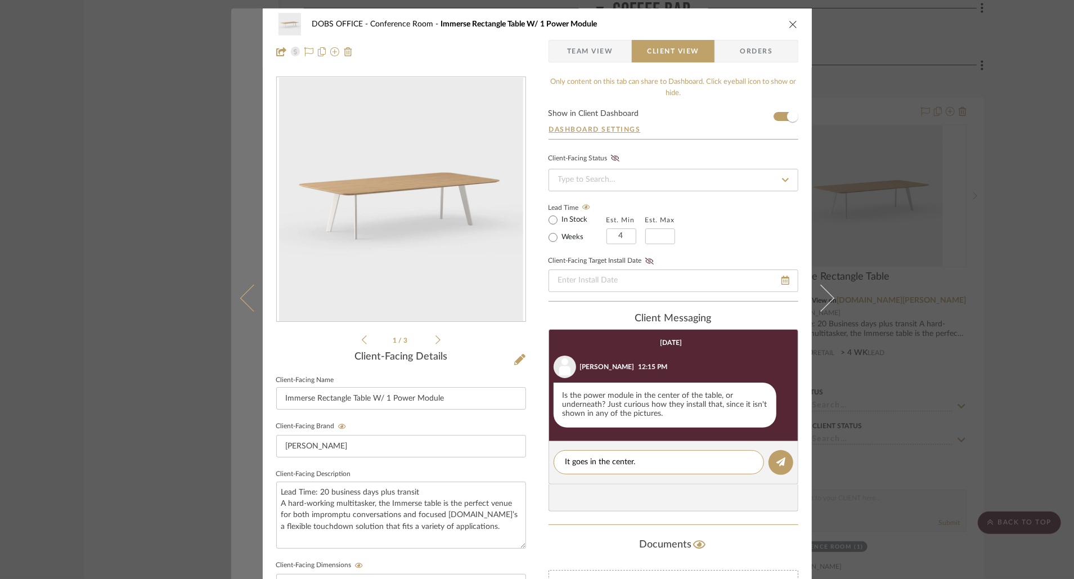
type textarea "It goes in the center."
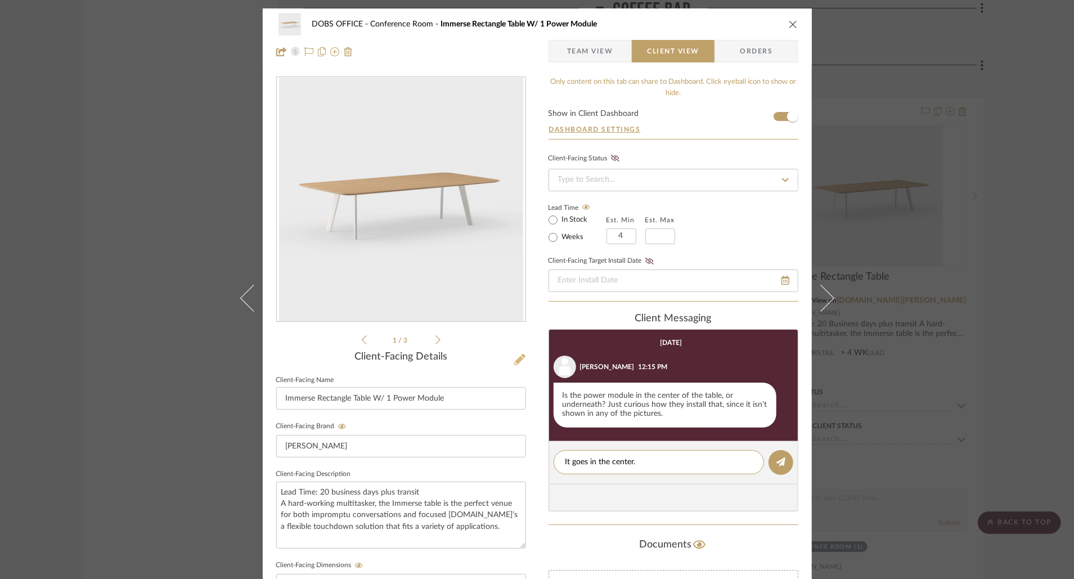
click at [515, 360] on icon at bounding box center [519, 359] width 11 height 11
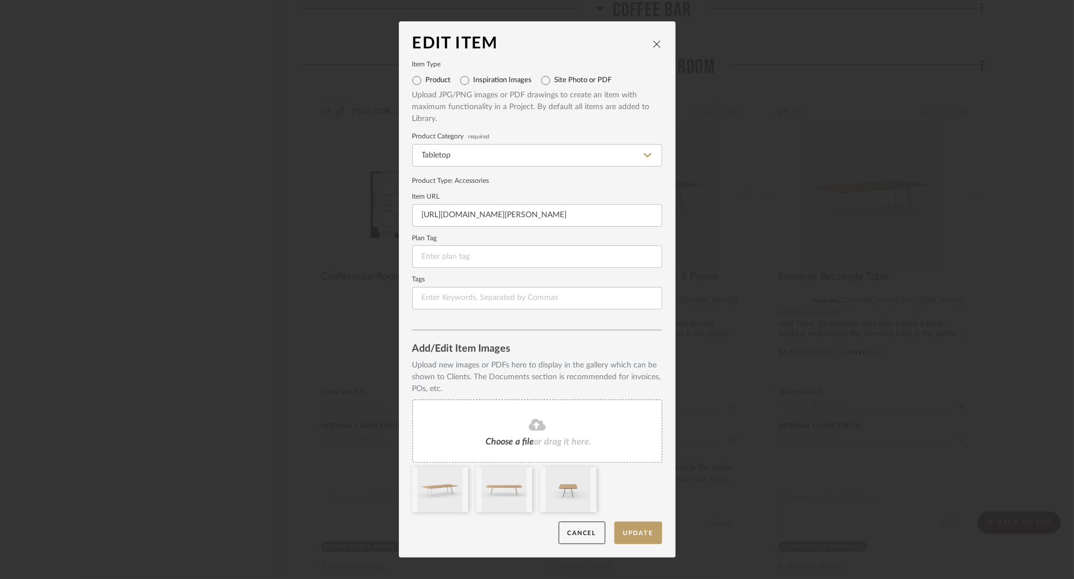
click at [574, 447] on div "Choose a file or drag it here." at bounding box center [537, 431] width 250 height 63
click at [639, 533] on button "Update" at bounding box center [638, 533] width 48 height 23
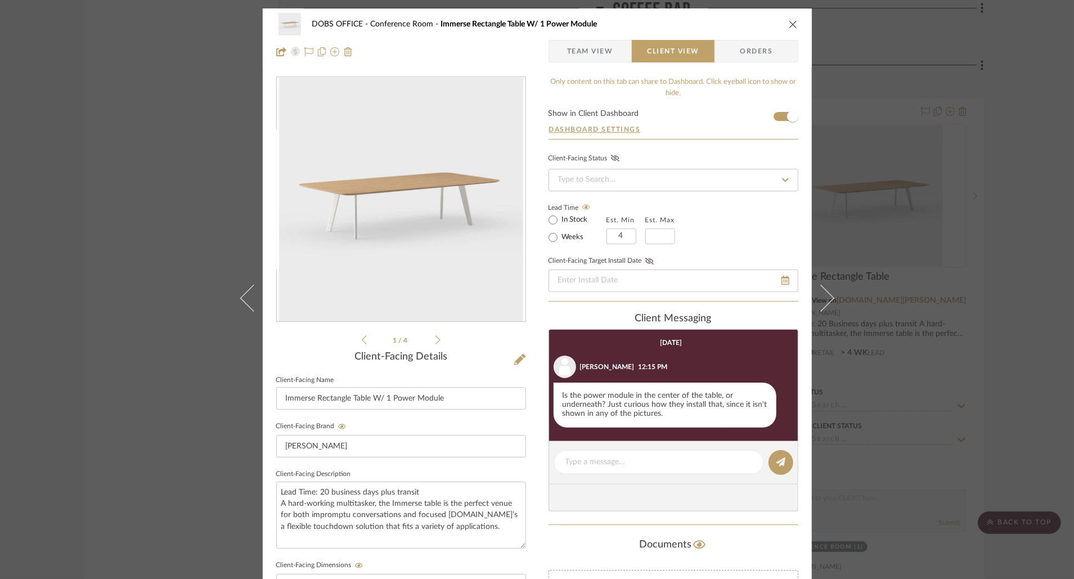
click at [436, 340] on icon at bounding box center [438, 340] width 5 height 10
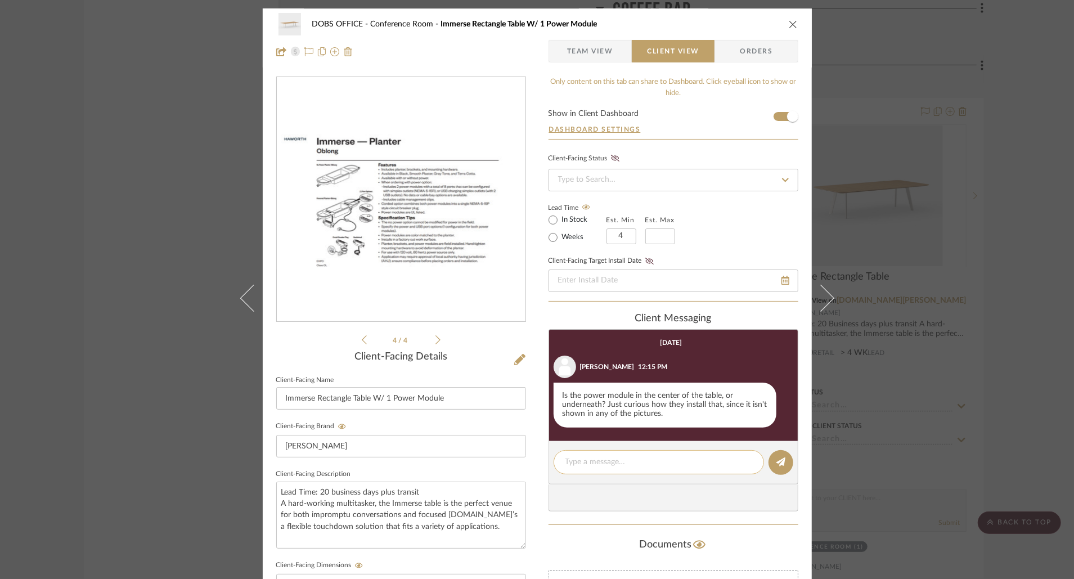
click at [669, 460] on textarea at bounding box center [659, 462] width 187 height 12
click at [638, 460] on textarea "It goes in the center. I added the specs for the power module to the images of …" at bounding box center [659, 468] width 187 height 24
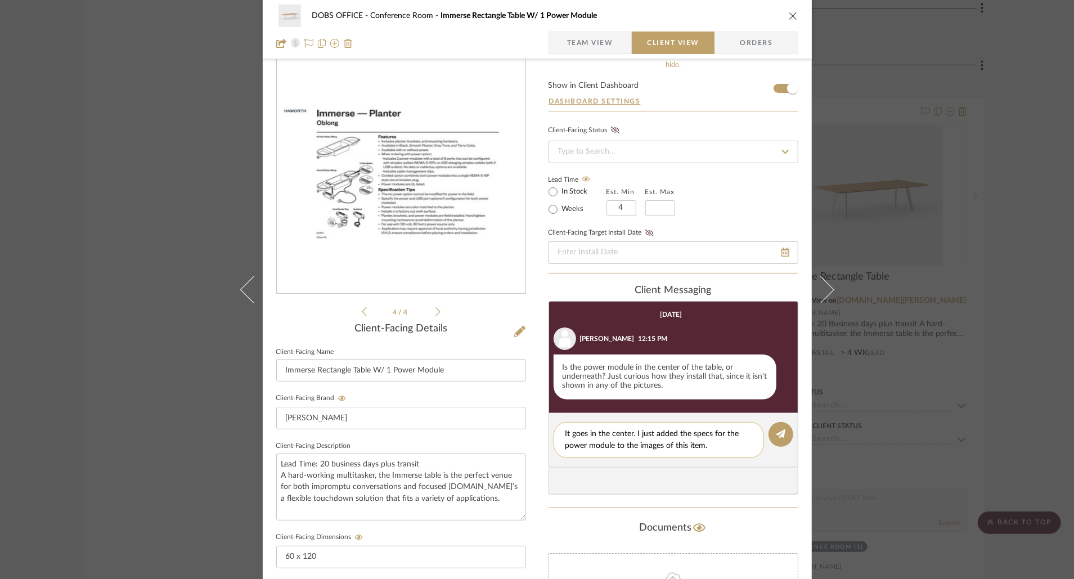
scroll to position [41, 0]
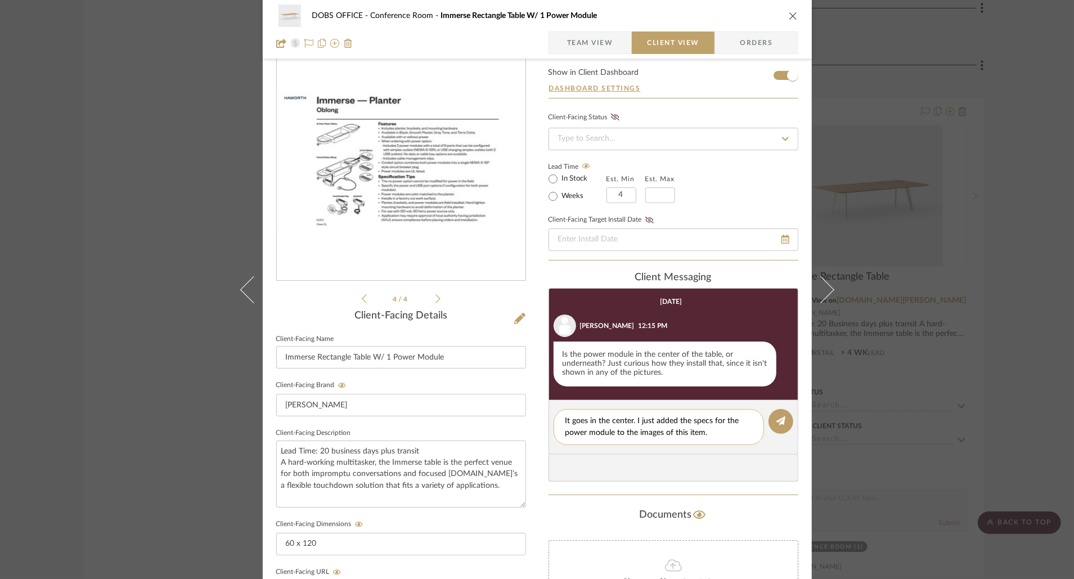
click at [723, 438] on textarea "It goes in the center. I just added the specs for the power module to the image…" at bounding box center [659, 427] width 187 height 24
type textarea "It goes in the center. I just added the specs for the power module to the image…"
click at [519, 321] on icon at bounding box center [519, 318] width 11 height 11
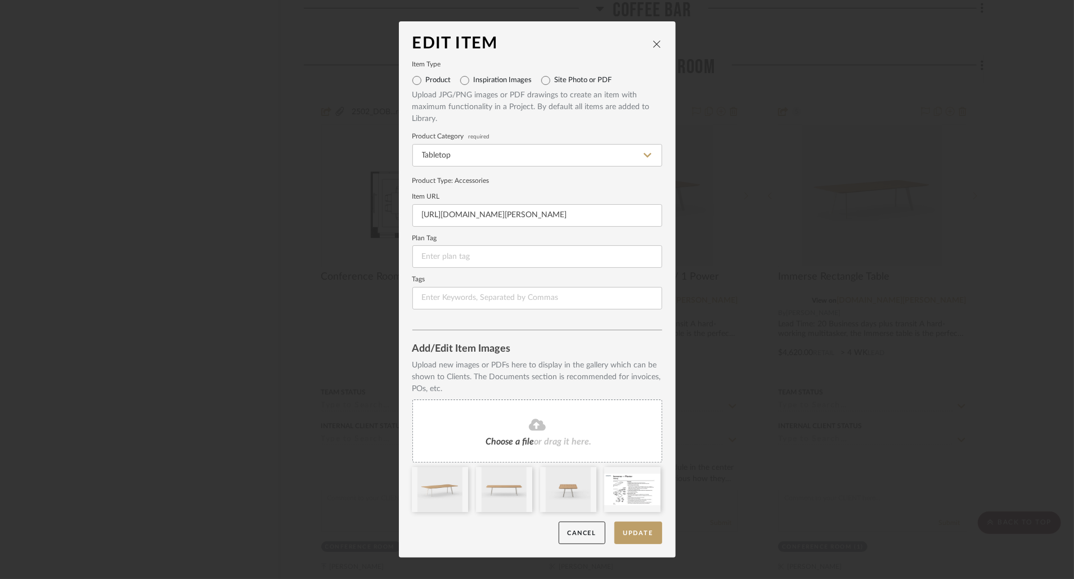
click at [556, 442] on span "or drag it here." at bounding box center [563, 441] width 57 height 9
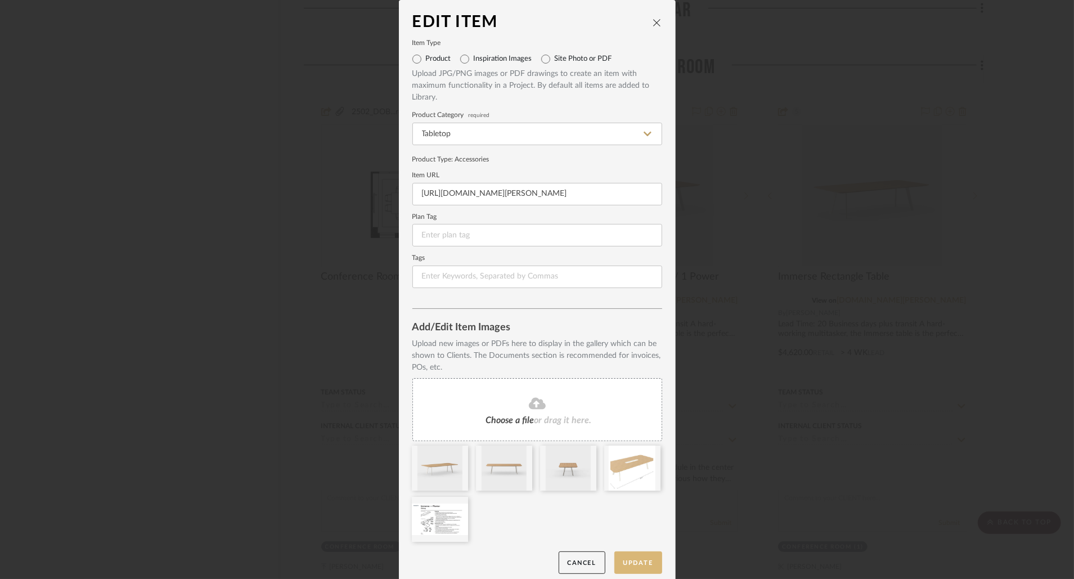
click at [638, 558] on button "Update" at bounding box center [638, 562] width 48 height 23
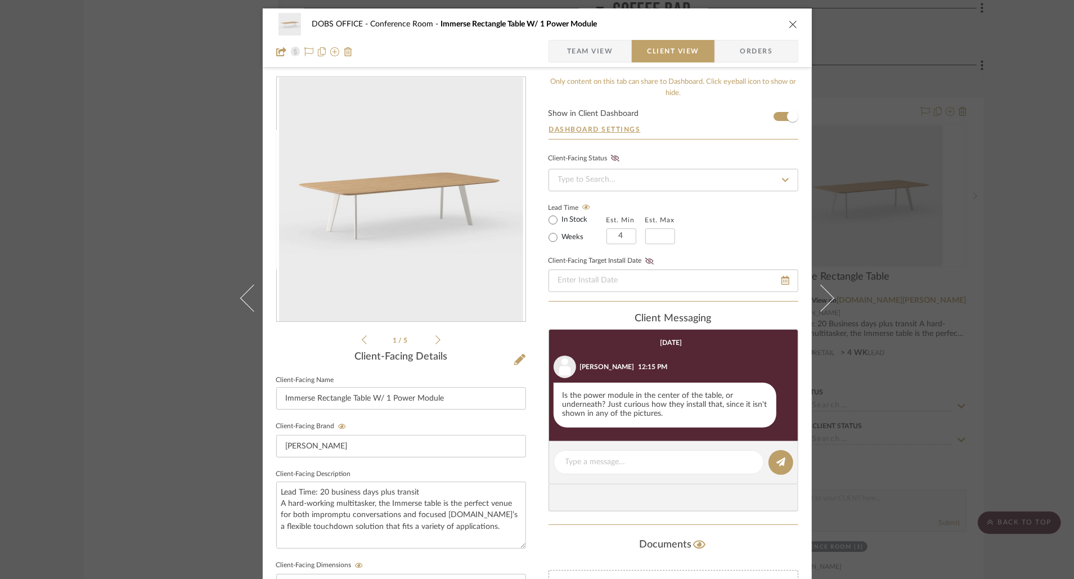
scroll to position [25, 0]
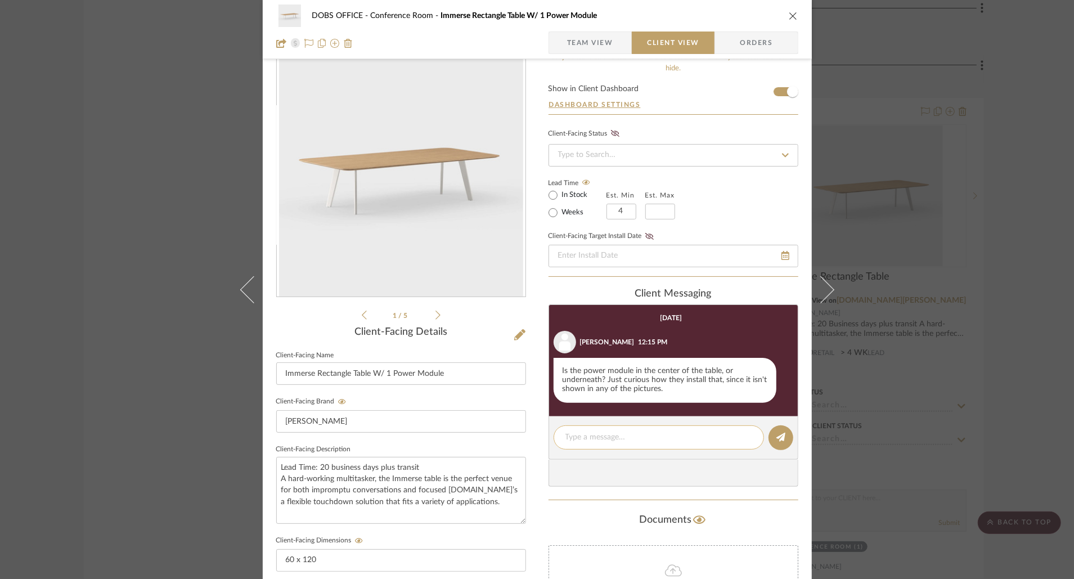
click at [648, 429] on div at bounding box center [659, 437] width 210 height 24
click at [650, 439] on textarea at bounding box center [659, 438] width 187 height 12
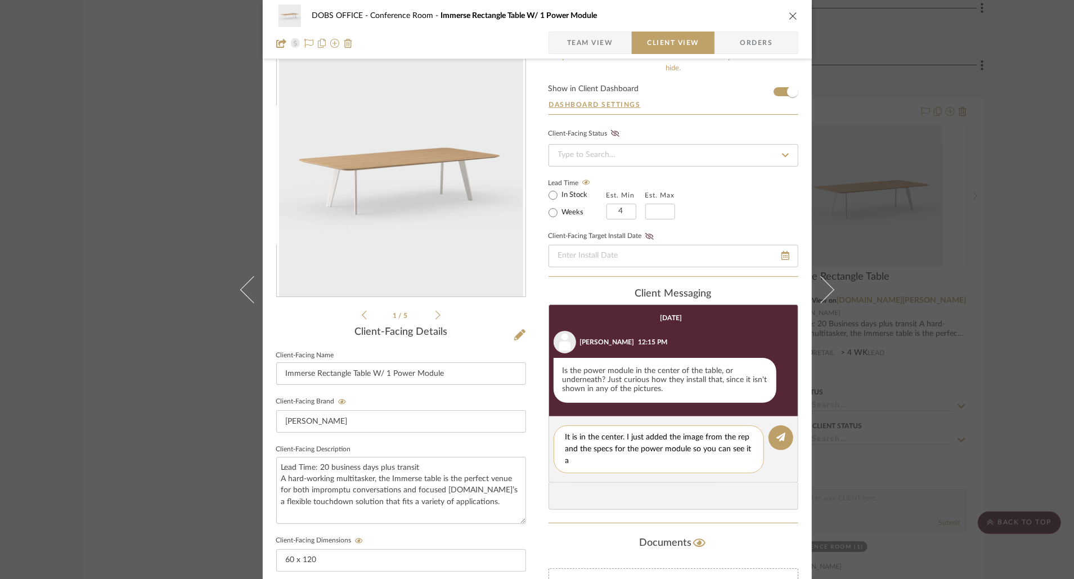
scroll to position [0, 0]
click at [746, 439] on textarea "It is in the center. I just added the image from the rep and the specs for the …" at bounding box center [659, 444] width 187 height 24
type textarea "It is in the center. I just added the image from the rep (which is not great, s…"
click at [777, 436] on icon at bounding box center [781, 437] width 9 height 9
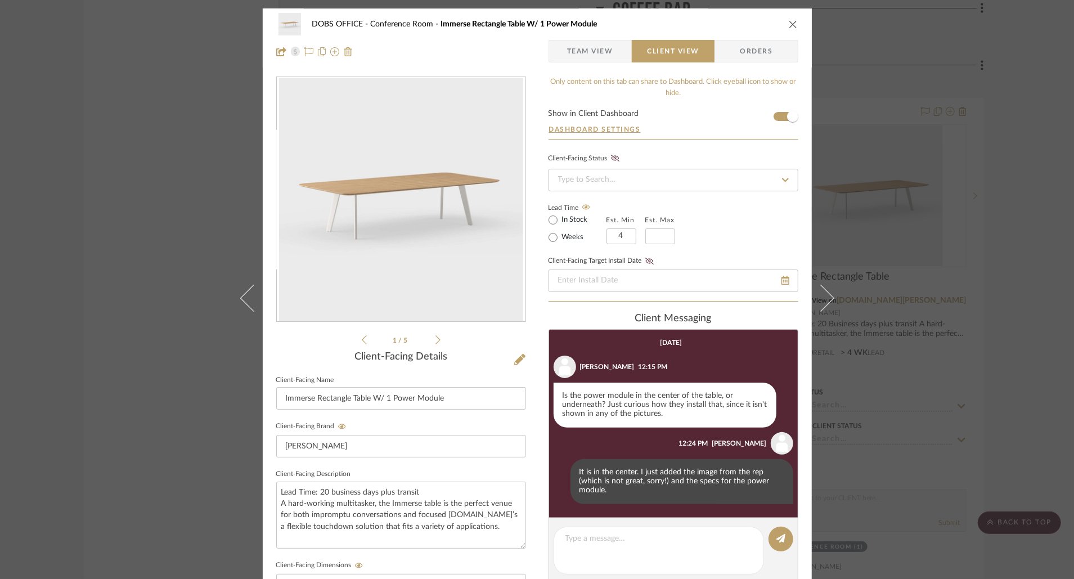
click at [436, 340] on icon at bounding box center [438, 340] width 5 height 10
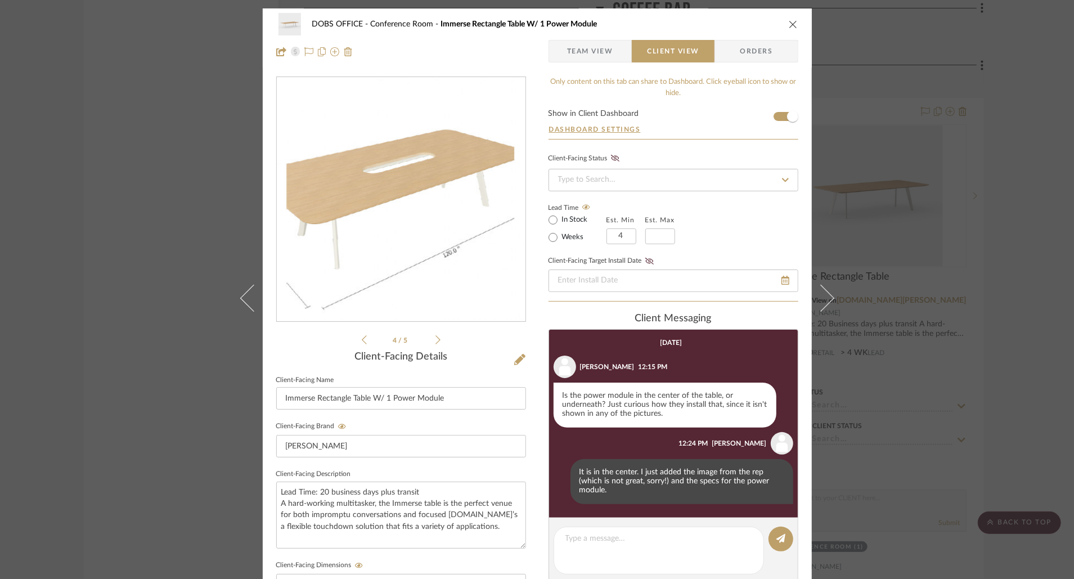
click at [436, 340] on icon at bounding box center [438, 340] width 5 height 10
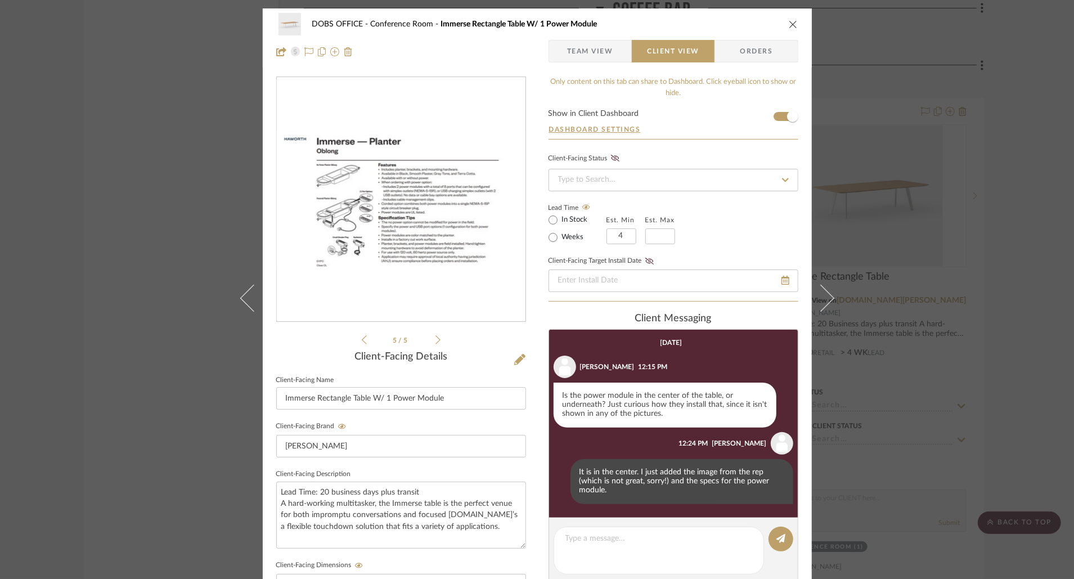
click at [789, 25] on icon "close" at bounding box center [793, 24] width 9 height 9
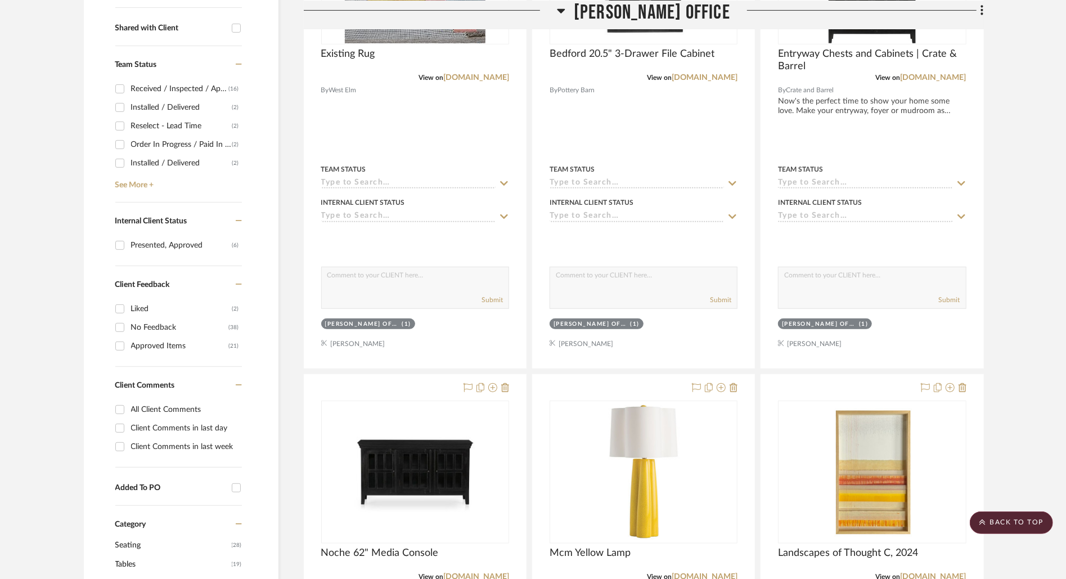
scroll to position [431, 0]
click at [188, 430] on div "Client Comments in last day" at bounding box center [185, 429] width 108 height 18
click at [129, 430] on input "Client Comments in last day" at bounding box center [120, 429] width 18 height 18
checkbox input "true"
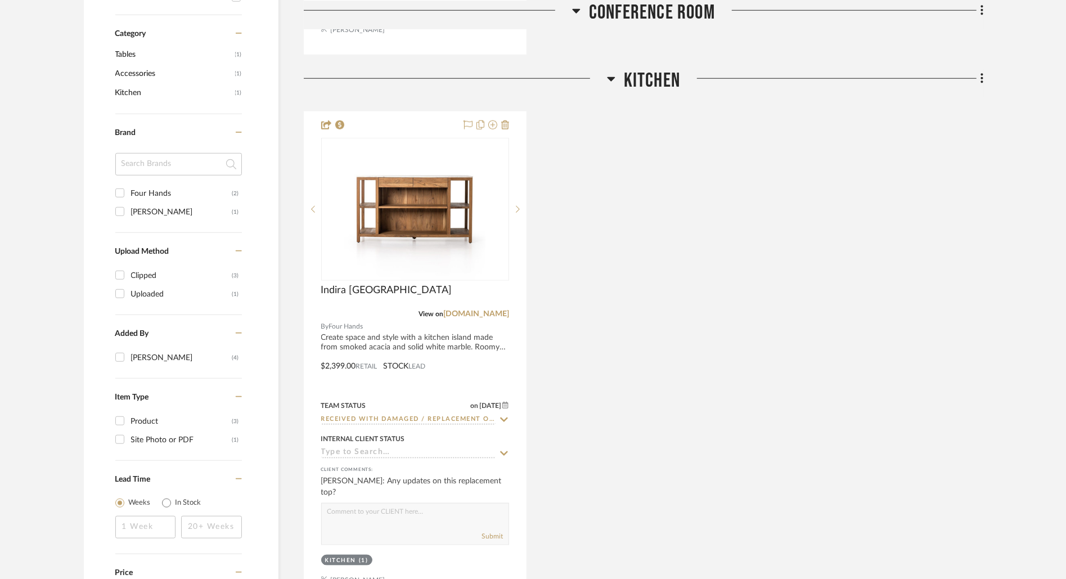
scroll to position [818, 0]
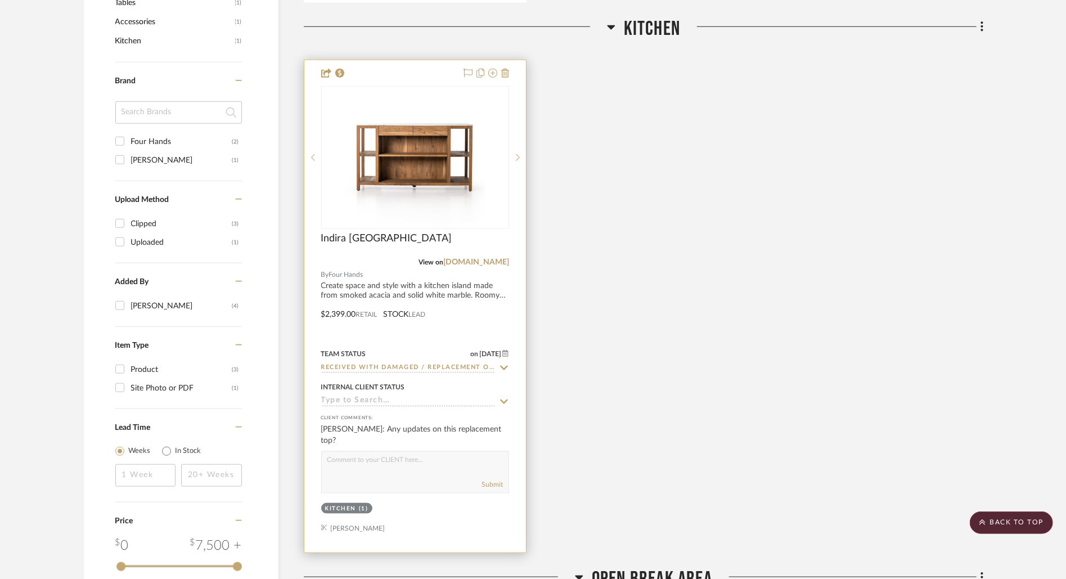
click at [383, 303] on div at bounding box center [415, 306] width 222 height 492
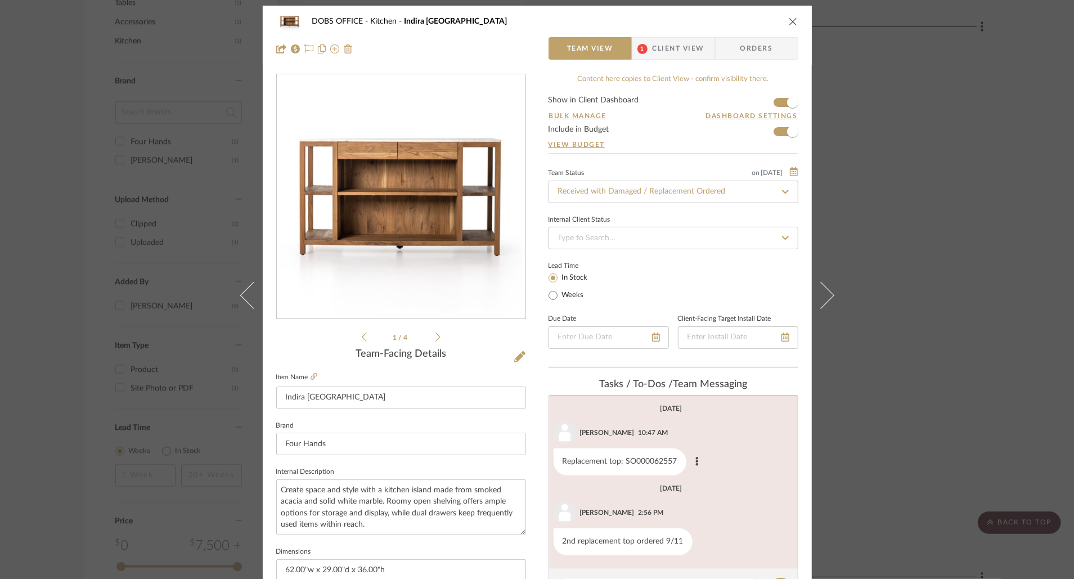
scroll to position [0, 0]
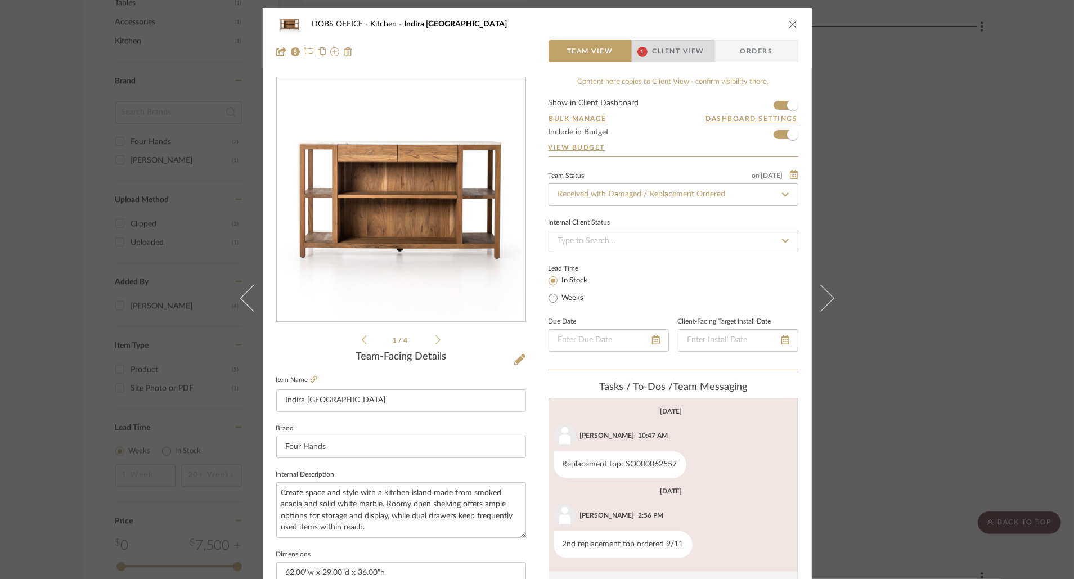
click at [690, 51] on span "Client View" at bounding box center [679, 51] width 52 height 23
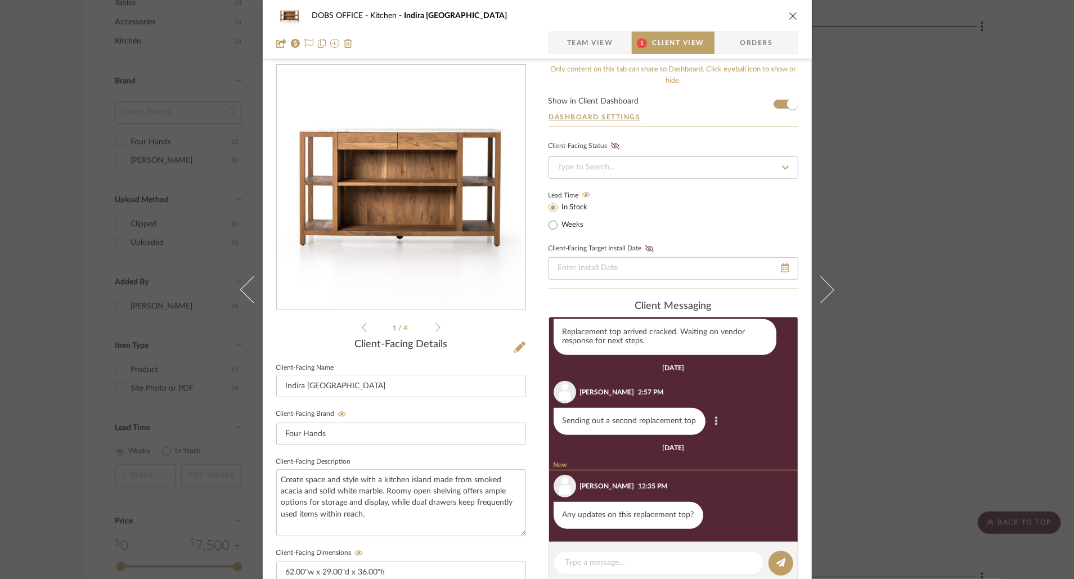
scroll to position [25, 0]
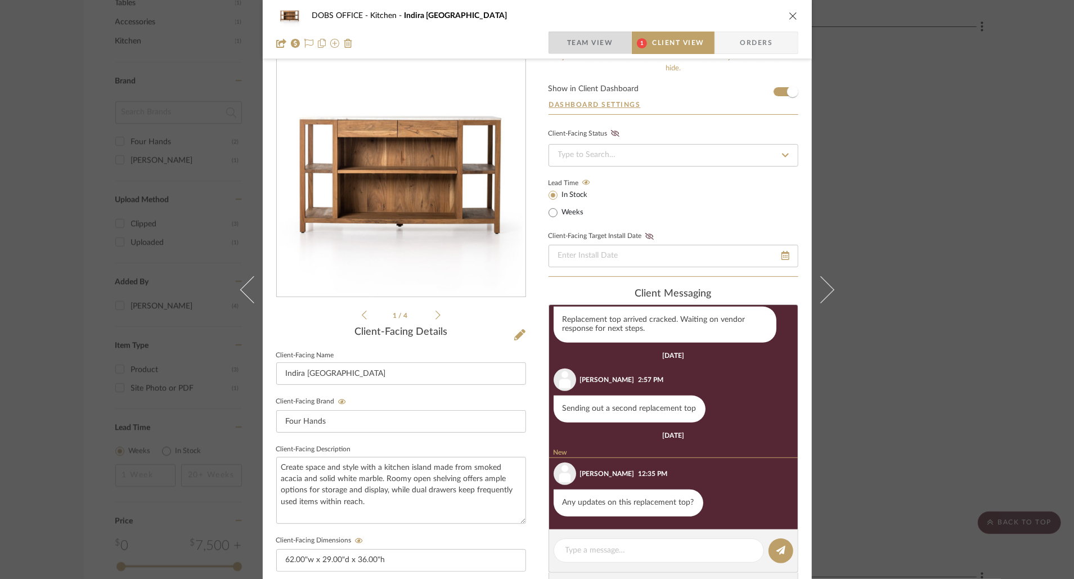
click at [596, 39] on span "Team View" at bounding box center [590, 43] width 46 height 23
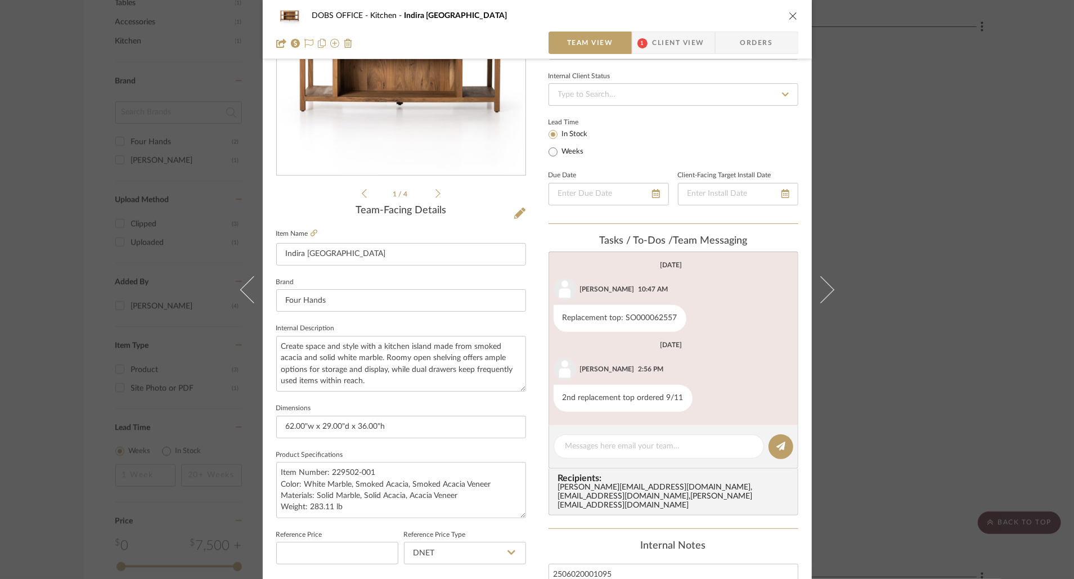
scroll to position [162, 0]
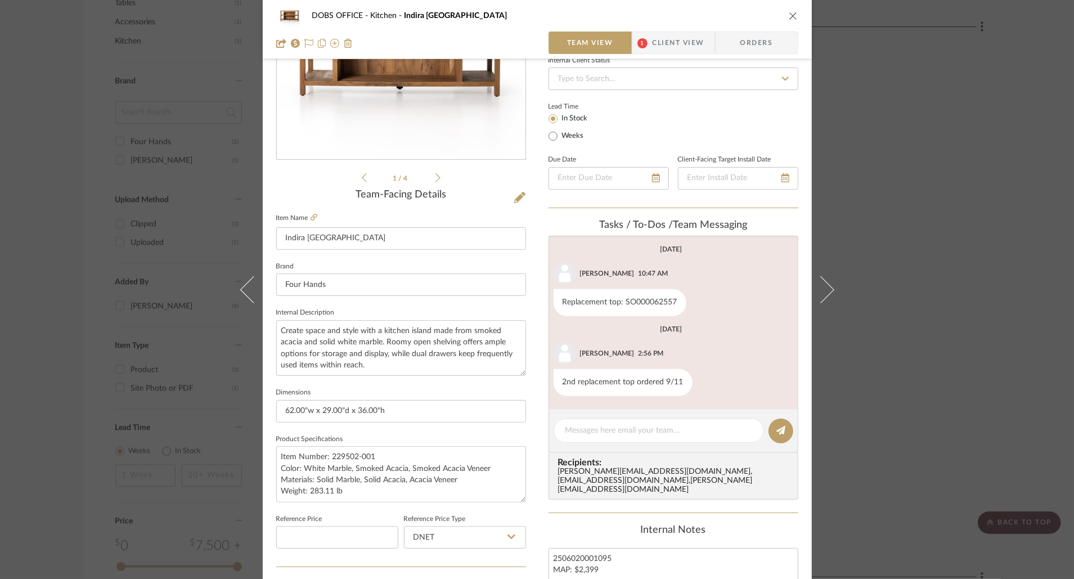
click at [665, 40] on span "Client View" at bounding box center [679, 43] width 52 height 23
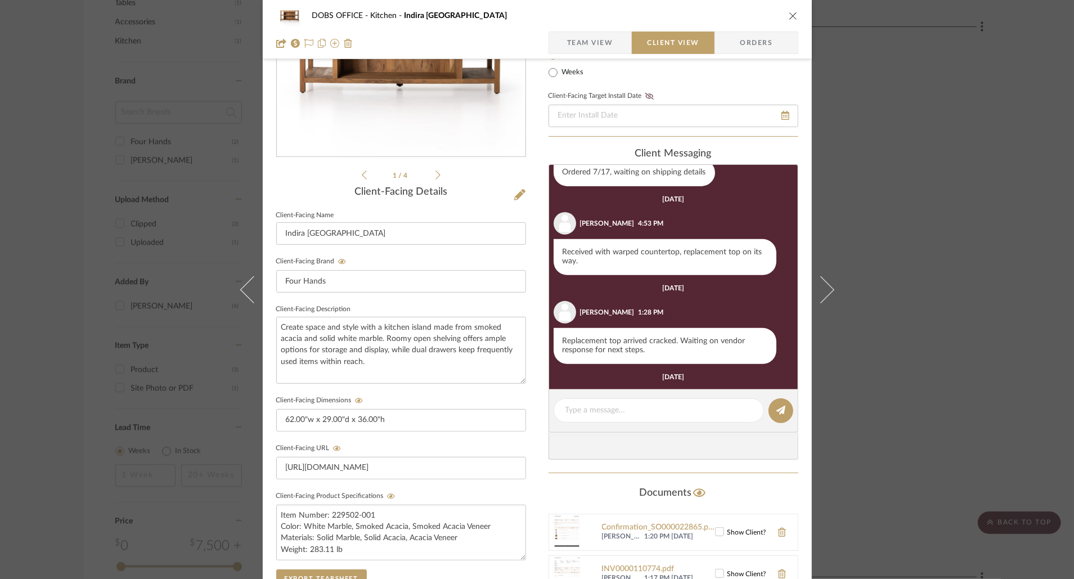
scroll to position [485, 0]
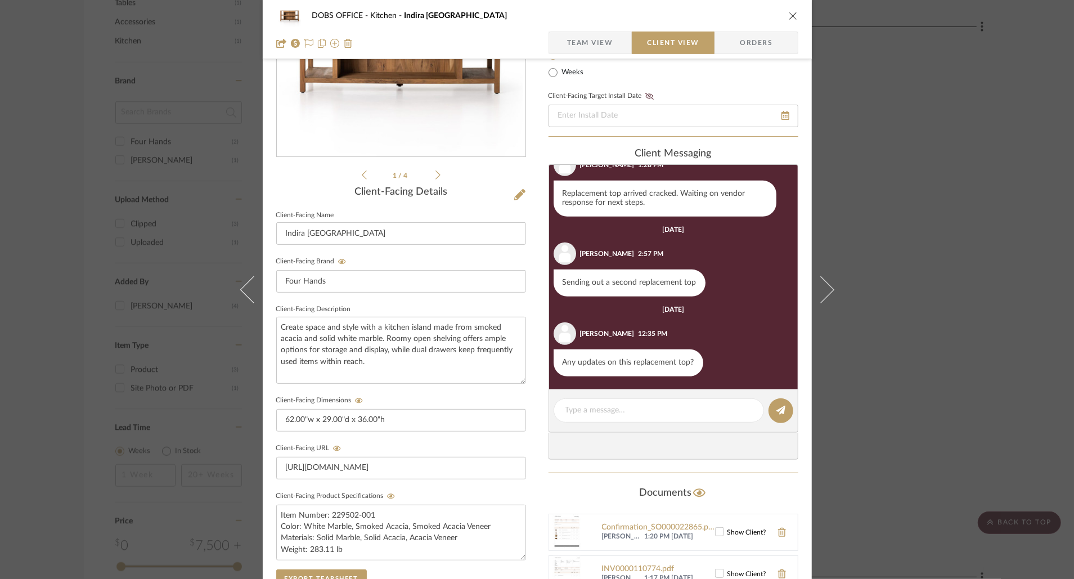
click at [789, 16] on icon "close" at bounding box center [793, 15] width 9 height 9
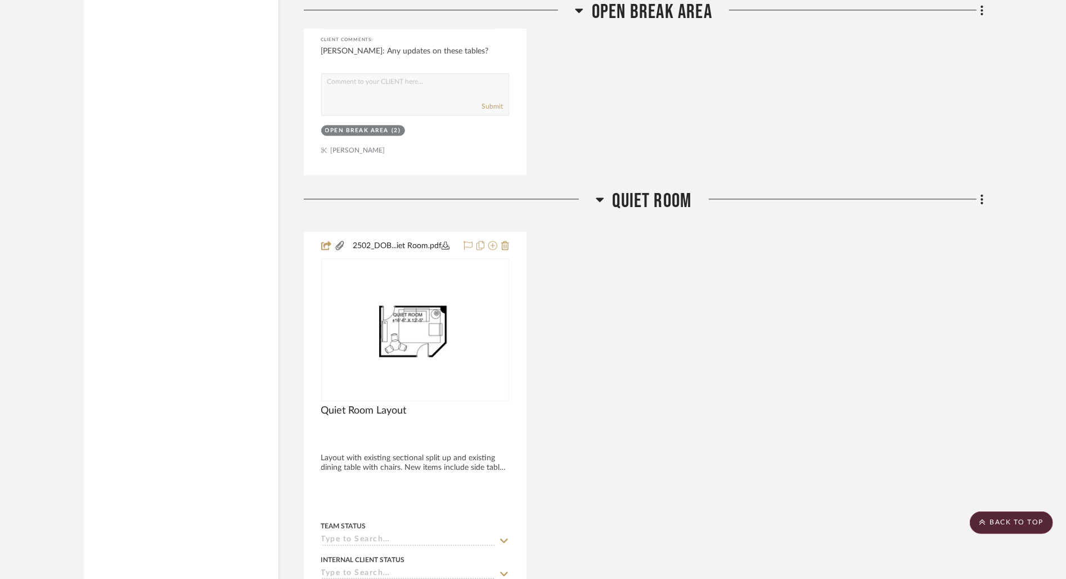
scroll to position [0, 0]
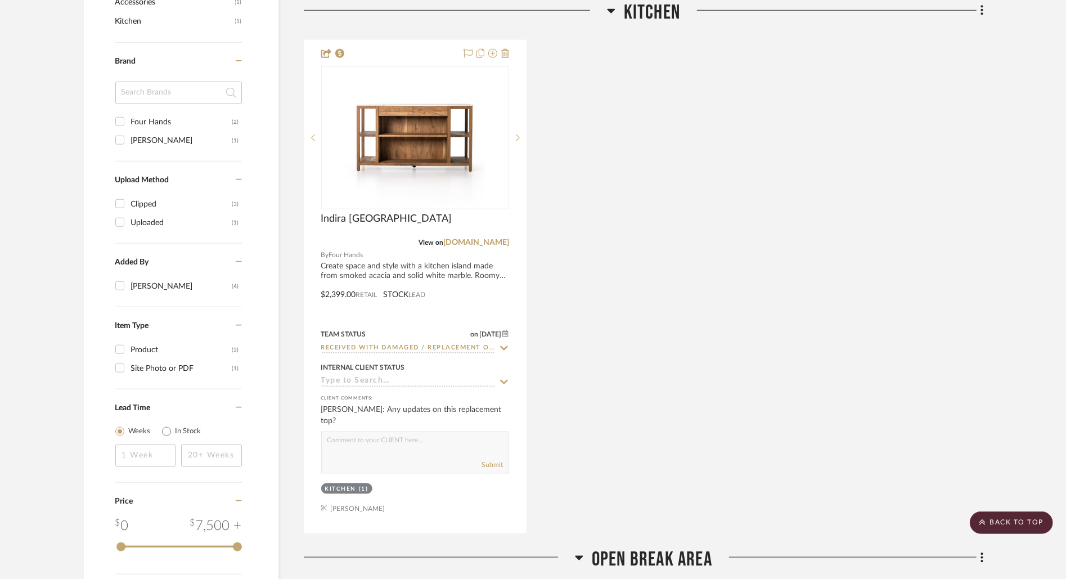
scroll to position [843, 0]
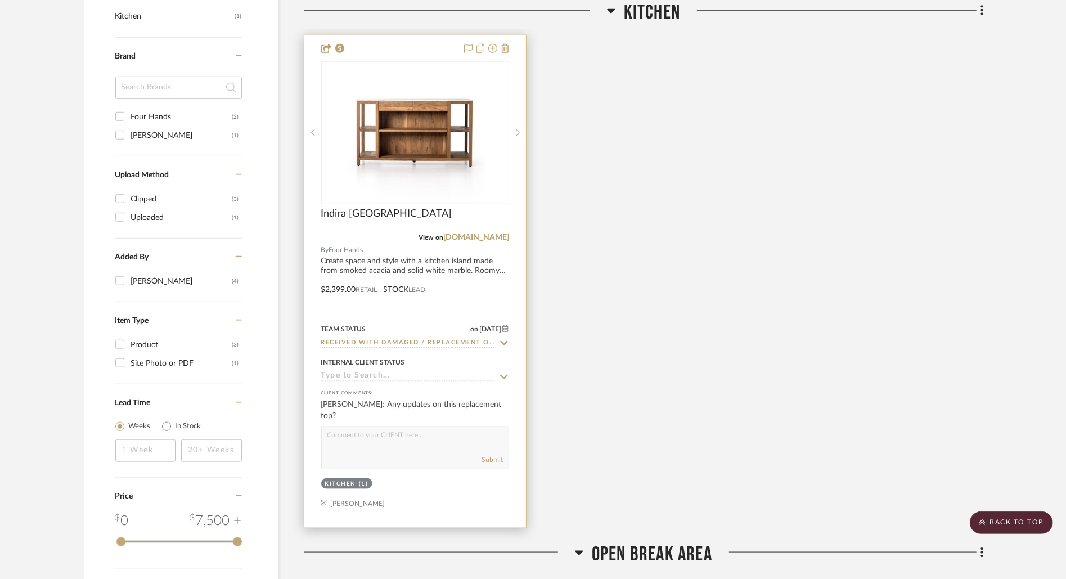
click at [489, 259] on div at bounding box center [415, 281] width 222 height 492
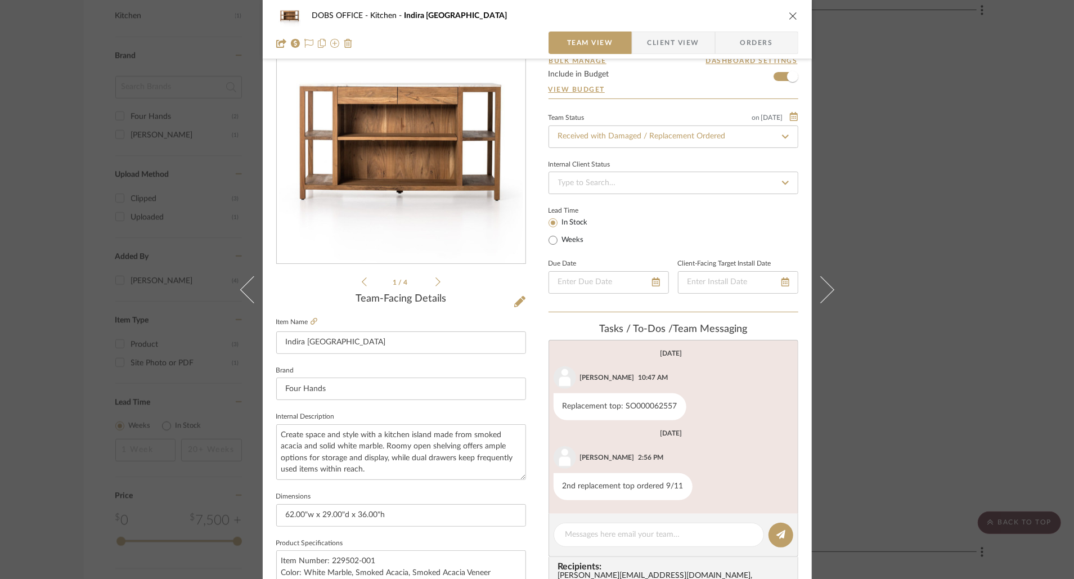
scroll to position [59, 0]
click at [685, 44] on span "Client View" at bounding box center [674, 43] width 52 height 23
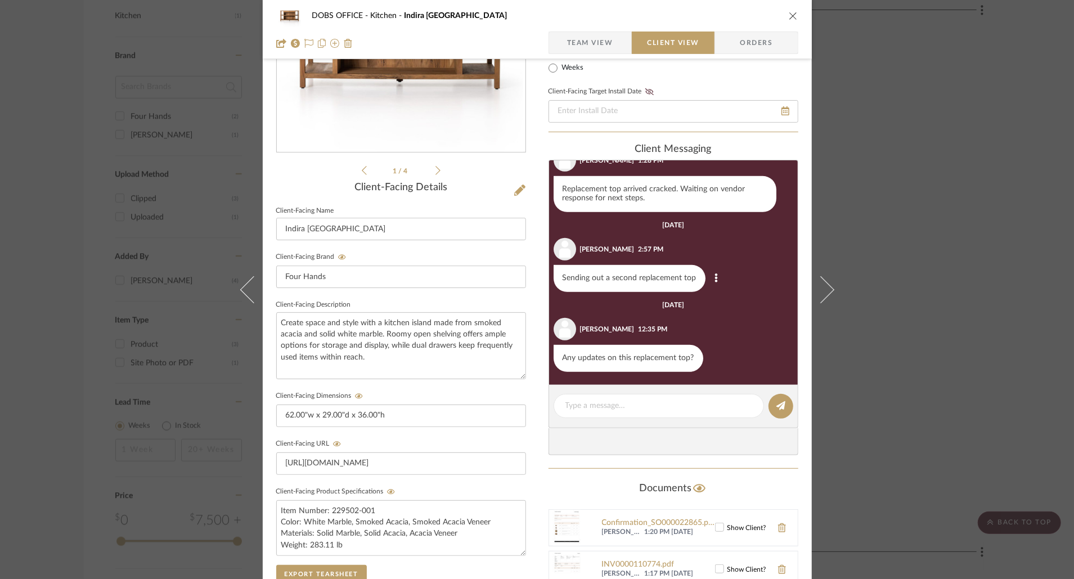
scroll to position [193, 0]
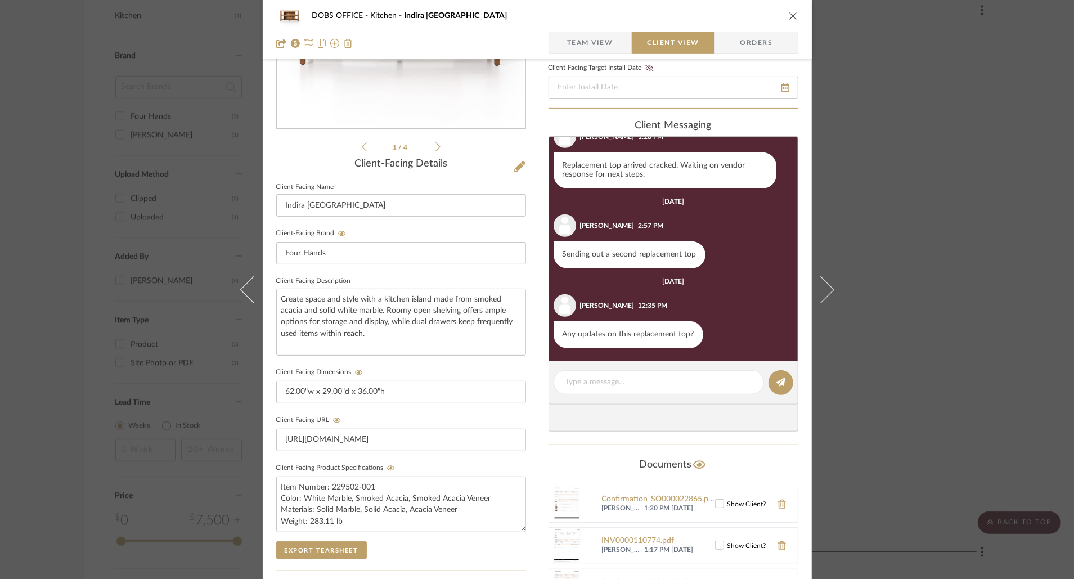
click at [789, 11] on icon "close" at bounding box center [793, 15] width 9 height 9
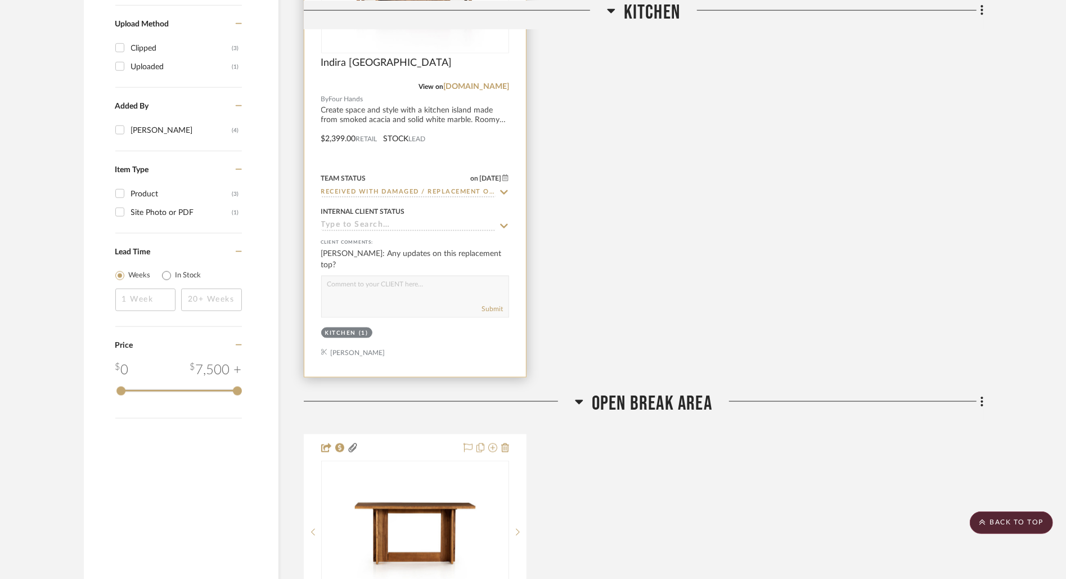
scroll to position [819, 0]
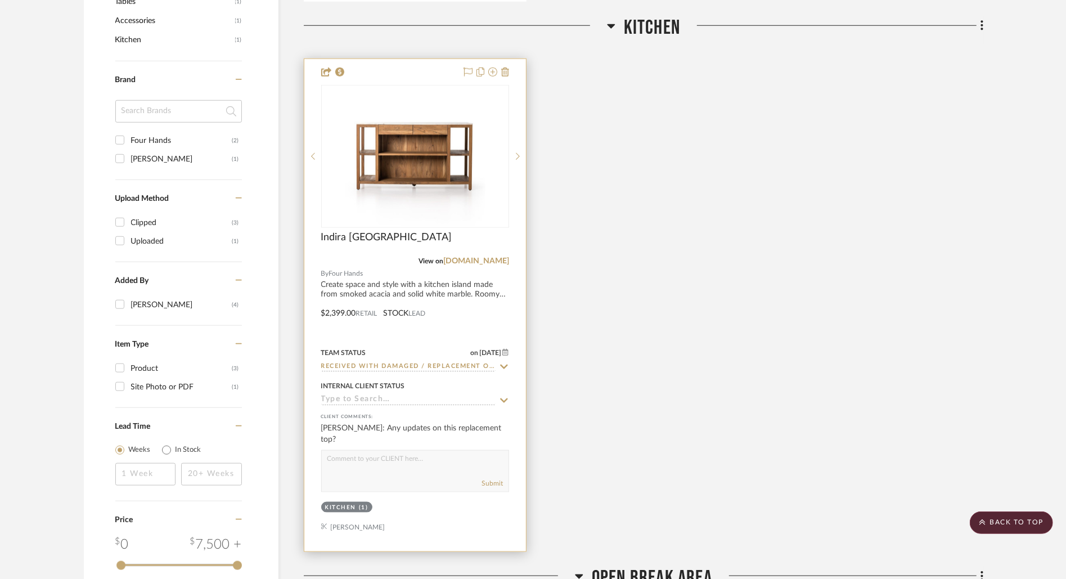
click at [419, 295] on div at bounding box center [415, 305] width 222 height 492
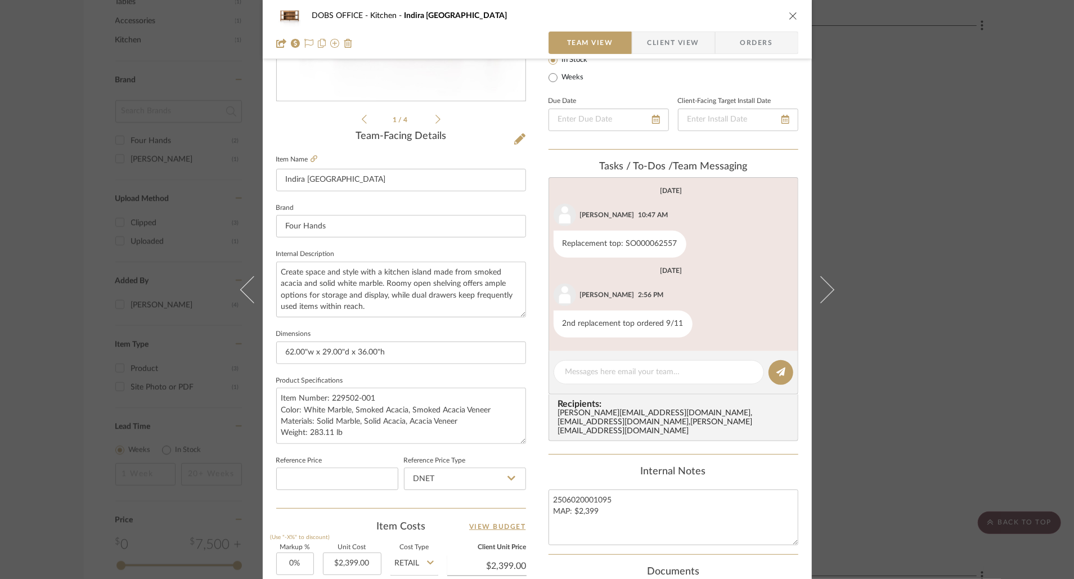
scroll to position [220, 0]
click at [672, 44] on span "Client View" at bounding box center [674, 43] width 52 height 23
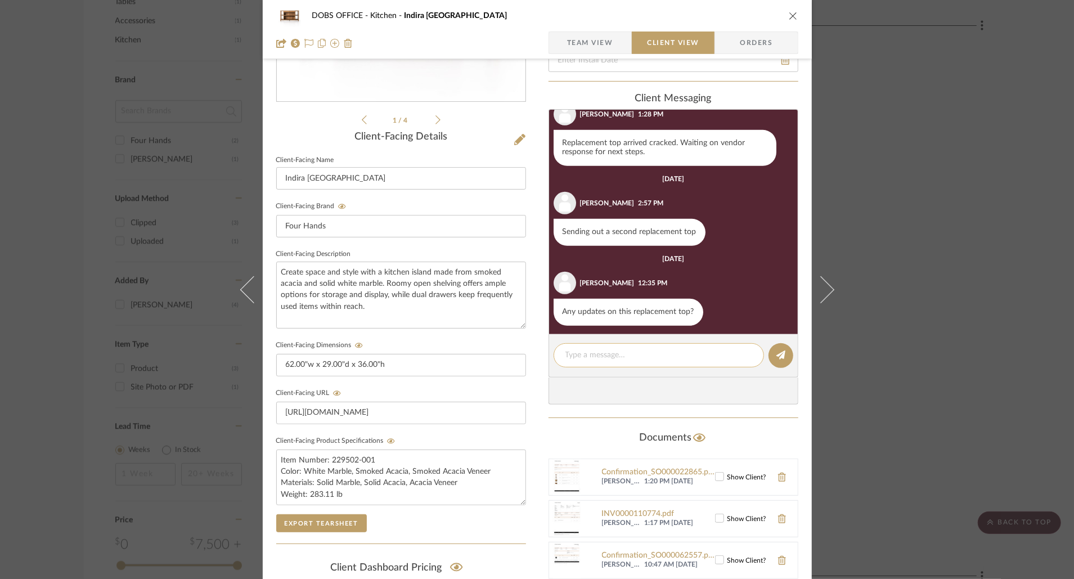
scroll to position [485, 0]
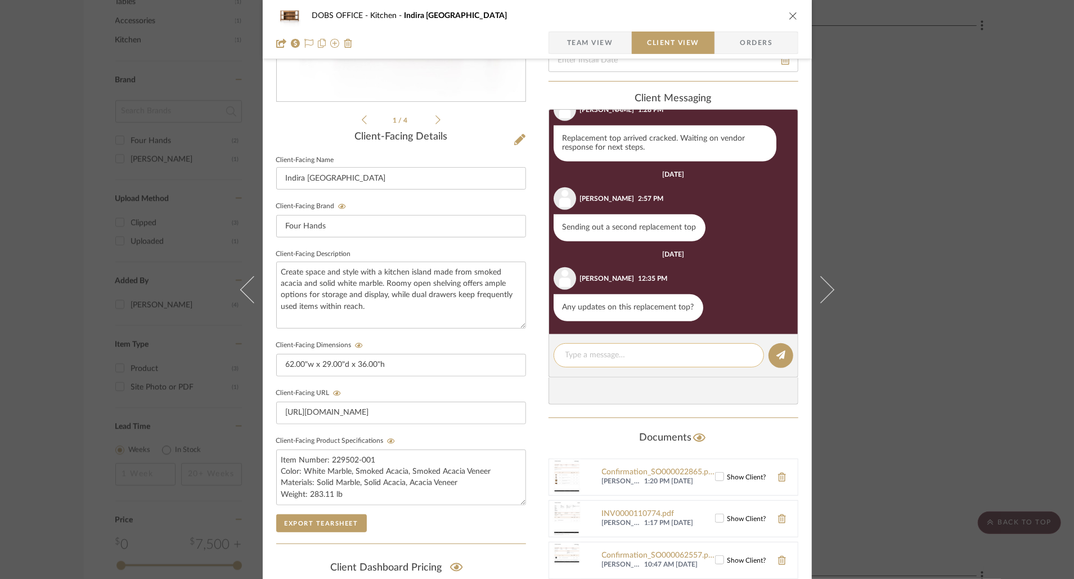
click at [667, 350] on textarea at bounding box center [659, 355] width 187 height 12
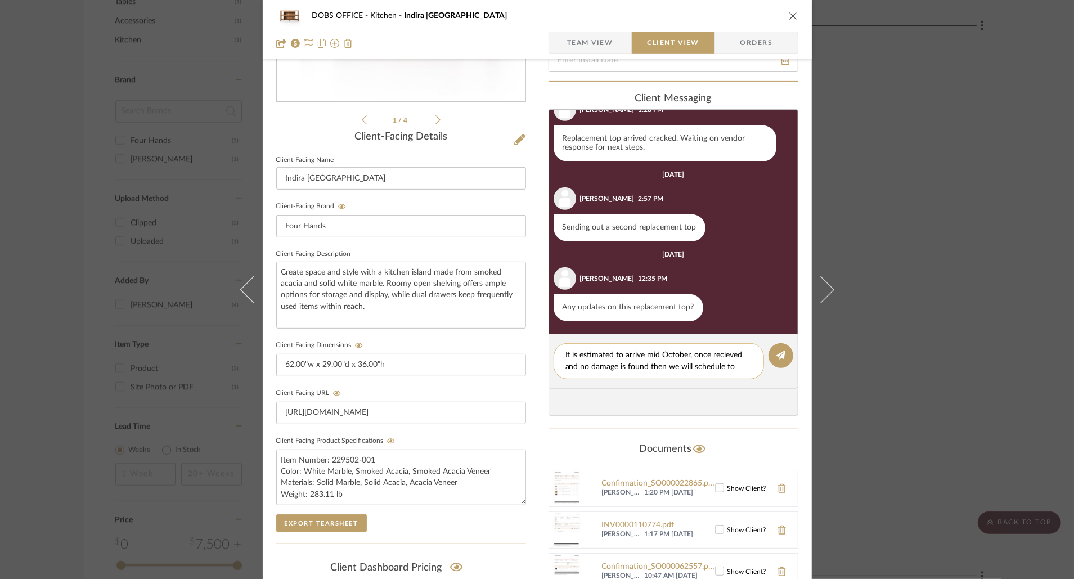
scroll to position [0, 0]
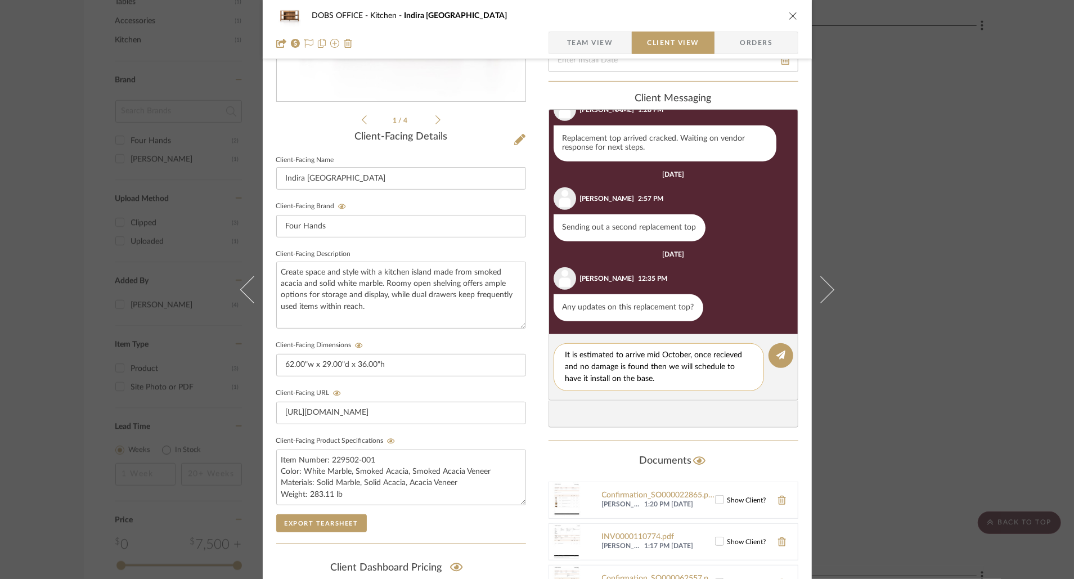
type textarea "It is estimated to arrive mid October, once received and no damage is found the…"
click at [669, 377] on textarea "It is estimated to arrive mid October, once received and no damage is found the…" at bounding box center [659, 366] width 187 height 35
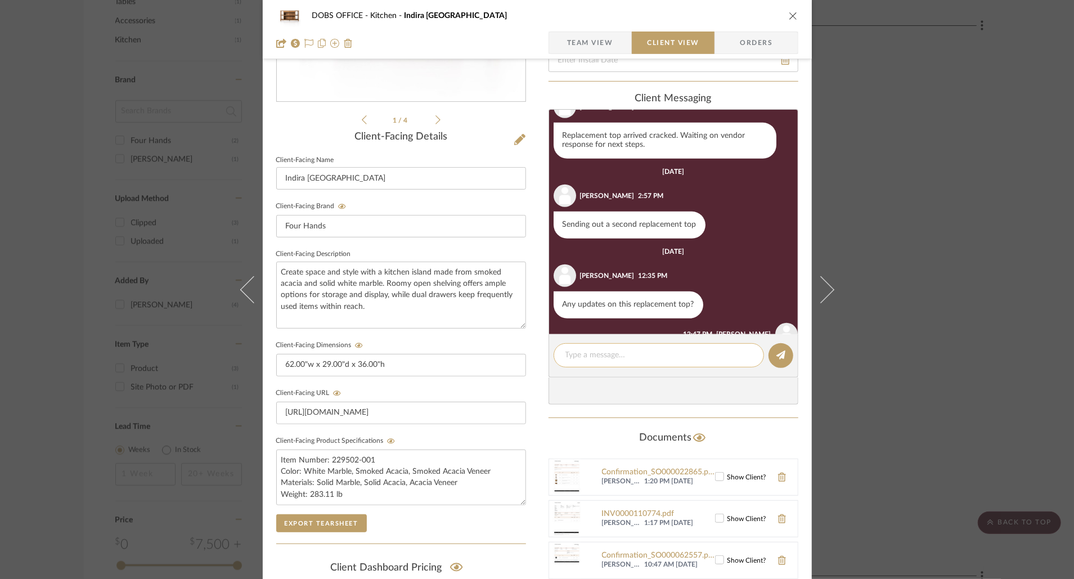
scroll to position [560, 0]
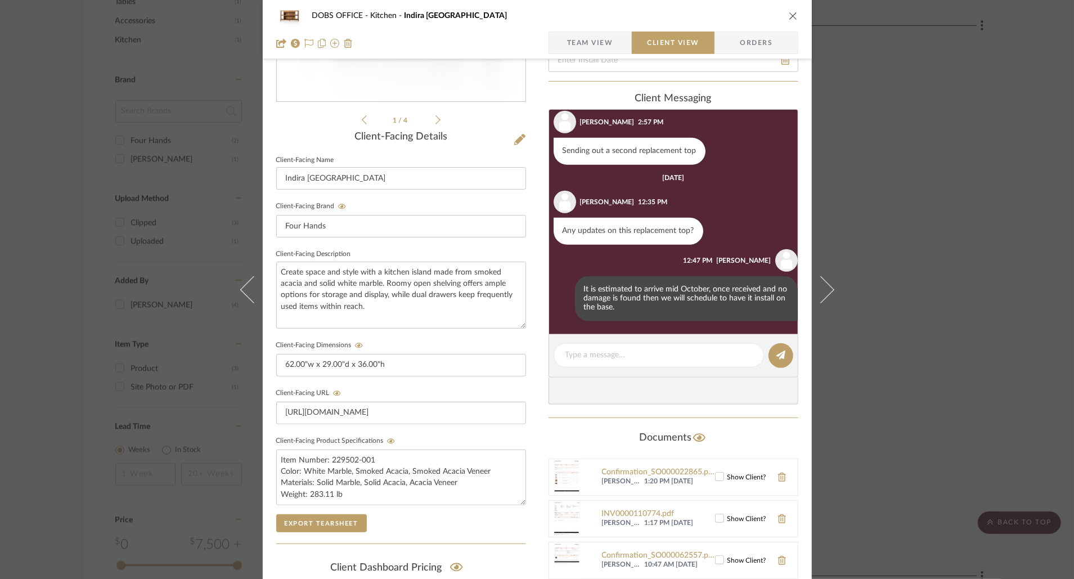
click at [789, 15] on icon "close" at bounding box center [793, 15] width 9 height 9
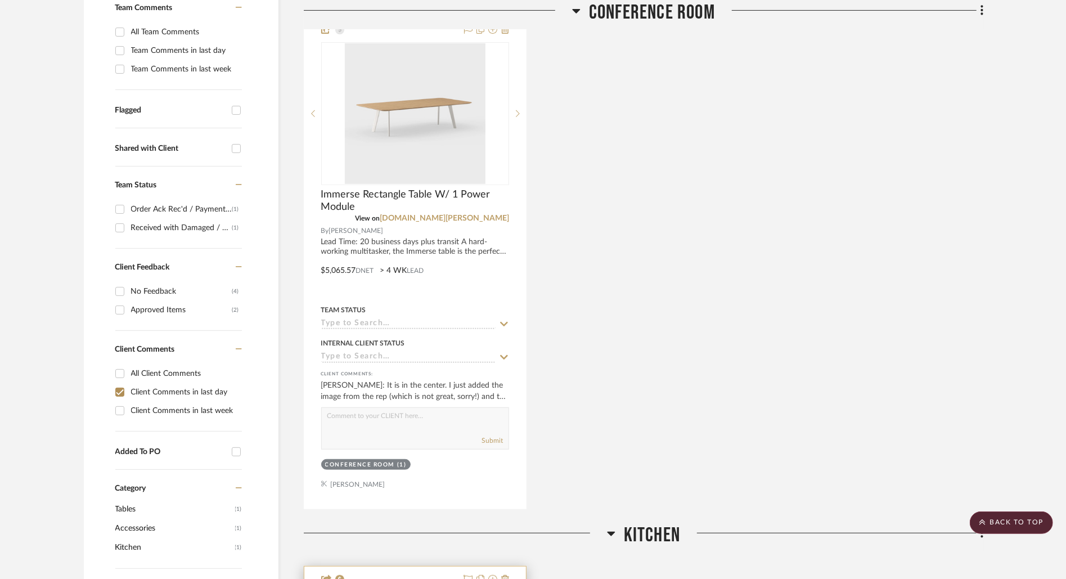
scroll to position [0, 0]
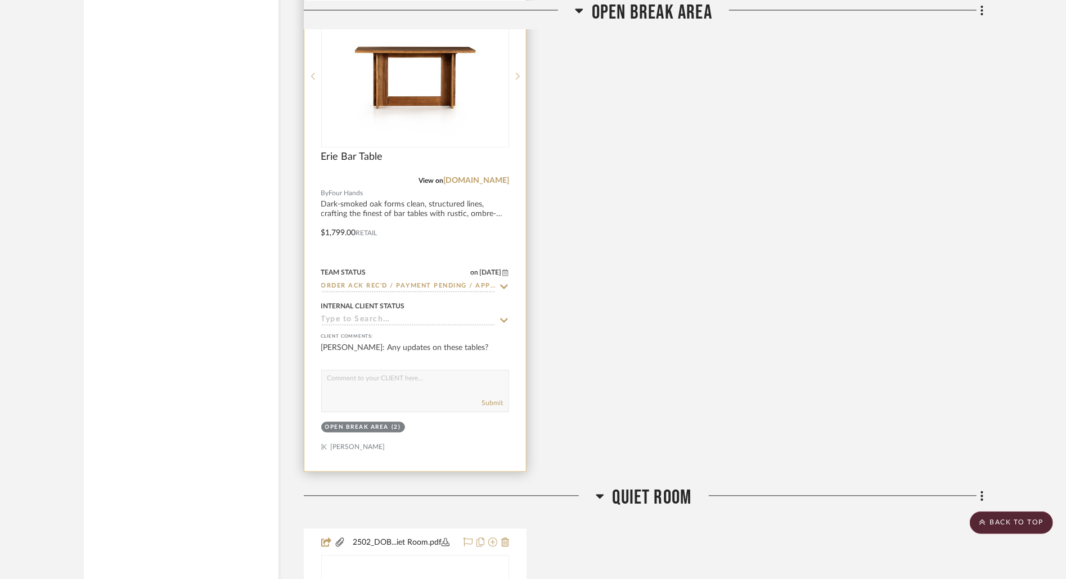
scroll to position [1448, 0]
click at [382, 203] on div at bounding box center [415, 226] width 222 height 492
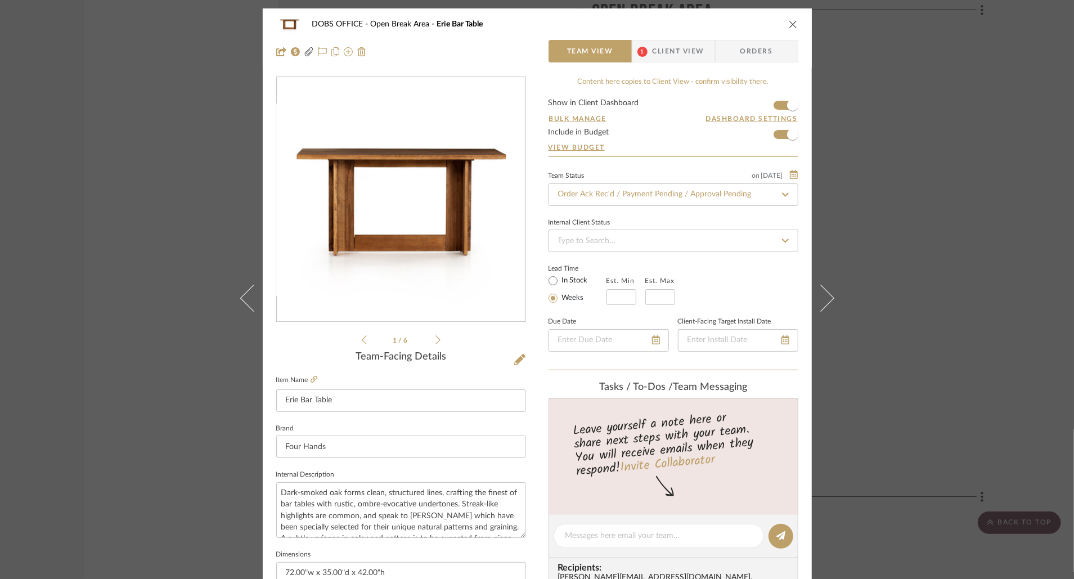
scroll to position [82, 0]
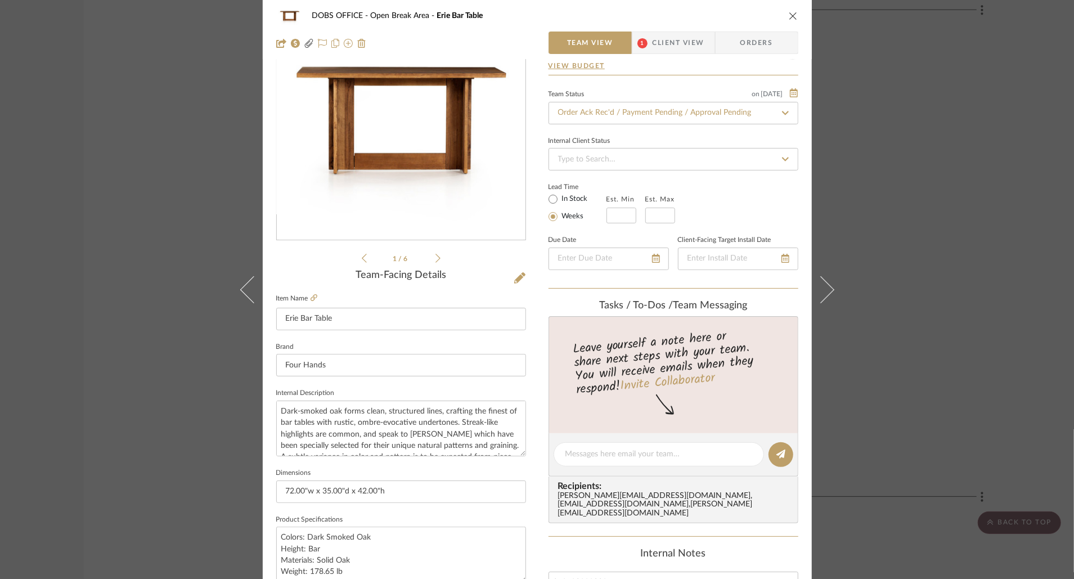
click at [671, 55] on div "DOBS OFFICE Open Break Area Erie Bar Table Team View 1 Client View Orders" at bounding box center [537, 29] width 549 height 59
click at [648, 451] on textarea at bounding box center [659, 454] width 187 height 12
click at [664, 33] on span "Client View" at bounding box center [679, 43] width 52 height 23
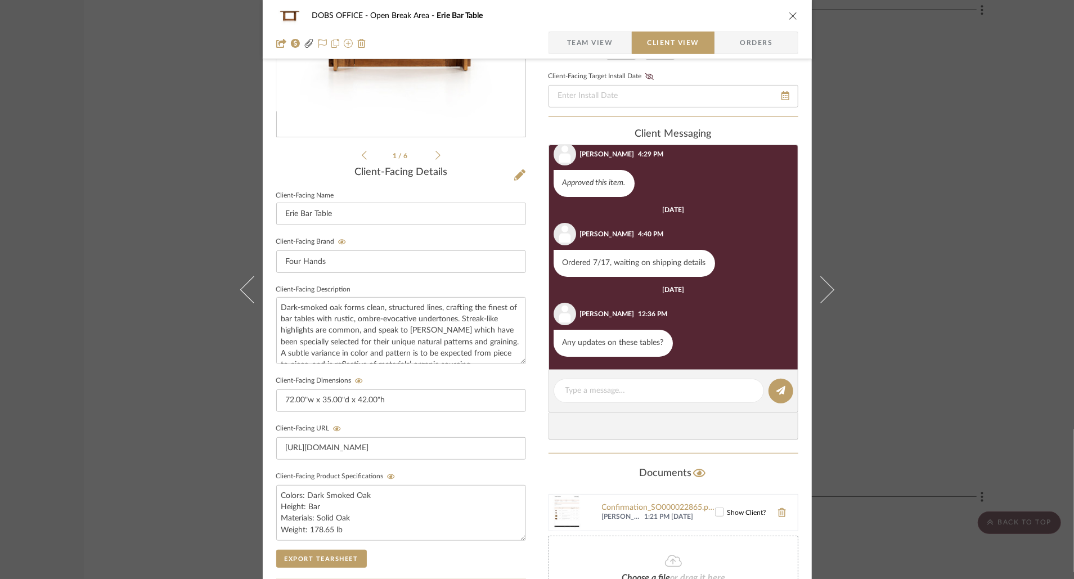
scroll to position [29, 0]
click at [789, 14] on icon "close" at bounding box center [793, 15] width 9 height 9
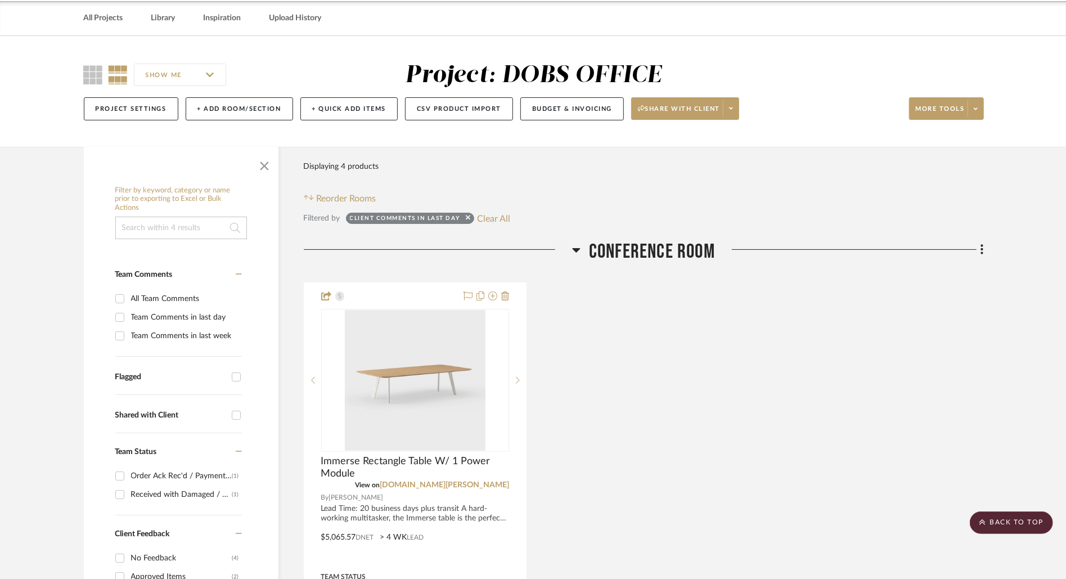
scroll to position [0, 0]
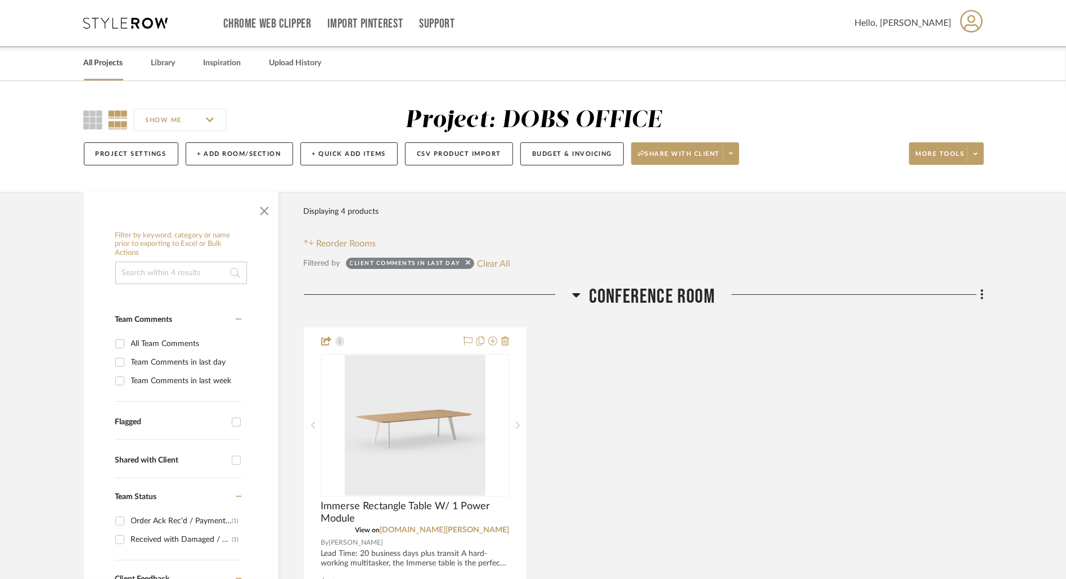
click at [109, 64] on link "All Projects" at bounding box center [103, 63] width 39 height 15
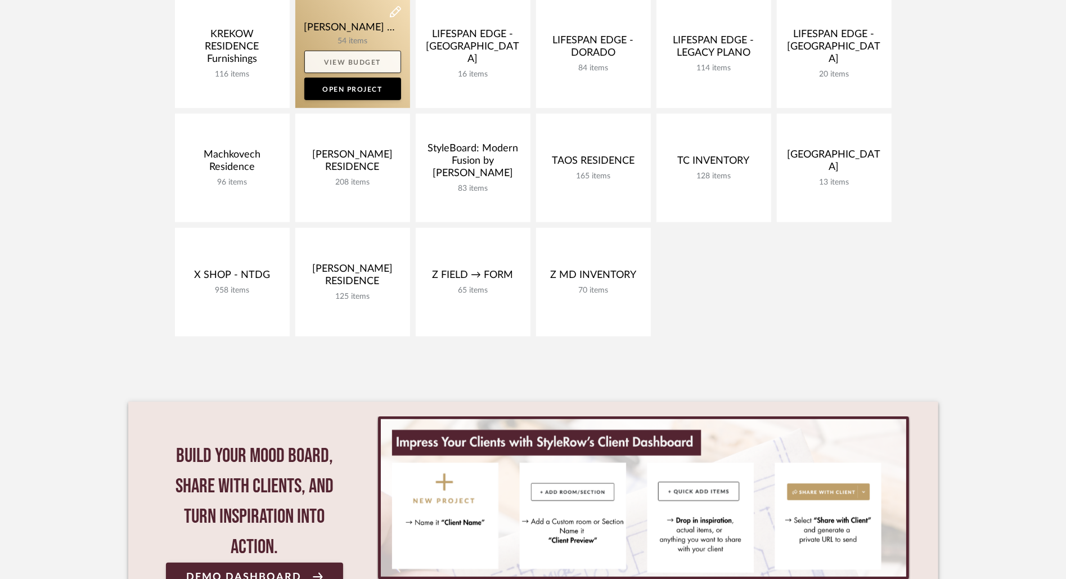
scroll to position [254, 0]
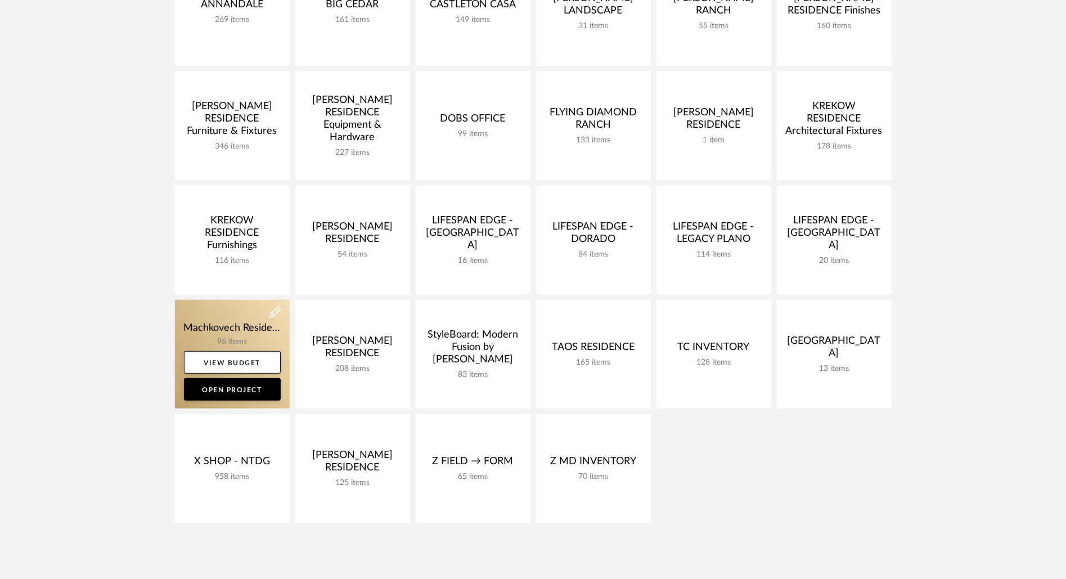
click at [224, 323] on link at bounding box center [232, 354] width 115 height 109
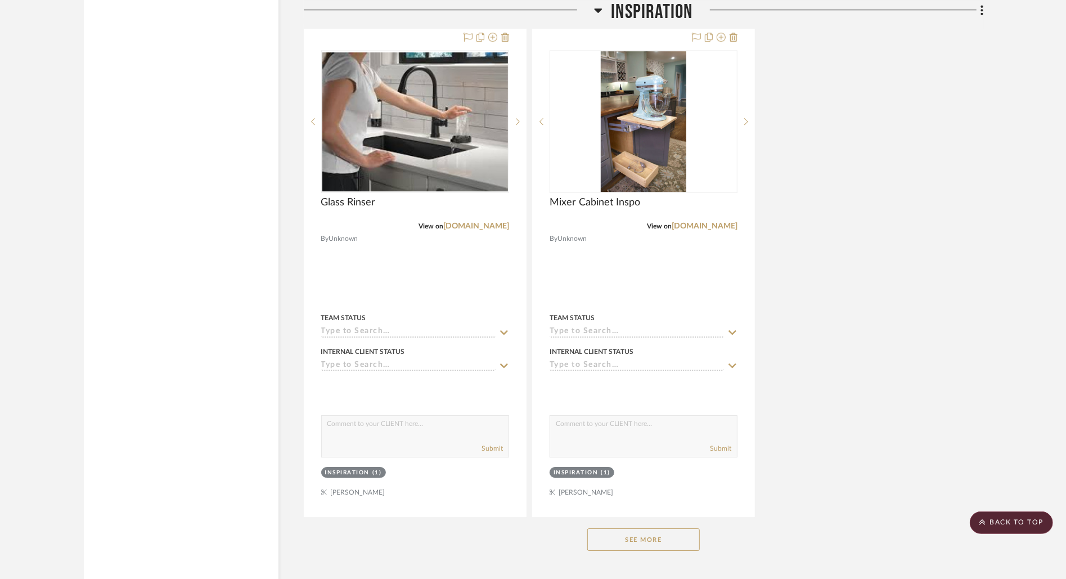
scroll to position [8982, 0]
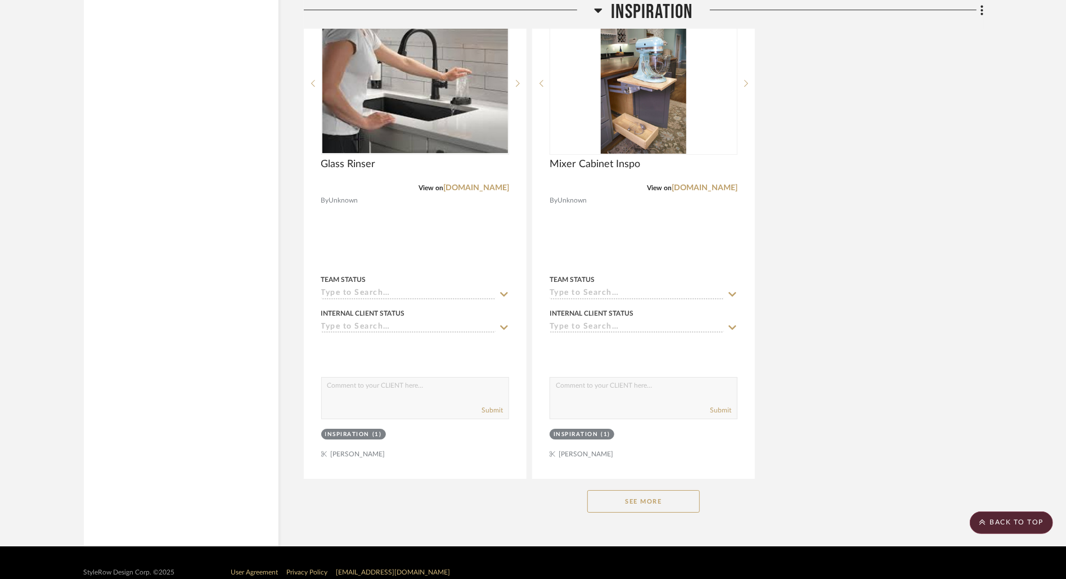
click at [647, 490] on button "See More" at bounding box center [643, 501] width 113 height 23
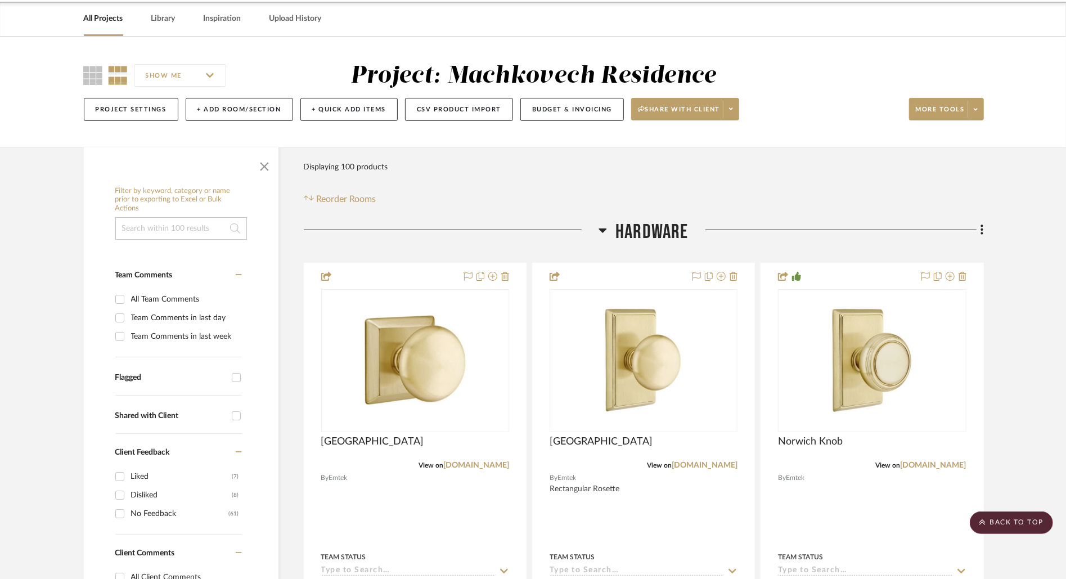
scroll to position [0, 0]
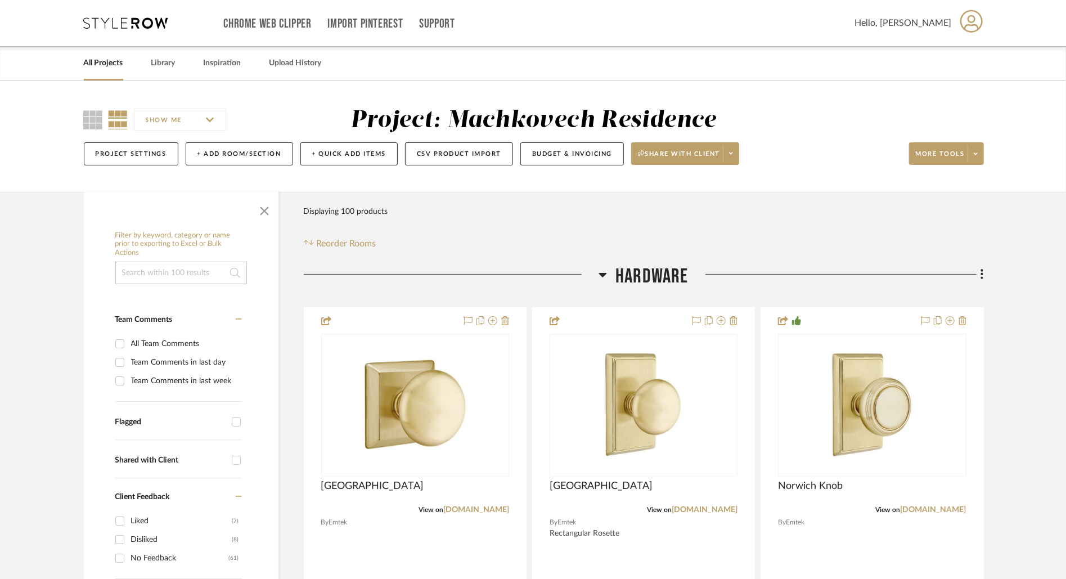
click at [100, 66] on link "All Projects" at bounding box center [103, 63] width 39 height 15
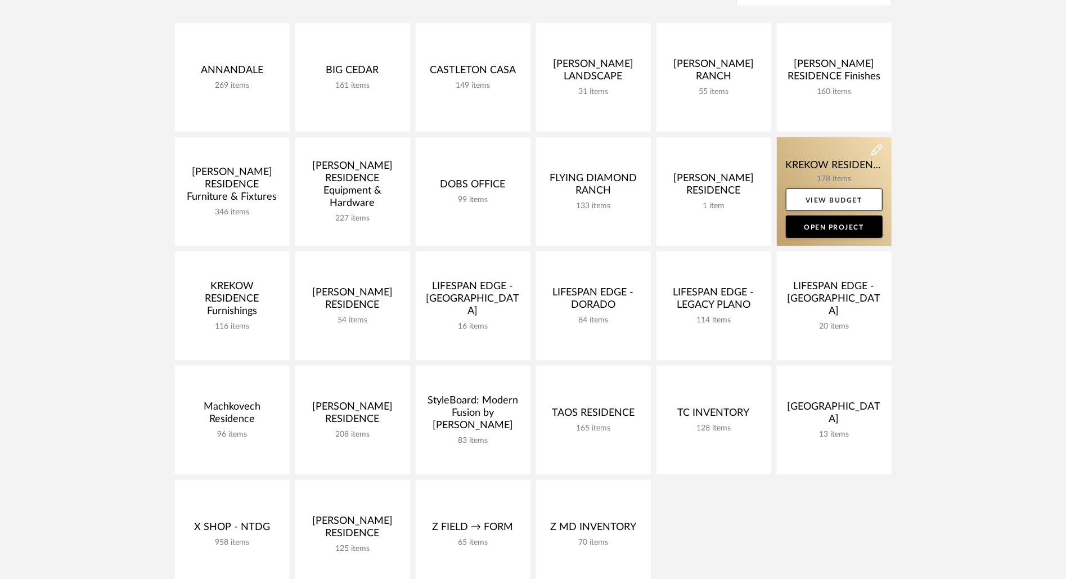
scroll to position [340, 0]
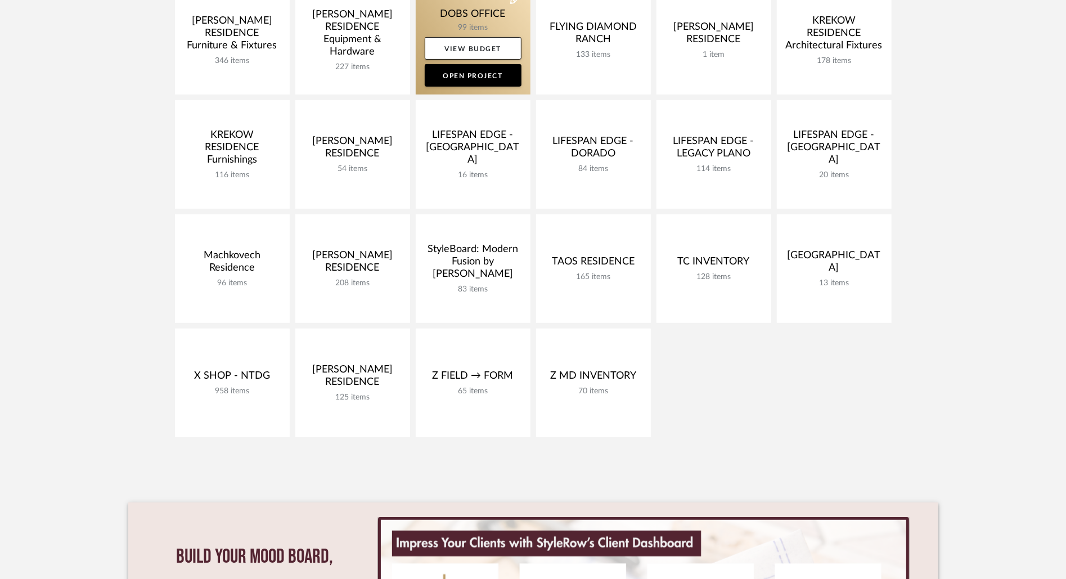
click at [469, 14] on link at bounding box center [473, 40] width 115 height 109
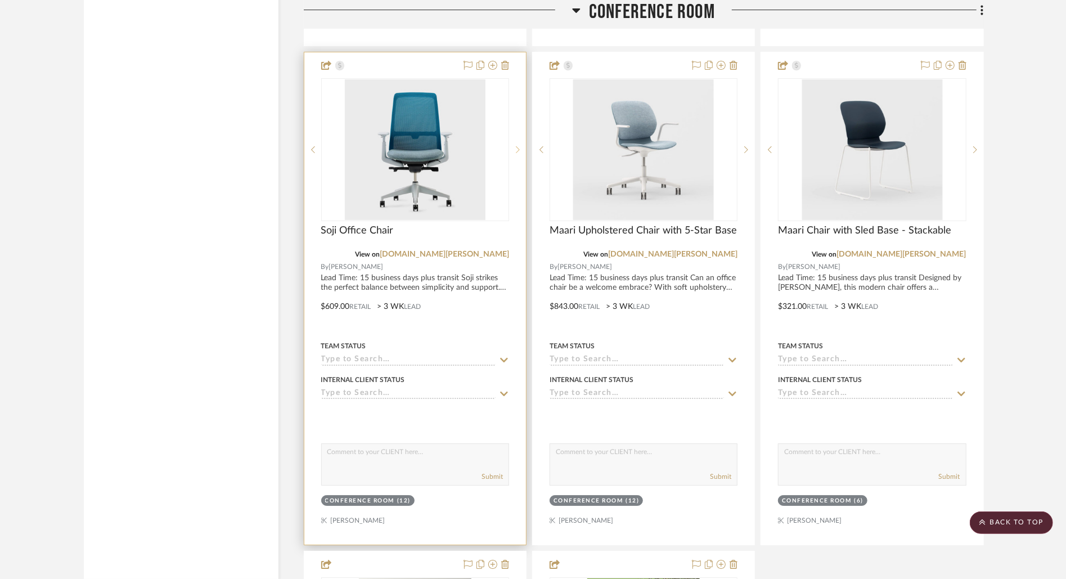
scroll to position [2899, 0]
click at [518, 149] on div at bounding box center [517, 149] width 17 height 143
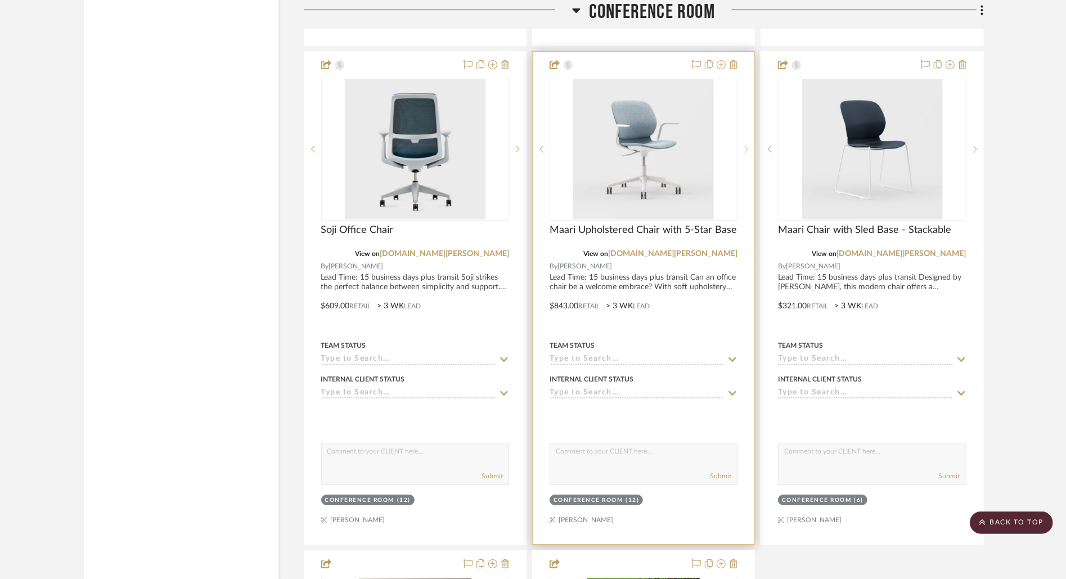
click at [746, 145] on icon at bounding box center [746, 149] width 4 height 8
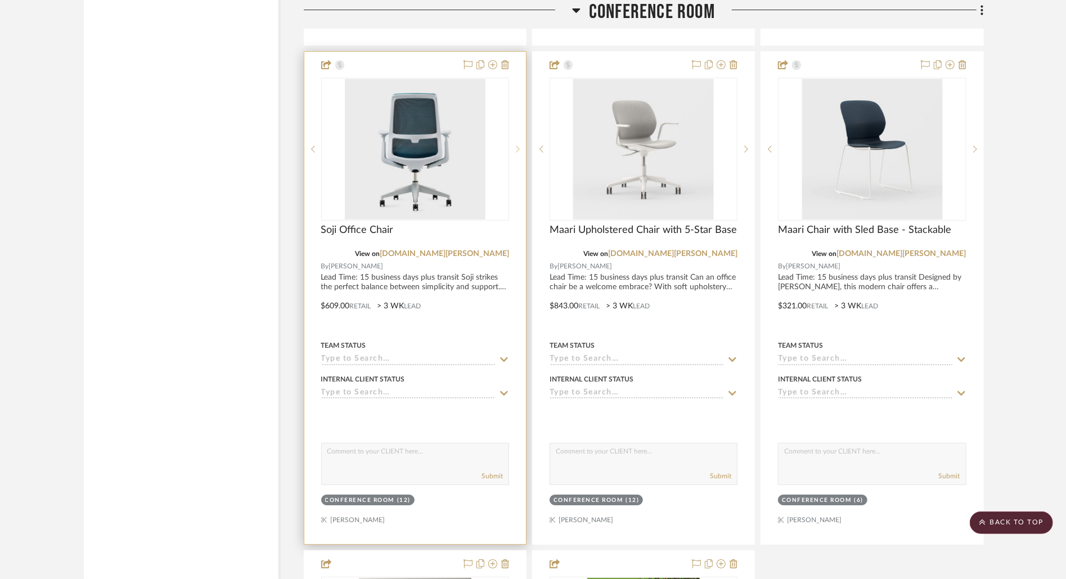
click at [513, 145] on sr-next-btn at bounding box center [517, 149] width 17 height 8
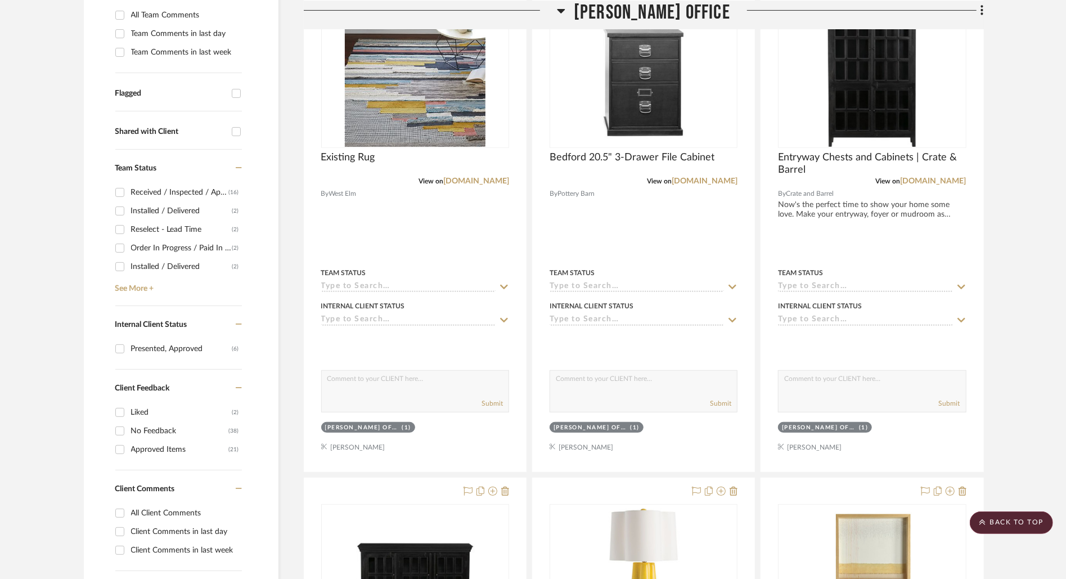
scroll to position [0, 0]
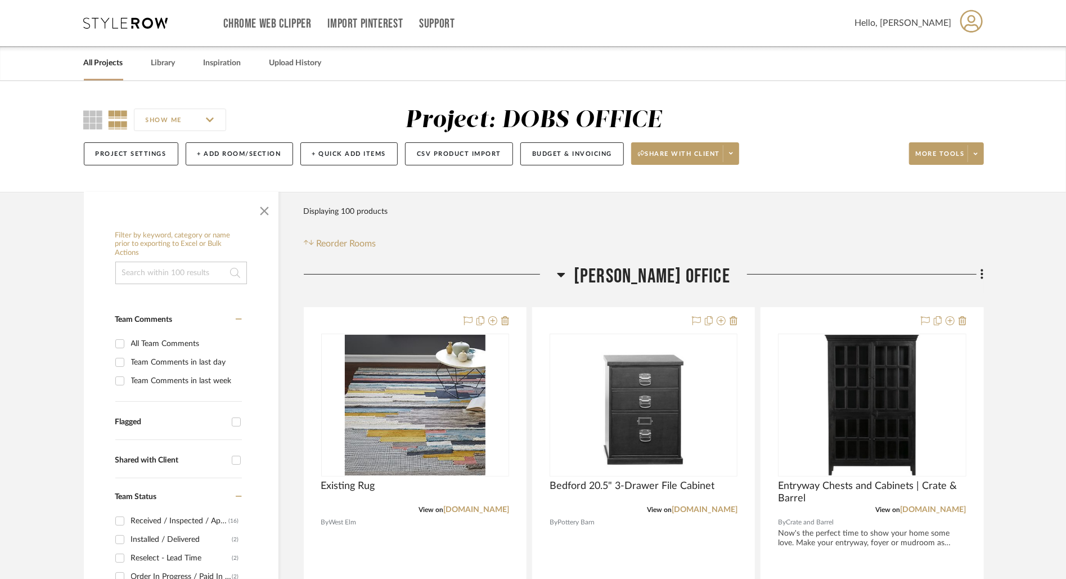
click at [99, 67] on link "All Projects" at bounding box center [103, 63] width 39 height 15
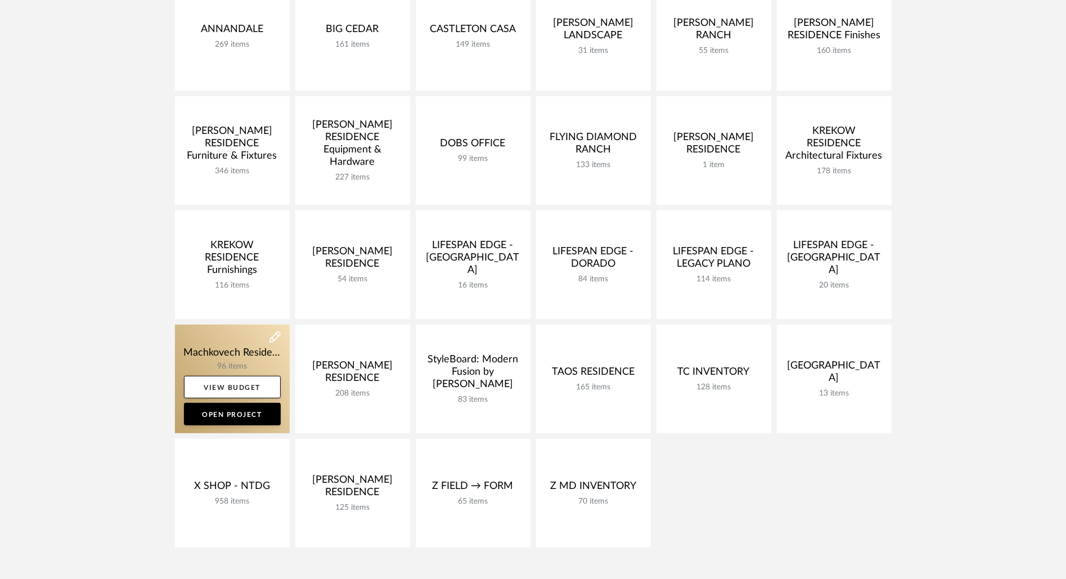
click at [212, 351] on link at bounding box center [232, 379] width 115 height 109
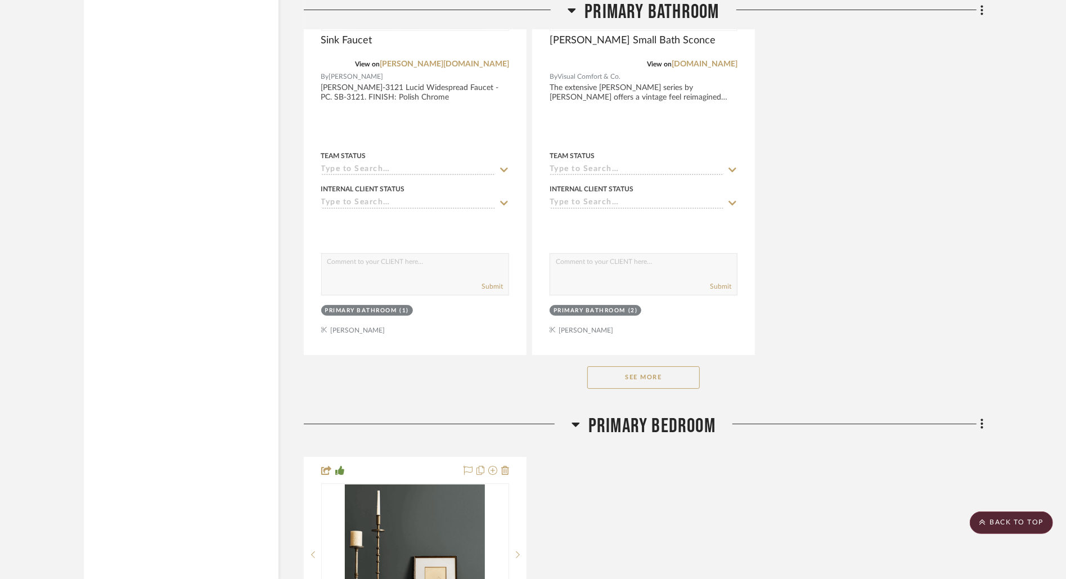
scroll to position [6304, 0]
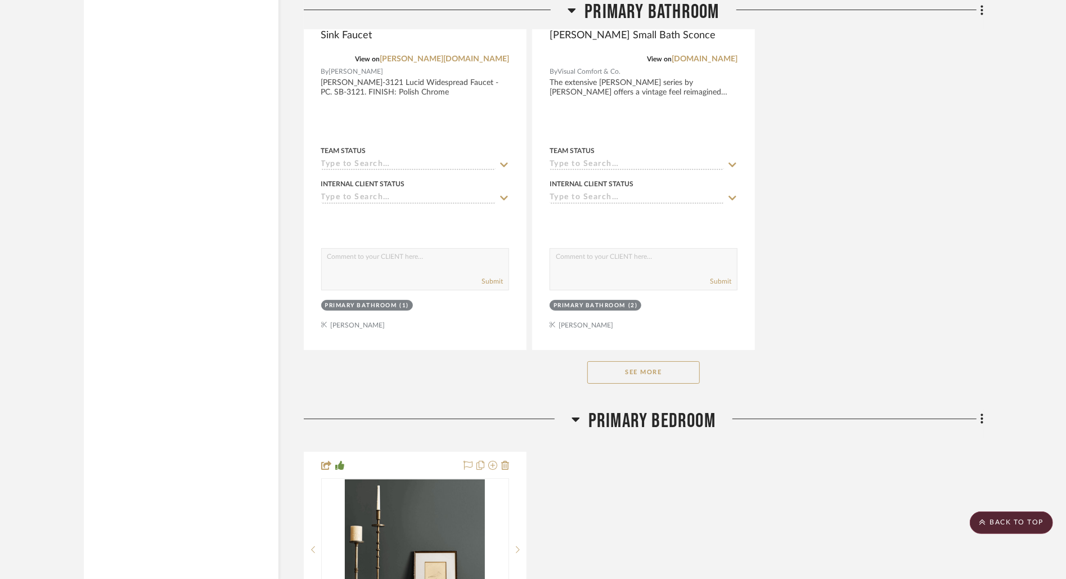
click at [624, 367] on button "See More" at bounding box center [643, 372] width 113 height 23
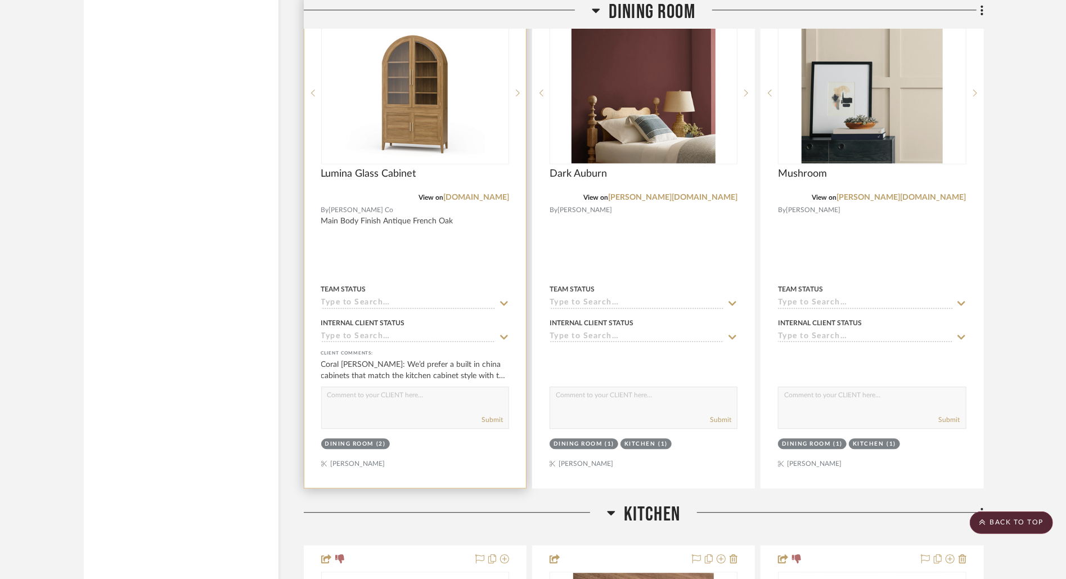
scroll to position [1971, 0]
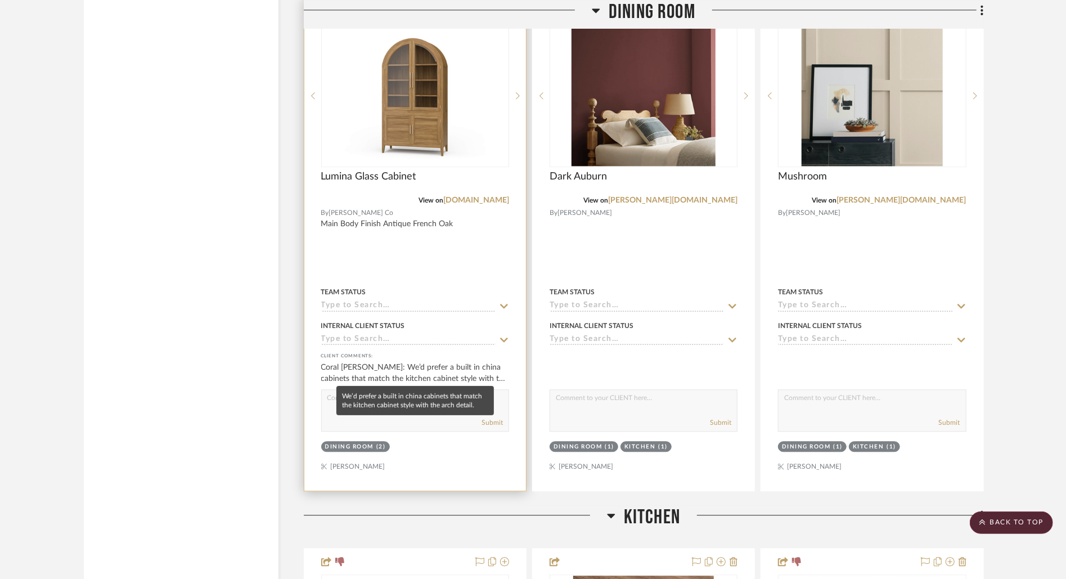
click at [429, 375] on div "Coral [PERSON_NAME]: We’d prefer a built in china cabinets that match the kitch…" at bounding box center [415, 373] width 188 height 23
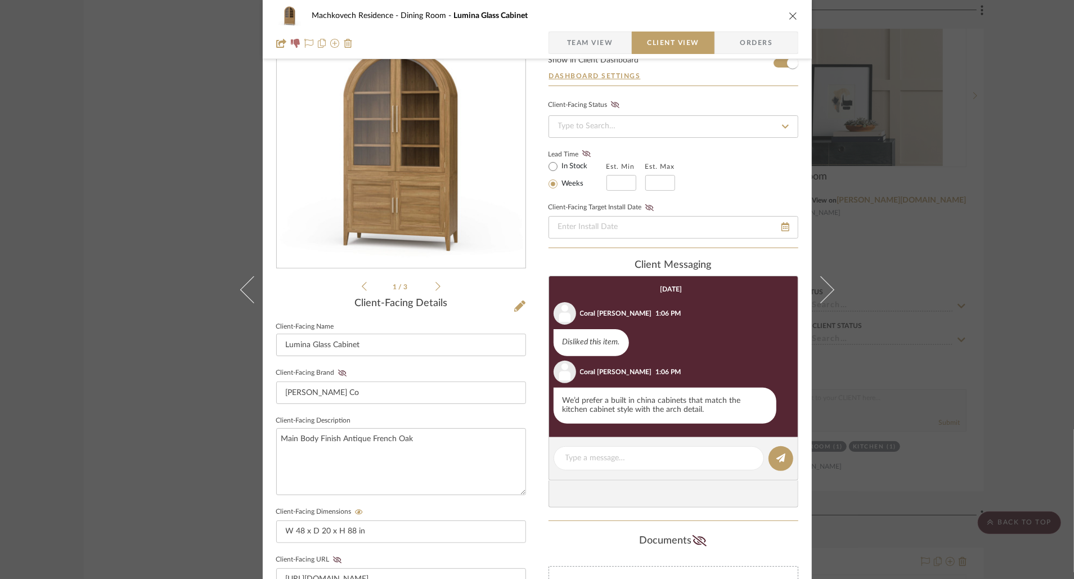
scroll to position [0, 0]
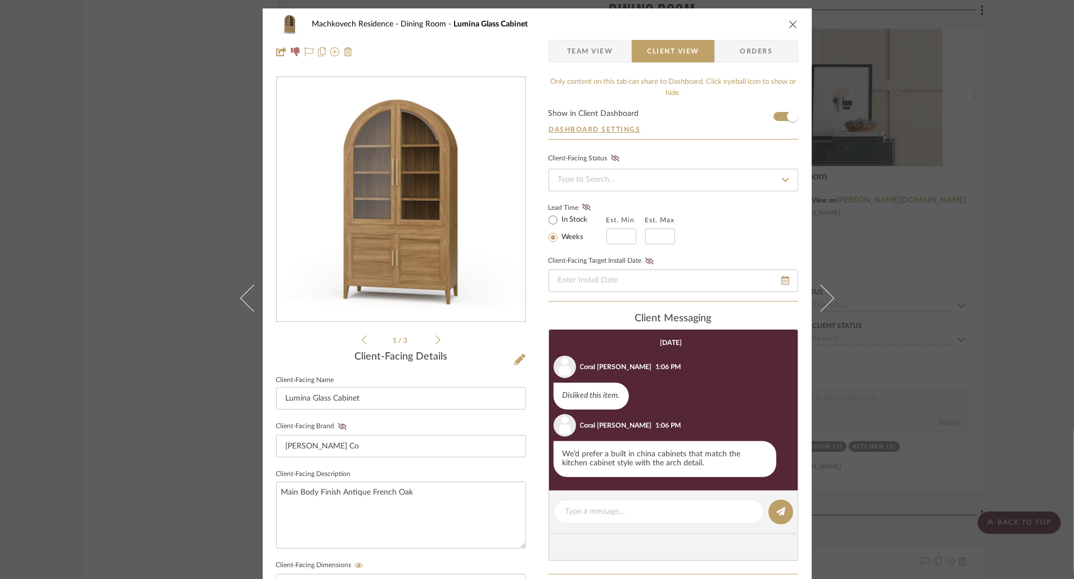
click at [789, 27] on icon "close" at bounding box center [793, 24] width 9 height 9
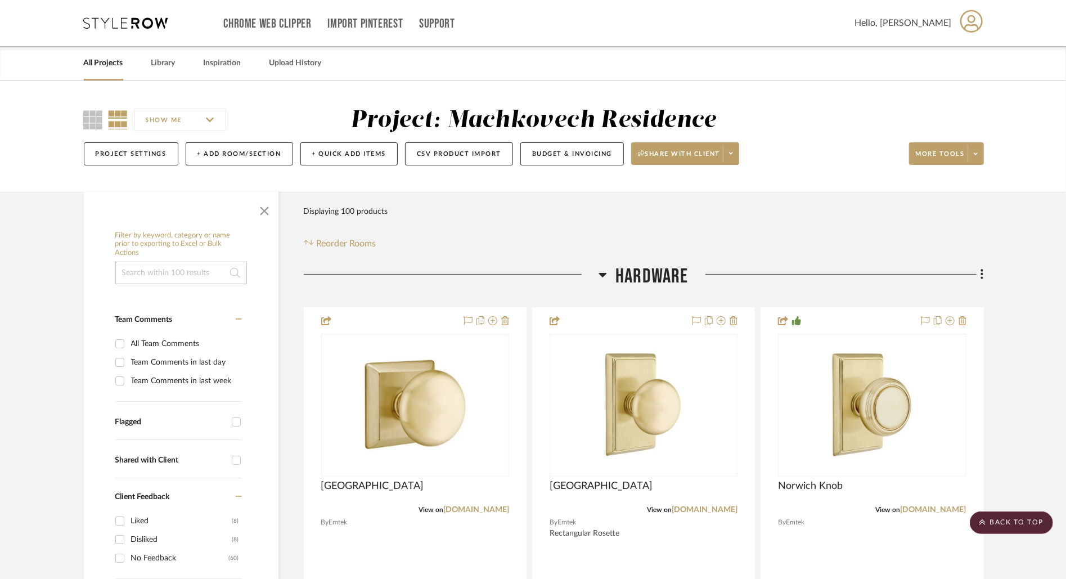
click at [113, 58] on link "All Projects" at bounding box center [103, 63] width 39 height 15
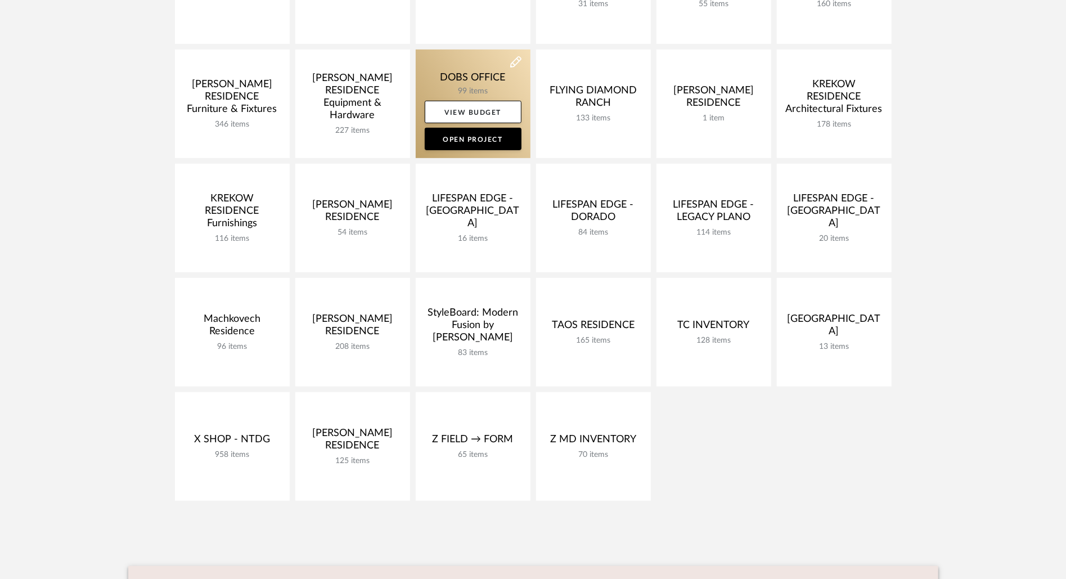
scroll to position [275, 0]
click at [454, 74] on link at bounding box center [473, 105] width 115 height 109
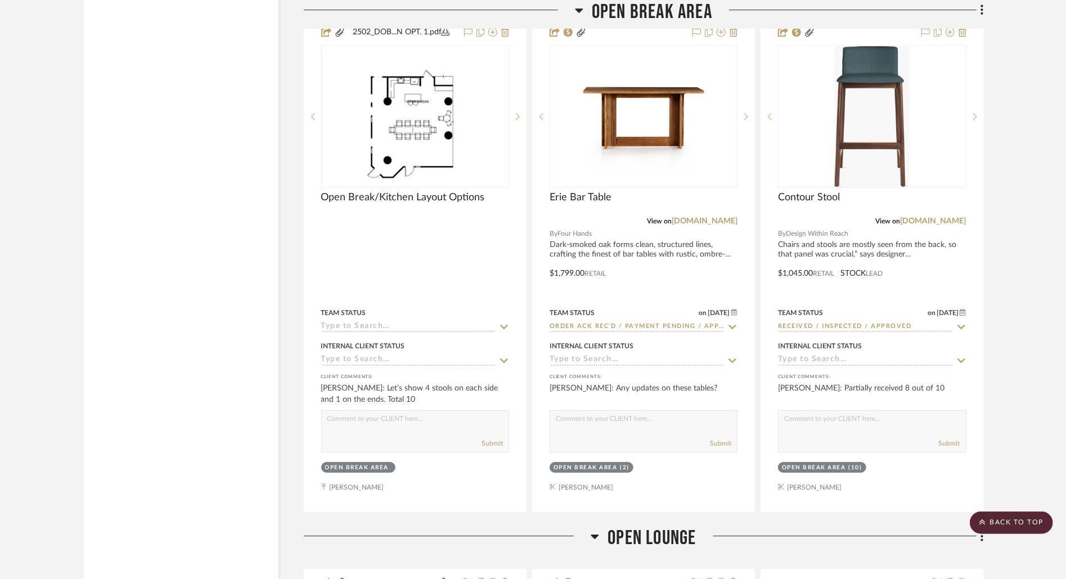
scroll to position [5749, 0]
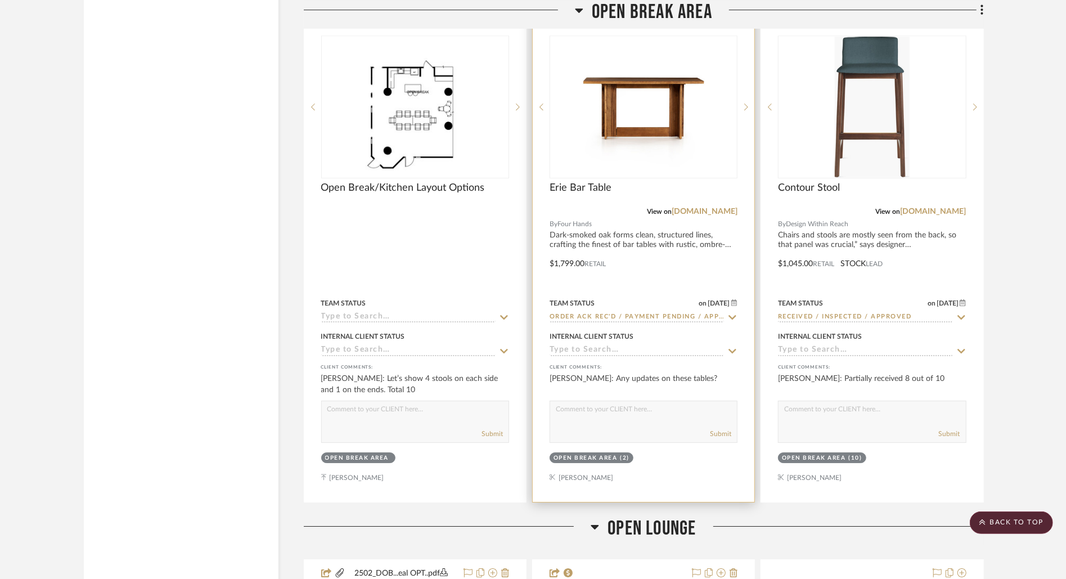
click at [638, 246] on div at bounding box center [644, 256] width 222 height 492
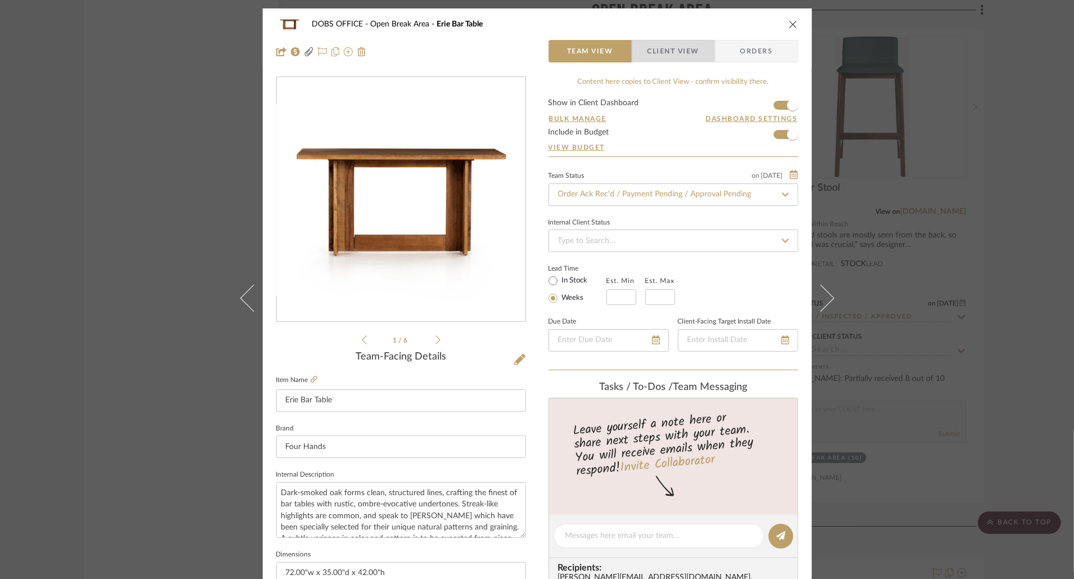
click at [669, 53] on span "Client View" at bounding box center [674, 51] width 52 height 23
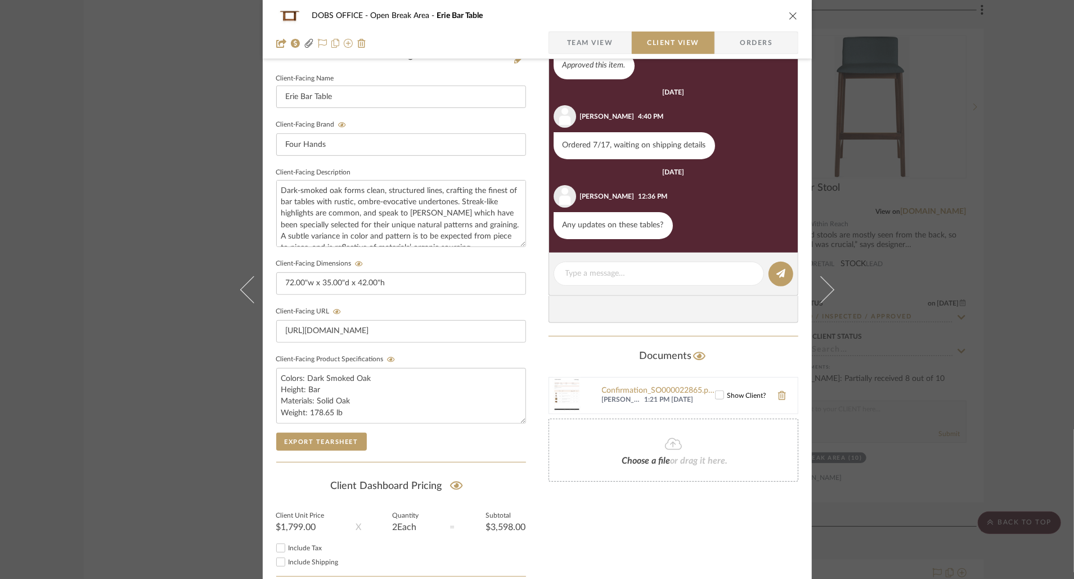
scroll to position [339, 0]
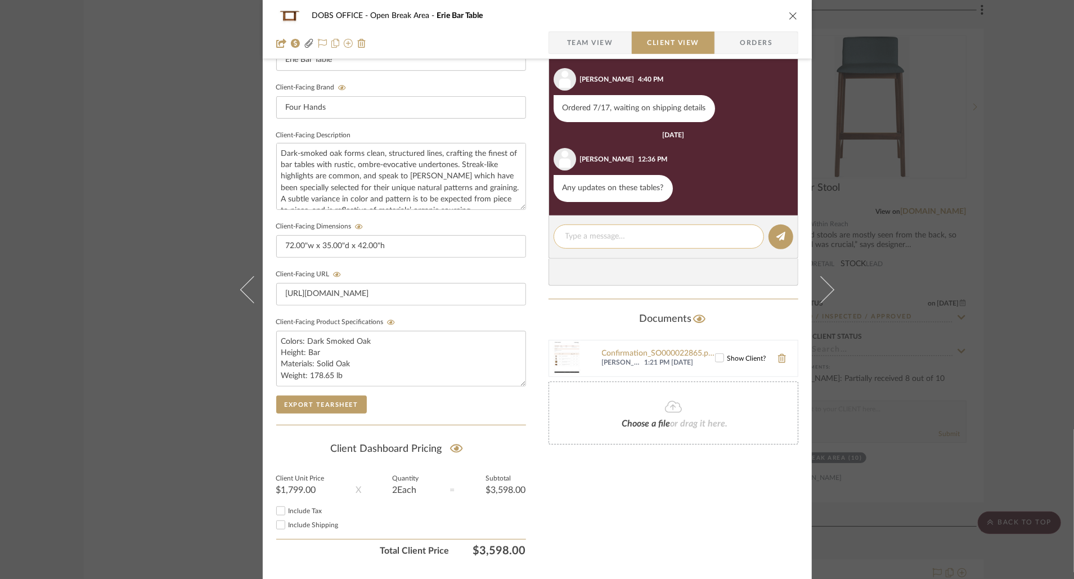
click at [684, 238] on textarea at bounding box center [659, 237] width 187 height 12
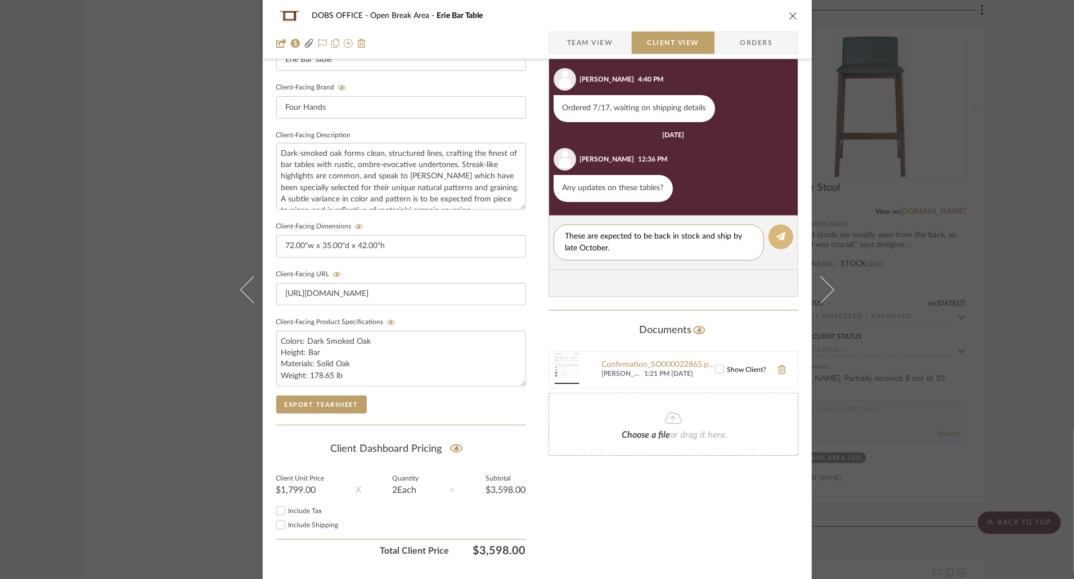
type textarea "These are expected to be back in stock and ship by late October."
click at [777, 236] on icon at bounding box center [781, 236] width 9 height 9
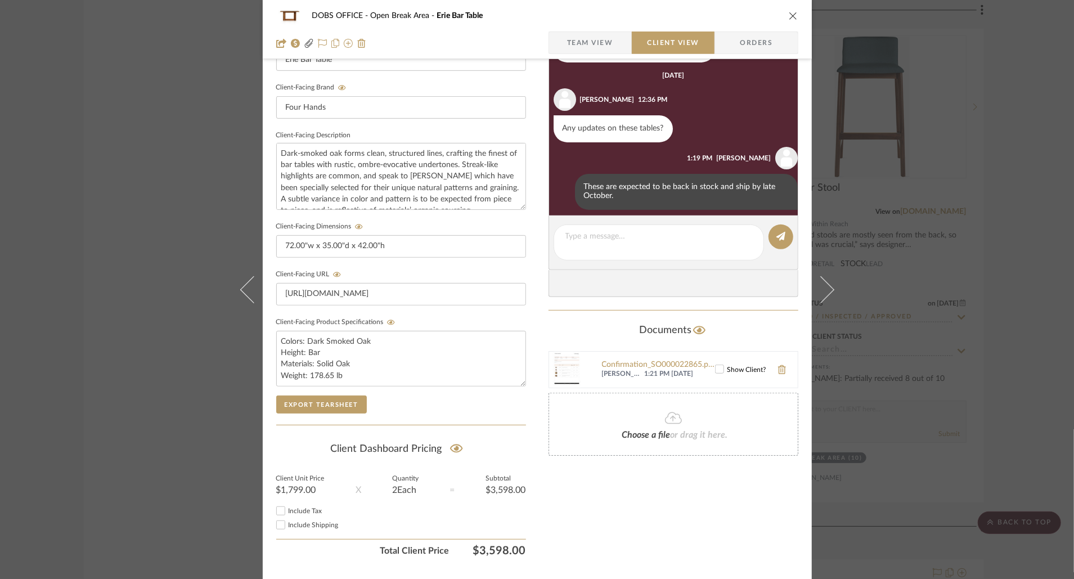
scroll to position [97, 0]
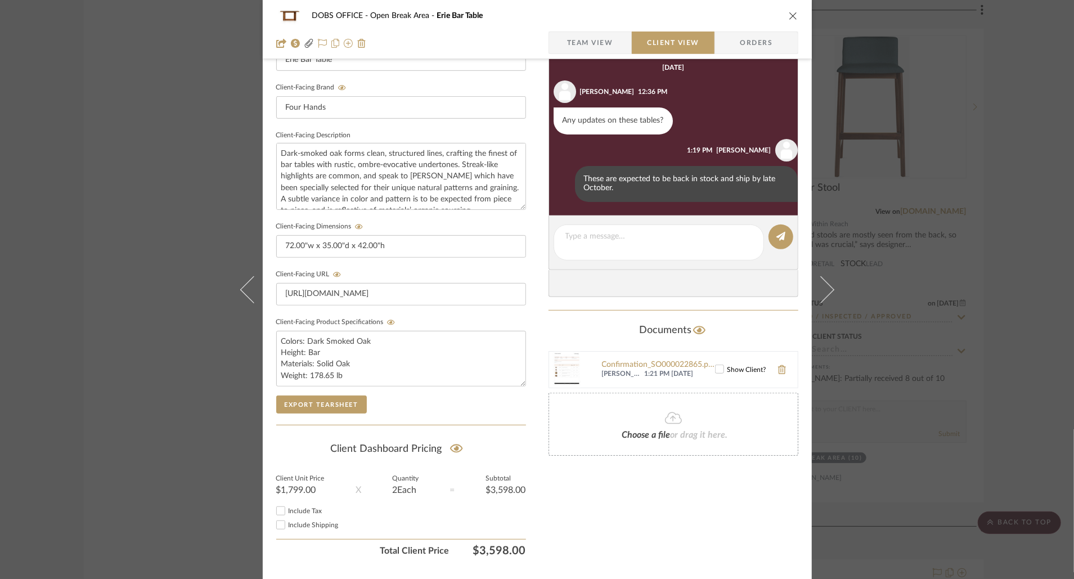
click at [790, 16] on icon "close" at bounding box center [793, 15] width 9 height 9
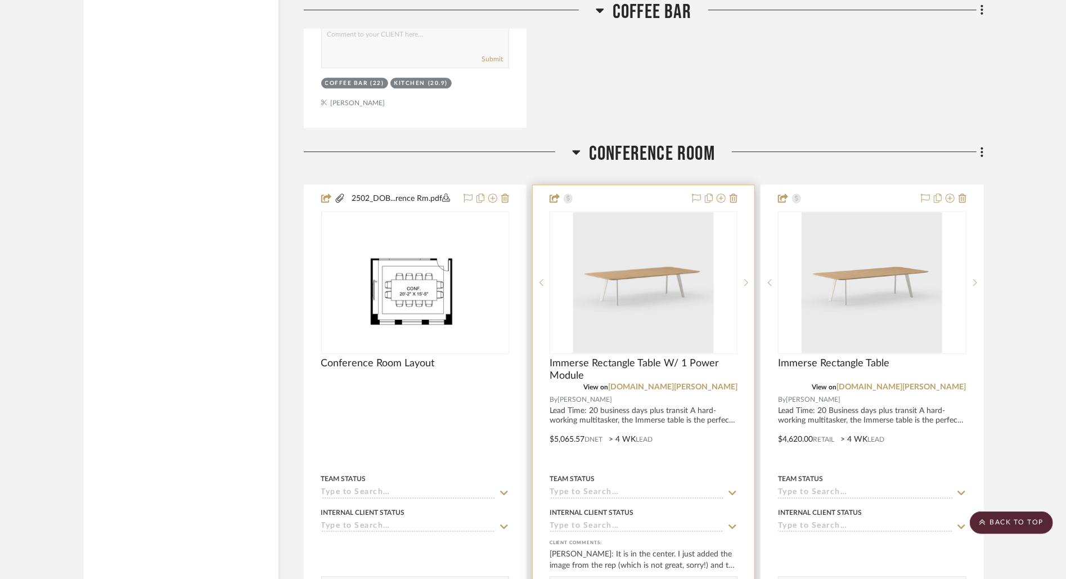
scroll to position [0, 0]
